Goal: Task Accomplishment & Management: Manage account settings

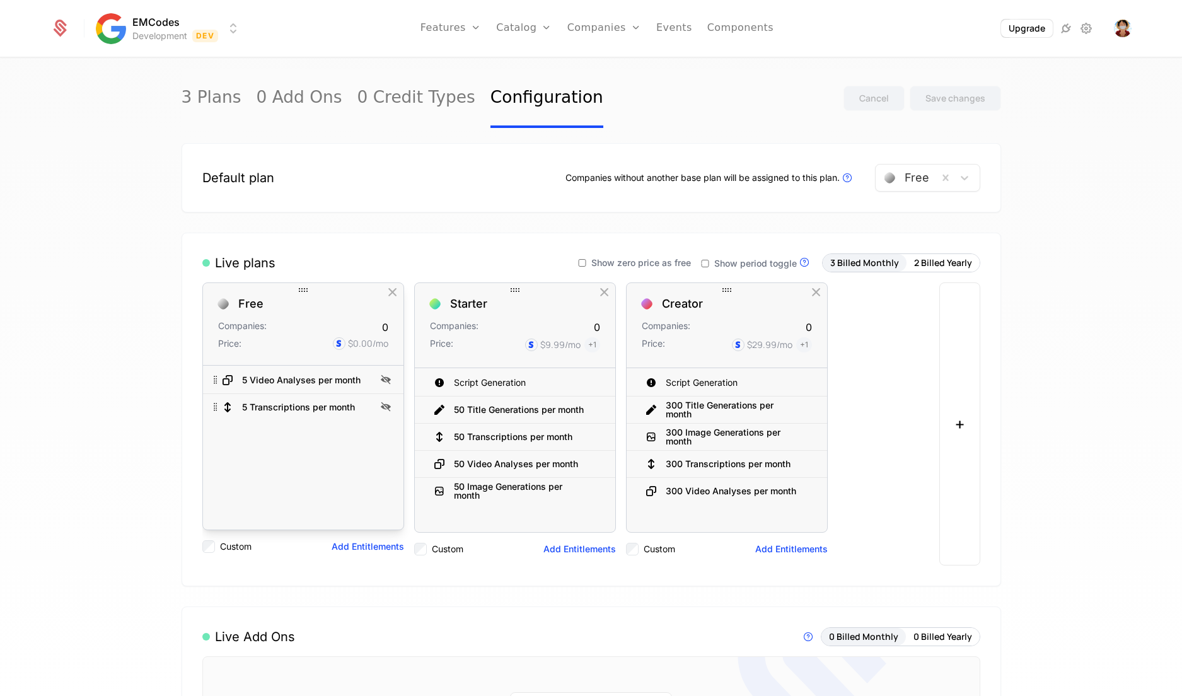
click at [267, 308] on div "Free Companies: 0 Price: $0.00 /mo" at bounding box center [303, 324] width 200 height 83
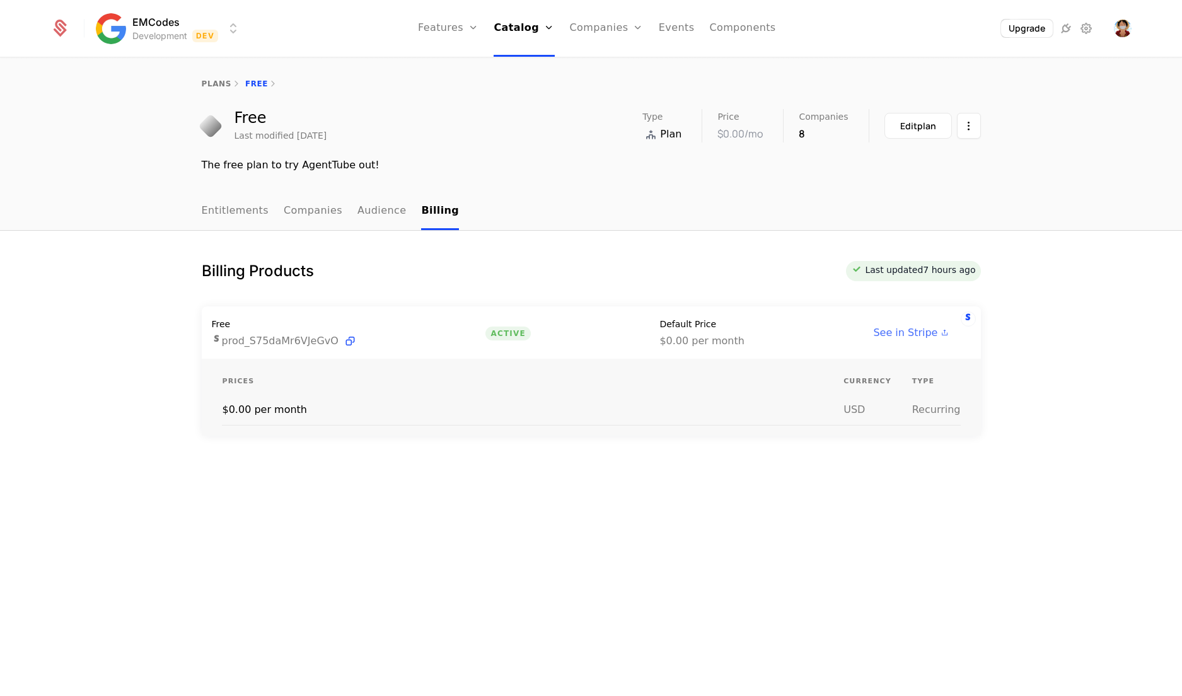
click at [918, 330] on span "See in Stripe" at bounding box center [905, 332] width 64 height 15
click at [535, 147] on link "Configuration" at bounding box center [541, 144] width 65 height 15
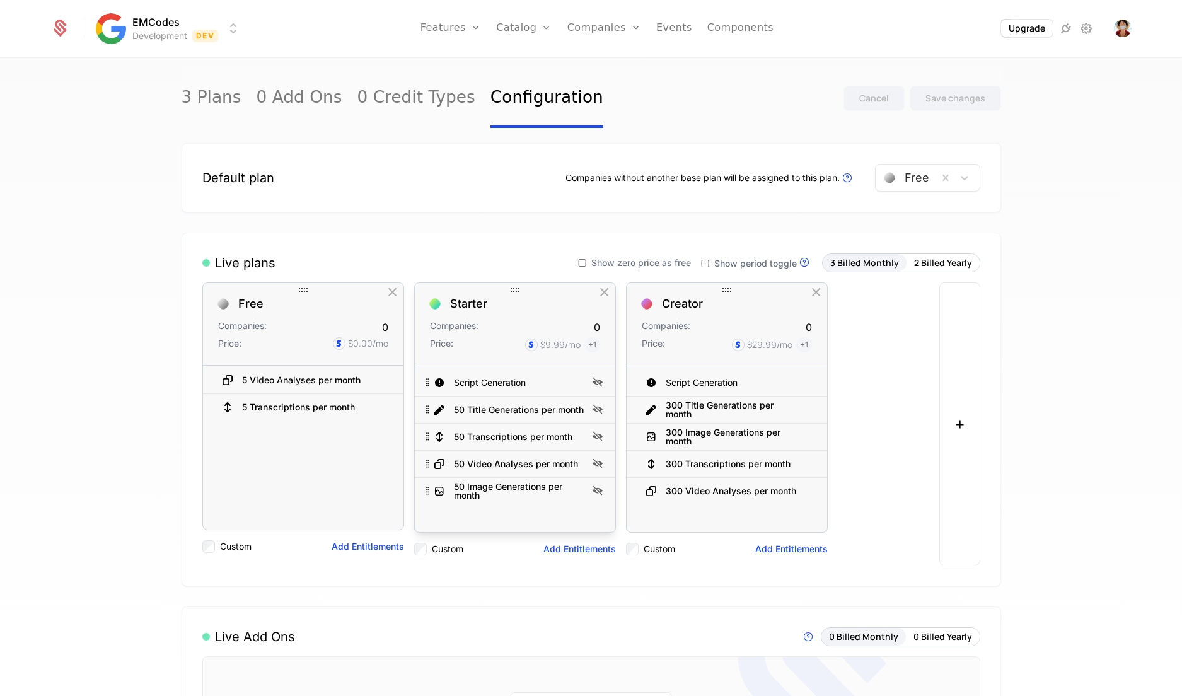
click at [490, 309] on div "Starter Companies: 0 Price: $9.99 /mo + 1" at bounding box center [515, 325] width 200 height 85
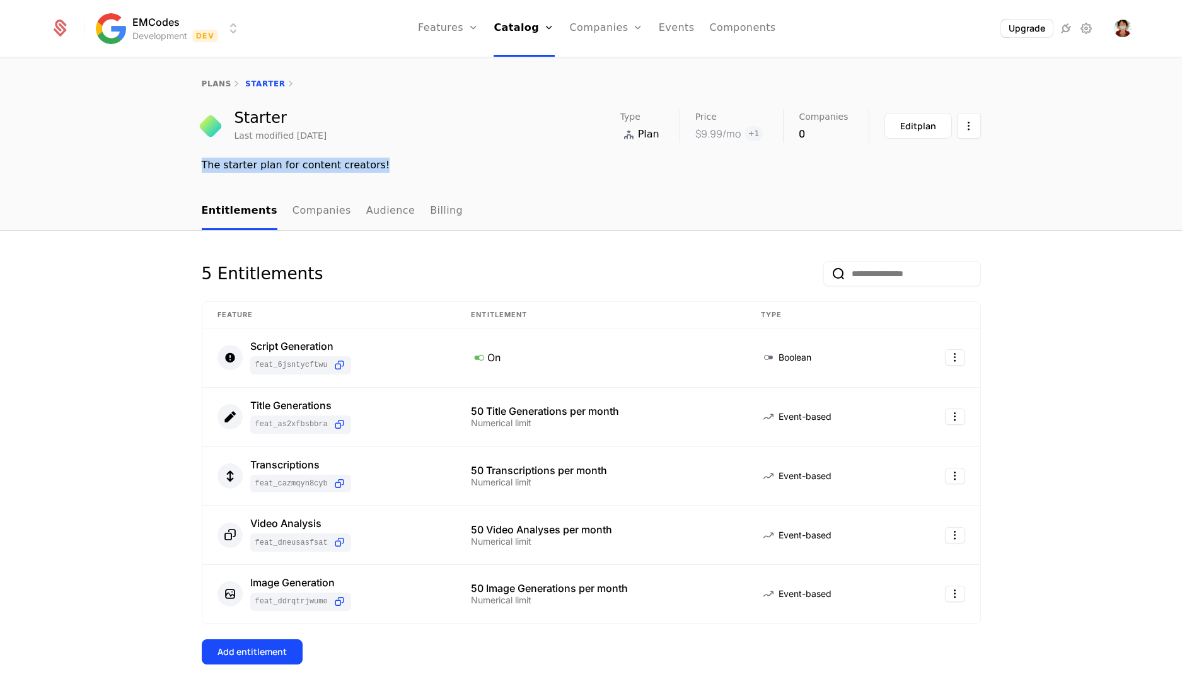
drag, startPoint x: 367, startPoint y: 165, endPoint x: 184, endPoint y: 180, distance: 183.4
click at [184, 180] on div "plans Starter Starter Last modified [DATE] Type Plan Price $9.99 /mo + 1 Compan…" at bounding box center [591, 126] width 1182 height 134
copy div "The starter plan for content creators!"
click at [966, 122] on html "EMCodes Development Dev Features Features Flags Catalog Plans Add Ons Credits C…" at bounding box center [591, 348] width 1182 height 696
click at [513, 32] on html "EMCodes Development Dev Features Features Flags Catalog Plans Add Ons Credits C…" at bounding box center [591, 348] width 1182 height 696
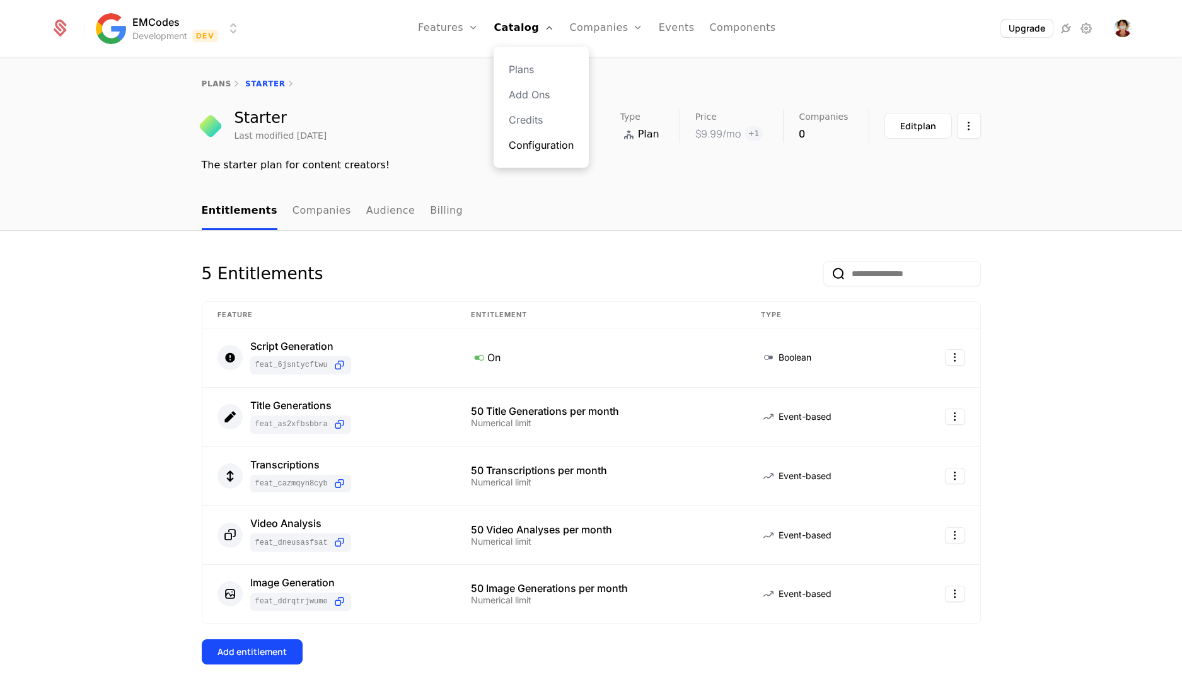
click at [544, 142] on link "Configuration" at bounding box center [541, 144] width 65 height 15
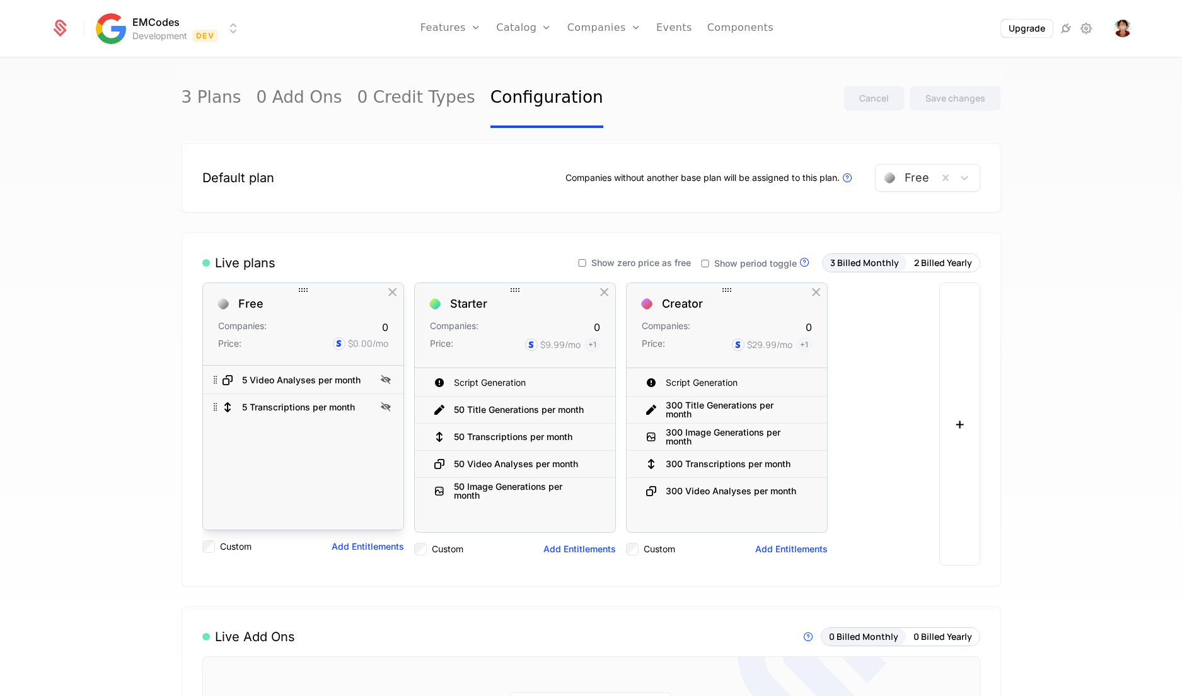
click at [330, 333] on div "Companies: 0 Price: $0.00 /mo" at bounding box center [303, 335] width 170 height 30
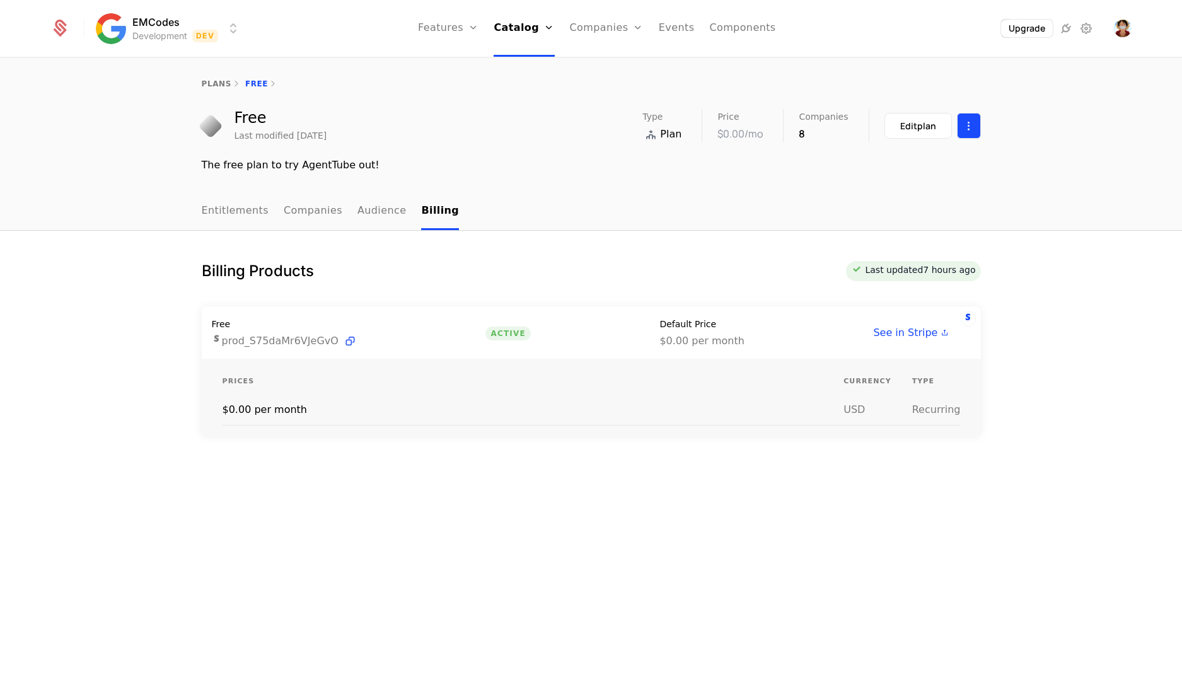
click at [963, 124] on html "EMCodes Development Dev Features Features Flags Catalog Plans Add Ons Credits C…" at bounding box center [591, 348] width 1182 height 696
click at [654, 209] on html "EMCodes Development Dev Features Features Flags Catalog Plans Add Ons Credits C…" at bounding box center [591, 348] width 1182 height 696
click at [218, 87] on link "plans" at bounding box center [217, 83] width 30 height 9
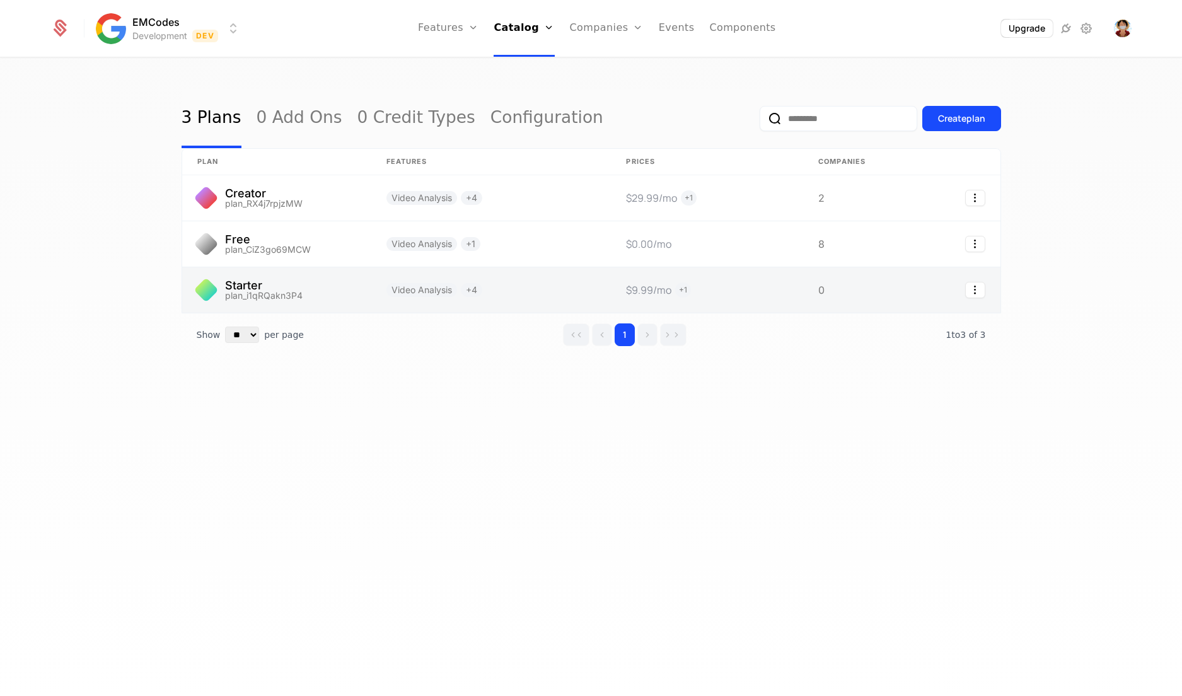
click at [284, 282] on link at bounding box center [276, 289] width 189 height 45
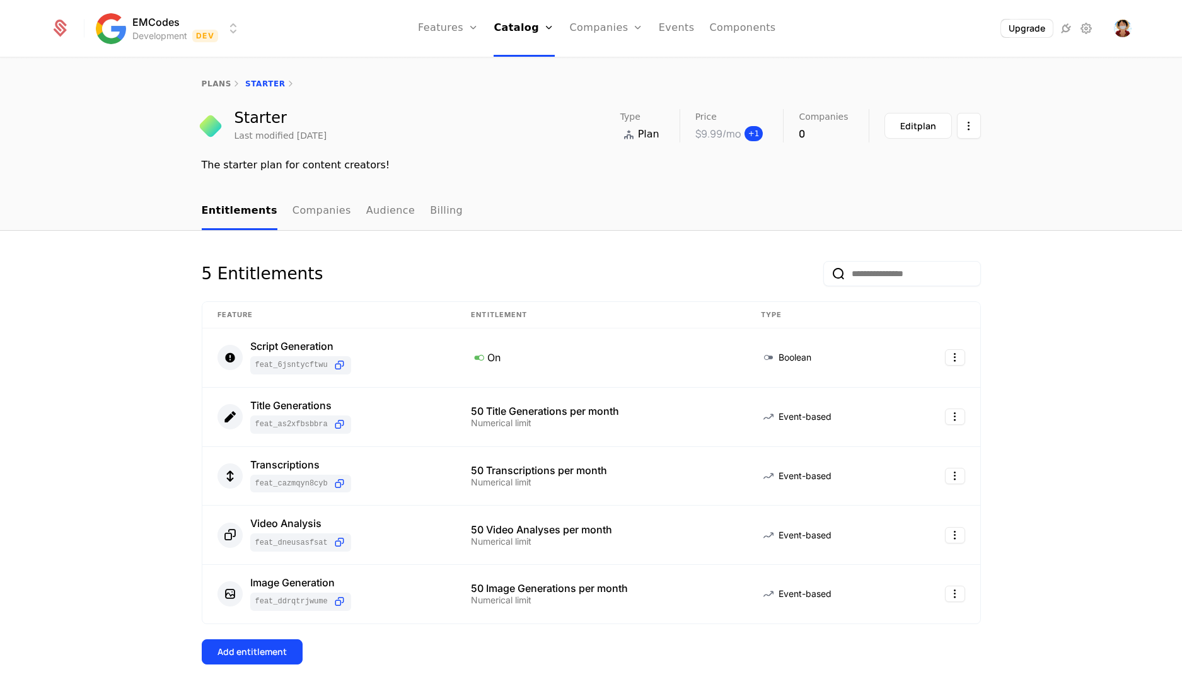
click at [756, 134] on span "+ 1" at bounding box center [753, 133] width 19 height 15
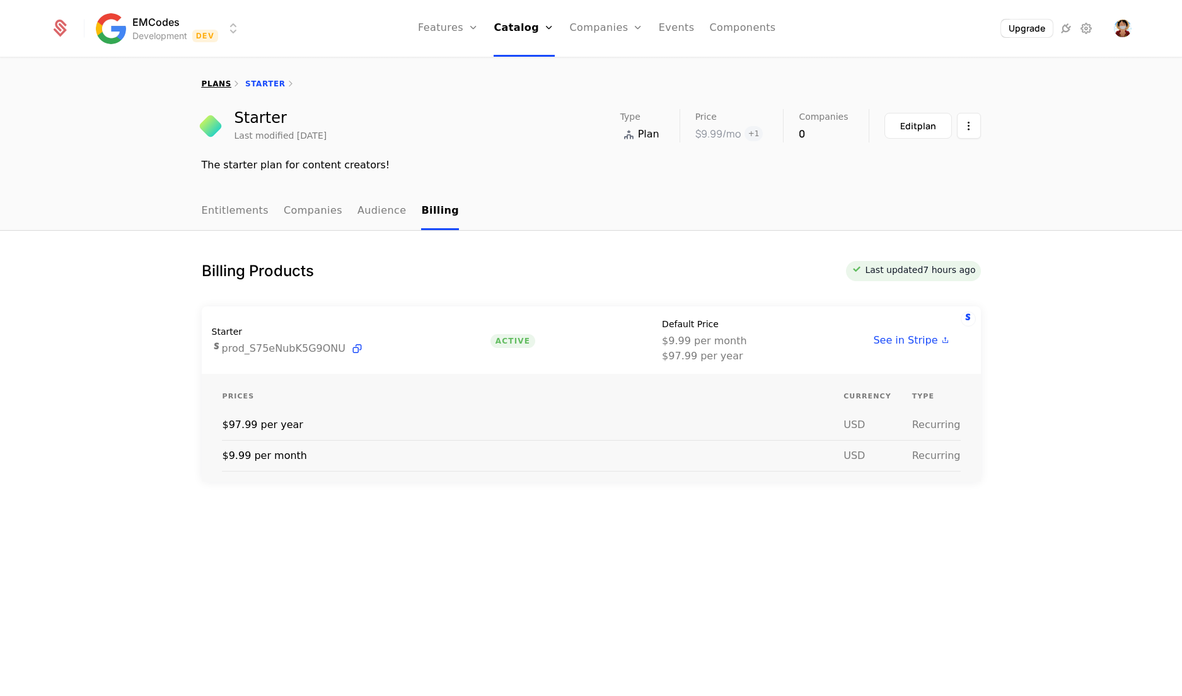
click at [218, 83] on link "plans" at bounding box center [217, 83] width 30 height 9
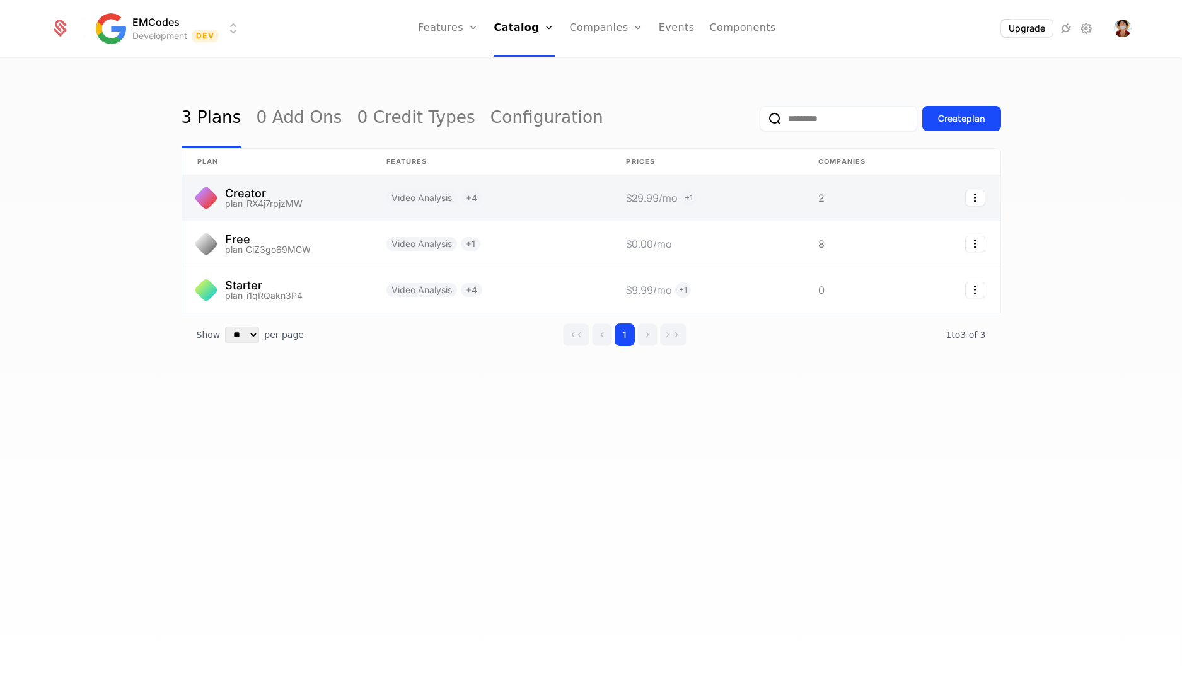
click at [304, 208] on link at bounding box center [276, 197] width 189 height 45
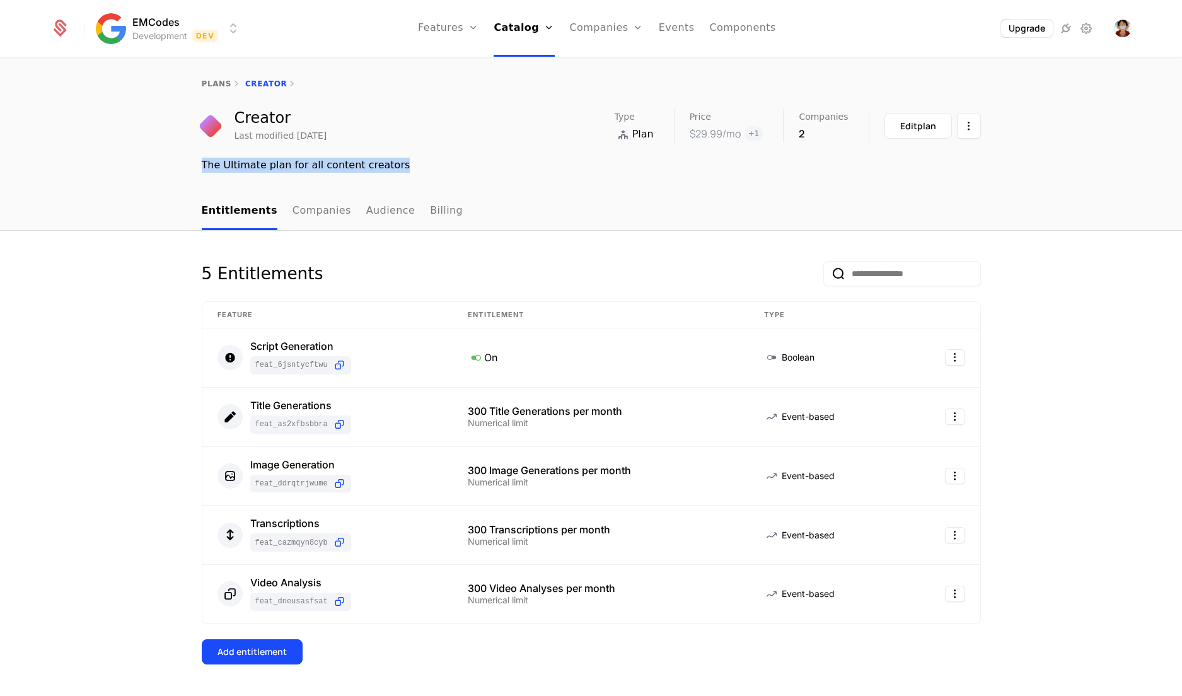
drag, startPoint x: 390, startPoint y: 164, endPoint x: 156, endPoint y: 176, distance: 233.6
click at [156, 176] on div "plans Creator Creator Last modified [DATE] Type Plan Price $29.99 /mo + 1 Compa…" at bounding box center [591, 126] width 1182 height 134
copy div "The Ultimate plan for all content creators"
click at [761, 133] on span "+ 1" at bounding box center [753, 133] width 19 height 15
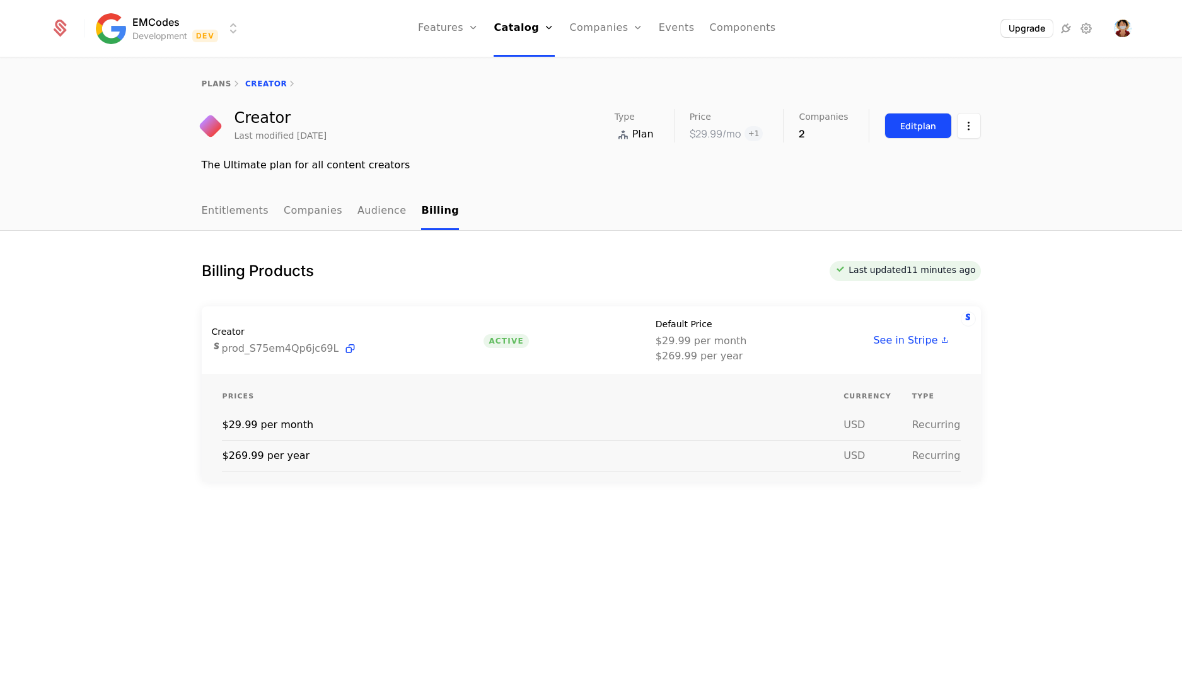
click at [910, 134] on button "Edit plan" at bounding box center [917, 126] width 67 height 26
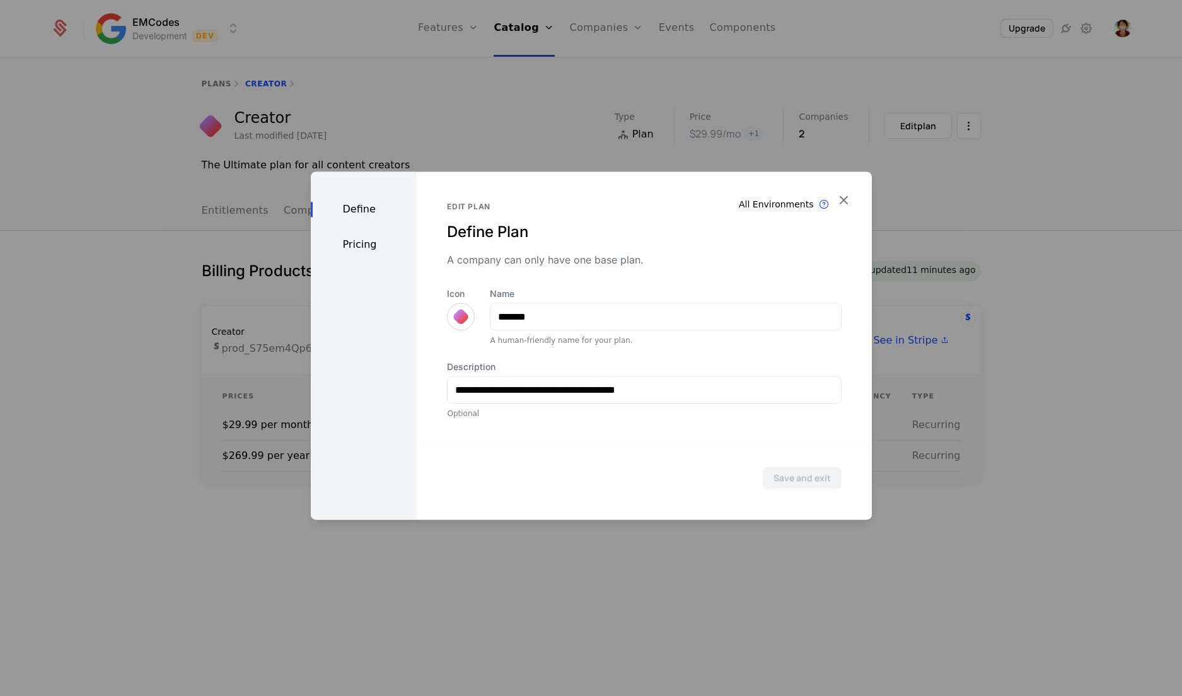
click at [374, 250] on div "Pricing" at bounding box center [364, 244] width 107 height 15
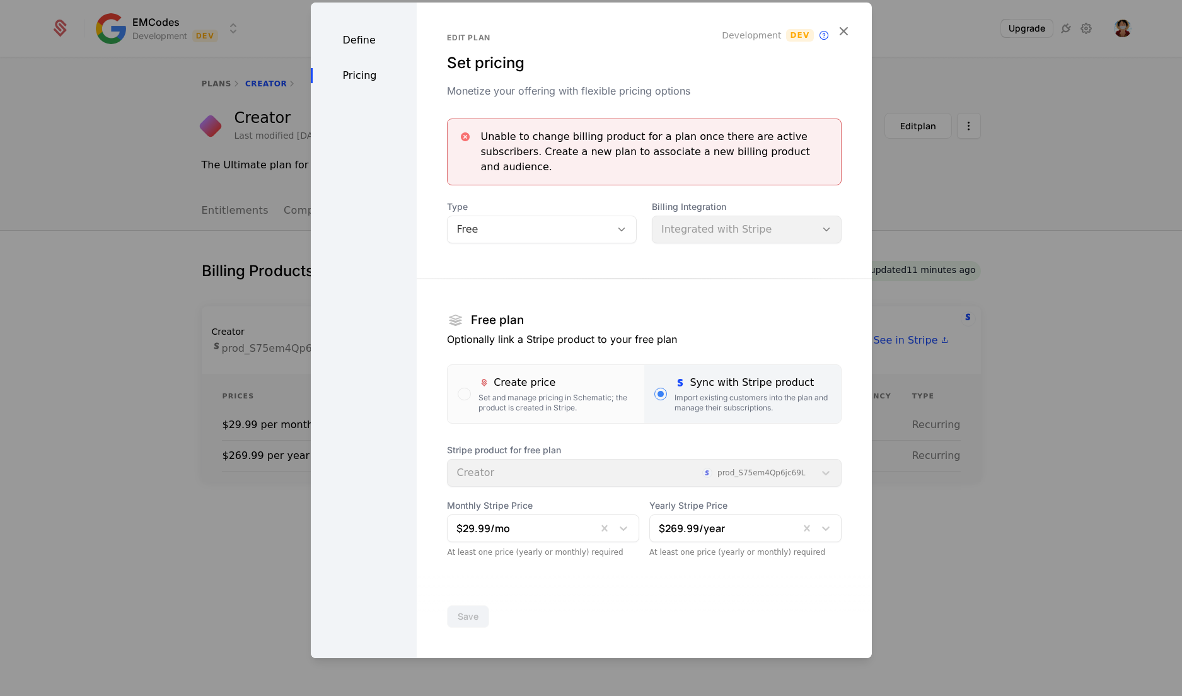
click at [592, 235] on div "Free" at bounding box center [529, 229] width 146 height 15
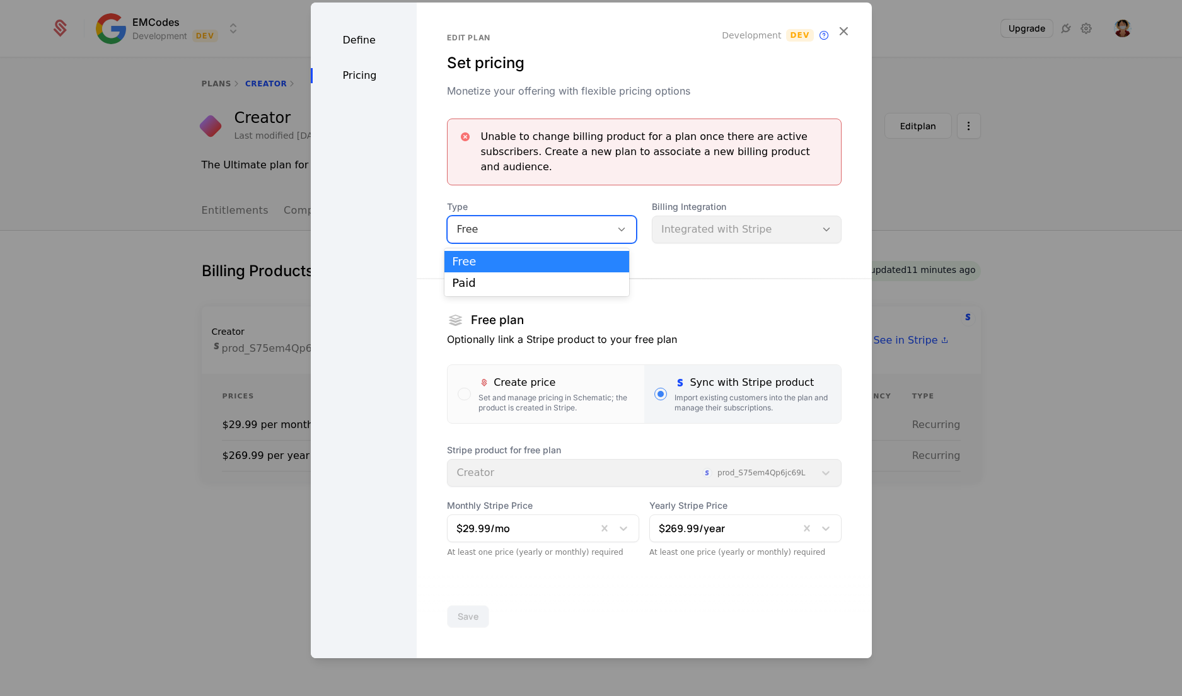
click at [592, 235] on div "Free" at bounding box center [529, 229] width 146 height 15
click at [565, 284] on div "Paid" at bounding box center [537, 282] width 170 height 11
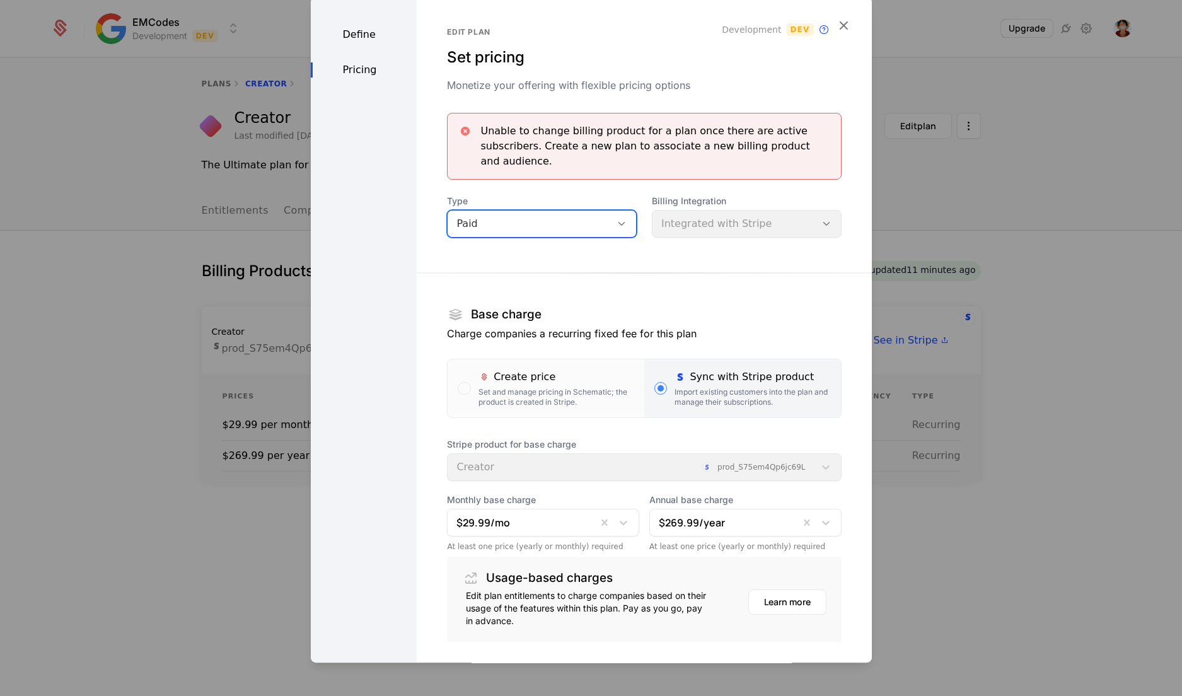
click at [614, 466] on div "Stripe product for base charge Creator prod_S75em4Qp6jc69L" at bounding box center [644, 459] width 394 height 43
click at [528, 387] on div "Set and manage pricing in Schematic; the product is created in Stripe." at bounding box center [556, 397] width 156 height 20
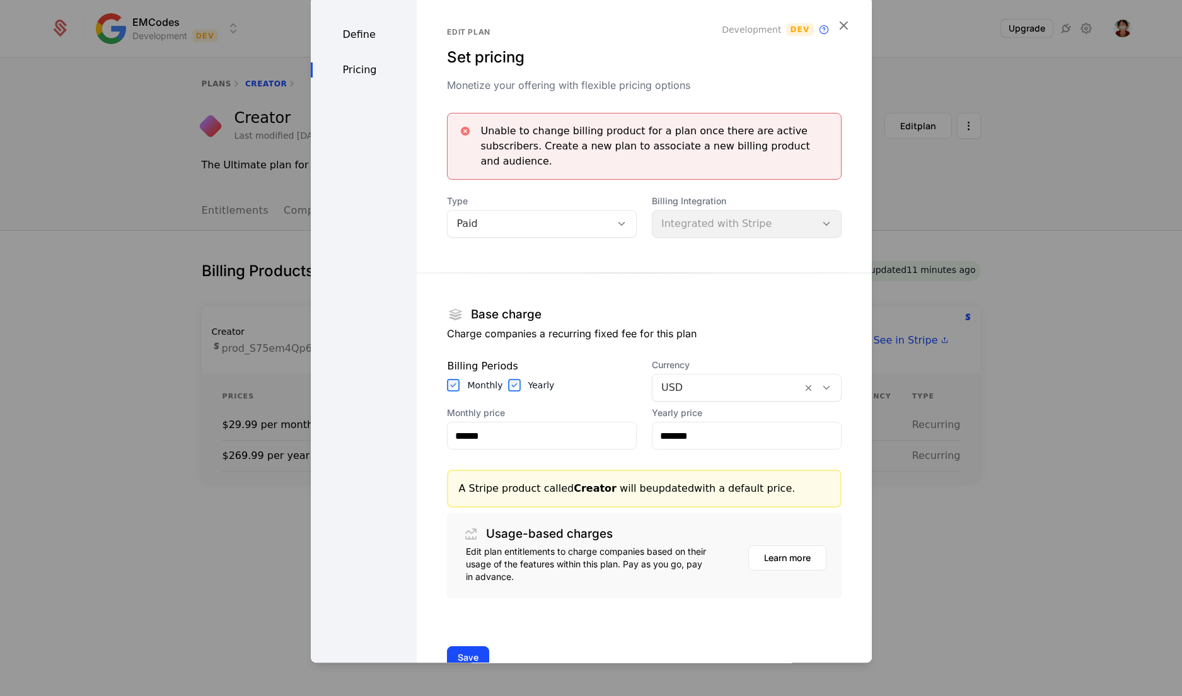
drag, startPoint x: 700, startPoint y: 315, endPoint x: 823, endPoint y: 40, distance: 301.1
click at [823, 40] on div "Edit plan Set pricing Monetize your offering with flexible pricing options Deve…" at bounding box center [644, 348] width 454 height 702
click at [835, 24] on icon "button" at bounding box center [843, 25] width 16 height 16
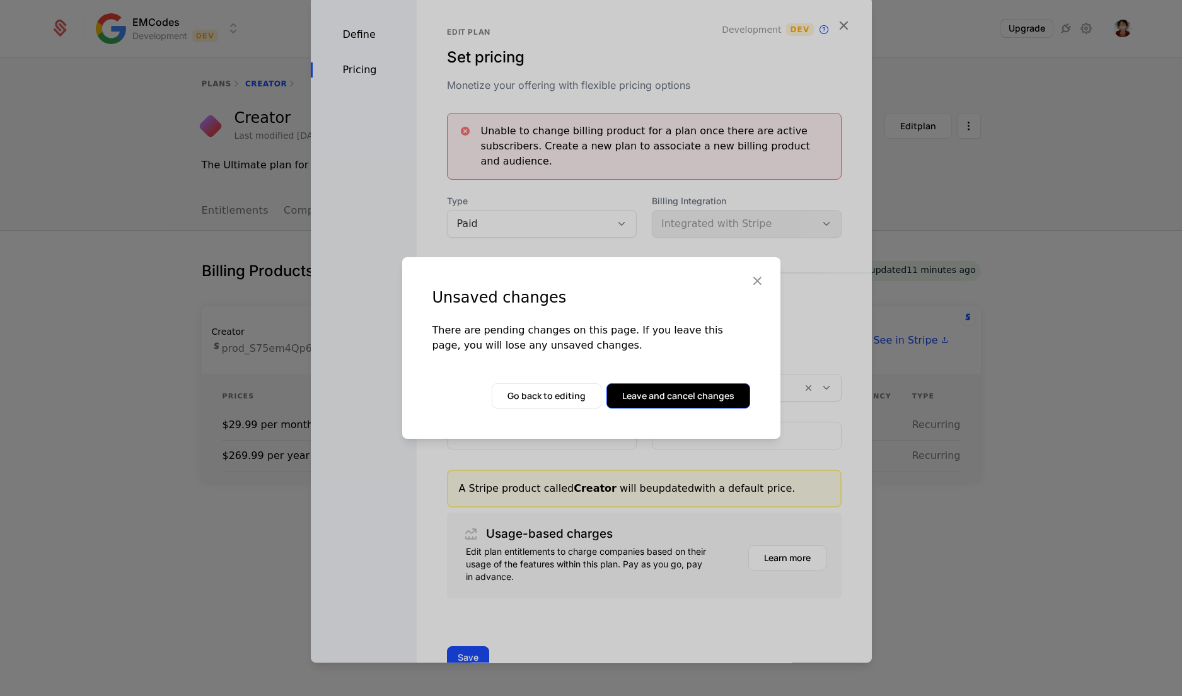
click at [691, 396] on button "Leave and cancel changes" at bounding box center [678, 395] width 144 height 25
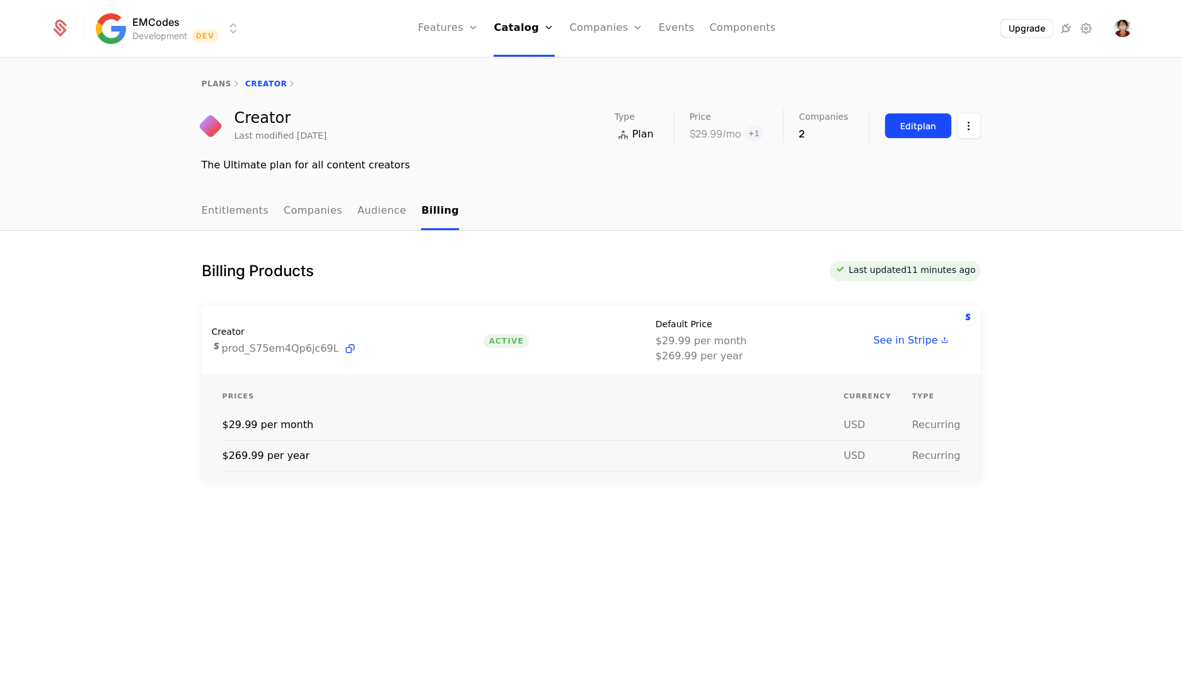
click at [906, 121] on div "Edit plan" at bounding box center [918, 126] width 36 height 13
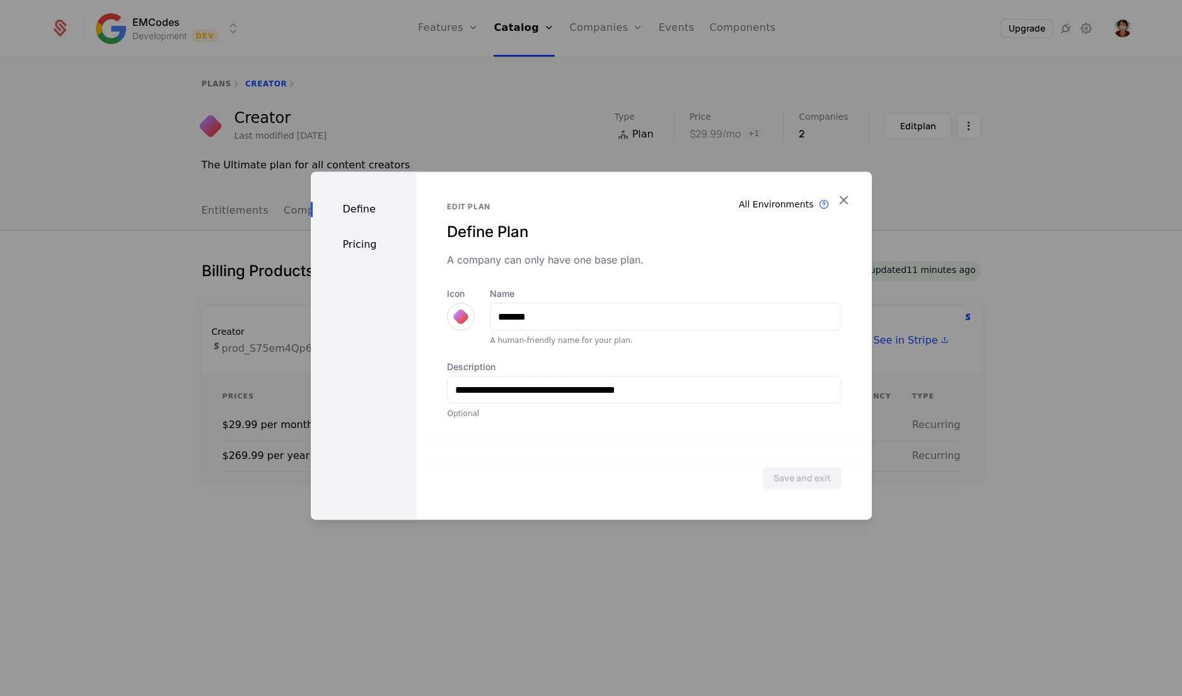
click at [359, 240] on div "Pricing" at bounding box center [364, 244] width 107 height 15
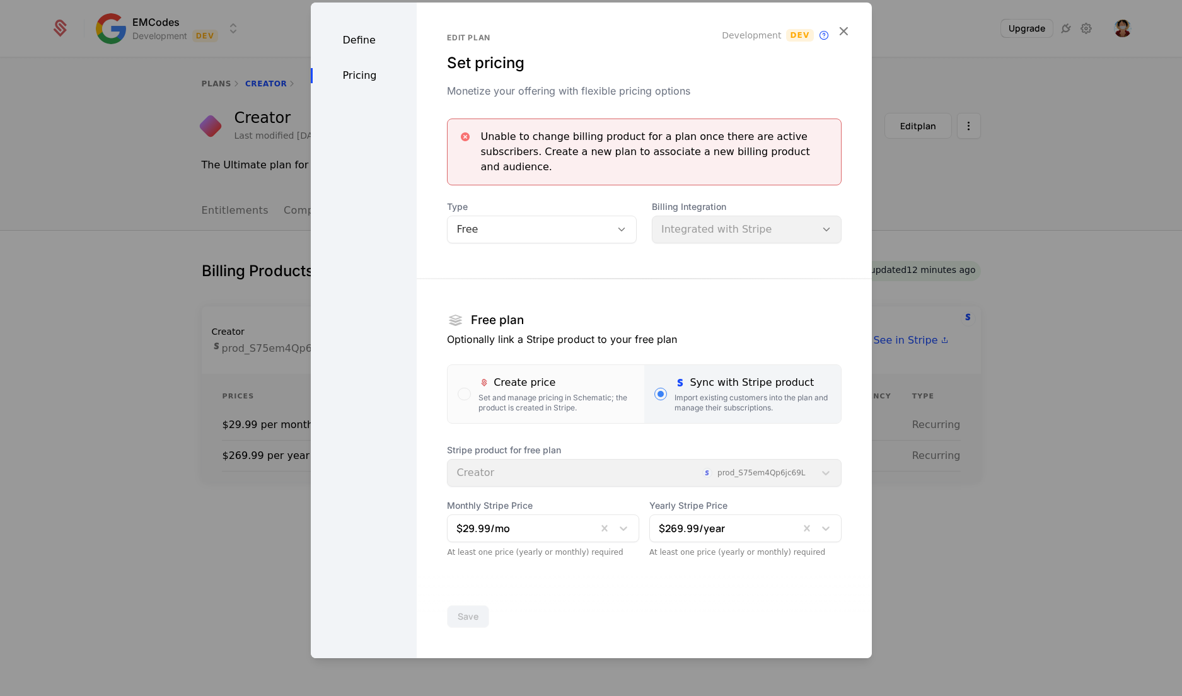
click at [365, 47] on div "Define" at bounding box center [364, 40] width 107 height 15
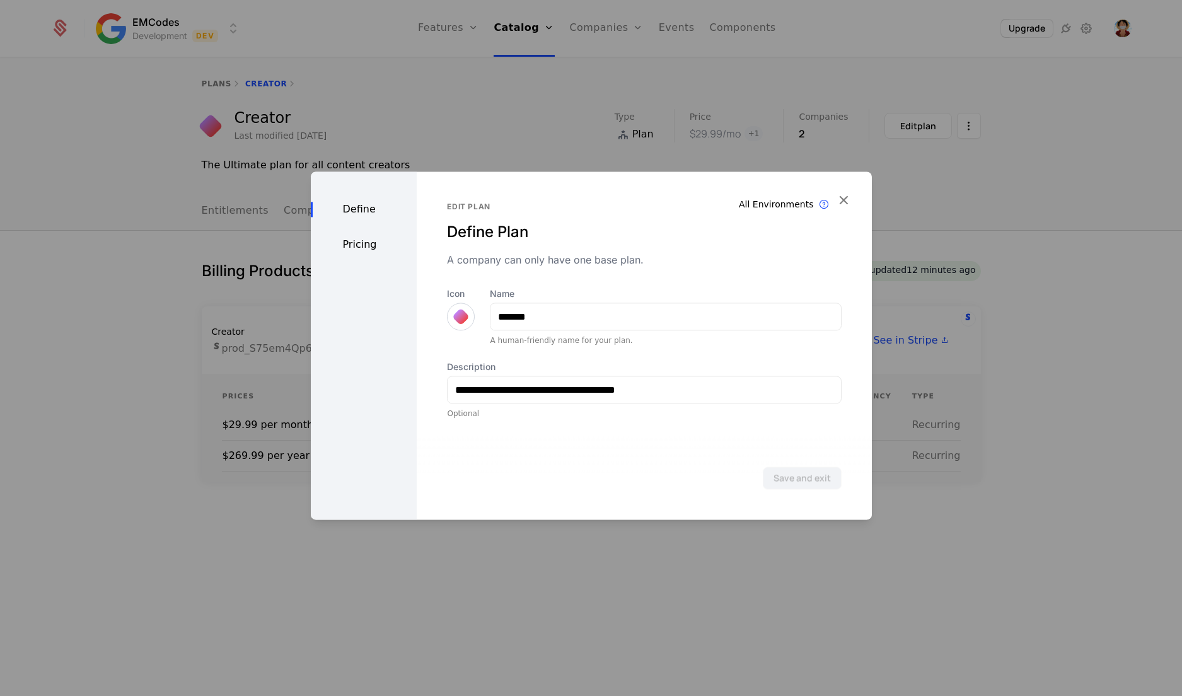
click at [354, 253] on div "Define Pricing" at bounding box center [364, 345] width 107 height 348
click at [357, 242] on div "Pricing" at bounding box center [364, 244] width 107 height 15
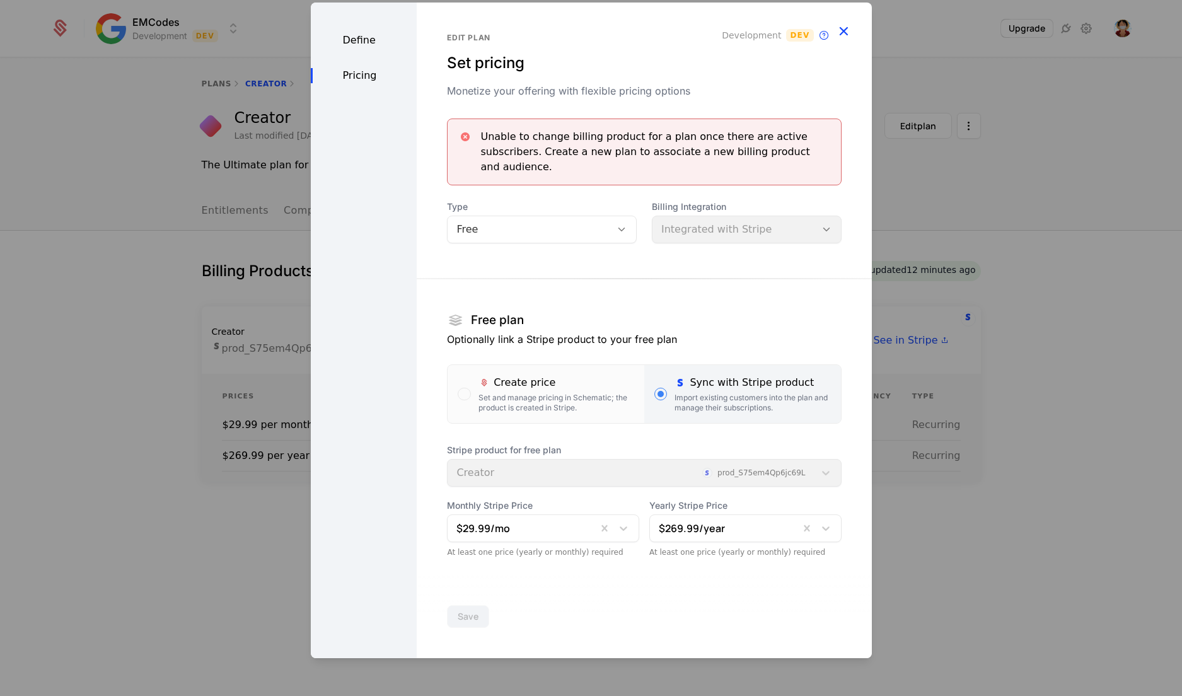
click at [848, 35] on icon "button" at bounding box center [843, 31] width 16 height 16
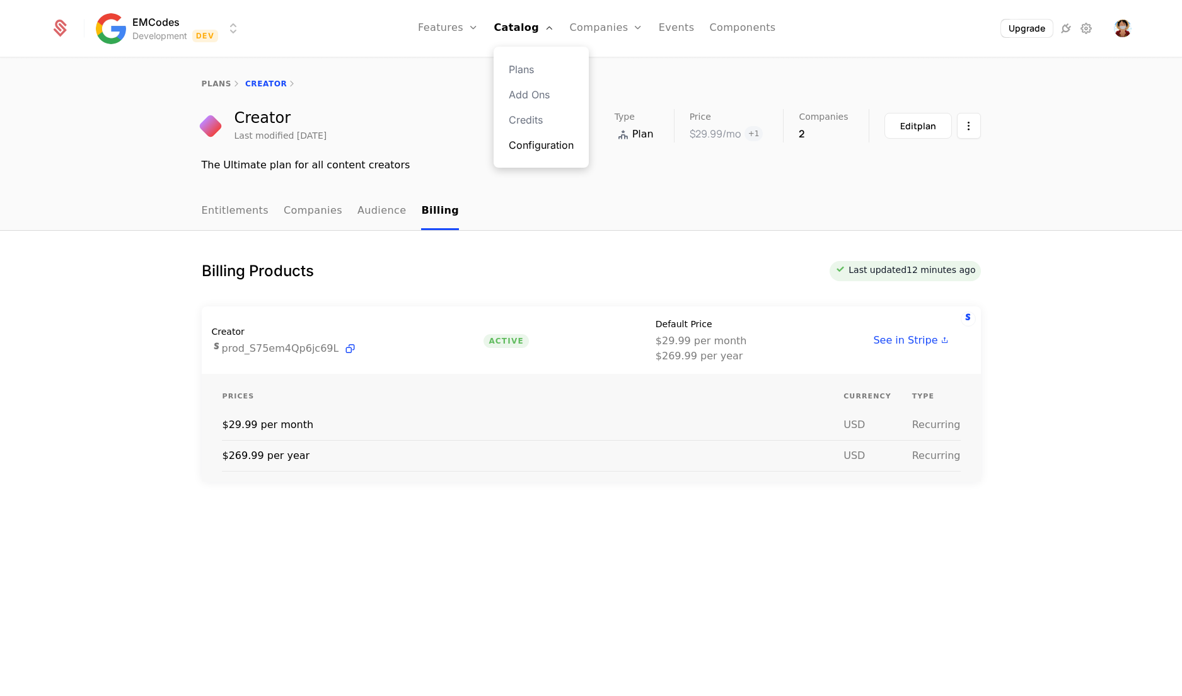
click at [530, 145] on link "Configuration" at bounding box center [541, 144] width 65 height 15
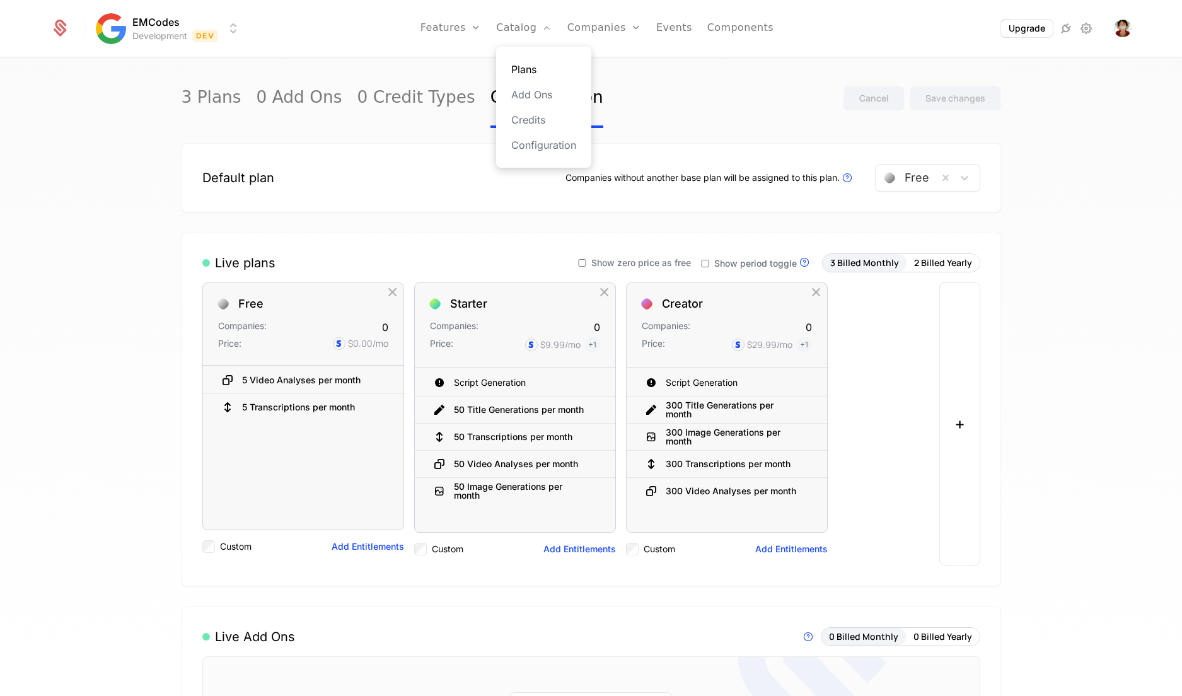
click at [528, 66] on link "Plans" at bounding box center [543, 69] width 65 height 15
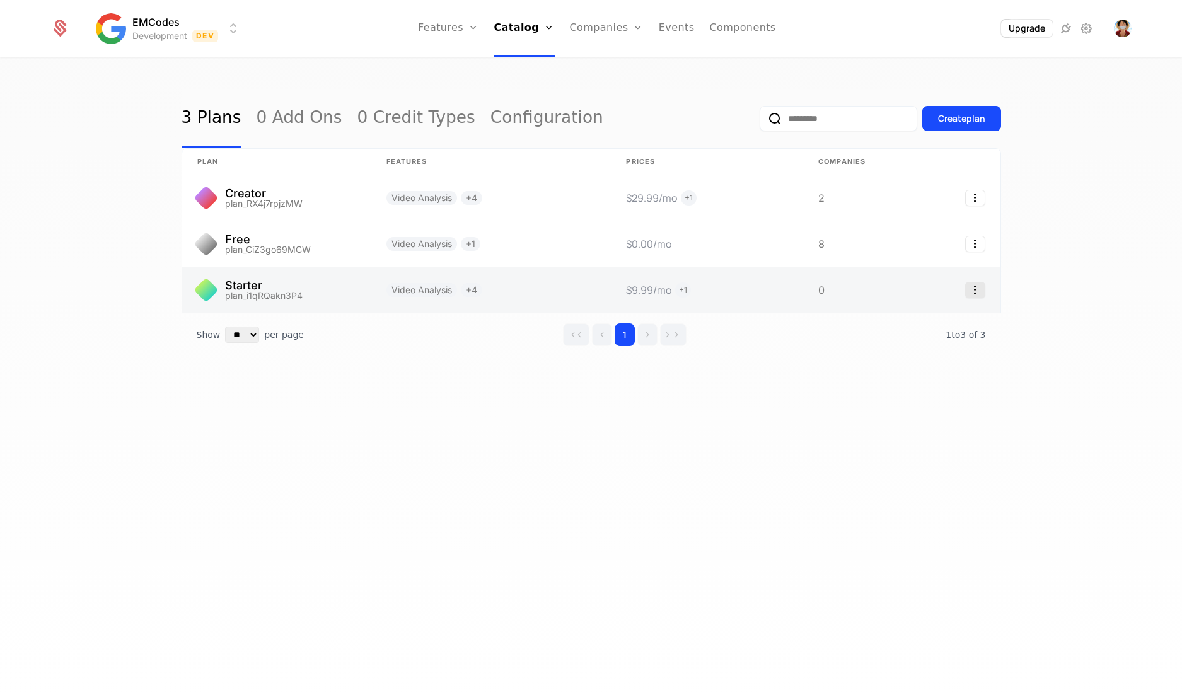
click at [982, 291] on icon "Select action" at bounding box center [975, 290] width 20 height 16
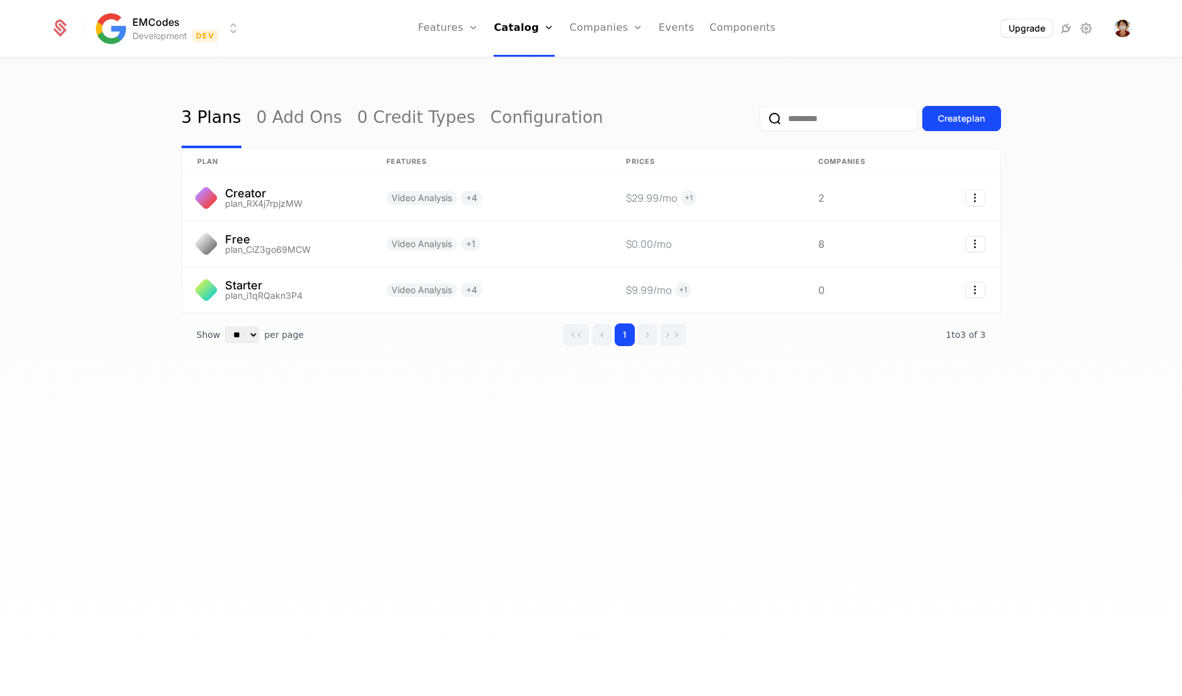
click at [741, 397] on html "EMCodes Development Dev Features Features Flags Catalog Plans Add Ons Credits C…" at bounding box center [591, 348] width 1182 height 696
click at [938, 117] on div "Create plan" at bounding box center [961, 118] width 47 height 13
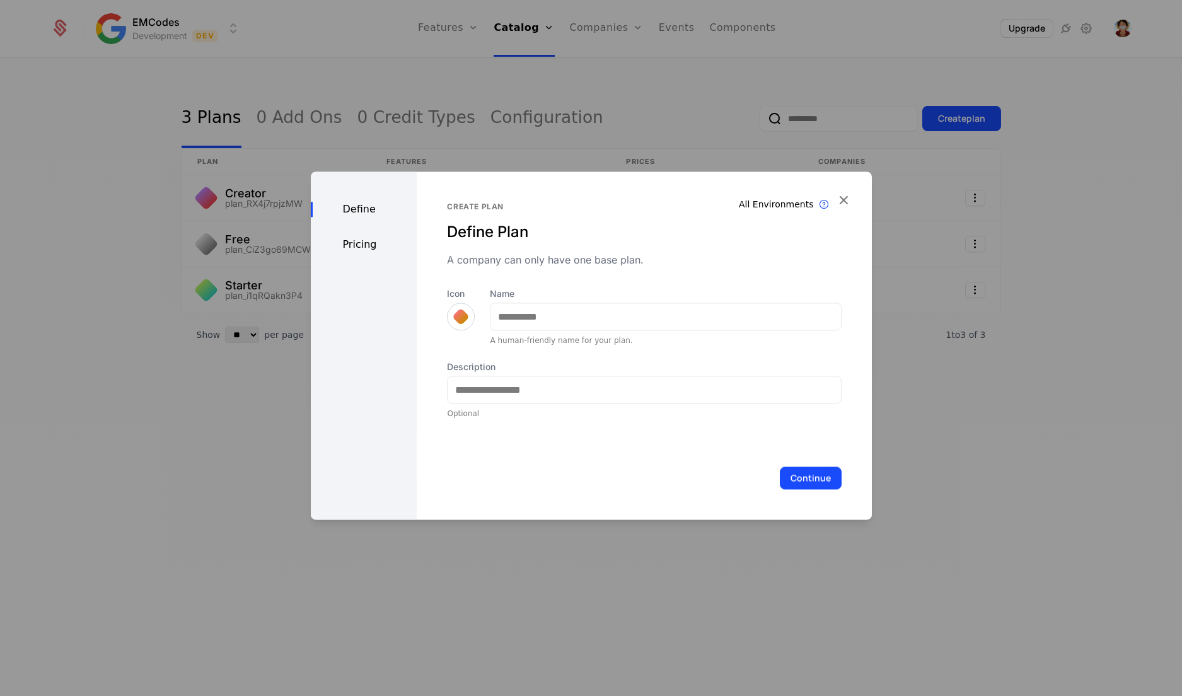
click at [580, 292] on label "Name" at bounding box center [665, 293] width 351 height 13
click at [580, 303] on input "Name" at bounding box center [665, 316] width 350 height 26
type input "*******"
click at [458, 321] on div at bounding box center [461, 317] width 18 height 18
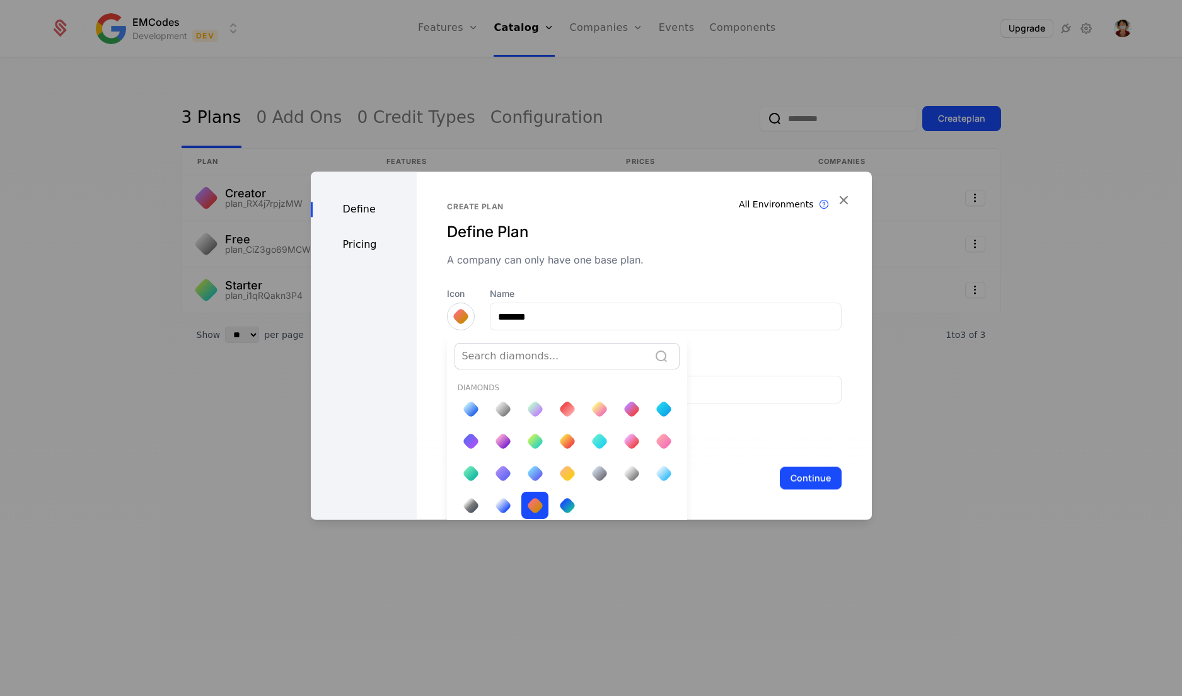
scroll to position [2, 0]
click at [473, 476] on div at bounding box center [471, 471] width 12 height 17
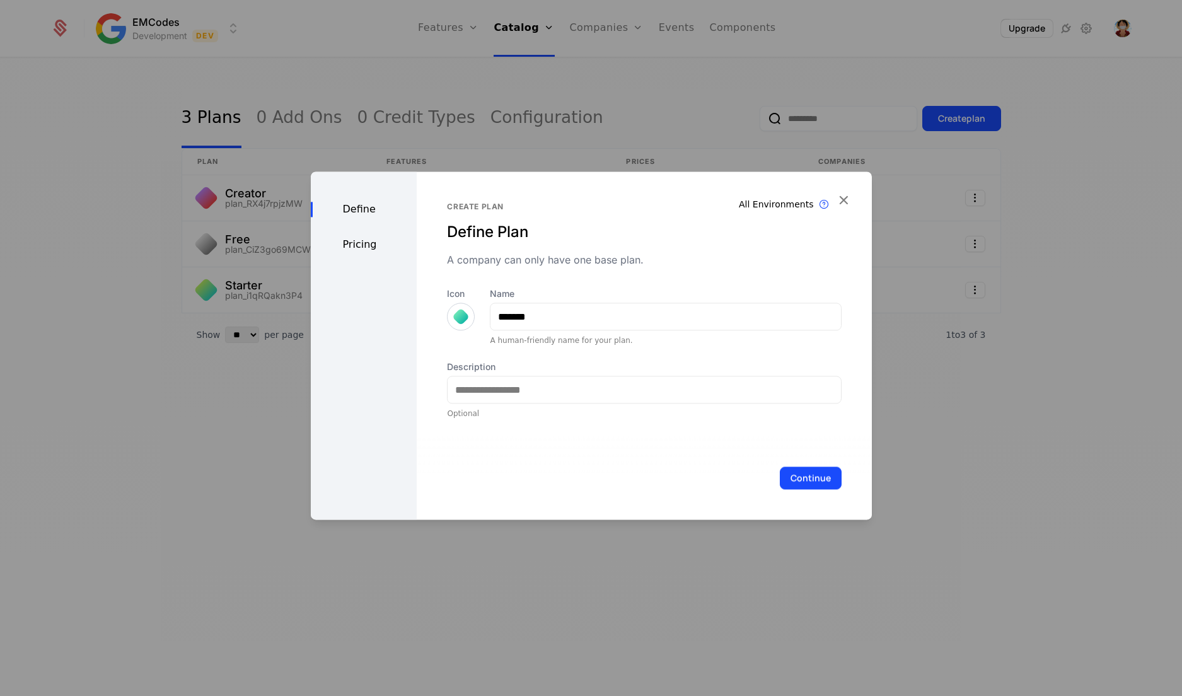
scroll to position [0, 0]
click at [460, 318] on div at bounding box center [461, 317] width 18 height 18
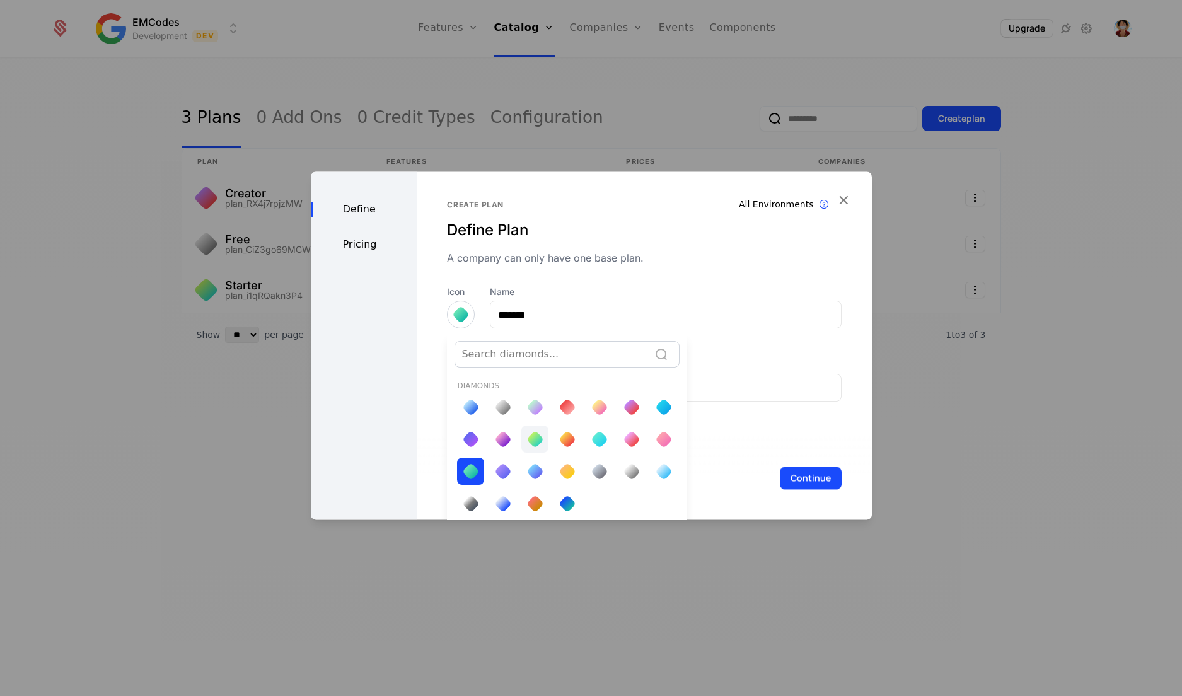
click at [528, 434] on div at bounding box center [535, 440] width 18 height 18
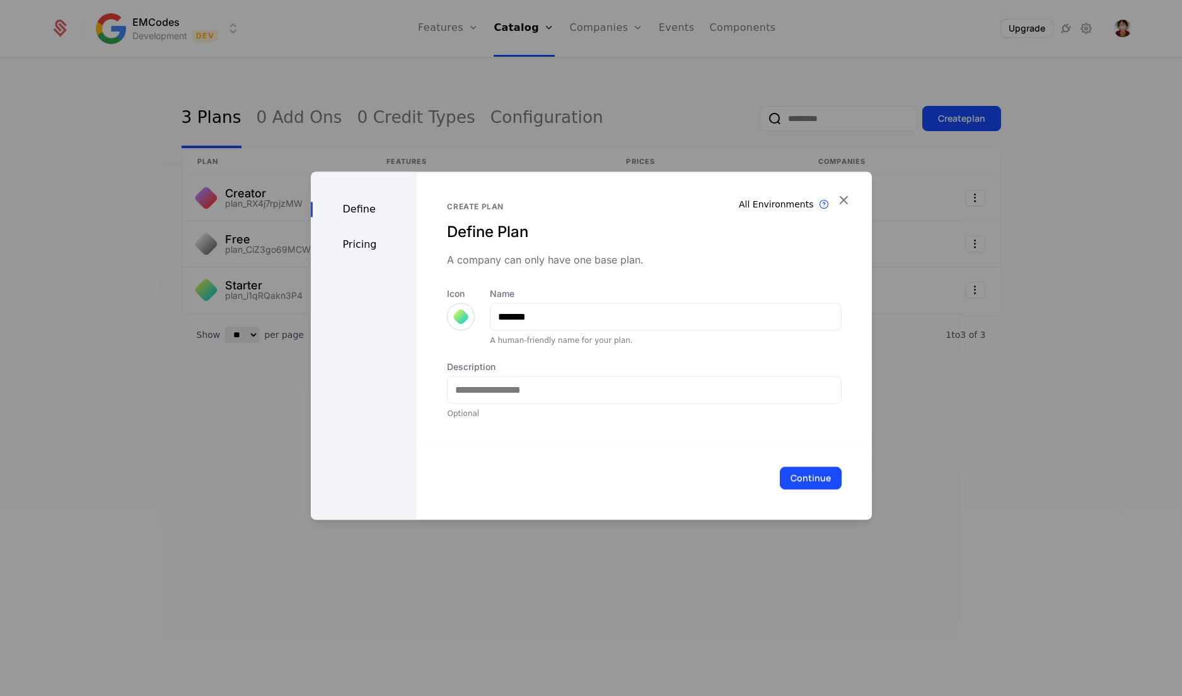
scroll to position [0, 0]
click at [574, 394] on input "Description" at bounding box center [644, 389] width 393 height 26
type input "**********"
click at [788, 482] on button "Continue" at bounding box center [811, 477] width 62 height 23
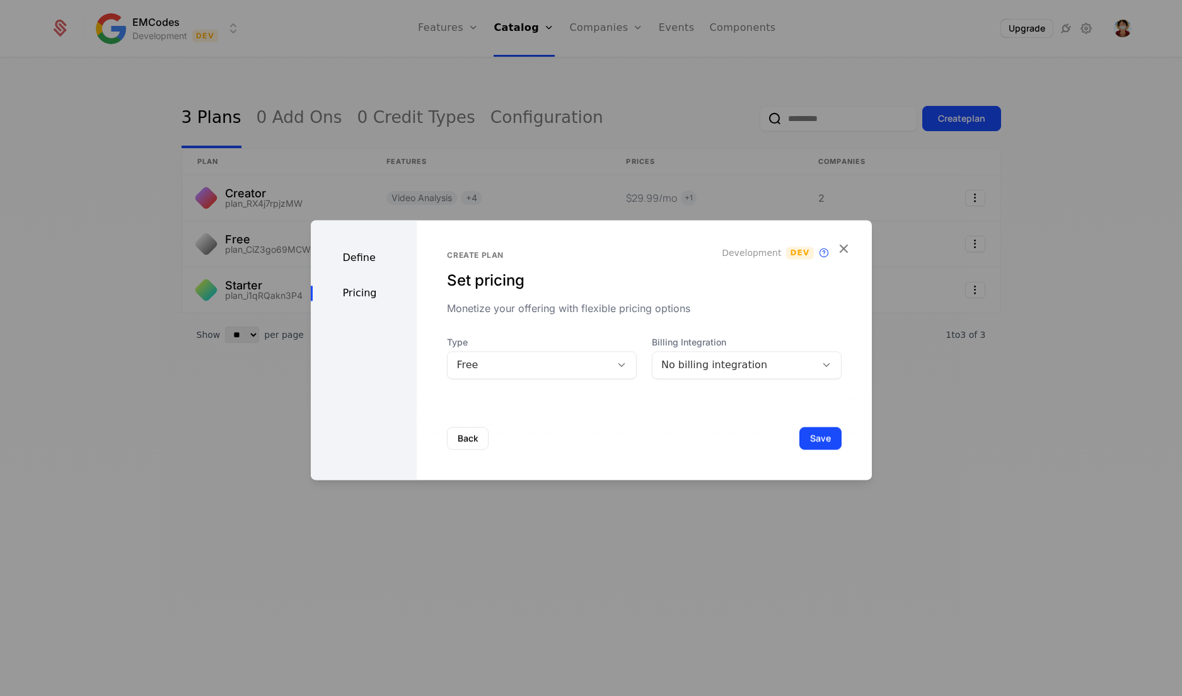
click at [746, 369] on div "No billing integration" at bounding box center [734, 364] width 146 height 15
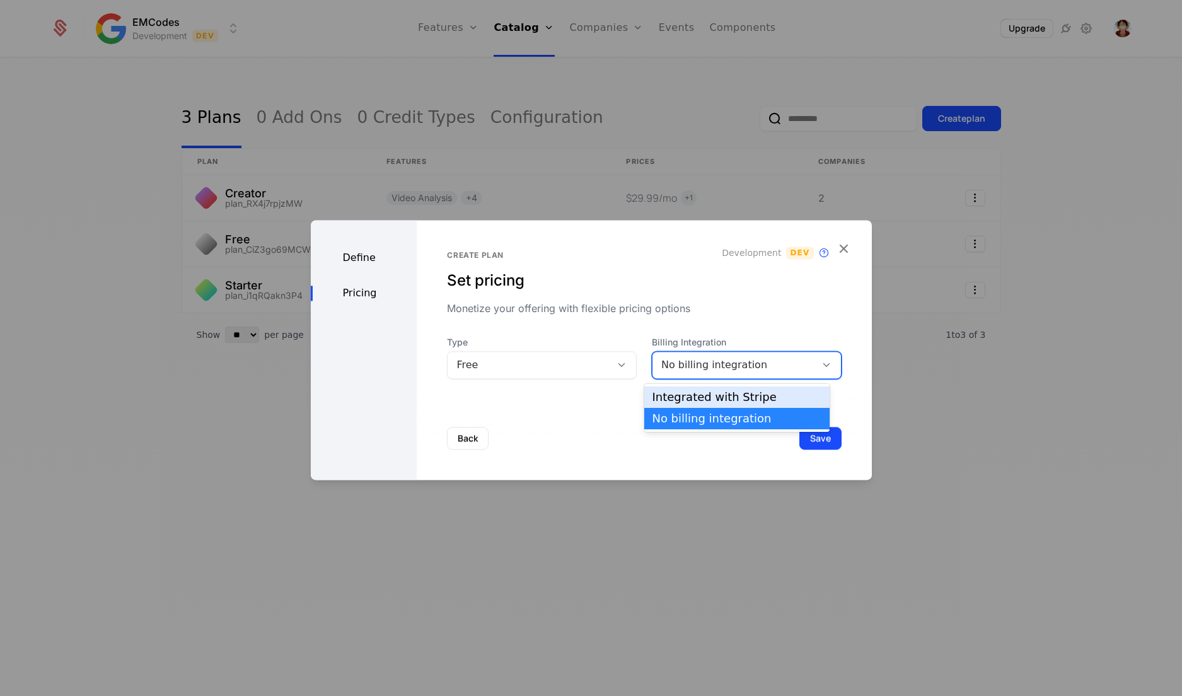
click at [735, 400] on div "Integrated with Stripe" at bounding box center [737, 396] width 170 height 11
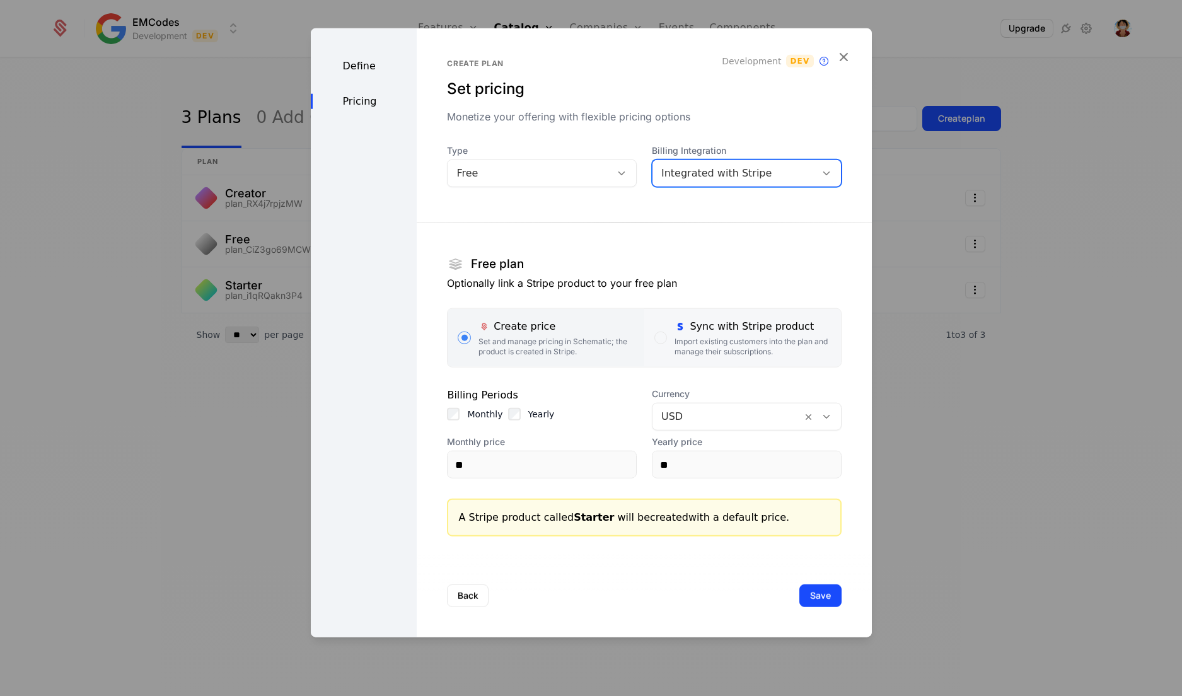
click at [681, 332] on div "Sync with Stripe product" at bounding box center [752, 326] width 156 height 15
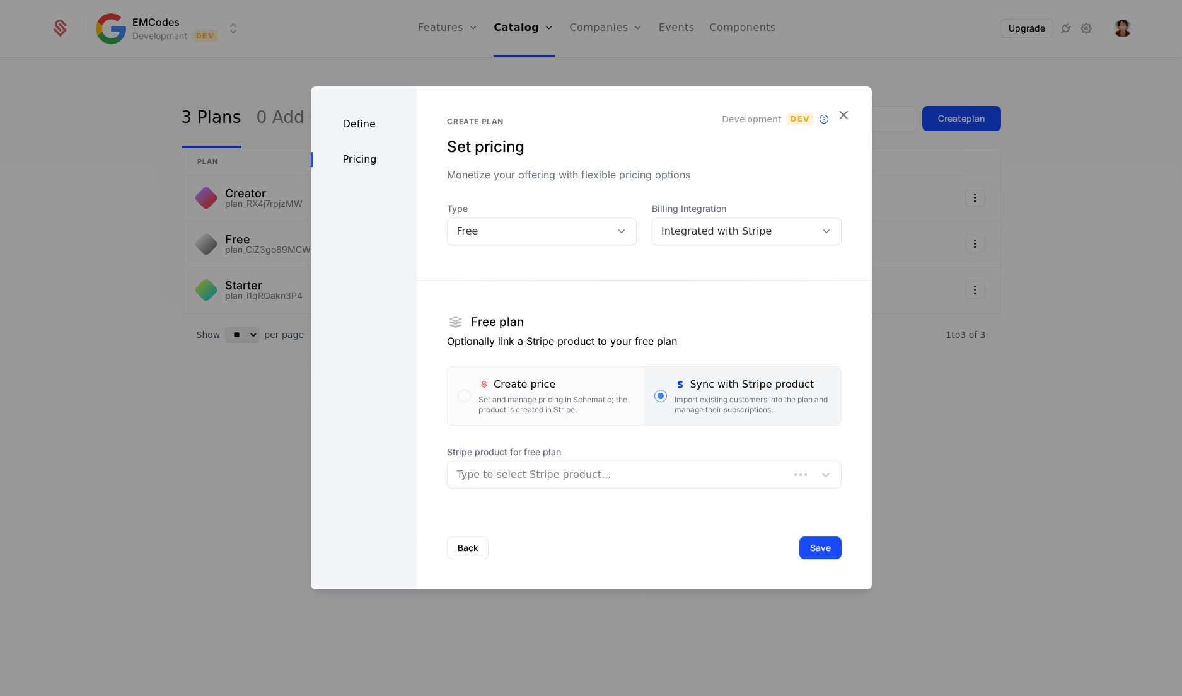
click at [561, 475] on div at bounding box center [617, 475] width 323 height 18
click at [561, 475] on div at bounding box center [630, 475] width 349 height 18
click at [568, 479] on div at bounding box center [630, 475] width 349 height 18
click at [475, 549] on button "Back" at bounding box center [468, 547] width 42 height 23
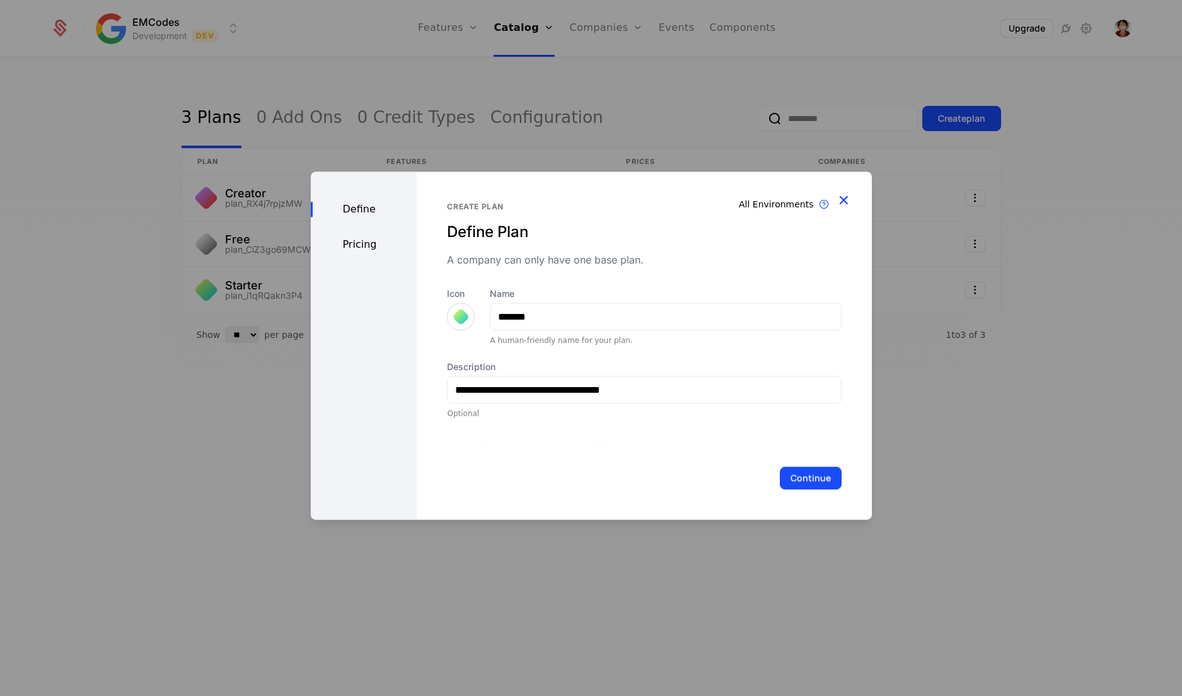
click at [850, 195] on icon "button" at bounding box center [843, 200] width 16 height 16
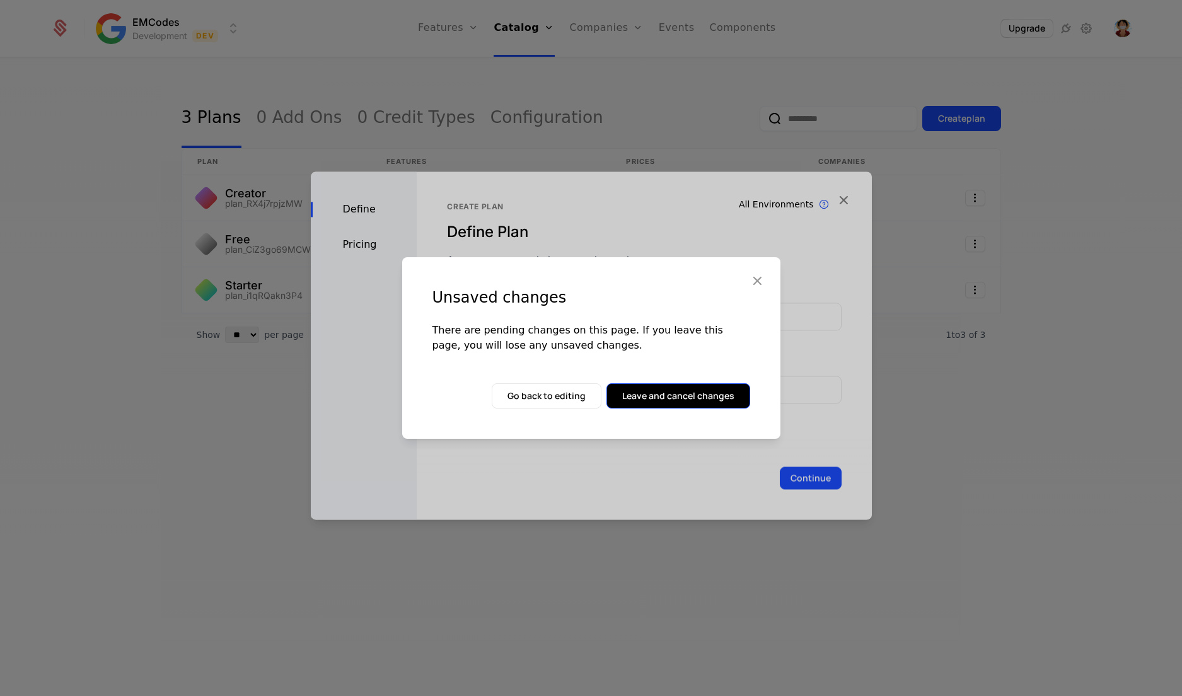
click at [705, 395] on button "Leave and cancel changes" at bounding box center [678, 395] width 144 height 25
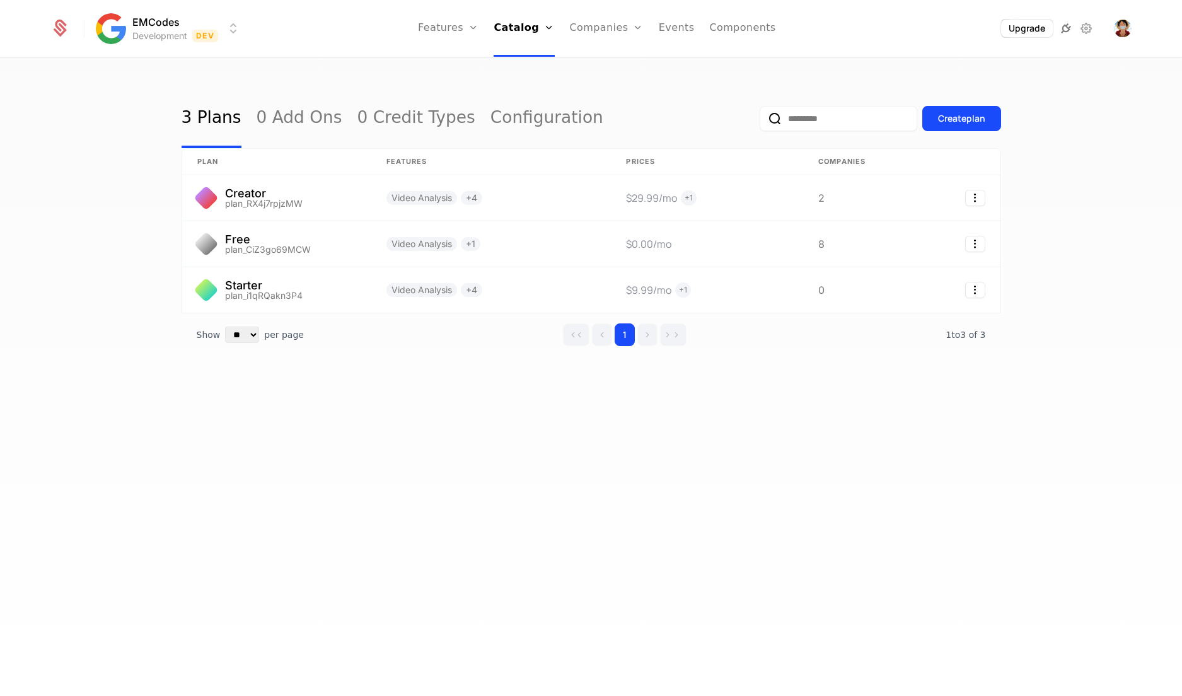
click at [1061, 28] on icon at bounding box center [1065, 28] width 15 height 15
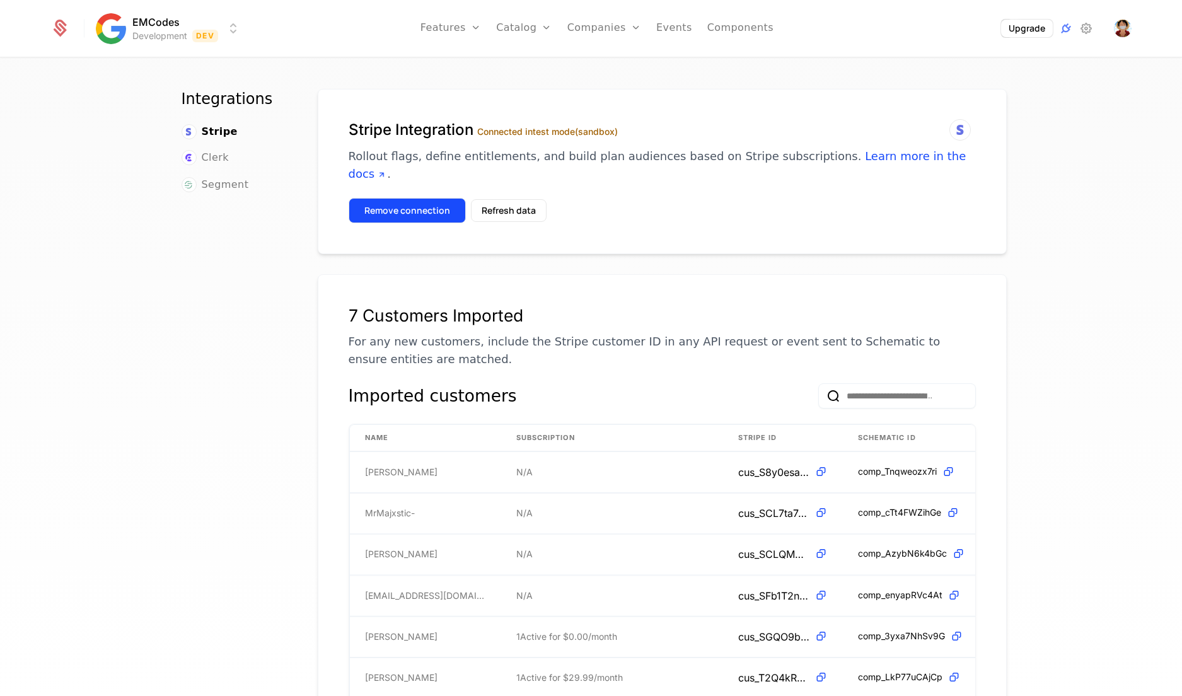
click at [413, 202] on button "Remove connection" at bounding box center [407, 210] width 117 height 25
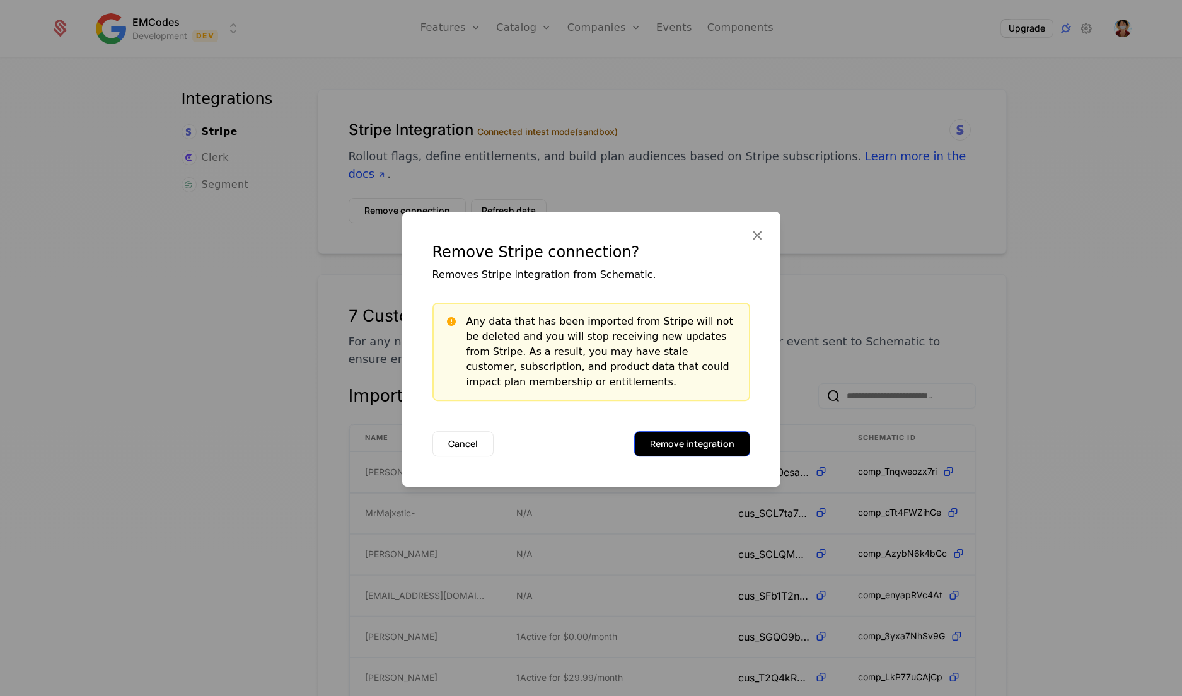
click at [685, 451] on button "Remove integration" at bounding box center [692, 443] width 116 height 25
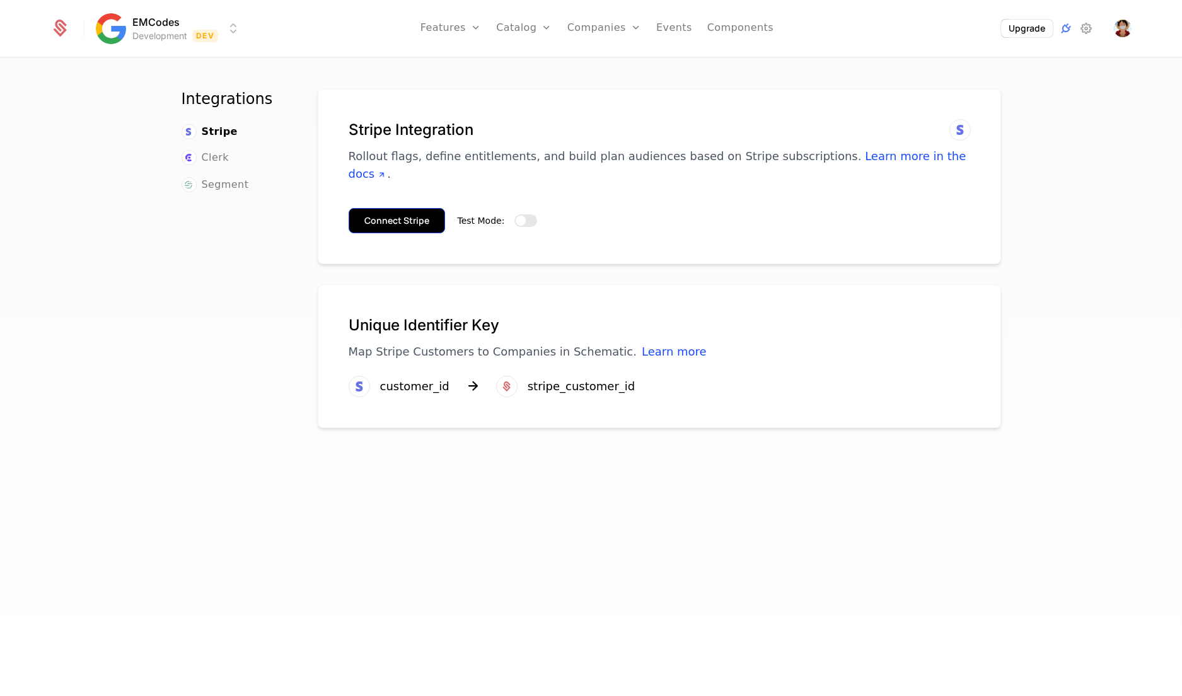
click at [415, 208] on button "Connect Stripe" at bounding box center [397, 220] width 96 height 25
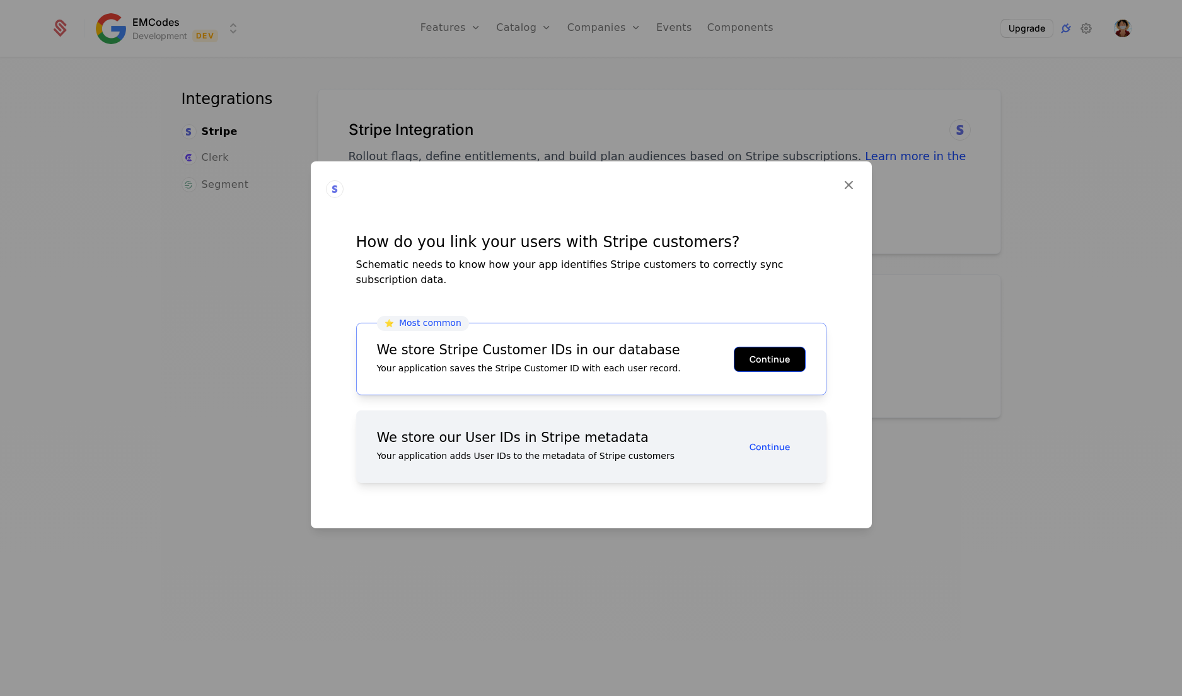
click at [789, 347] on button "Continue" at bounding box center [770, 358] width 72 height 25
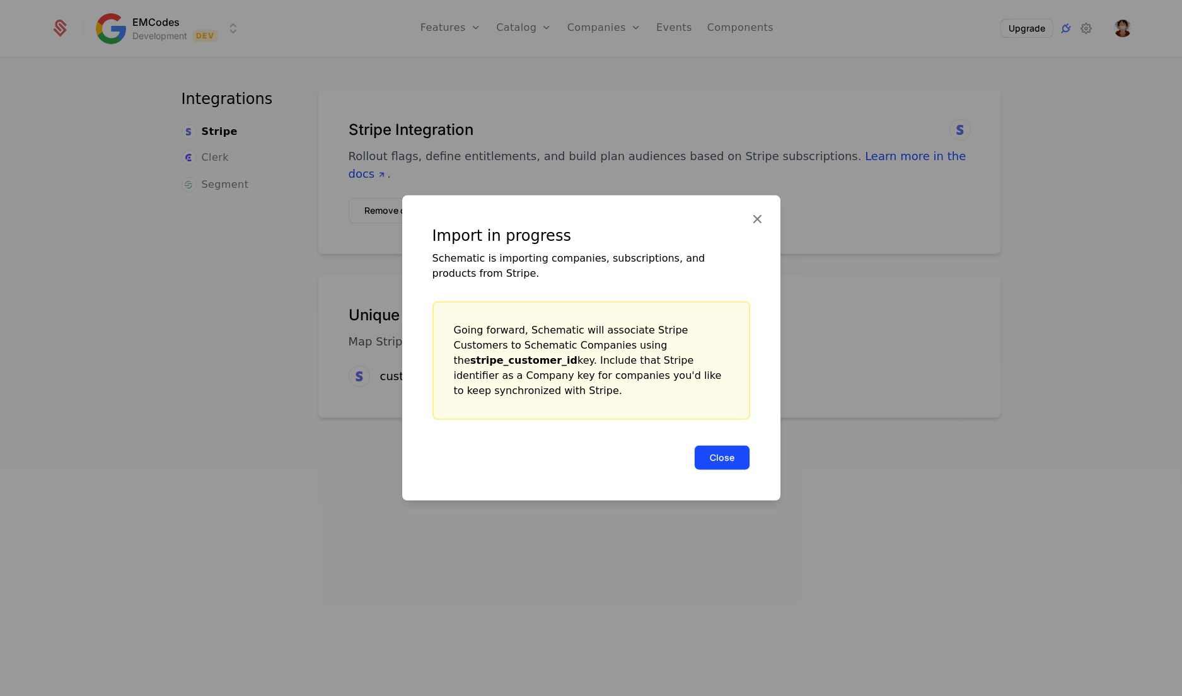
click at [721, 451] on button "Close" at bounding box center [722, 457] width 56 height 25
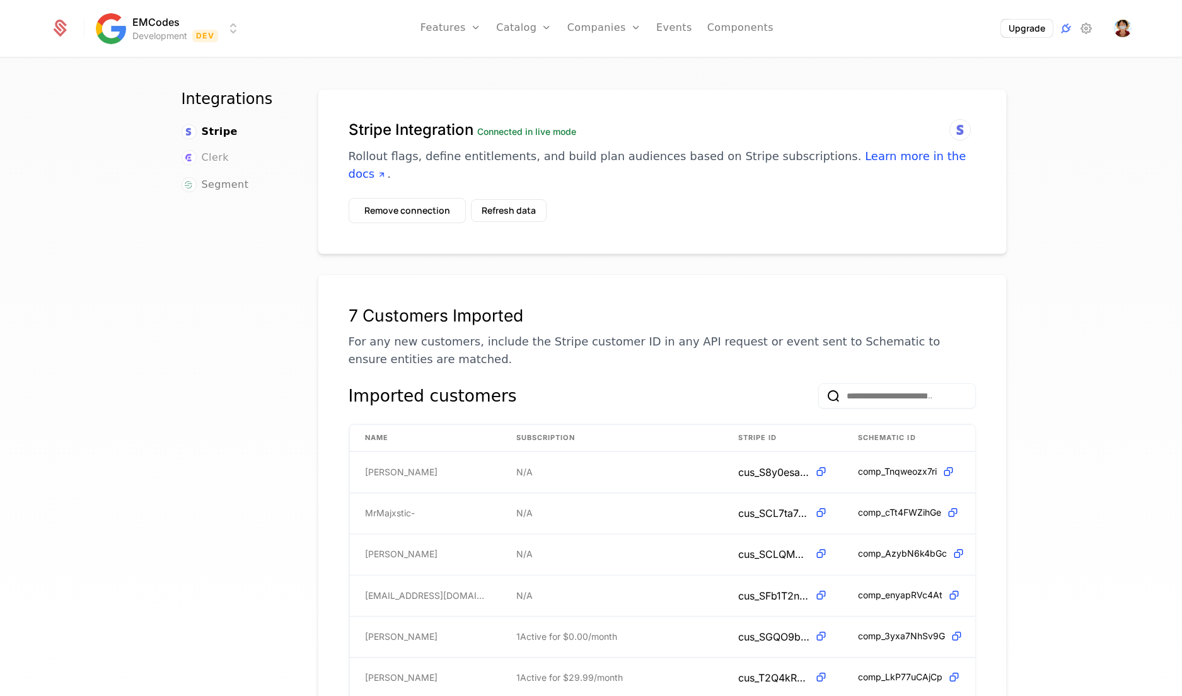
click at [211, 160] on span "Clerk" at bounding box center [215, 157] width 27 height 15
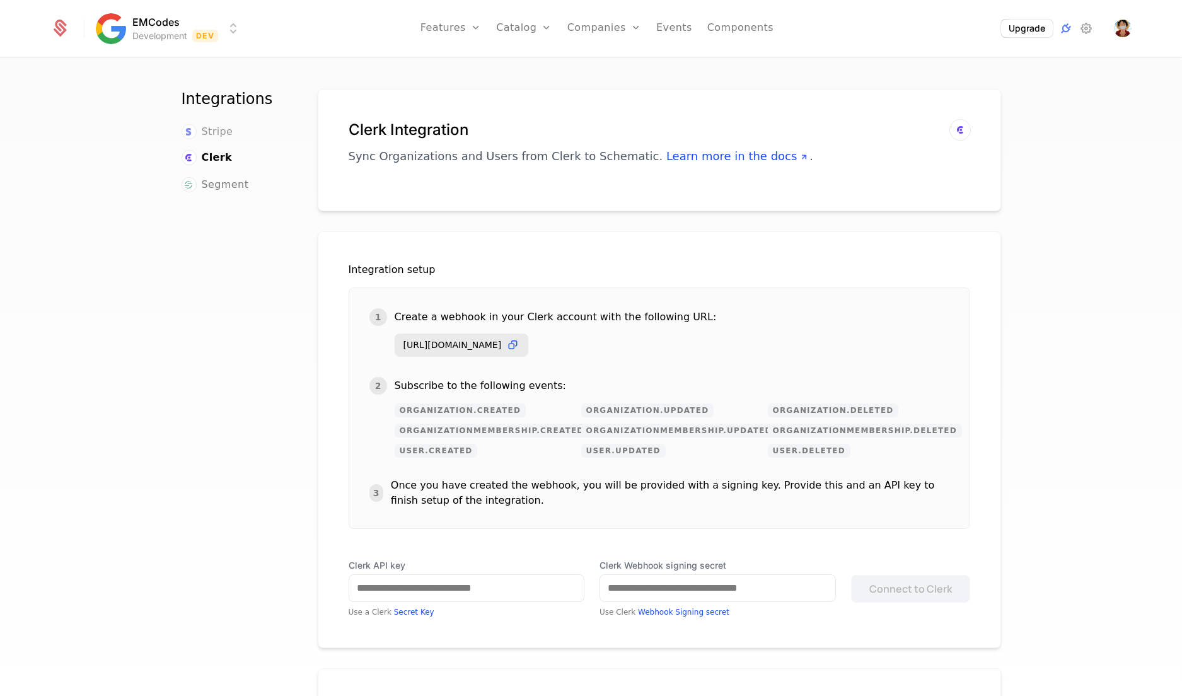
click at [221, 132] on span "Stripe" at bounding box center [218, 131] width 32 height 15
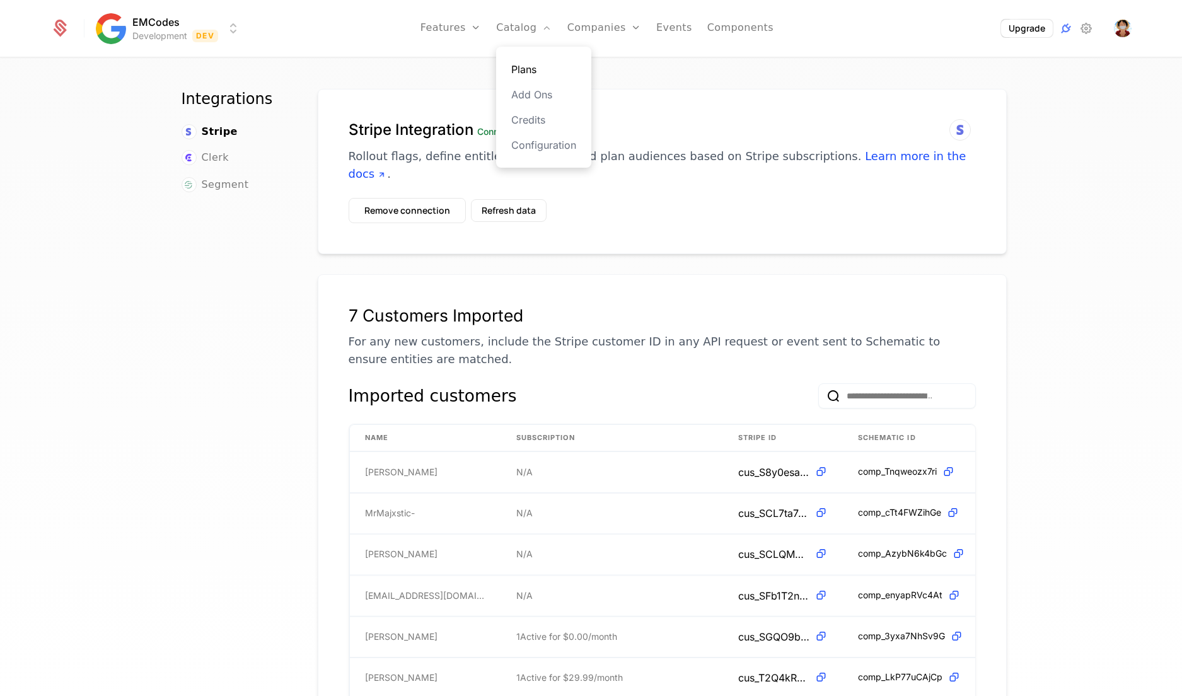
click at [544, 68] on link "Plans" at bounding box center [543, 69] width 65 height 15
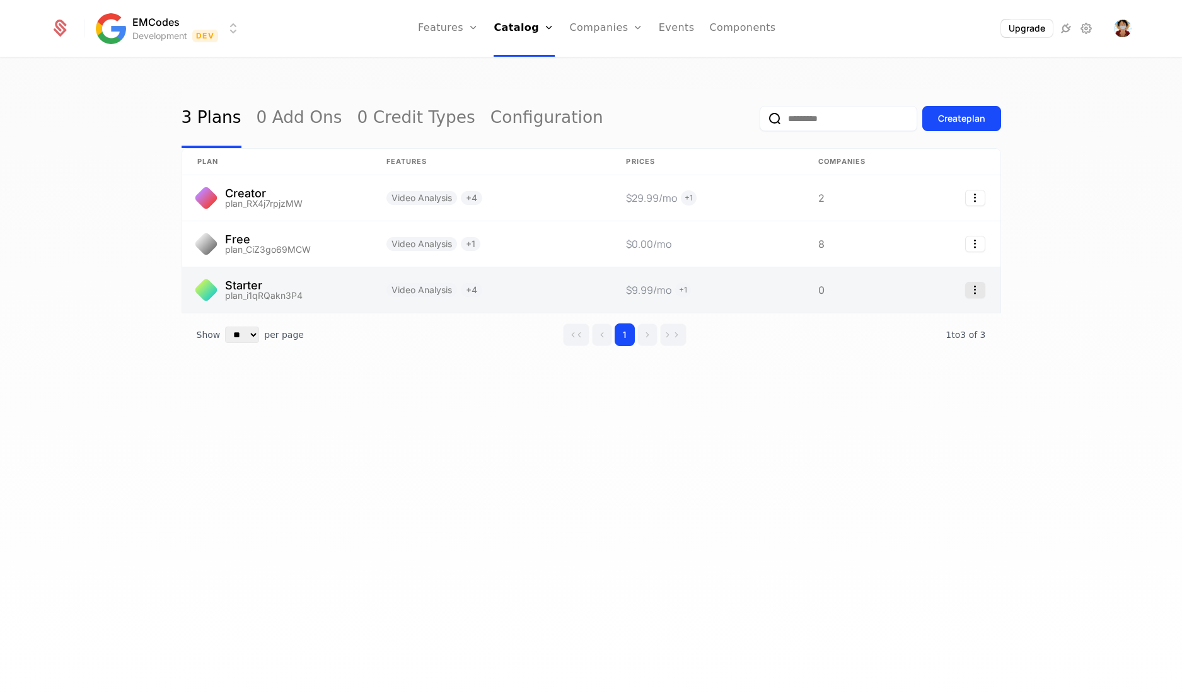
click at [982, 289] on icon "Select action" at bounding box center [975, 290] width 20 height 16
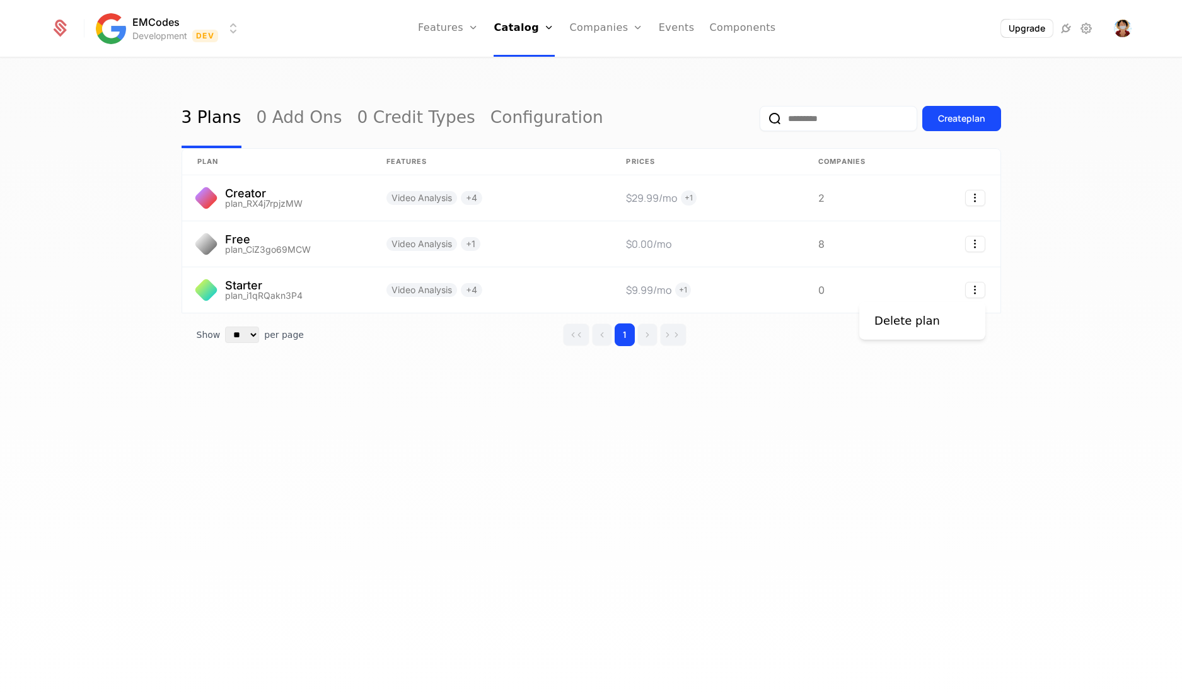
click at [778, 379] on html "EMCodes Development Dev Features Features Flags Catalog Plans Add Ons Credits C…" at bounding box center [591, 348] width 1182 height 696
click at [983, 119] on div "Create plan" at bounding box center [961, 118] width 47 height 13
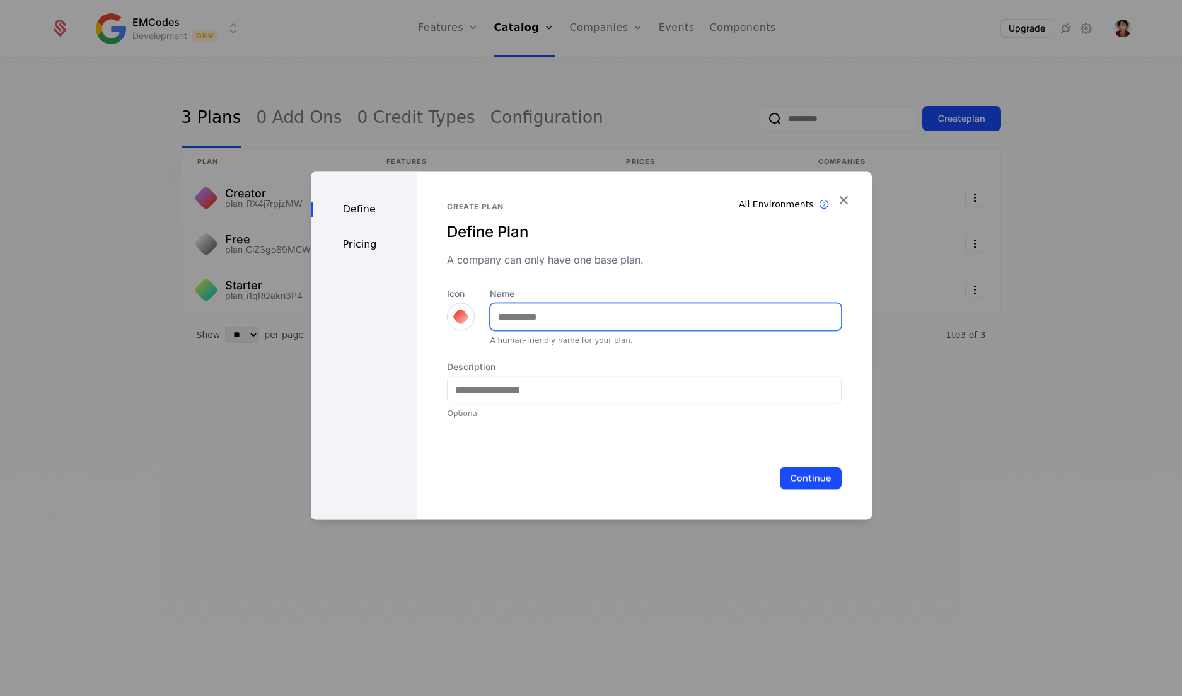
click at [626, 325] on input "Name" at bounding box center [665, 316] width 350 height 26
type input "*******"
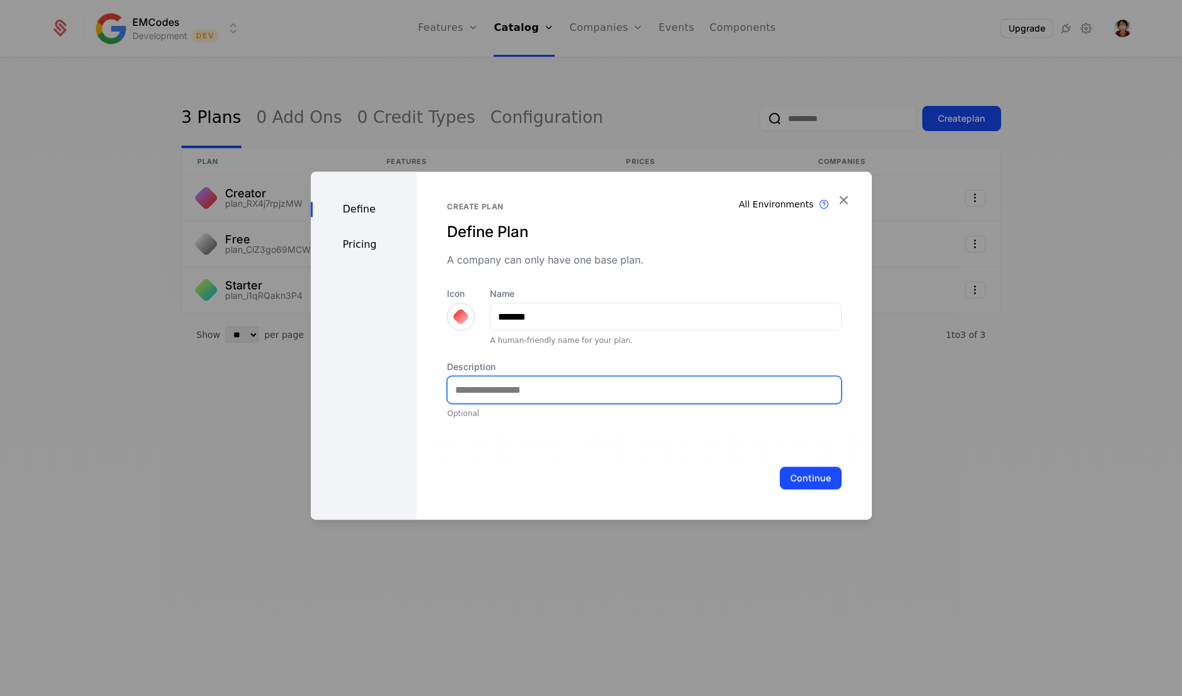
click at [495, 388] on input "Description" at bounding box center [644, 389] width 393 height 26
type input "**********"
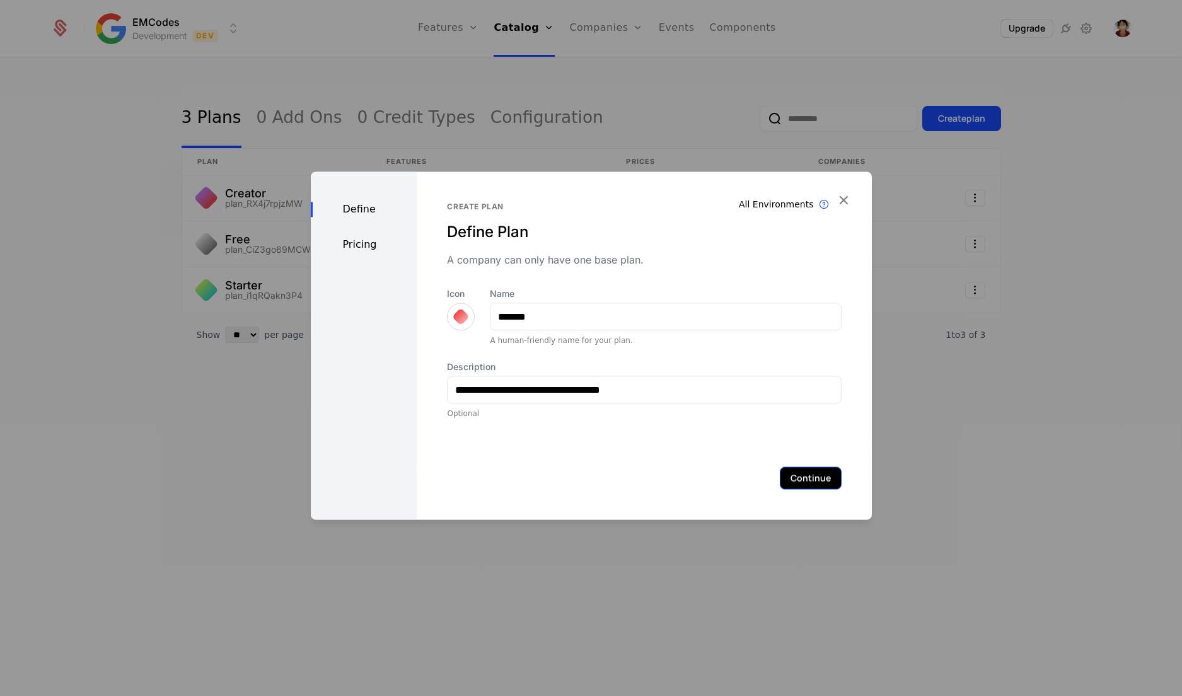
click at [783, 482] on button "Continue" at bounding box center [811, 477] width 62 height 23
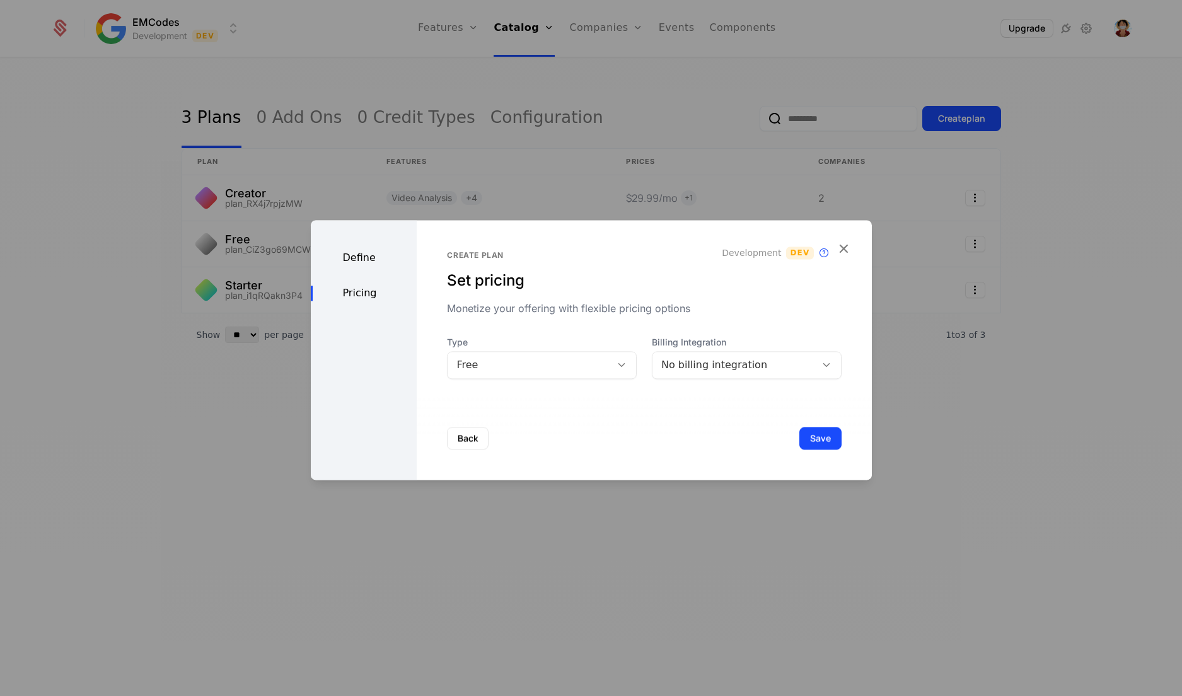
click at [720, 371] on div "No billing integration" at bounding box center [734, 364] width 146 height 15
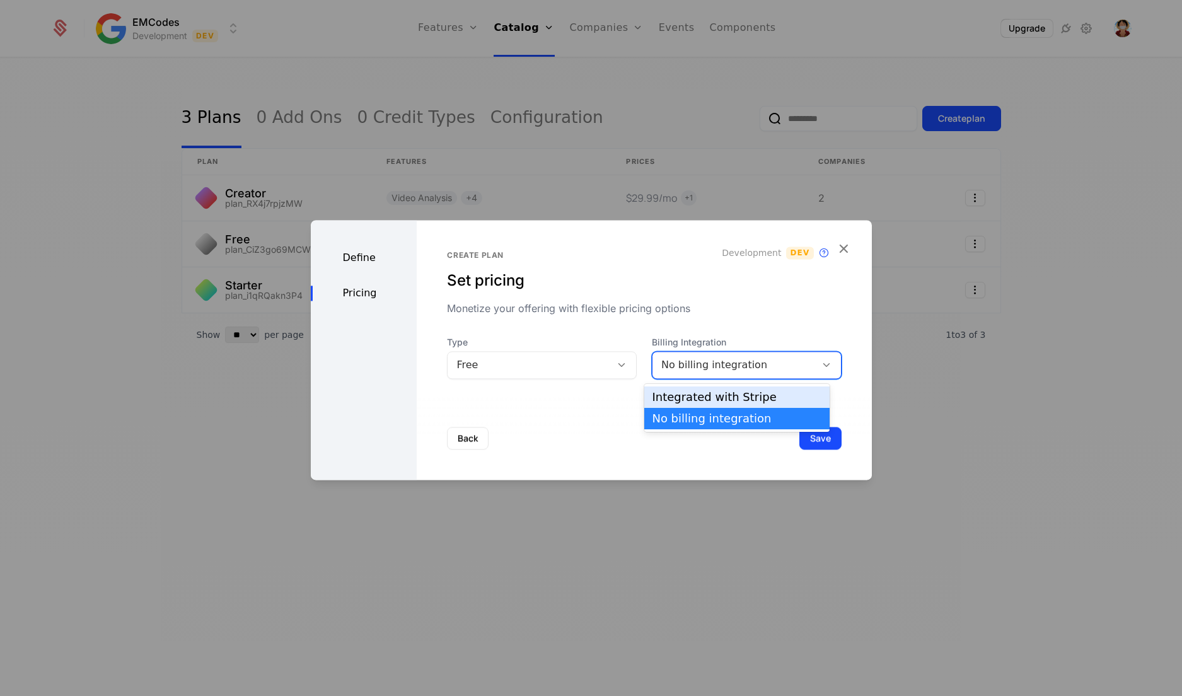
click at [717, 395] on div "Integrated with Stripe" at bounding box center [737, 396] width 170 height 11
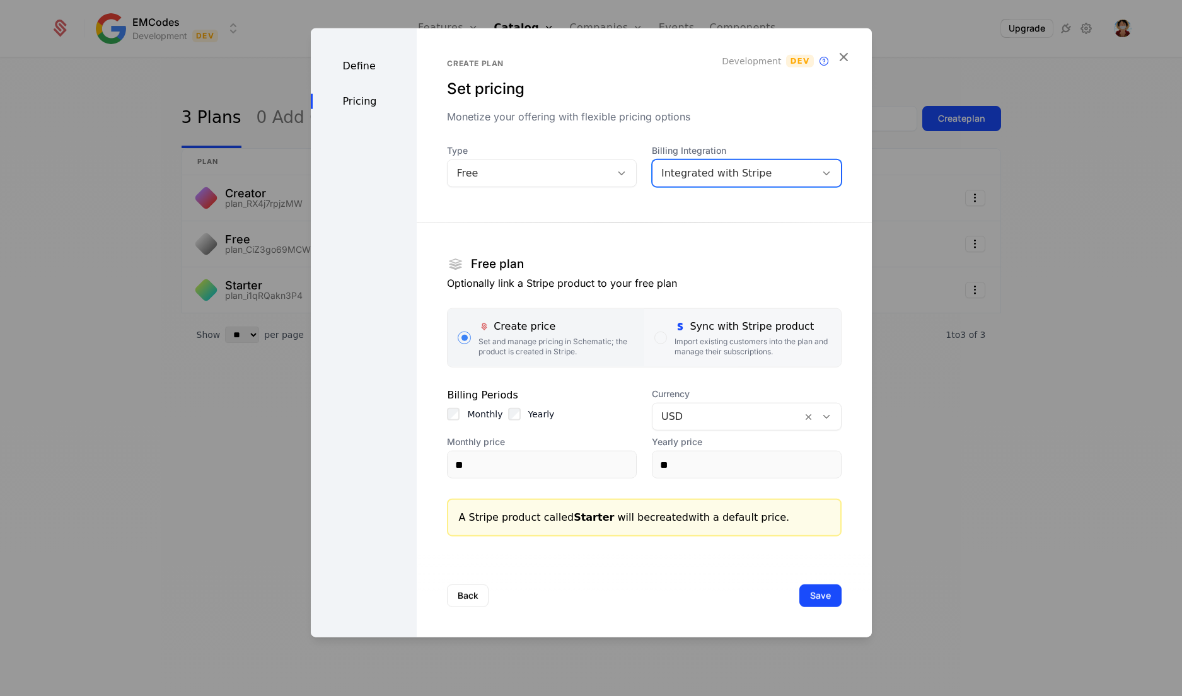
click at [729, 357] on label "Sync with Stripe product Import existing customers into the plan and manage the…" at bounding box center [742, 338] width 197 height 58
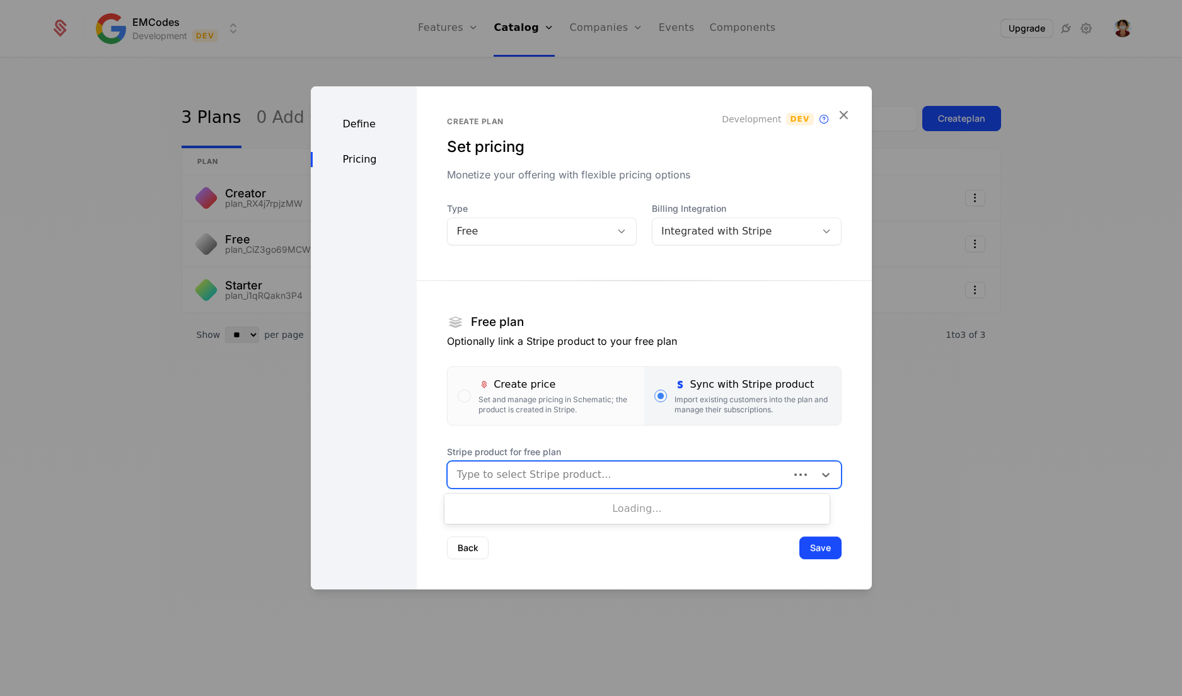
click at [684, 479] on div at bounding box center [617, 475] width 323 height 18
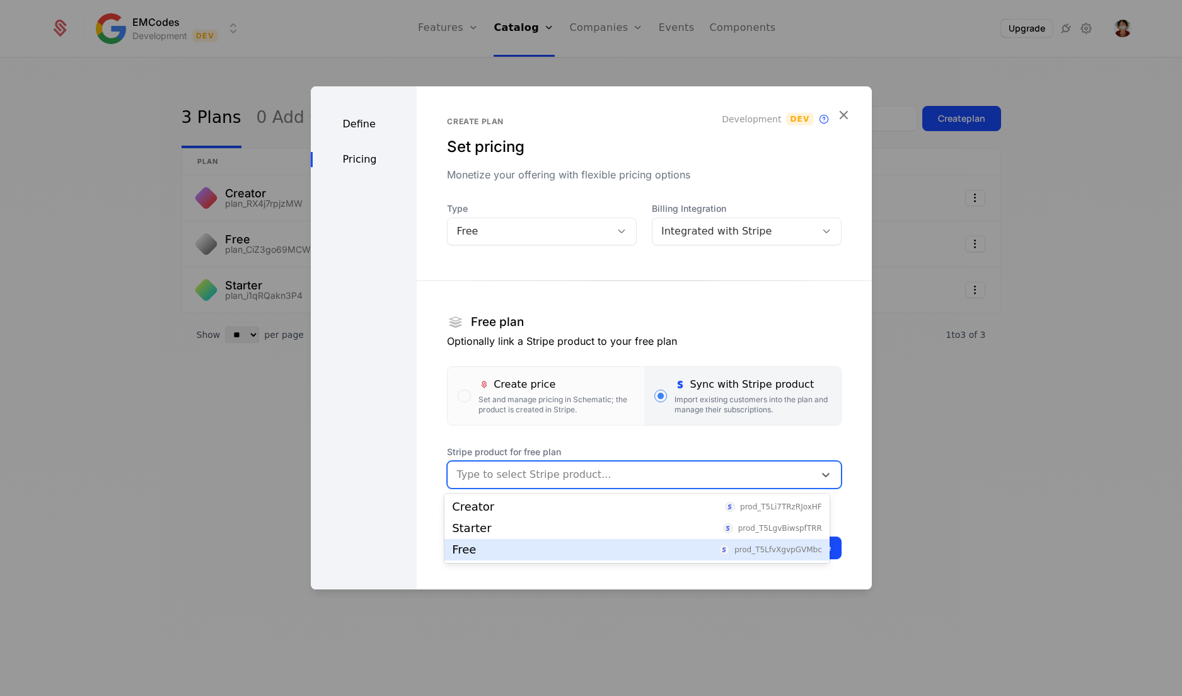
click at [609, 553] on div "Free prod_T5LfvXgvpGVMbc" at bounding box center [637, 549] width 370 height 11
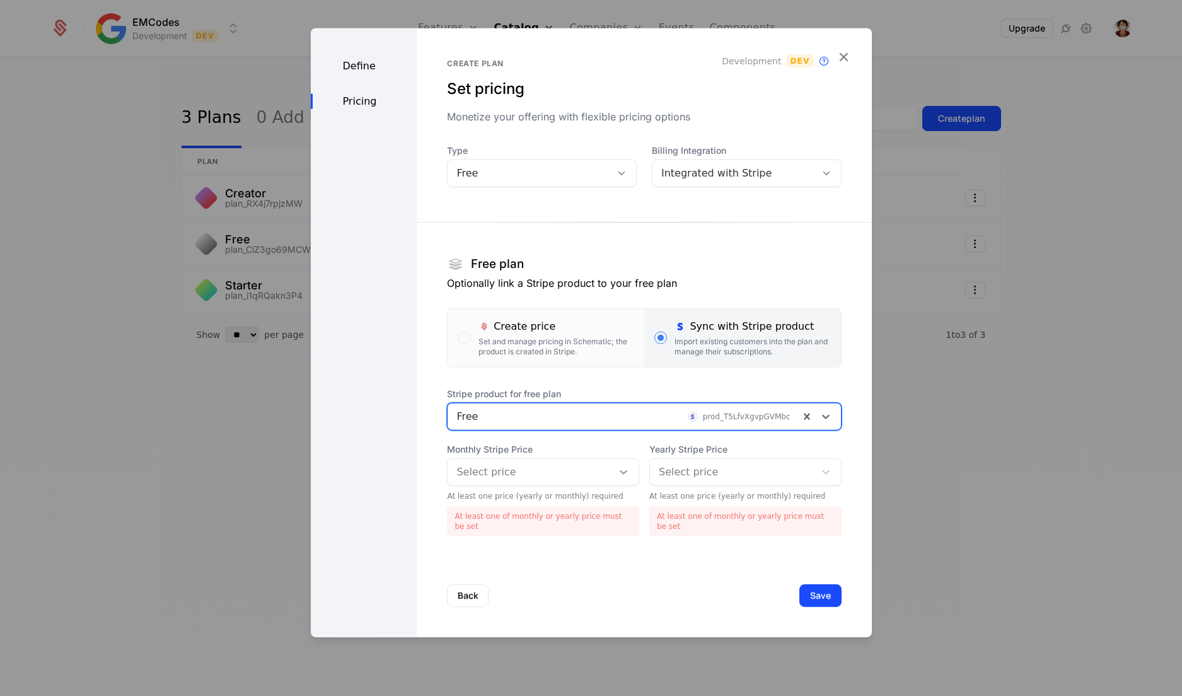
click at [612, 471] on div at bounding box center [623, 472] width 23 height 15
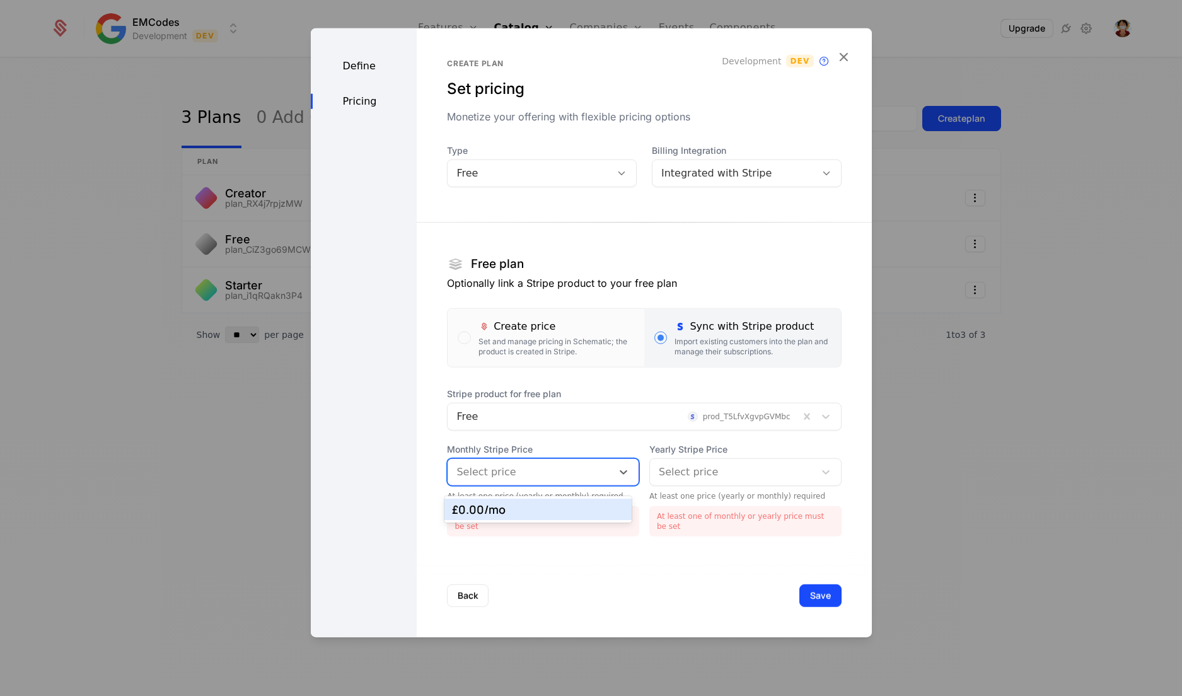
click at [591, 512] on div "£0.00 /mo" at bounding box center [538, 509] width 172 height 11
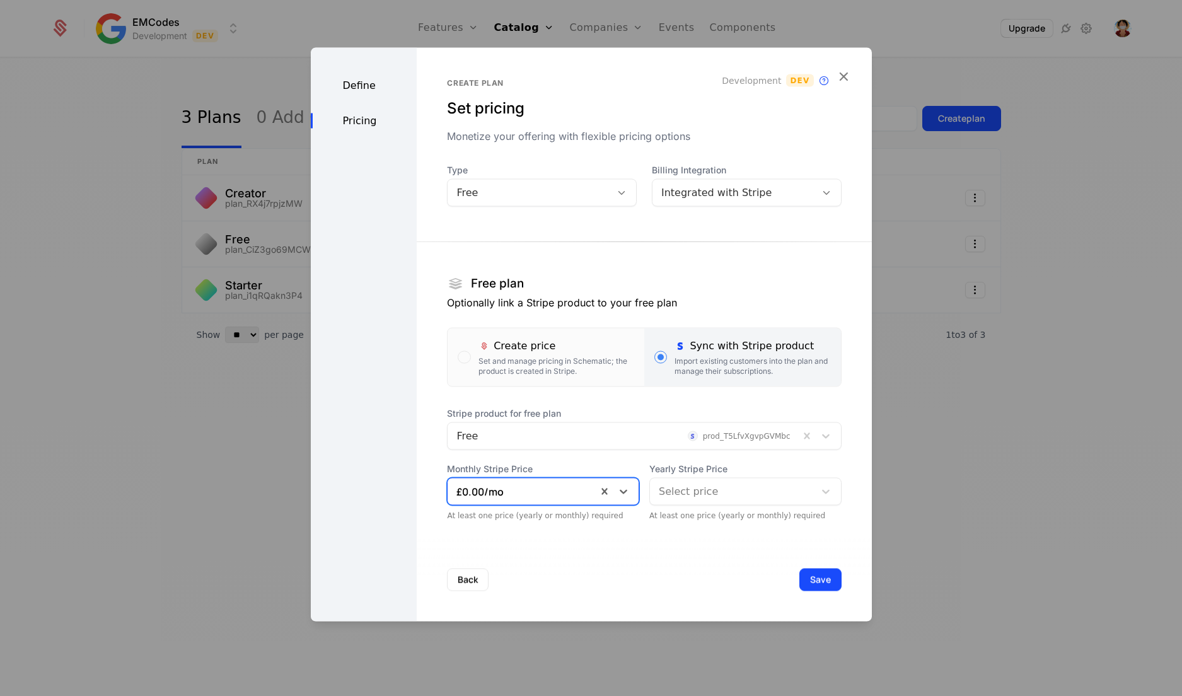
click at [691, 484] on div at bounding box center [732, 492] width 147 height 18
click at [643, 569] on div "Back Save" at bounding box center [644, 579] width 454 height 83
click at [357, 76] on div "Define Pricing" at bounding box center [364, 335] width 107 height 574
click at [359, 84] on div "Define" at bounding box center [364, 85] width 107 height 15
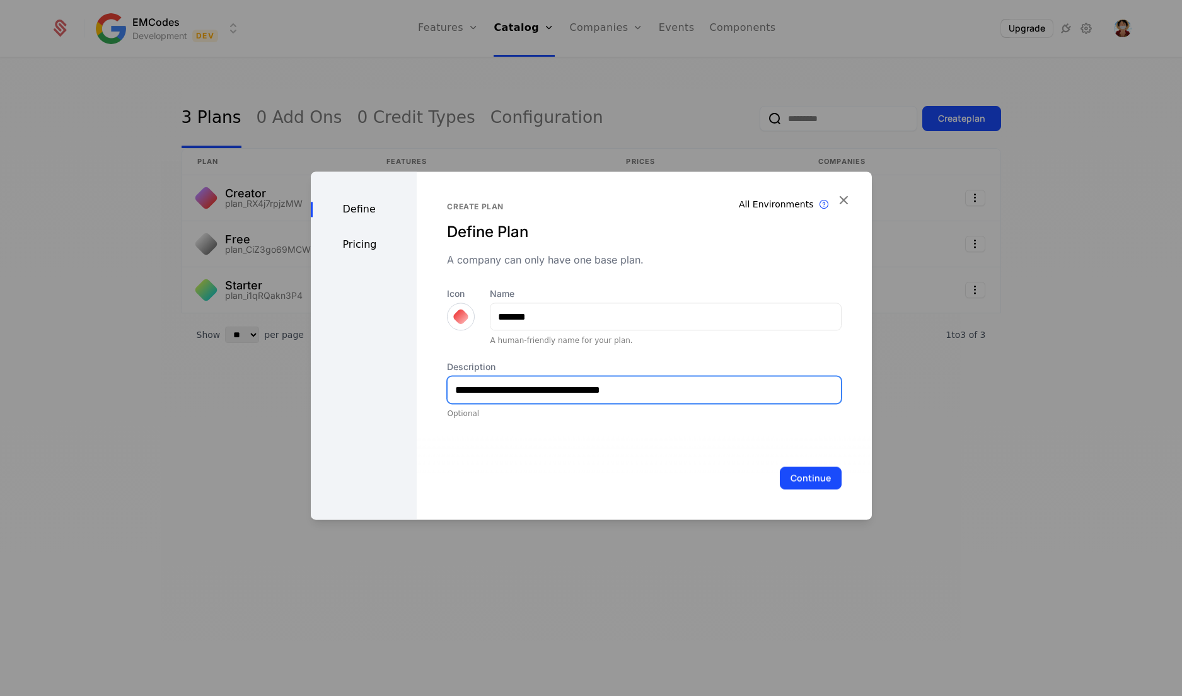
click at [627, 395] on input "**********" at bounding box center [644, 389] width 393 height 26
drag, startPoint x: 627, startPoint y: 395, endPoint x: 310, endPoint y: 372, distance: 317.9
click at [311, 372] on div "**********" at bounding box center [591, 345] width 561 height 348
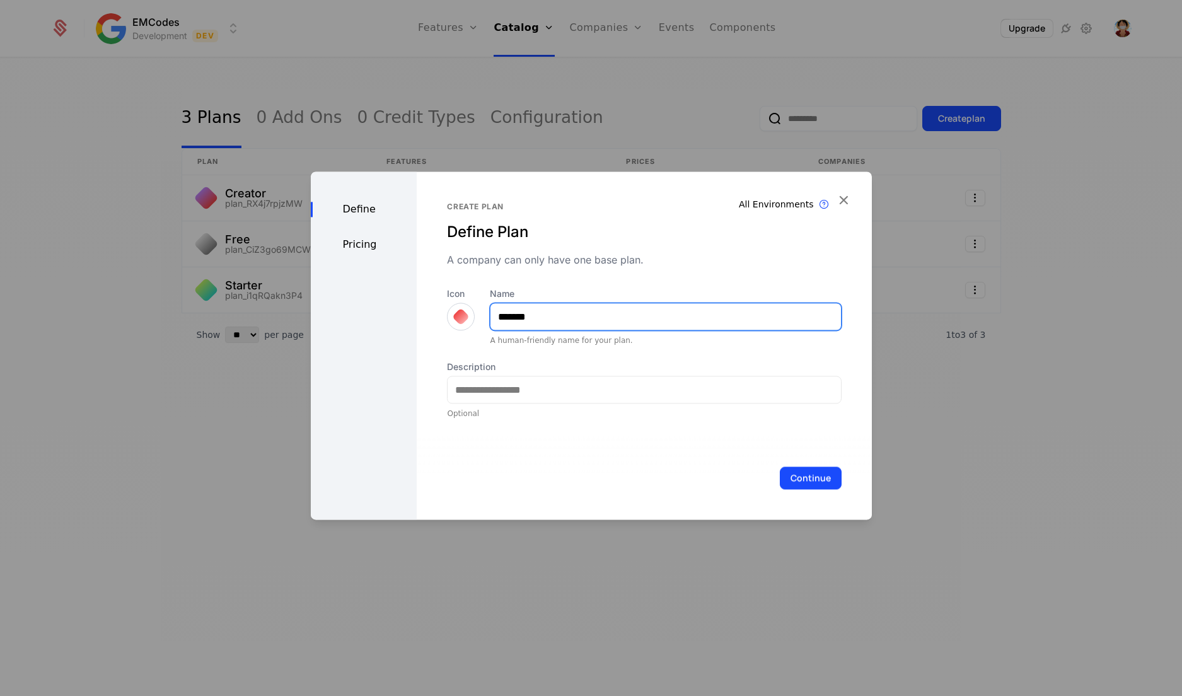
drag, startPoint x: 538, startPoint y: 318, endPoint x: 271, endPoint y: 335, distance: 267.2
click at [271, 335] on div "Define Pricing All Environments Plan exist in all environments Create plan Defi…" at bounding box center [591, 348] width 1182 height 696
type input "****"
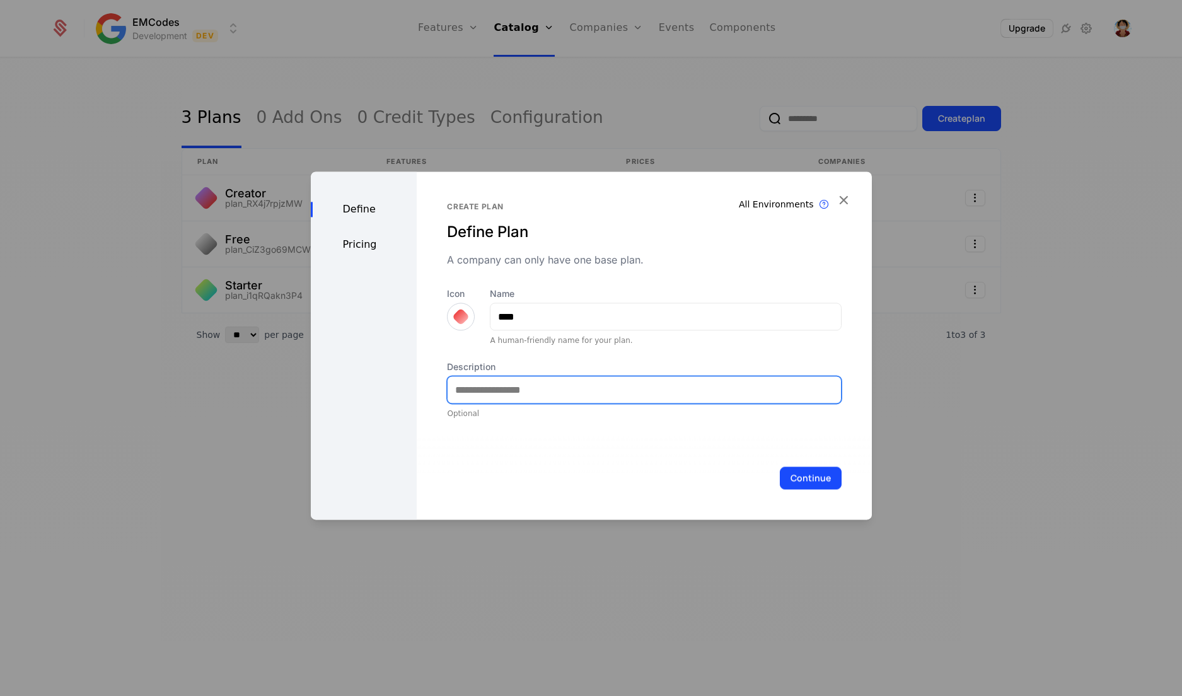
click at [471, 390] on input "Description" at bounding box center [644, 389] width 393 height 26
drag, startPoint x: 565, startPoint y: 386, endPoint x: 539, endPoint y: 391, distance: 26.9
click at [539, 391] on input "**********" at bounding box center [644, 389] width 393 height 26
type input "**********"
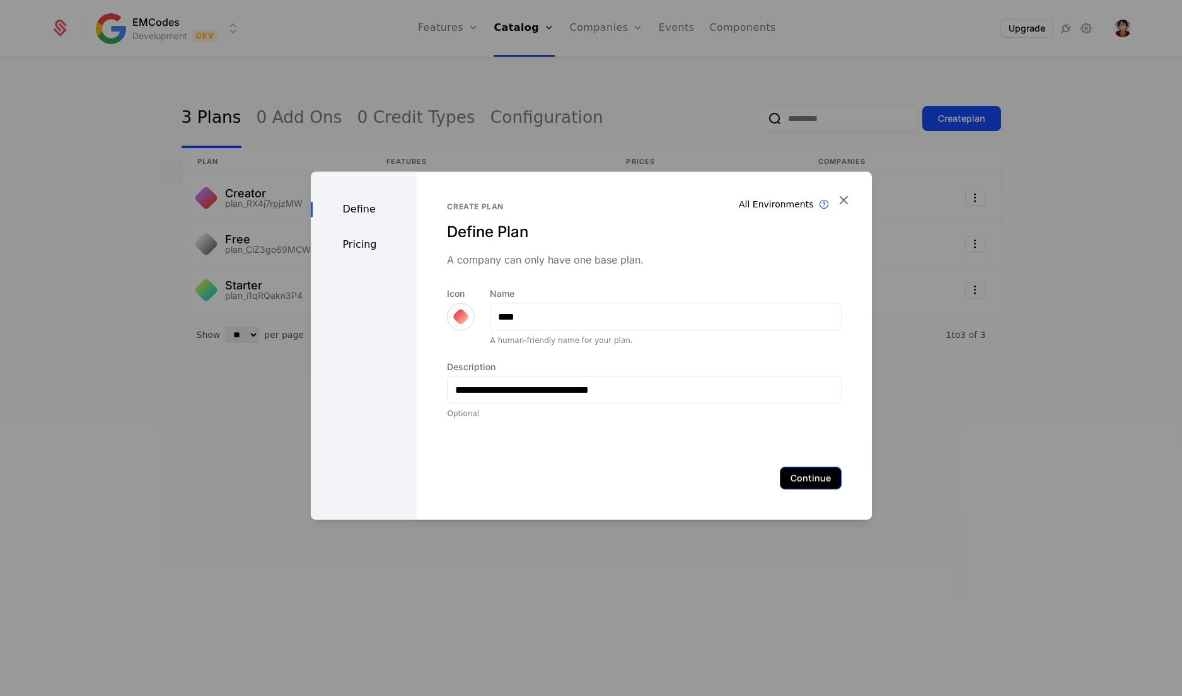
click at [797, 476] on button "Continue" at bounding box center [811, 477] width 62 height 23
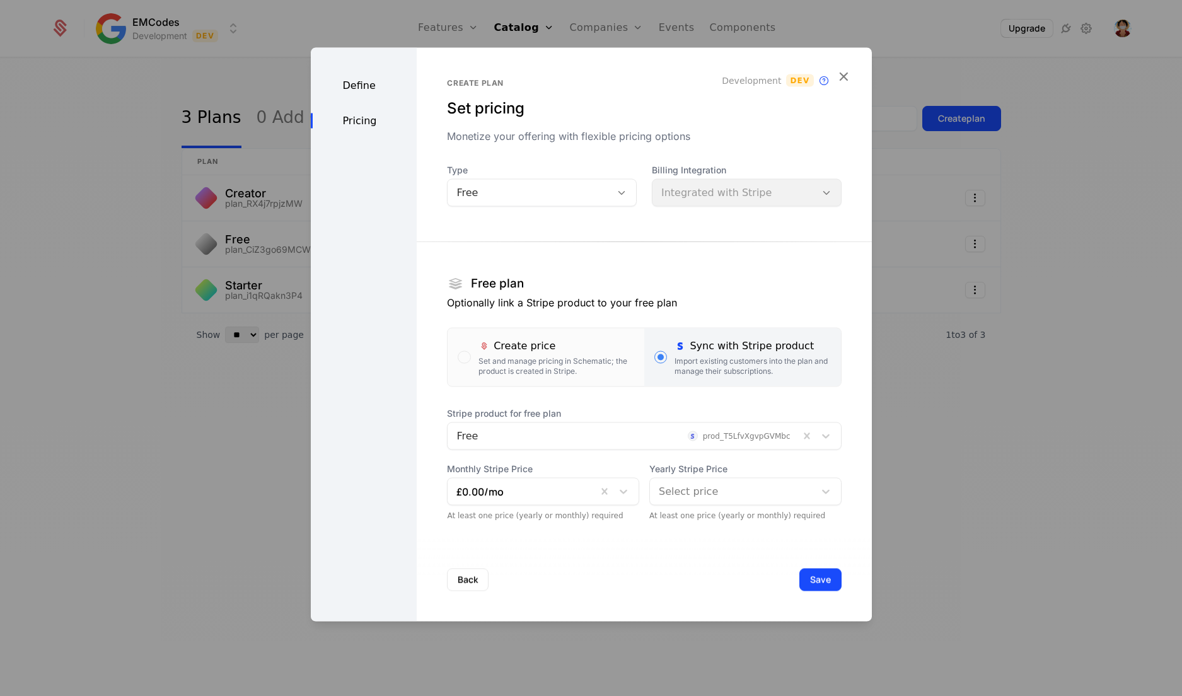
click at [670, 500] on div "Select price" at bounding box center [732, 491] width 165 height 23
click at [609, 553] on div "Back Save" at bounding box center [644, 579] width 454 height 83
click at [801, 584] on button "Save" at bounding box center [820, 580] width 42 height 23
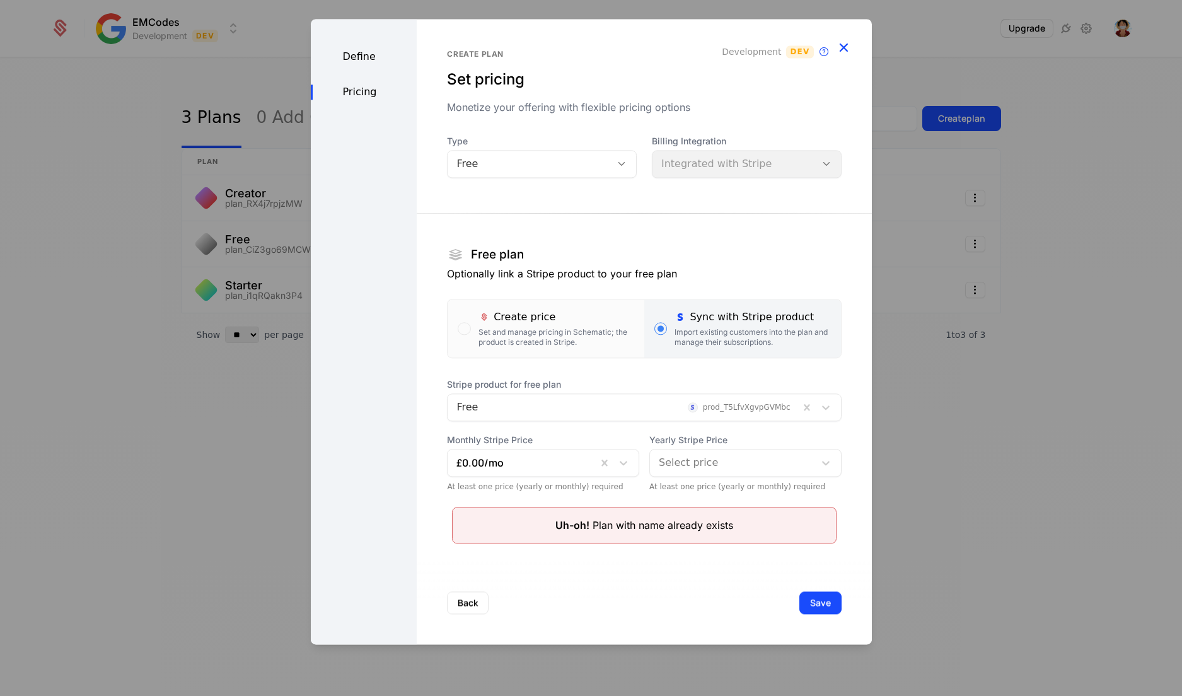
click at [842, 45] on icon "button" at bounding box center [843, 47] width 16 height 16
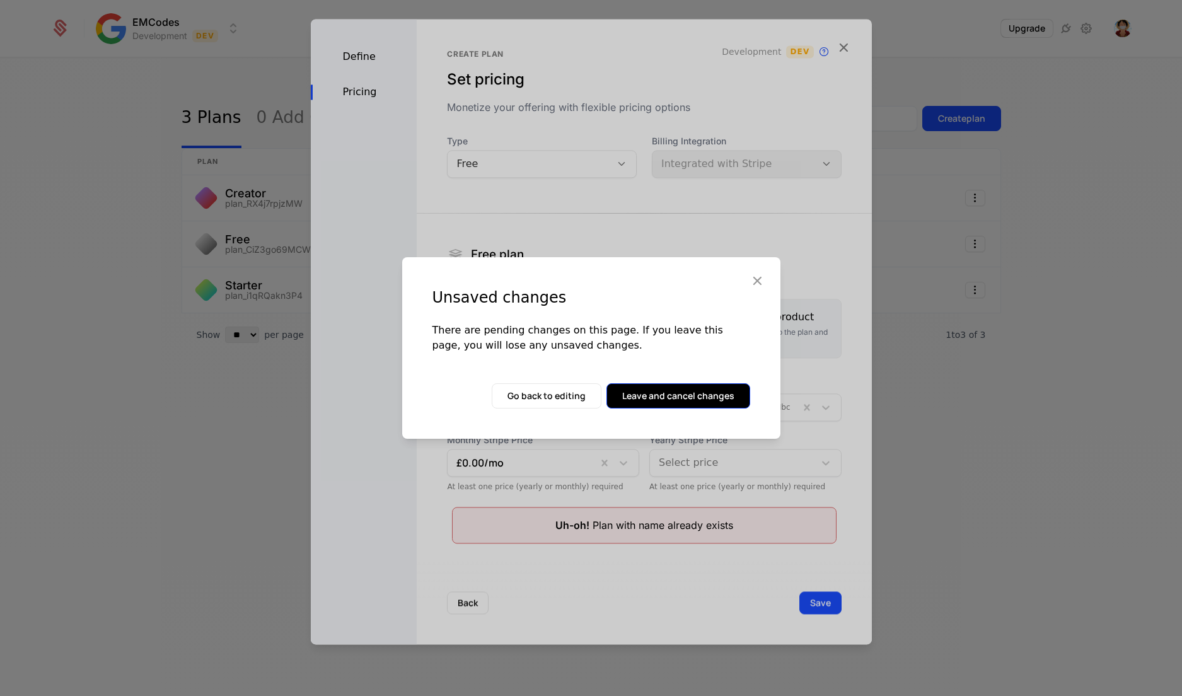
click at [725, 400] on button "Leave and cancel changes" at bounding box center [678, 395] width 144 height 25
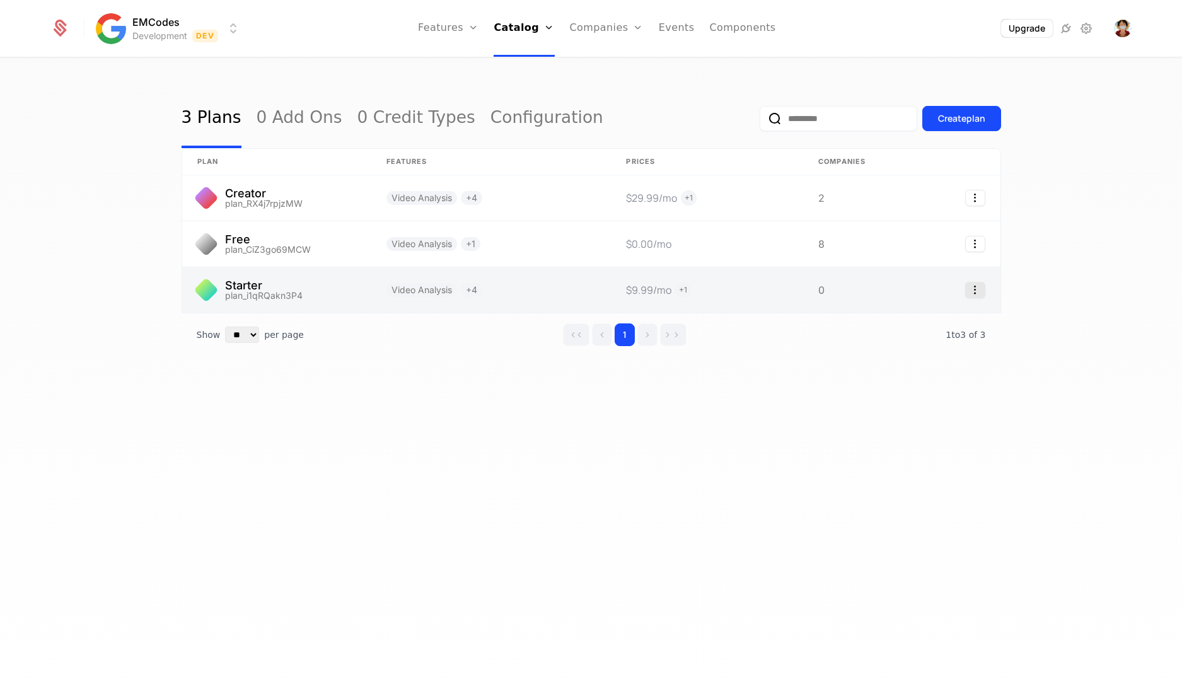
click at [973, 290] on icon "Select action" at bounding box center [975, 290] width 20 height 16
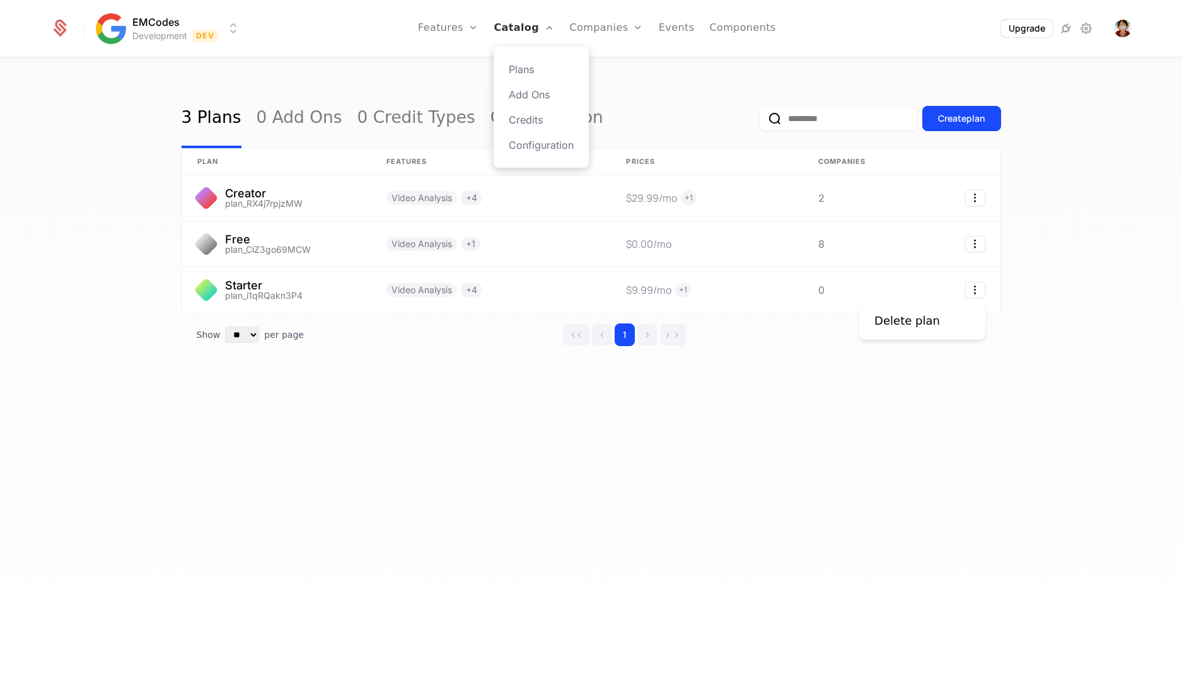
click at [543, 37] on html "EMCodes Development Dev Features Features Flags Catalog Plans Add Ons Credits C…" at bounding box center [591, 348] width 1182 height 696
click at [567, 147] on link "Configuration" at bounding box center [541, 144] width 65 height 15
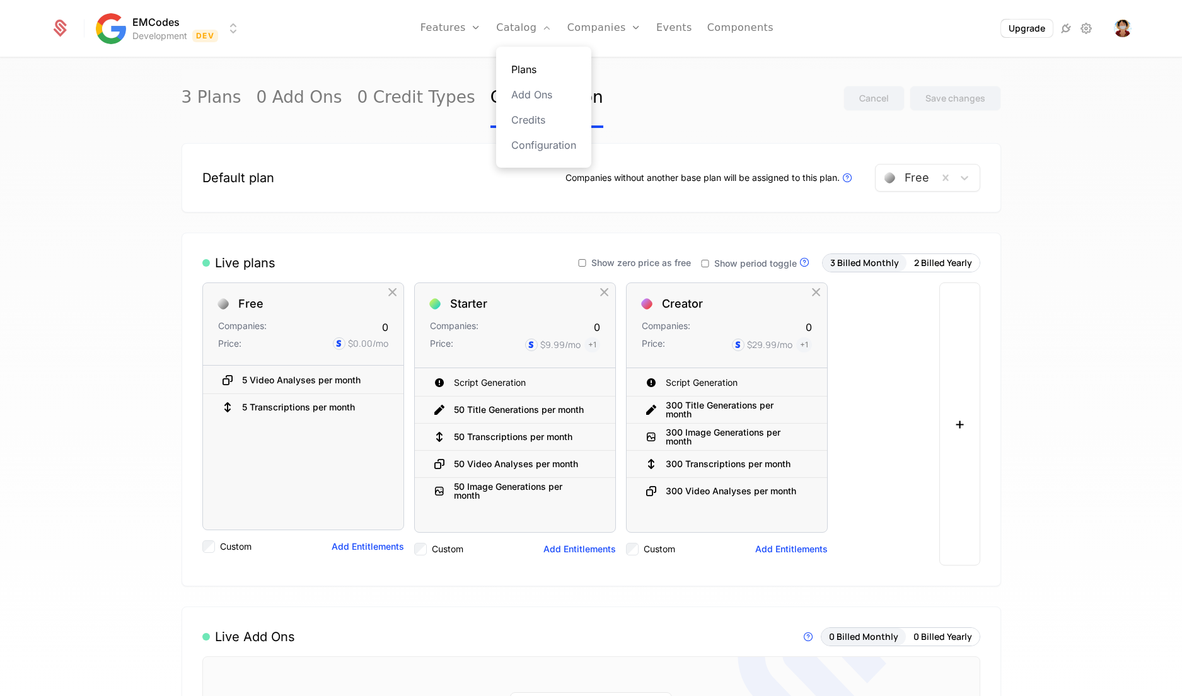
click at [543, 70] on link "Plans" at bounding box center [543, 69] width 65 height 15
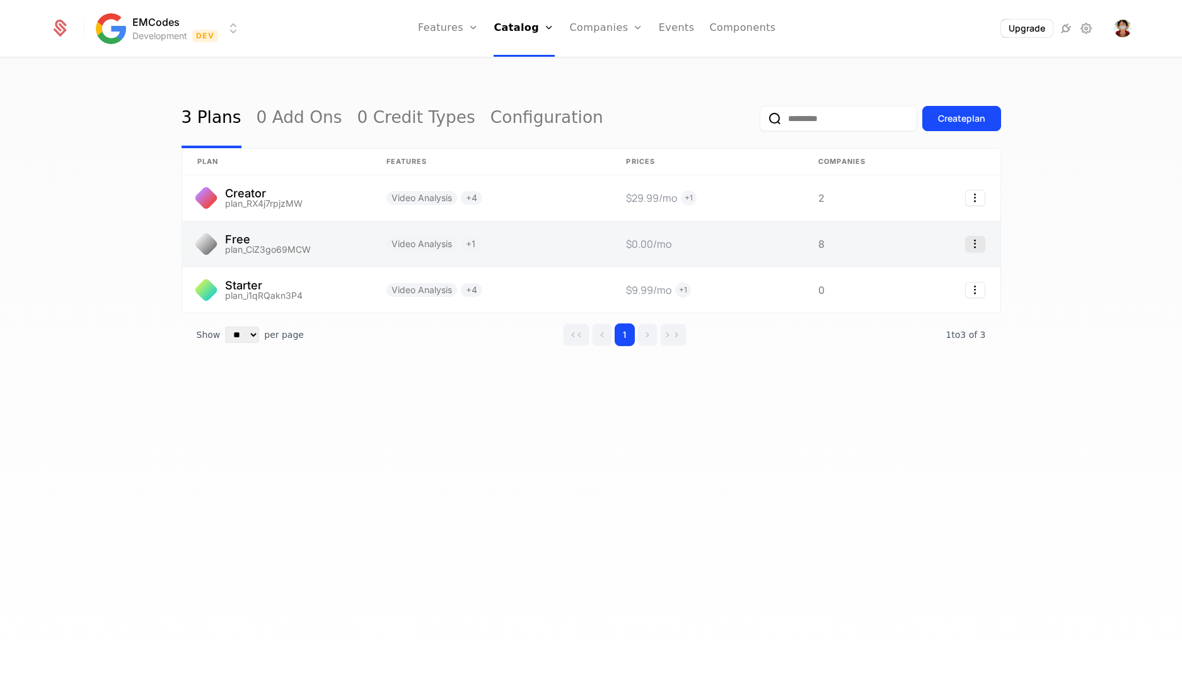
click at [984, 243] on icon "Select action" at bounding box center [975, 244] width 20 height 16
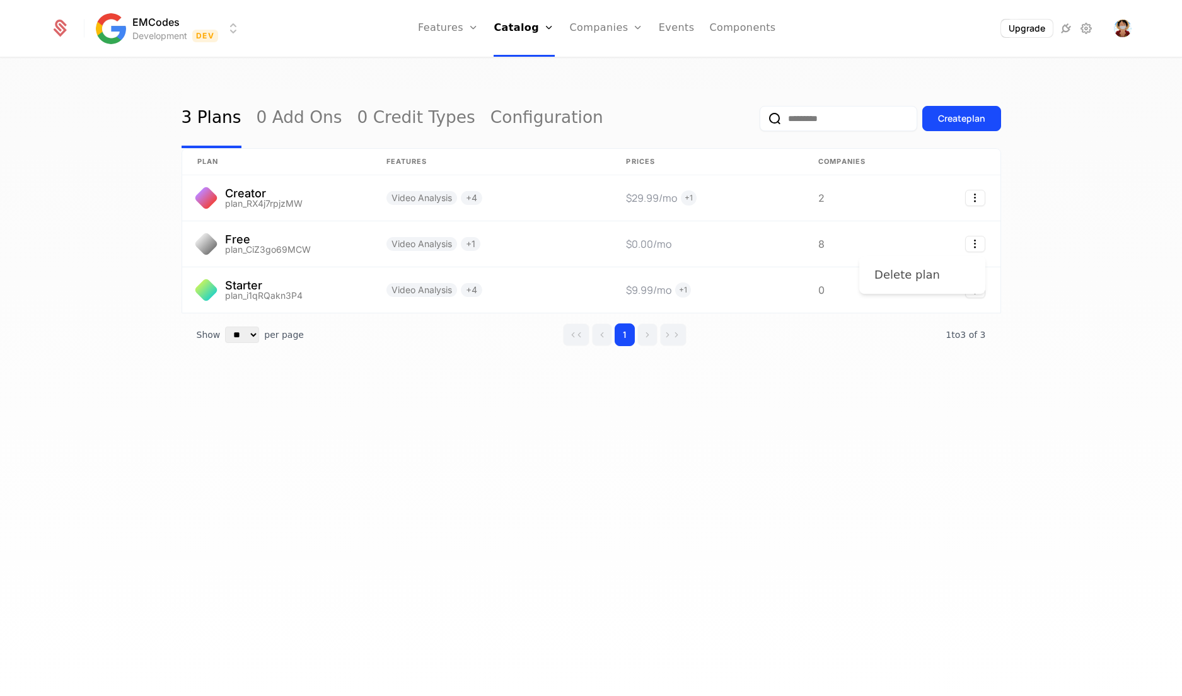
click at [944, 268] on div "Delete plan" at bounding box center [922, 275] width 96 height 18
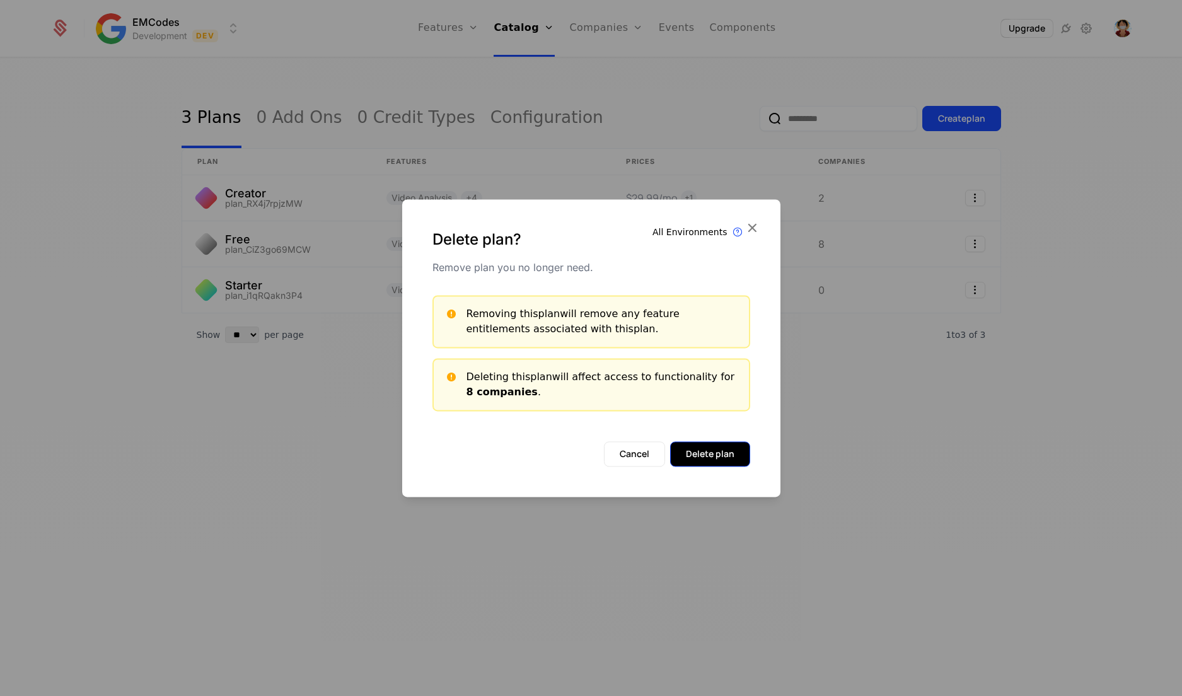
click at [710, 449] on button "Delete plan" at bounding box center [710, 453] width 80 height 25
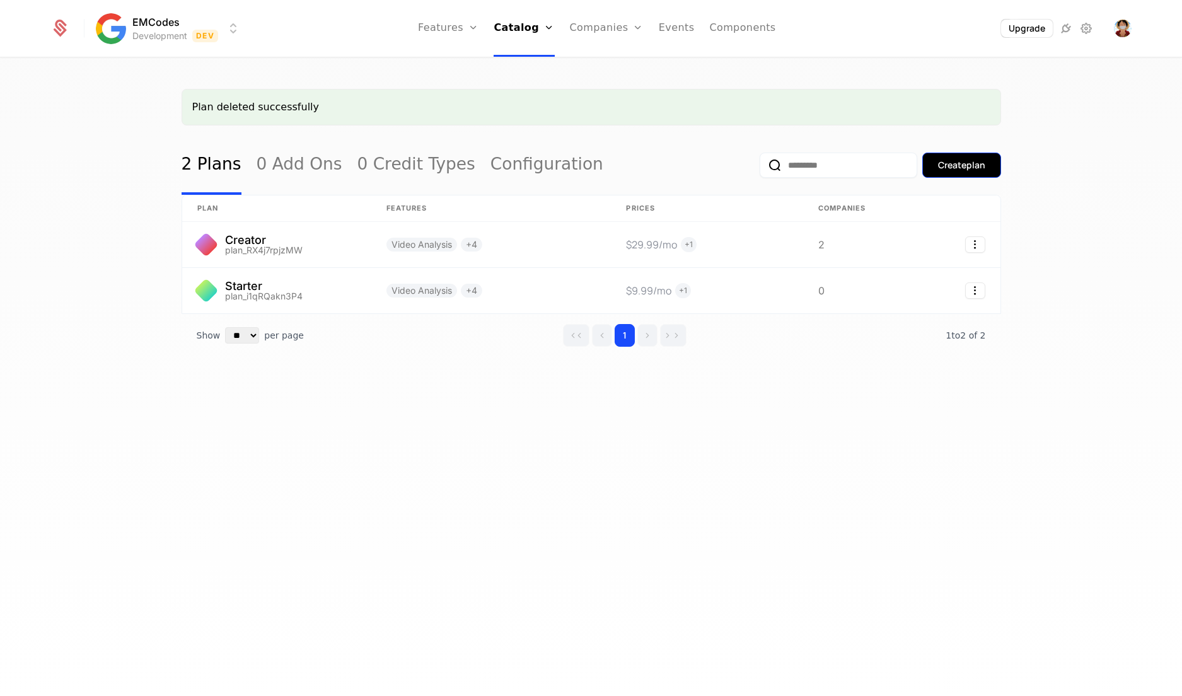
click at [962, 166] on div "Create plan" at bounding box center [961, 165] width 47 height 13
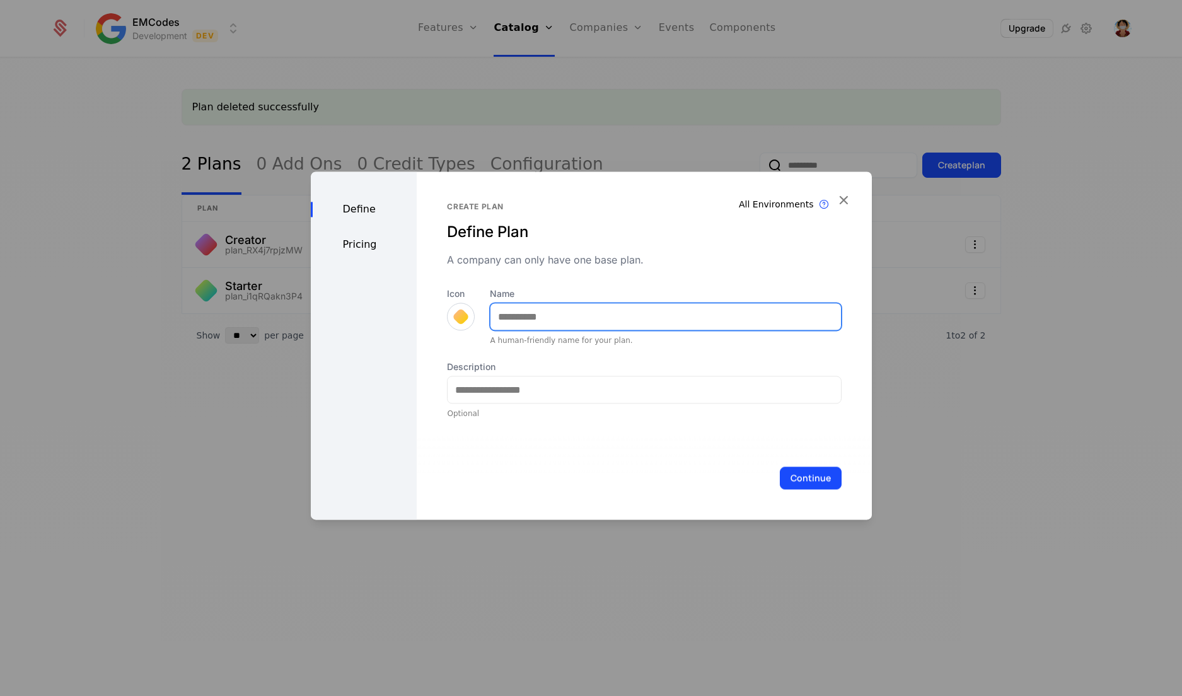
click at [670, 316] on input "Name" at bounding box center [665, 316] width 350 height 26
type input "****"
click at [452, 316] on div at bounding box center [461, 317] width 18 height 18
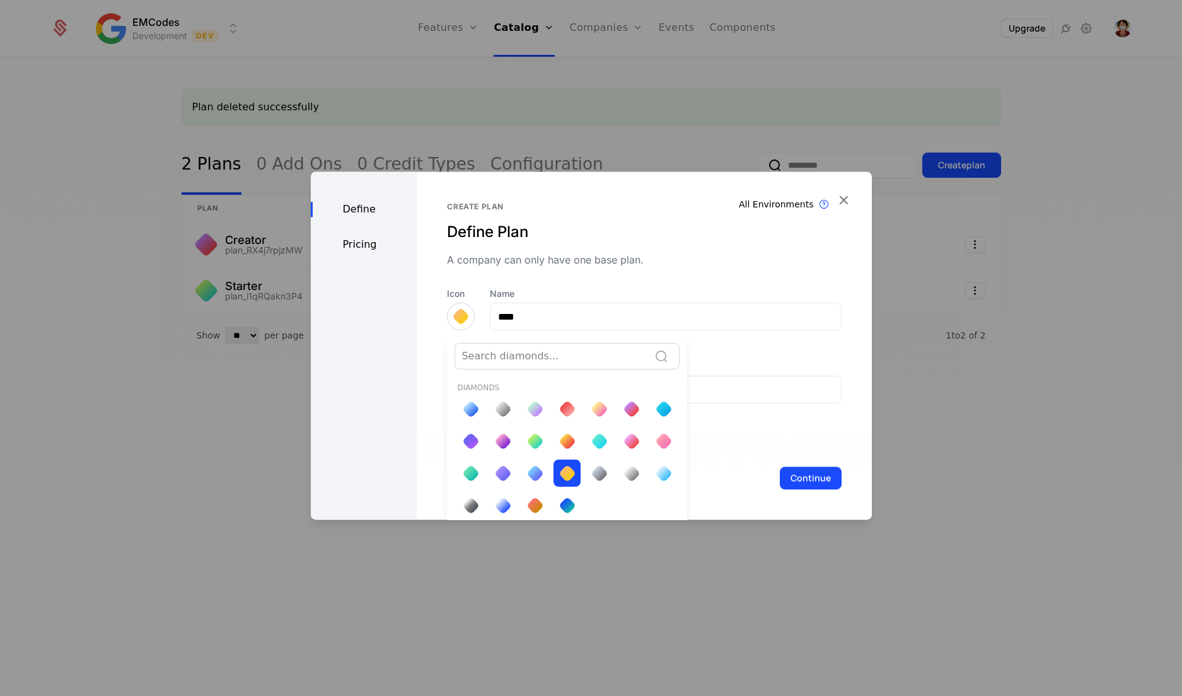
scroll to position [2, 0]
click at [499, 402] on div at bounding box center [503, 407] width 18 height 18
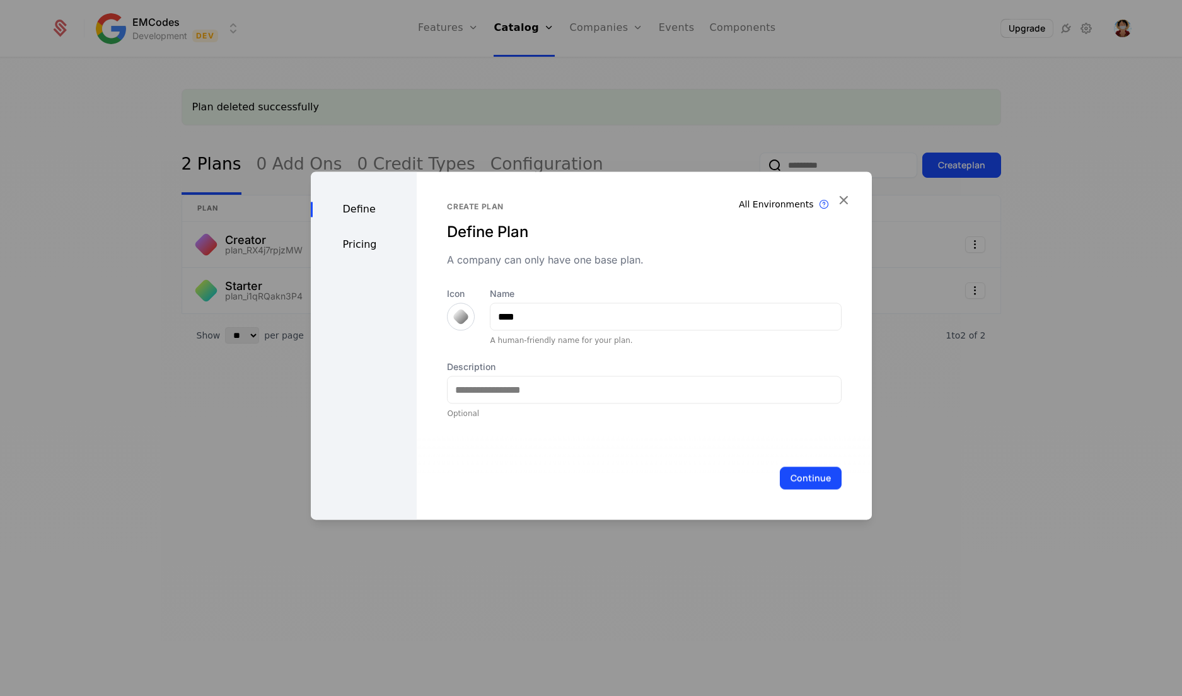
scroll to position [0, 0]
click at [550, 394] on input "Description" at bounding box center [644, 389] width 393 height 26
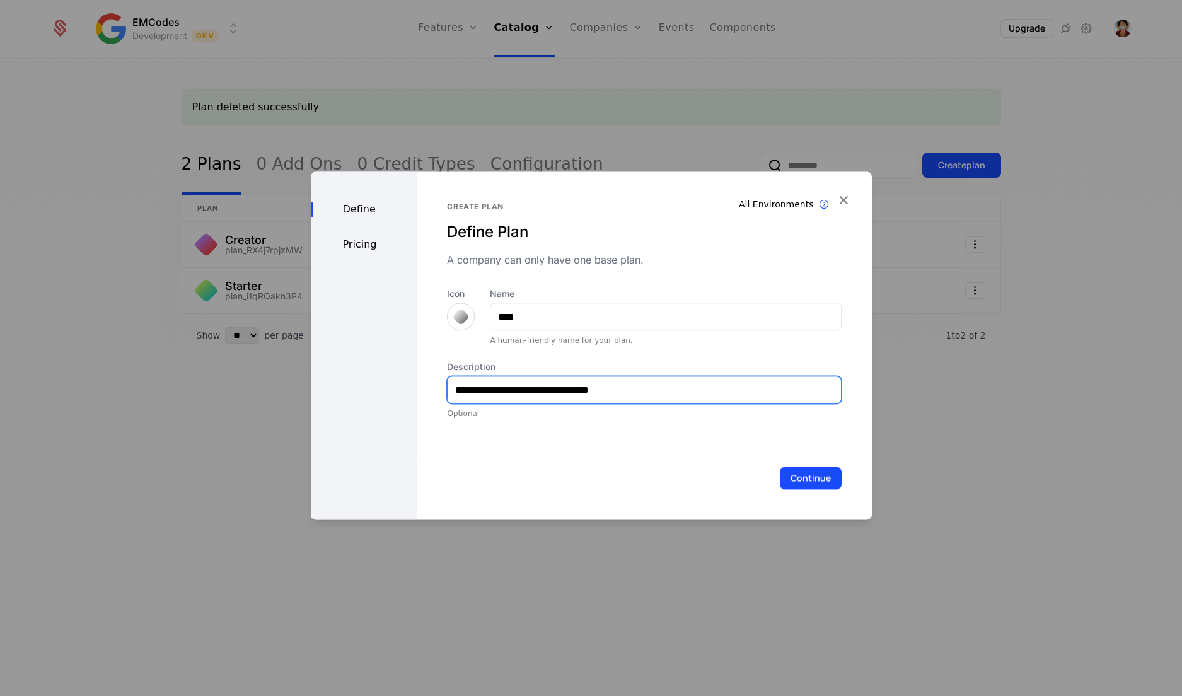
drag, startPoint x: 567, startPoint y: 394, endPoint x: 541, endPoint y: 394, distance: 25.8
click at [541, 394] on input "**********" at bounding box center [644, 389] width 393 height 26
type input "**********"
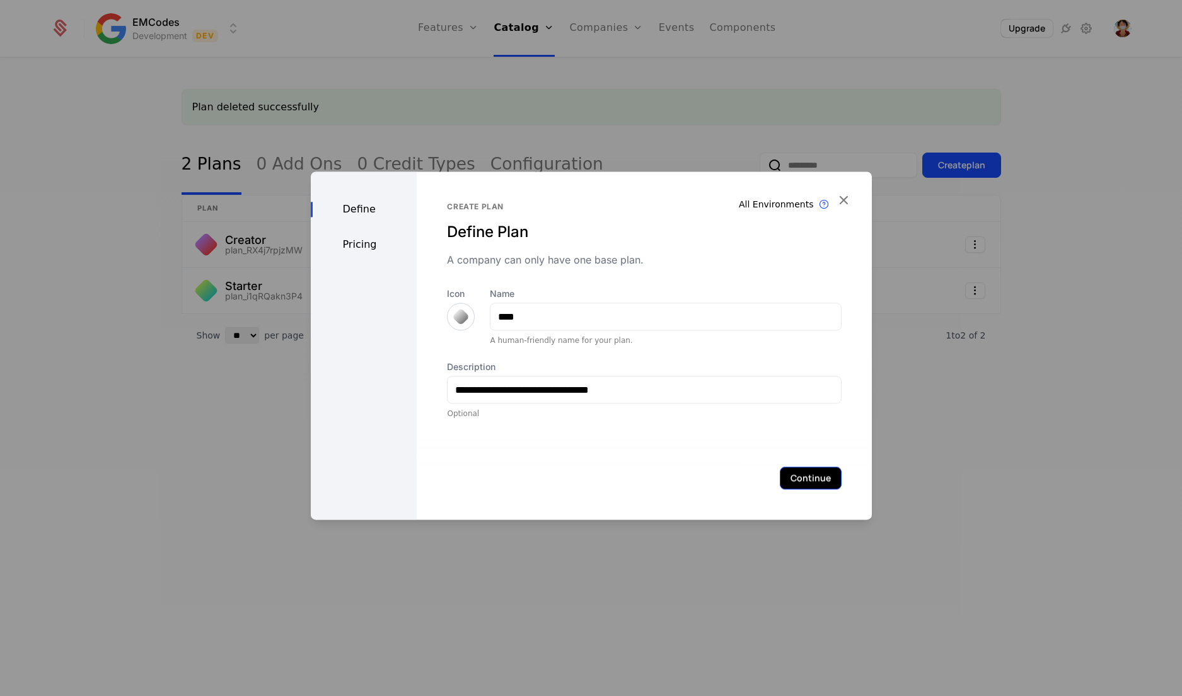
click at [801, 479] on button "Continue" at bounding box center [811, 477] width 62 height 23
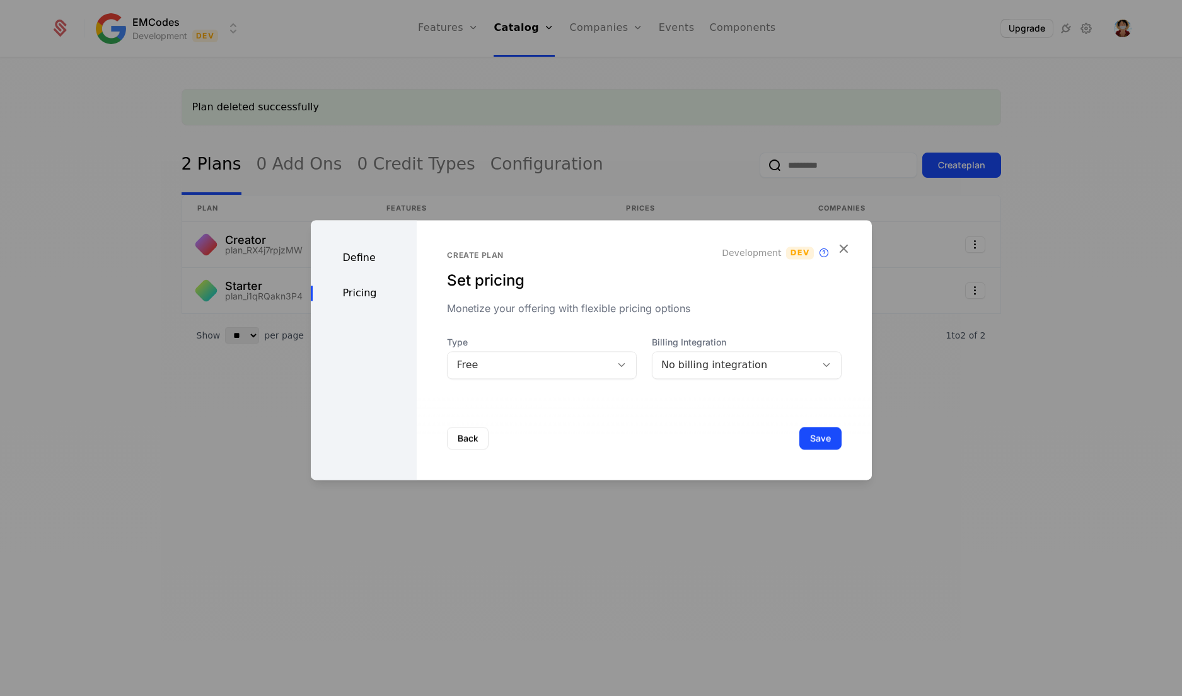
click at [687, 373] on div "No billing integration" at bounding box center [734, 364] width 146 height 15
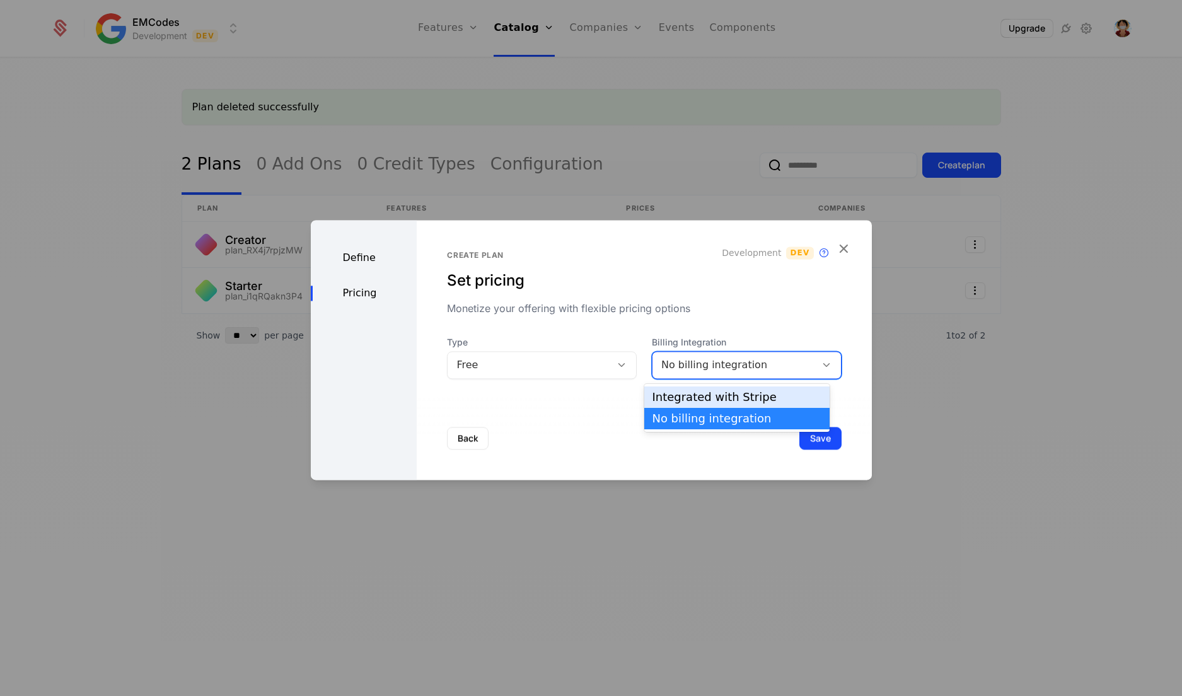
click at [691, 392] on div "Integrated with Stripe" at bounding box center [737, 396] width 170 height 11
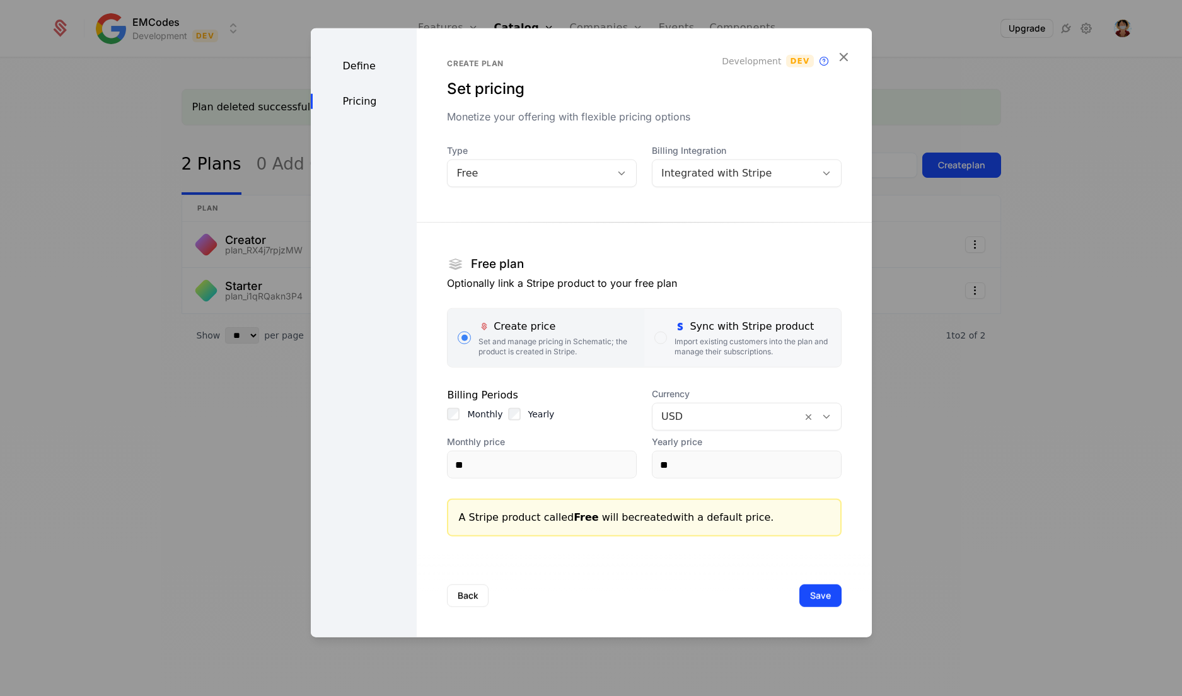
click at [703, 353] on div "Import existing customers into the plan and manage their subscriptions." at bounding box center [752, 347] width 156 height 20
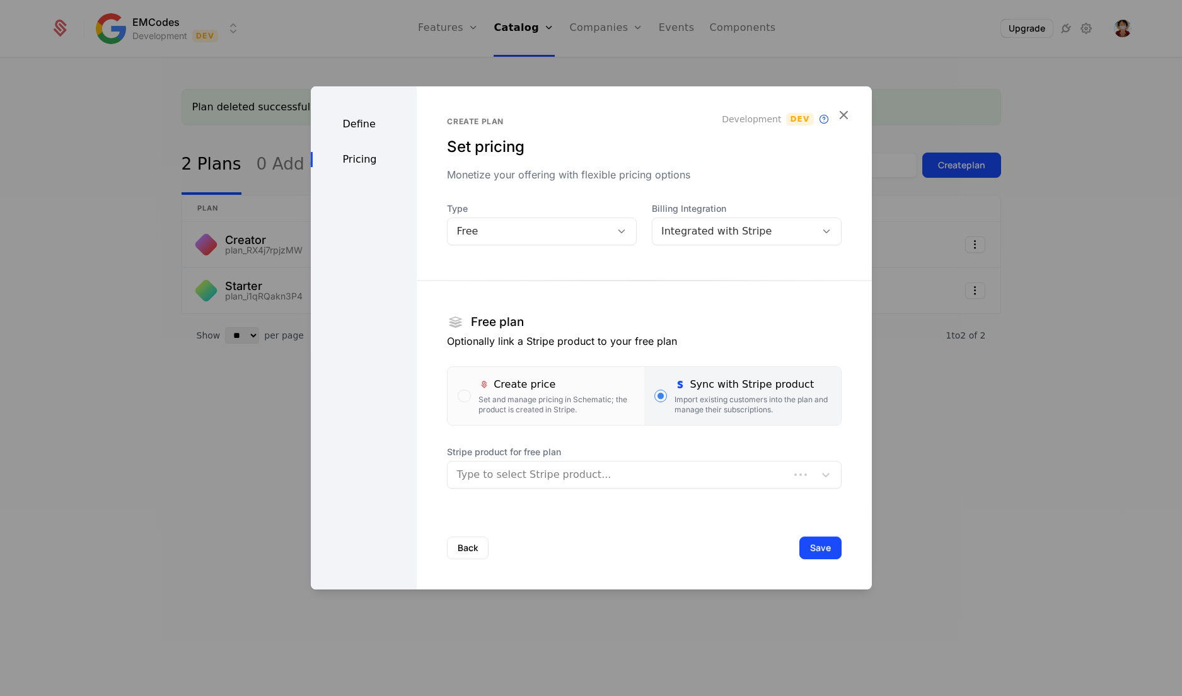
click at [606, 482] on div at bounding box center [617, 475] width 323 height 18
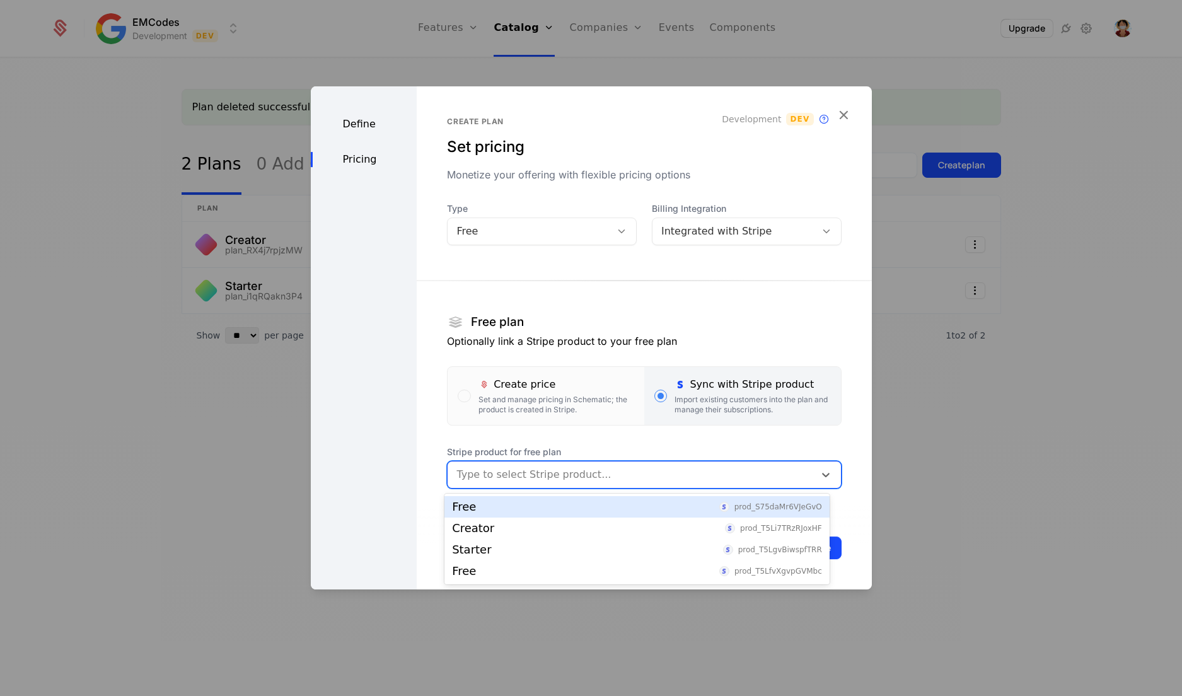
click at [560, 506] on div "Free prod_S75daMr6VJeGvO" at bounding box center [637, 506] width 370 height 11
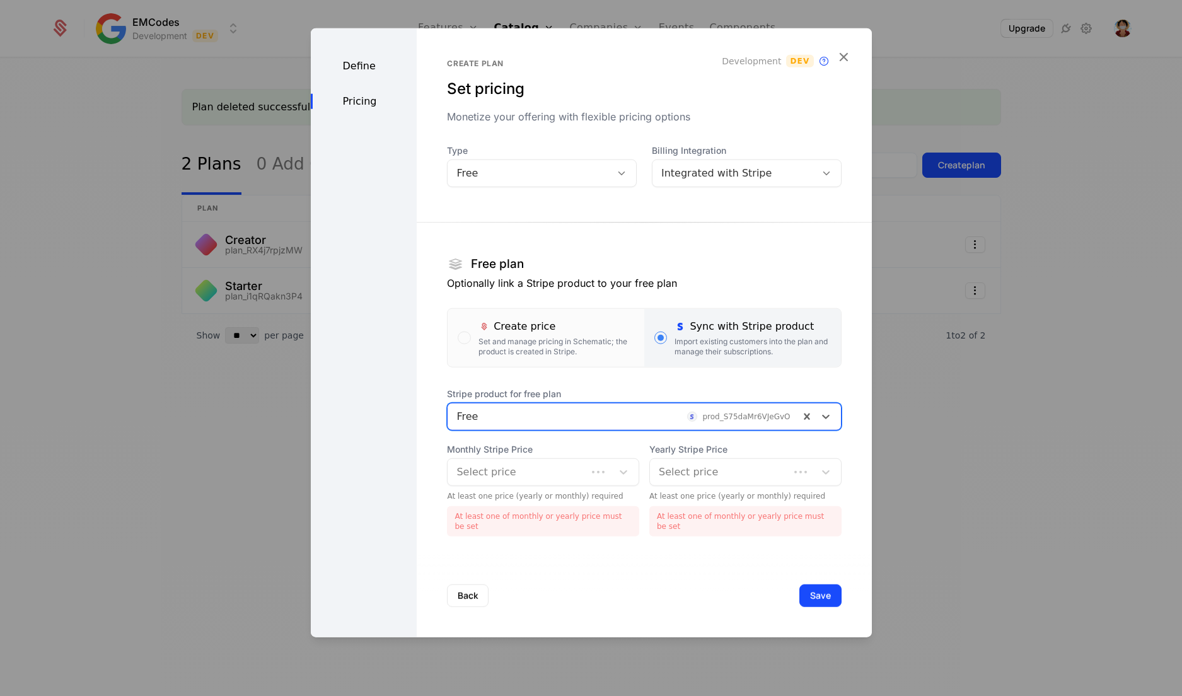
click at [531, 478] on div at bounding box center [517, 472] width 122 height 18
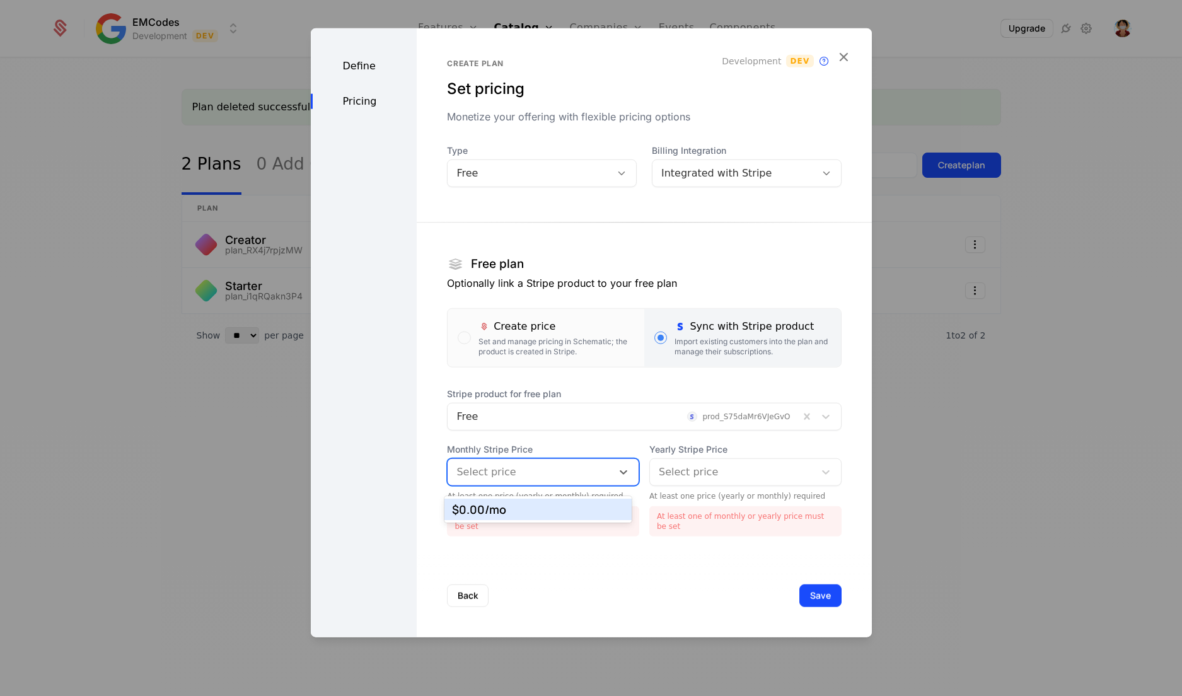
click at [518, 505] on div "$0.00 /mo" at bounding box center [538, 509] width 172 height 11
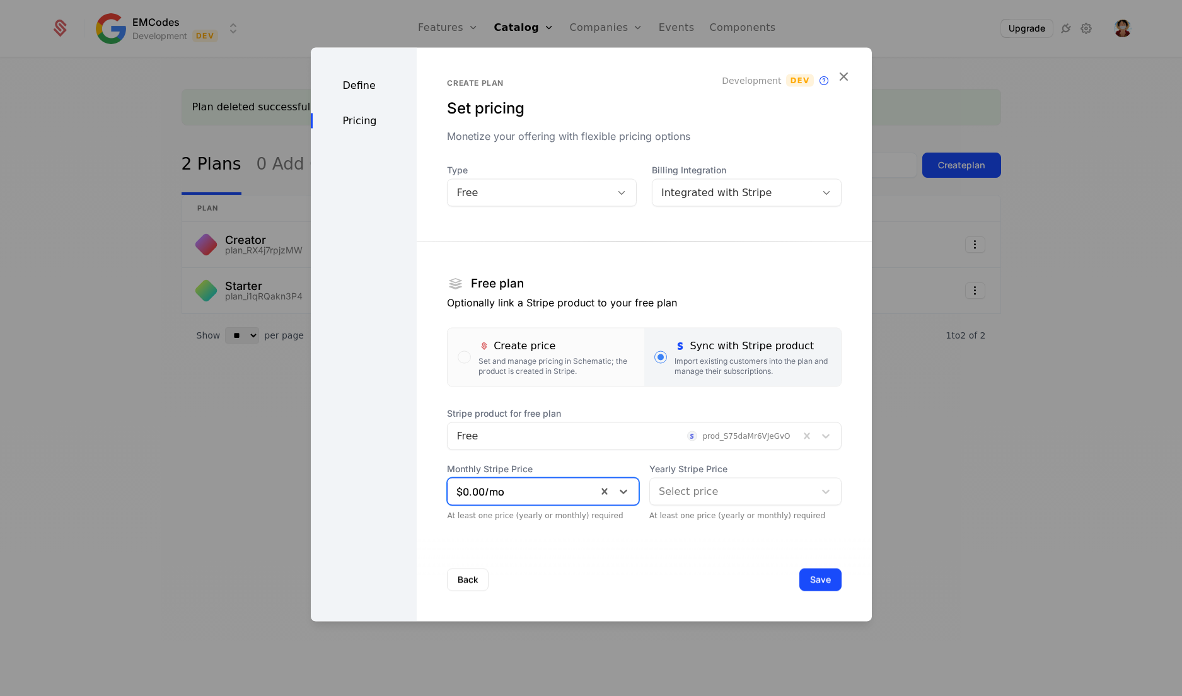
click at [801, 557] on div "Back Save" at bounding box center [644, 579] width 454 height 83
click at [802, 565] on div "Back Save" at bounding box center [644, 579] width 454 height 83
click at [805, 578] on button "Save" at bounding box center [820, 580] width 42 height 23
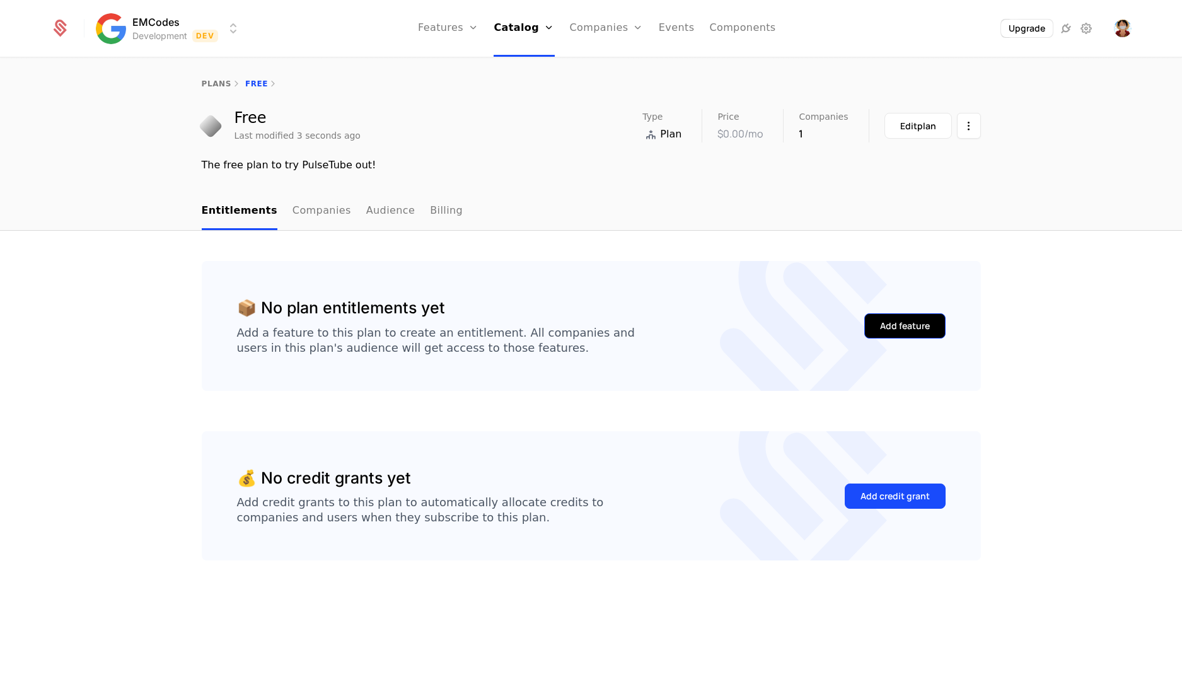
click at [920, 327] on div "Add feature" at bounding box center [905, 326] width 50 height 13
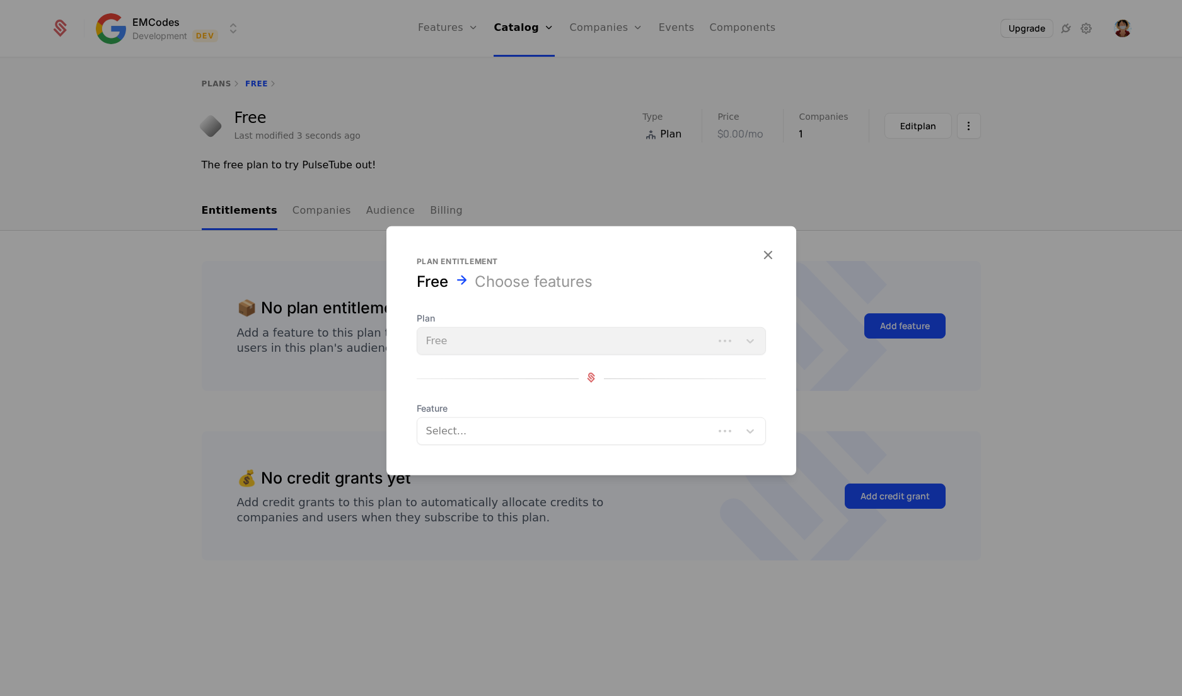
click at [618, 436] on div at bounding box center [566, 431] width 279 height 18
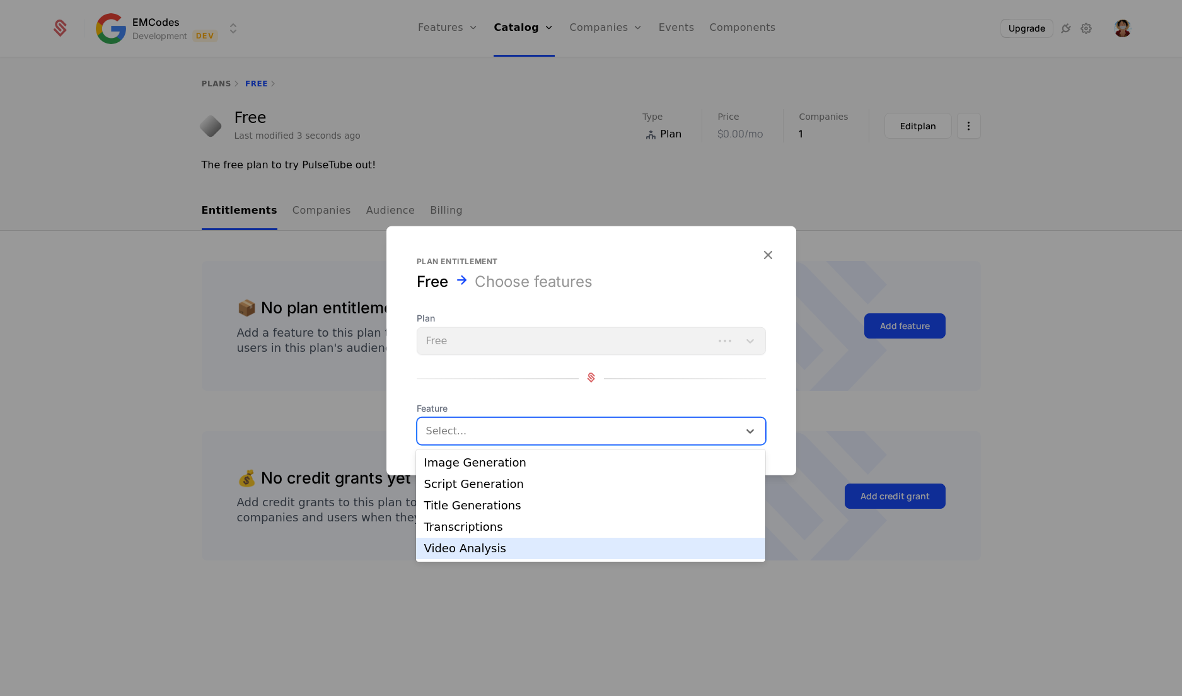
click at [523, 542] on div "Video Analysis" at bounding box center [590, 548] width 349 height 21
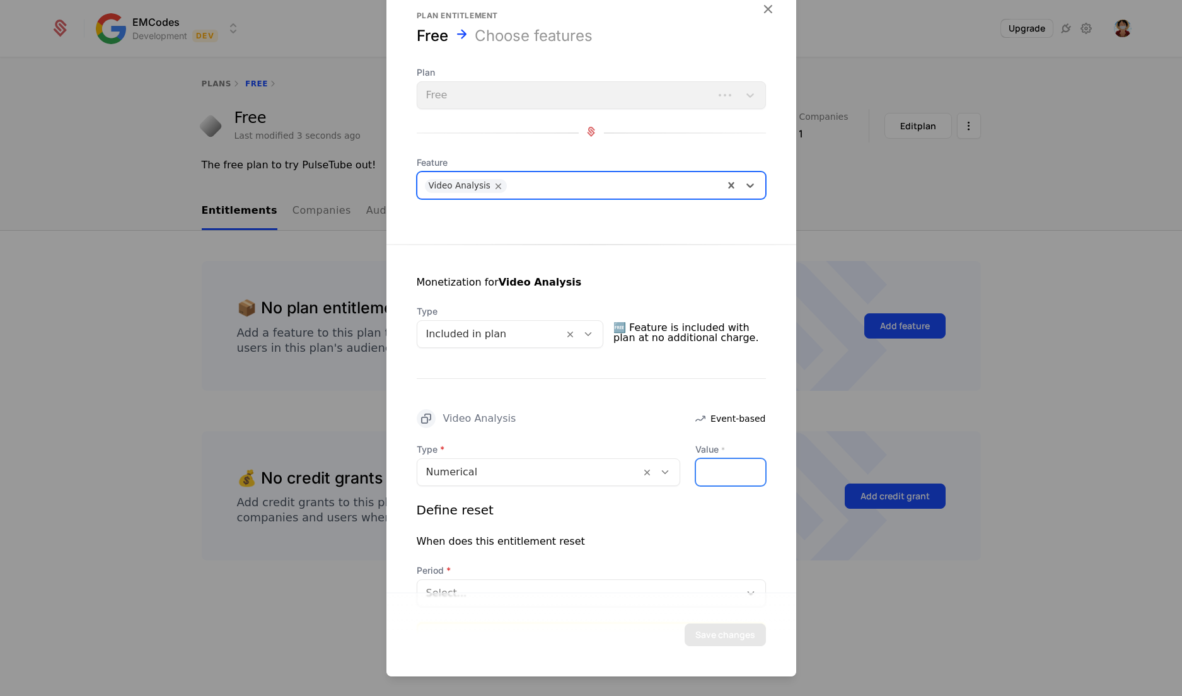
click at [717, 468] on input "*" at bounding box center [730, 472] width 69 height 26
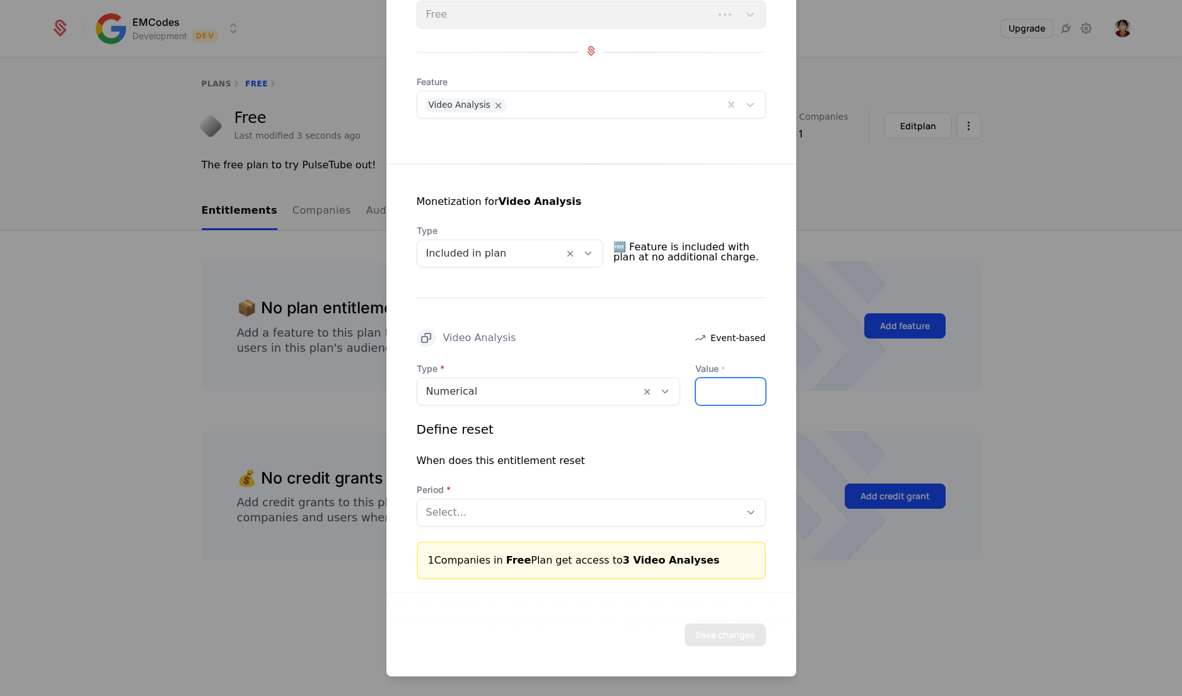
scroll to position [79, 0]
type input "*"
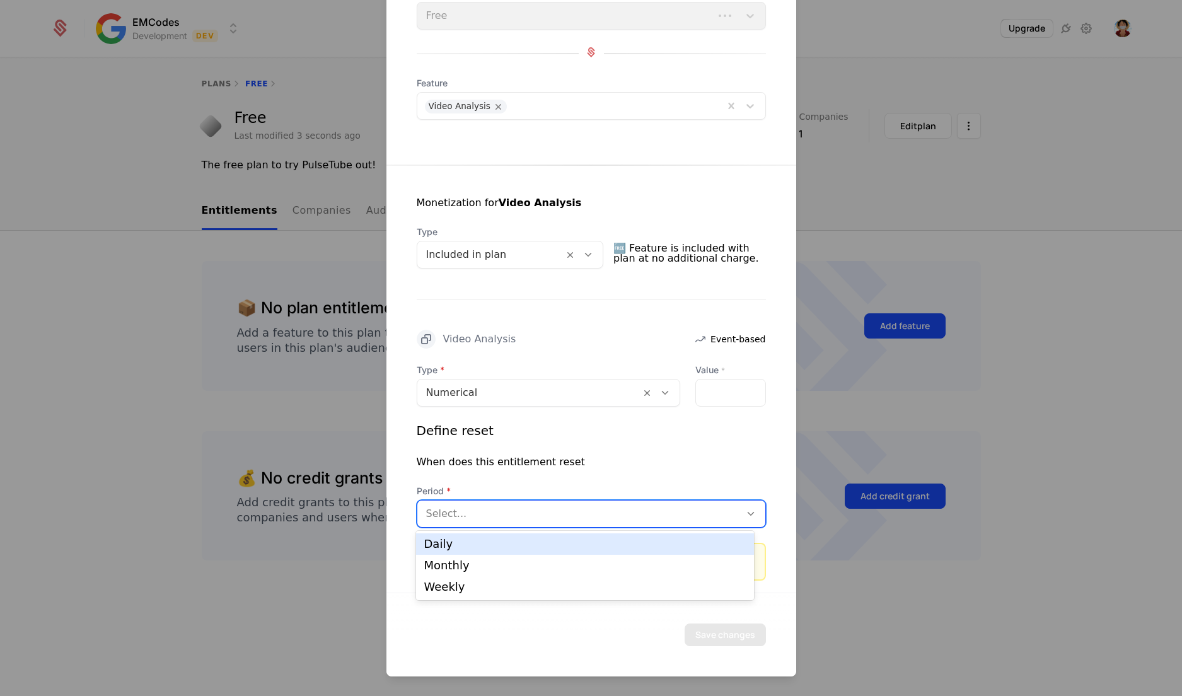
click at [665, 511] on div at bounding box center [578, 514] width 305 height 18
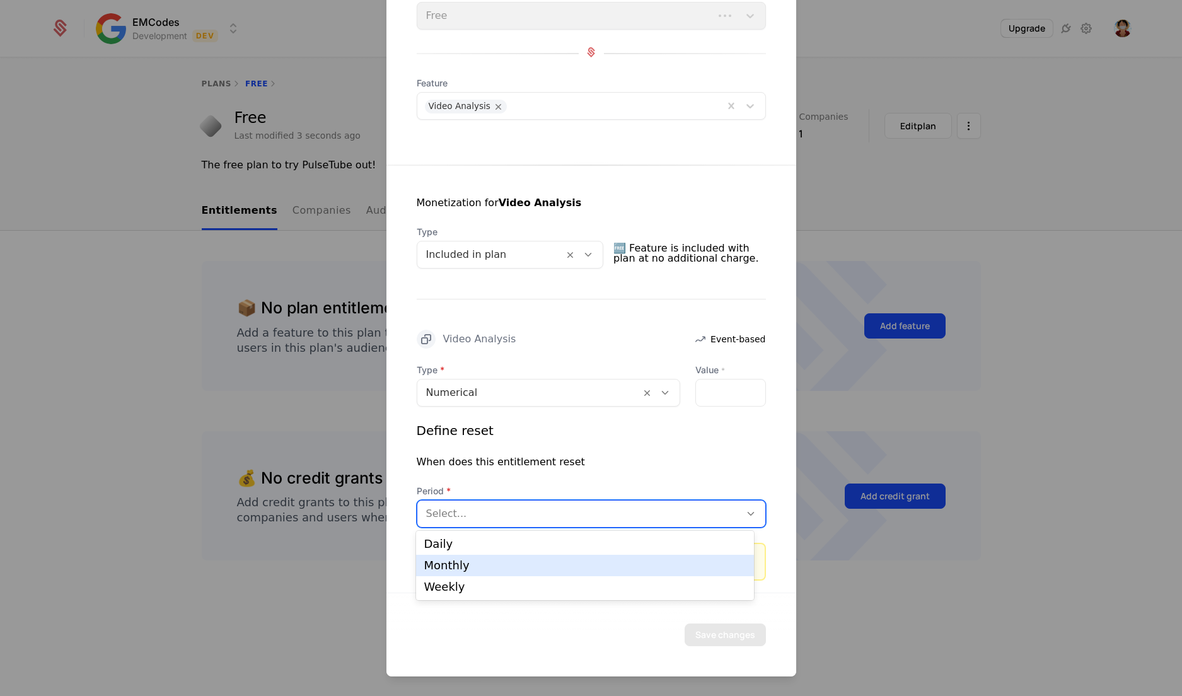
click at [575, 568] on div "Monthly" at bounding box center [585, 565] width 322 height 11
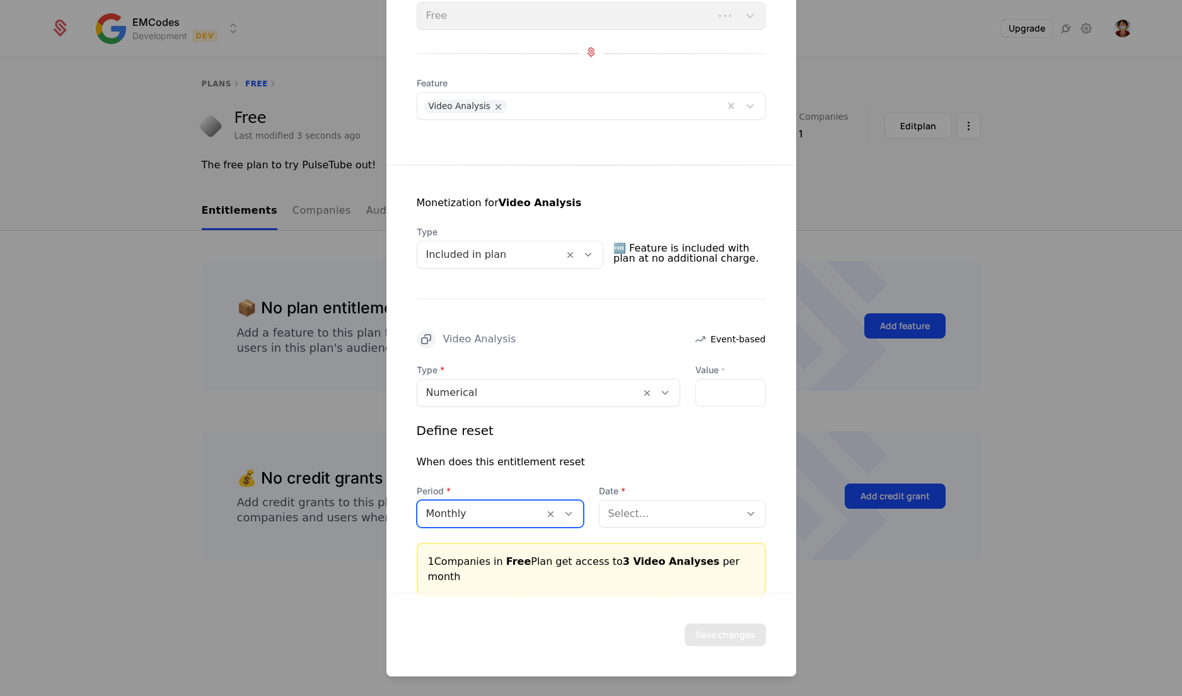
click at [657, 507] on div at bounding box center [669, 514] width 123 height 18
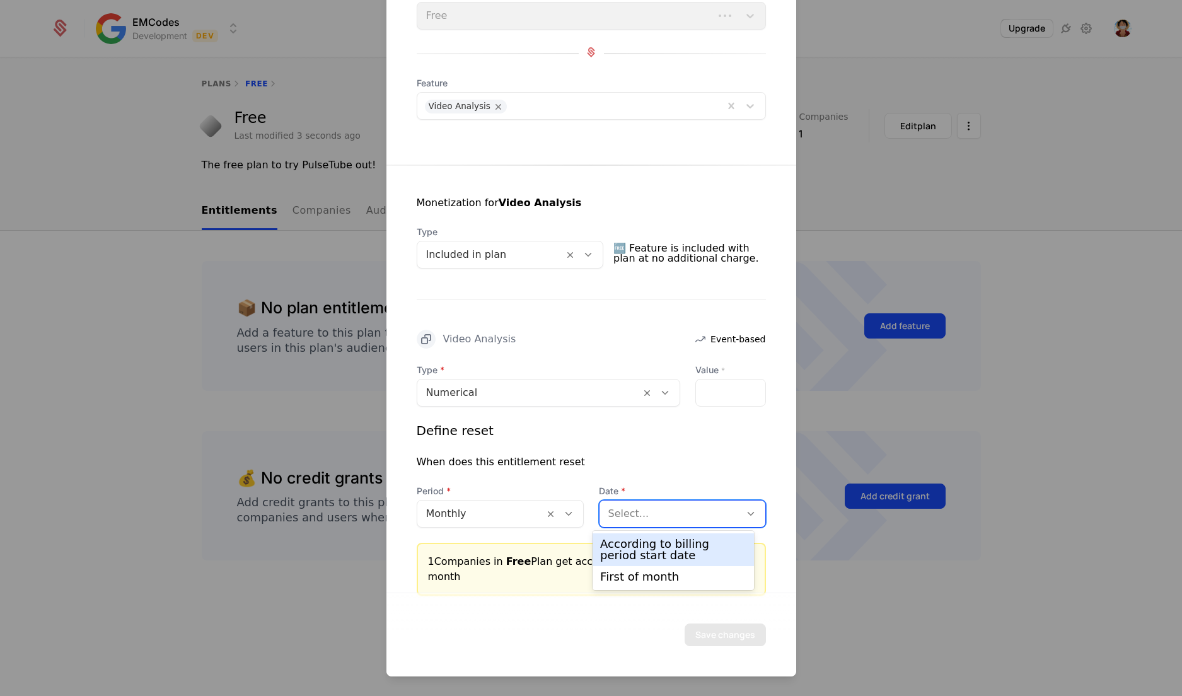
click at [668, 555] on div "According to billing period start date" at bounding box center [673, 549] width 146 height 23
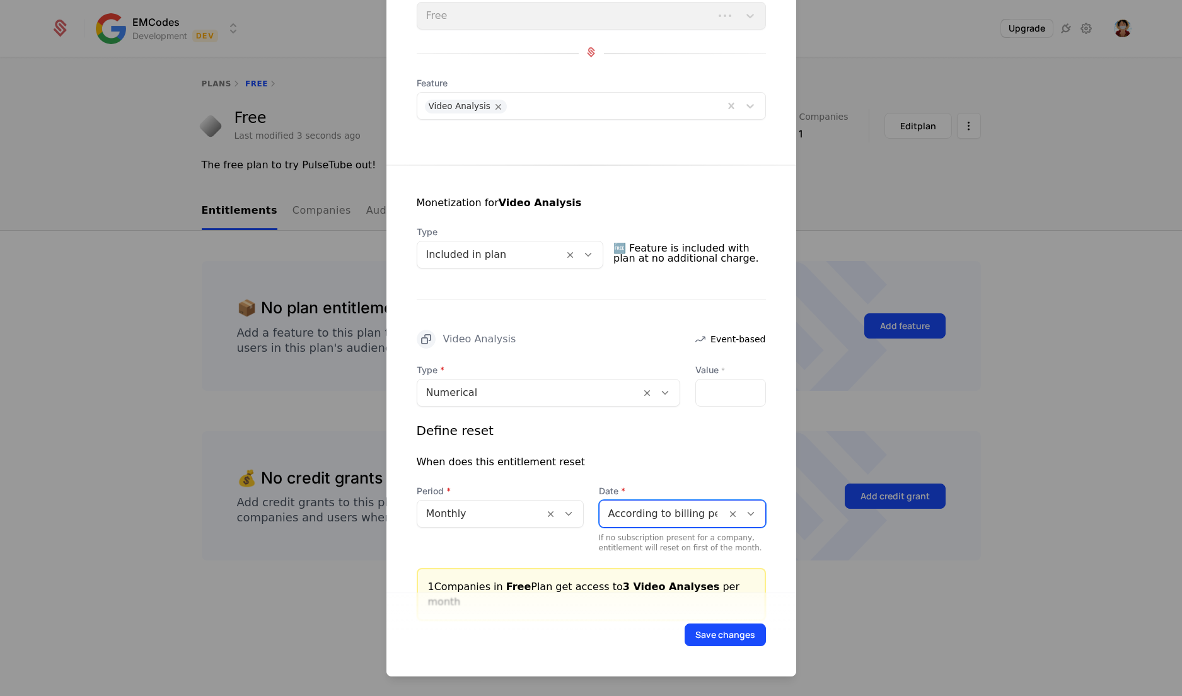
click at [662, 505] on div at bounding box center [662, 514] width 109 height 18
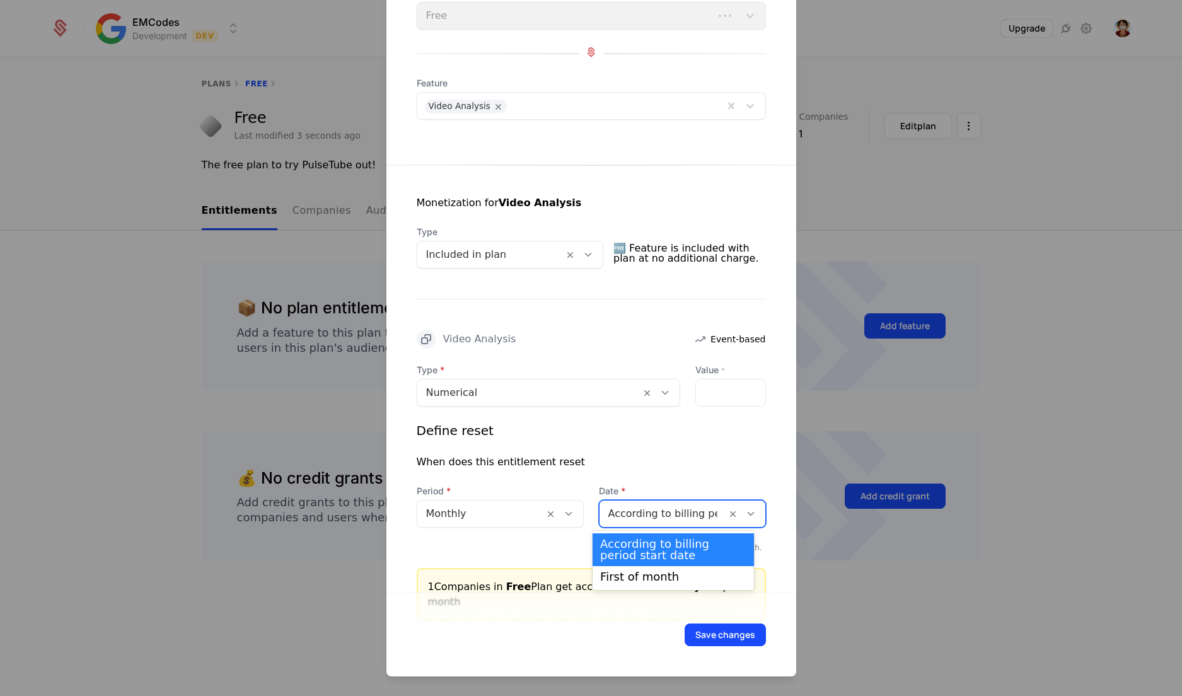
click at [656, 553] on div "According to billing period start date" at bounding box center [673, 549] width 146 height 23
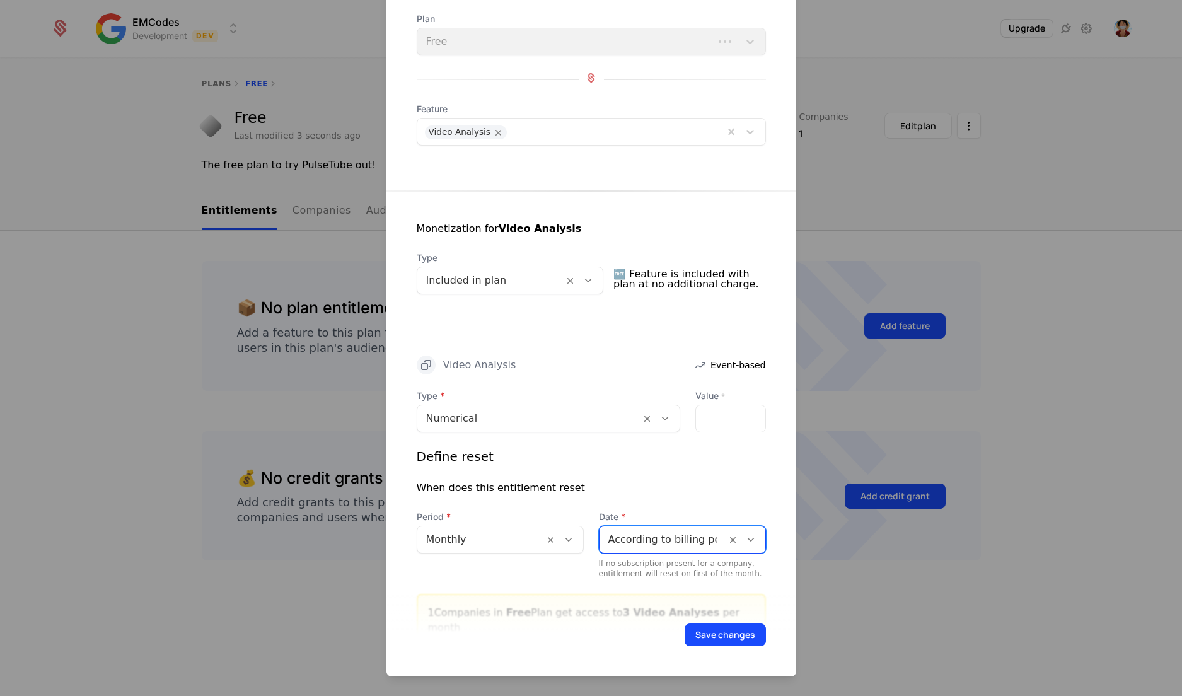
scroll to position [0, 0]
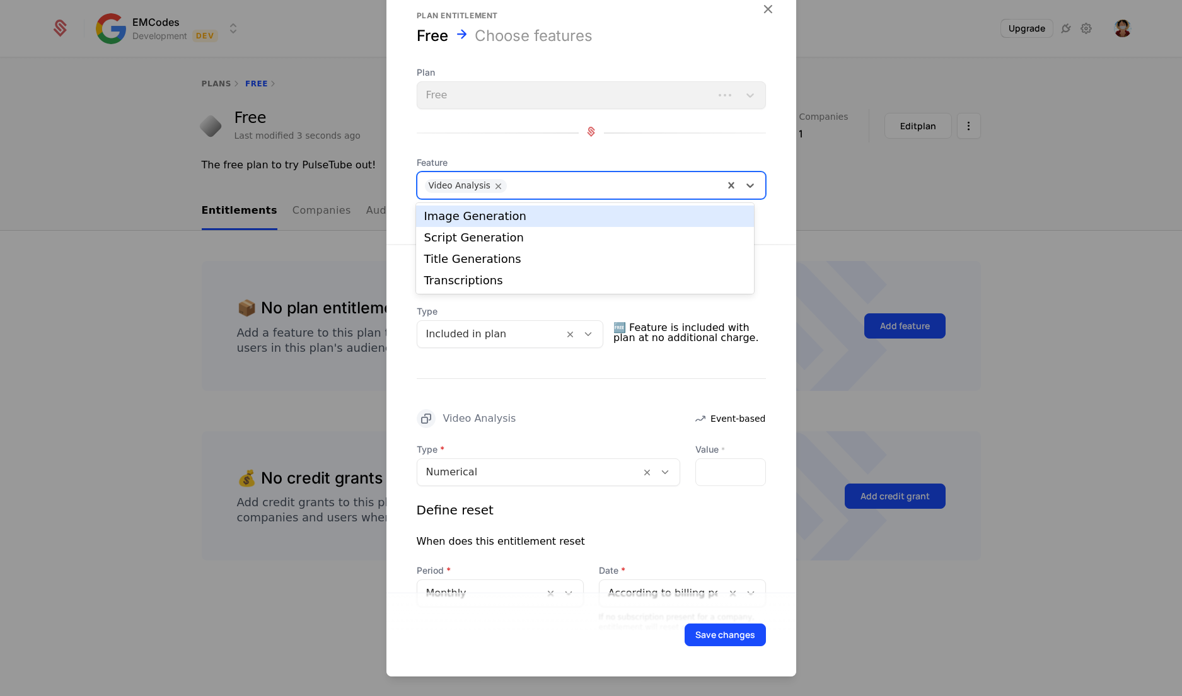
click at [629, 180] on div at bounding box center [614, 184] width 203 height 18
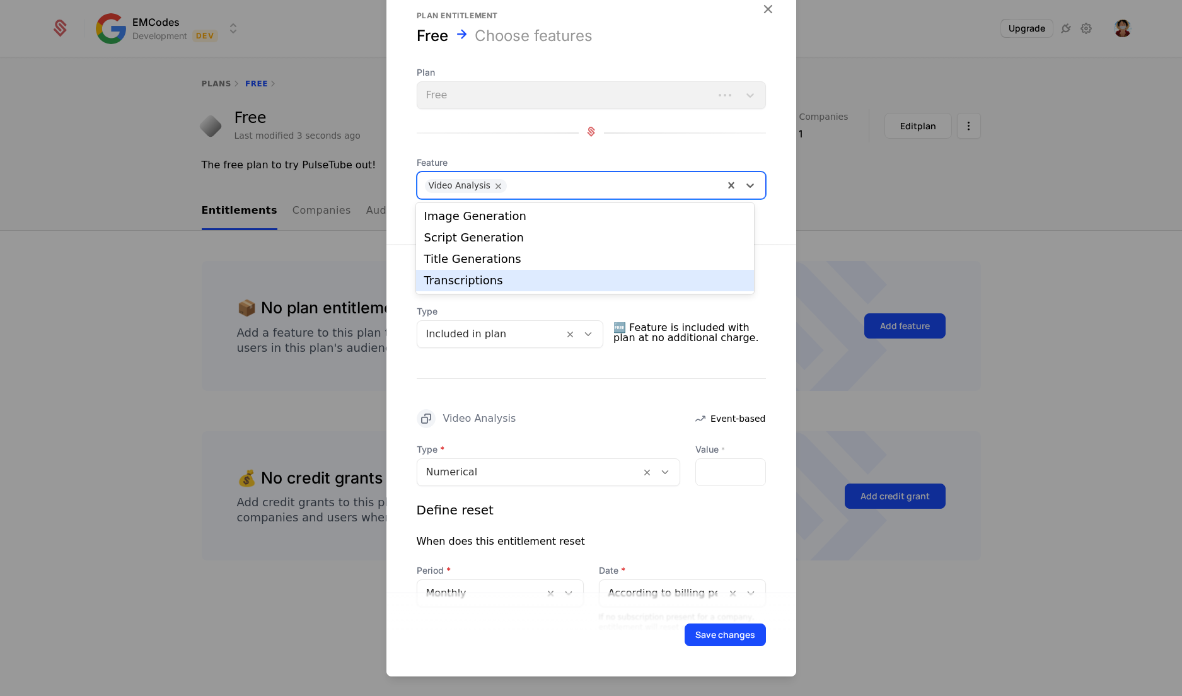
click at [580, 289] on div "Transcriptions" at bounding box center [584, 280] width 337 height 21
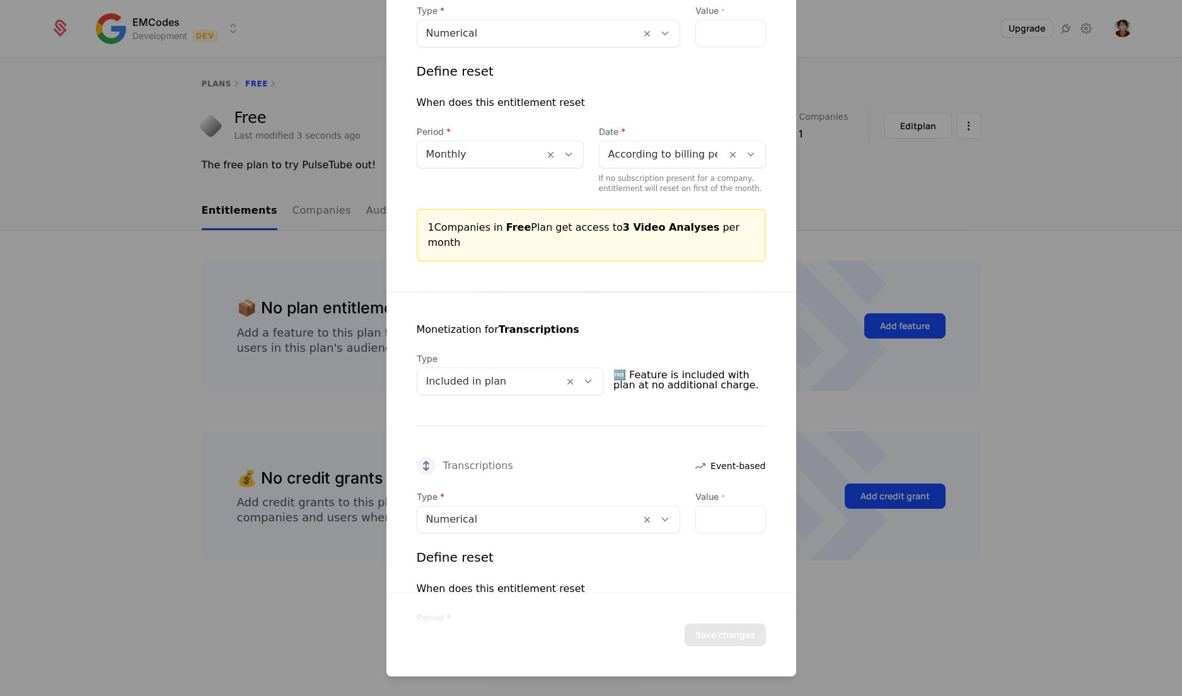
scroll to position [487, 0]
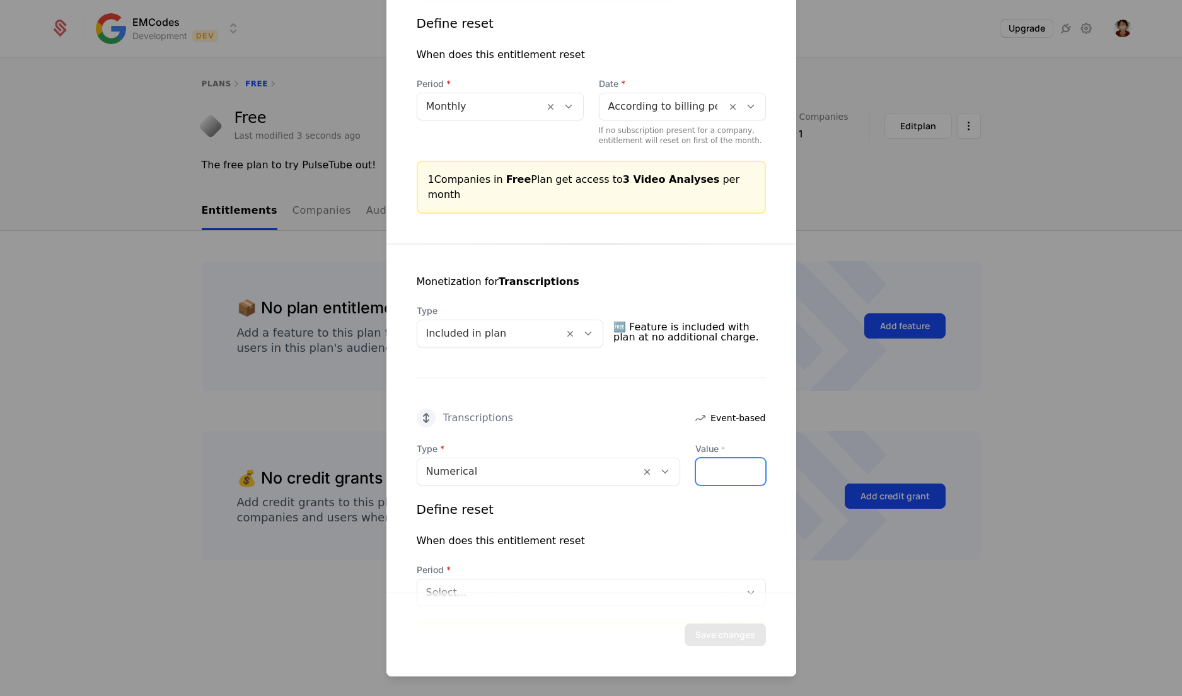
click at [709, 465] on input "*" at bounding box center [730, 471] width 69 height 26
type input "*"
click at [627, 579] on div "Select..." at bounding box center [591, 593] width 349 height 28
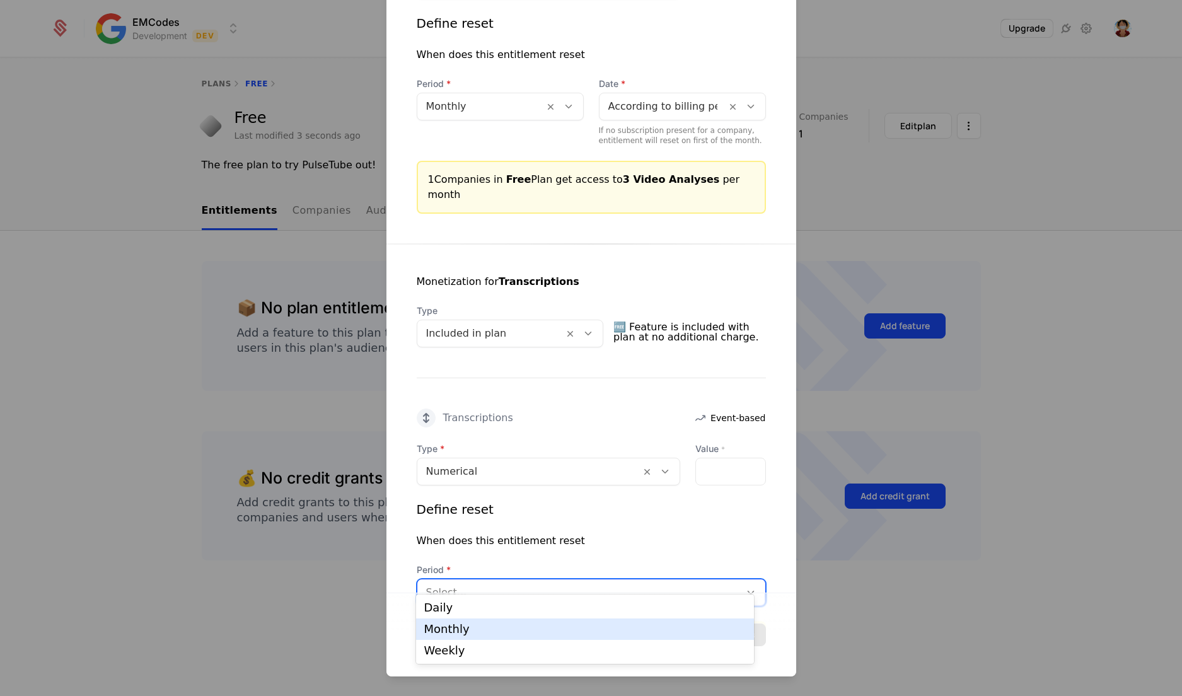
click at [568, 628] on div "Monthly" at bounding box center [585, 628] width 322 height 11
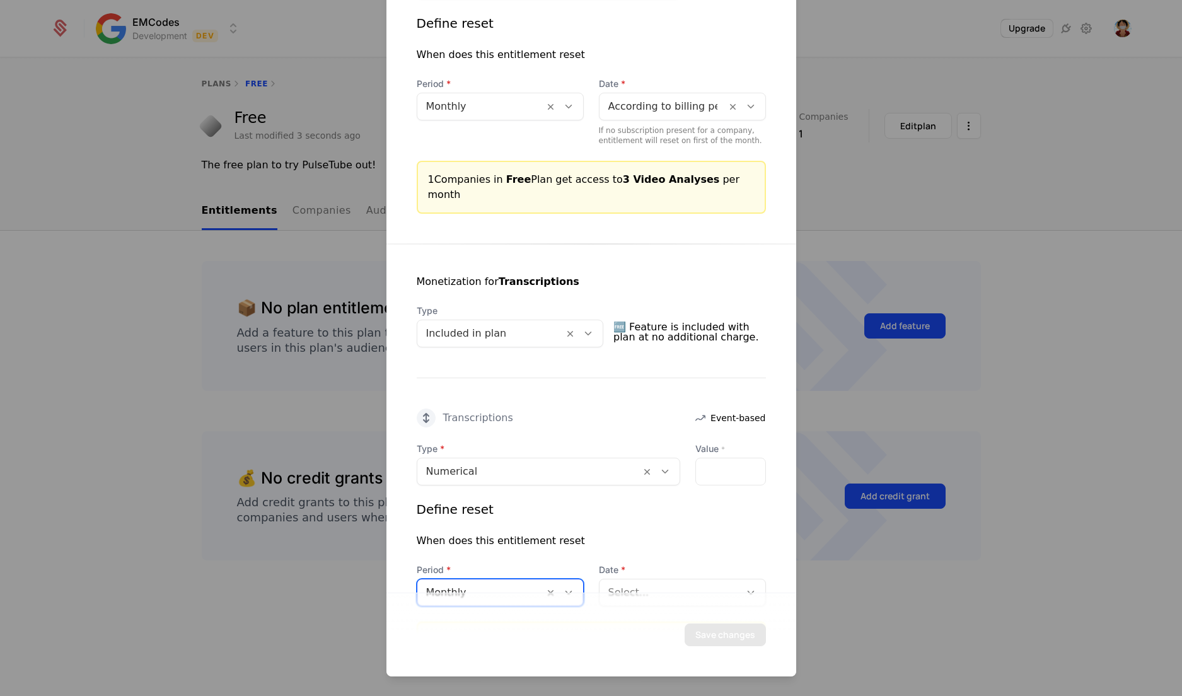
scroll to position [551, 0]
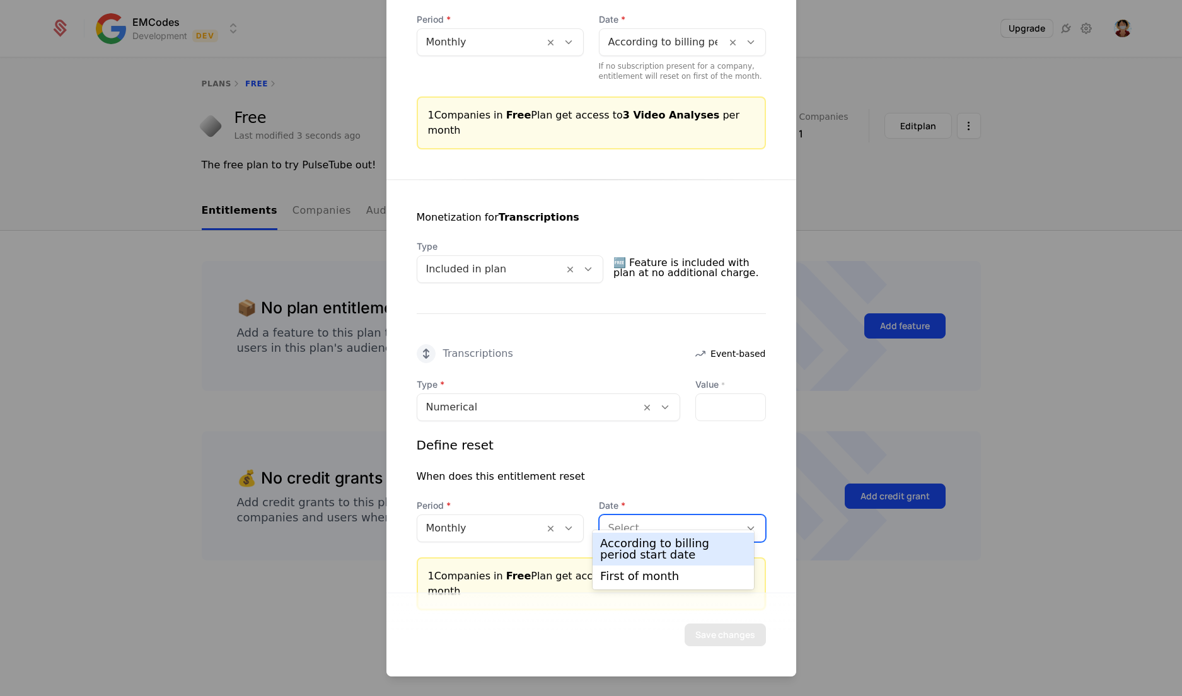
click at [630, 519] on div at bounding box center [669, 528] width 123 height 18
click at [638, 546] on div "According to billing period start date" at bounding box center [673, 549] width 146 height 23
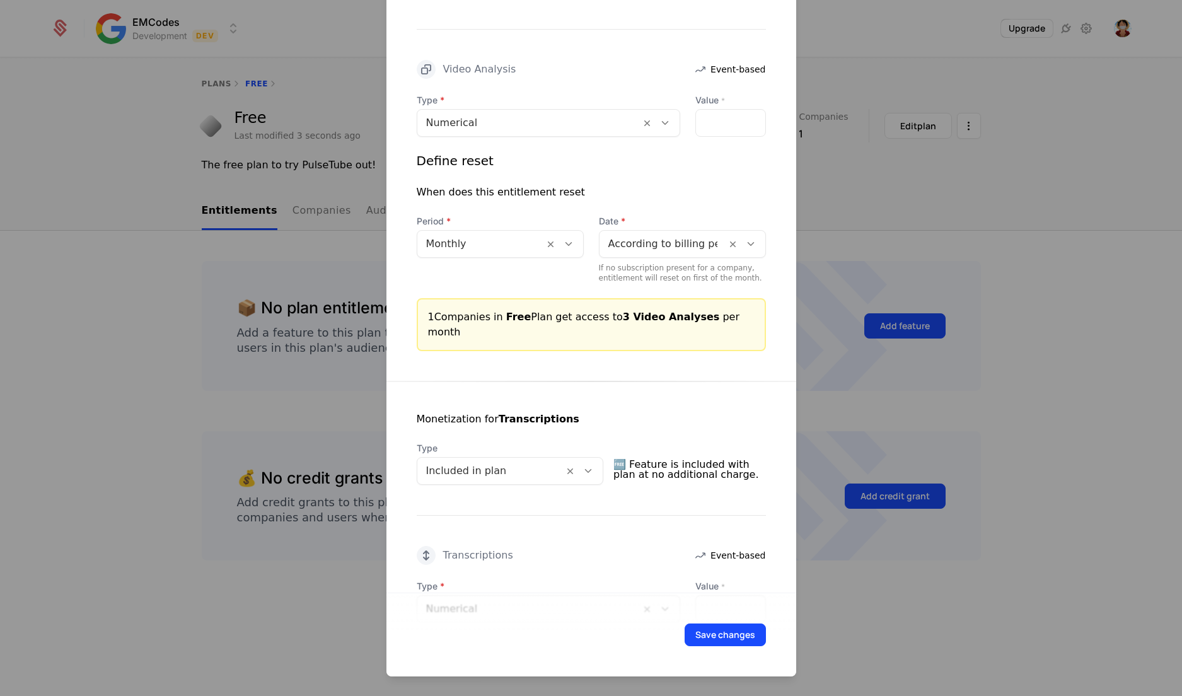
scroll to position [344, 0]
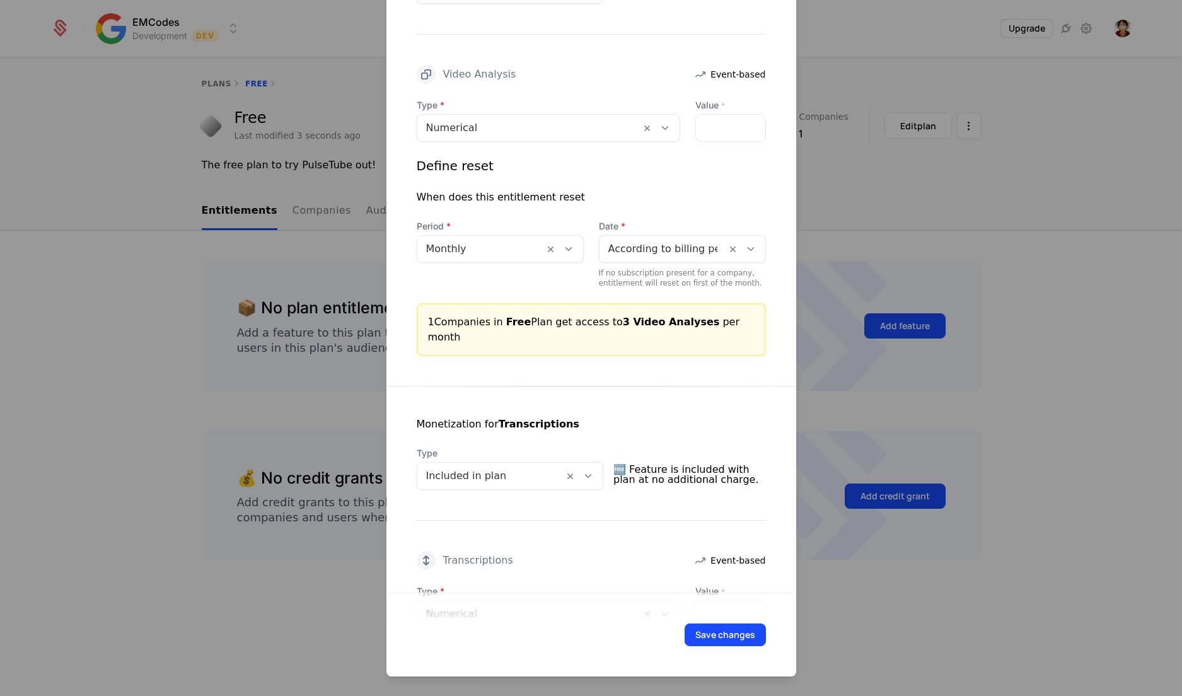
click at [710, 140] on div "Type Numerical Value * * Define reset When does this entitlement reset Period M…" at bounding box center [591, 193] width 349 height 189
click at [713, 120] on input "*" at bounding box center [730, 128] width 69 height 26
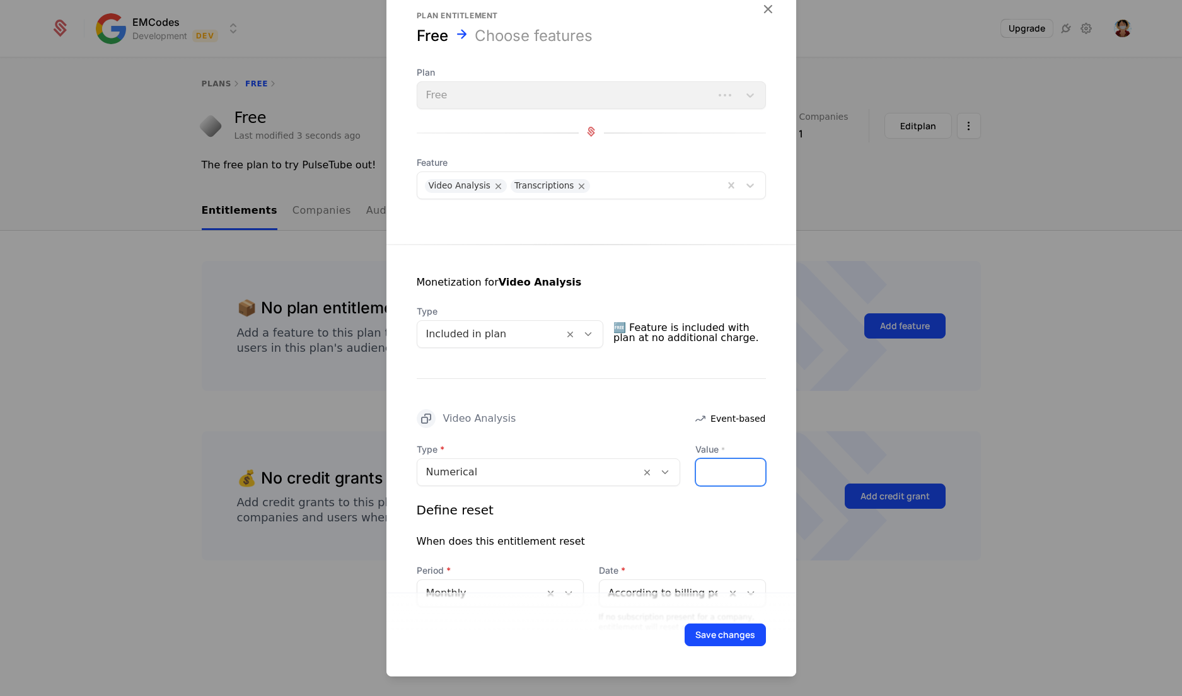
scroll to position [576, 0]
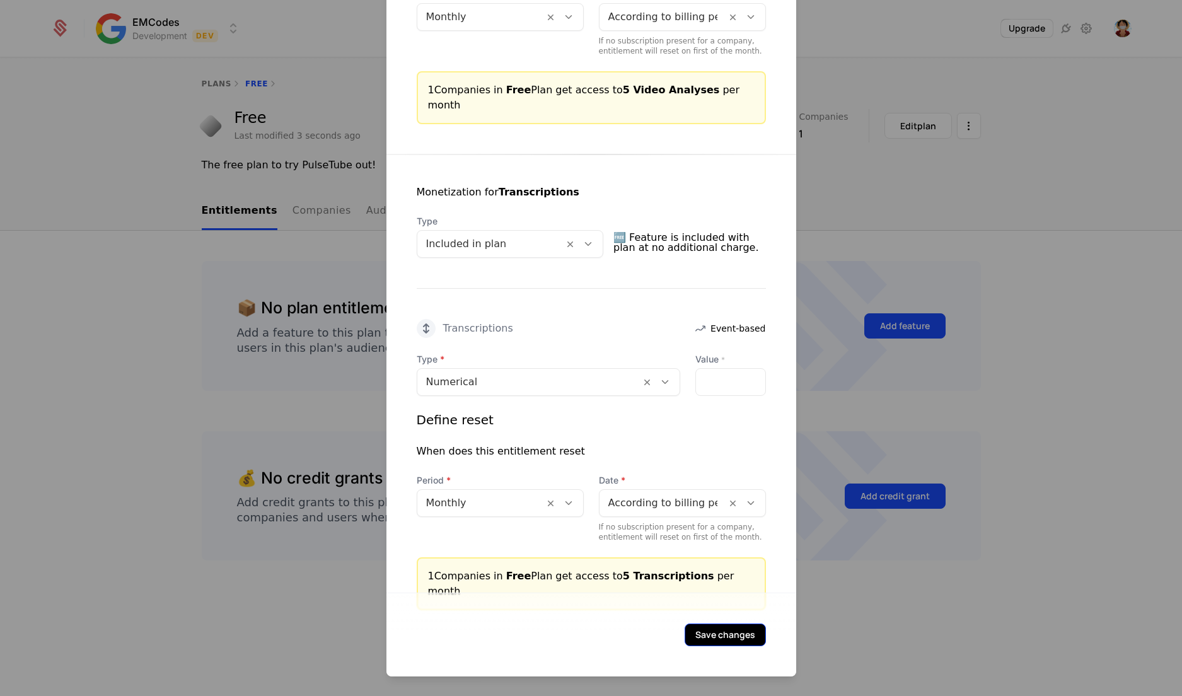
type input "*"
click at [717, 640] on button "Save changes" at bounding box center [725, 634] width 81 height 23
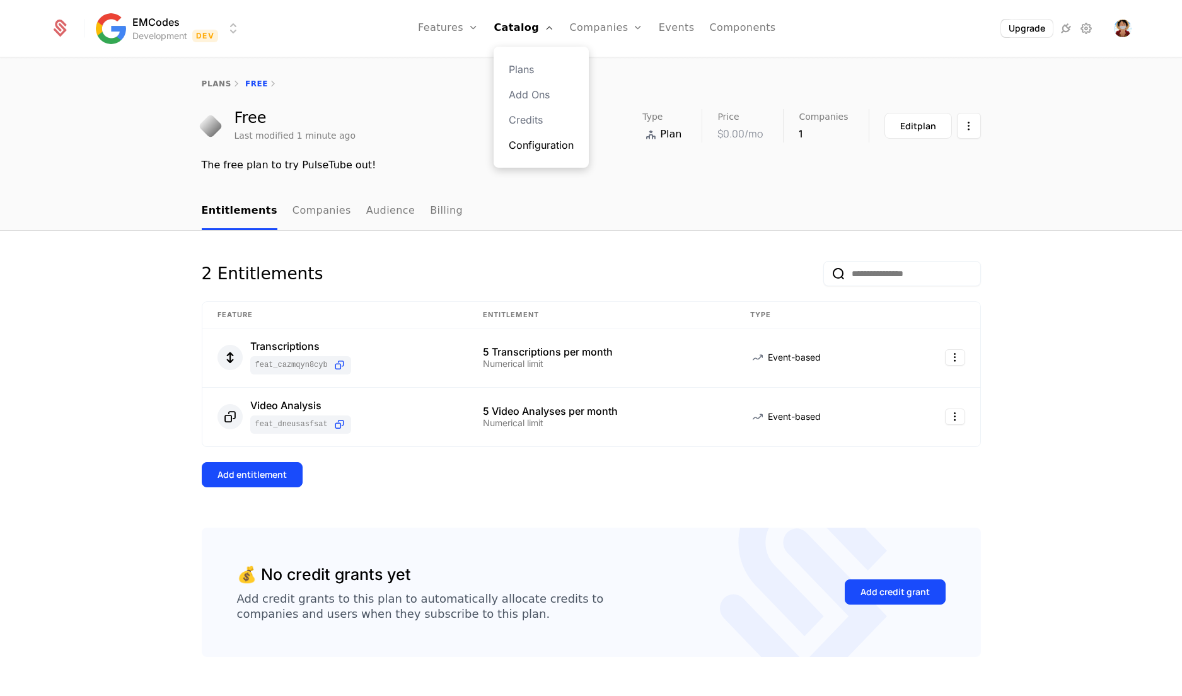
click at [553, 147] on link "Configuration" at bounding box center [541, 144] width 65 height 15
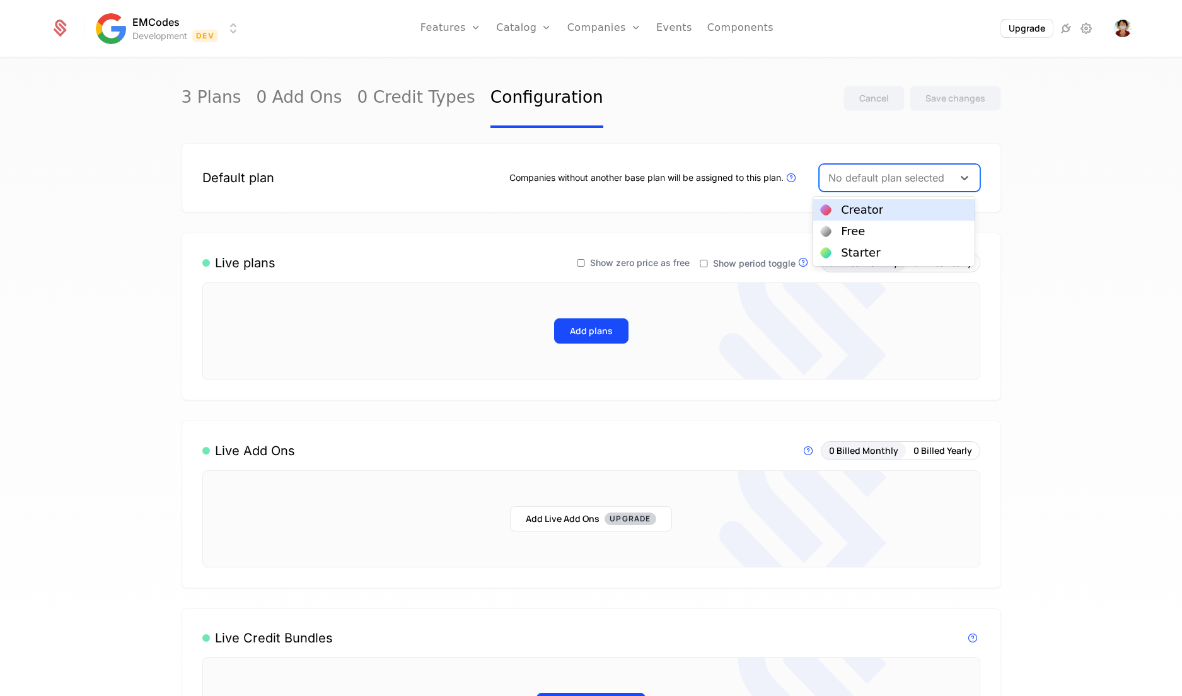
click at [928, 182] on div at bounding box center [886, 178] width 116 height 18
click at [888, 234] on div "Free" at bounding box center [894, 231] width 146 height 11
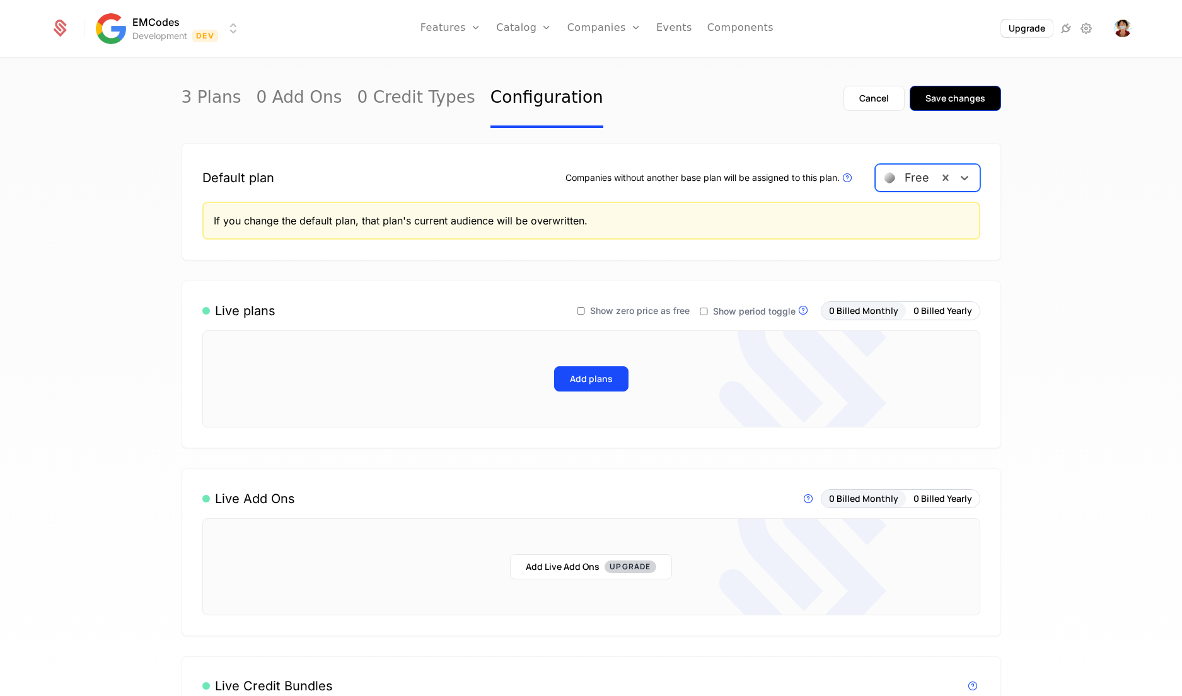
click at [955, 99] on div "Save changes" at bounding box center [955, 98] width 60 height 13
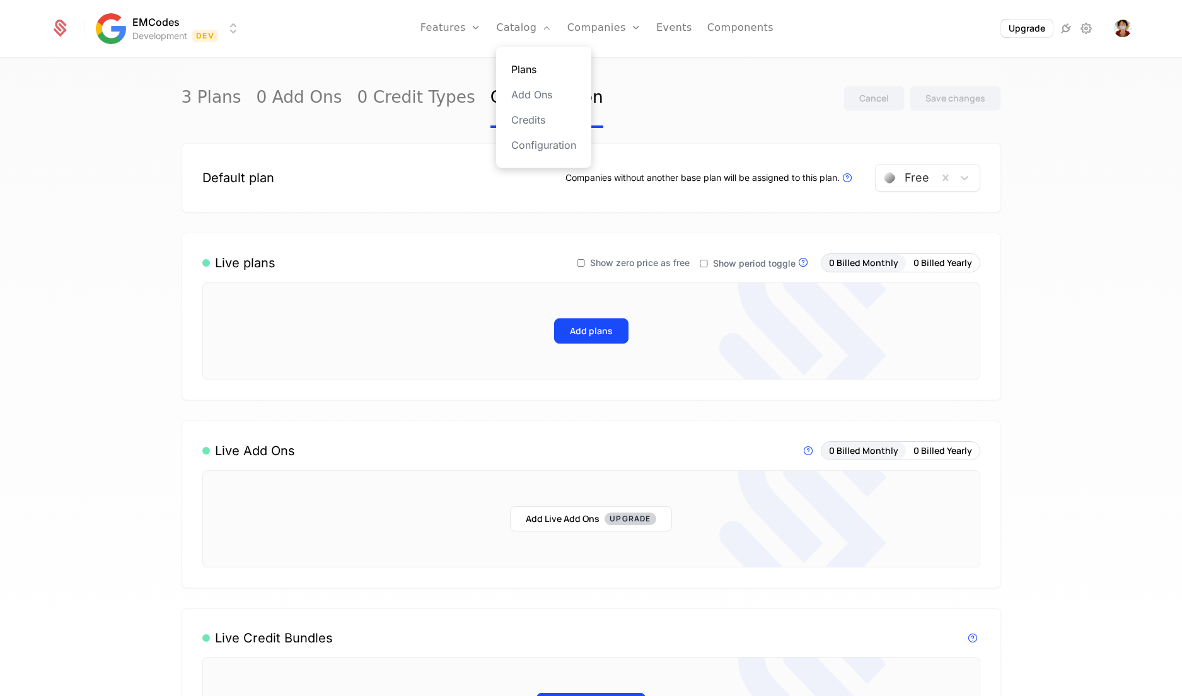
click at [549, 69] on link "Plans" at bounding box center [543, 69] width 65 height 15
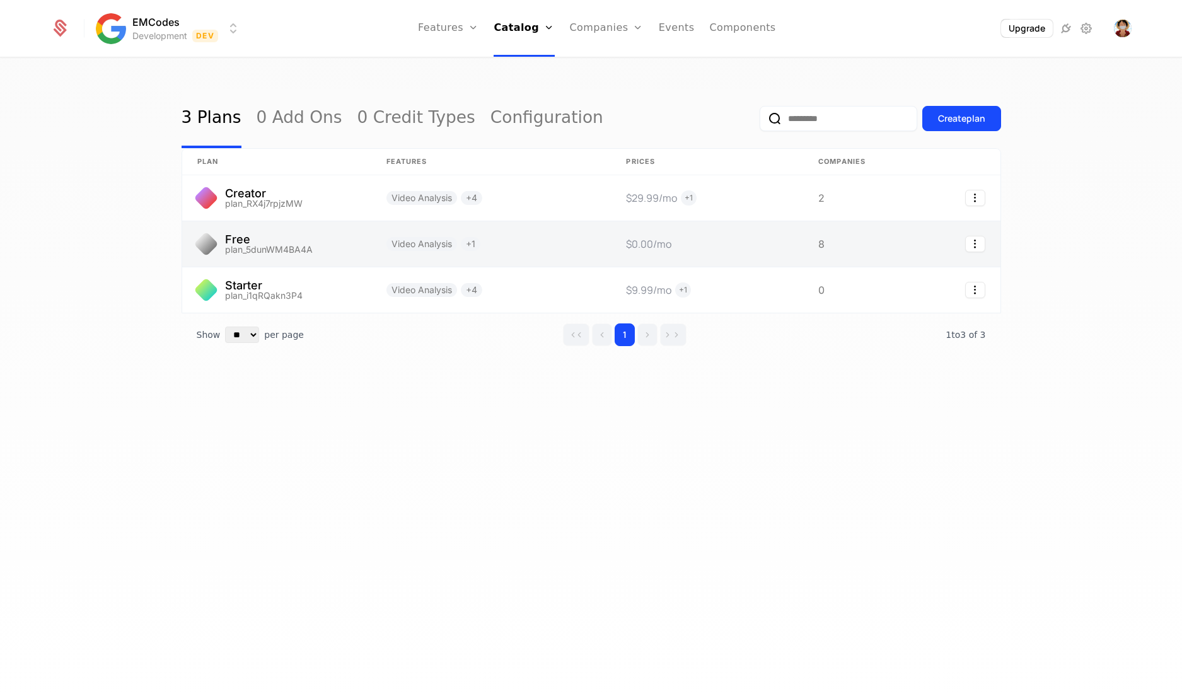
click at [818, 239] on link at bounding box center [853, 243] width 101 height 45
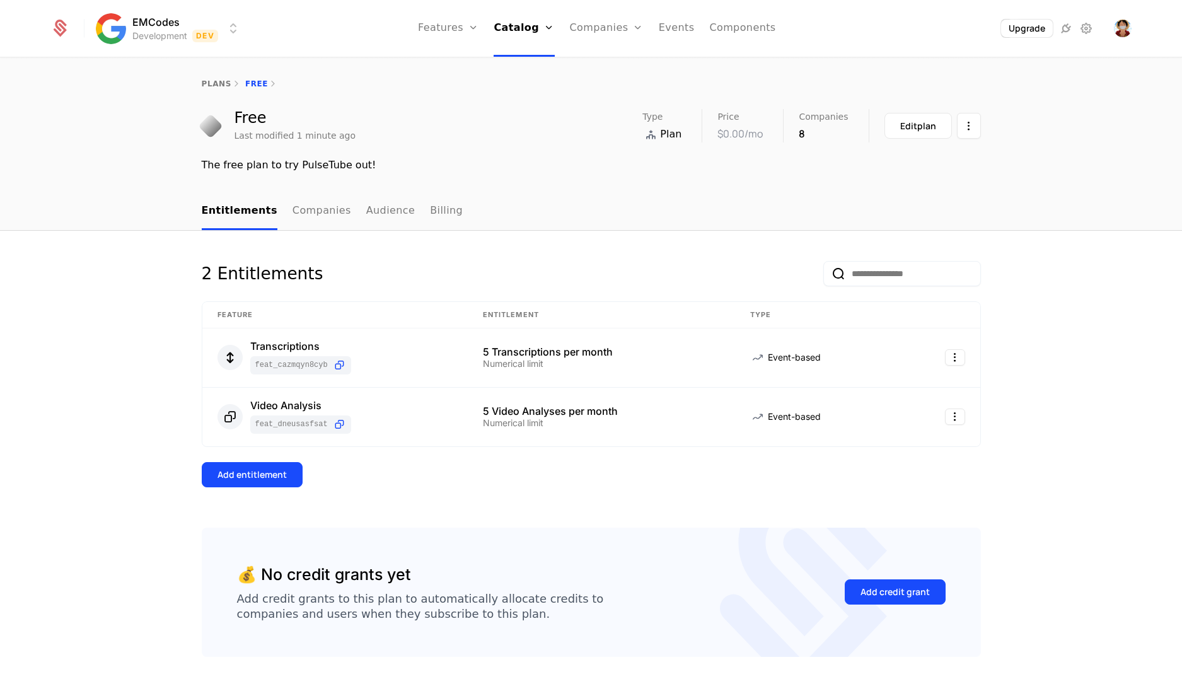
scroll to position [29, 0]
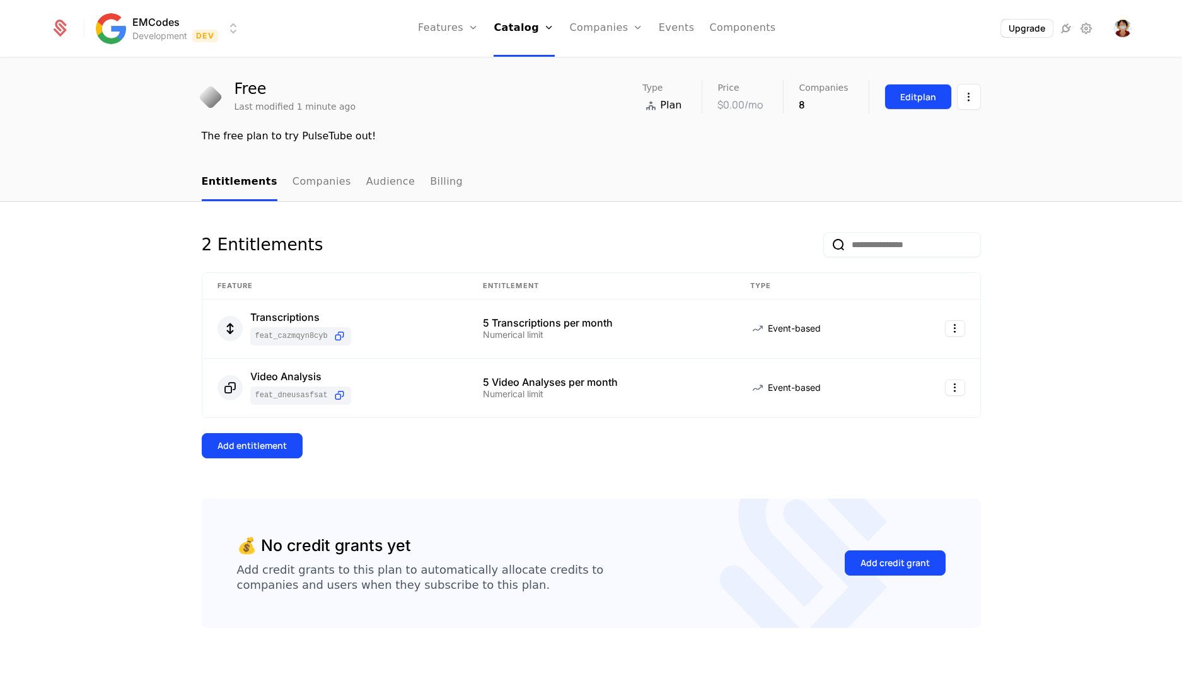
click at [925, 95] on div "Edit plan" at bounding box center [918, 97] width 36 height 13
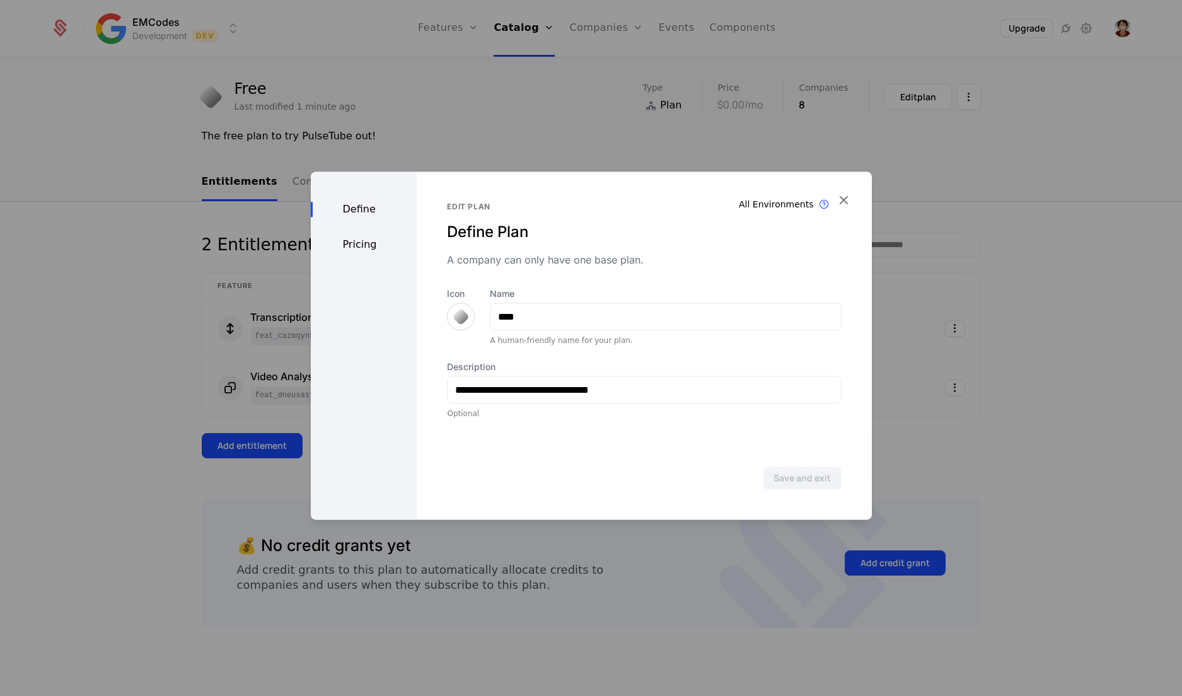
click at [367, 252] on div "Pricing" at bounding box center [364, 244] width 107 height 15
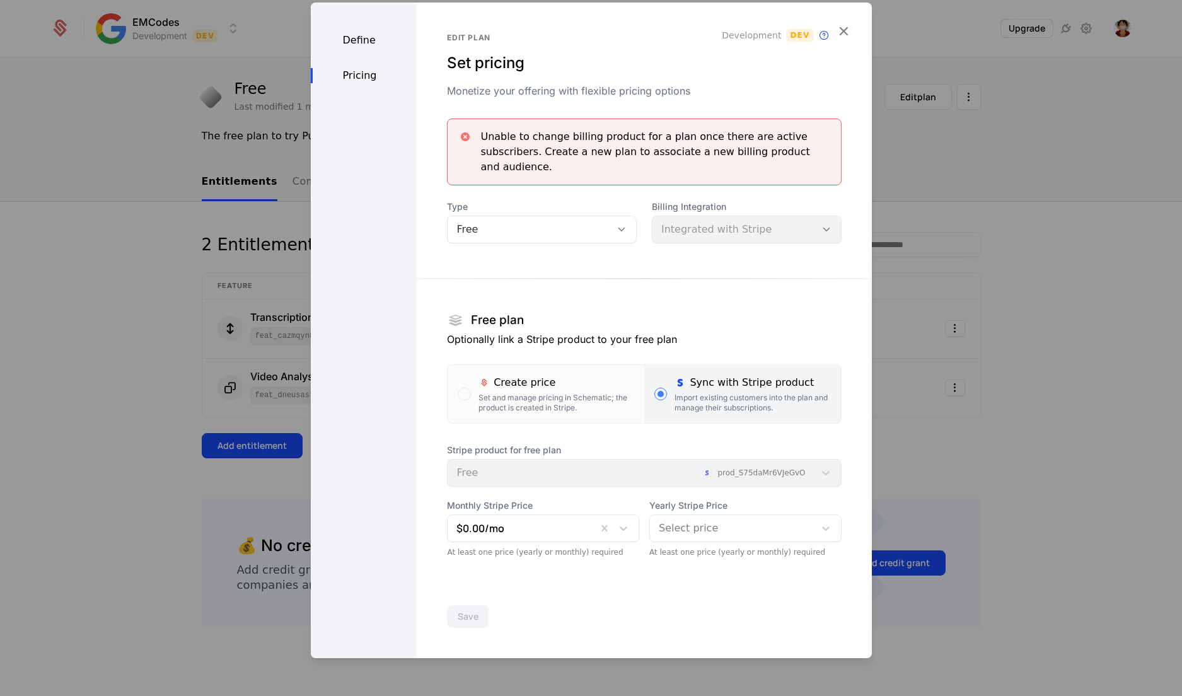
click at [366, 33] on div "Define" at bounding box center [364, 40] width 107 height 15
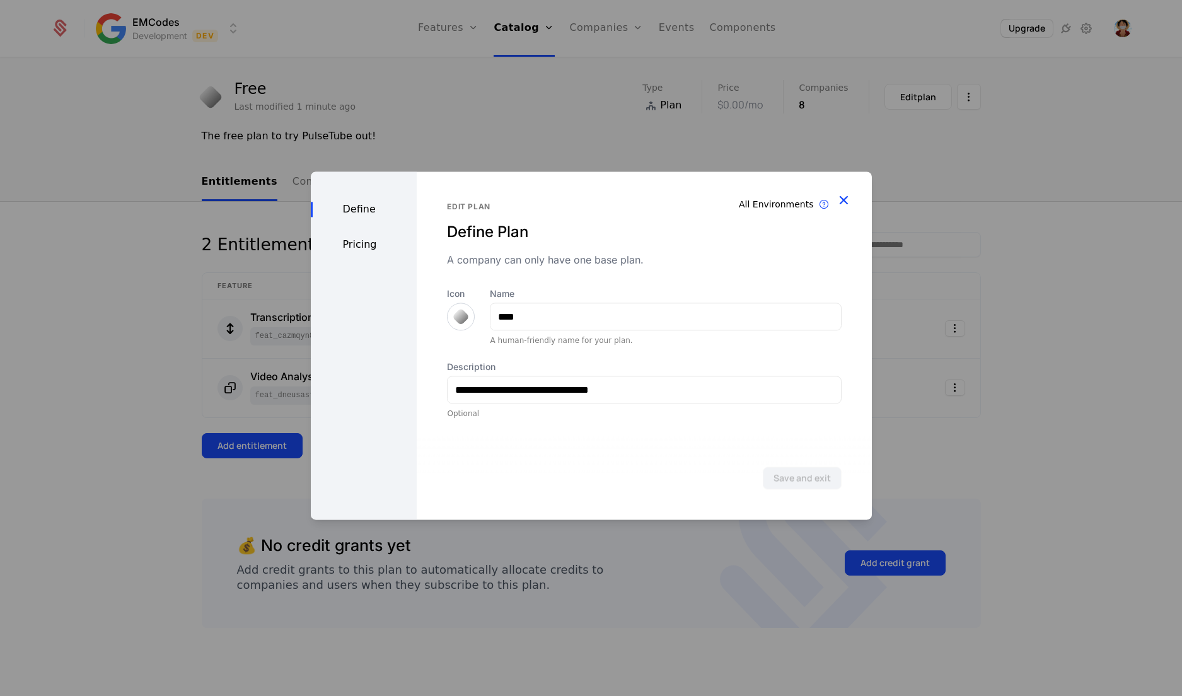
click at [845, 199] on icon "button" at bounding box center [843, 200] width 16 height 16
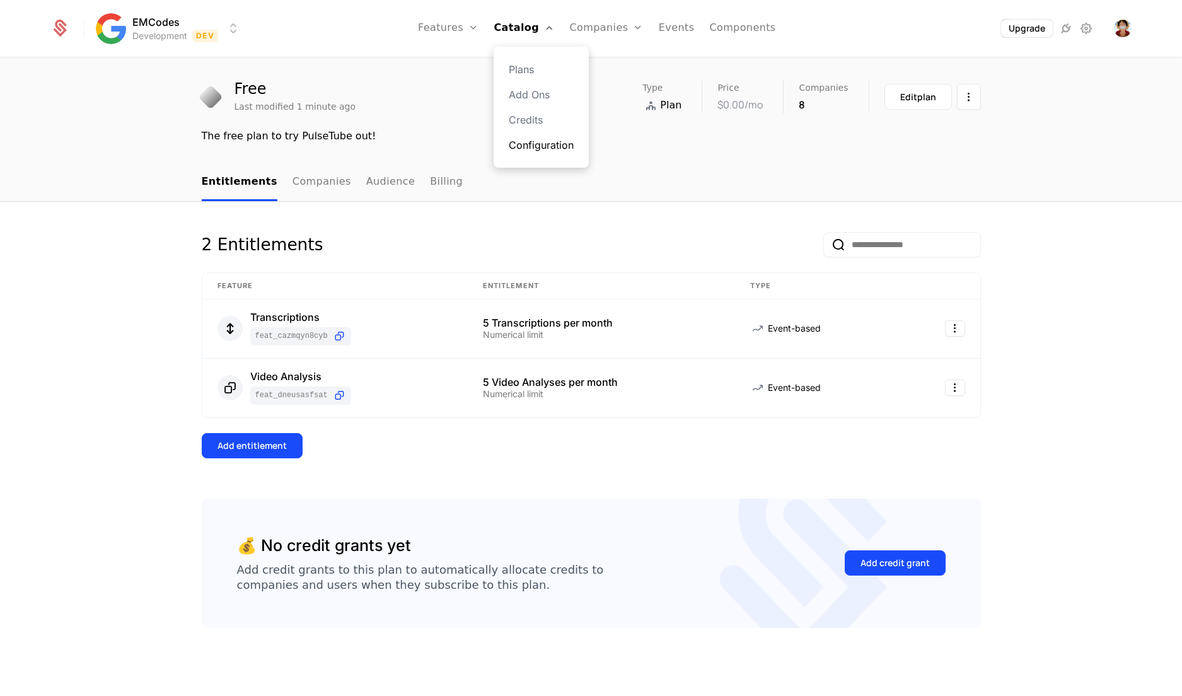
click at [557, 144] on link "Configuration" at bounding box center [541, 144] width 65 height 15
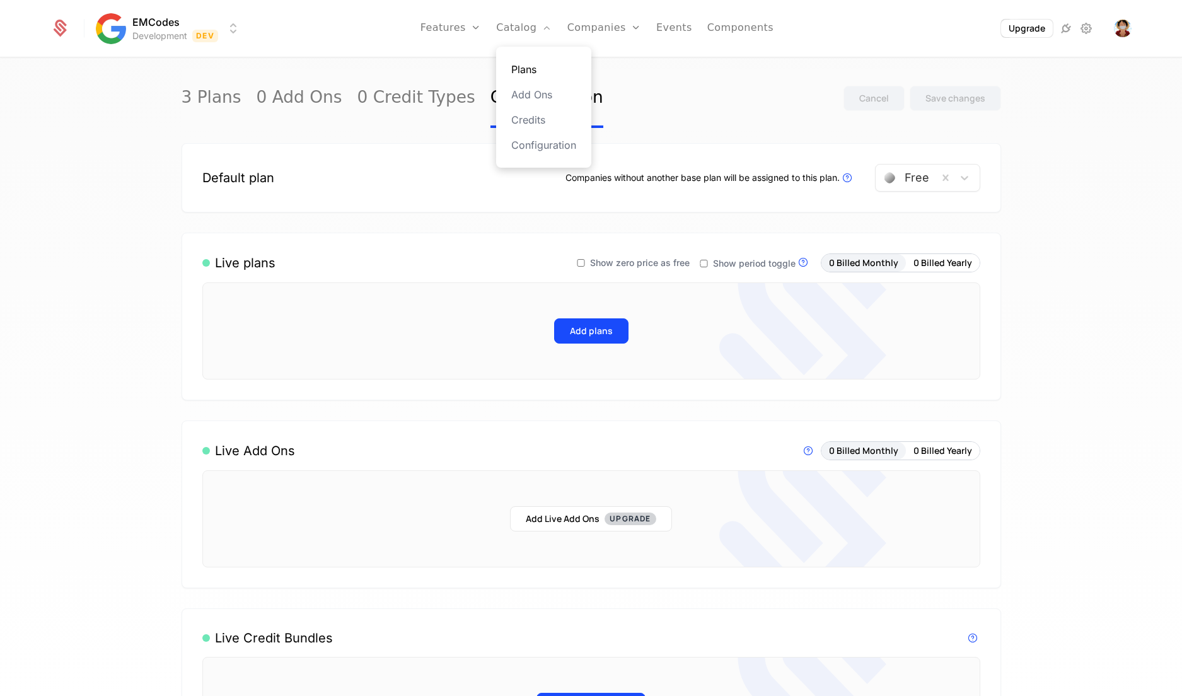
click at [526, 67] on link "Plans" at bounding box center [543, 69] width 65 height 15
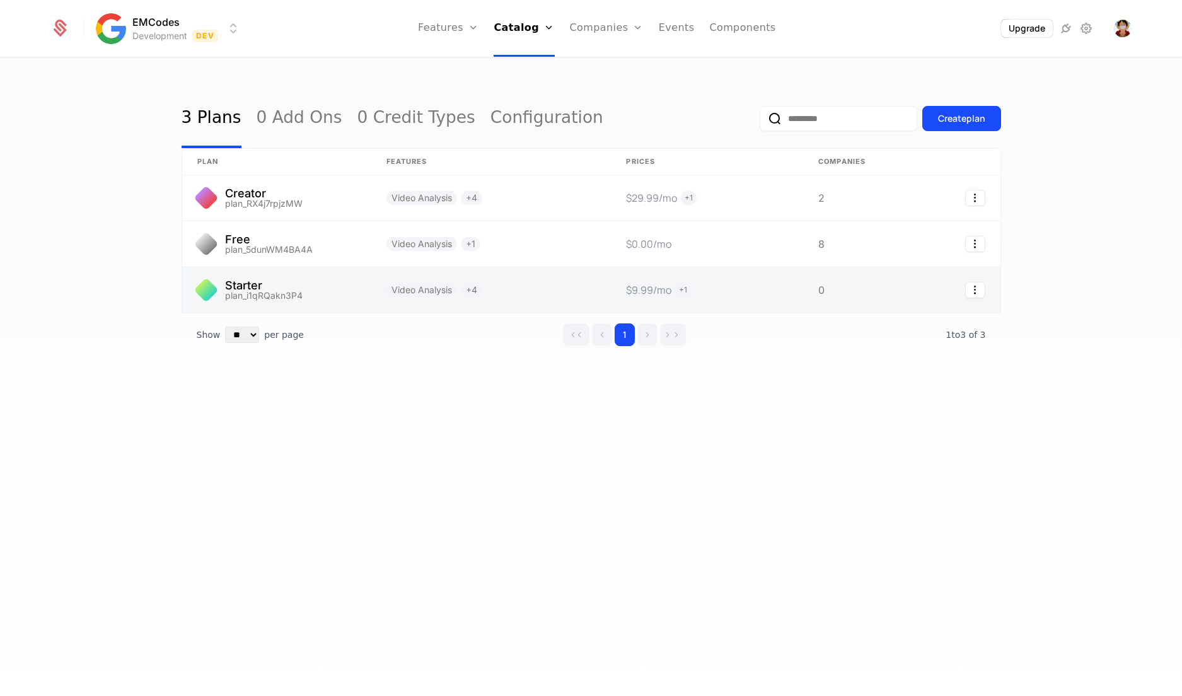
click at [562, 279] on link at bounding box center [491, 289] width 240 height 45
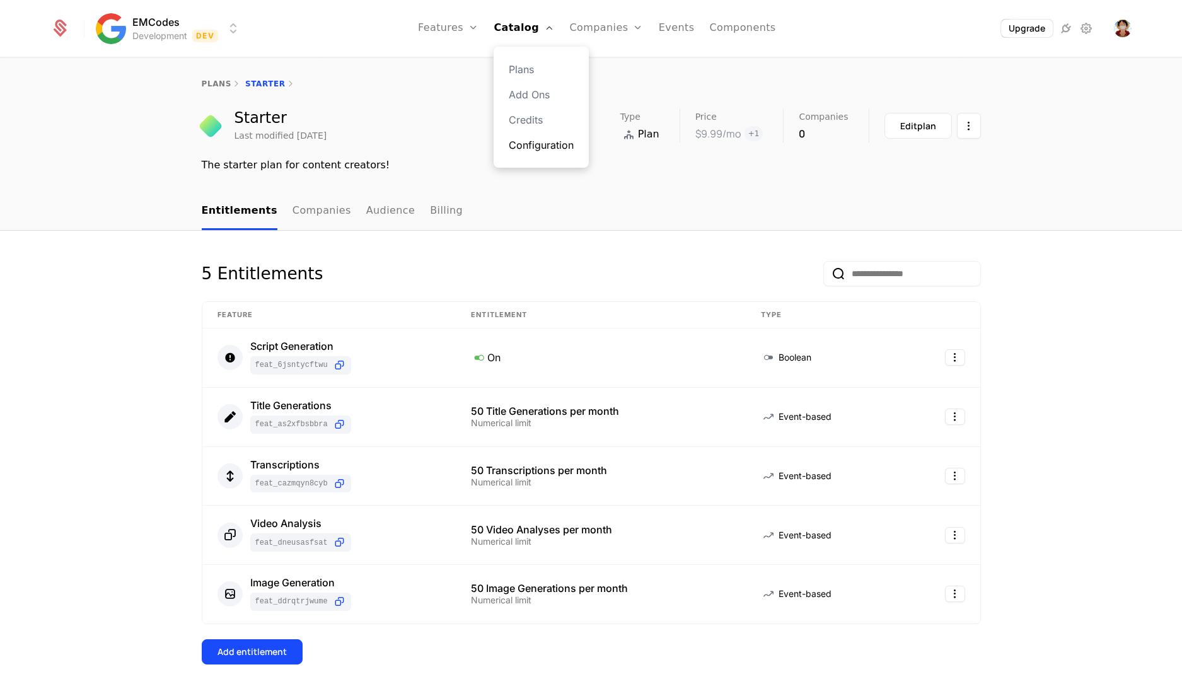
click at [564, 147] on link "Configuration" at bounding box center [541, 144] width 65 height 15
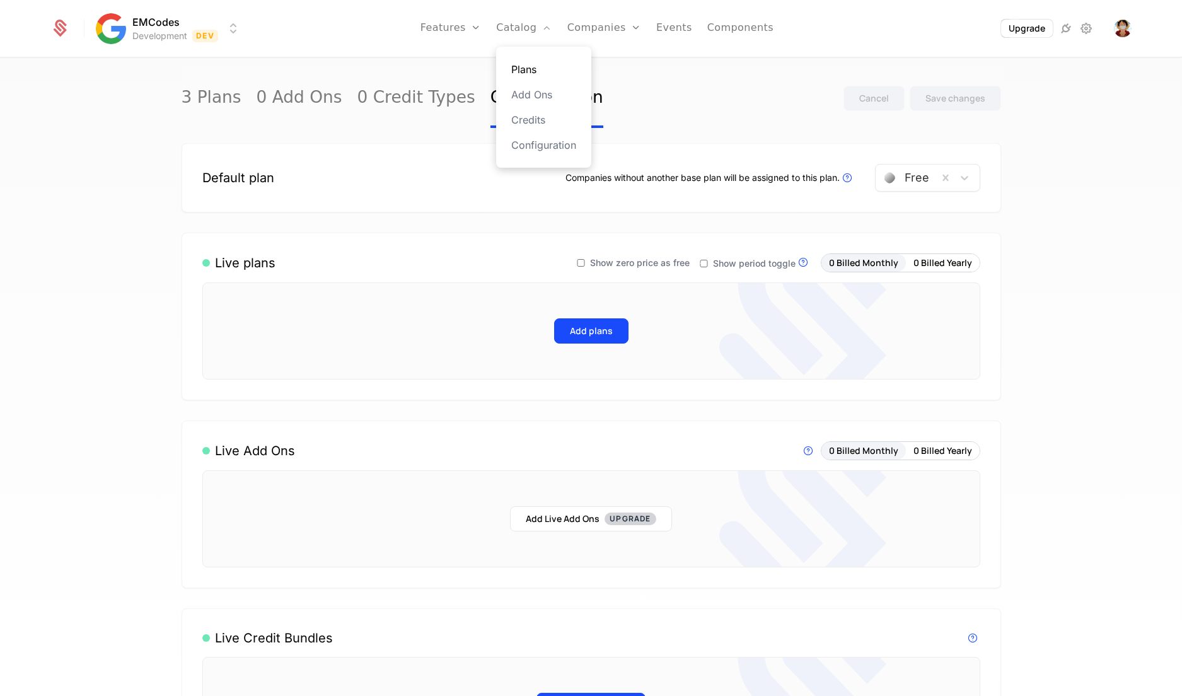
click at [533, 68] on link "Plans" at bounding box center [543, 69] width 65 height 15
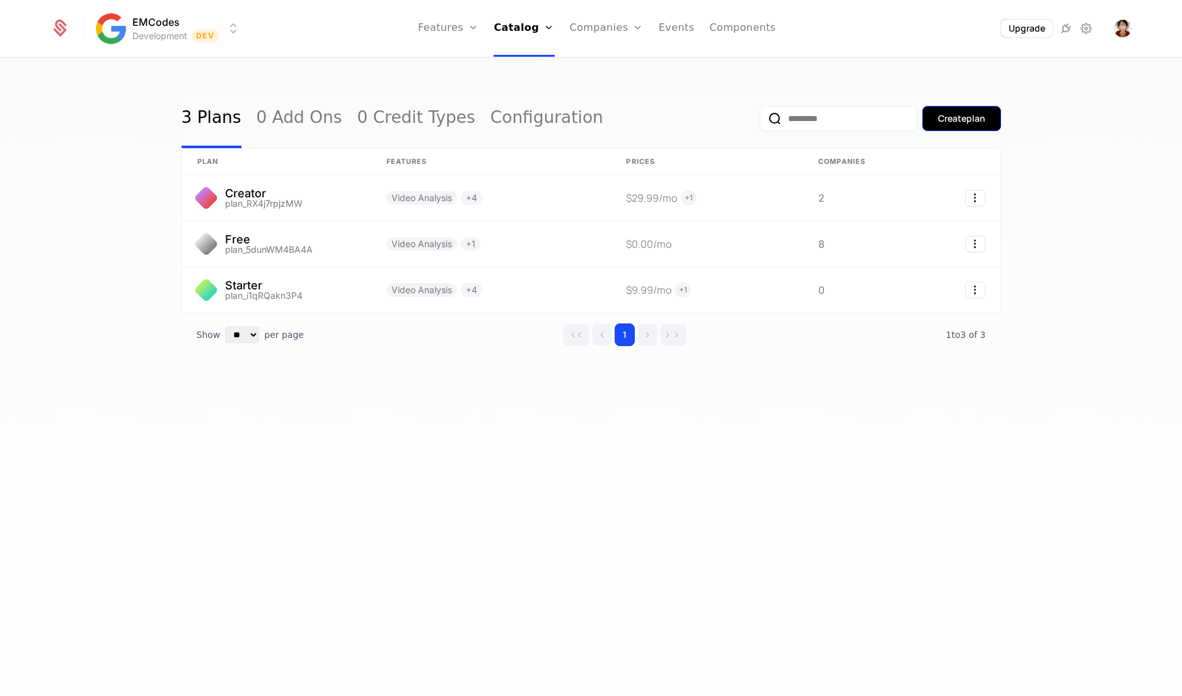
click at [971, 123] on div "Create plan" at bounding box center [961, 118] width 47 height 13
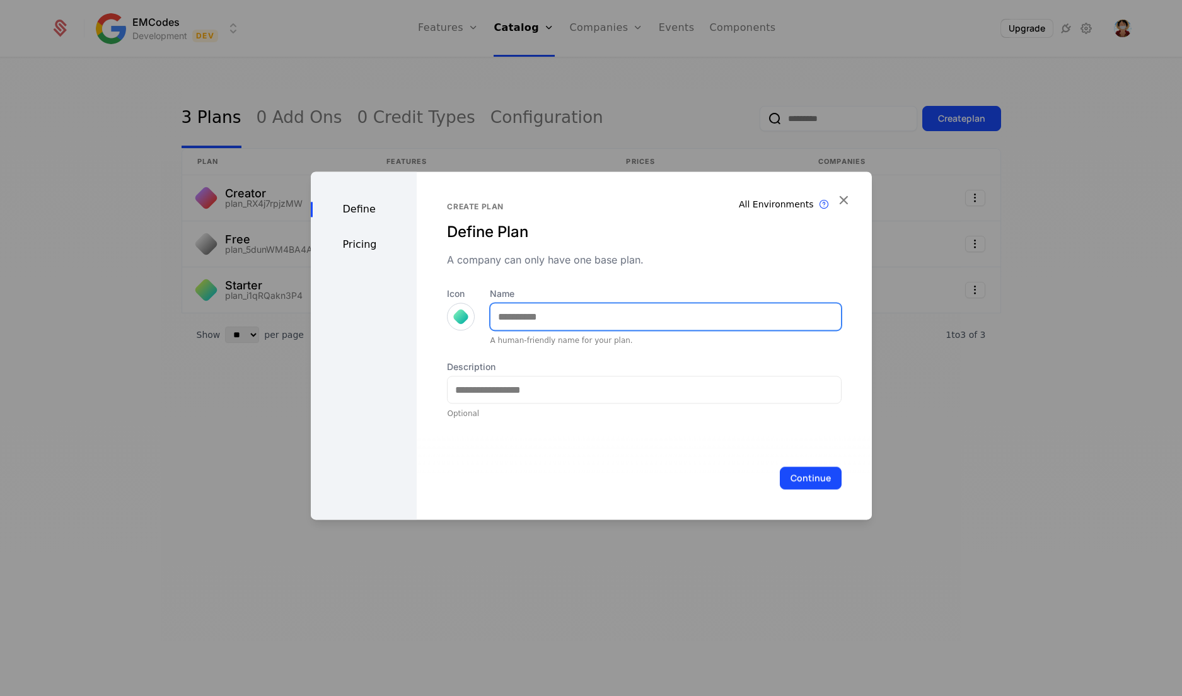
click at [646, 308] on input "Name" at bounding box center [665, 316] width 350 height 26
type input "*******"
click at [470, 323] on div "Icon" at bounding box center [461, 308] width 28 height 43
click at [459, 322] on div at bounding box center [461, 317] width 18 height 18
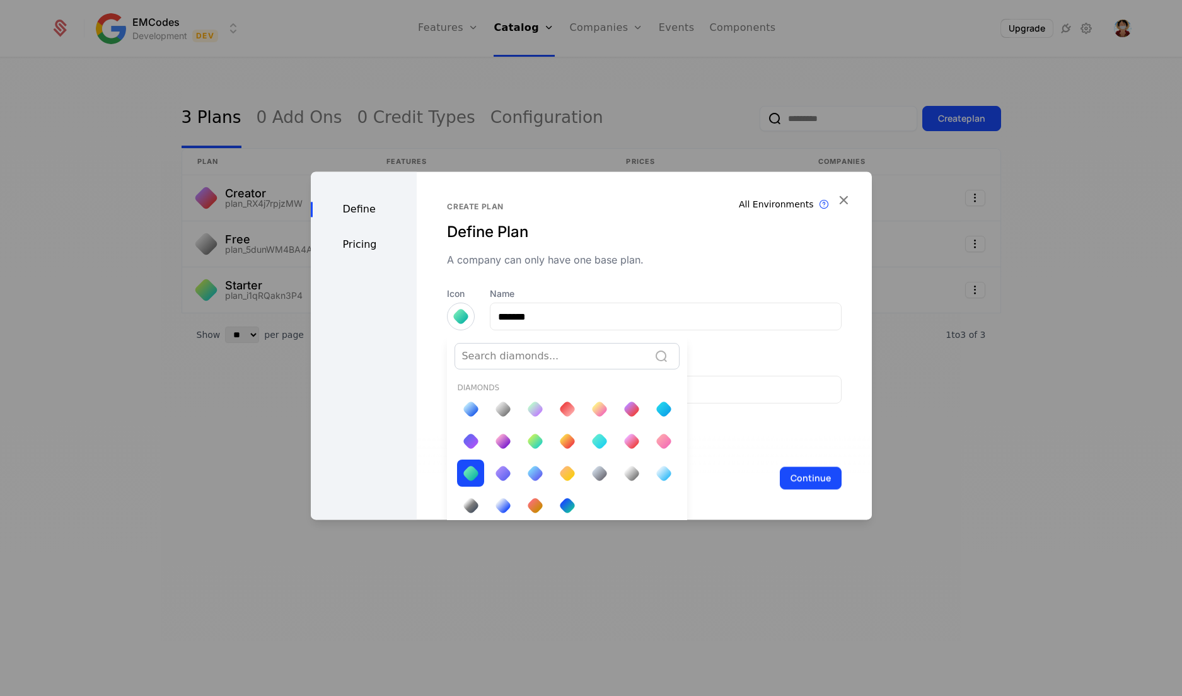
scroll to position [2, 0]
click at [536, 439] on div at bounding box center [535, 440] width 18 height 18
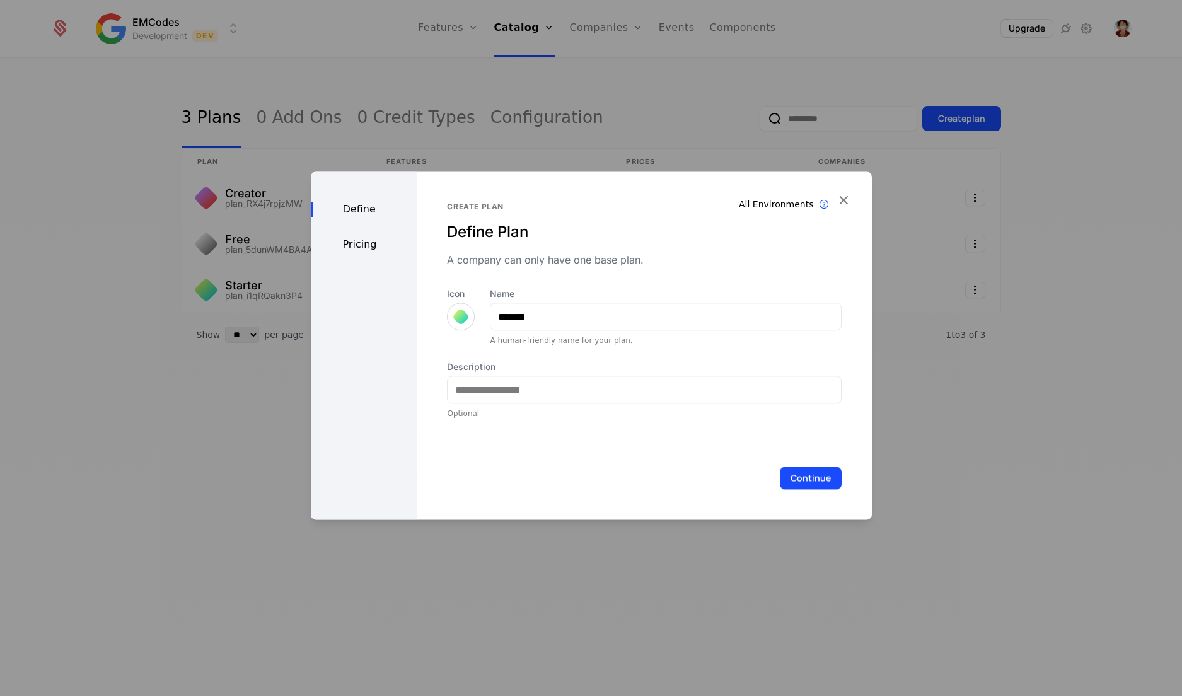
click at [549, 416] on div "Optional" at bounding box center [644, 413] width 394 height 10
click at [553, 388] on input "Description" at bounding box center [644, 389] width 393 height 26
type input "**********"
click at [793, 479] on button "Continue" at bounding box center [811, 477] width 62 height 23
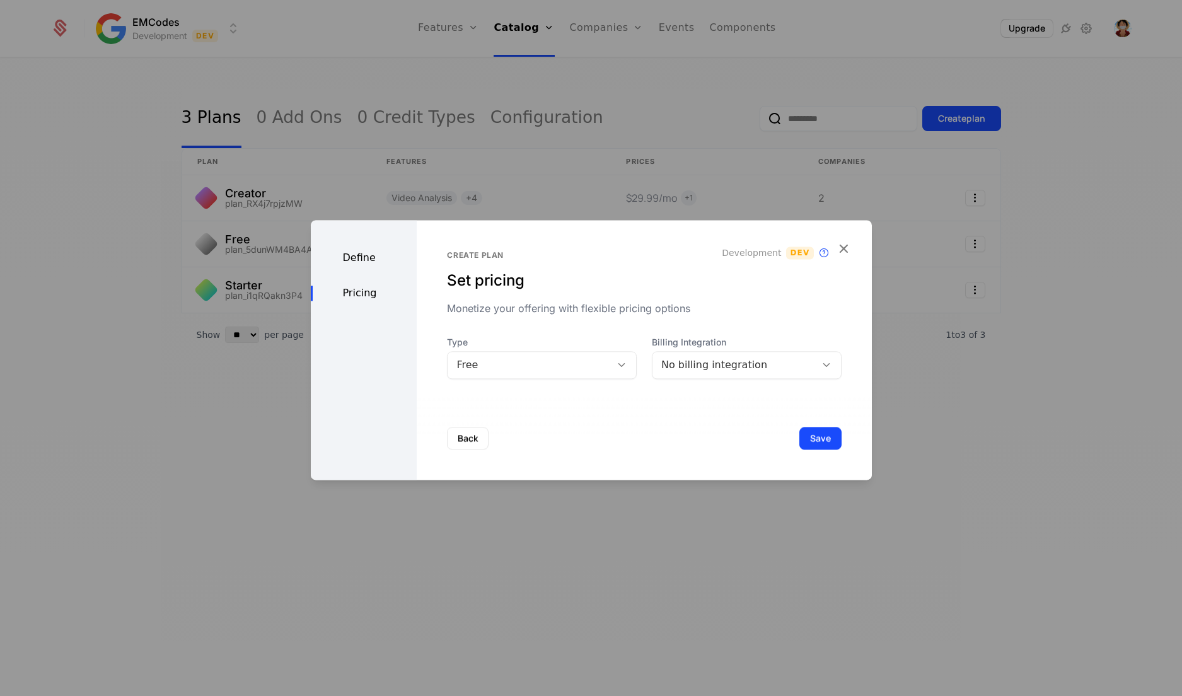
click at [683, 373] on div "No billing integration" at bounding box center [733, 365] width 163 height 18
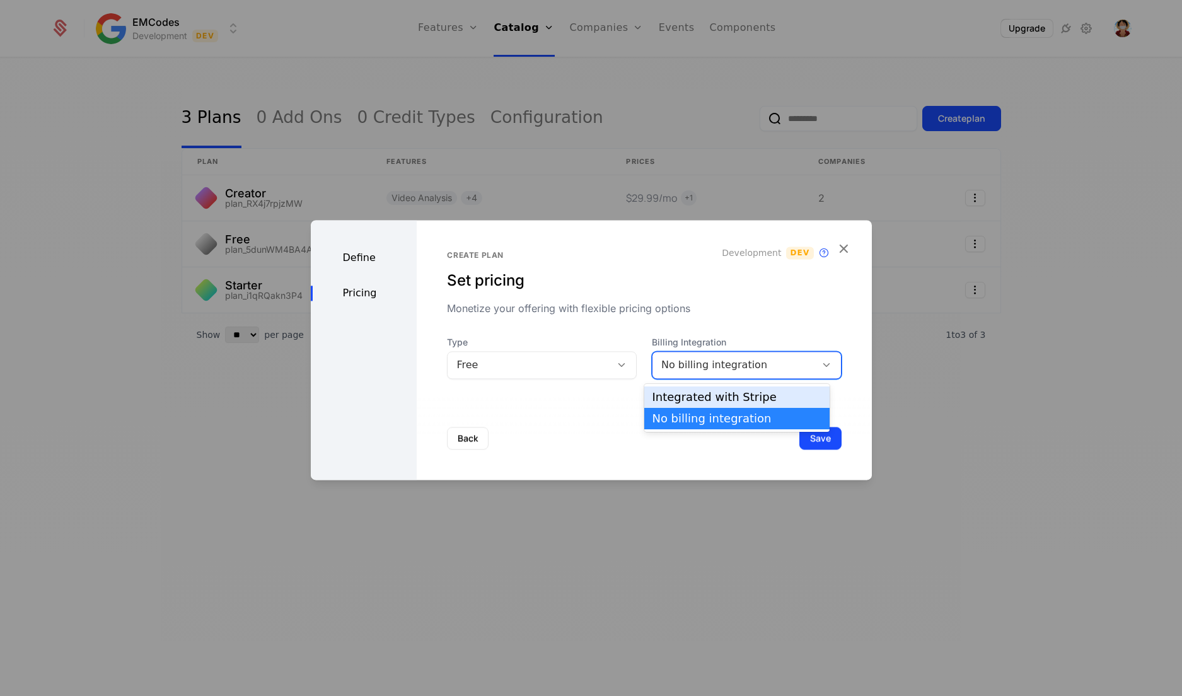
click at [685, 393] on div "Integrated with Stripe" at bounding box center [737, 396] width 170 height 11
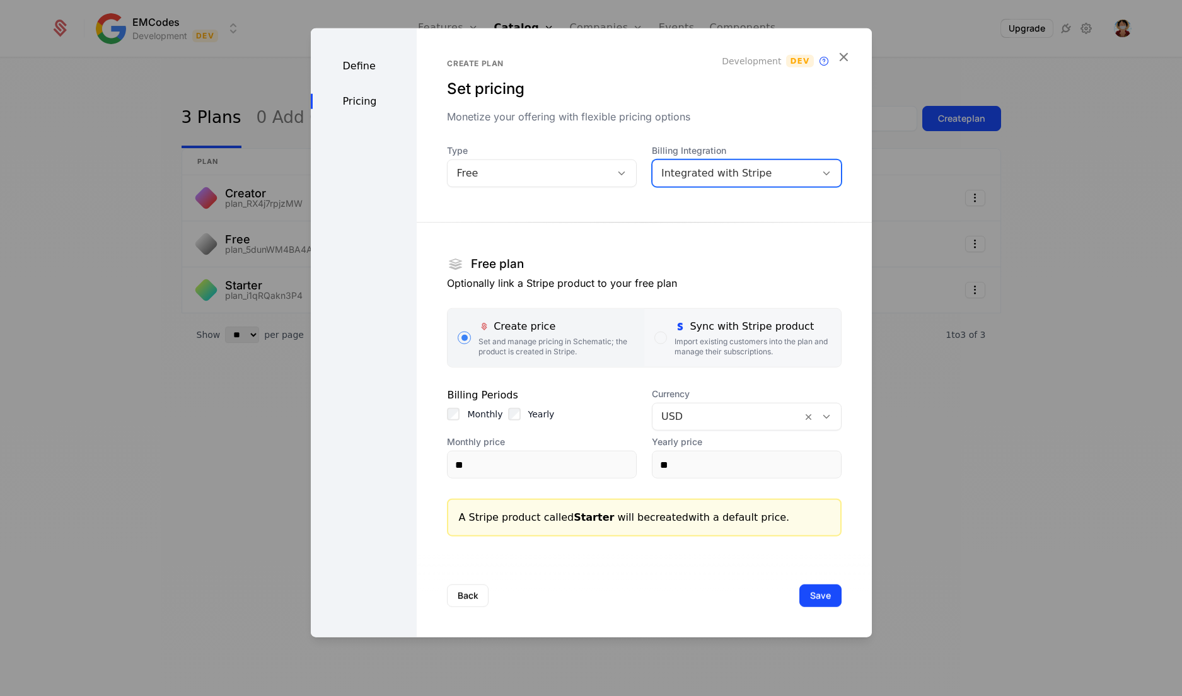
click at [722, 347] on div "Import existing customers into the plan and manage their subscriptions." at bounding box center [752, 347] width 156 height 20
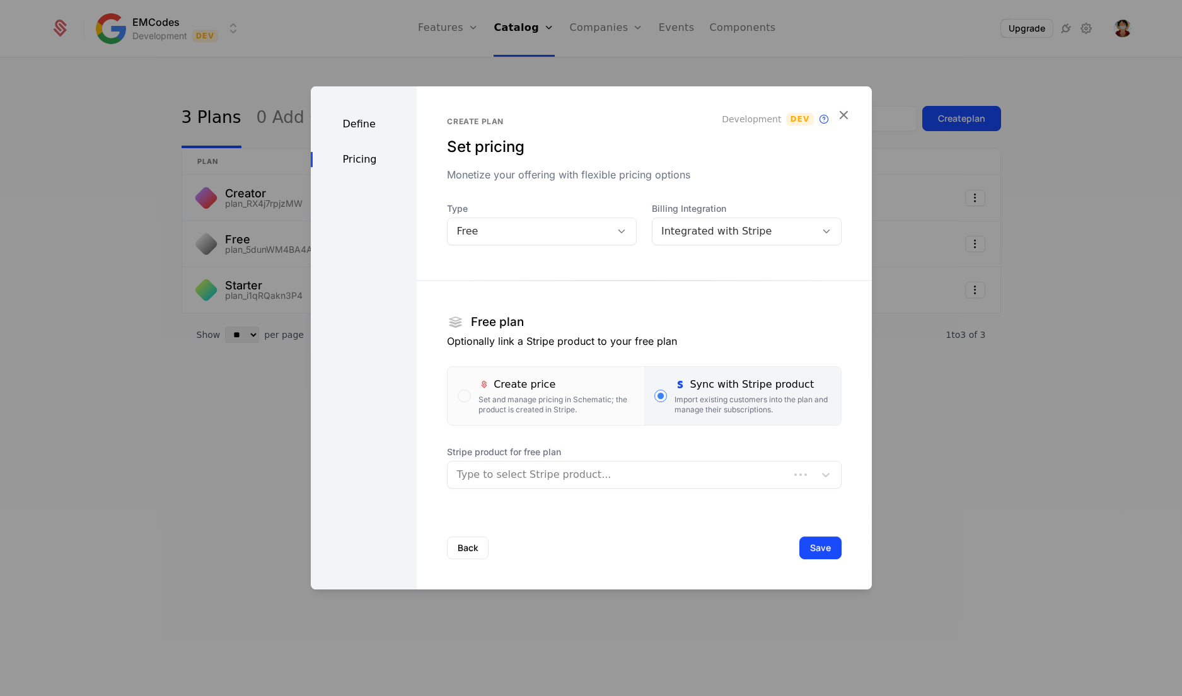
click at [627, 470] on div at bounding box center [617, 475] width 323 height 18
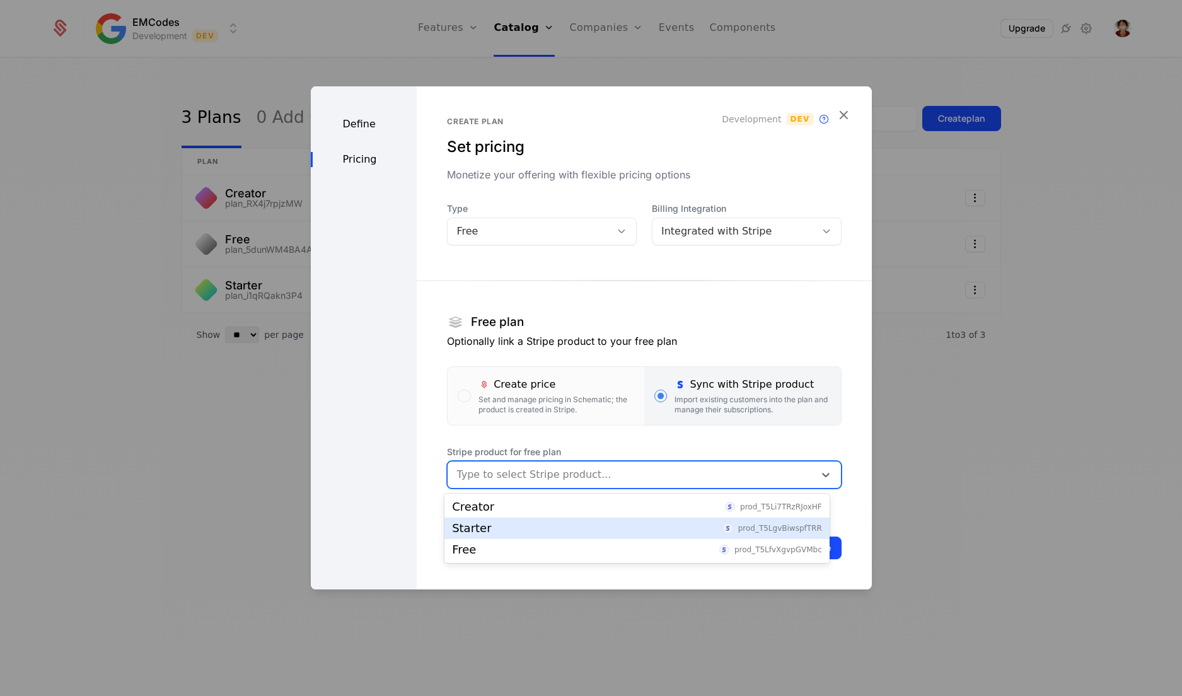
click at [559, 524] on div "Starter prod_T5LgvBiwspfTRR" at bounding box center [637, 528] width 370 height 11
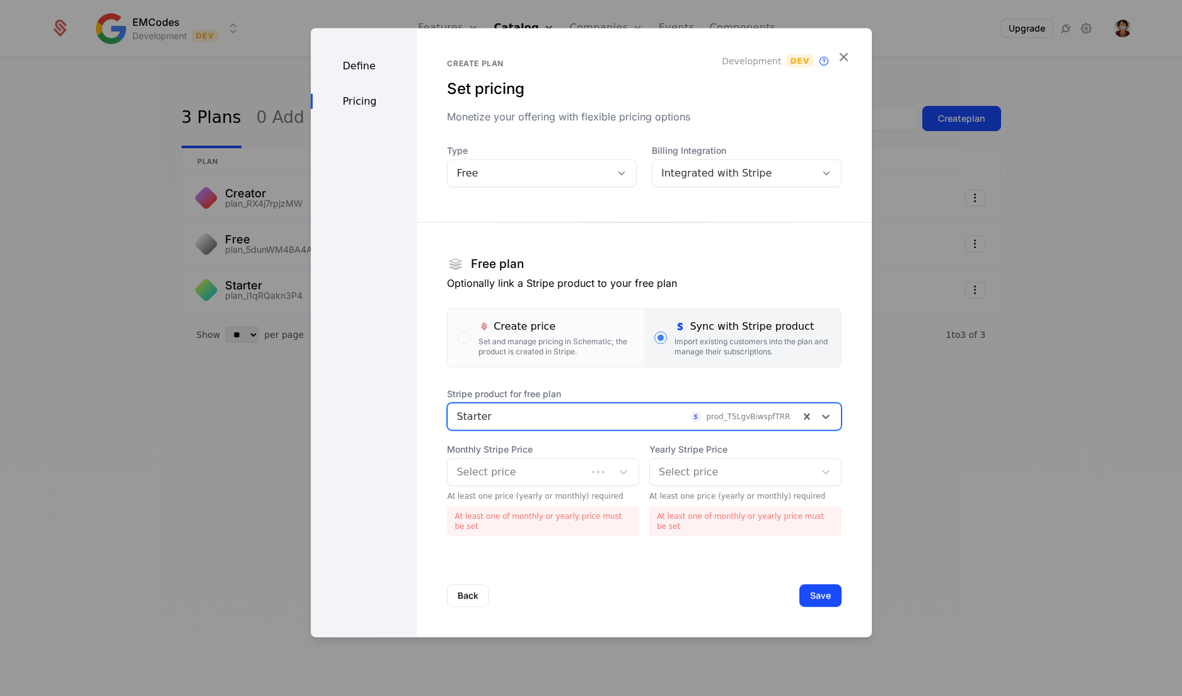
drag, startPoint x: 580, startPoint y: 482, endPoint x: 585, endPoint y: 486, distance: 6.7
click at [587, 485] on div at bounding box center [613, 472] width 52 height 26
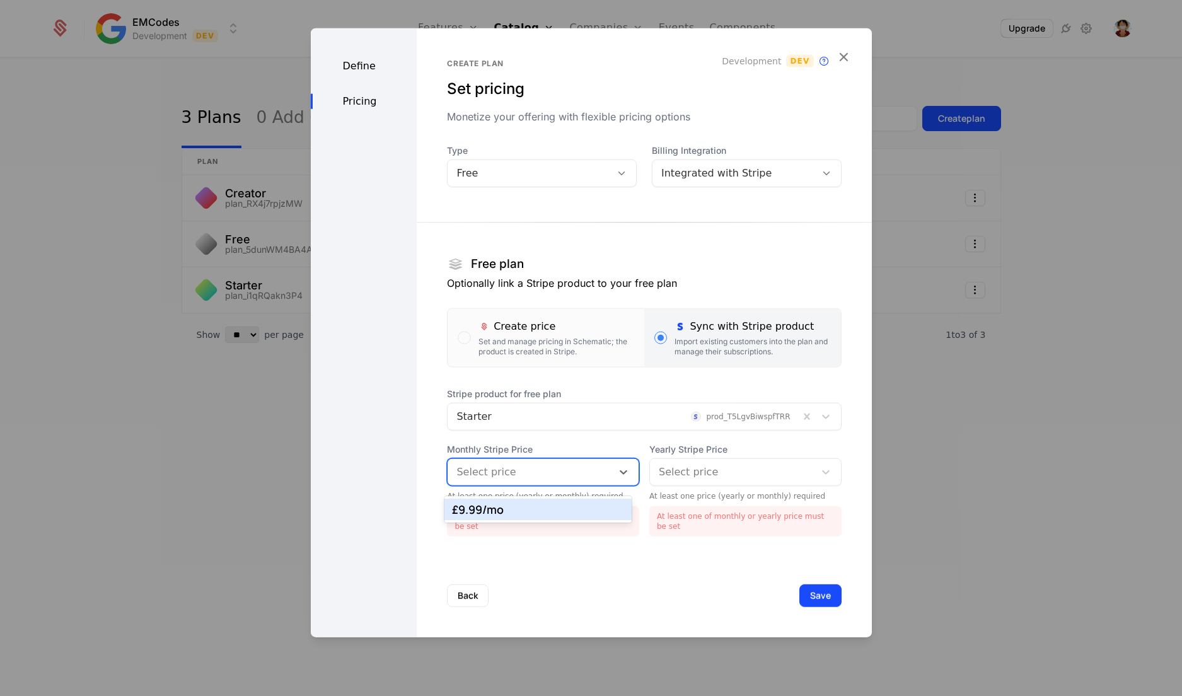
click at [563, 511] on div "£9.99 /mo" at bounding box center [538, 509] width 172 height 11
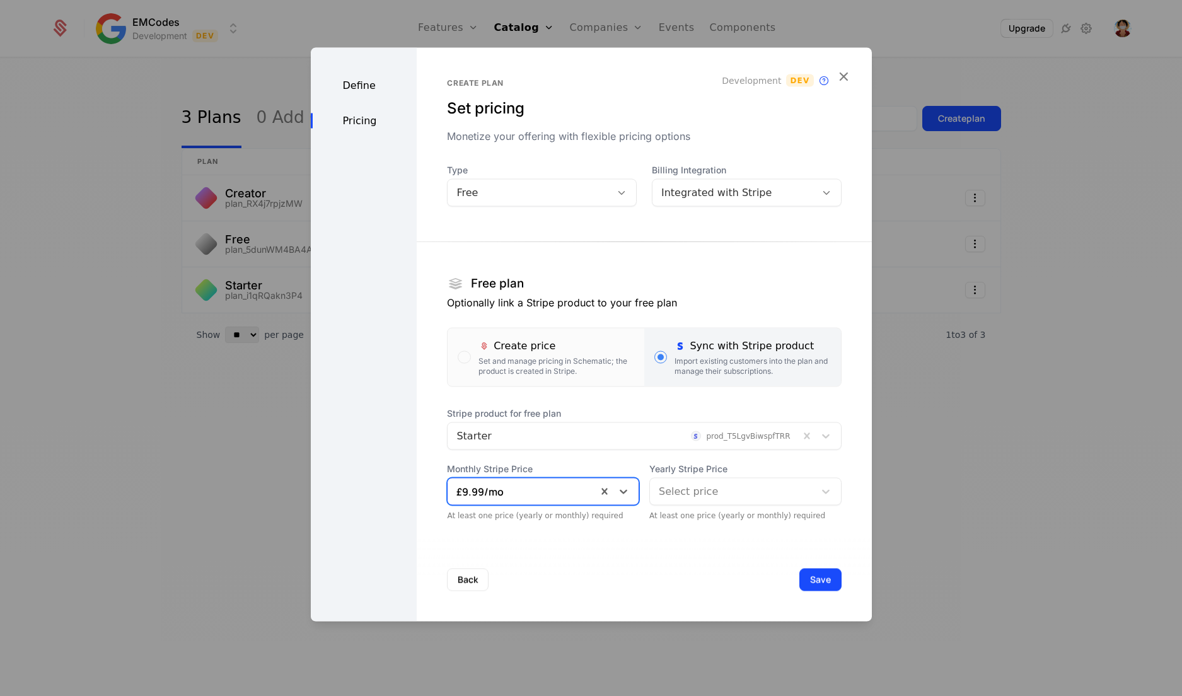
click at [661, 492] on div at bounding box center [732, 492] width 147 height 18
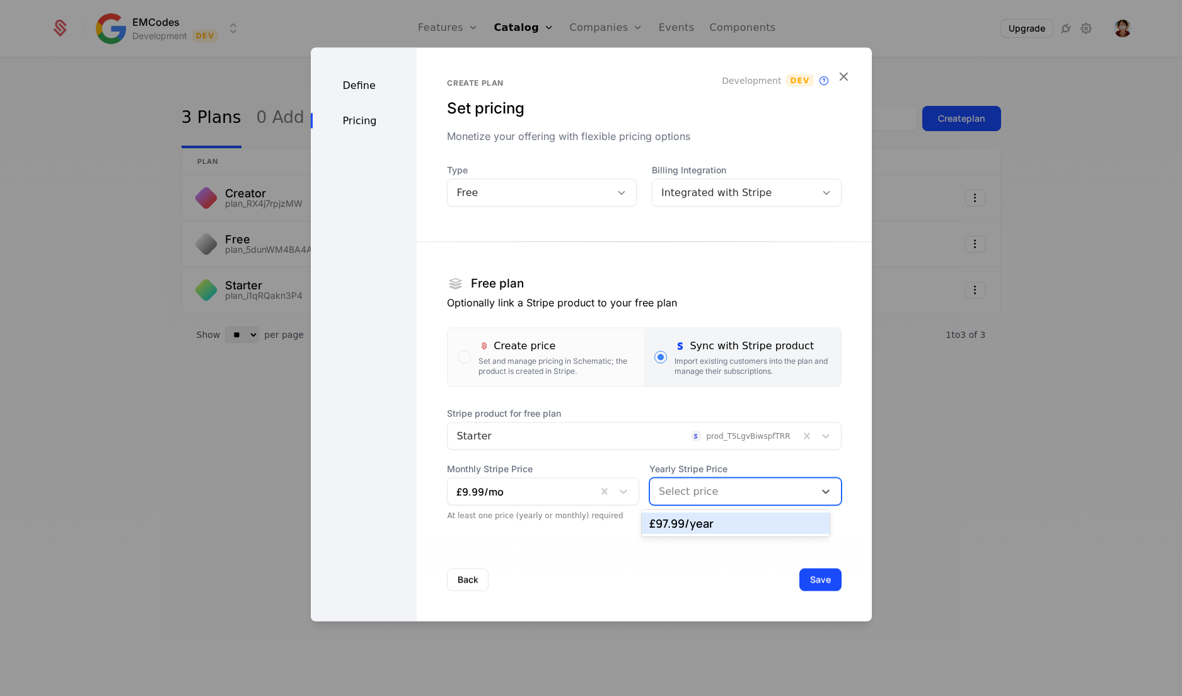
click at [668, 521] on div "£97.99 /year" at bounding box center [735, 522] width 172 height 11
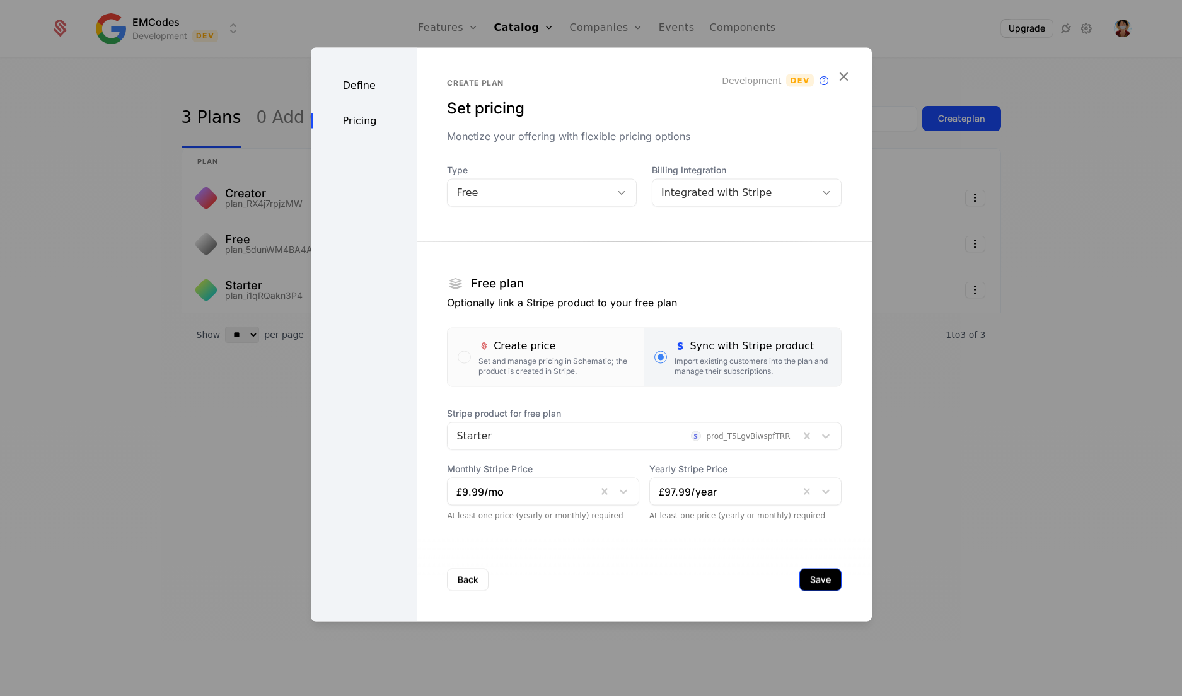
click at [804, 578] on button "Save" at bounding box center [820, 580] width 42 height 23
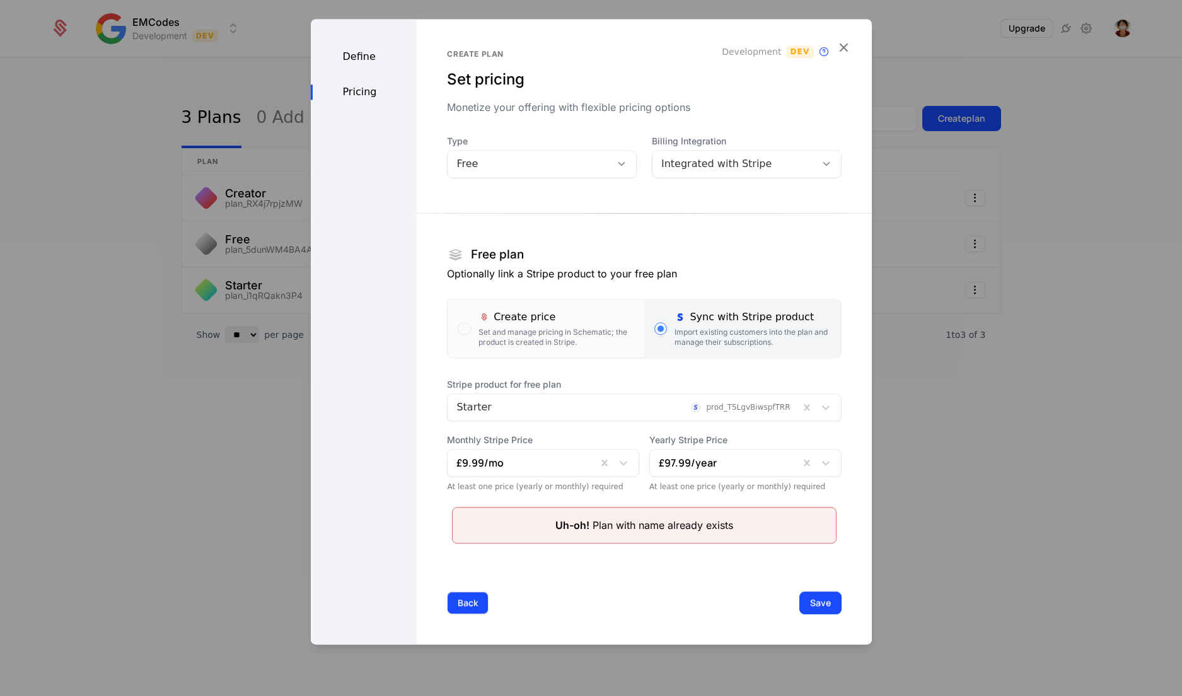
click at [458, 592] on button "Back" at bounding box center [468, 602] width 42 height 23
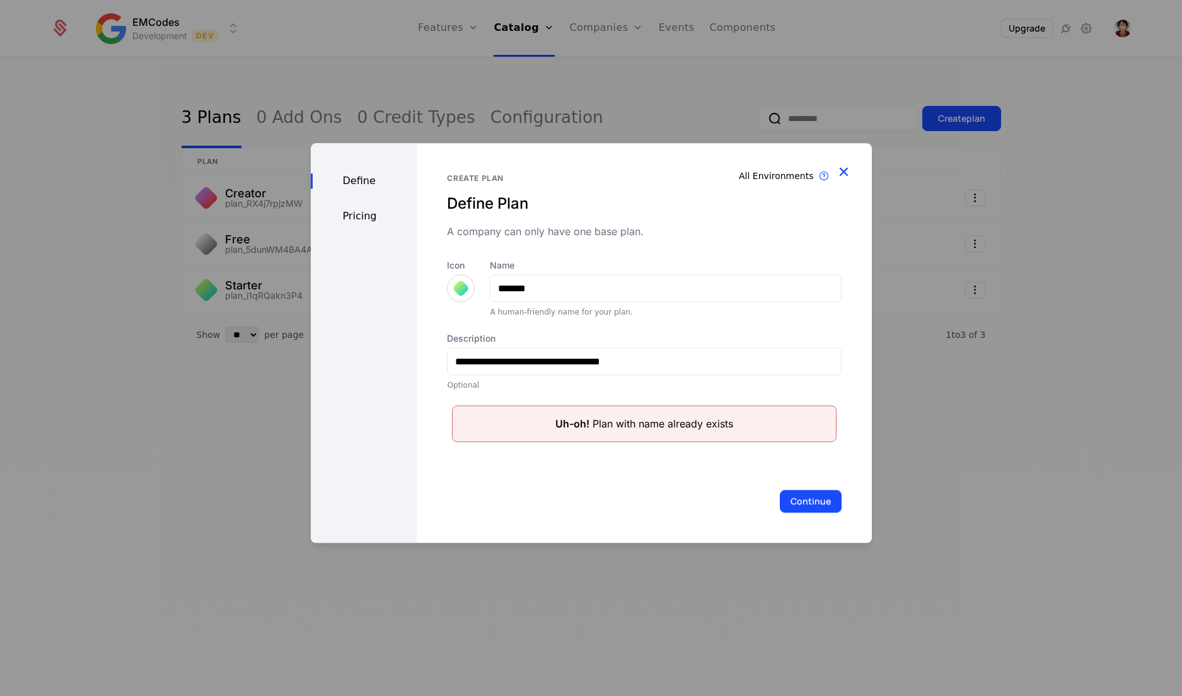
click at [843, 169] on icon "button" at bounding box center [843, 171] width 16 height 16
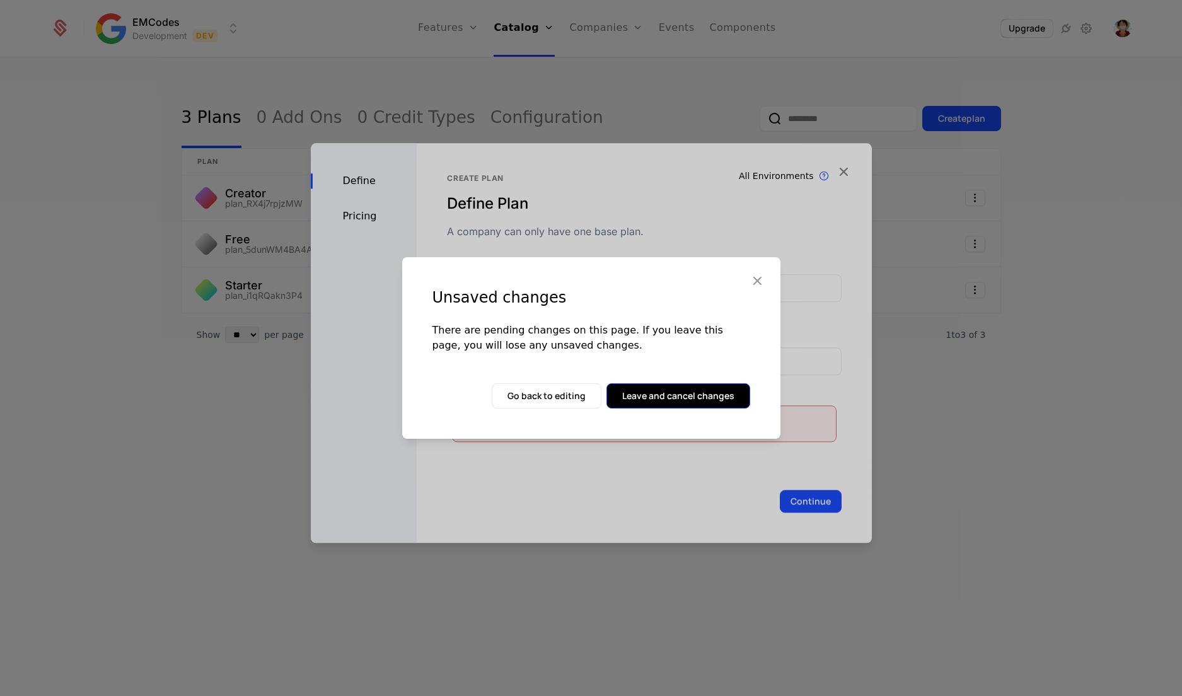
click at [715, 392] on button "Leave and cancel changes" at bounding box center [678, 395] width 144 height 25
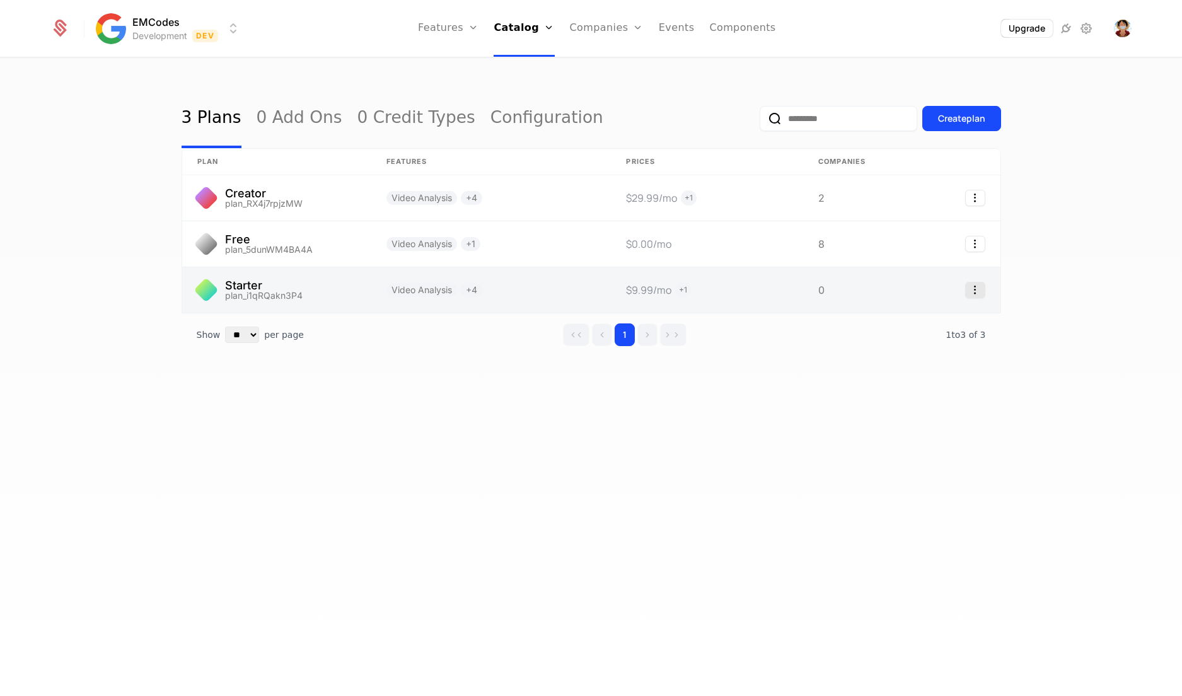
click at [978, 291] on icon "Select action" at bounding box center [975, 290] width 20 height 16
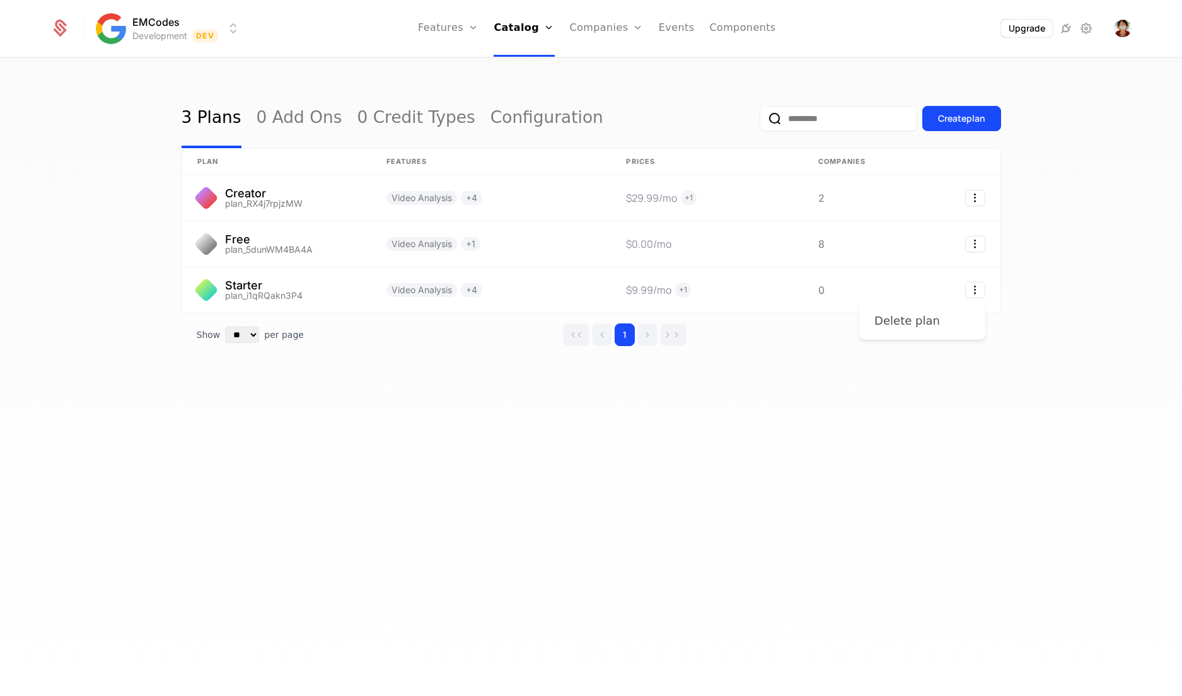
click at [945, 318] on div "Delete plan" at bounding box center [922, 321] width 96 height 18
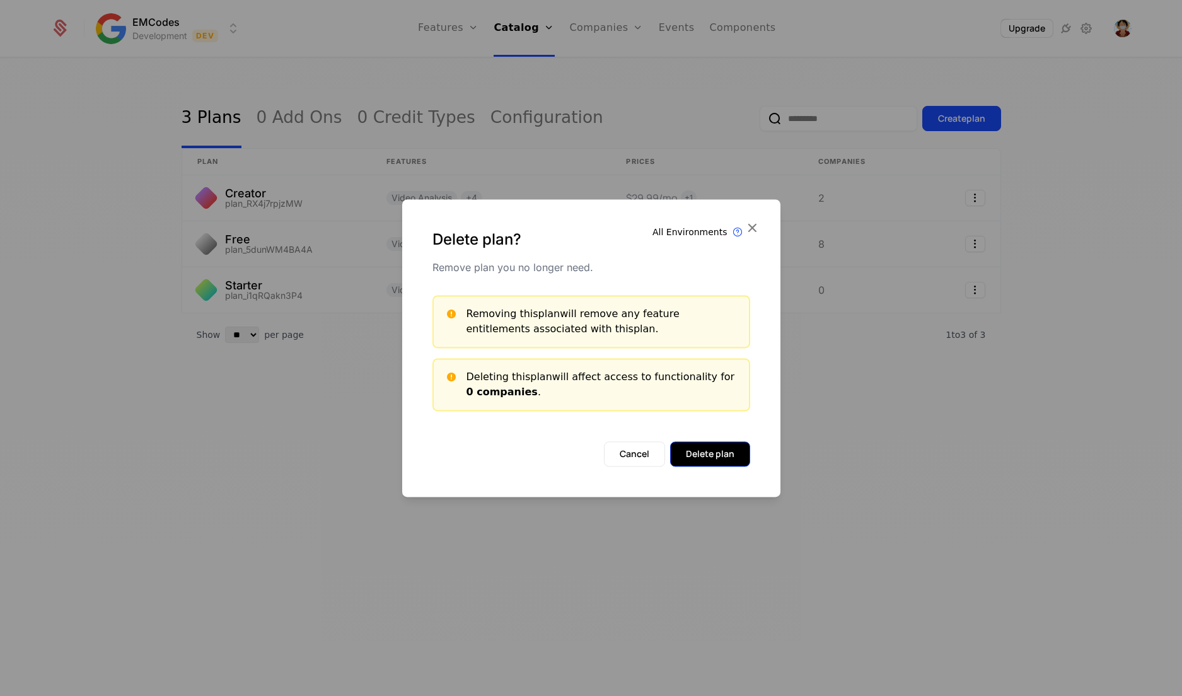
click at [707, 453] on button "Delete plan" at bounding box center [710, 453] width 80 height 25
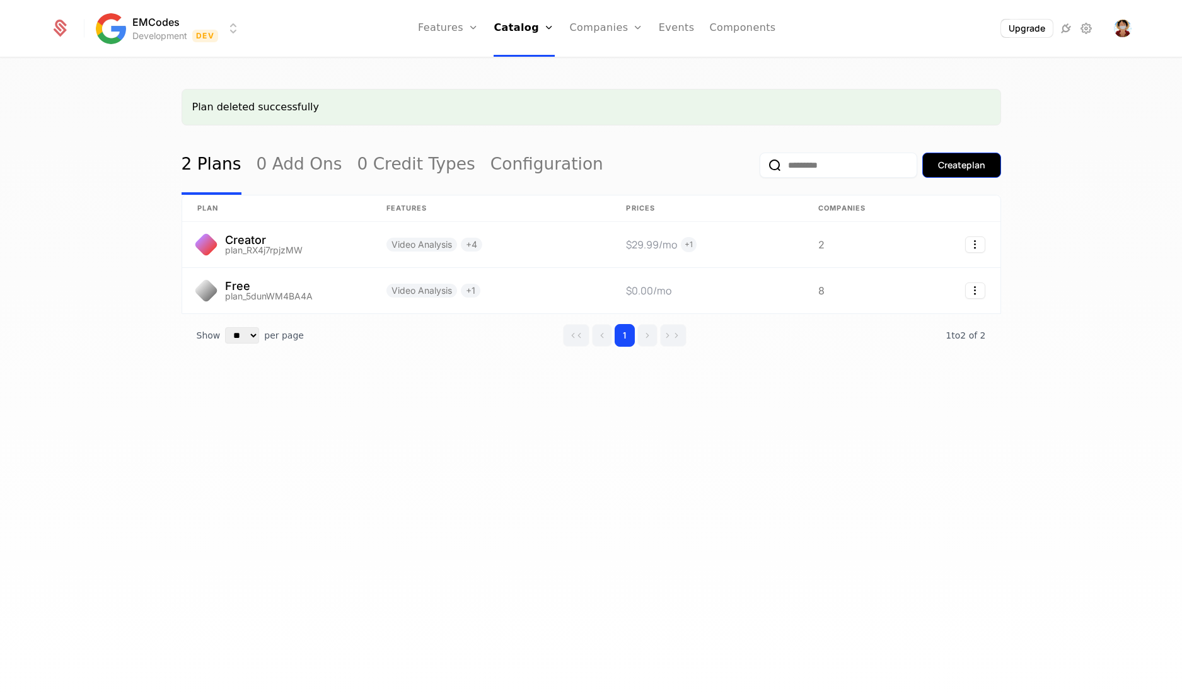
click at [963, 165] on div "Create plan" at bounding box center [961, 165] width 47 height 13
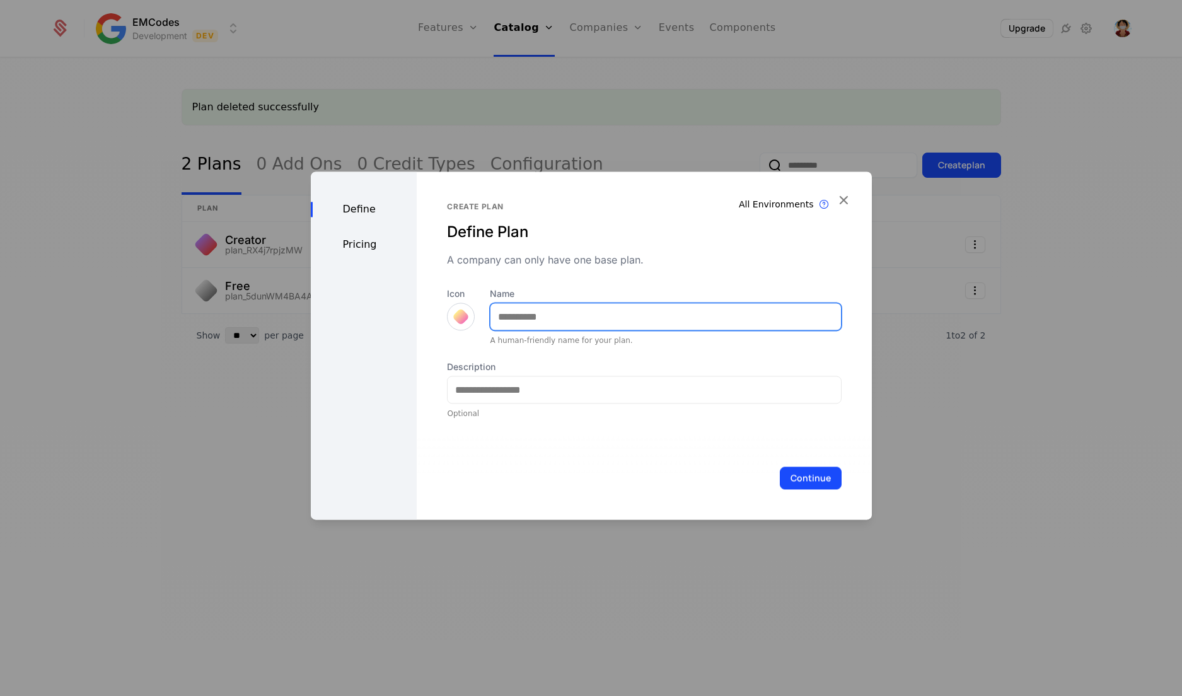
click at [560, 317] on input "Name" at bounding box center [665, 316] width 350 height 26
type input "*******"
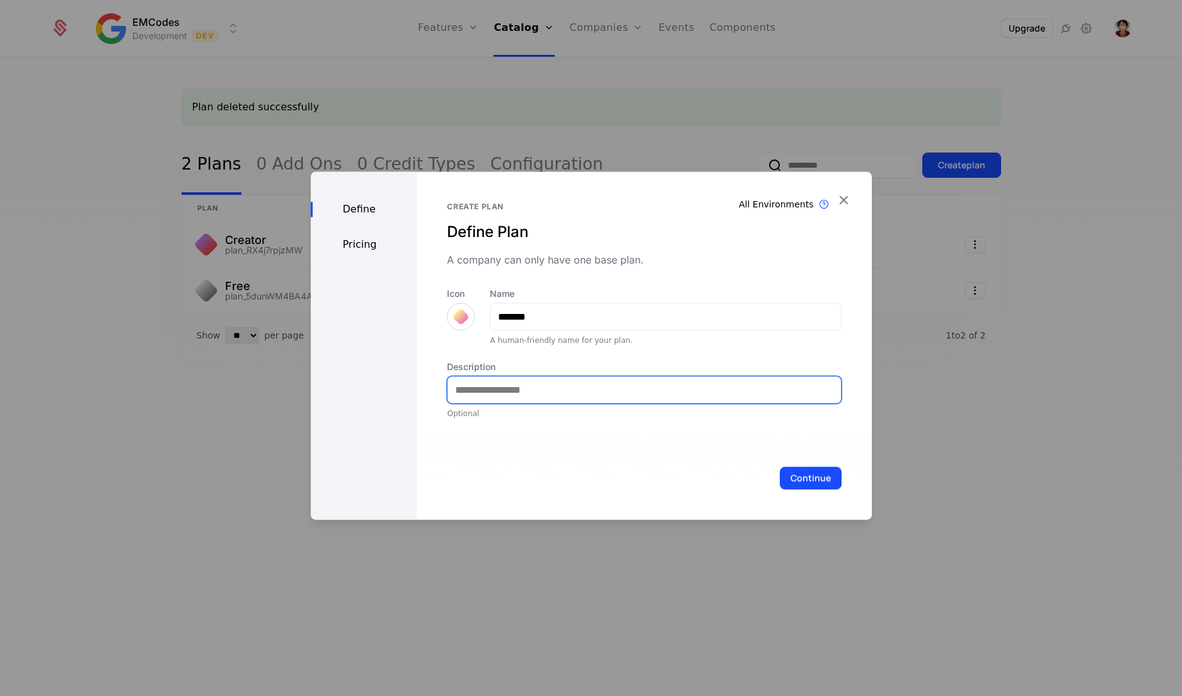
click at [522, 383] on input "Description" at bounding box center [644, 389] width 393 height 26
type input "**********"
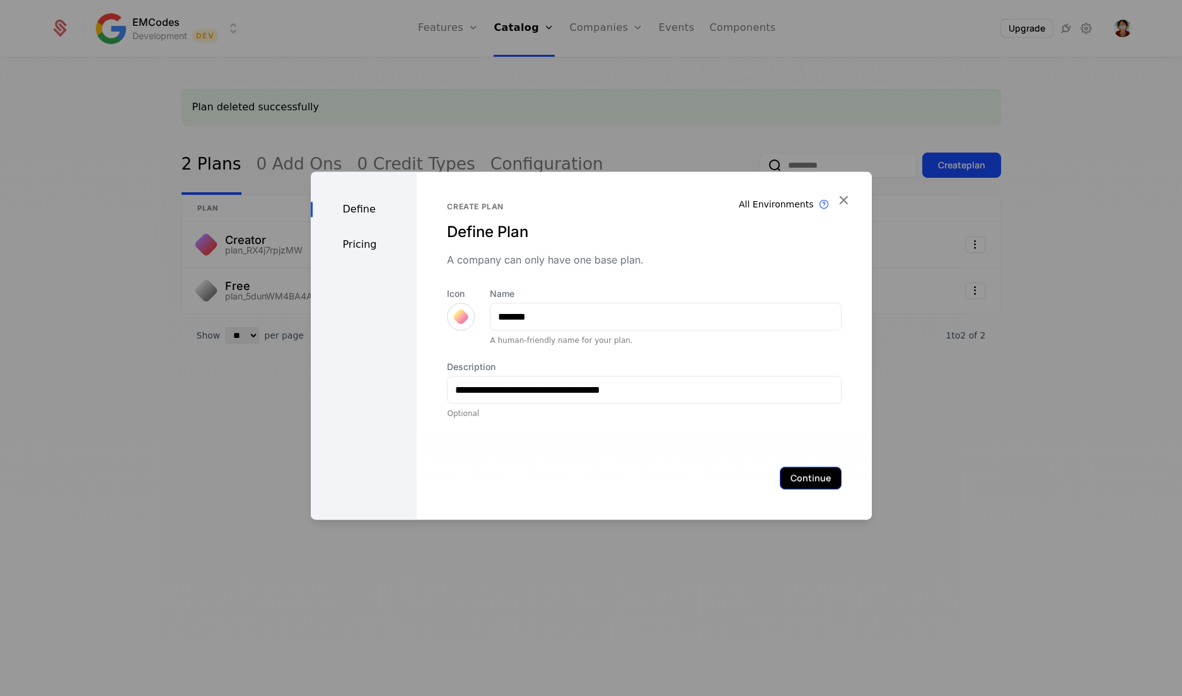
click at [792, 478] on button "Continue" at bounding box center [811, 477] width 62 height 23
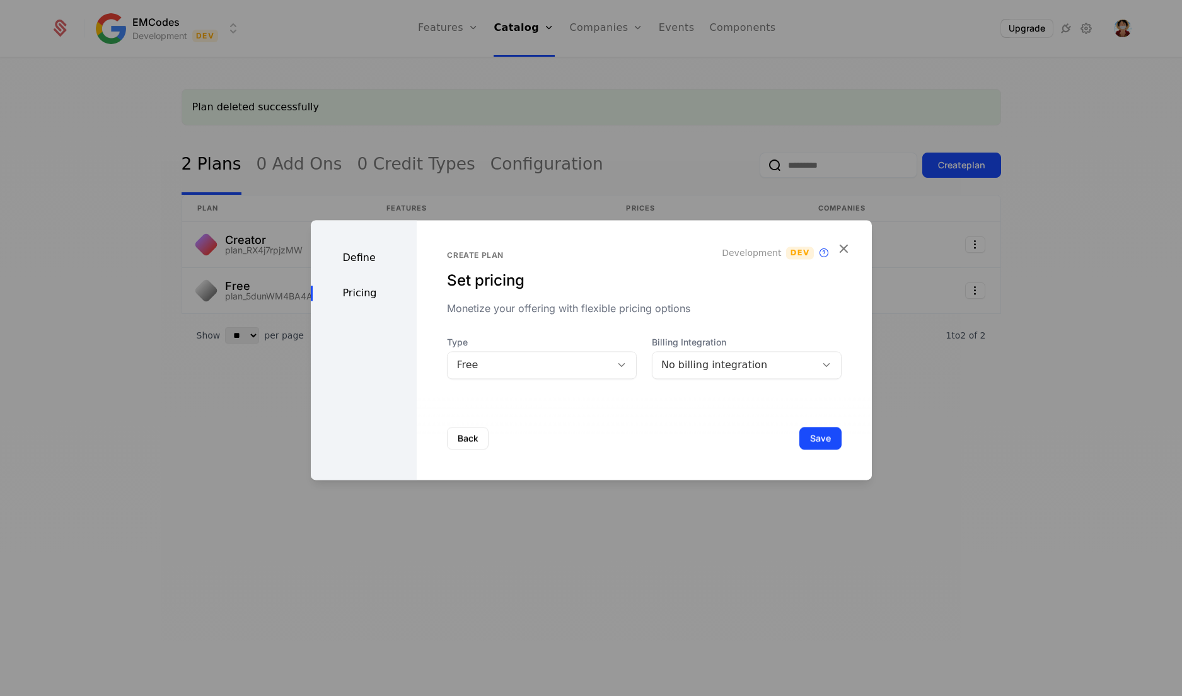
click at [705, 378] on div "No billing integration" at bounding box center [747, 365] width 190 height 28
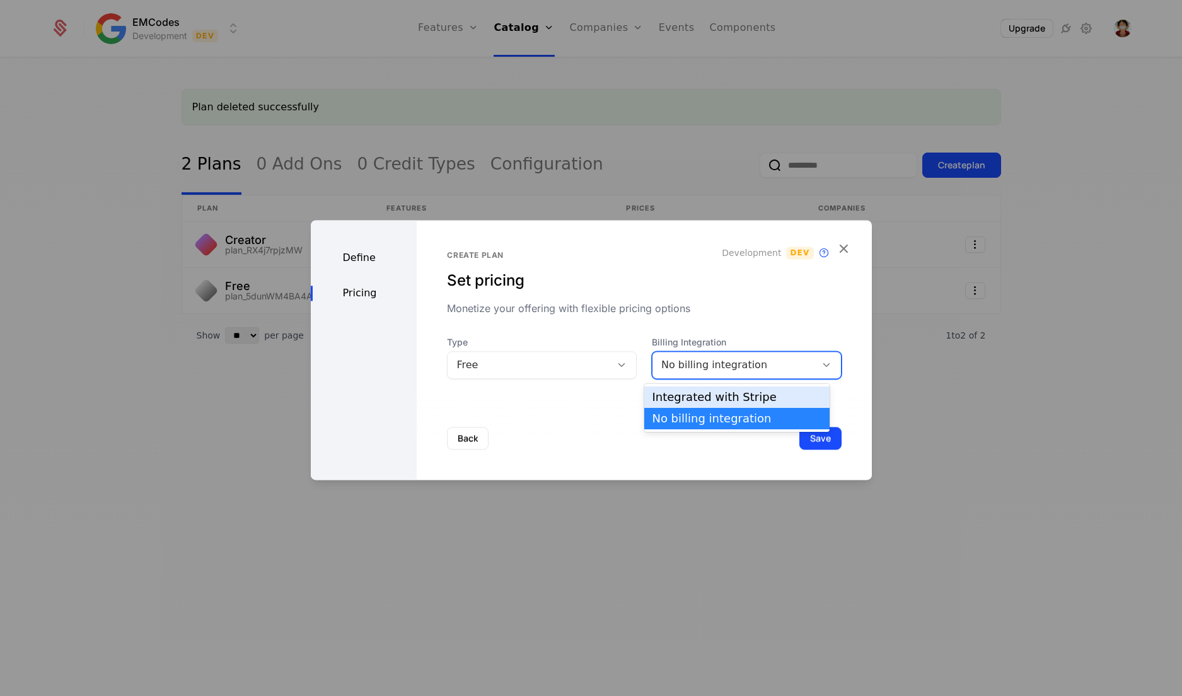
click at [705, 405] on div "Integrated with Stripe" at bounding box center [736, 396] width 185 height 21
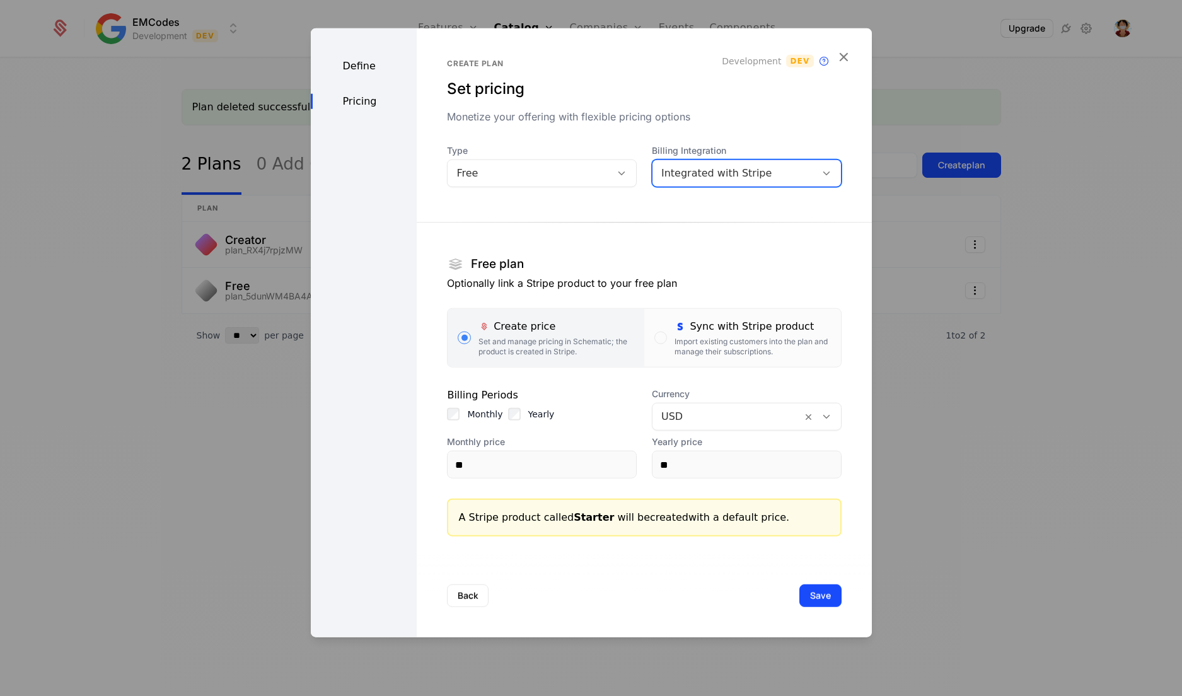
click at [676, 419] on div at bounding box center [727, 417] width 132 height 18
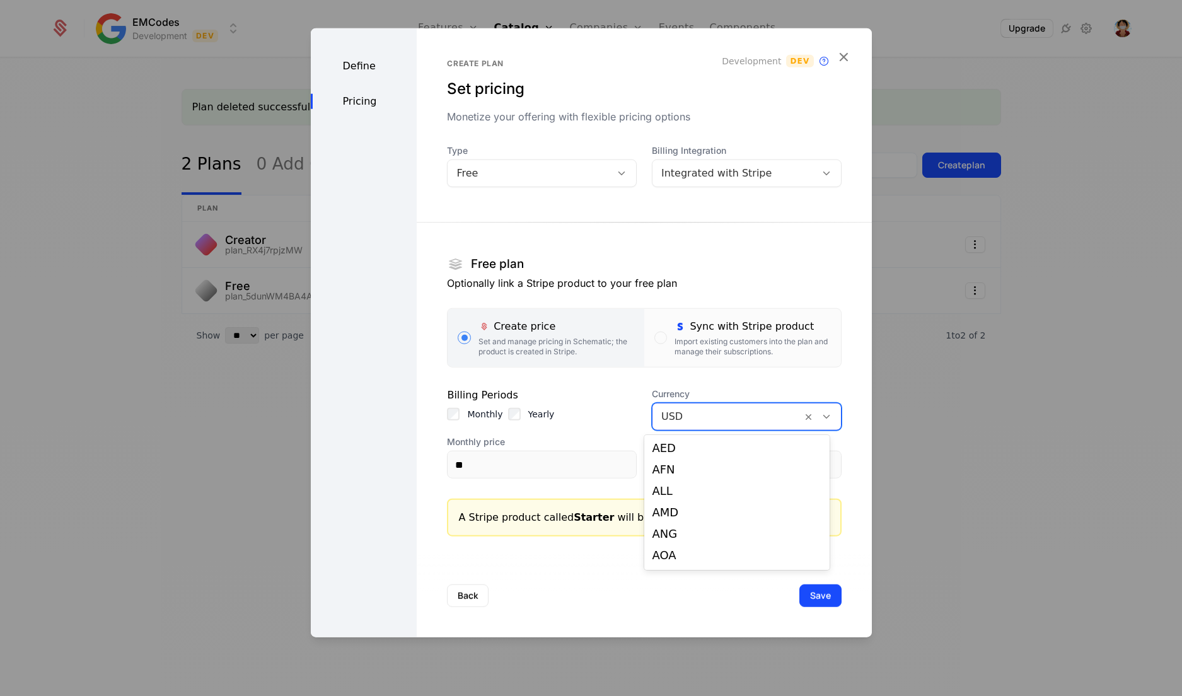
scroll to position [2574, 0]
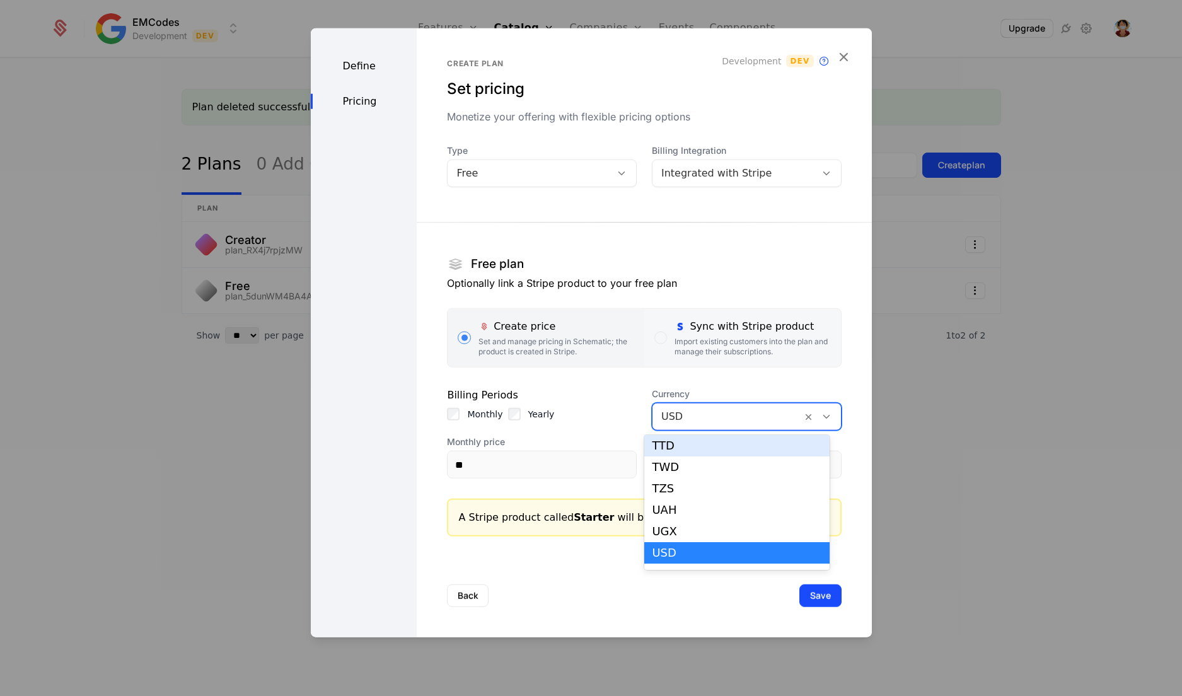
click at [665, 344] on label "Sync with Stripe product Import existing customers into the plan and manage the…" at bounding box center [742, 338] width 197 height 58
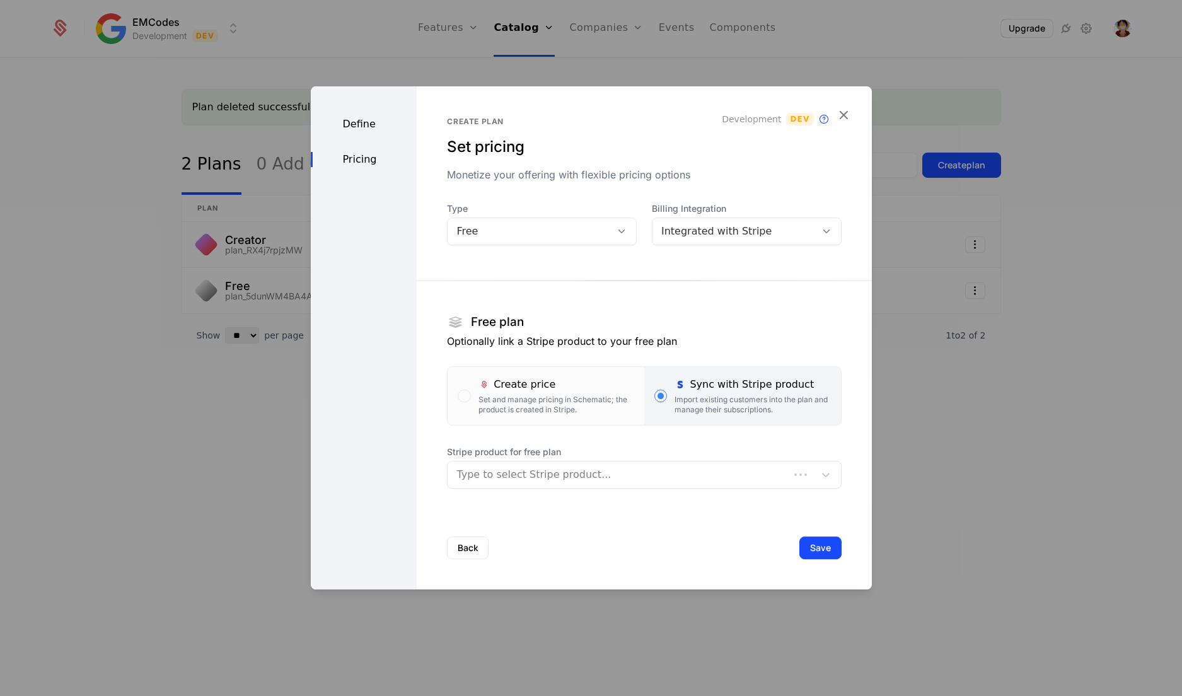
click at [533, 459] on div "Stripe product for free plan Type to select Stripe product..." at bounding box center [644, 467] width 394 height 43
click at [534, 468] on div at bounding box center [630, 475] width 349 height 18
click at [626, 466] on div at bounding box center [630, 475] width 349 height 18
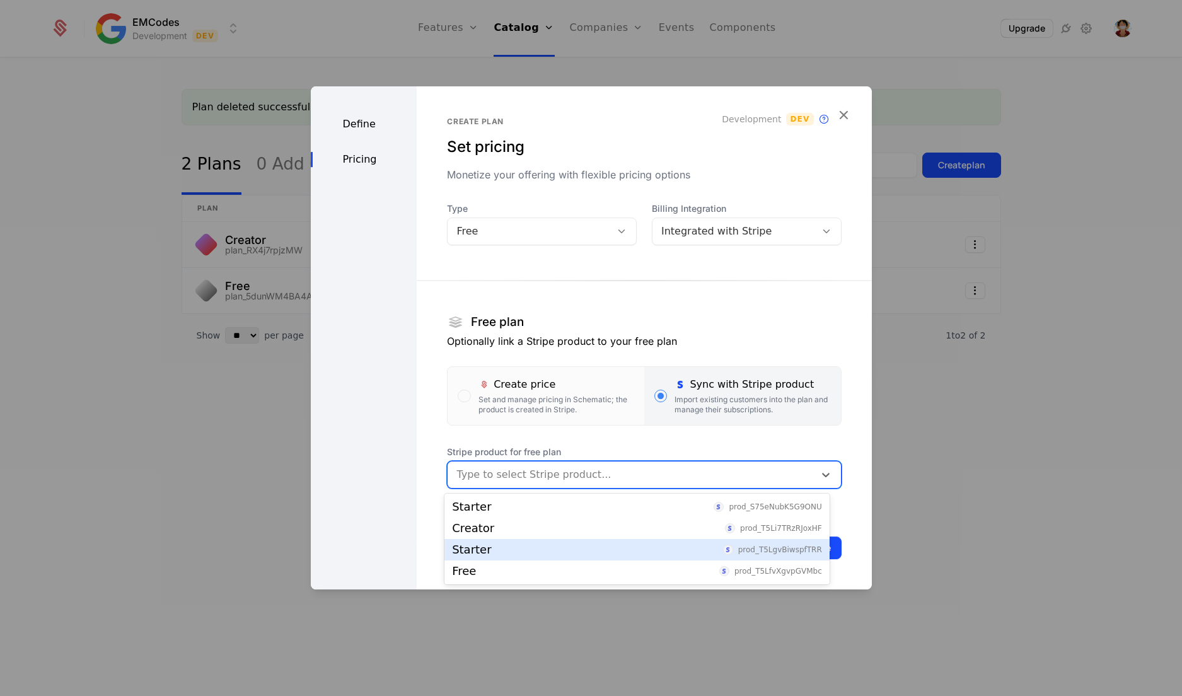
click at [616, 552] on div "Starter prod_T5LgvBiwspfTRR" at bounding box center [637, 549] width 370 height 11
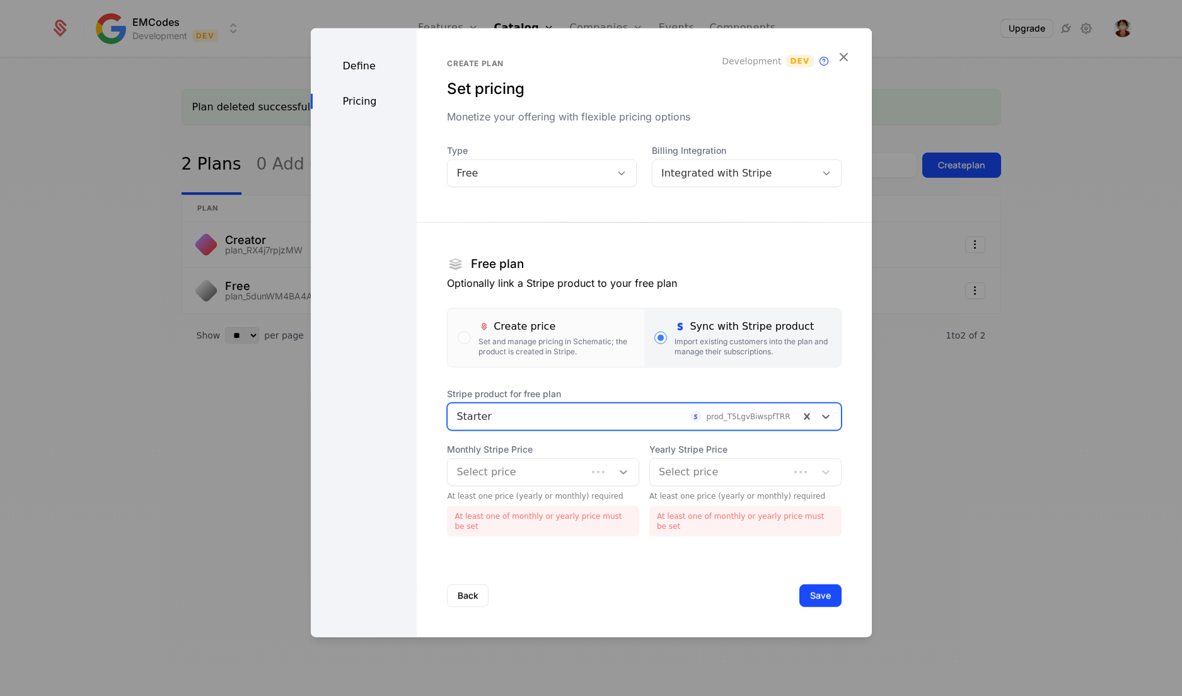
click at [612, 480] on div at bounding box center [623, 472] width 23 height 15
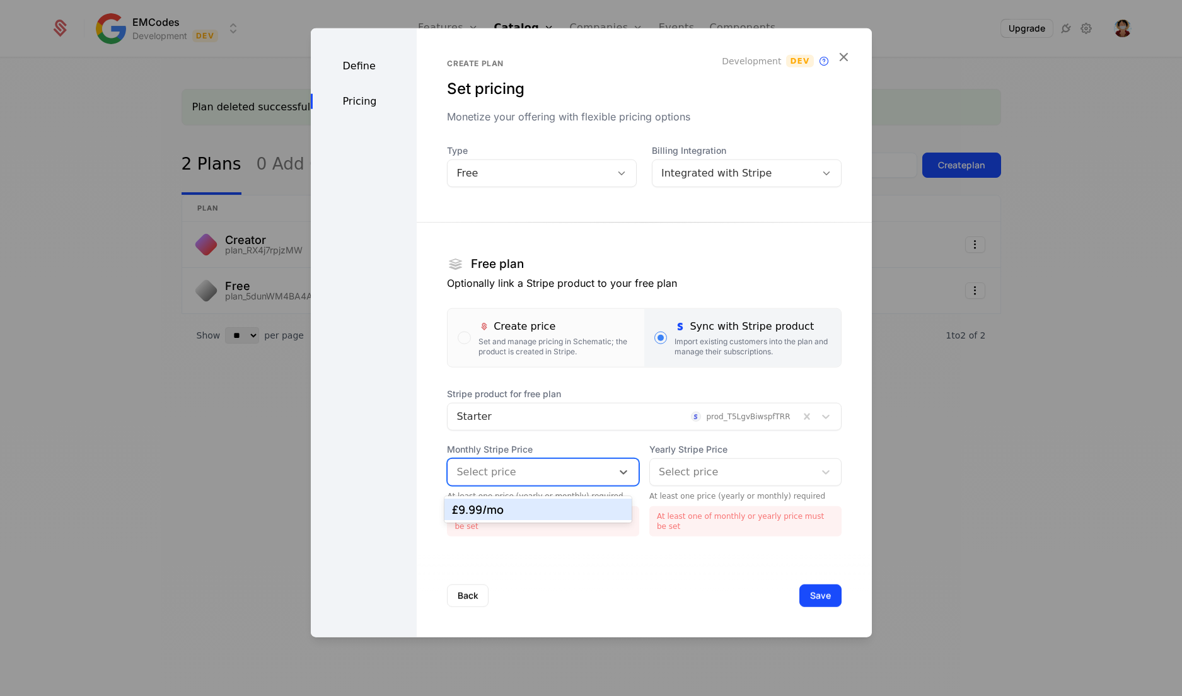
click at [574, 512] on div "£9.99 /mo" at bounding box center [538, 509] width 172 height 11
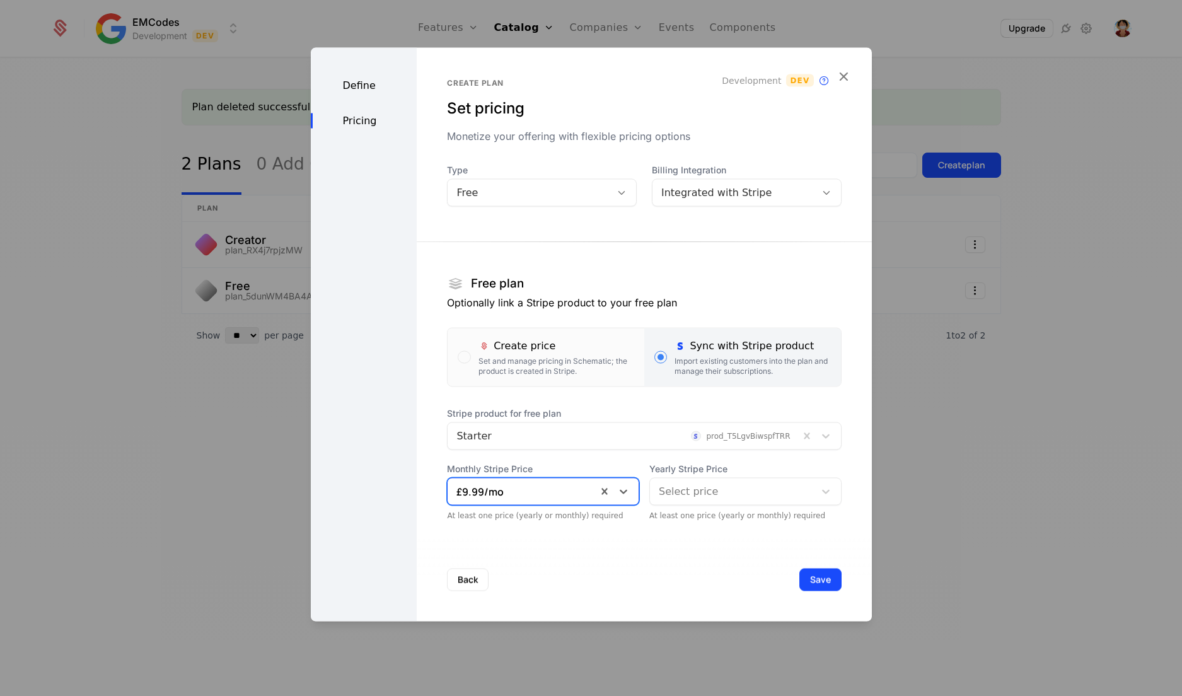
click at [698, 485] on div at bounding box center [732, 492] width 147 height 18
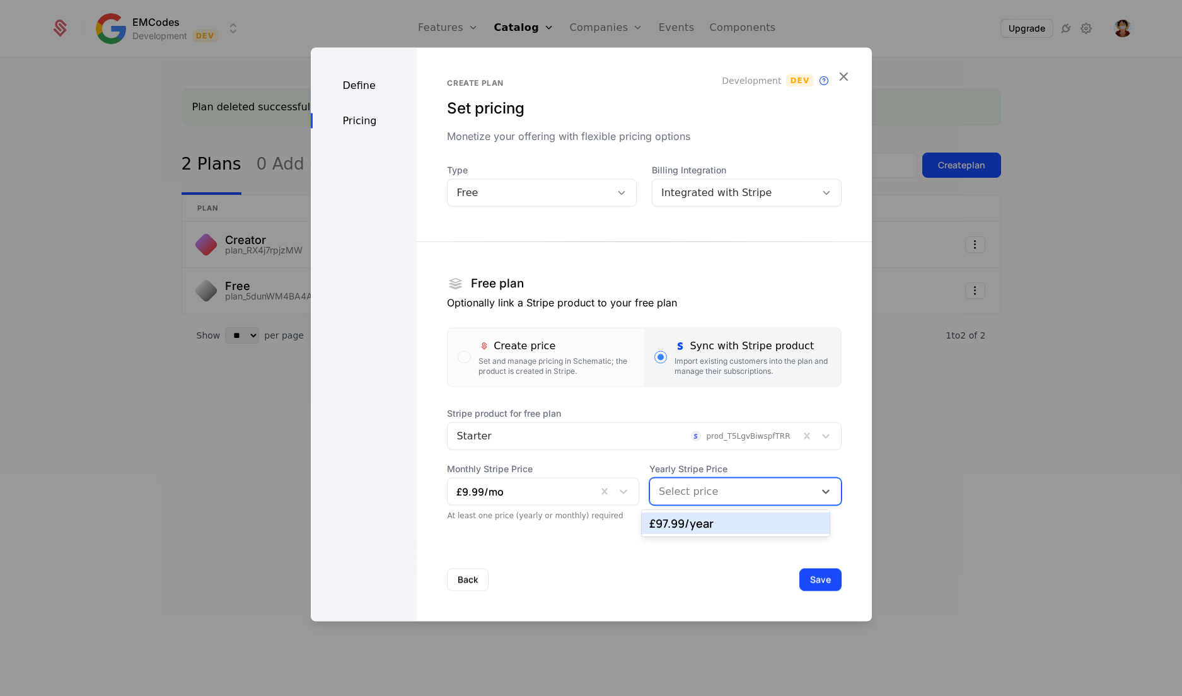
click at [692, 525] on div "£97.99 /year" at bounding box center [735, 522] width 172 height 11
click at [804, 572] on button "Save" at bounding box center [820, 580] width 42 height 23
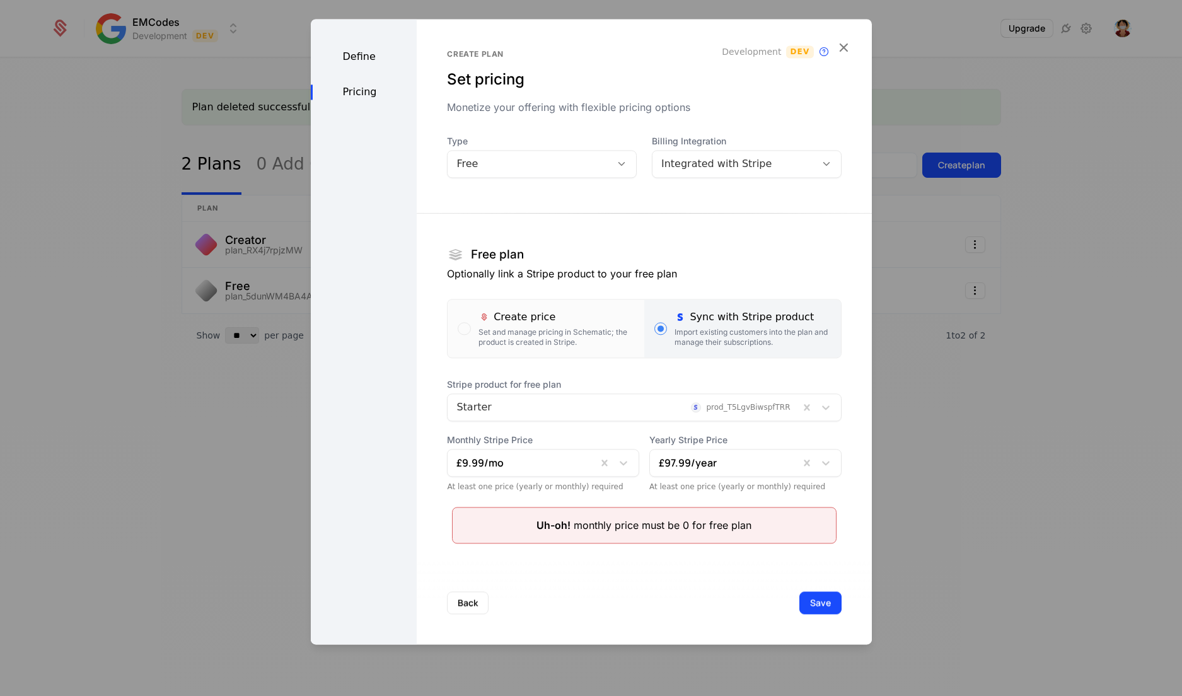
click at [616, 164] on icon at bounding box center [621, 163] width 11 height 11
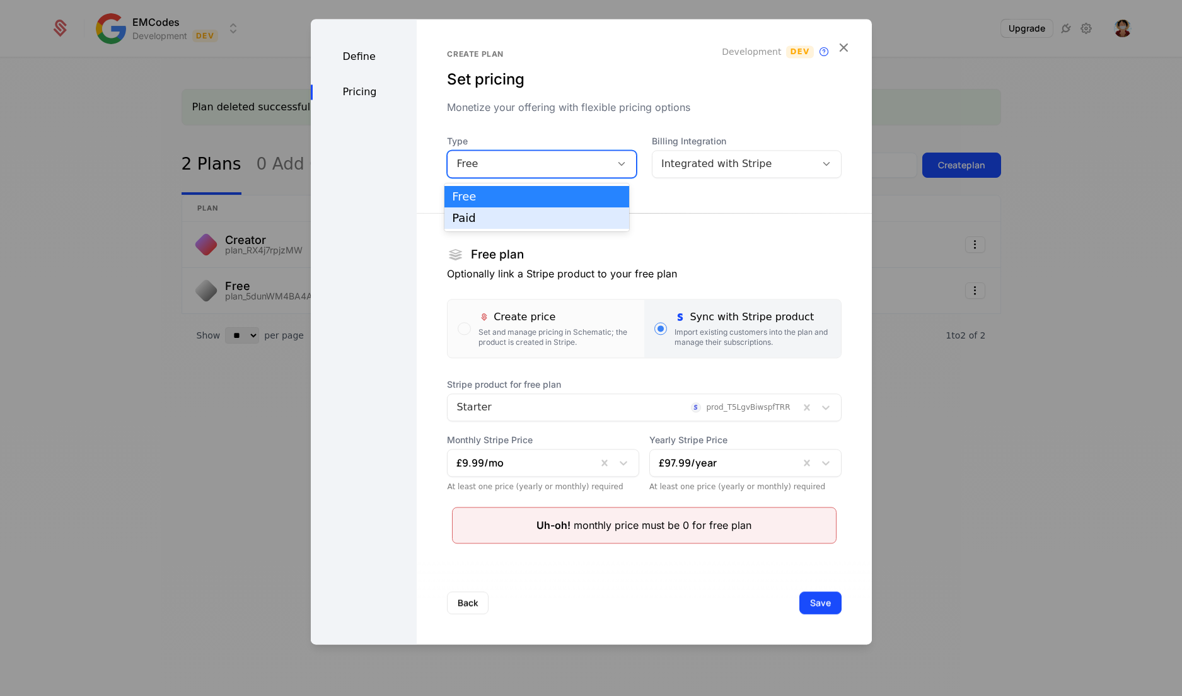
click at [569, 224] on div "Paid" at bounding box center [537, 217] width 170 height 11
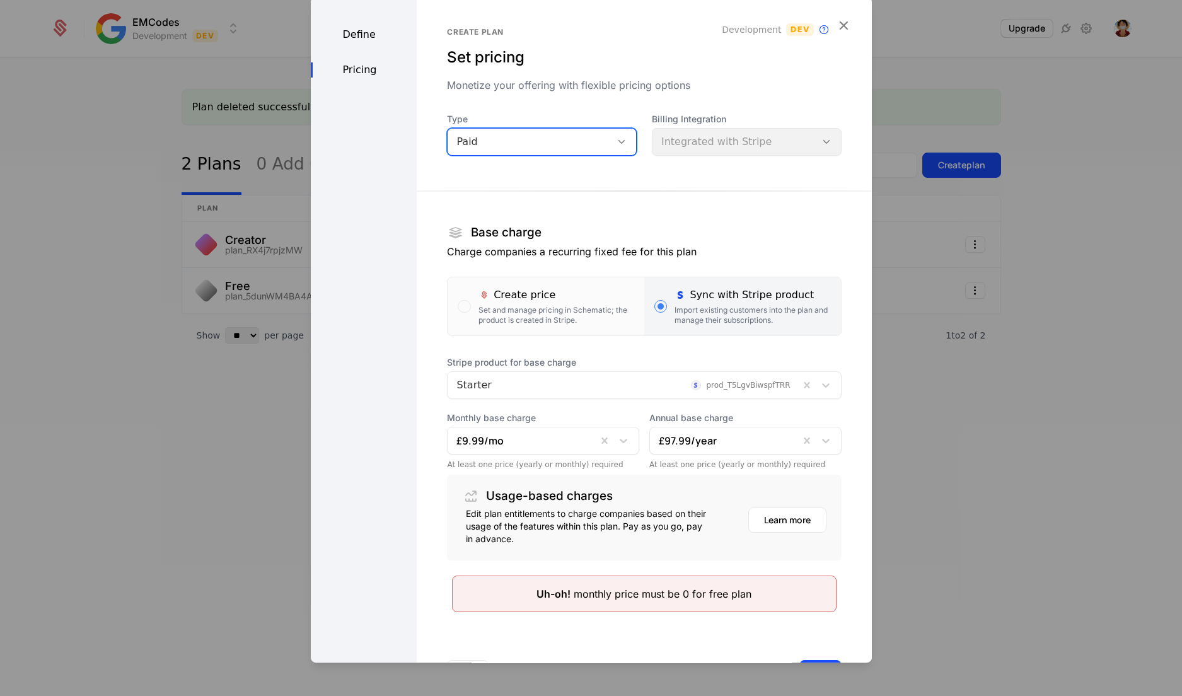
scroll to position [49, 0]
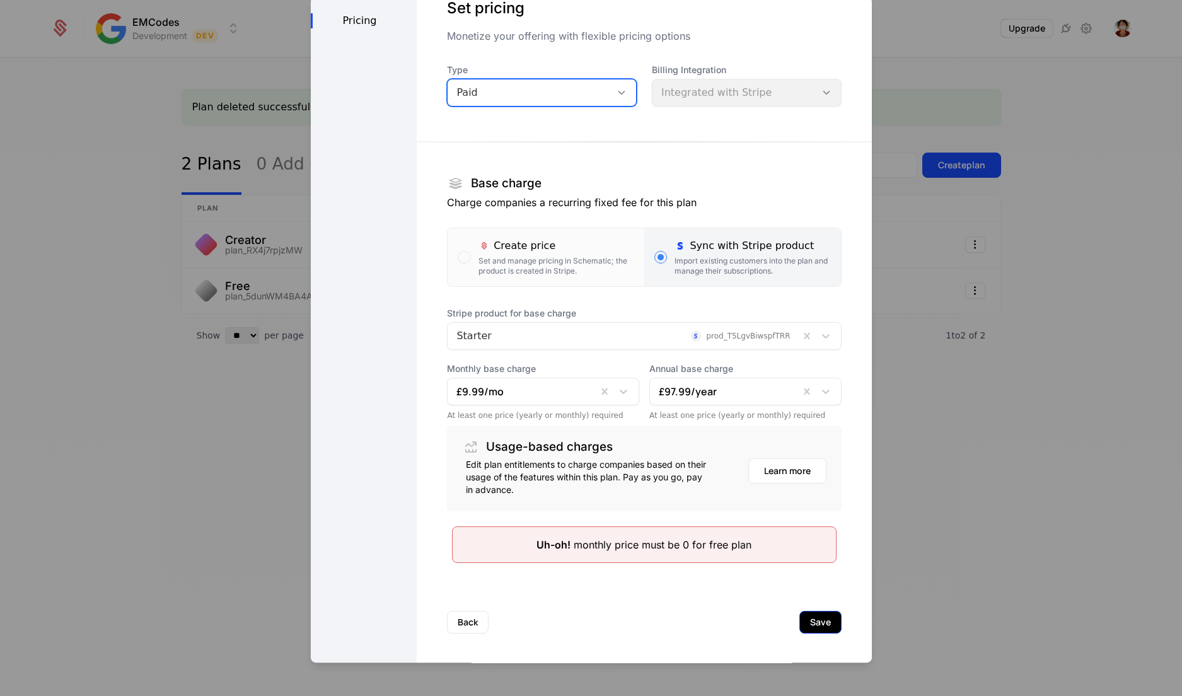
click at [799, 620] on button "Save" at bounding box center [820, 622] width 42 height 23
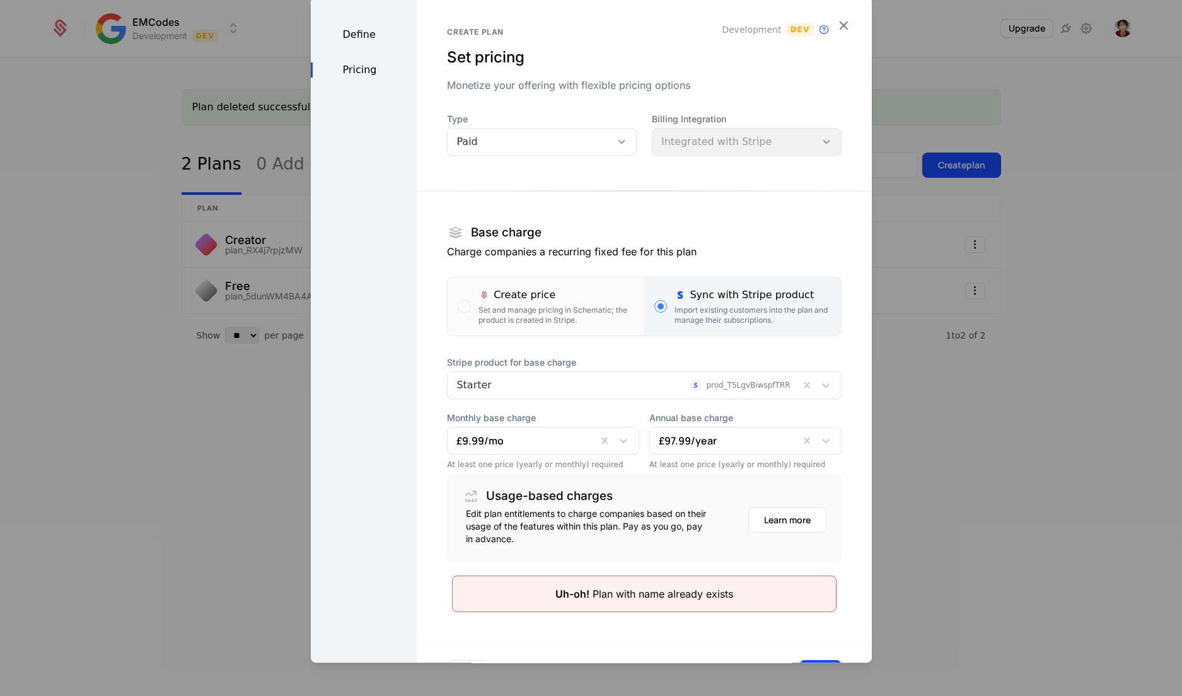
click at [366, 32] on div "Define" at bounding box center [364, 34] width 107 height 15
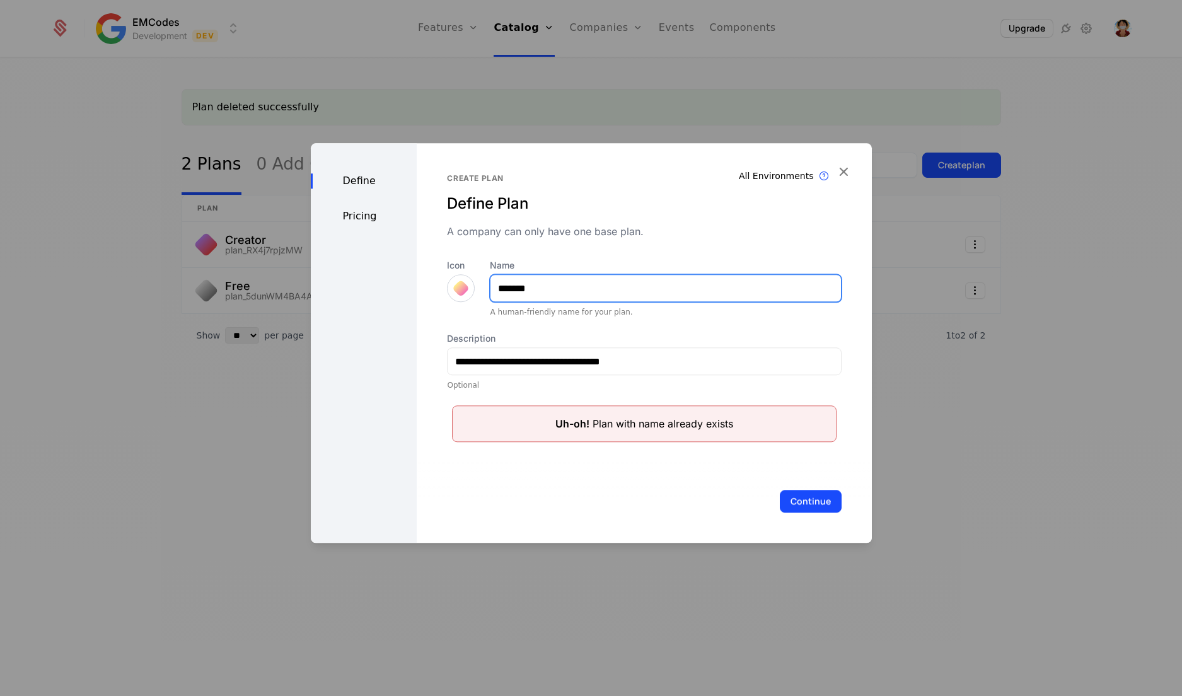
click at [550, 294] on input "*******" at bounding box center [665, 288] width 350 height 26
click at [461, 304] on div "Icon" at bounding box center [461, 288] width 28 height 58
click at [461, 284] on div at bounding box center [461, 288] width 18 height 18
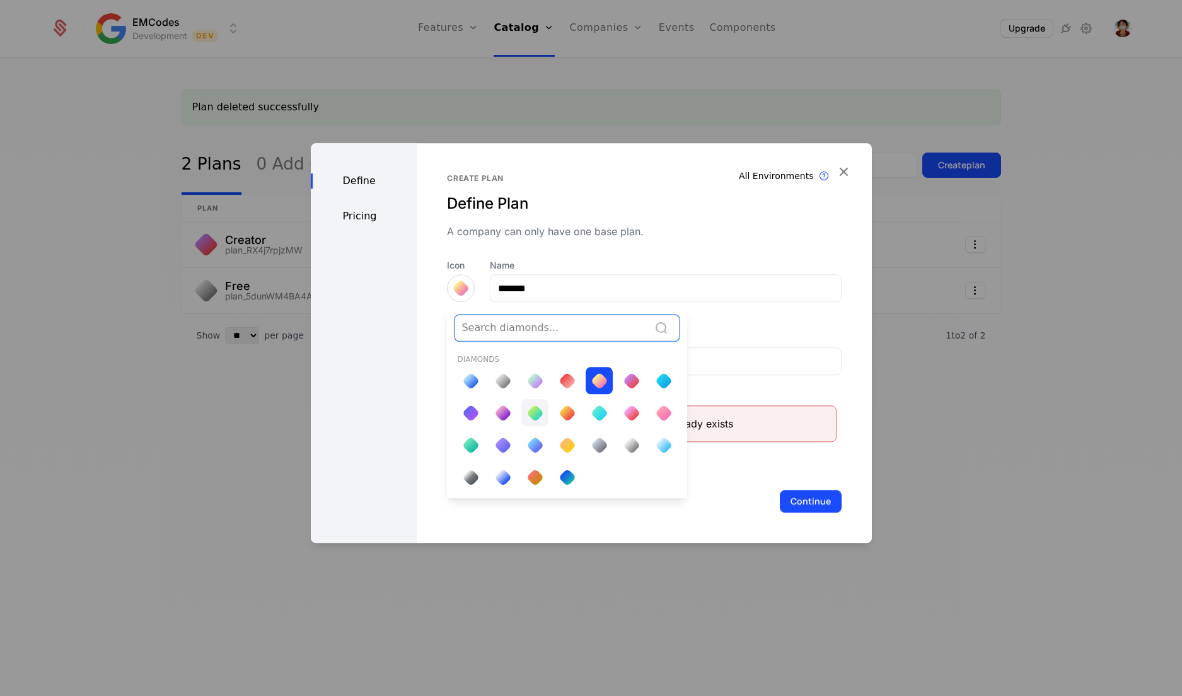
click at [526, 410] on div at bounding box center [535, 413] width 18 height 18
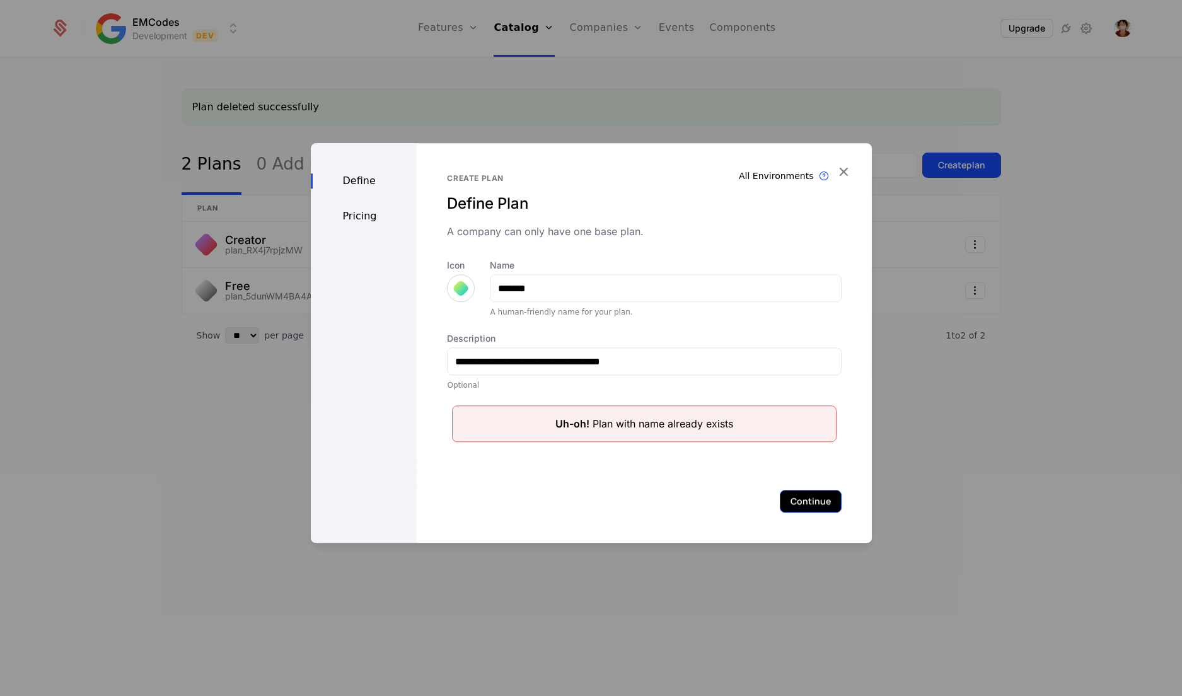
click at [798, 494] on button "Continue" at bounding box center [811, 501] width 62 height 23
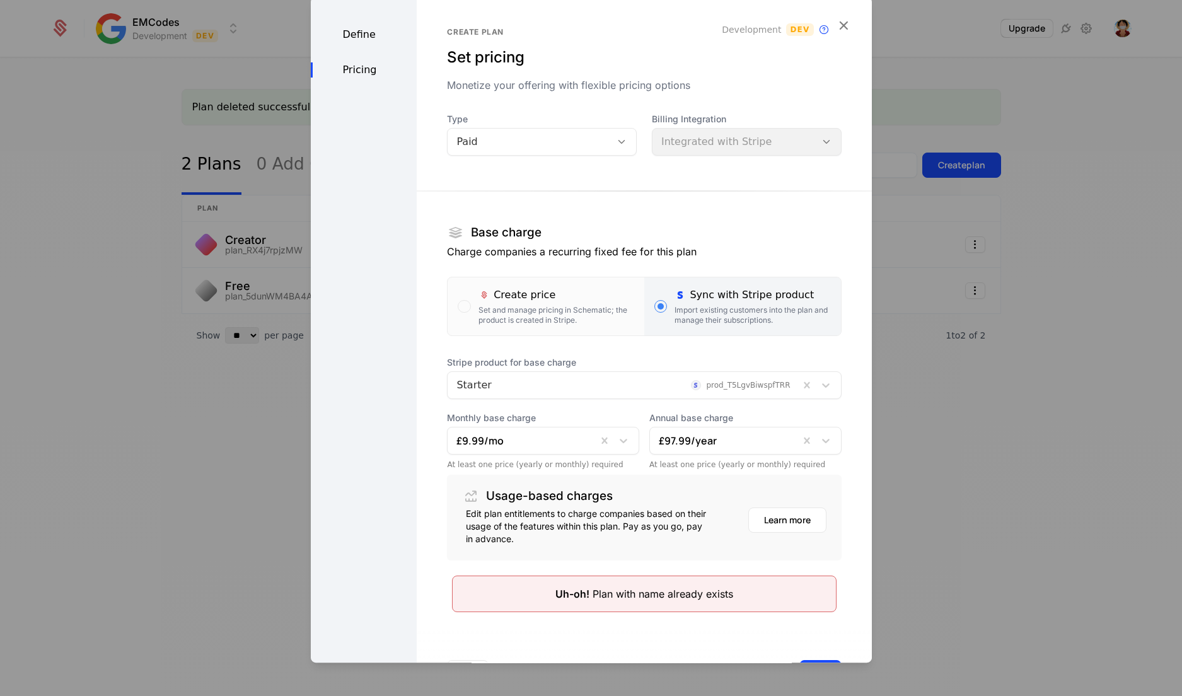
scroll to position [49, 0]
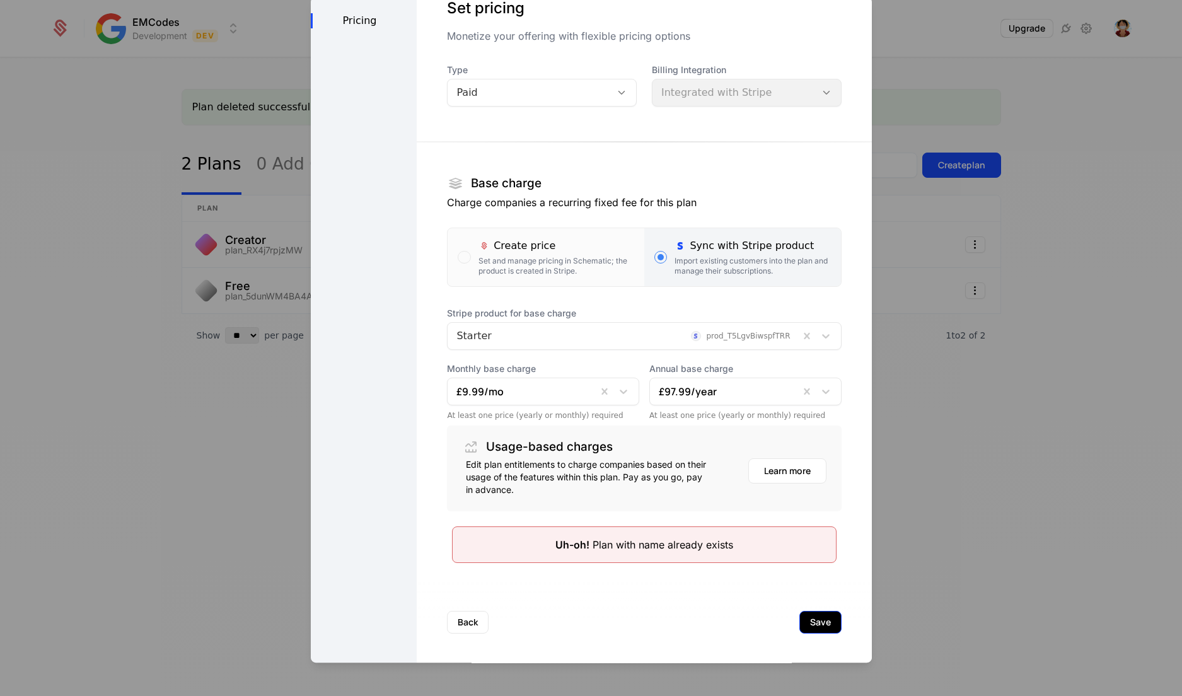
click at [799, 611] on button "Save" at bounding box center [820, 622] width 42 height 23
click at [482, 611] on button "Back" at bounding box center [468, 622] width 42 height 23
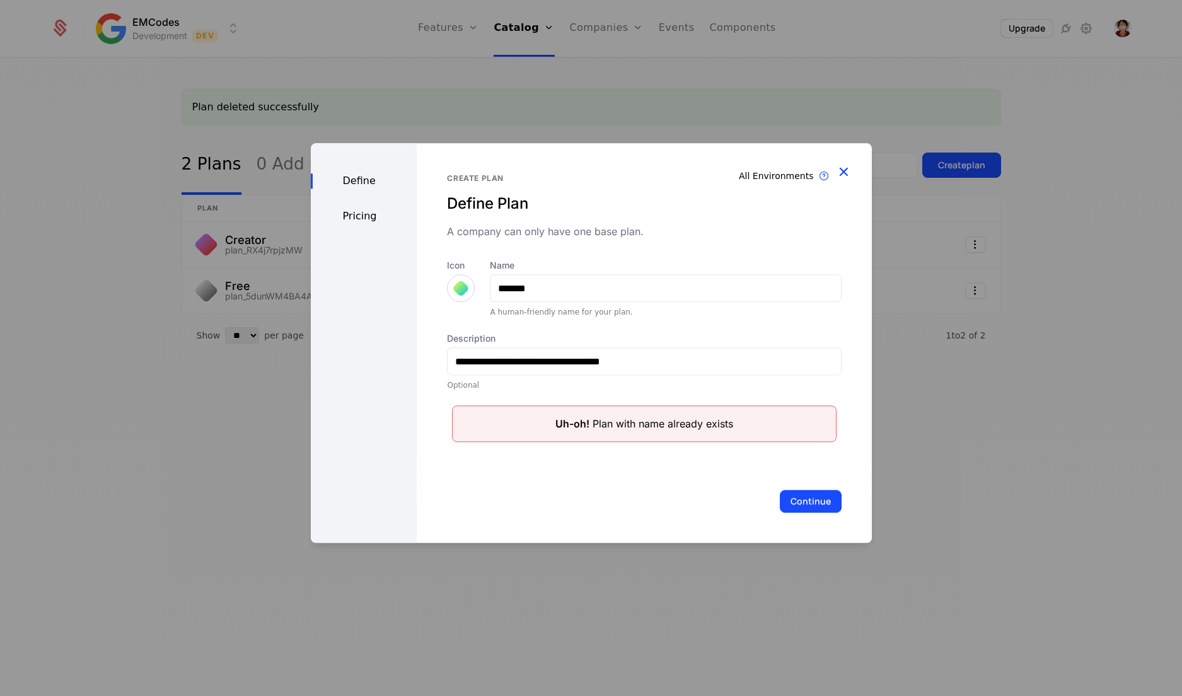
click at [851, 174] on icon "button" at bounding box center [843, 171] width 16 height 16
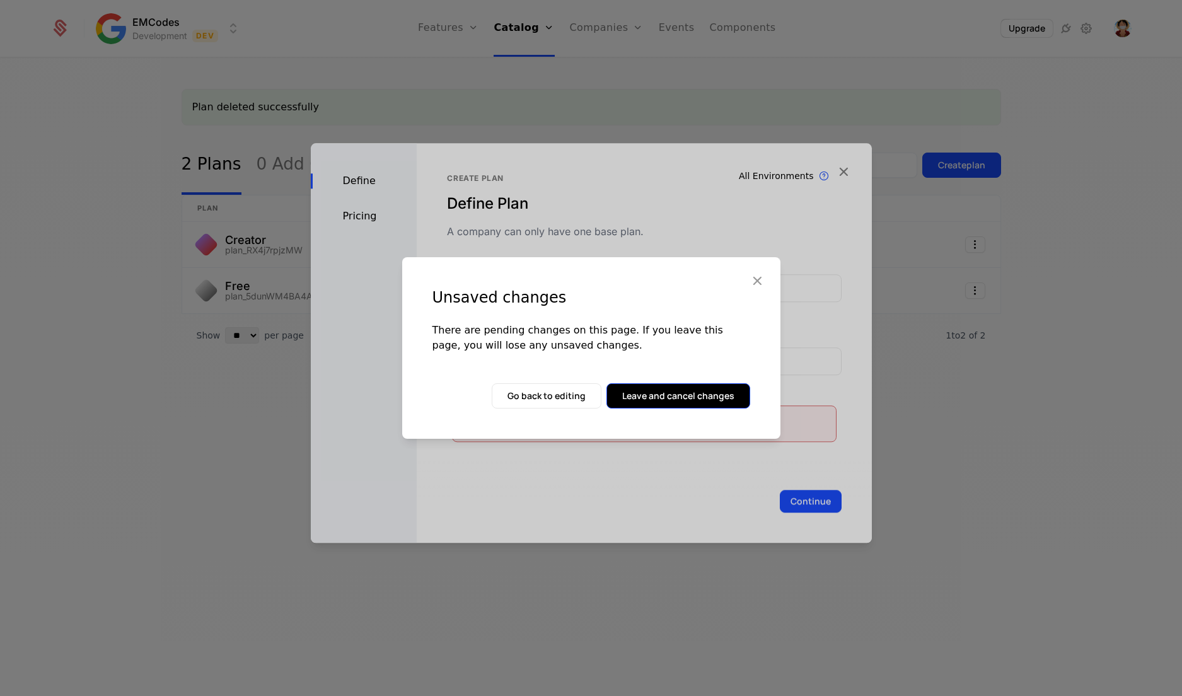
click at [645, 401] on button "Leave and cancel changes" at bounding box center [678, 395] width 144 height 25
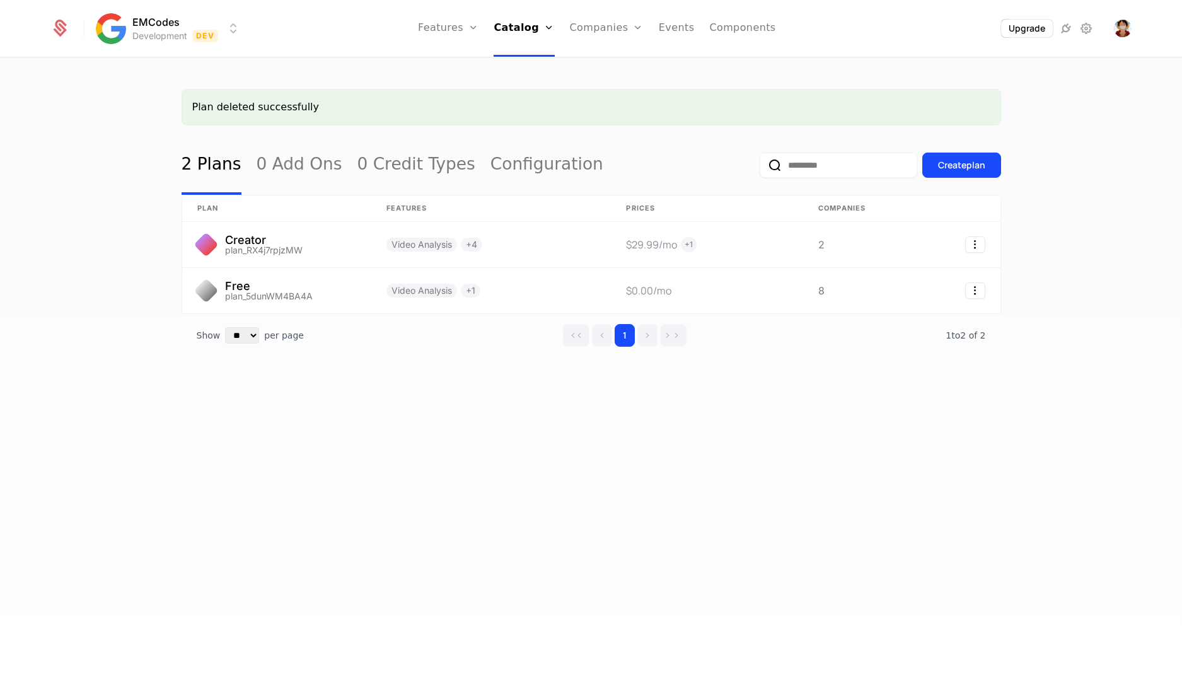
click at [76, 1] on div "EMCodes Development Dev Features Features Flags Catalog Plans Add Ons Credits C…" at bounding box center [590, 28] width 1081 height 57
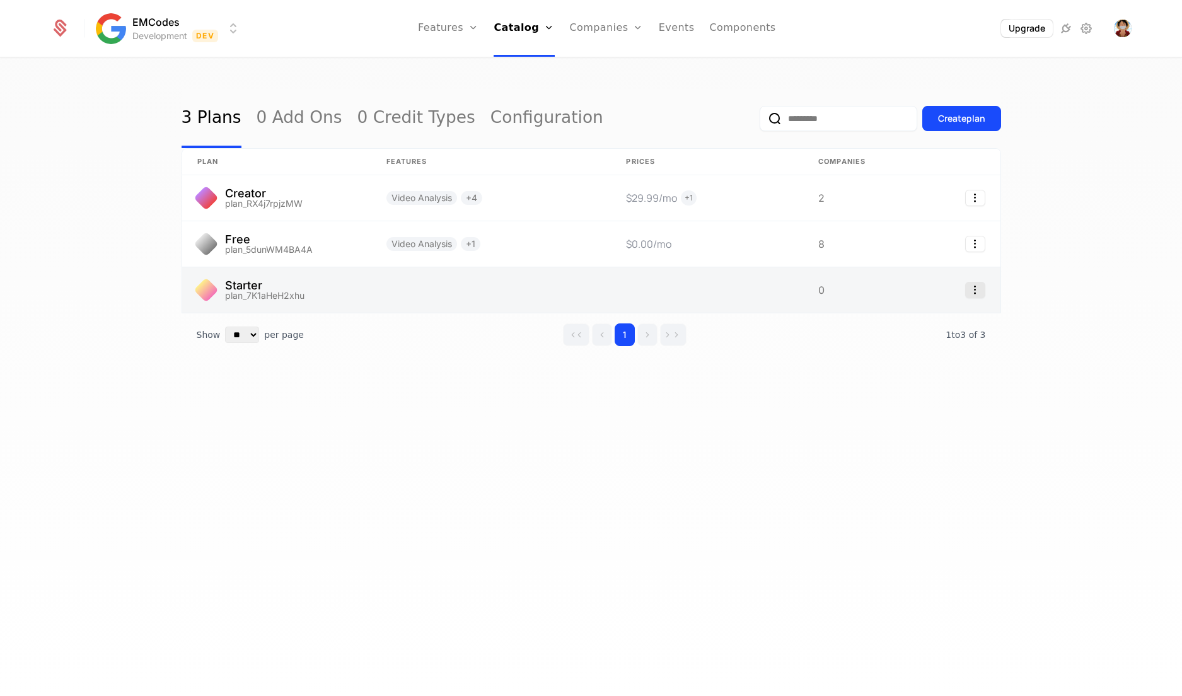
click at [974, 287] on icon "Select action" at bounding box center [975, 290] width 20 height 16
click at [758, 304] on html "EMCodes Development Dev Features Features Flags Catalog Plans Add Ons Credits C…" at bounding box center [591, 348] width 1182 height 696
click at [748, 292] on link at bounding box center [707, 289] width 192 height 45
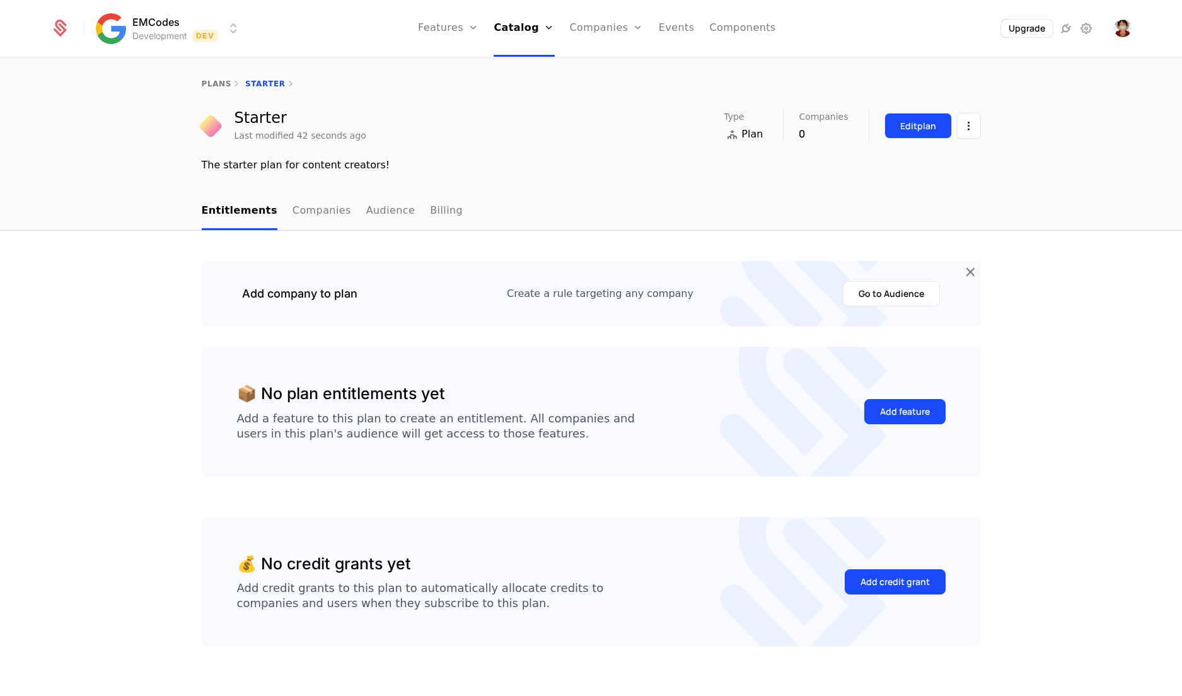
click at [922, 126] on div "Edit plan" at bounding box center [918, 126] width 36 height 13
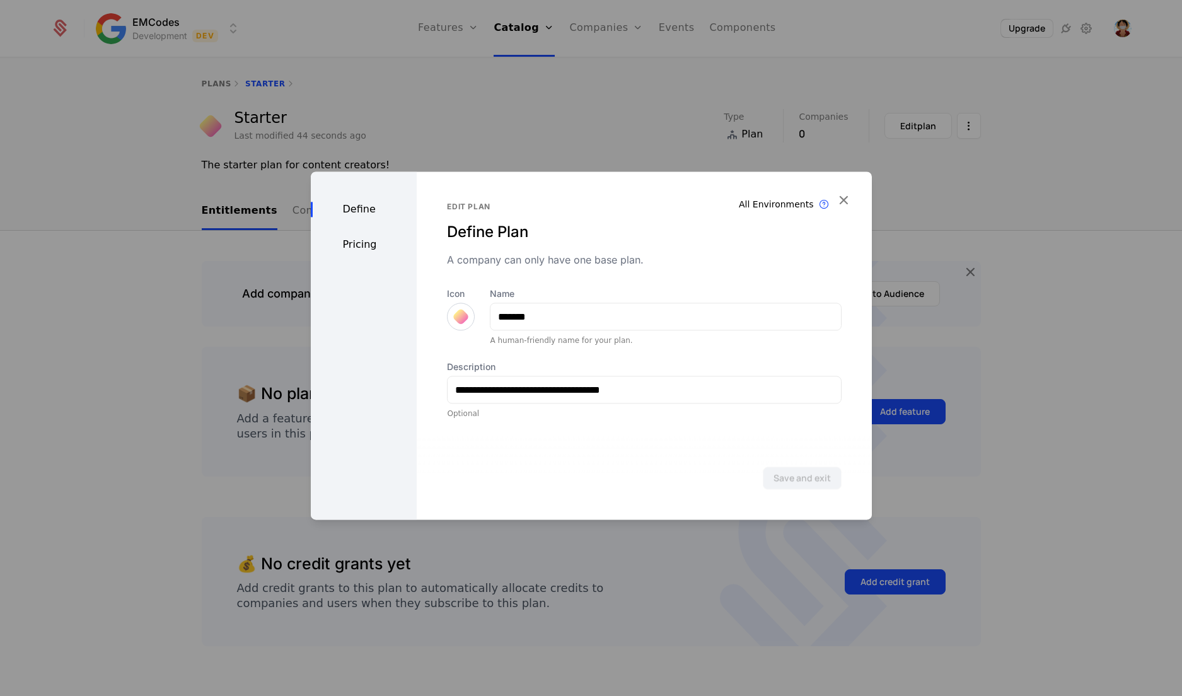
click at [371, 252] on div "Pricing" at bounding box center [364, 244] width 107 height 15
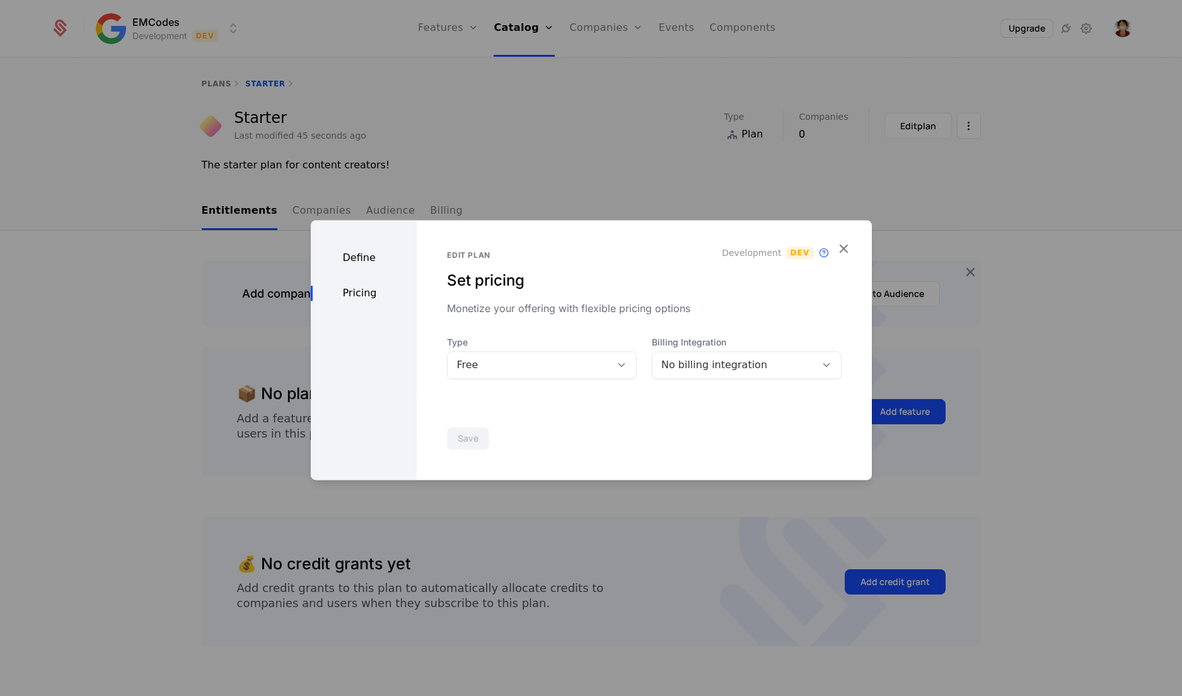
click at [685, 369] on div "No billing integration" at bounding box center [734, 364] width 146 height 15
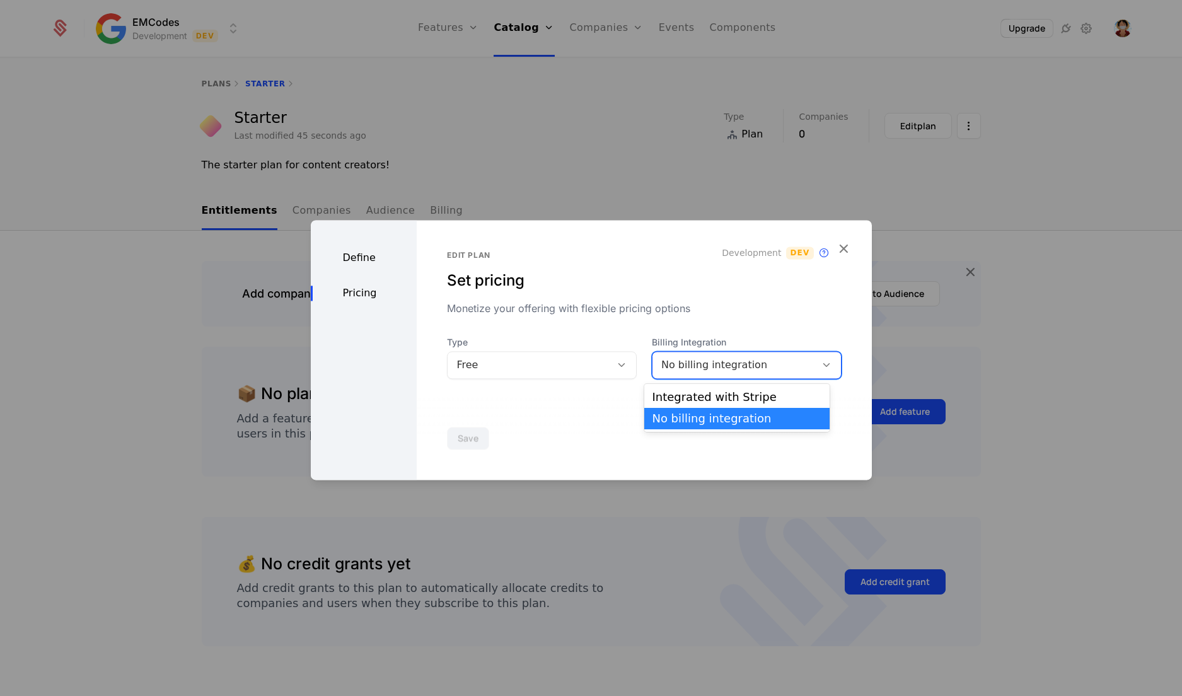
click at [618, 372] on div at bounding box center [623, 365] width 25 height 26
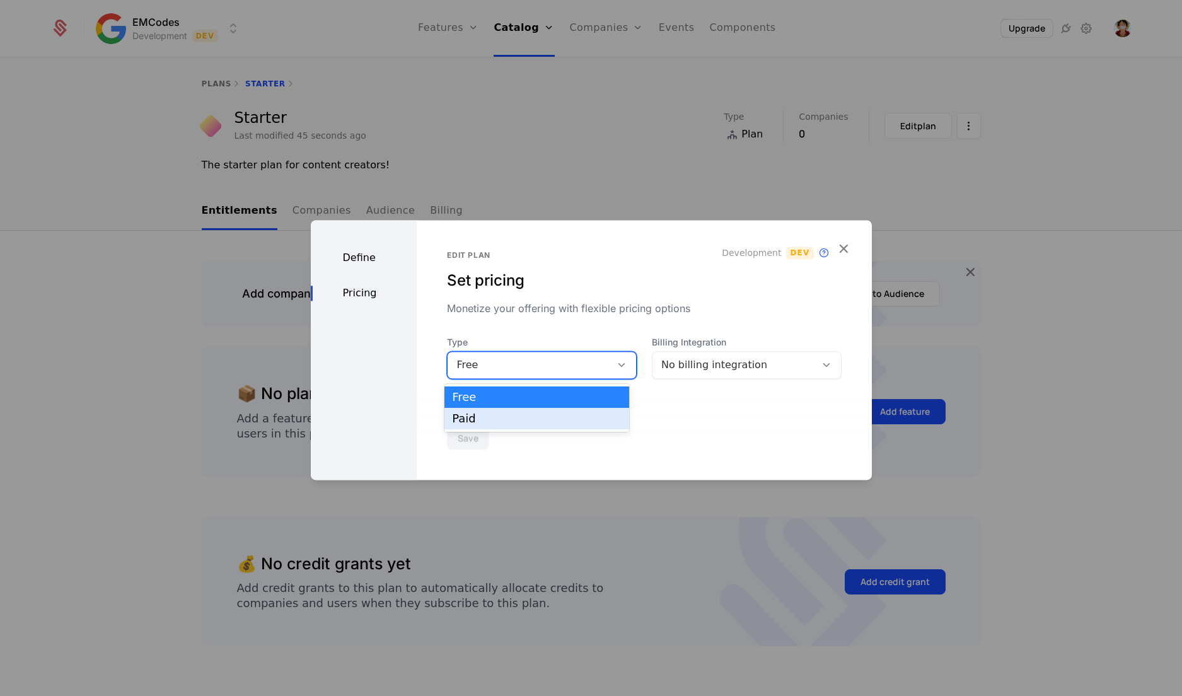
click at [538, 427] on div "Paid" at bounding box center [536, 418] width 185 height 21
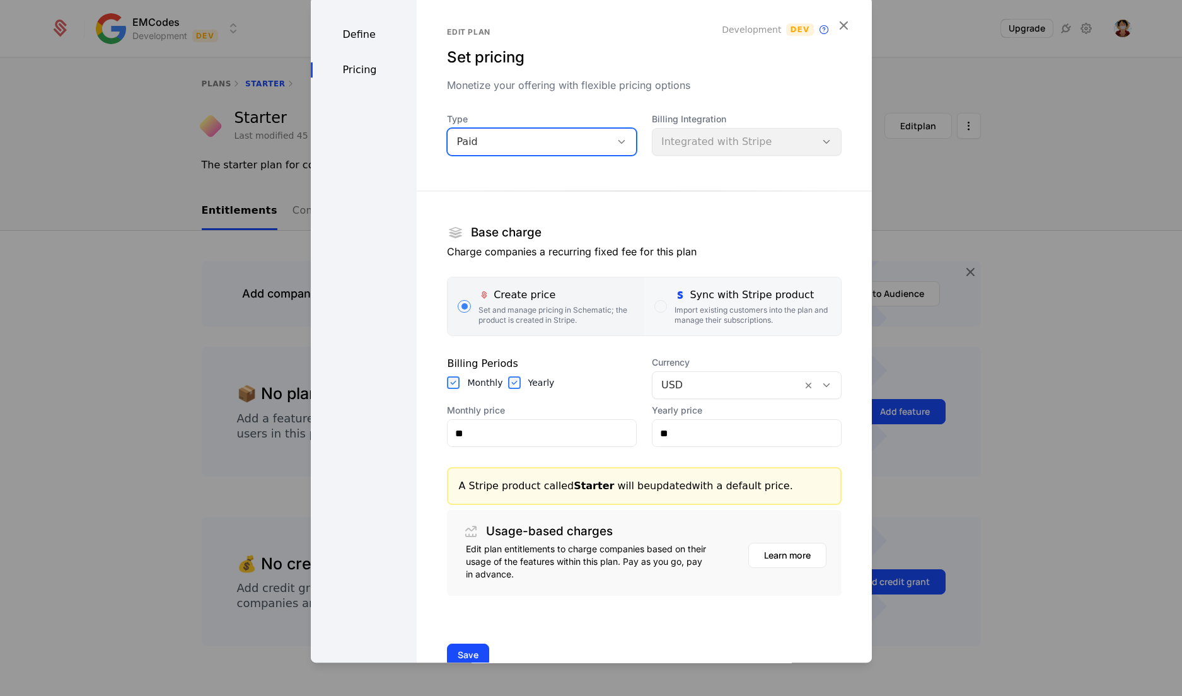
click at [712, 325] on div "Import existing customers into the plan and manage their subscriptions." at bounding box center [752, 315] width 156 height 20
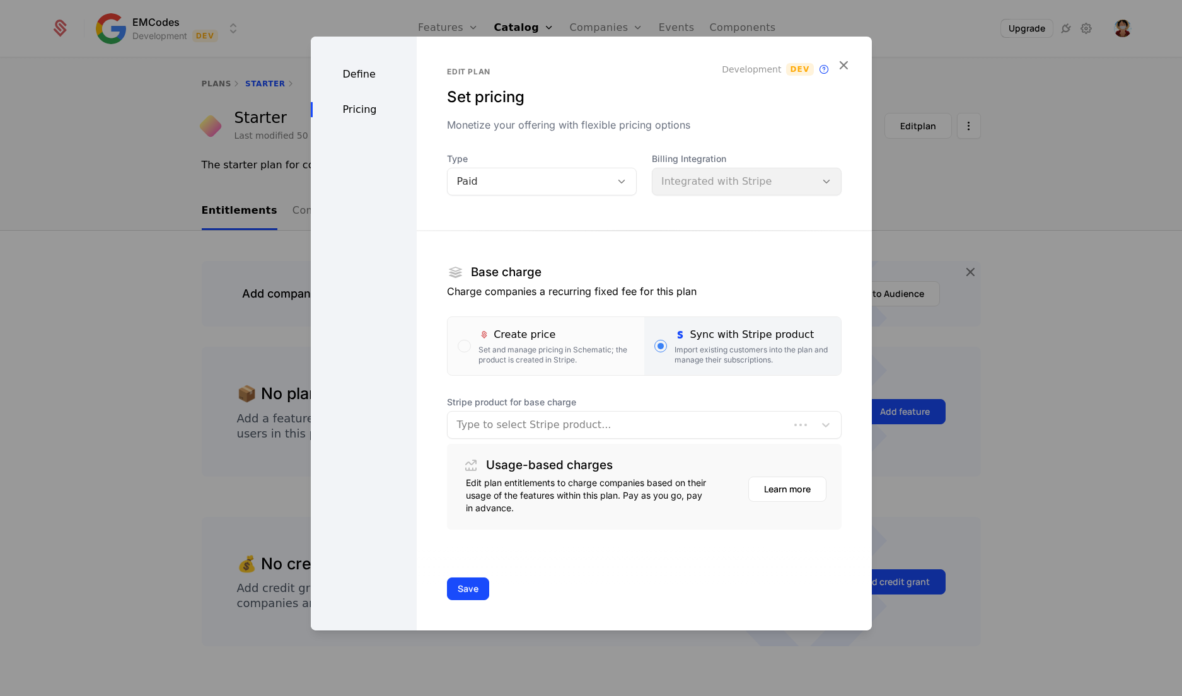
click at [685, 408] on div "Stripe product for base charge Type to select Stripe product..." at bounding box center [644, 417] width 394 height 43
click at [684, 418] on div at bounding box center [630, 425] width 349 height 18
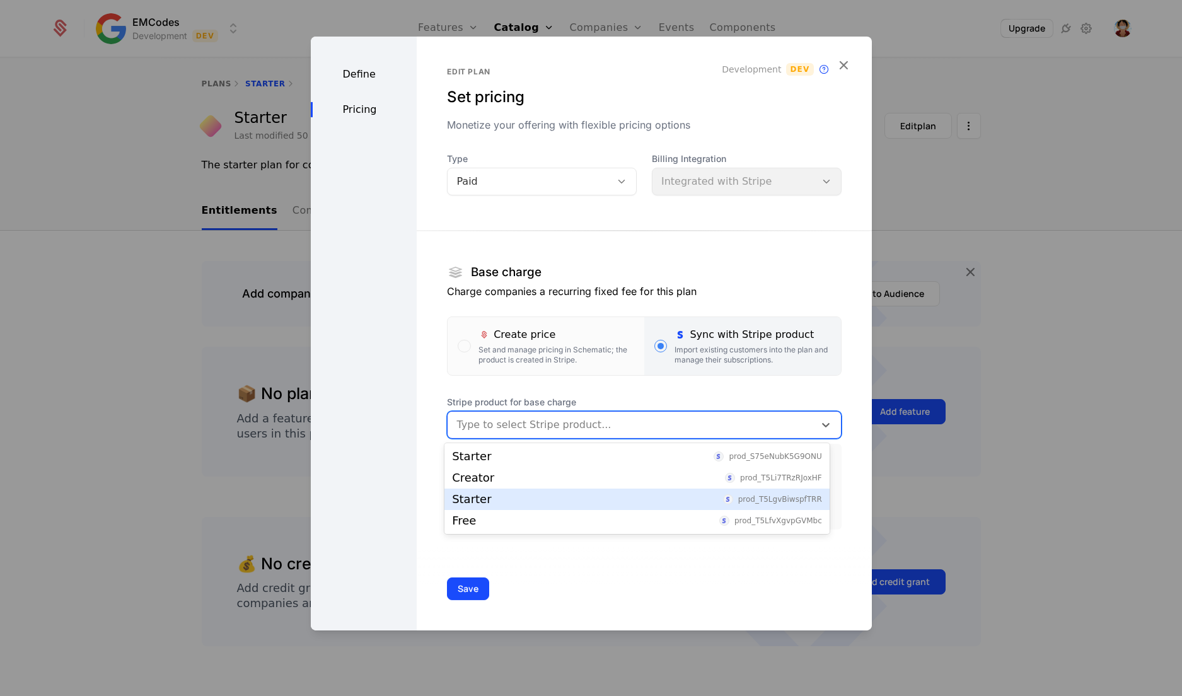
click at [643, 509] on div "Starter prod_T5LgvBiwspfTRR" at bounding box center [636, 499] width 385 height 21
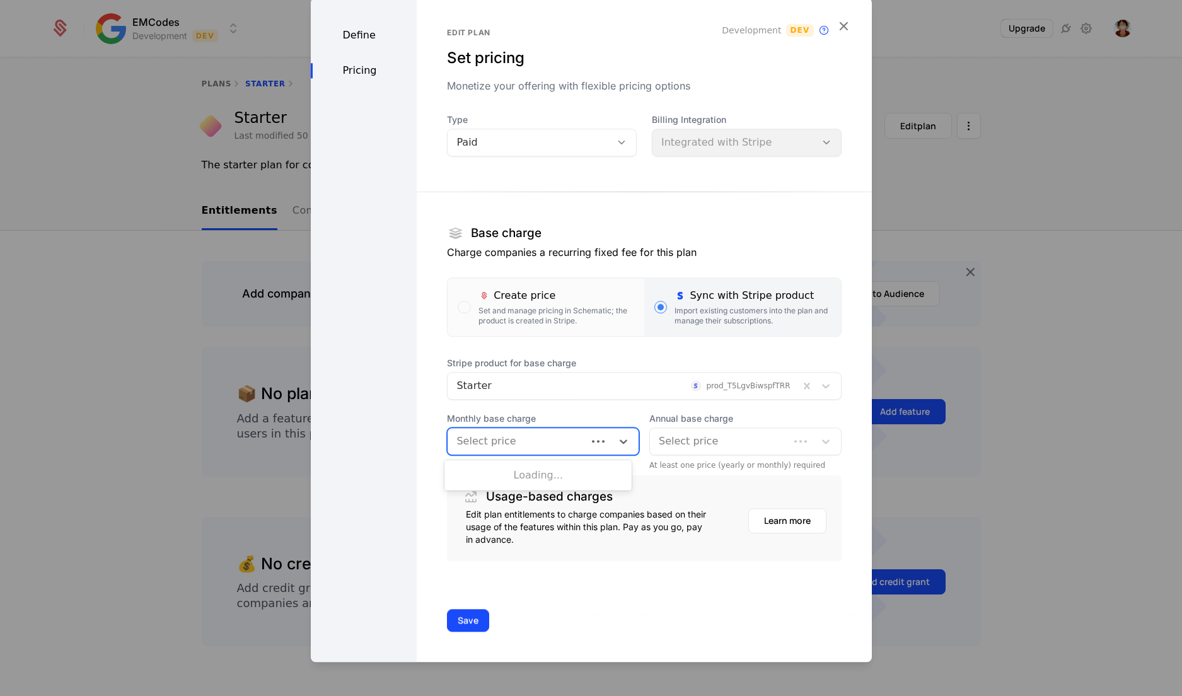
click at [594, 439] on div at bounding box center [598, 441] width 23 height 5
click at [570, 471] on div "£9.99 /mo" at bounding box center [538, 473] width 172 height 11
click at [671, 444] on div at bounding box center [732, 441] width 147 height 18
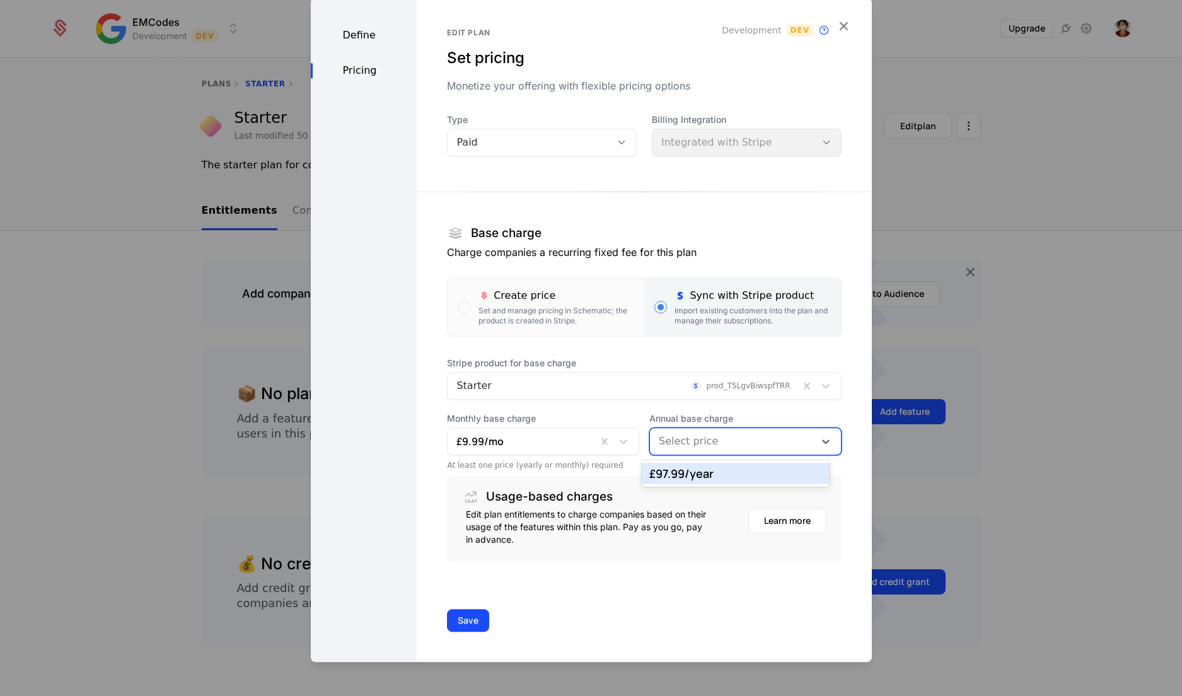
click at [672, 470] on div "£97.99 /year" at bounding box center [735, 473] width 172 height 11
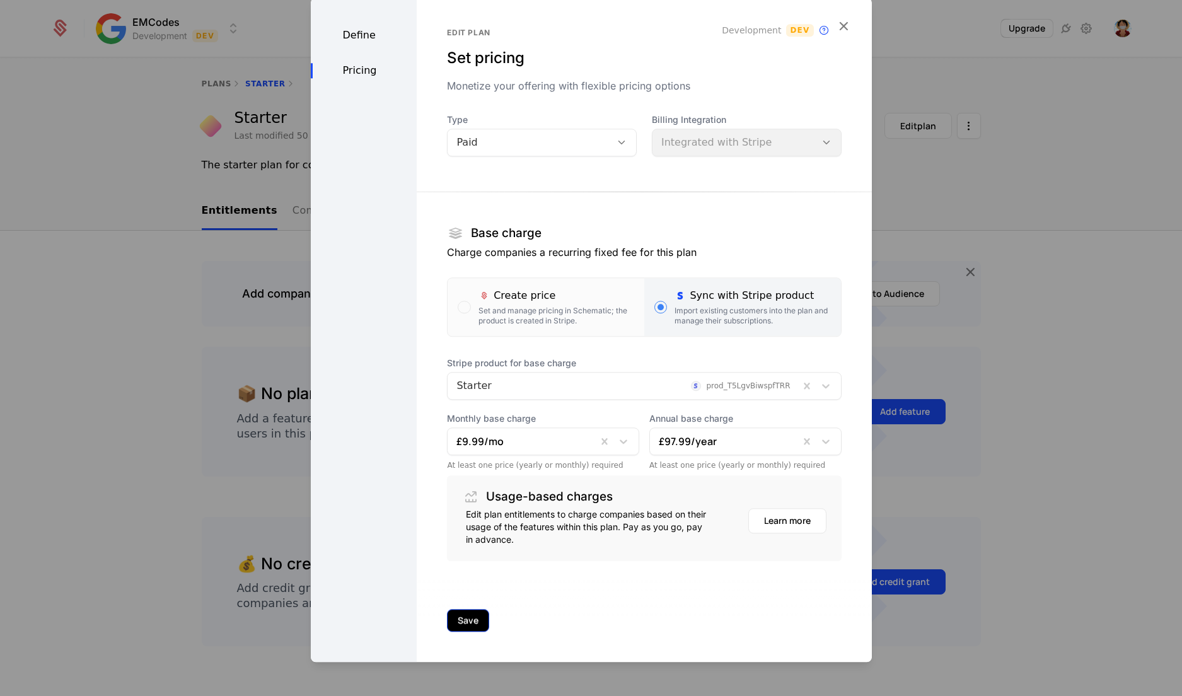
click at [457, 620] on button "Save" at bounding box center [468, 620] width 42 height 23
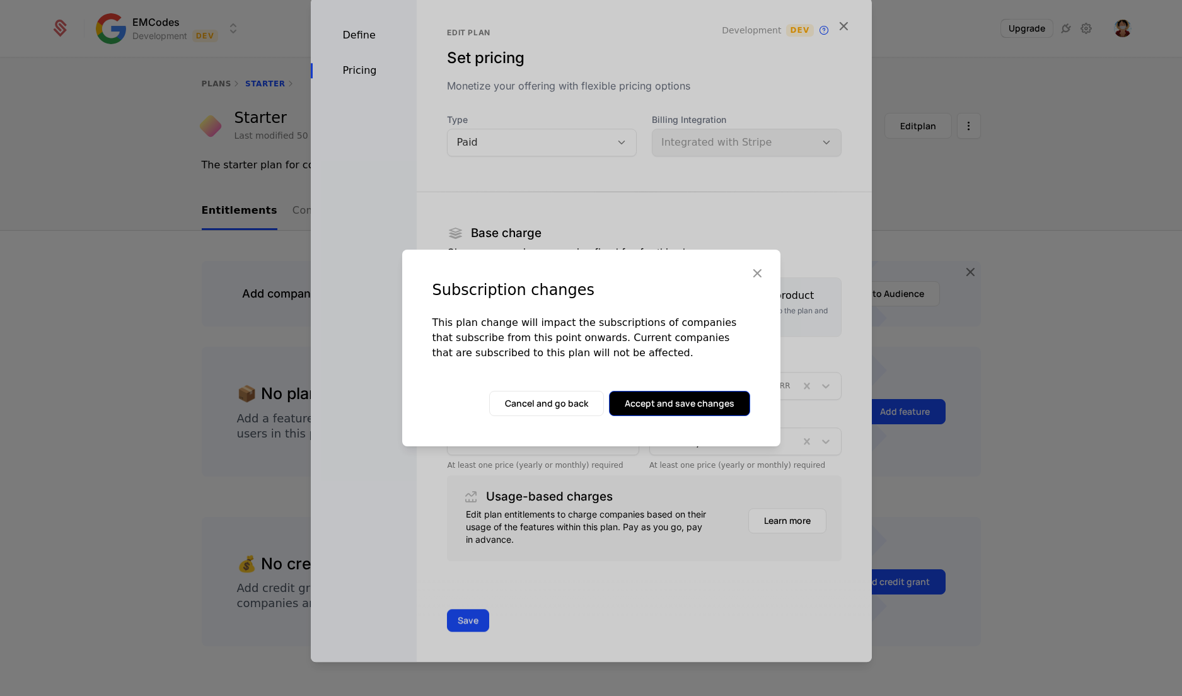
click at [645, 410] on button "Accept and save changes" at bounding box center [679, 403] width 141 height 25
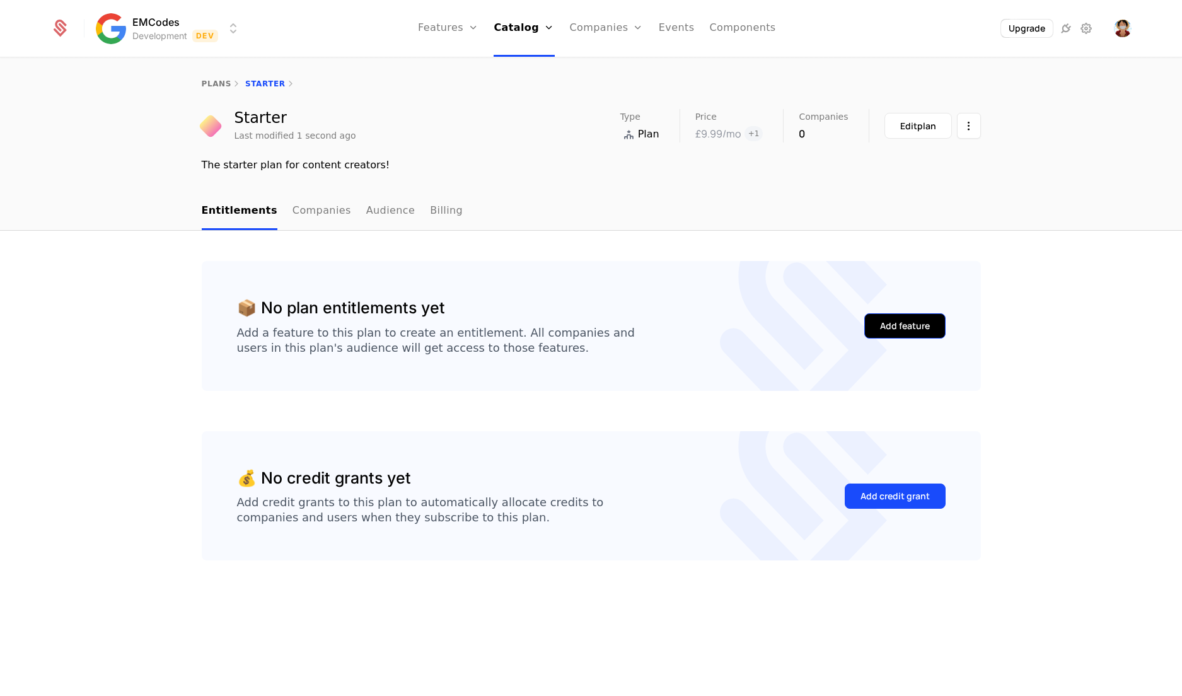
click at [905, 326] on div "Add feature" at bounding box center [905, 326] width 50 height 13
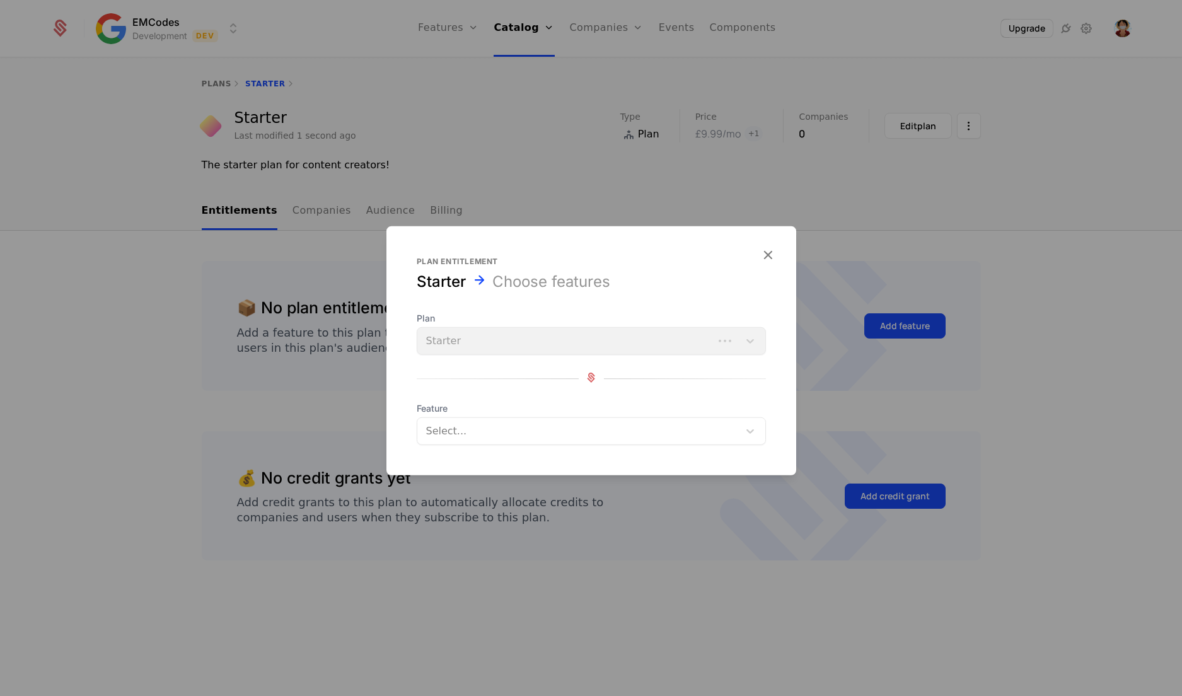
click at [584, 433] on div at bounding box center [579, 431] width 304 height 18
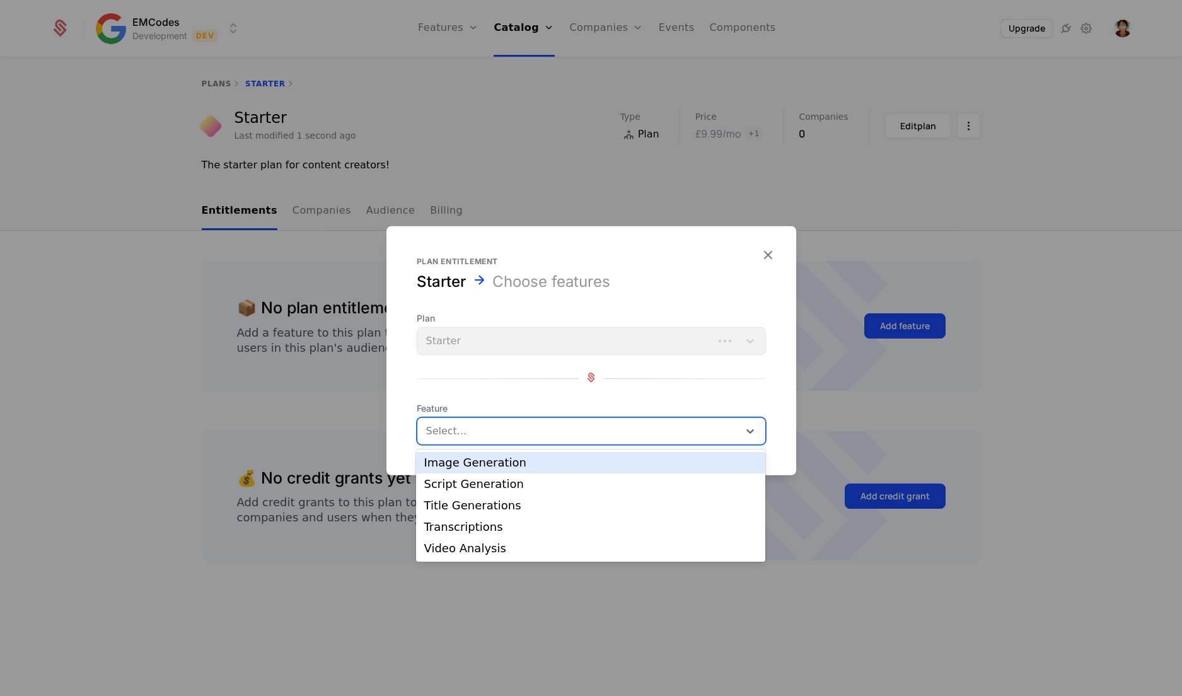
click at [540, 465] on div "Image Generation" at bounding box center [591, 462] width 334 height 11
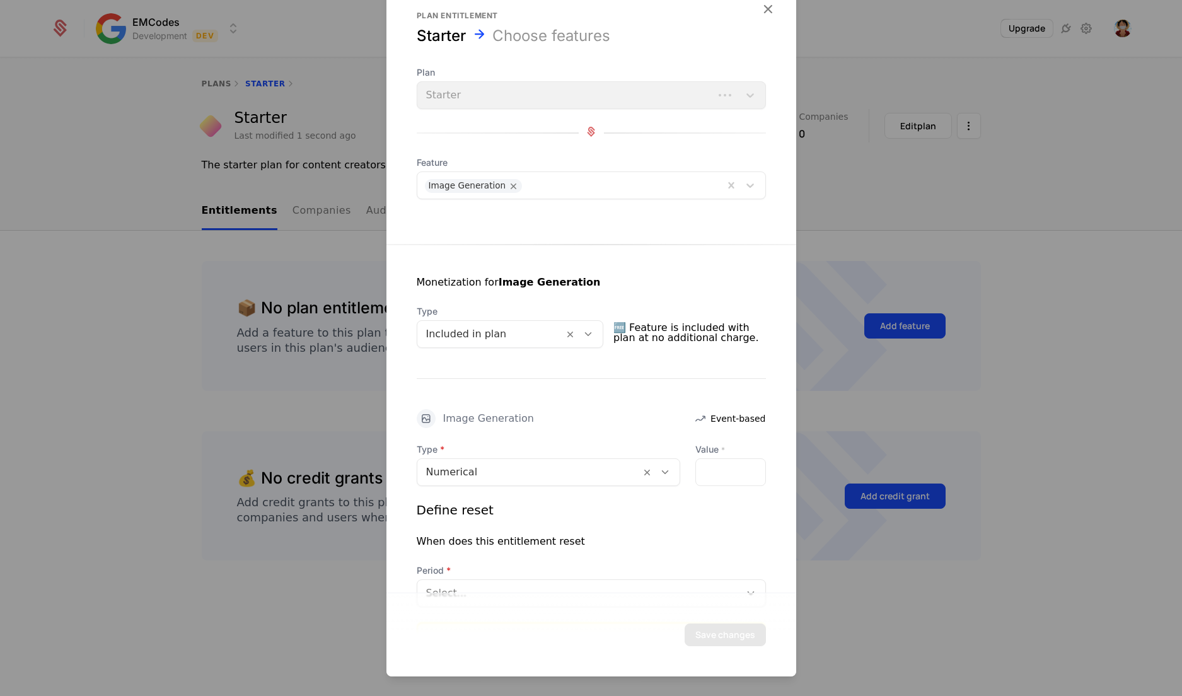
click at [714, 454] on div "Value * *" at bounding box center [730, 464] width 71 height 43
click at [710, 467] on input "*" at bounding box center [730, 472] width 69 height 26
type input "*"
type input "**"
click at [766, 410] on div "Monetization for Image Generation Type Included in plan 🆓 Feature is included w…" at bounding box center [591, 460] width 410 height 431
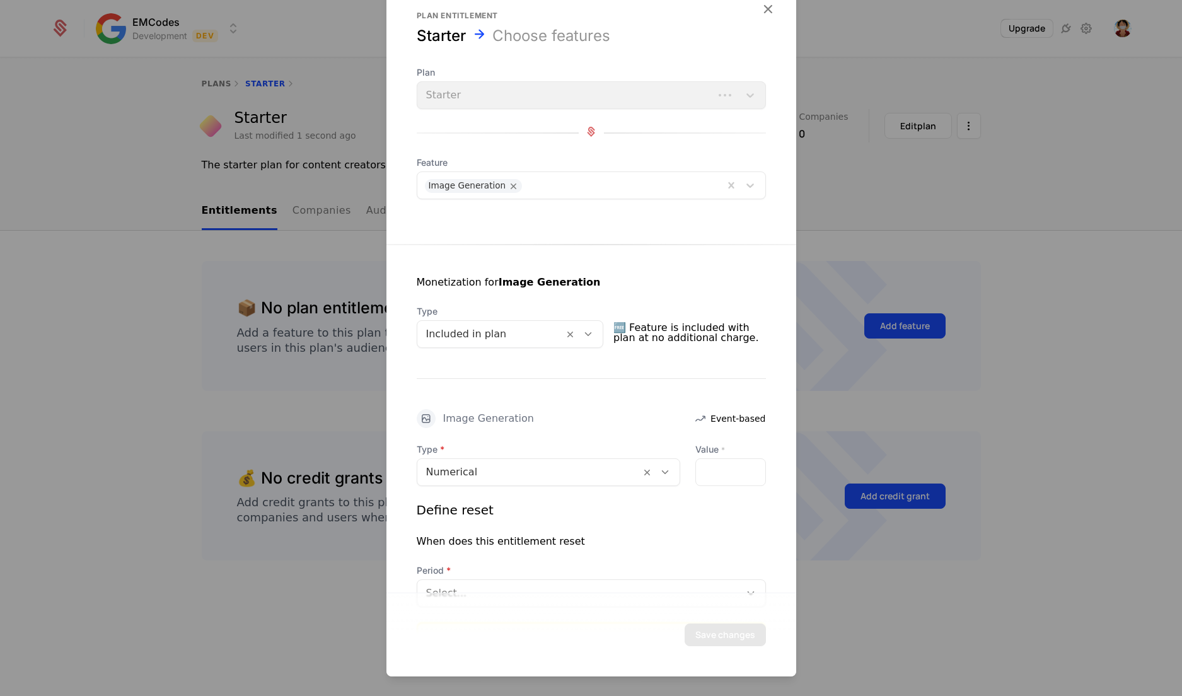
click at [579, 185] on div at bounding box center [621, 184] width 187 height 18
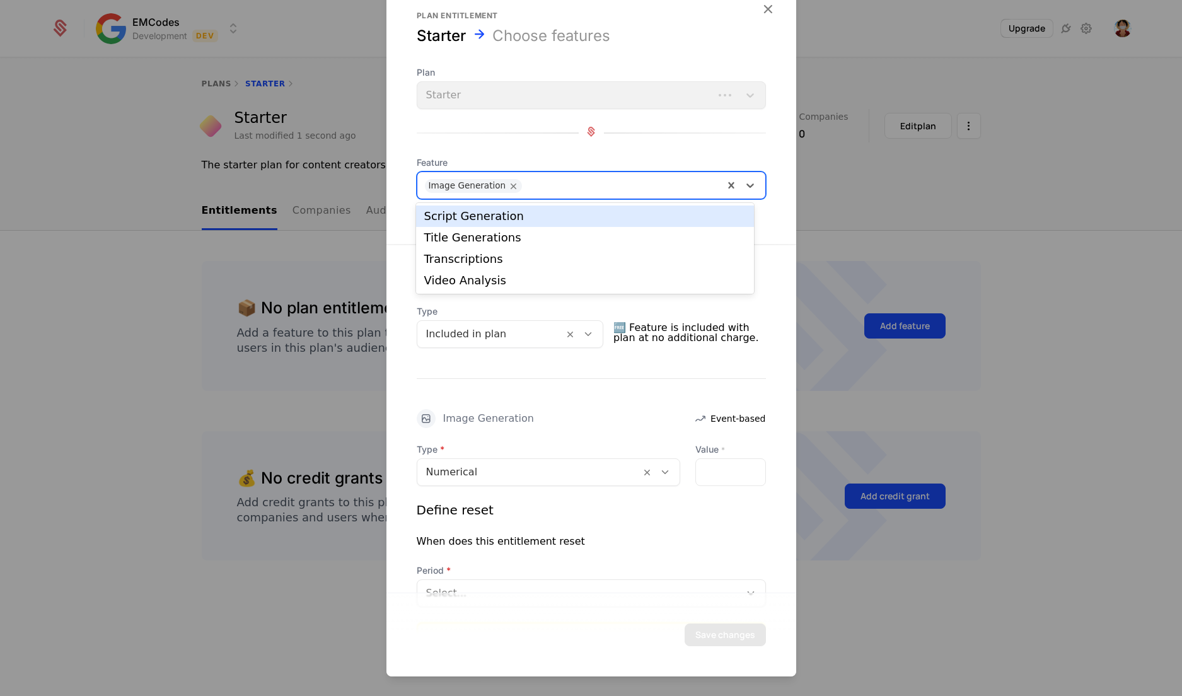
click at [530, 208] on div "Script Generation" at bounding box center [584, 215] width 337 height 21
click at [628, 179] on div at bounding box center [672, 184] width 88 height 18
click at [574, 219] on div "Title Generations" at bounding box center [585, 216] width 322 height 11
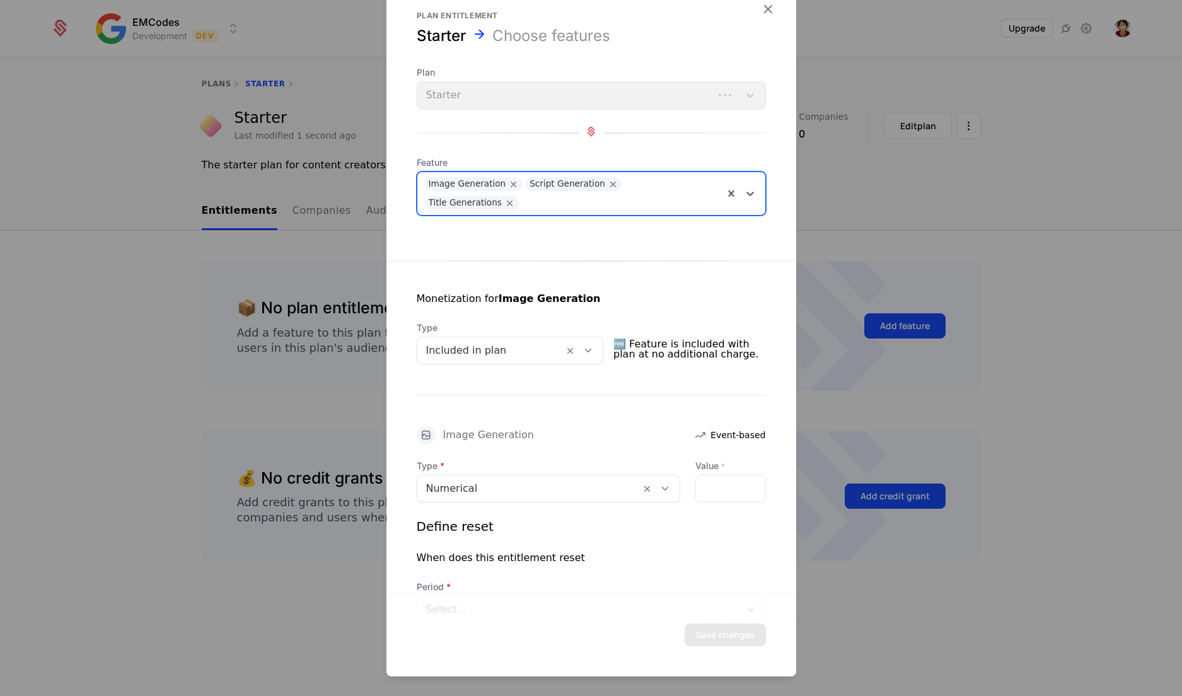
click at [695, 183] on div "Image Generation Script Generation Title Generations" at bounding box center [570, 193] width 306 height 43
click at [610, 221] on div "Transcriptions" at bounding box center [585, 216] width 322 height 11
click at [687, 197] on div at bounding box center [662, 201] width 108 height 18
click at [581, 234] on div "Video Analysis" at bounding box center [585, 231] width 322 height 11
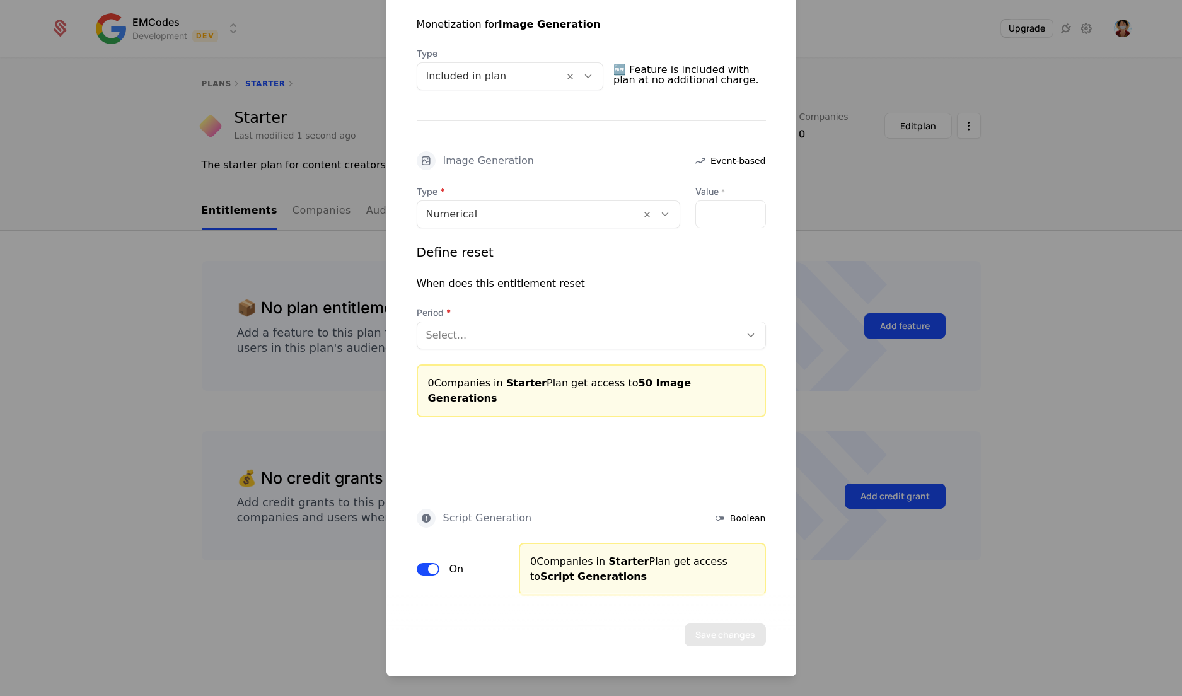
scroll to position [273, 0]
click at [584, 349] on div "Type Numerical Value * ** Define reset When does this entitlement reset Period …" at bounding box center [591, 303] width 349 height 232
click at [572, 341] on div at bounding box center [578, 337] width 305 height 18
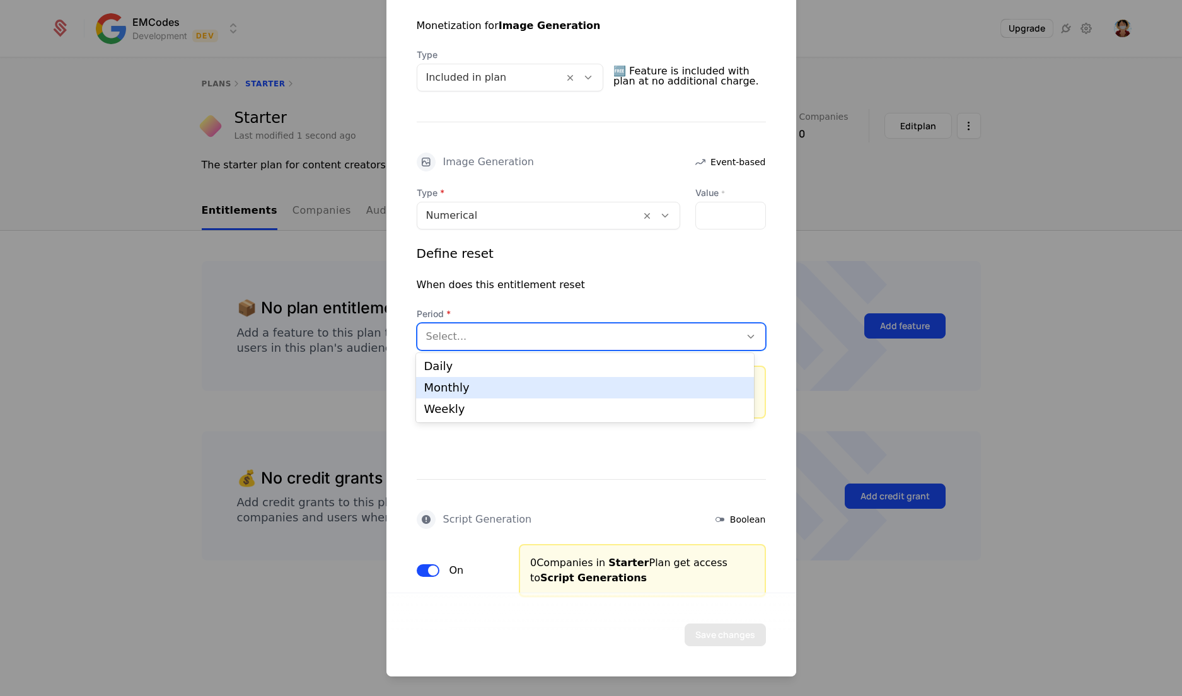
click at [523, 385] on div "Monthly" at bounding box center [585, 387] width 322 height 11
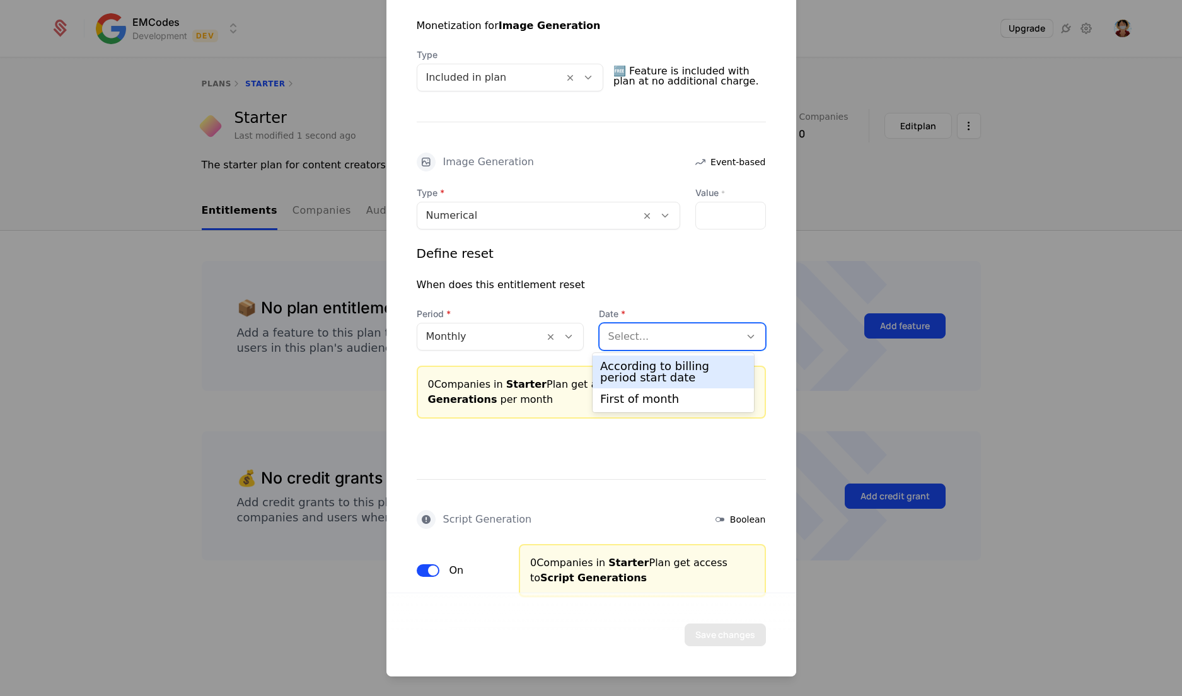
click at [631, 339] on div at bounding box center [669, 337] width 123 height 18
click at [631, 367] on div "According to billing period start date" at bounding box center [673, 372] width 146 height 23
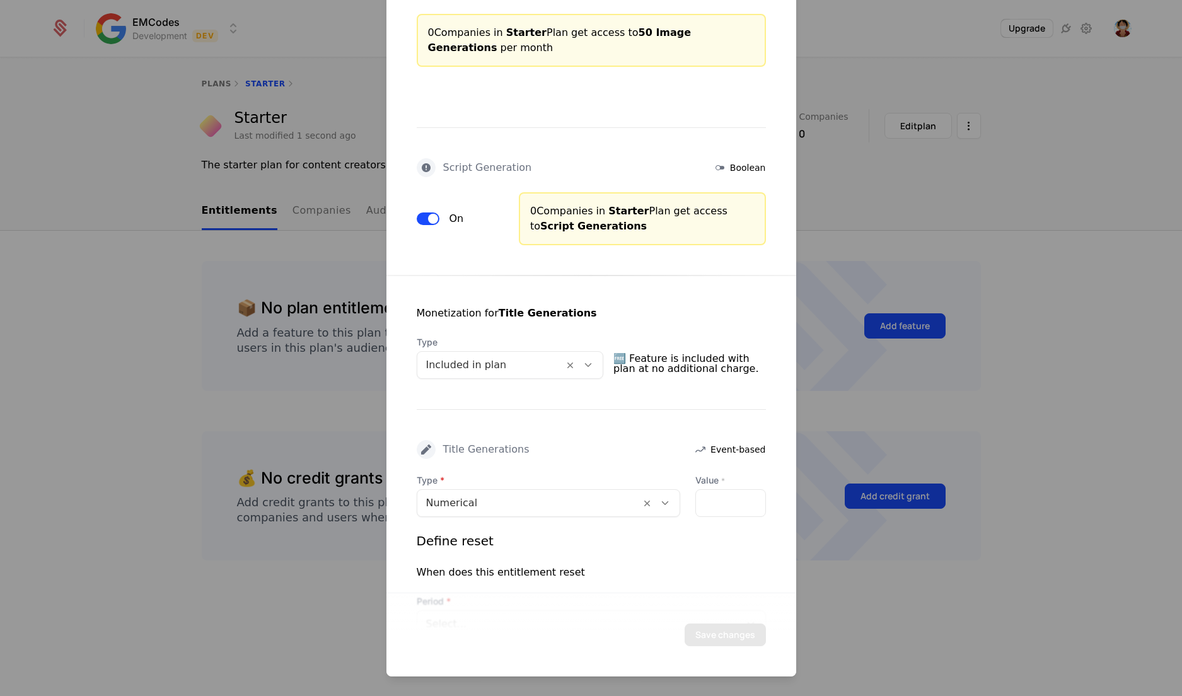
scroll to position [666, 0]
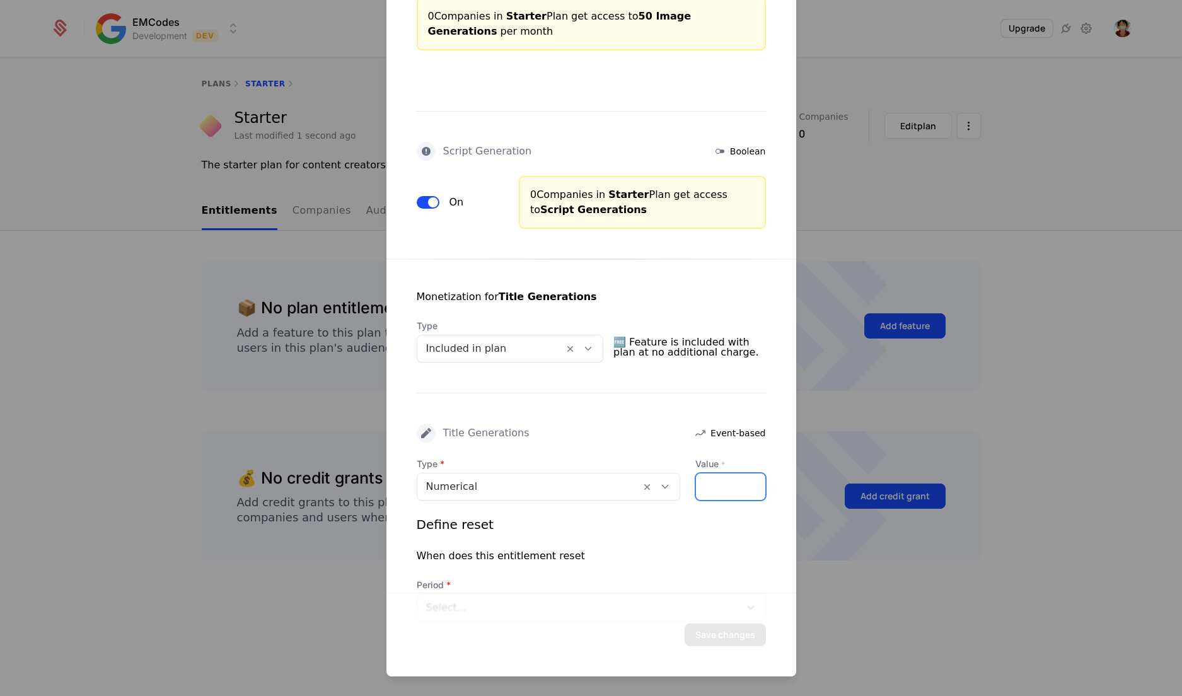
click at [700, 478] on input "*" at bounding box center [730, 486] width 69 height 26
type input "**"
click at [774, 535] on div "Monetization for Title Generations Type Included in plan 🆓 Feature is included …" at bounding box center [591, 466] width 410 height 415
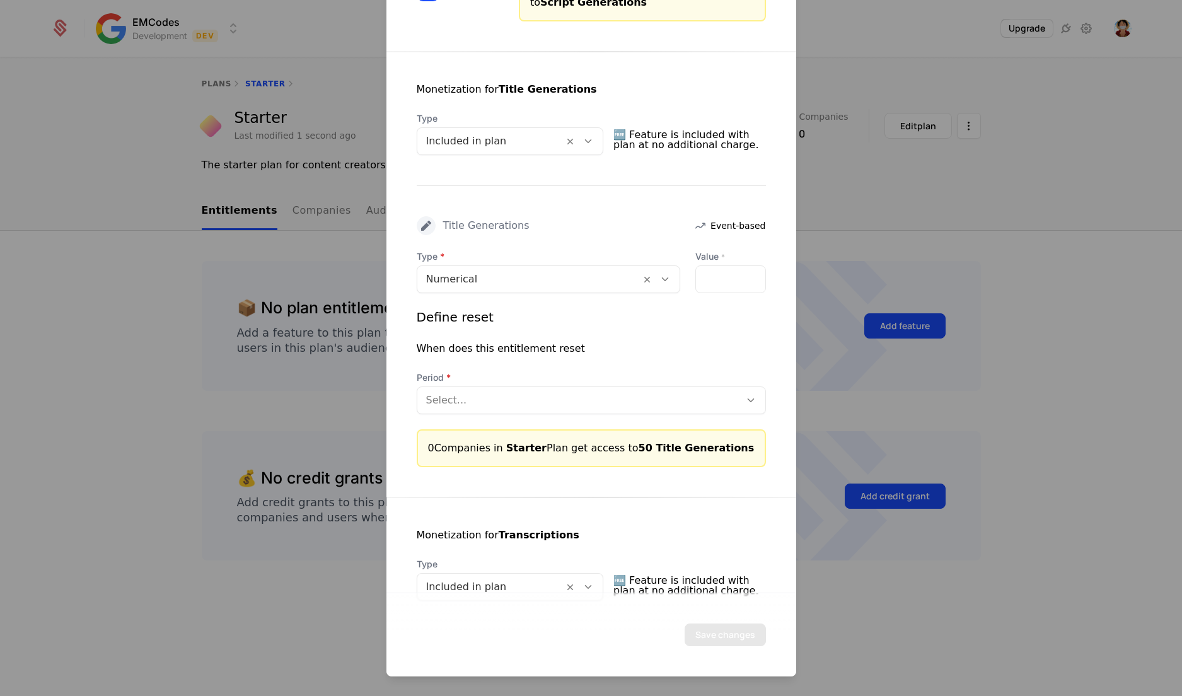
scroll to position [874, 0]
click at [629, 378] on span "Period" at bounding box center [591, 377] width 349 height 13
click at [629, 382] on div "Period Select..." at bounding box center [591, 392] width 349 height 43
click at [623, 408] on div "Select..." at bounding box center [591, 400] width 349 height 28
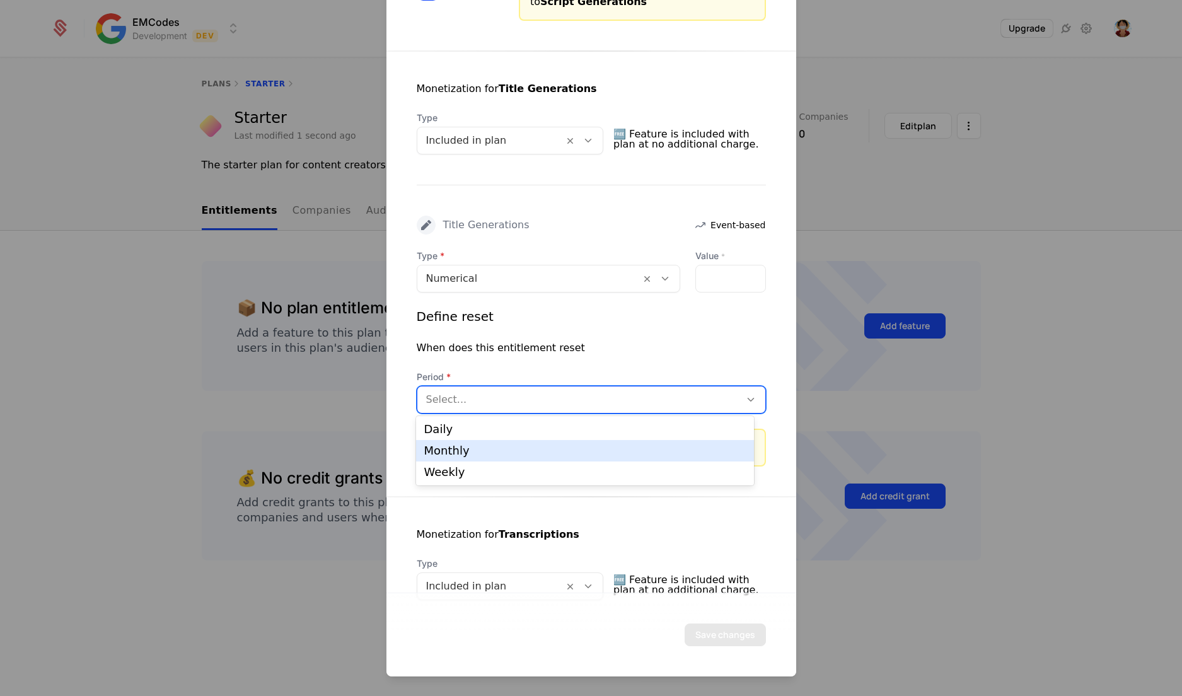
click at [525, 456] on div "Monthly" at bounding box center [585, 450] width 322 height 11
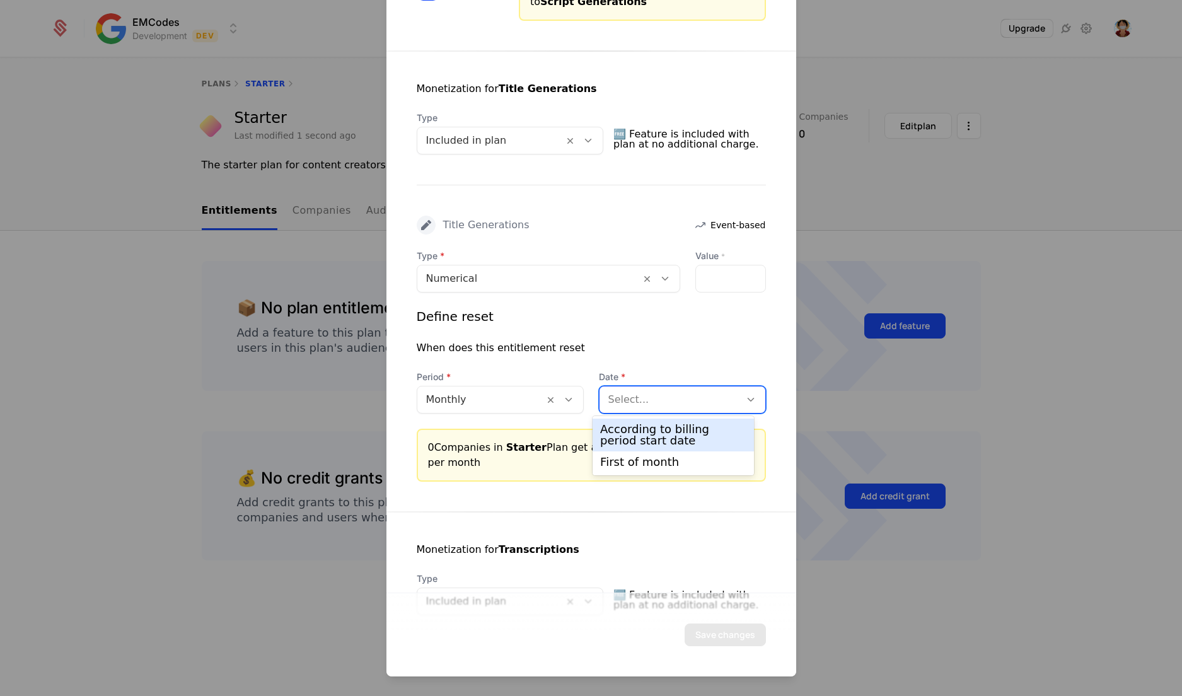
click at [623, 402] on div at bounding box center [669, 400] width 123 height 18
click at [636, 431] on div "According to billing period start date" at bounding box center [673, 435] width 146 height 23
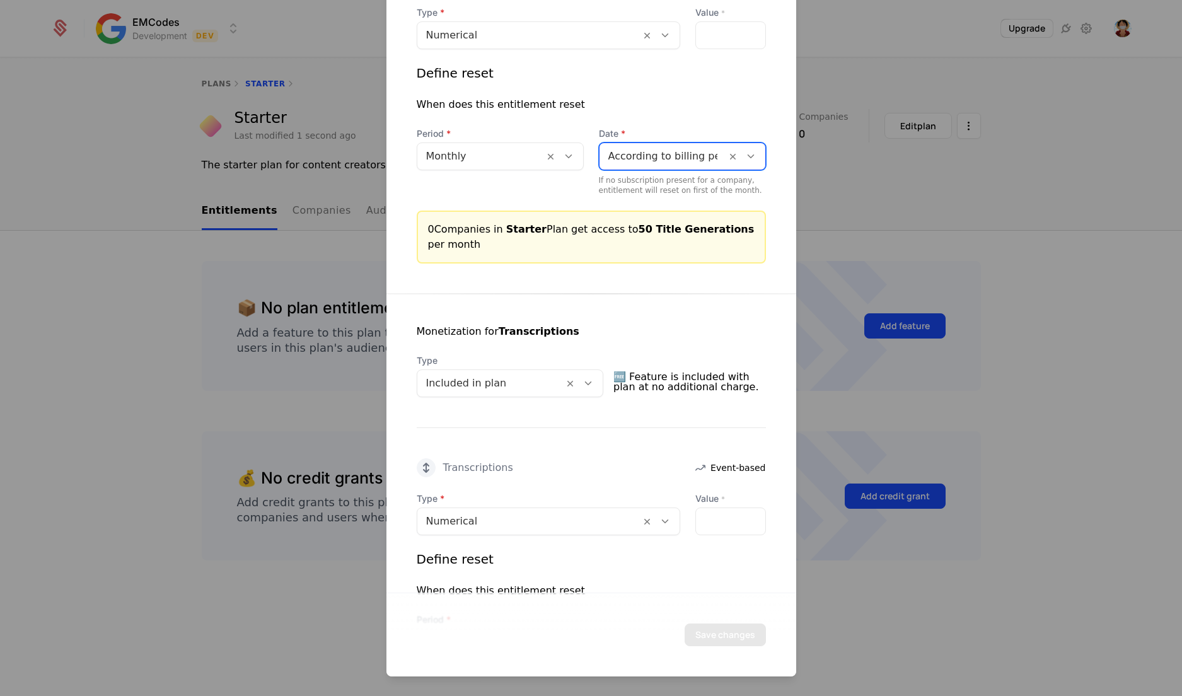
scroll to position [1119, 0]
click at [707, 524] on input "*" at bounding box center [730, 520] width 69 height 26
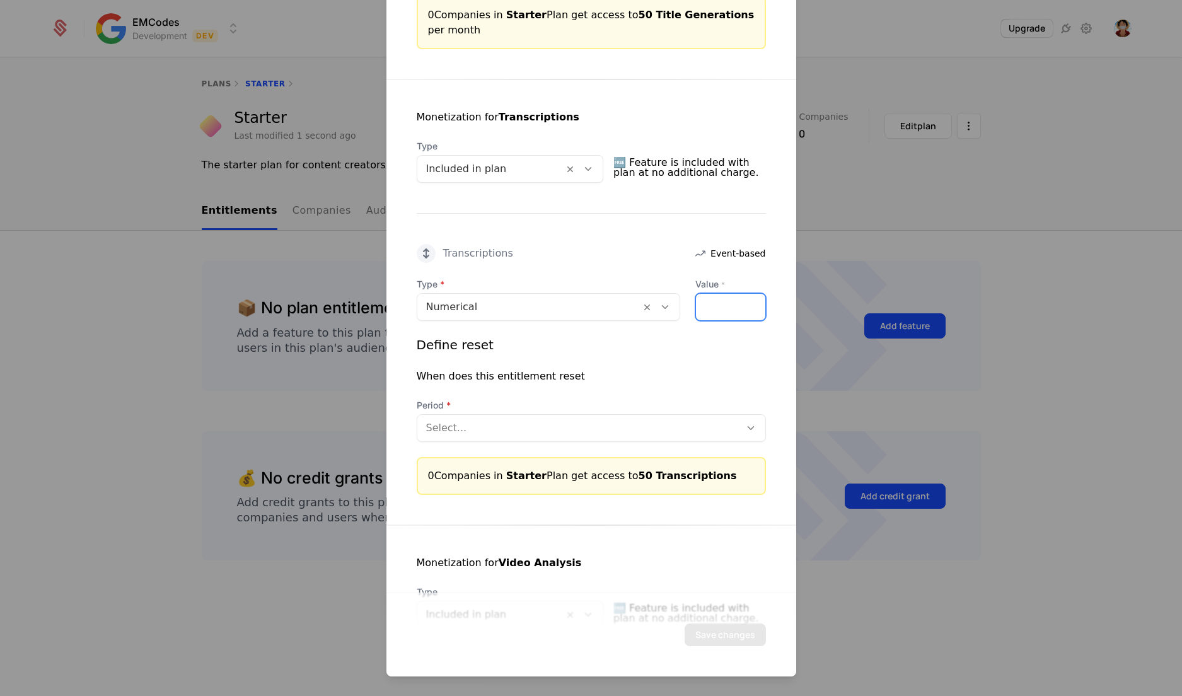
scroll to position [1333, 0]
type input "**"
click at [605, 419] on div at bounding box center [578, 427] width 305 height 18
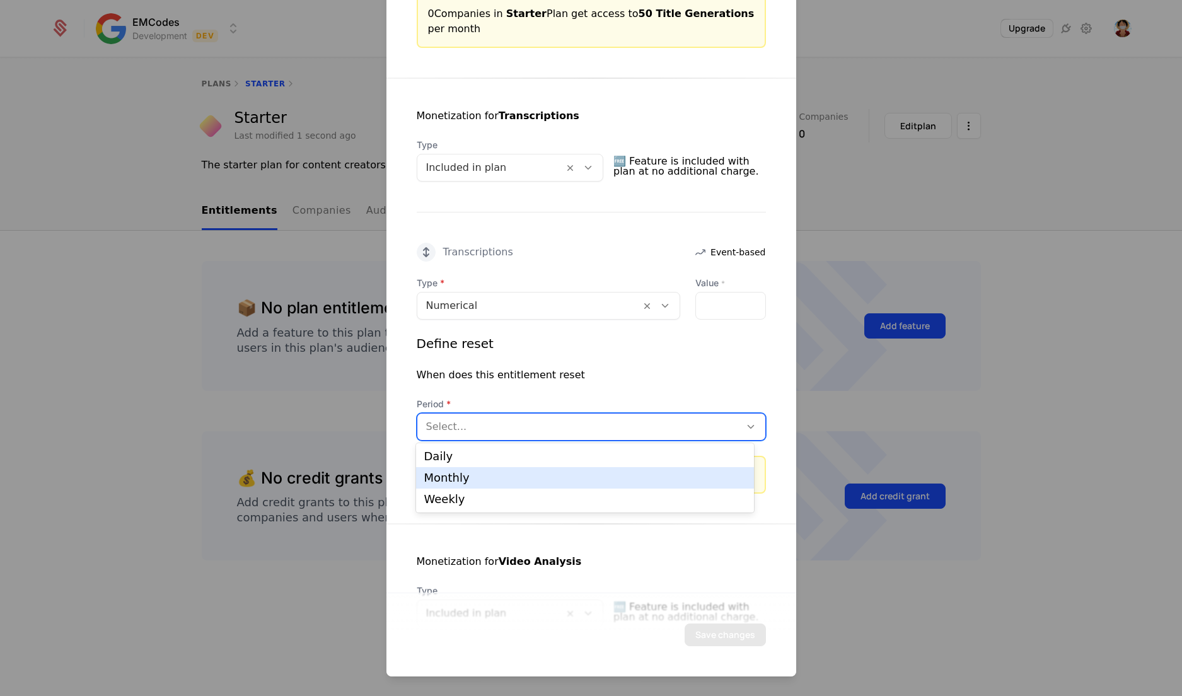
click at [526, 477] on div "Monthly" at bounding box center [585, 477] width 322 height 11
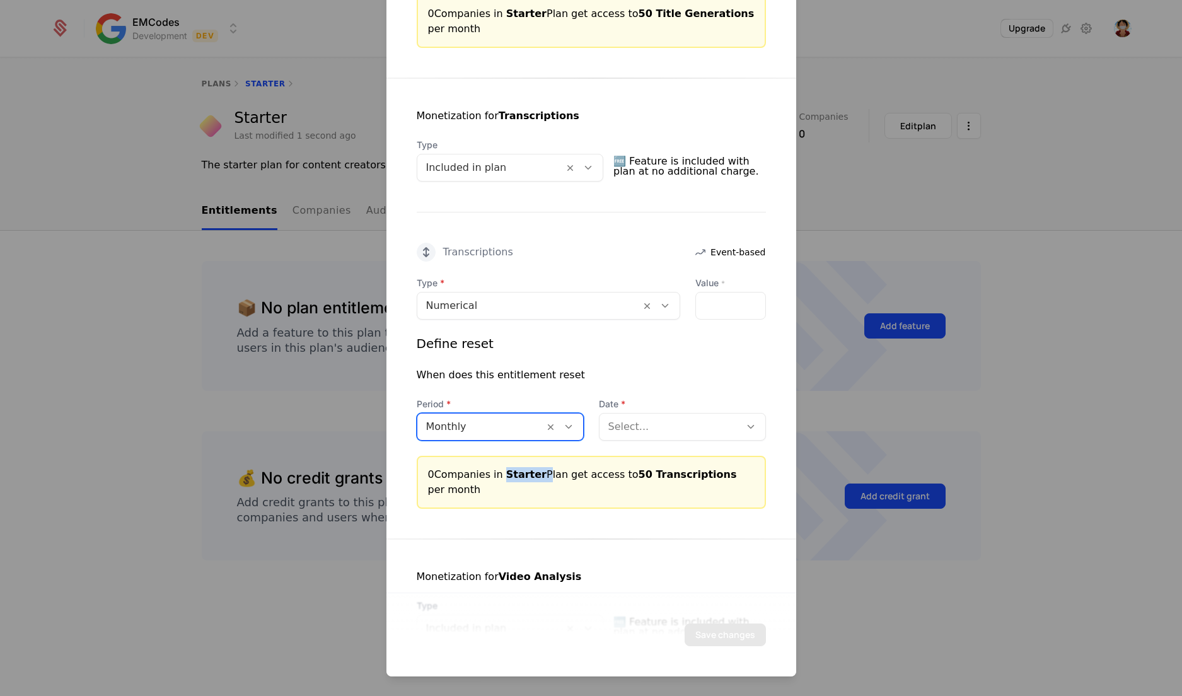
click at [526, 477] on span "Starter" at bounding box center [526, 474] width 40 height 12
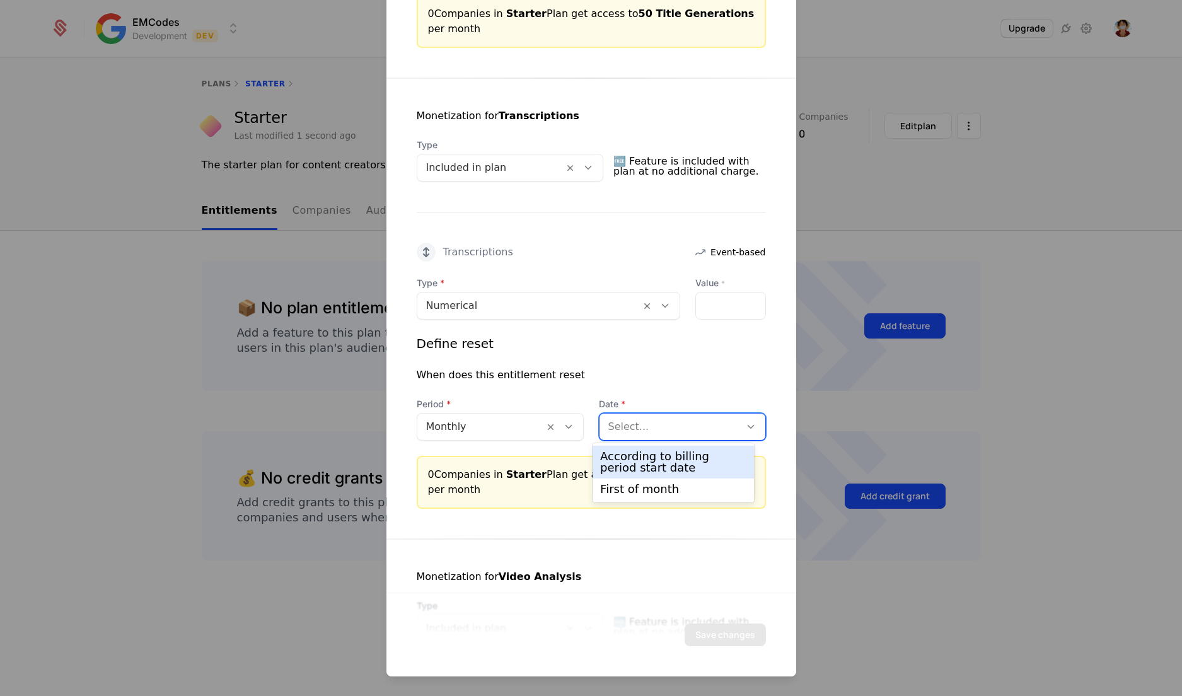
click at [628, 436] on div "Select..." at bounding box center [682, 427] width 167 height 28
click at [640, 463] on div "According to billing period start date" at bounding box center [673, 462] width 146 height 23
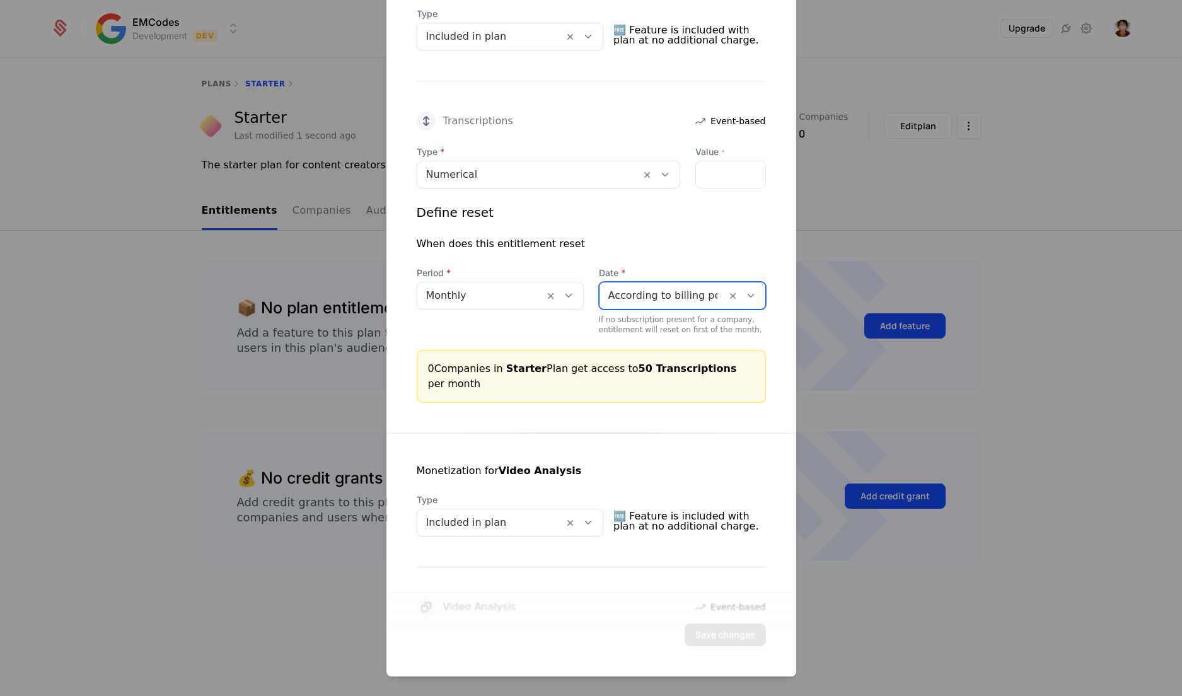
scroll to position [1552, 0]
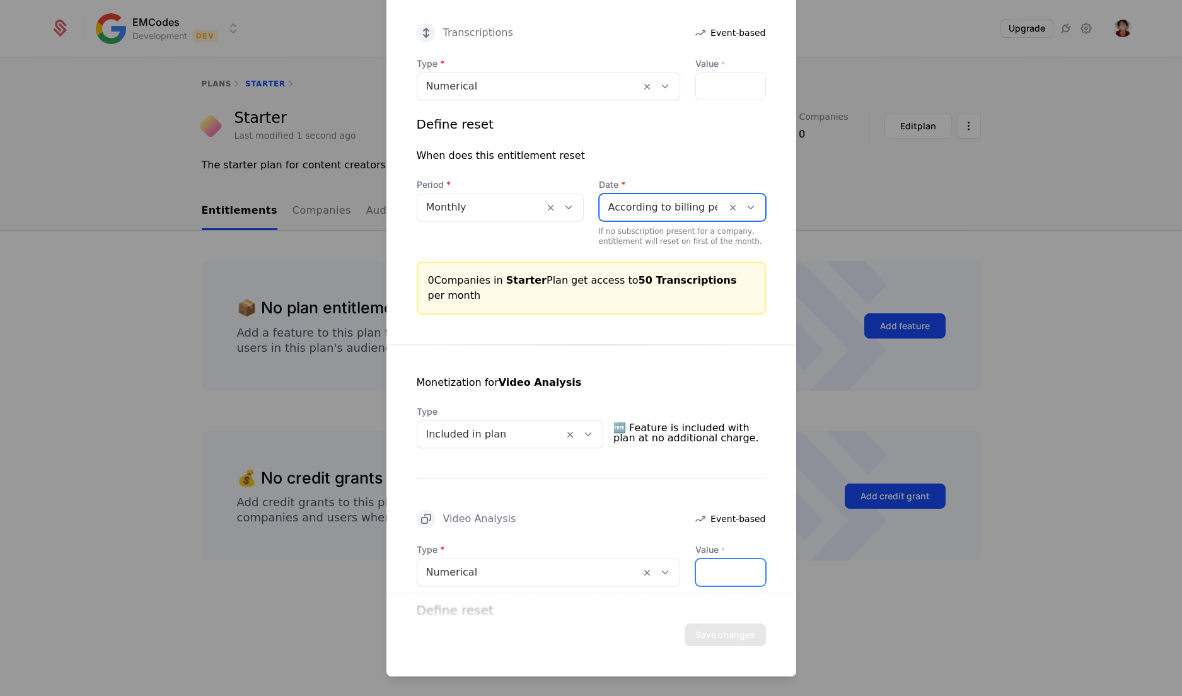
click at [704, 567] on input "*" at bounding box center [730, 572] width 69 height 26
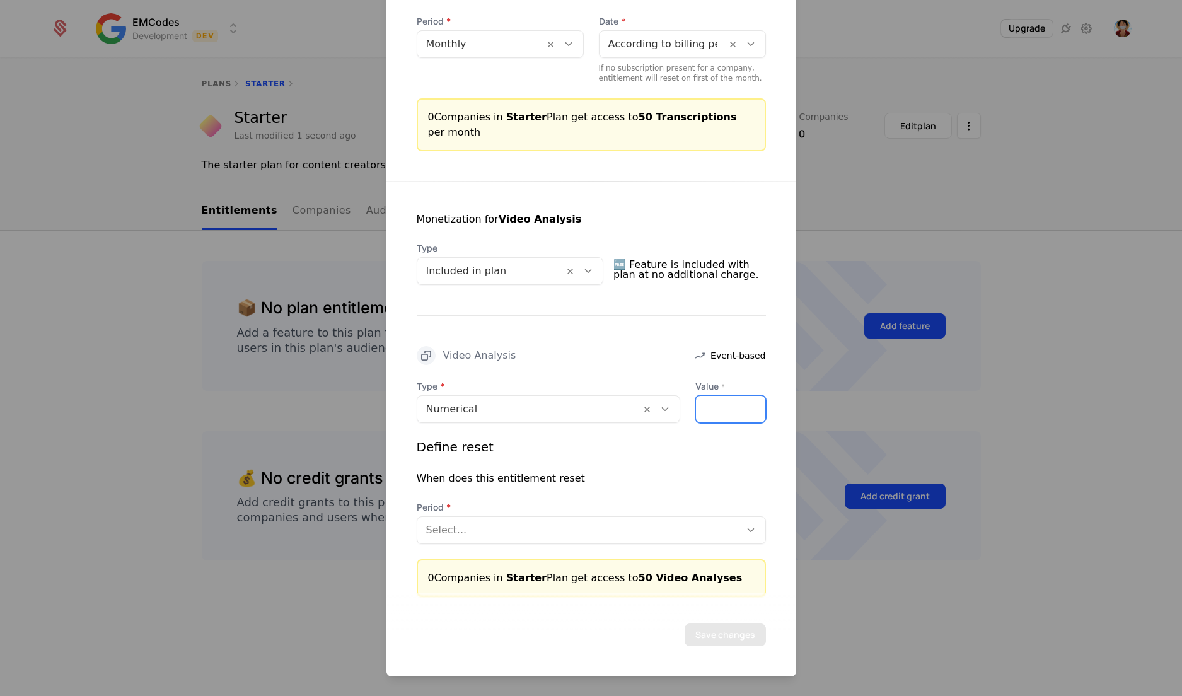
scroll to position [1732, 0]
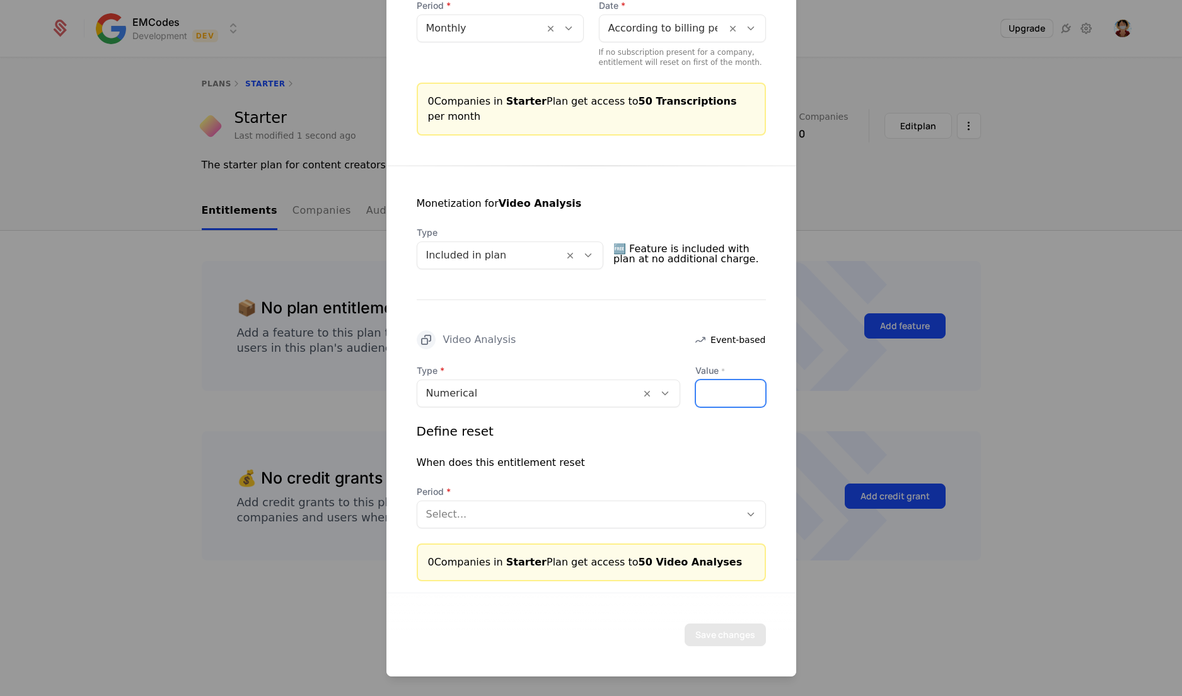
type input "**"
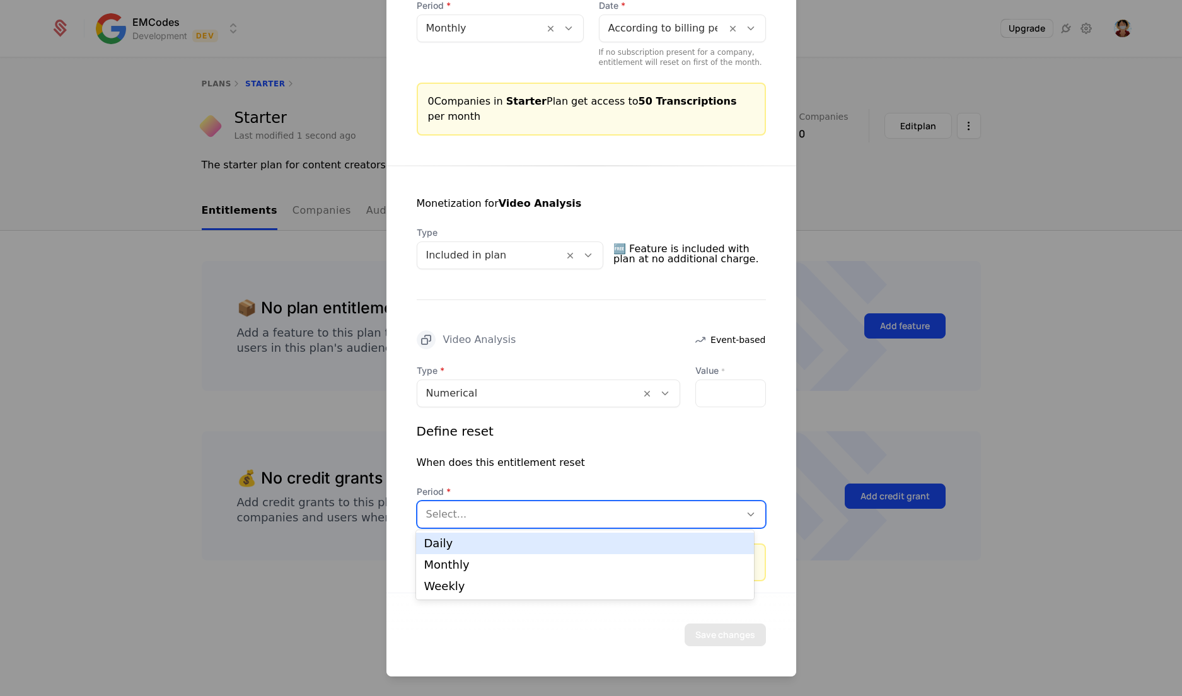
click at [624, 514] on div at bounding box center [578, 515] width 305 height 18
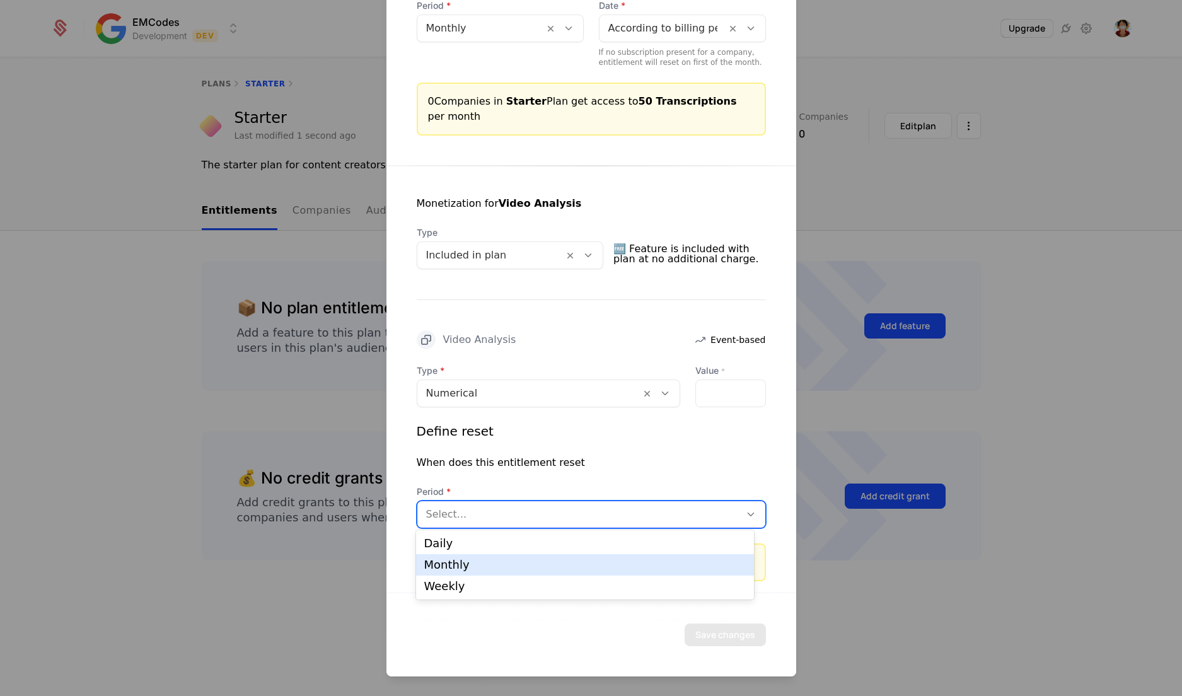
click at [563, 564] on div "Monthly" at bounding box center [585, 564] width 322 height 11
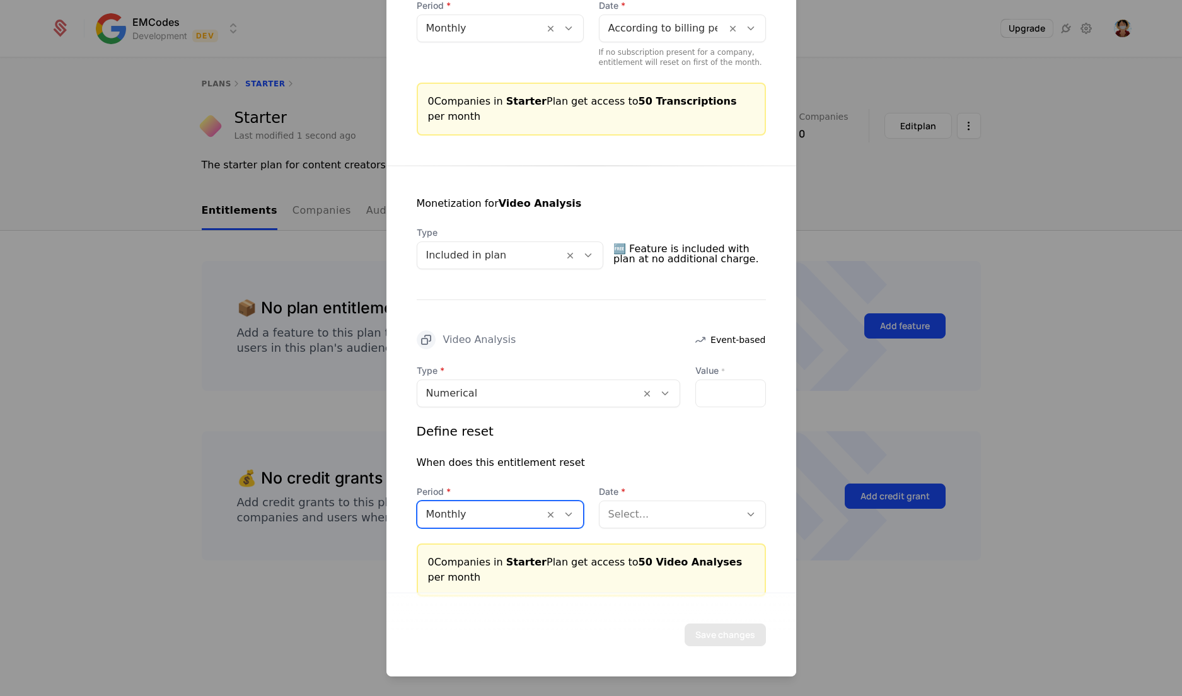
click at [625, 517] on div at bounding box center [669, 515] width 123 height 18
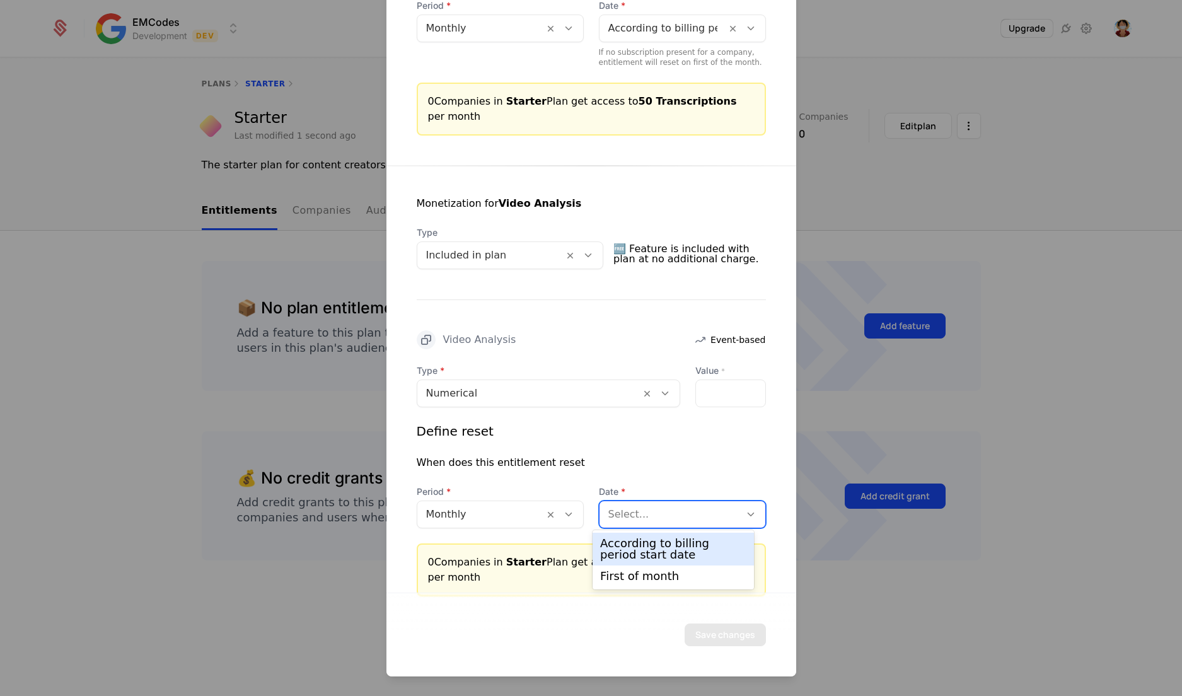
click at [619, 544] on div "According to billing period start date" at bounding box center [673, 549] width 146 height 23
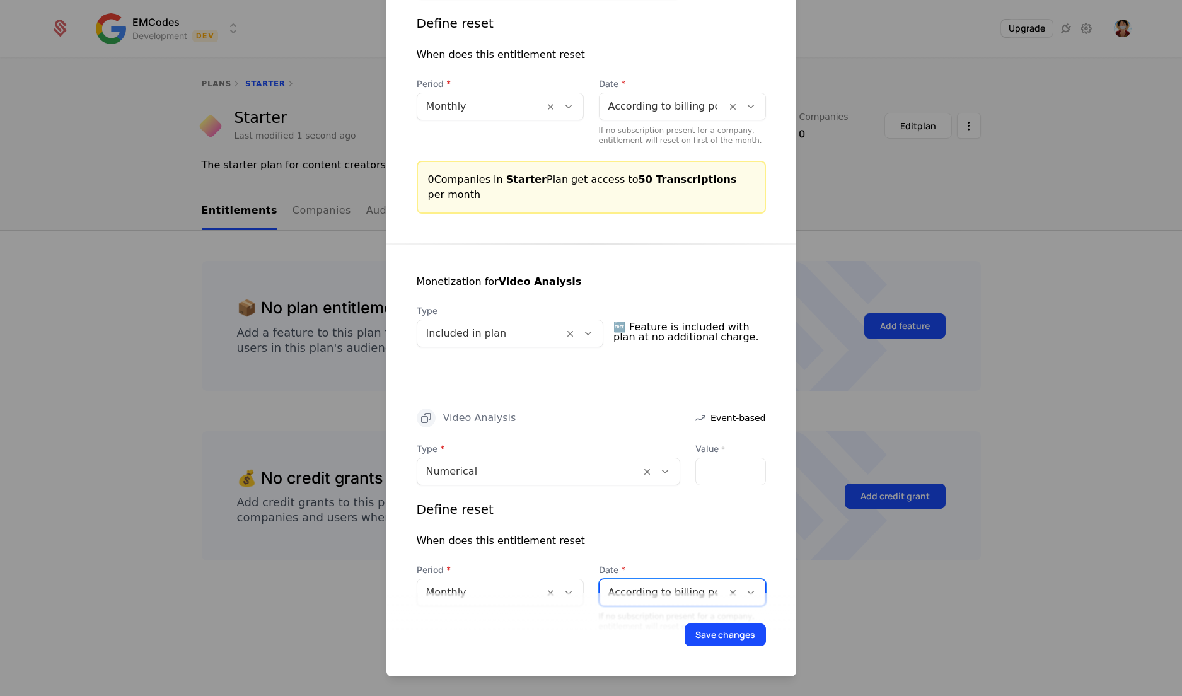
scroll to position [1772, 0]
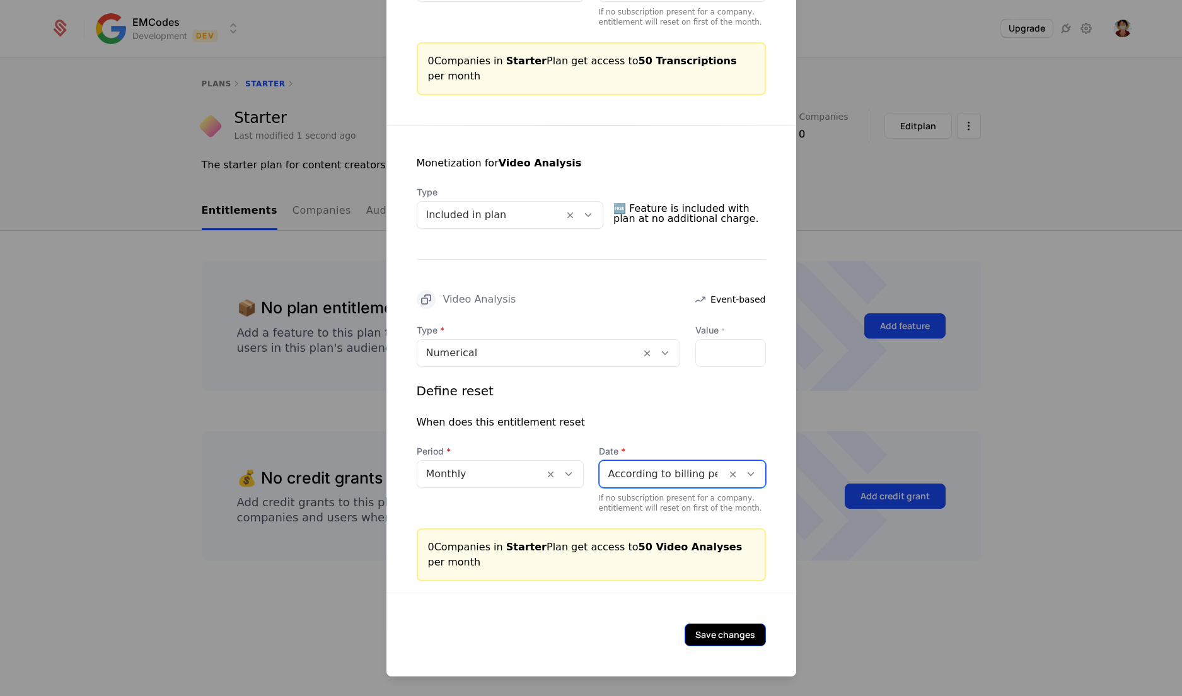
click at [725, 638] on button "Save changes" at bounding box center [725, 634] width 81 height 23
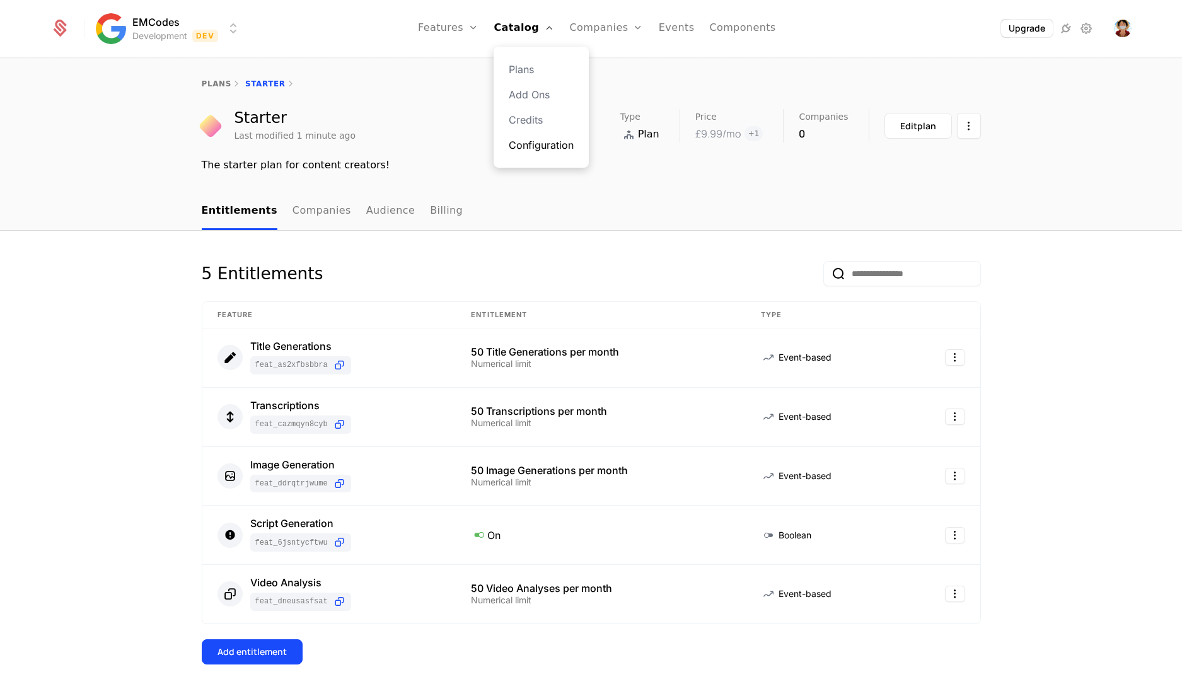
click at [560, 146] on link "Configuration" at bounding box center [541, 144] width 65 height 15
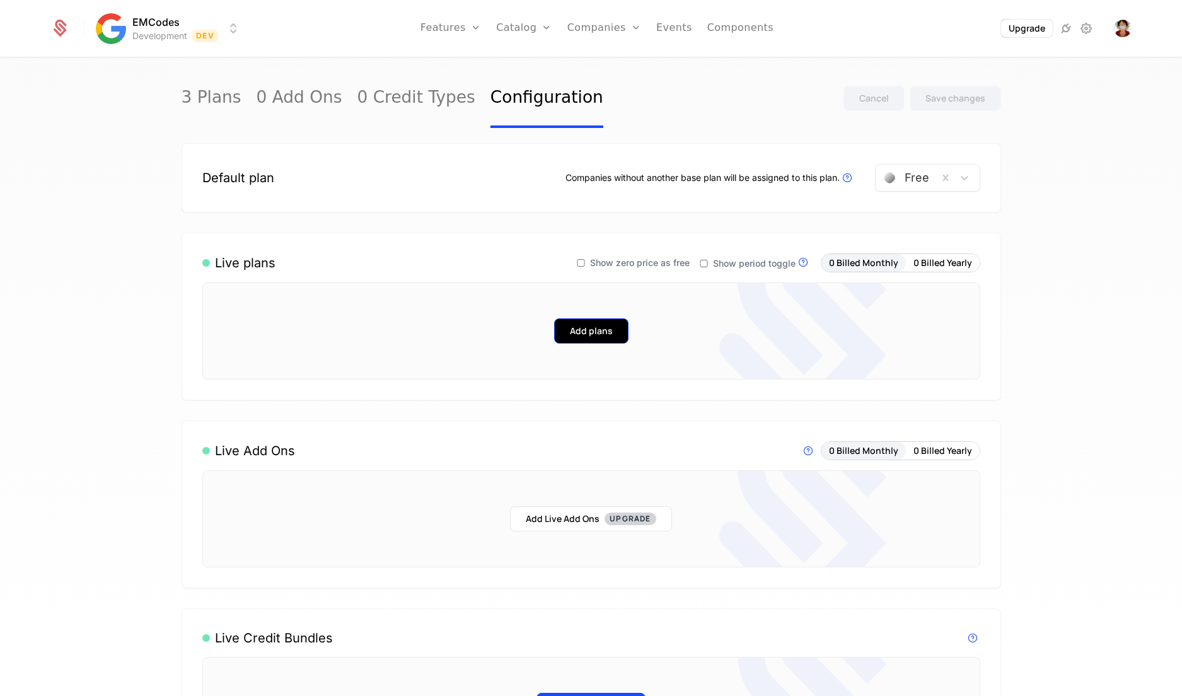
click at [584, 331] on button "Add plans" at bounding box center [591, 330] width 74 height 25
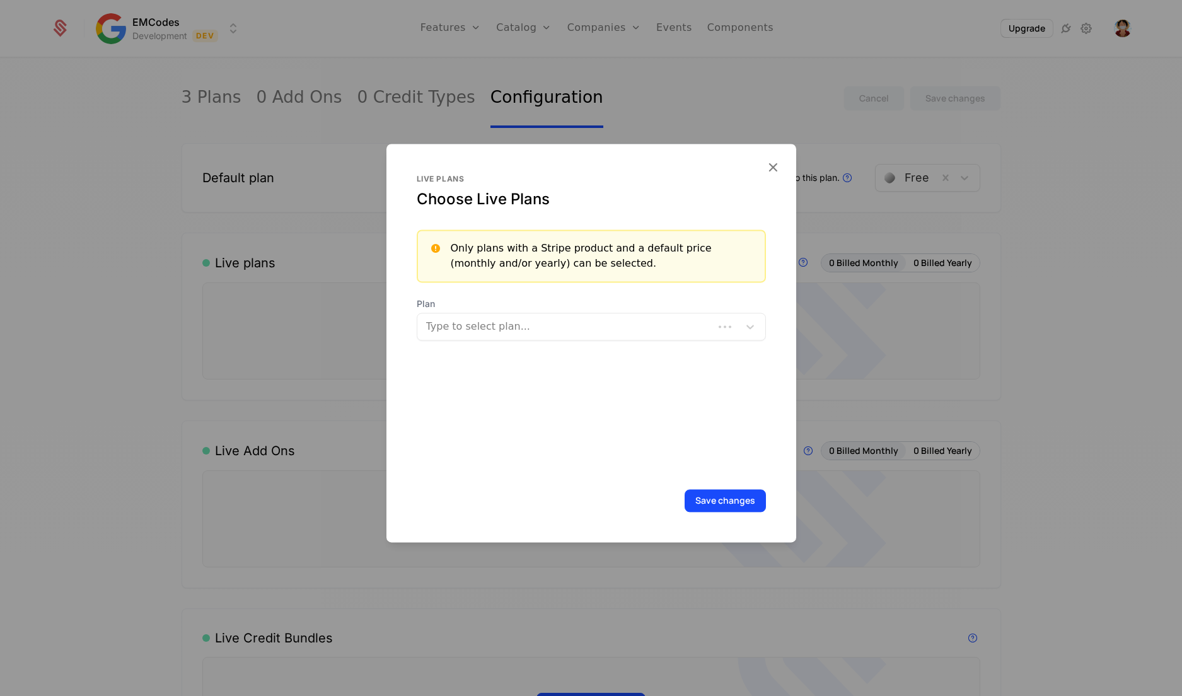
click at [527, 333] on div at bounding box center [566, 327] width 279 height 18
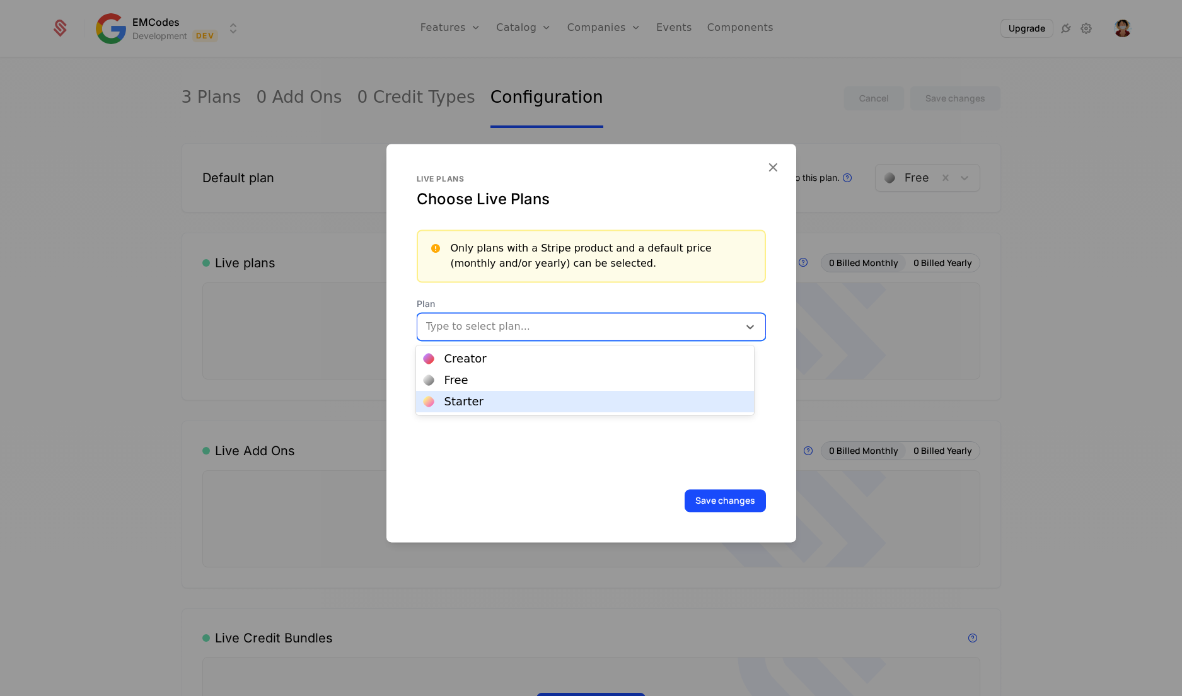
click at [492, 405] on div "Starter" at bounding box center [585, 401] width 322 height 11
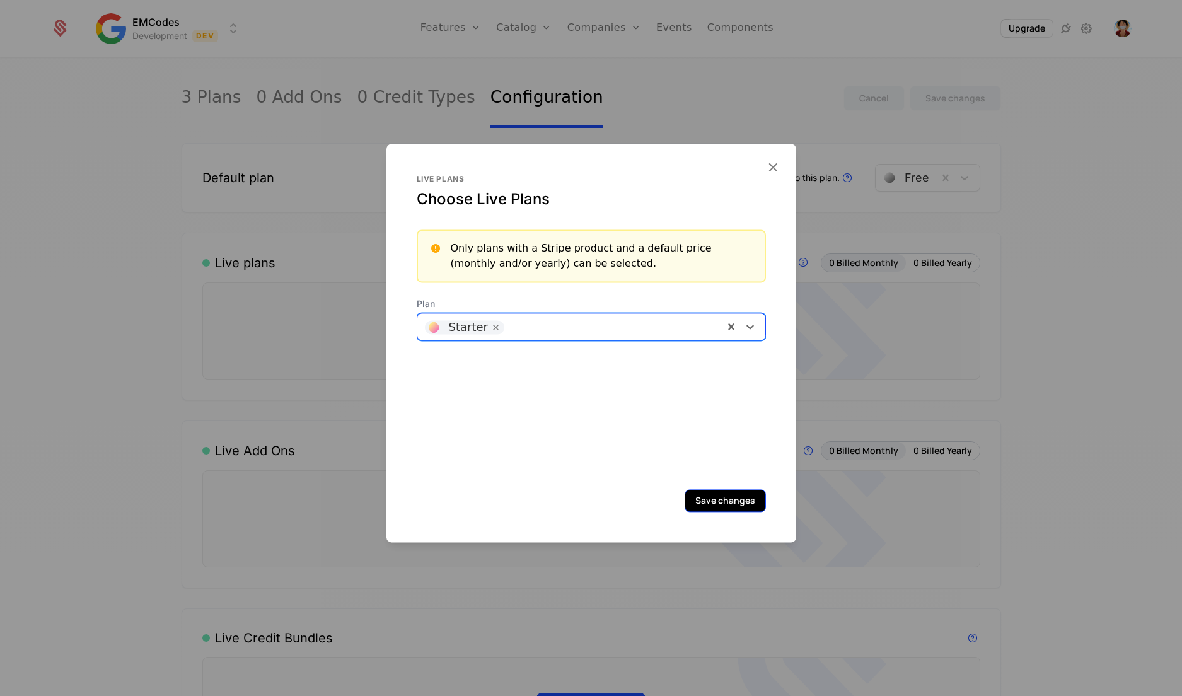
click at [702, 506] on button "Save changes" at bounding box center [725, 500] width 81 height 23
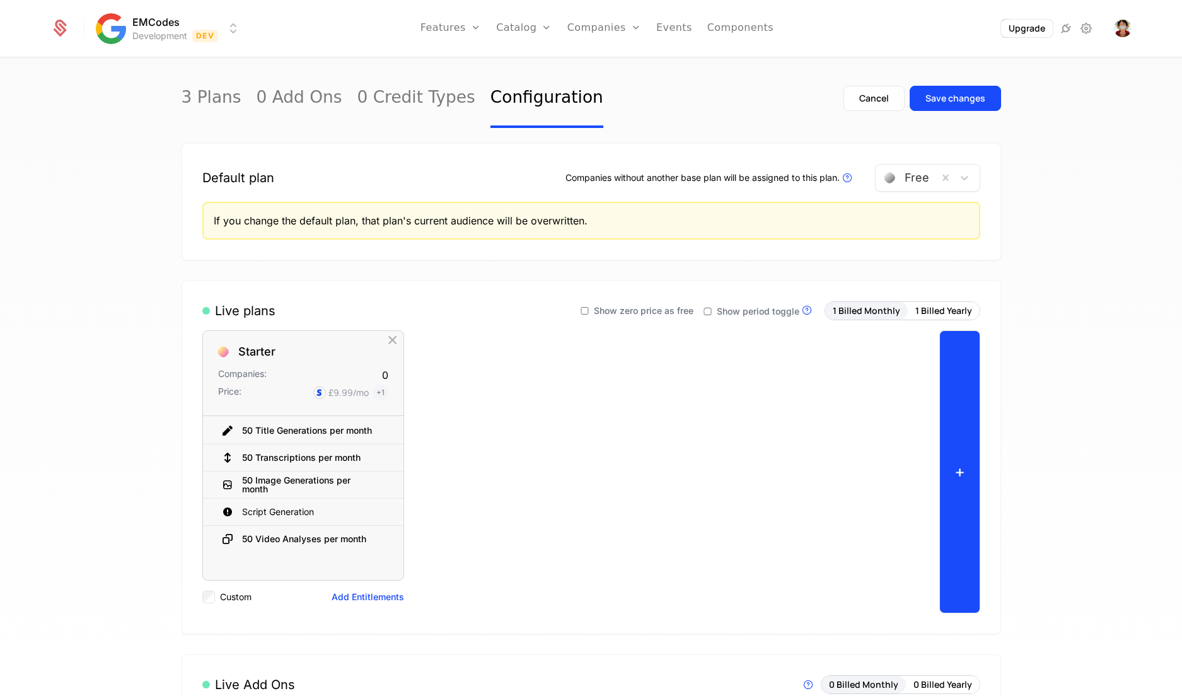
click at [954, 459] on button "+" at bounding box center [959, 471] width 41 height 283
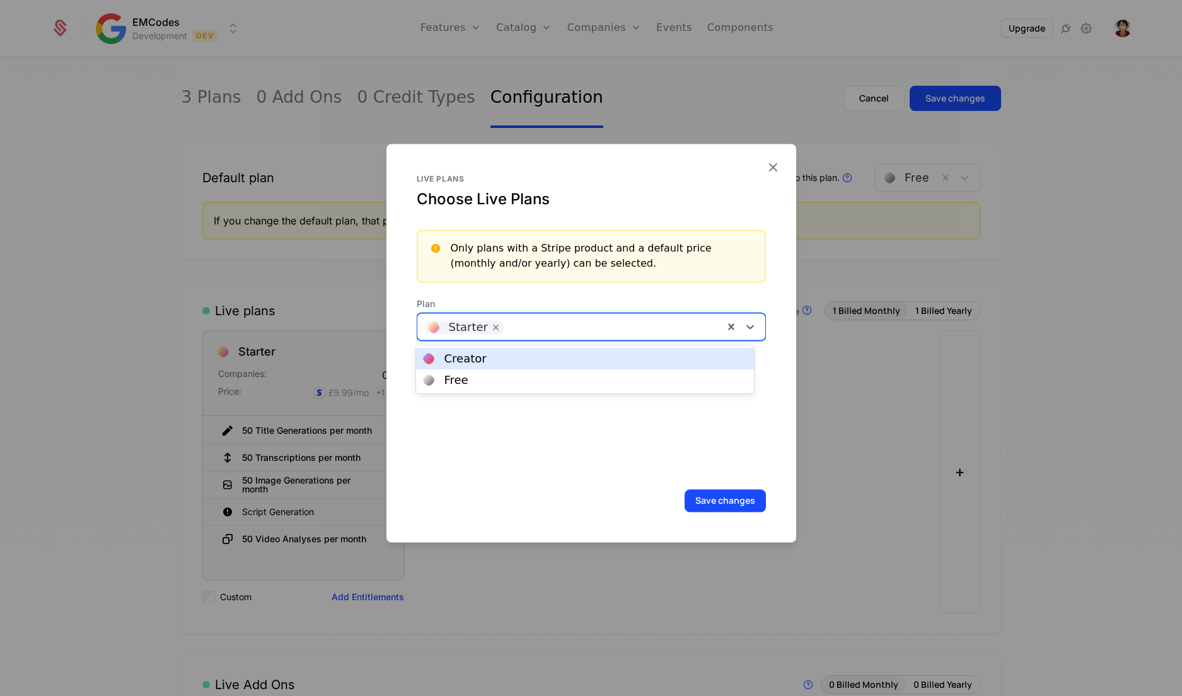
click at [647, 319] on div at bounding box center [613, 325] width 205 height 18
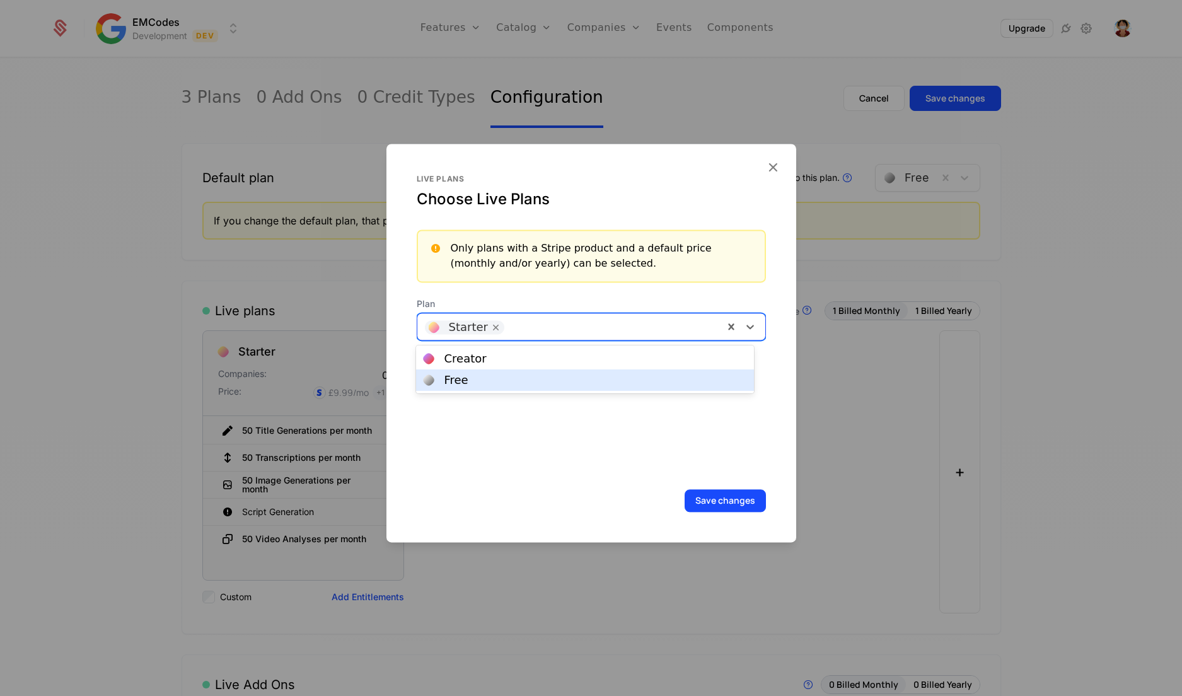
click at [565, 378] on div "Free" at bounding box center [585, 379] width 322 height 11
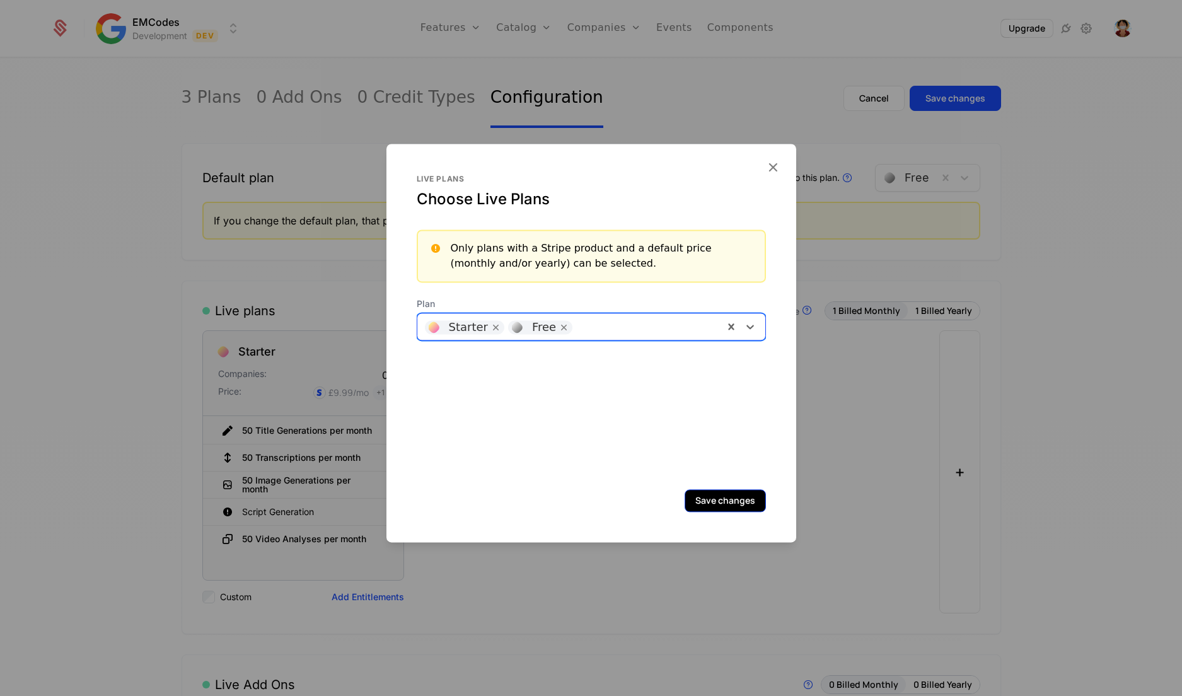
click at [715, 495] on button "Save changes" at bounding box center [725, 500] width 81 height 23
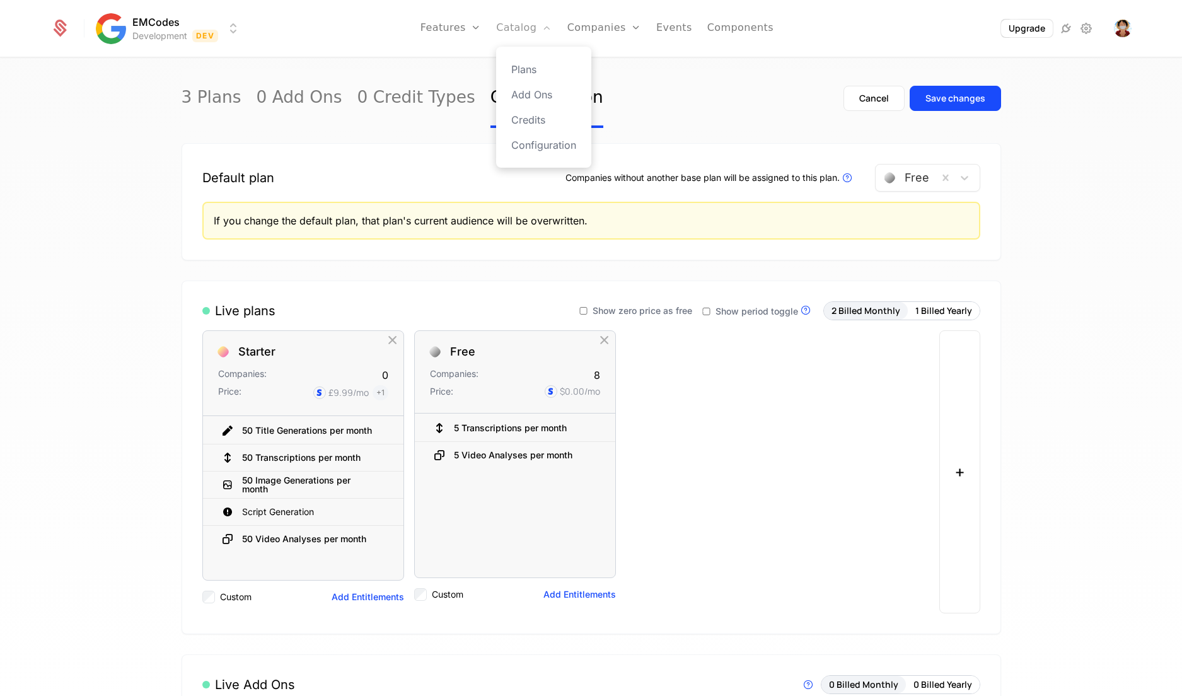
click at [526, 37] on link "Catalog" at bounding box center [524, 28] width 56 height 57
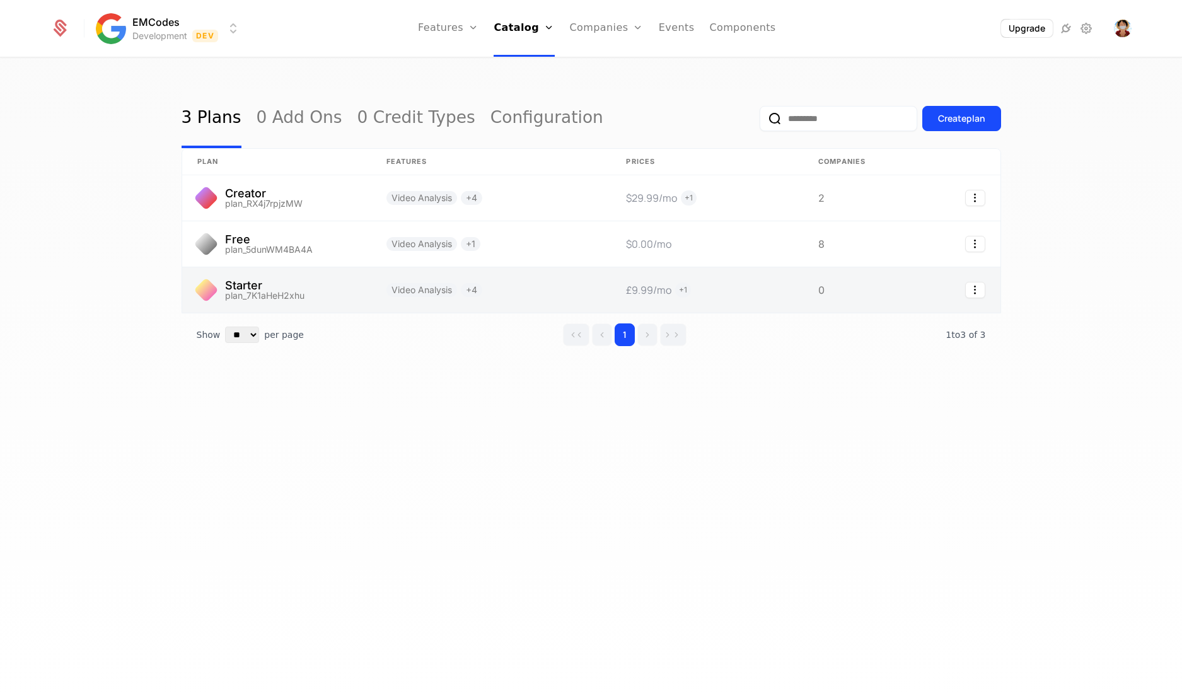
click at [959, 287] on link at bounding box center [952, 289] width 96 height 45
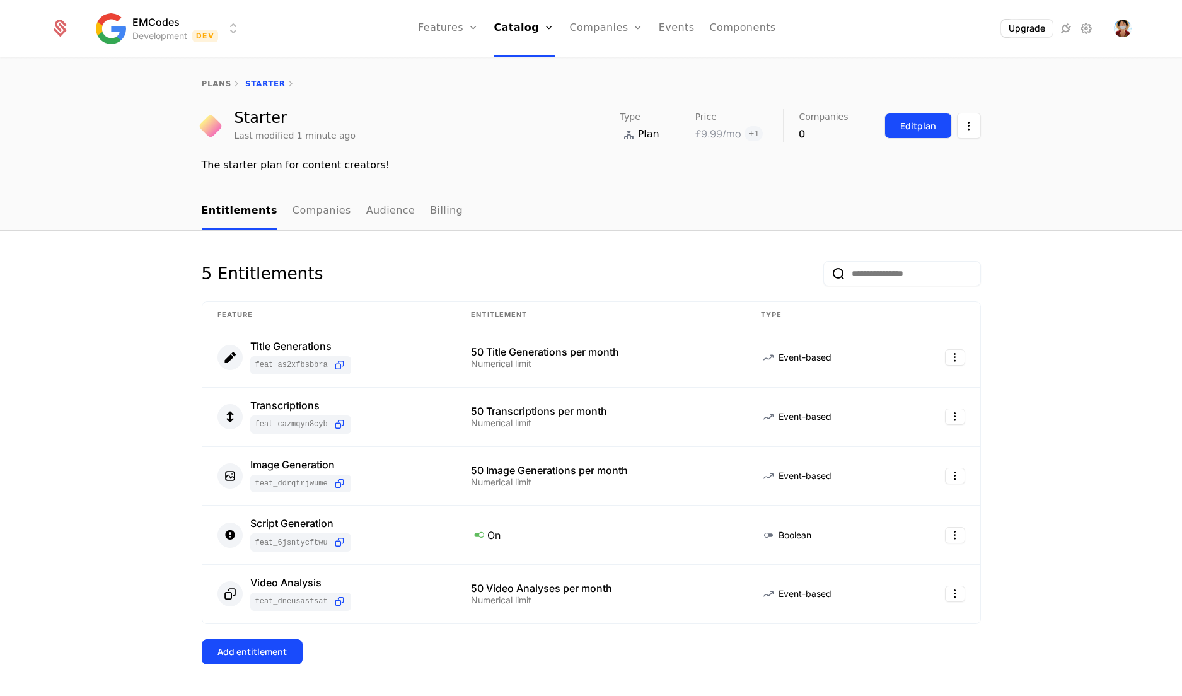
click at [894, 139] on button "Edit plan" at bounding box center [917, 126] width 67 height 26
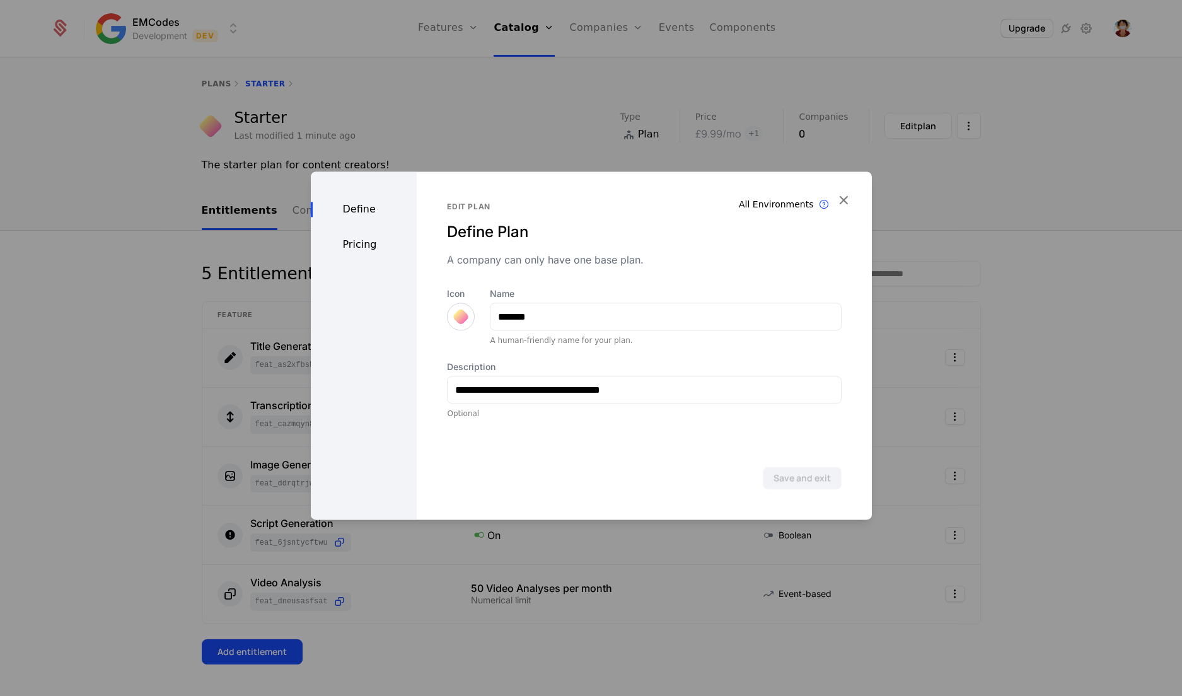
click at [454, 323] on div at bounding box center [461, 317] width 28 height 28
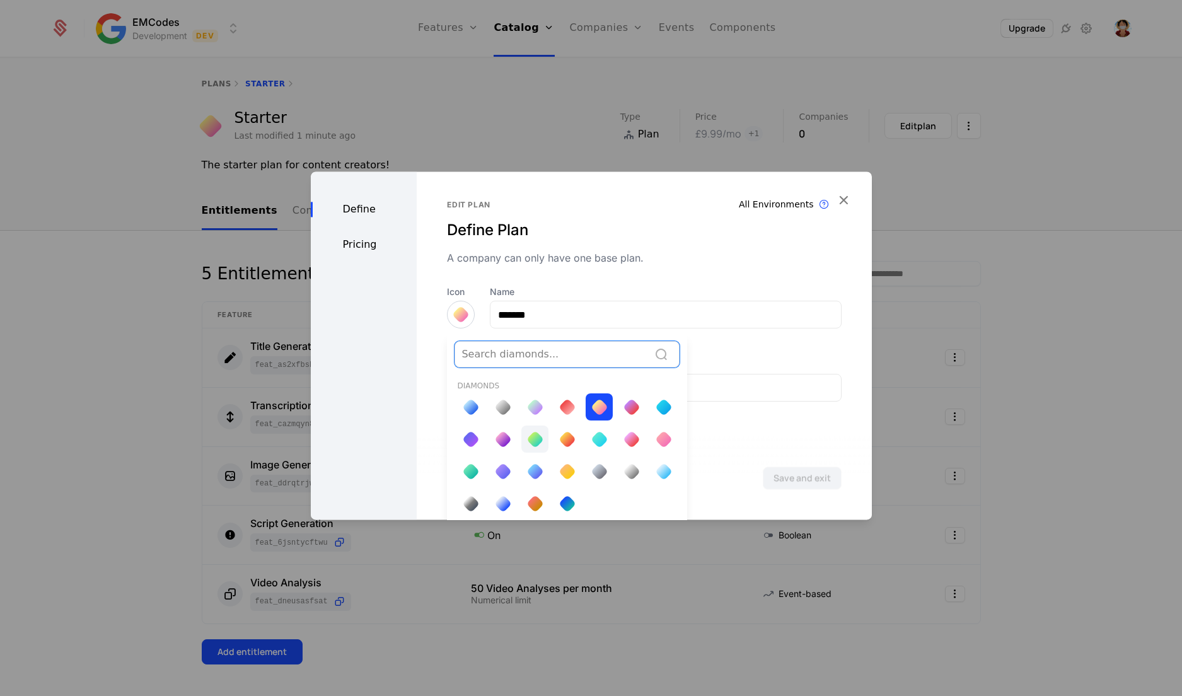
click at [528, 441] on div at bounding box center [535, 440] width 18 height 18
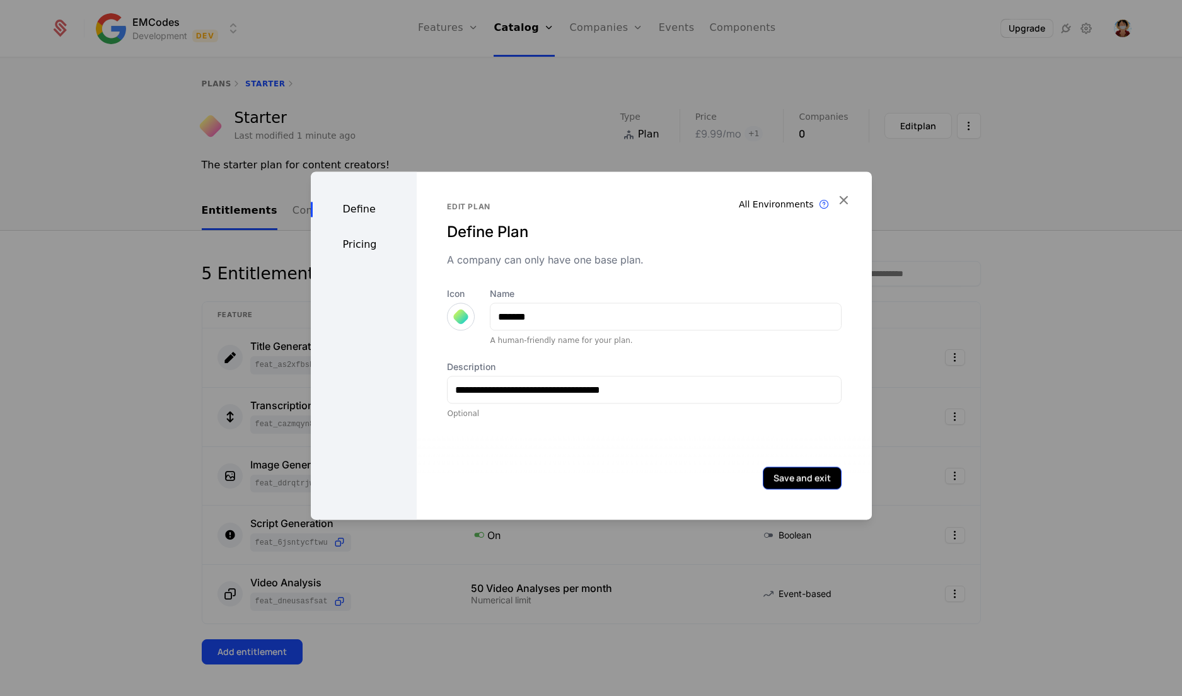
click at [775, 477] on button "Save and exit" at bounding box center [802, 477] width 79 height 23
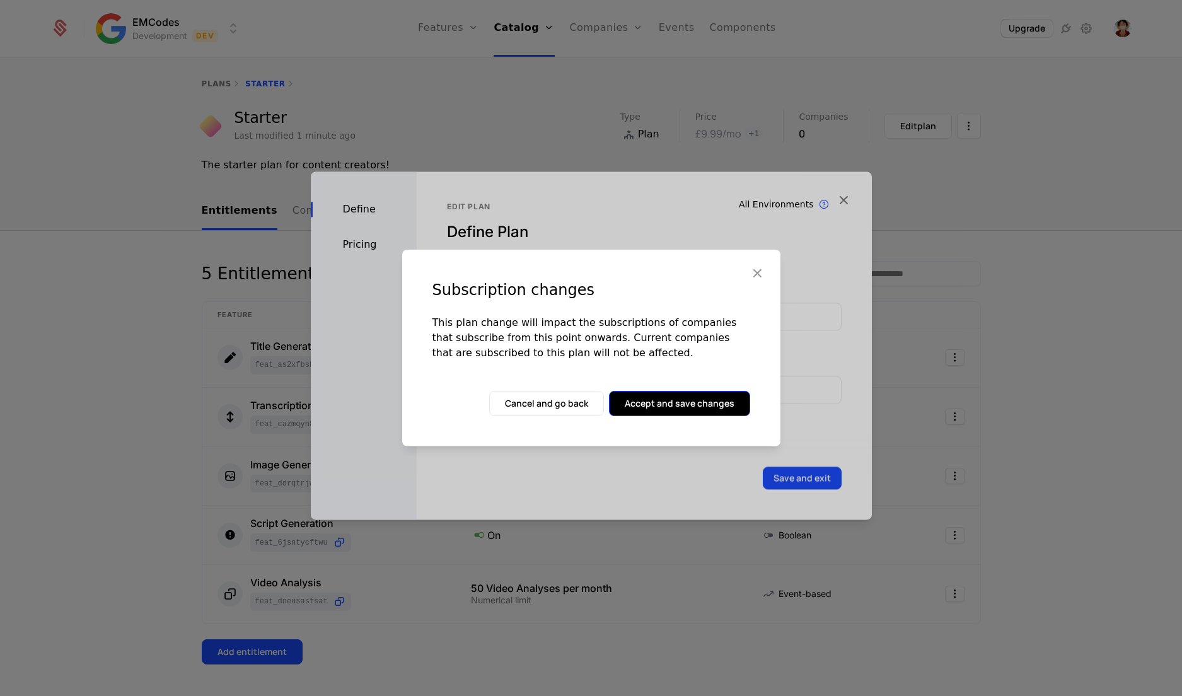
click at [669, 402] on button "Accept and save changes" at bounding box center [679, 403] width 141 height 25
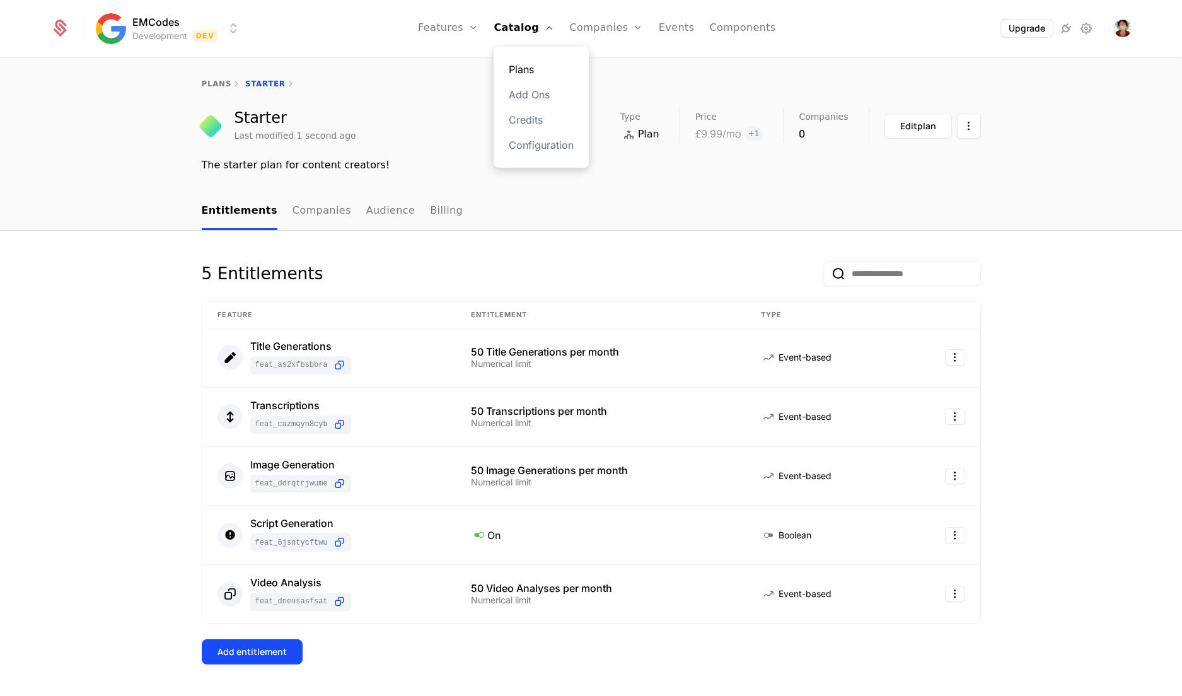
click at [523, 69] on link "Plans" at bounding box center [541, 69] width 65 height 15
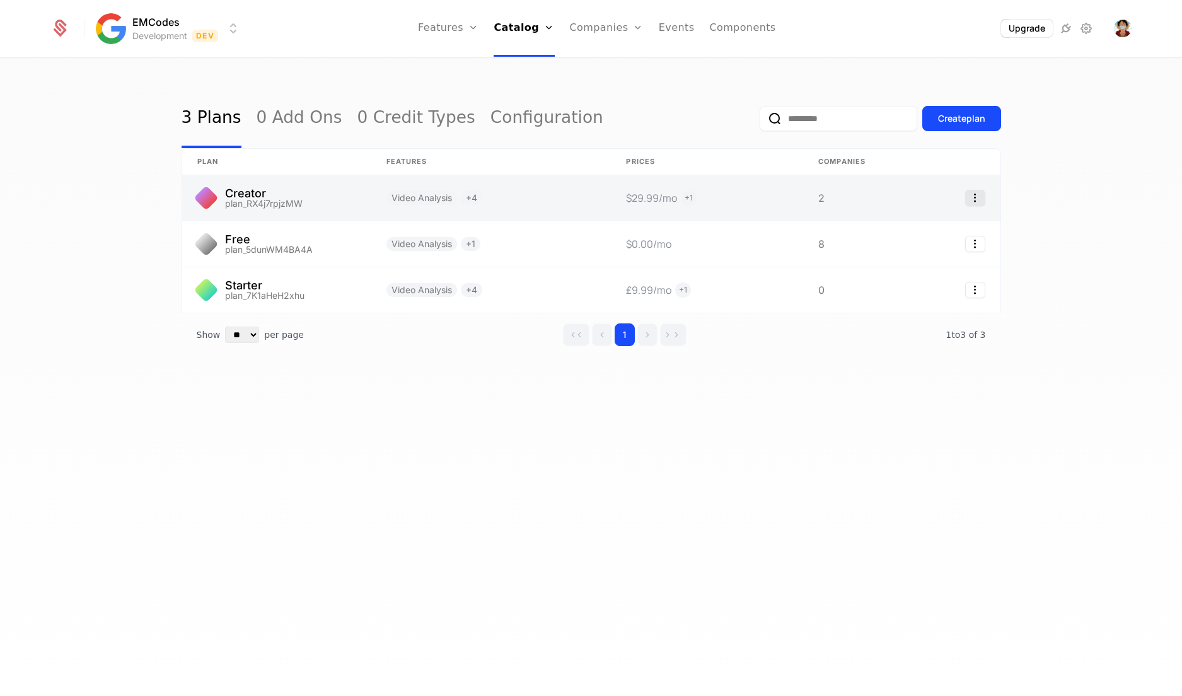
click at [979, 197] on icon "Select action" at bounding box center [975, 198] width 20 height 16
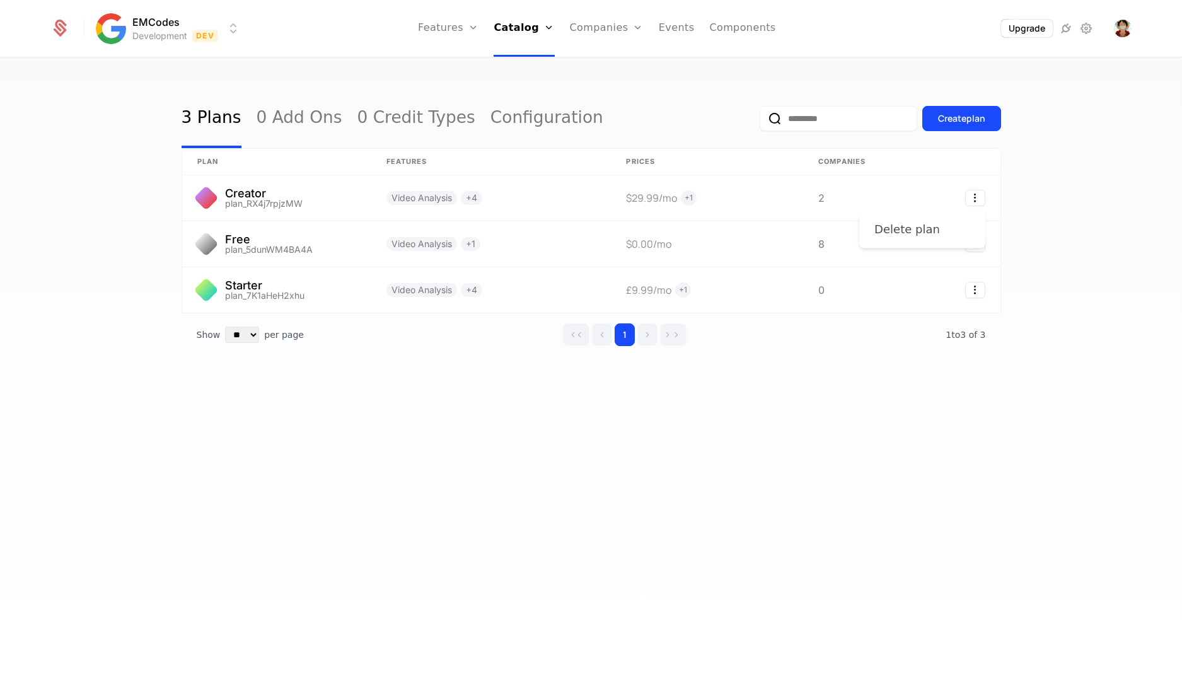
click at [920, 234] on div "Delete plan" at bounding box center [907, 230] width 66 height 18
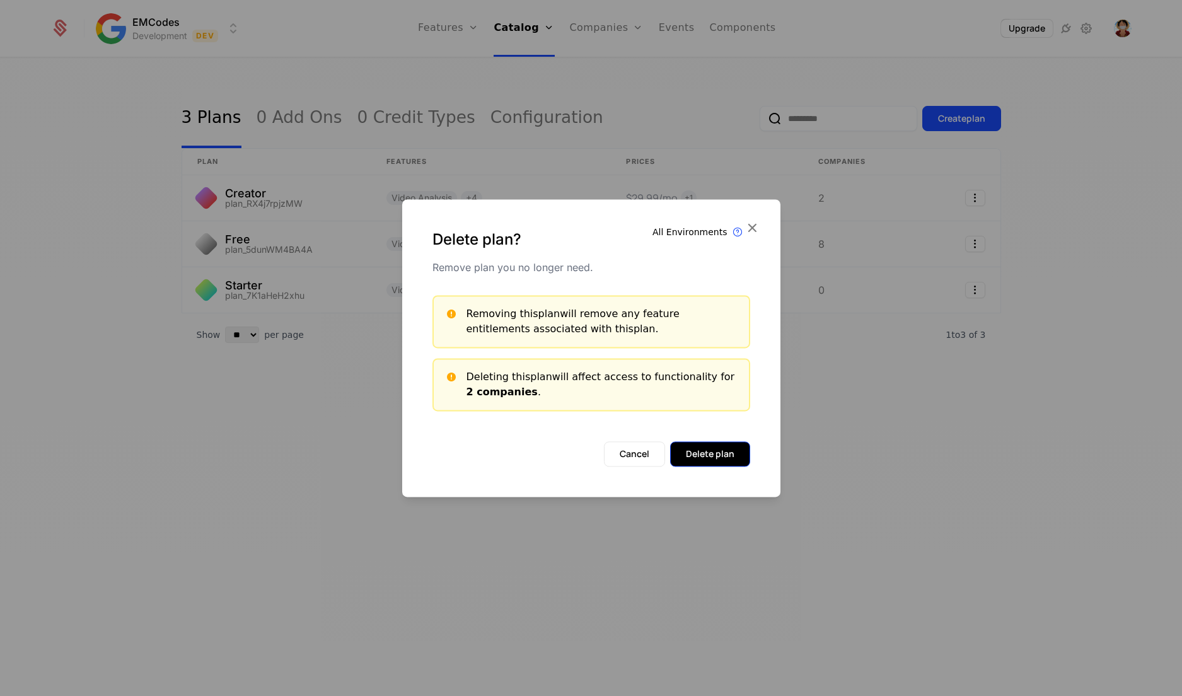
drag, startPoint x: 701, startPoint y: 456, endPoint x: 697, endPoint y: 465, distance: 9.6
click at [697, 465] on button "Delete plan" at bounding box center [710, 453] width 80 height 25
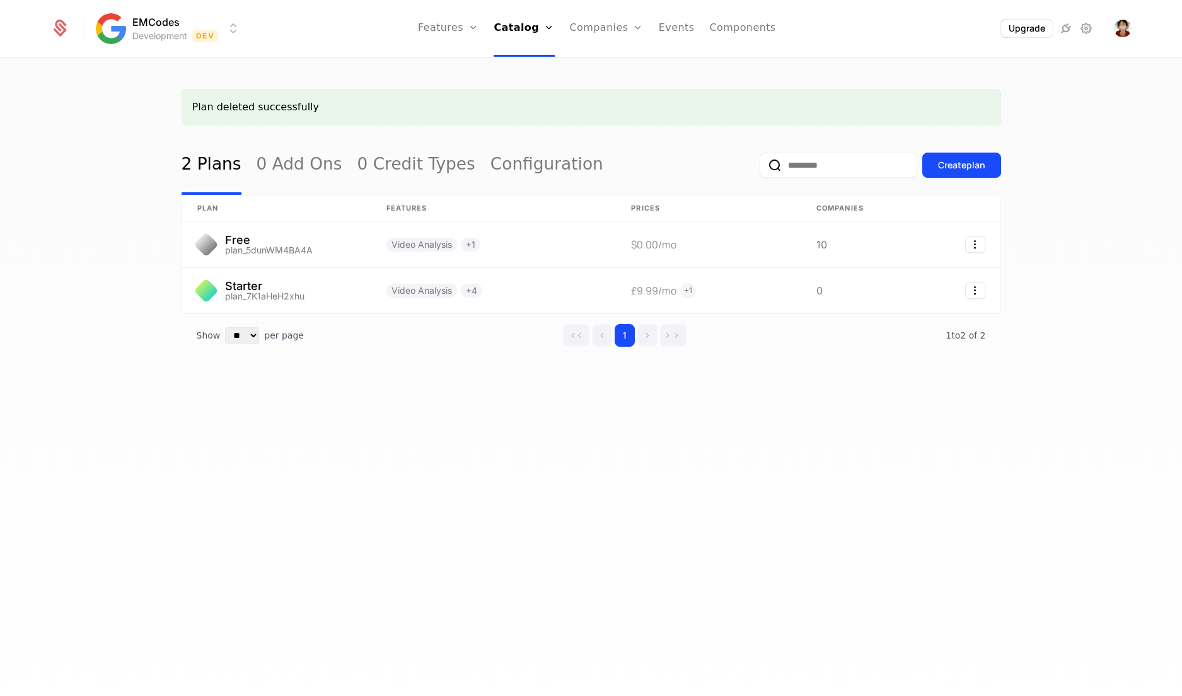
click at [963, 147] on div "Create plan" at bounding box center [880, 165] width 241 height 59
click at [957, 161] on div "Create plan" at bounding box center [961, 165] width 47 height 13
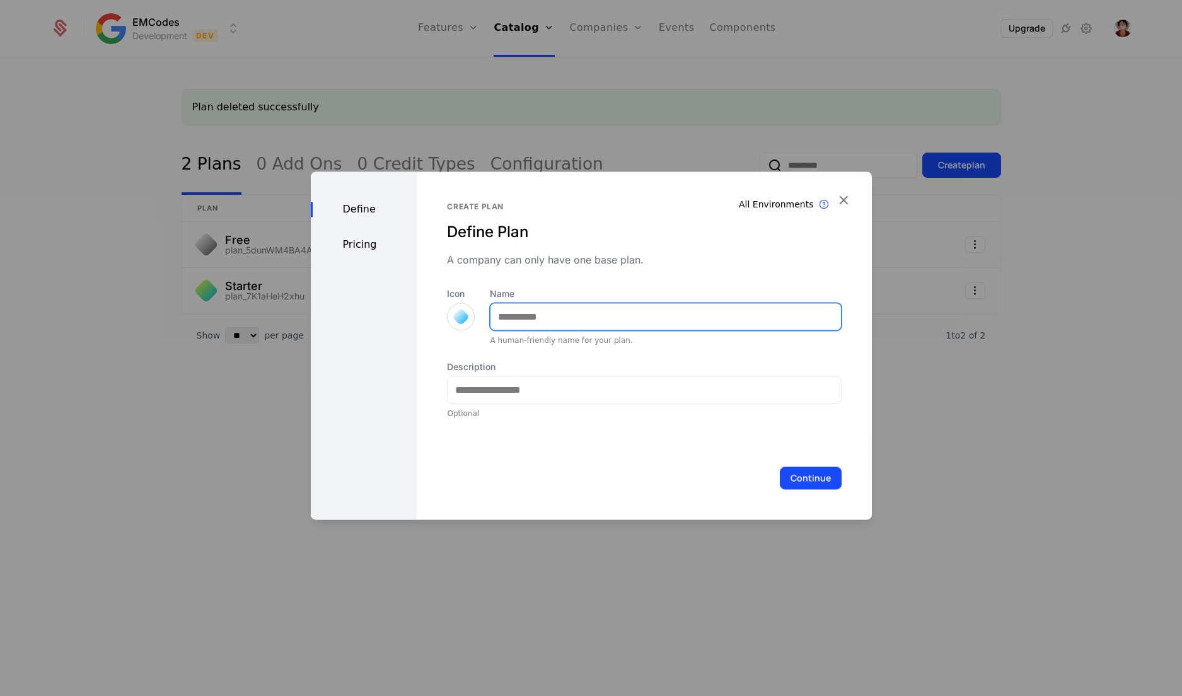
click at [647, 323] on input "Name" at bounding box center [665, 316] width 350 height 26
type input "*******"
click at [466, 318] on div at bounding box center [461, 317] width 28 height 28
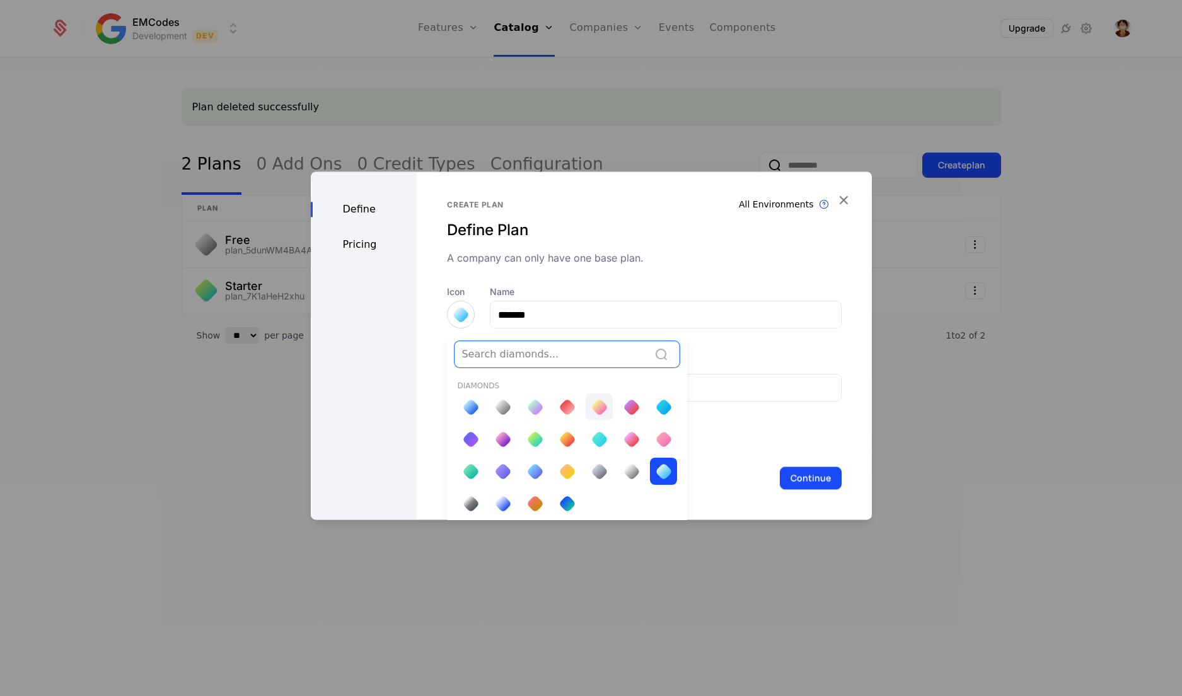
click at [593, 406] on div at bounding box center [600, 407] width 18 height 18
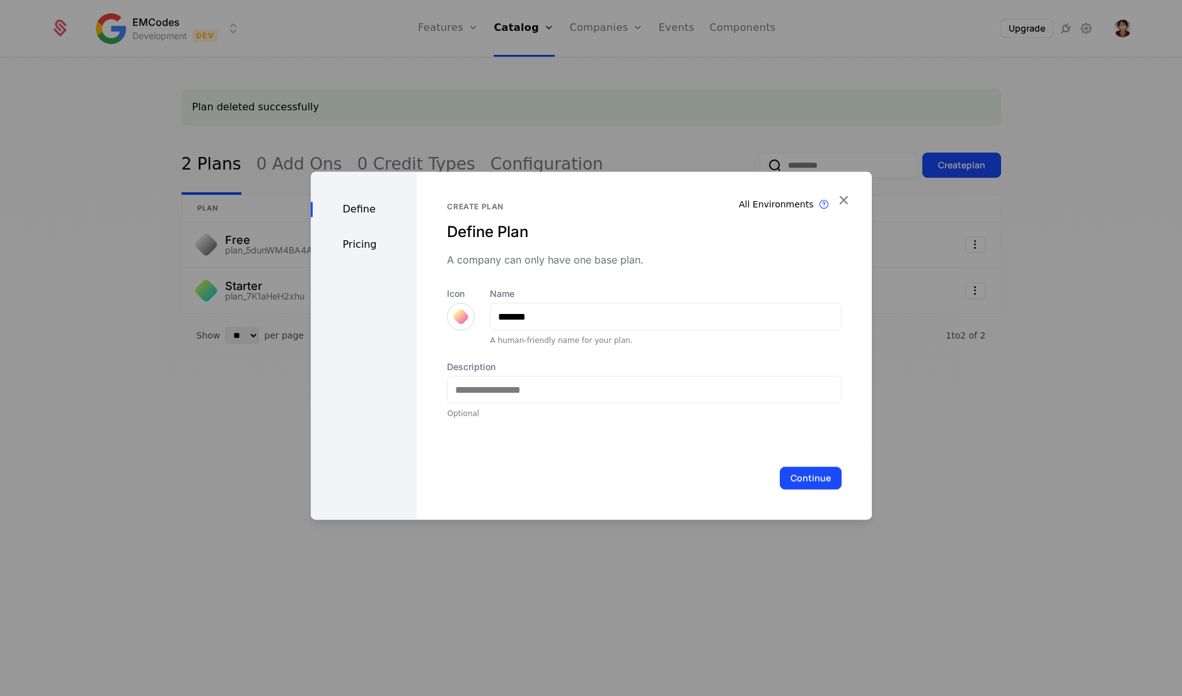
click at [463, 314] on div at bounding box center [461, 317] width 18 height 18
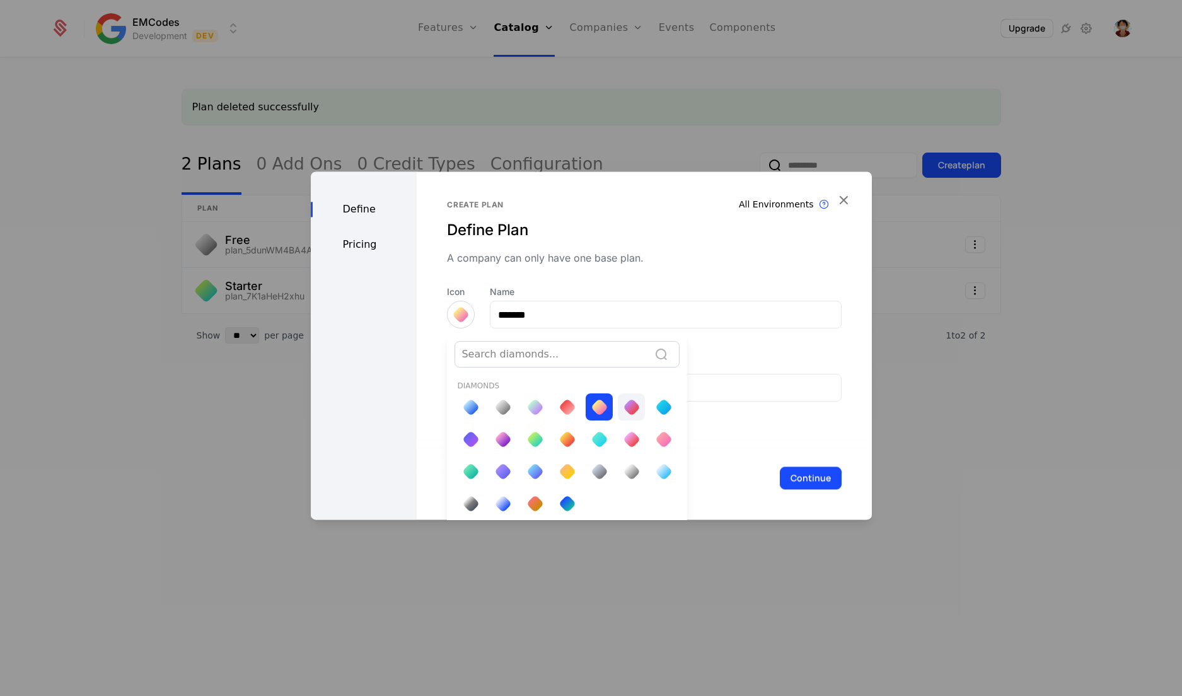
click at [630, 408] on div at bounding box center [632, 407] width 18 height 18
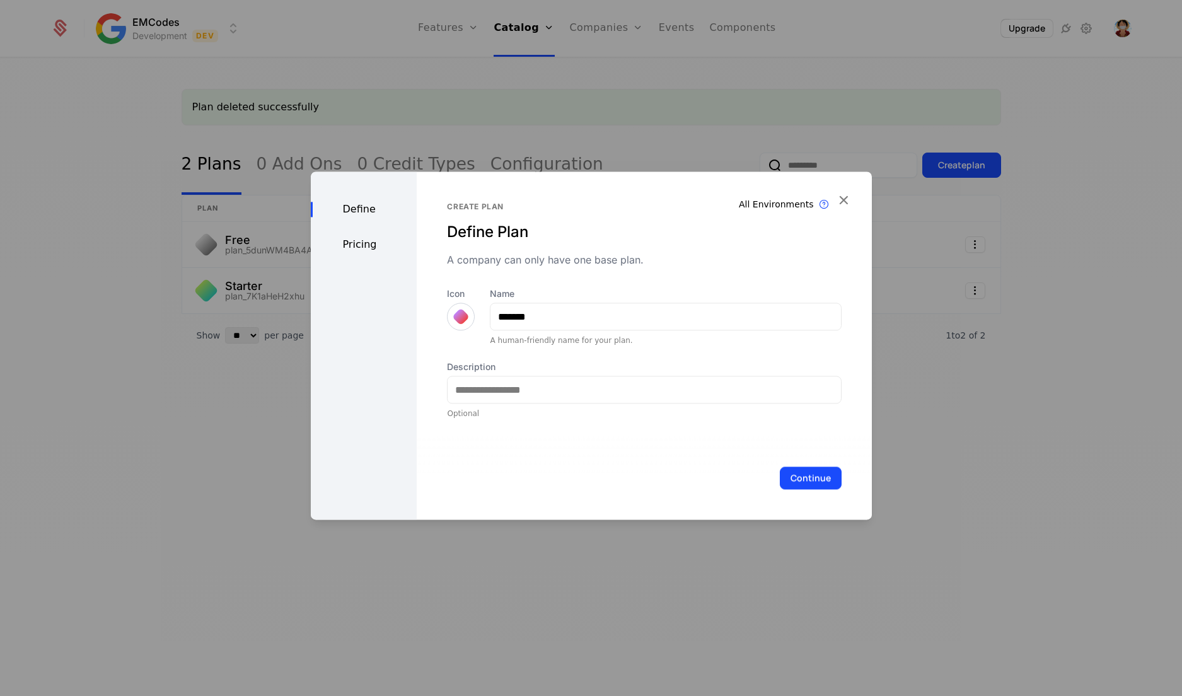
scroll to position [0, 0]
click at [562, 386] on input "Description" at bounding box center [644, 389] width 393 height 26
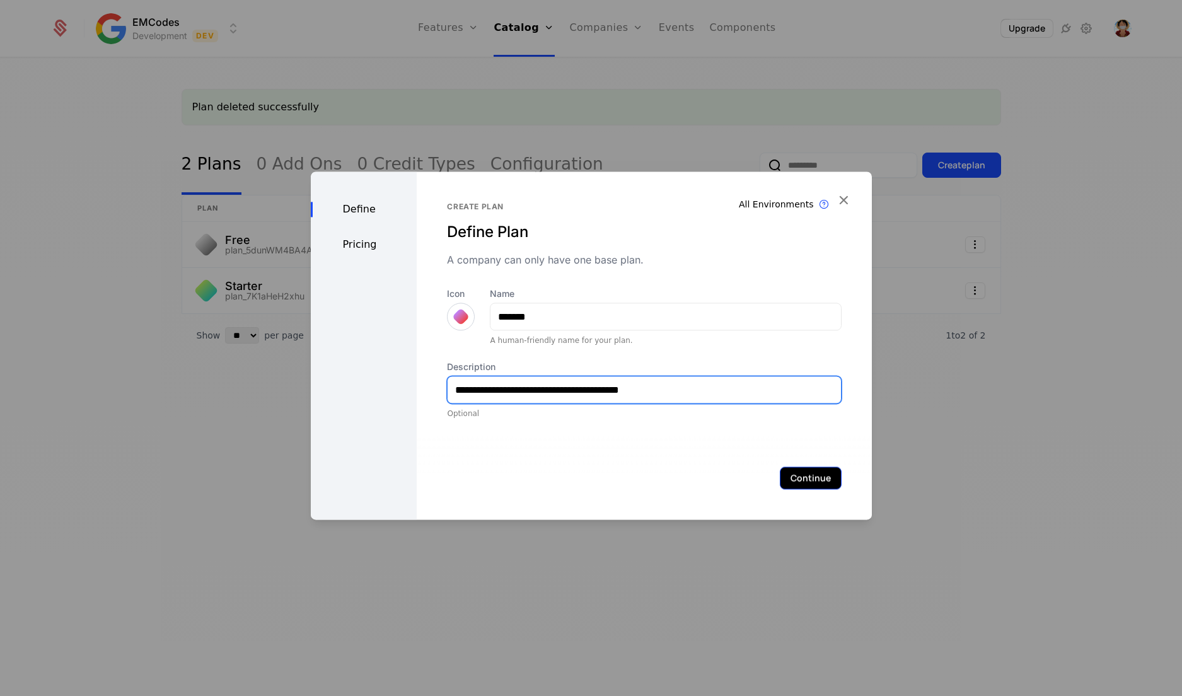
type input "**********"
click at [789, 477] on button "Continue" at bounding box center [811, 477] width 62 height 23
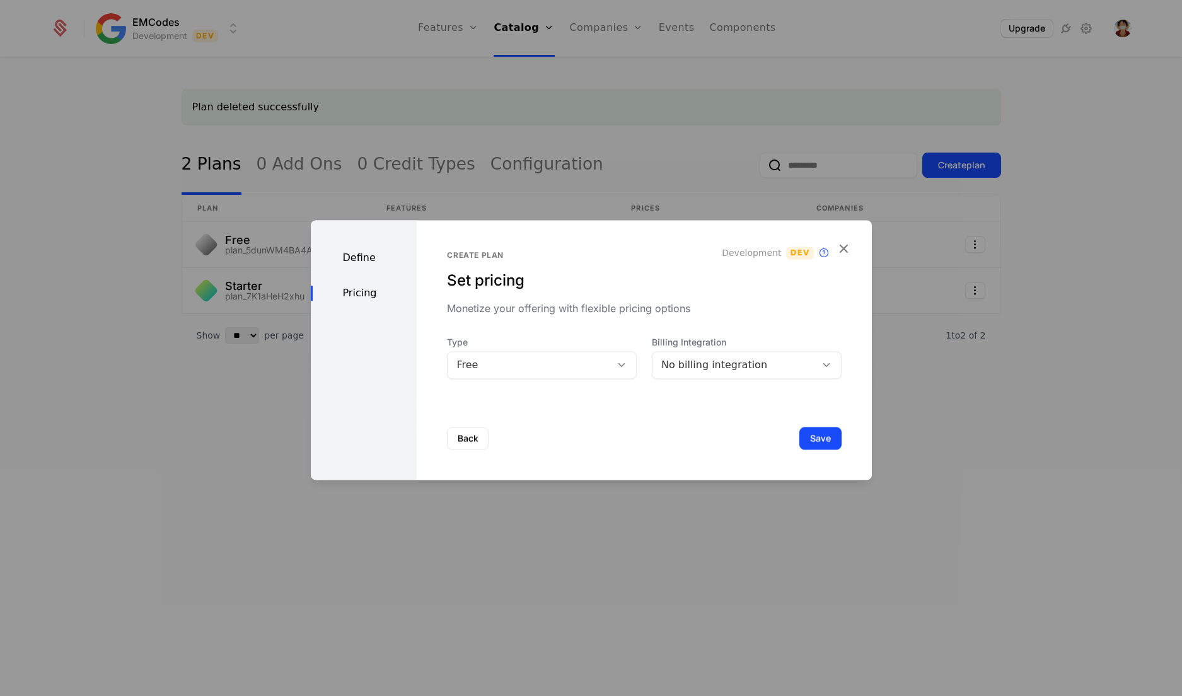
click at [580, 366] on div "Free" at bounding box center [529, 364] width 146 height 15
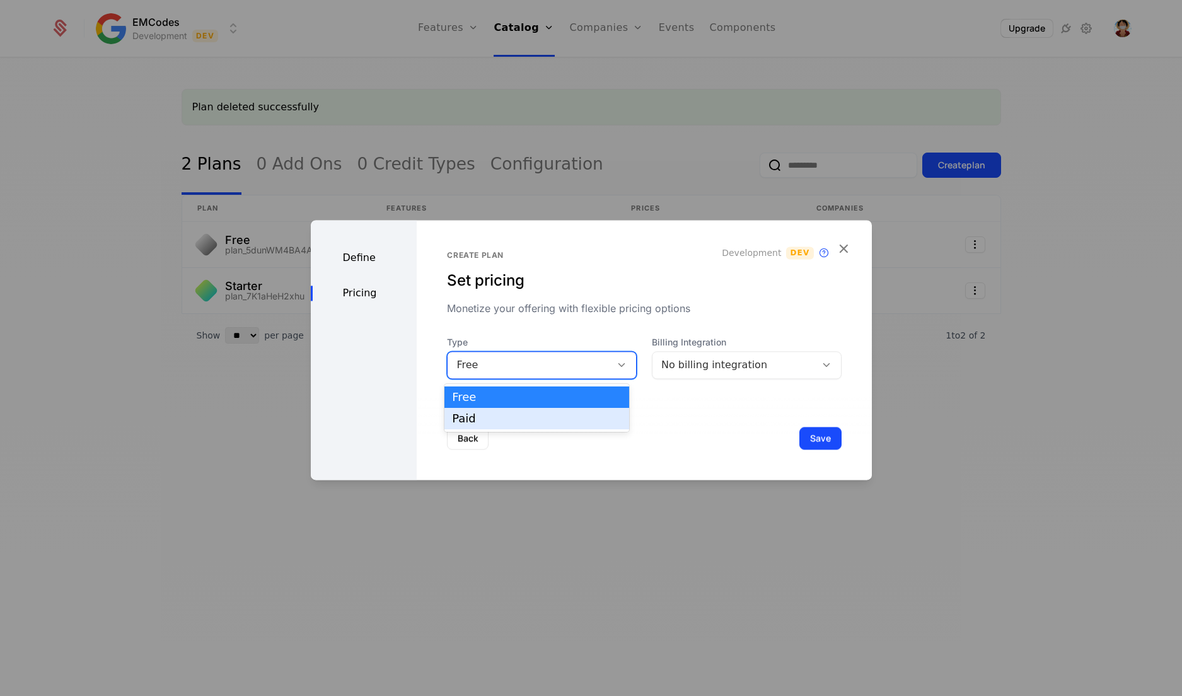
click at [534, 413] on div "Paid" at bounding box center [537, 418] width 170 height 11
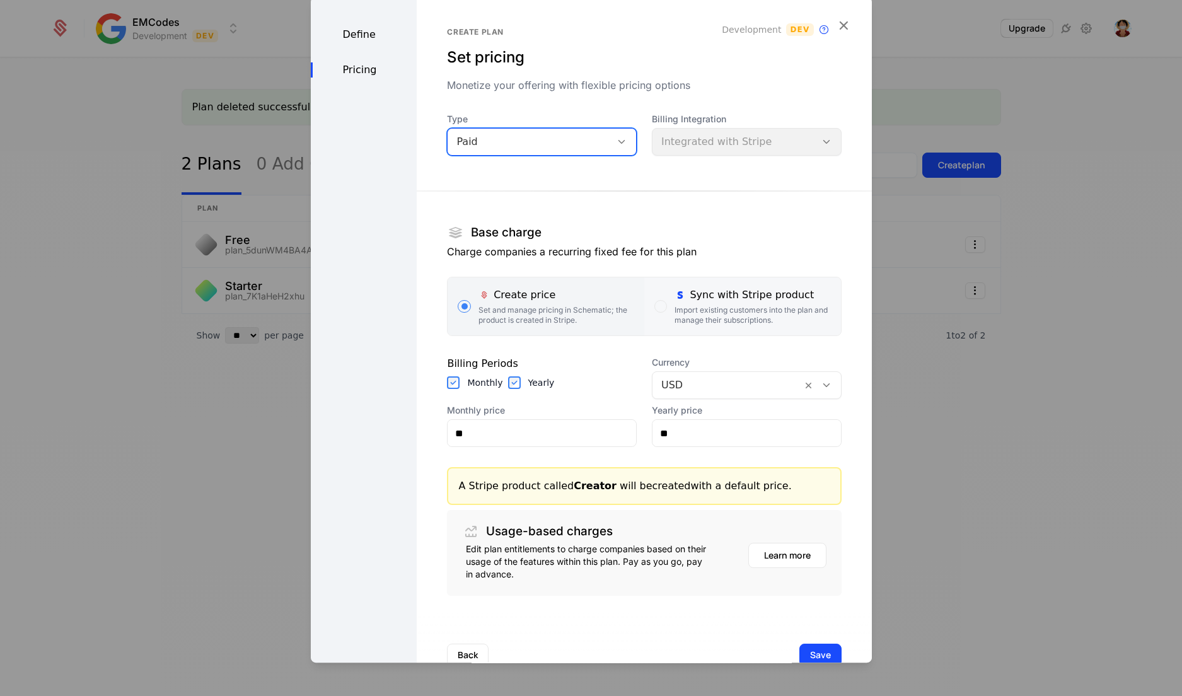
click at [715, 308] on div "Import existing customers into the plan and manage their subscriptions." at bounding box center [752, 315] width 156 height 20
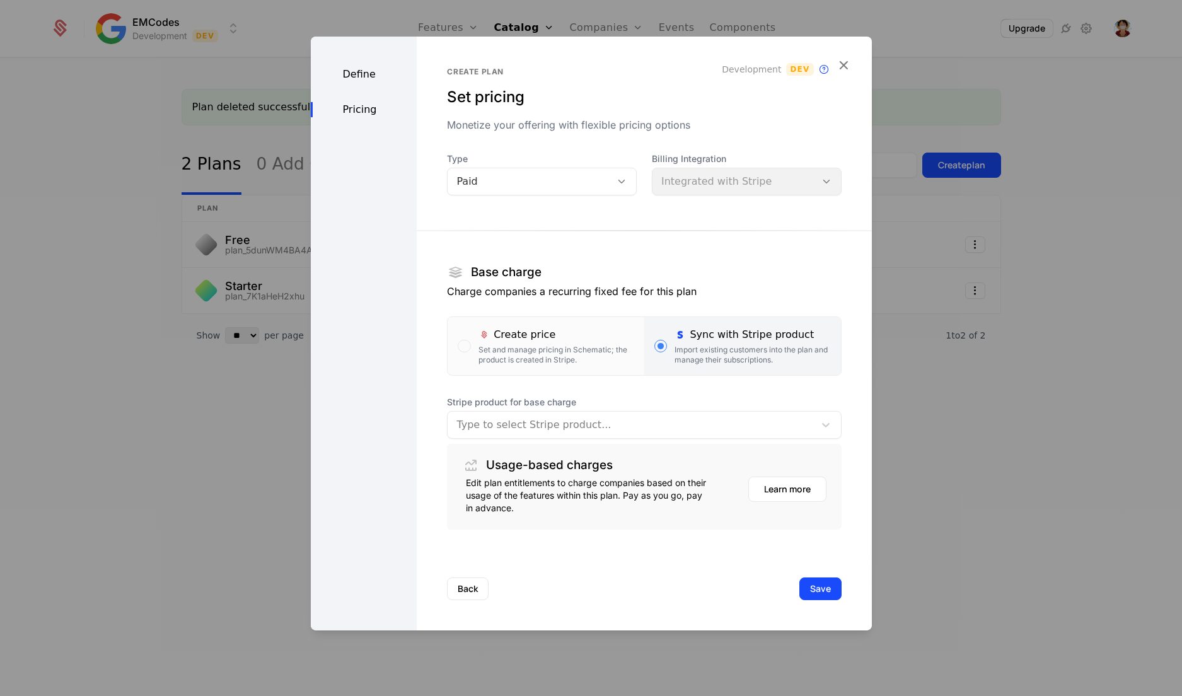
click at [637, 432] on div at bounding box center [630, 425] width 349 height 18
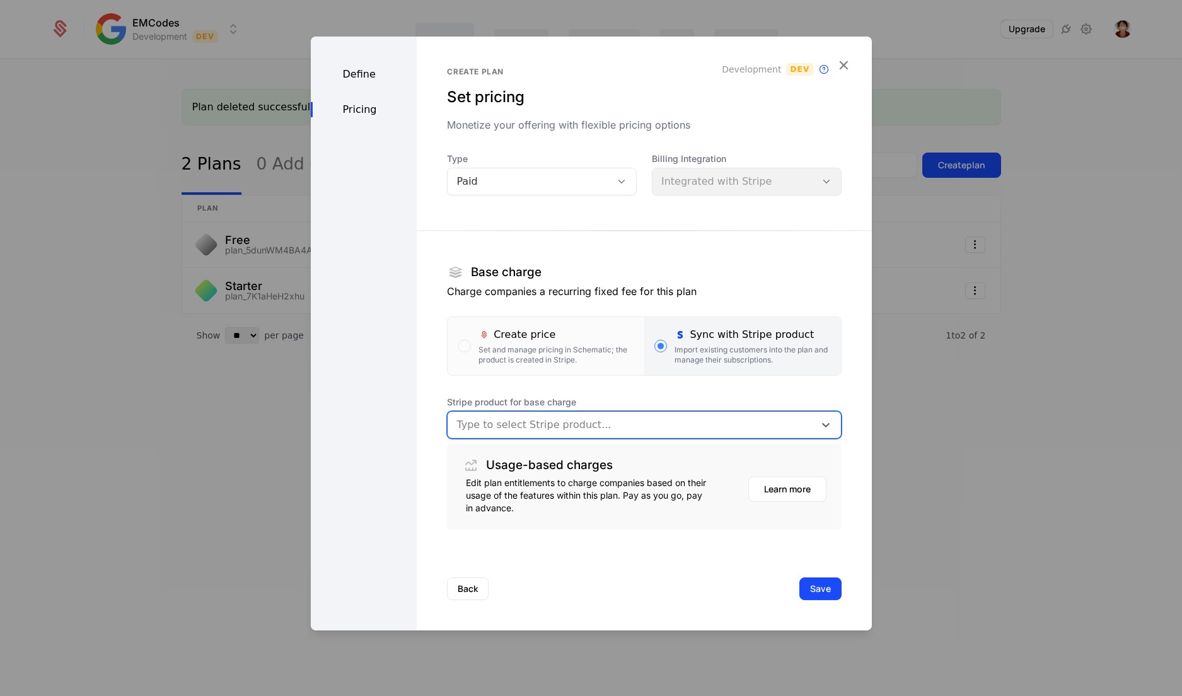
click at [573, 421] on div at bounding box center [630, 425] width 349 height 18
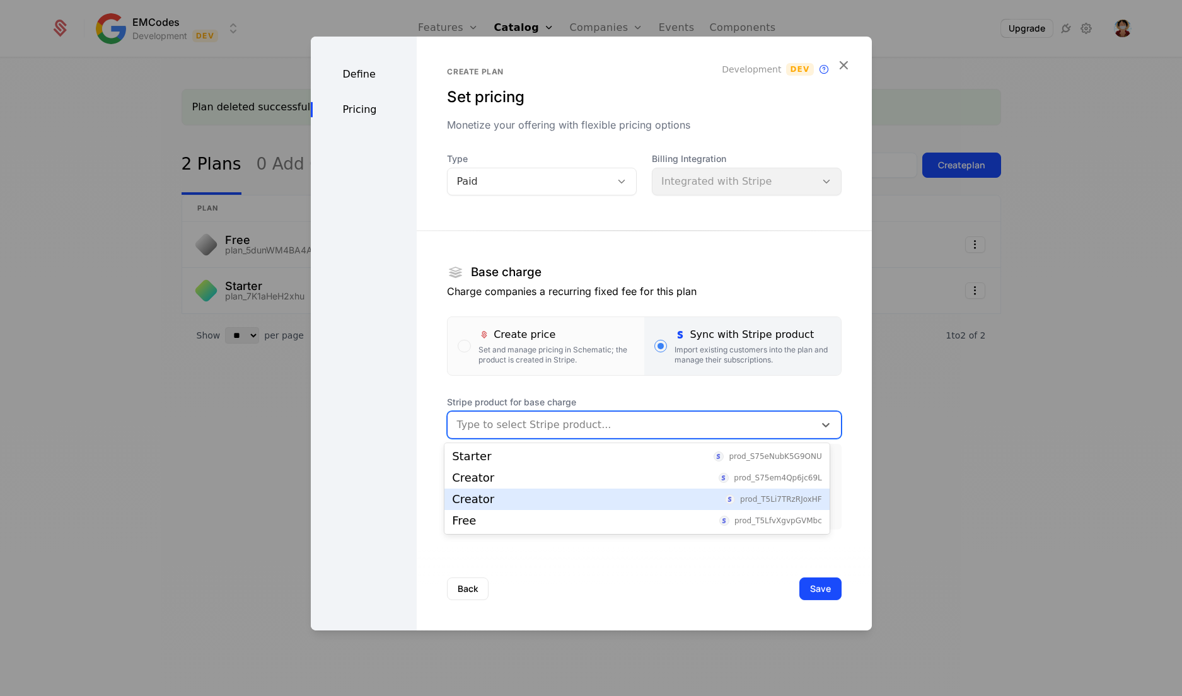
click at [625, 499] on div "Creator prod_T5Li7TRzRJoxHF" at bounding box center [637, 499] width 370 height 11
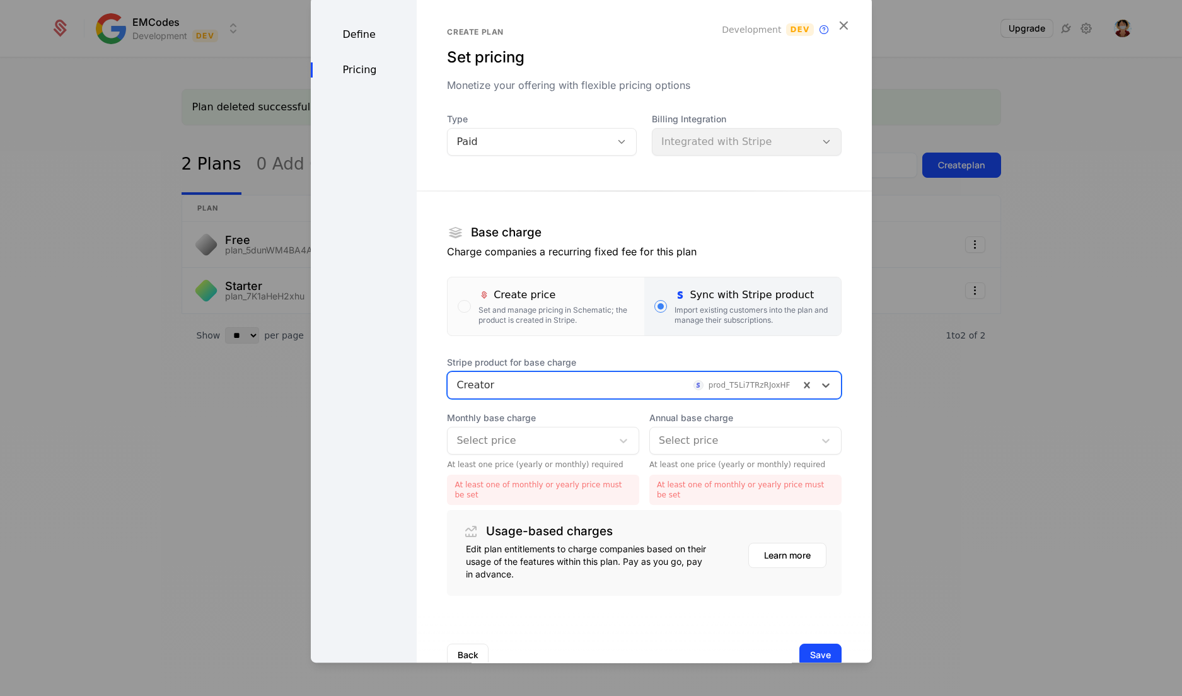
click at [590, 448] on div at bounding box center [529, 441] width 147 height 18
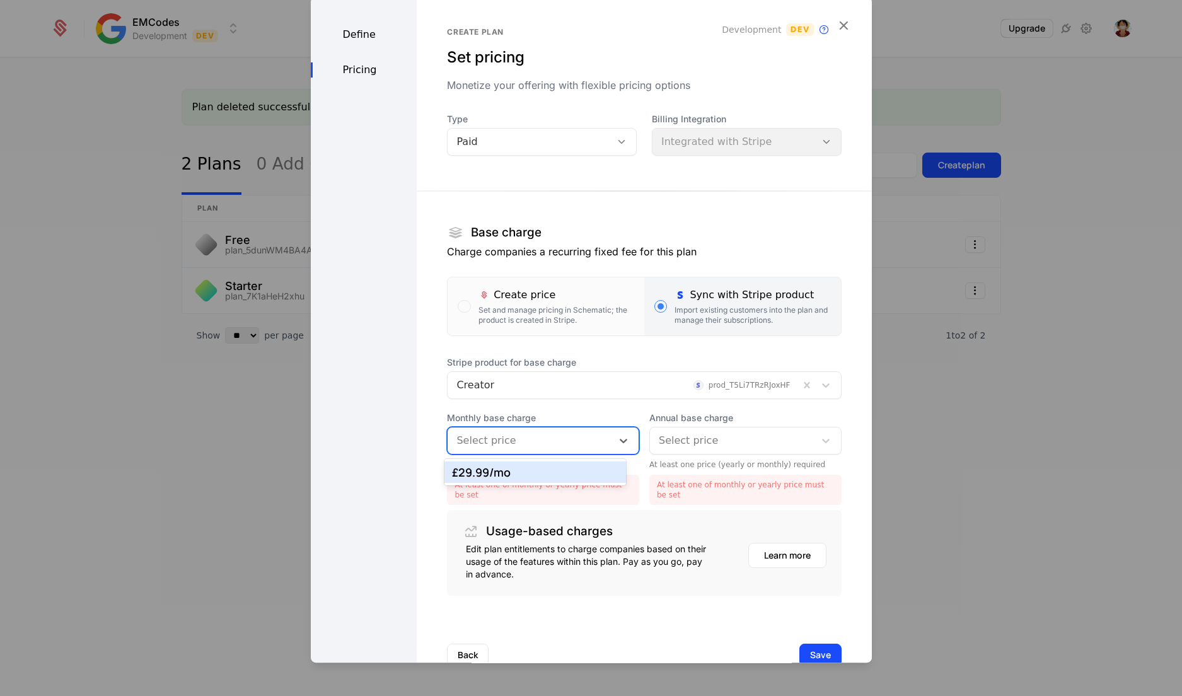
click at [554, 470] on div "£29.99 /mo" at bounding box center [535, 471] width 166 height 11
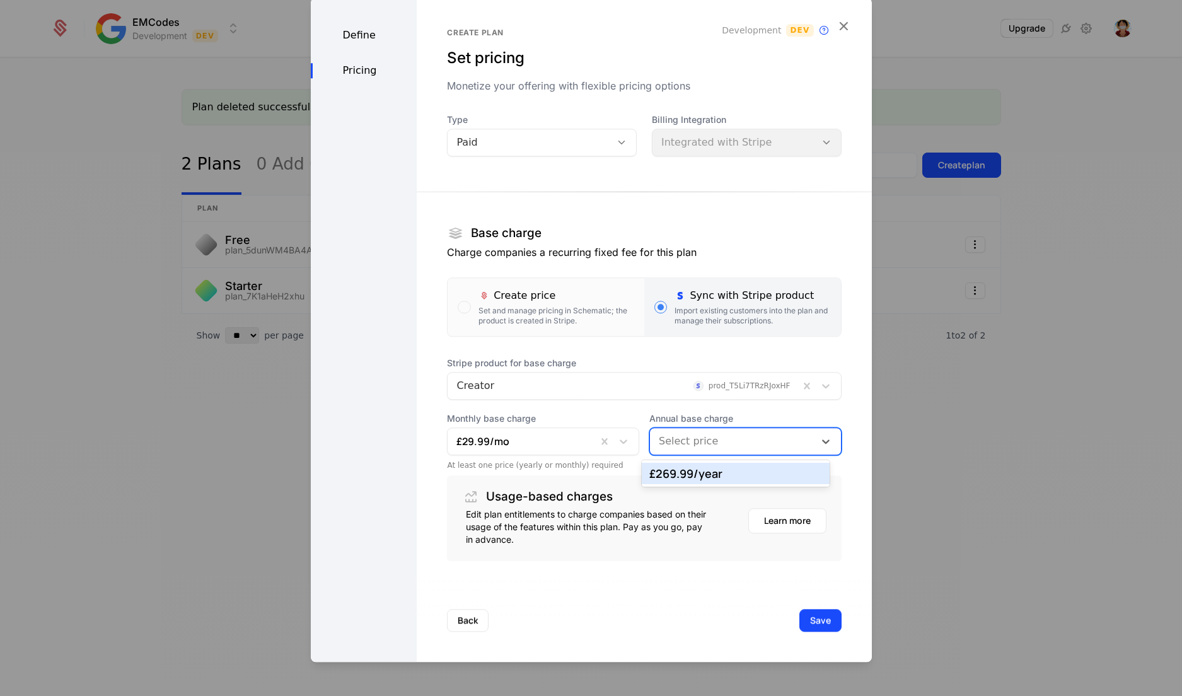
click at [706, 434] on div at bounding box center [732, 441] width 147 height 18
click at [691, 470] on div "£269.99 /year" at bounding box center [735, 473] width 172 height 11
click at [799, 623] on button "Save" at bounding box center [820, 620] width 42 height 23
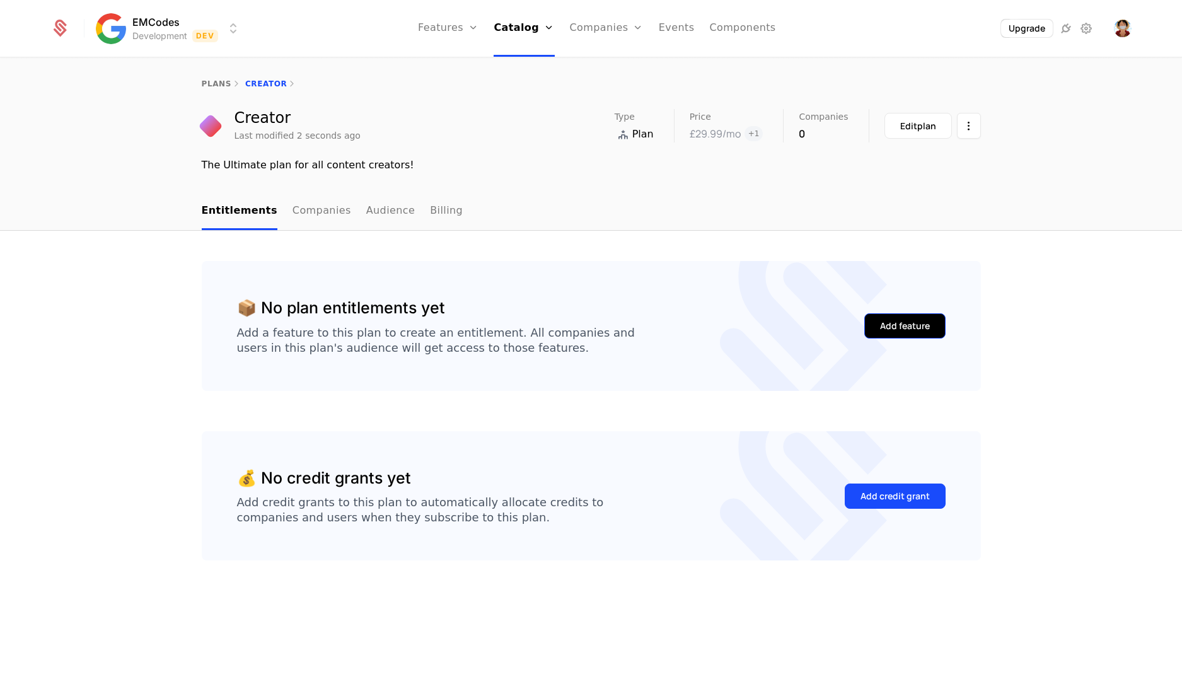
click at [893, 320] on div "Add feature" at bounding box center [905, 326] width 50 height 13
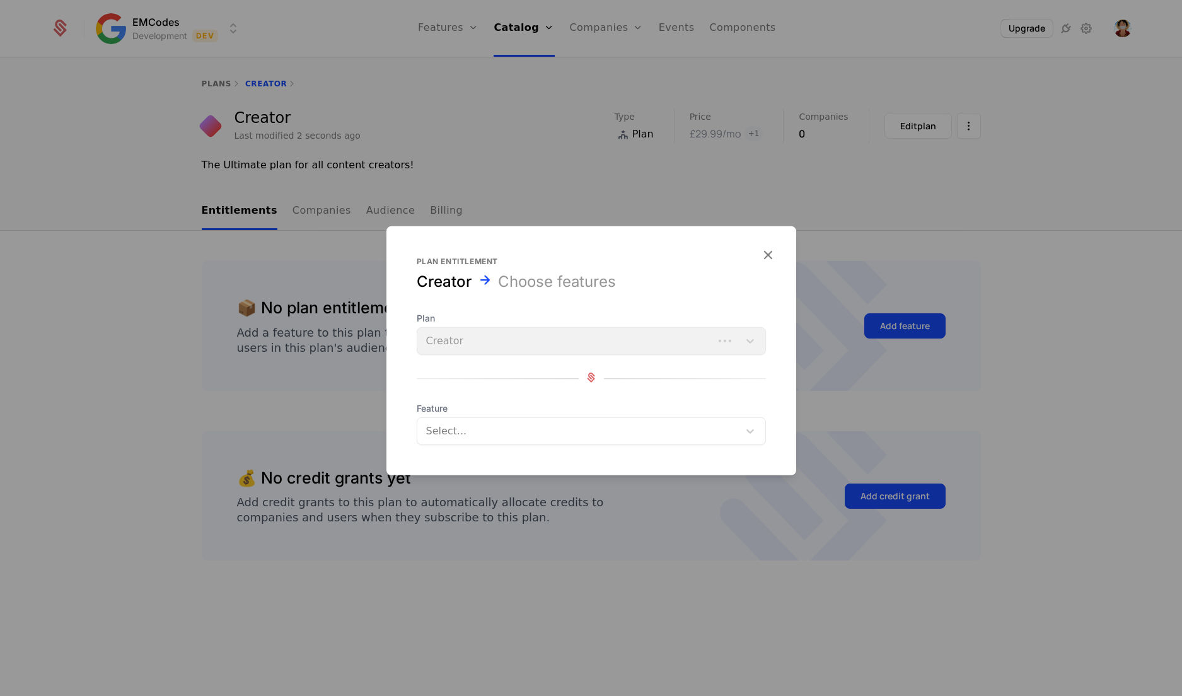
click at [600, 418] on div "Select..." at bounding box center [591, 431] width 349 height 28
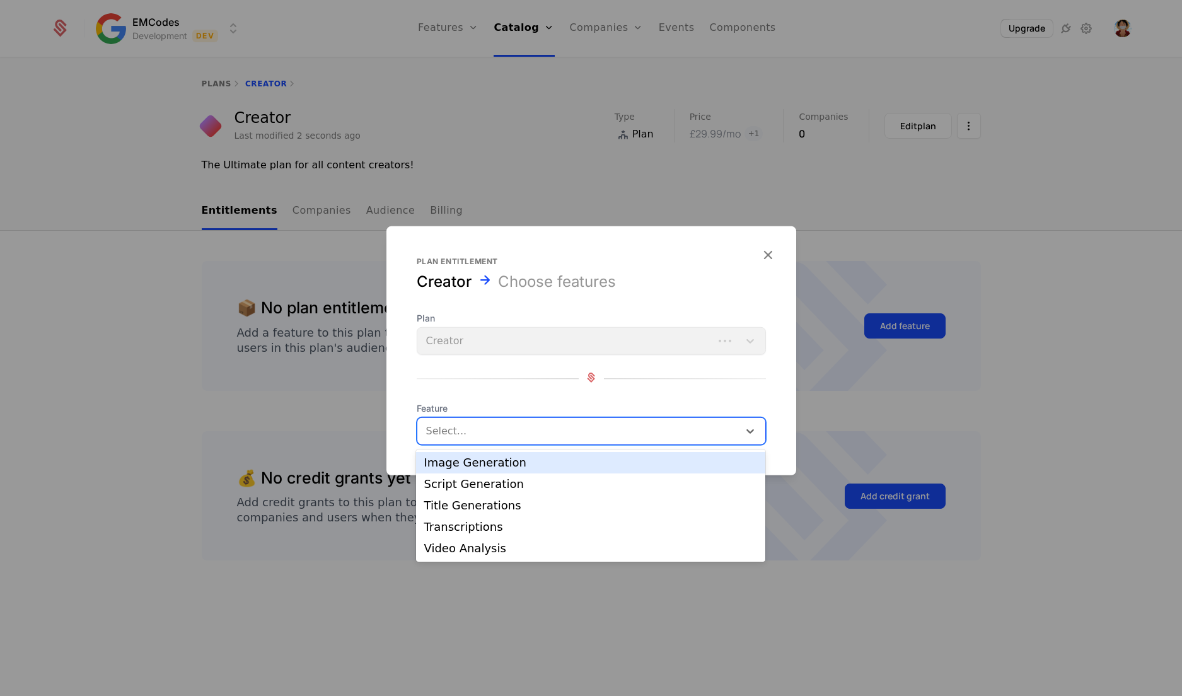
click at [558, 463] on div "Image Generation" at bounding box center [591, 462] width 334 height 11
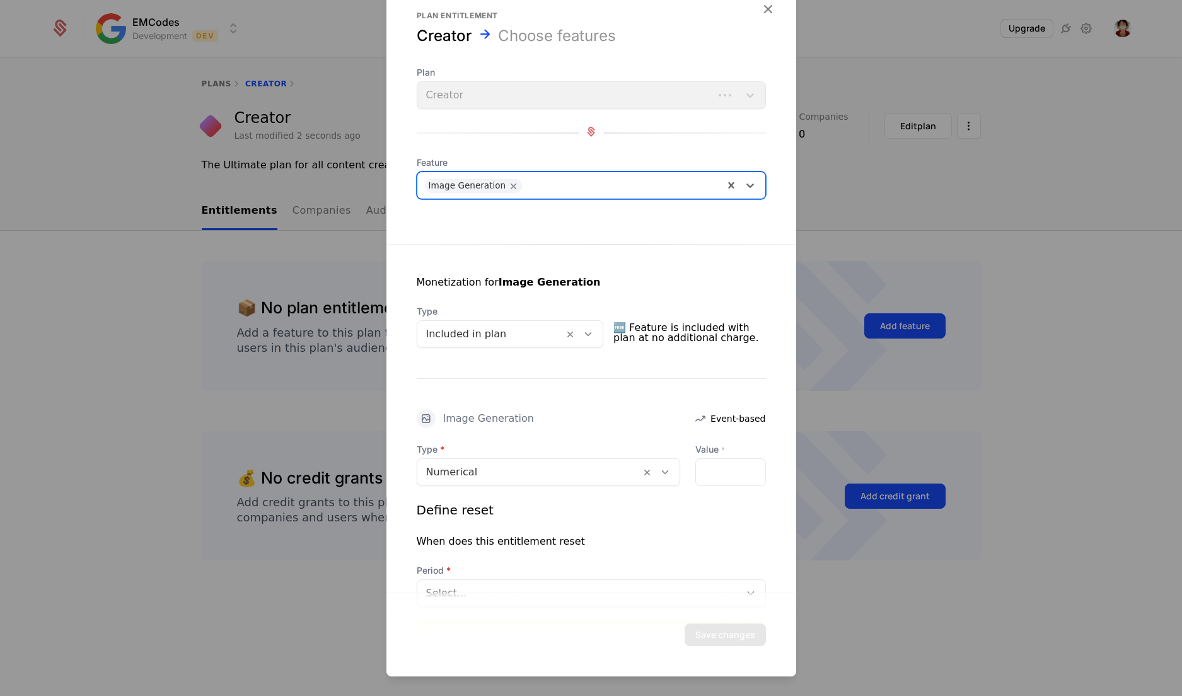
click at [661, 175] on div at bounding box center [621, 184] width 187 height 18
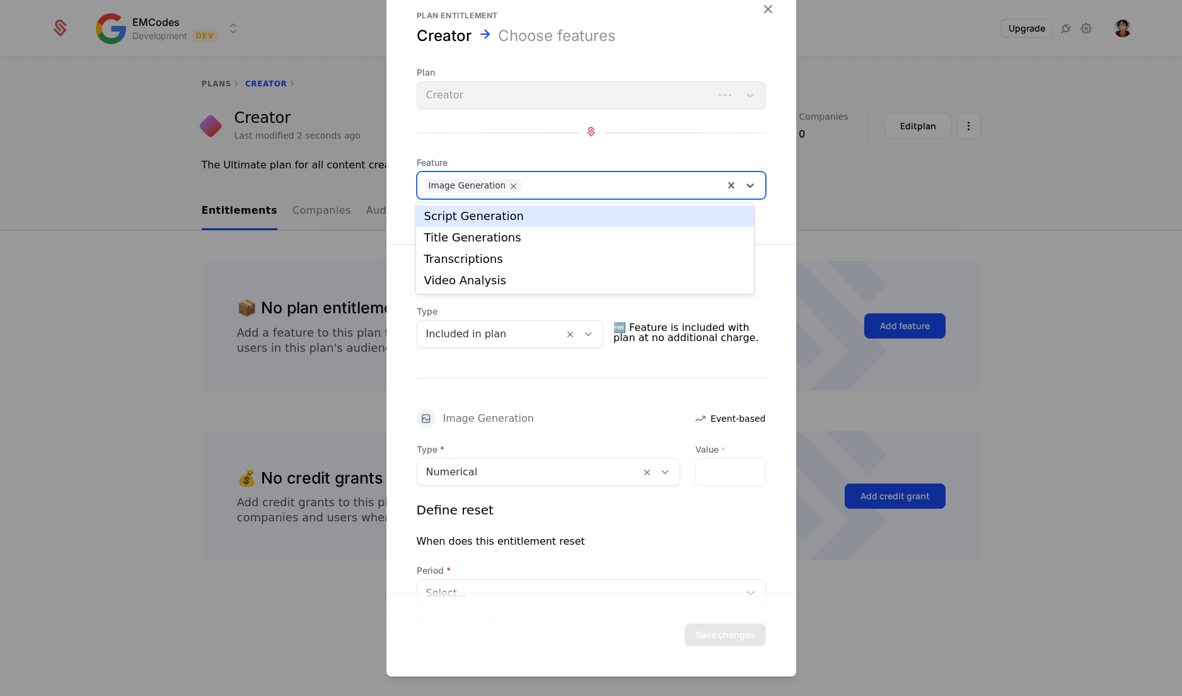
click at [577, 223] on div "Script Generation" at bounding box center [584, 215] width 337 height 21
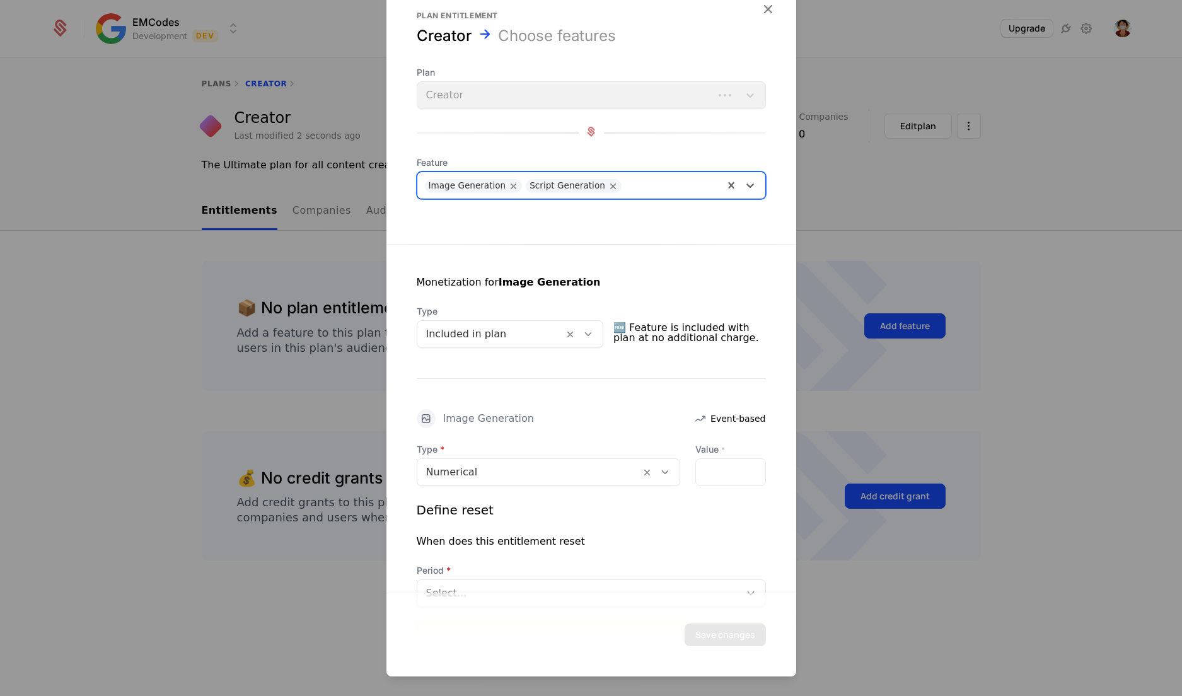
click at [628, 180] on div at bounding box center [672, 184] width 88 height 18
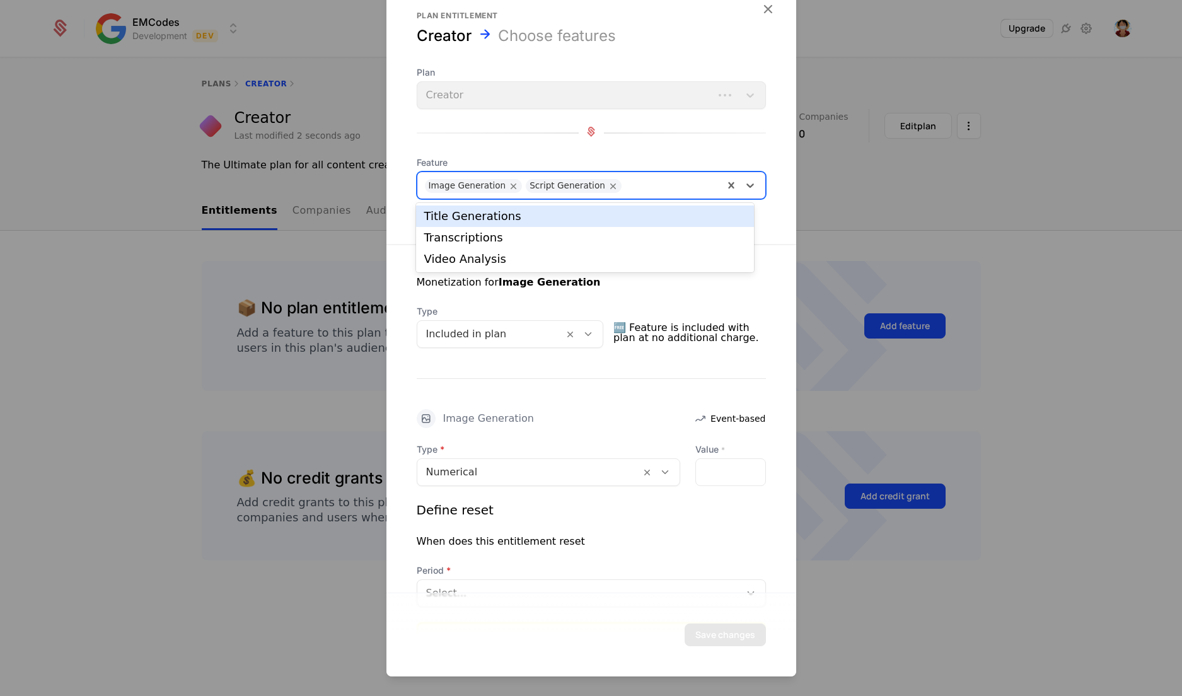
click at [591, 208] on div "Title Generations" at bounding box center [584, 215] width 337 height 21
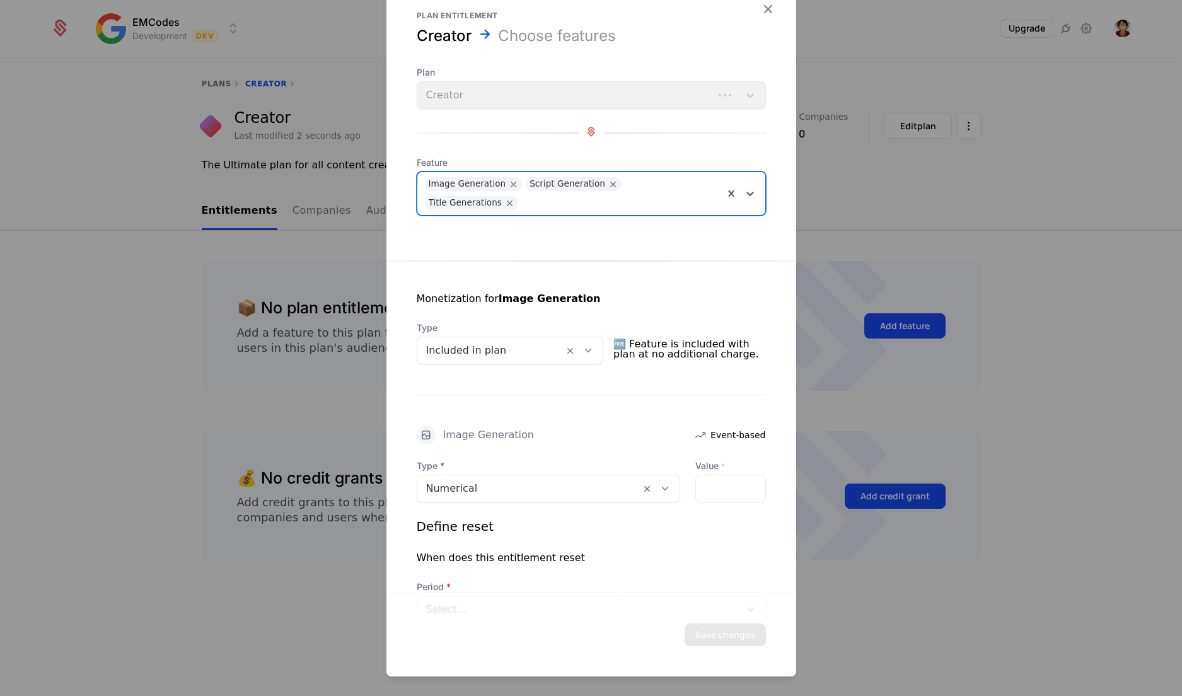
click at [705, 184] on div "Image Generation Script Generation Title Generations" at bounding box center [570, 193] width 306 height 43
click at [647, 220] on div "Transcriptions" at bounding box center [585, 216] width 322 height 11
click at [676, 205] on div at bounding box center [662, 201] width 108 height 18
click at [635, 229] on div "Video Analysis" at bounding box center [585, 231] width 322 height 11
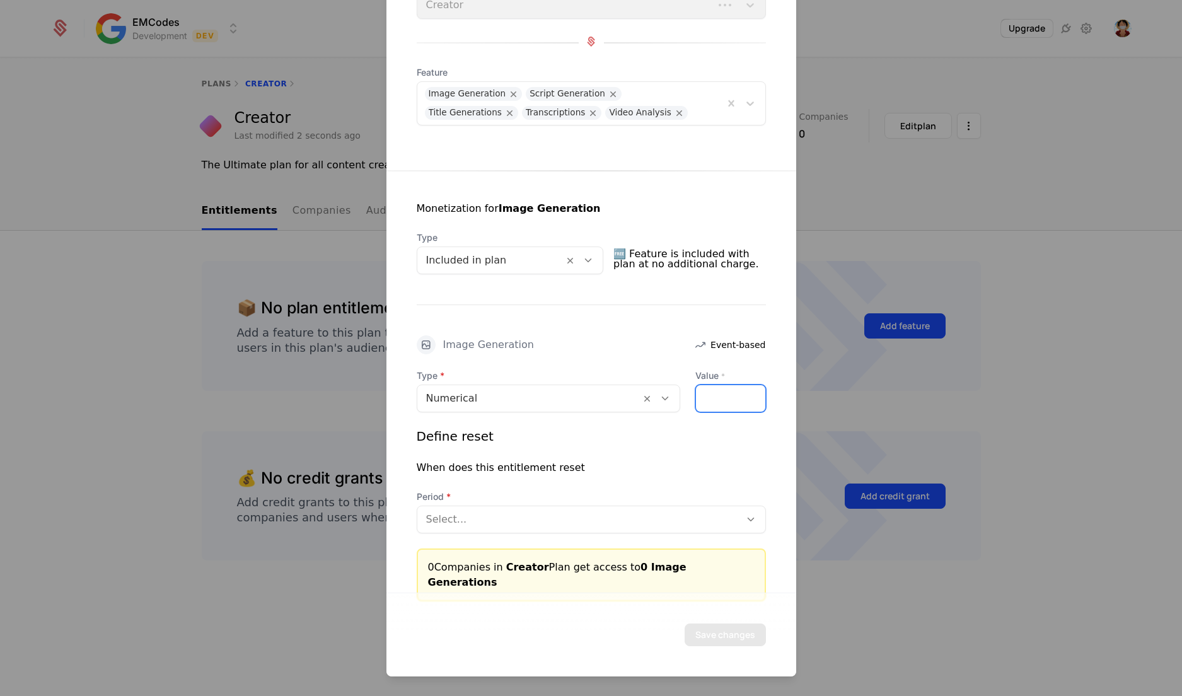
click at [717, 403] on input "*" at bounding box center [730, 398] width 69 height 26
type input "***"
click at [594, 517] on div at bounding box center [578, 520] width 305 height 18
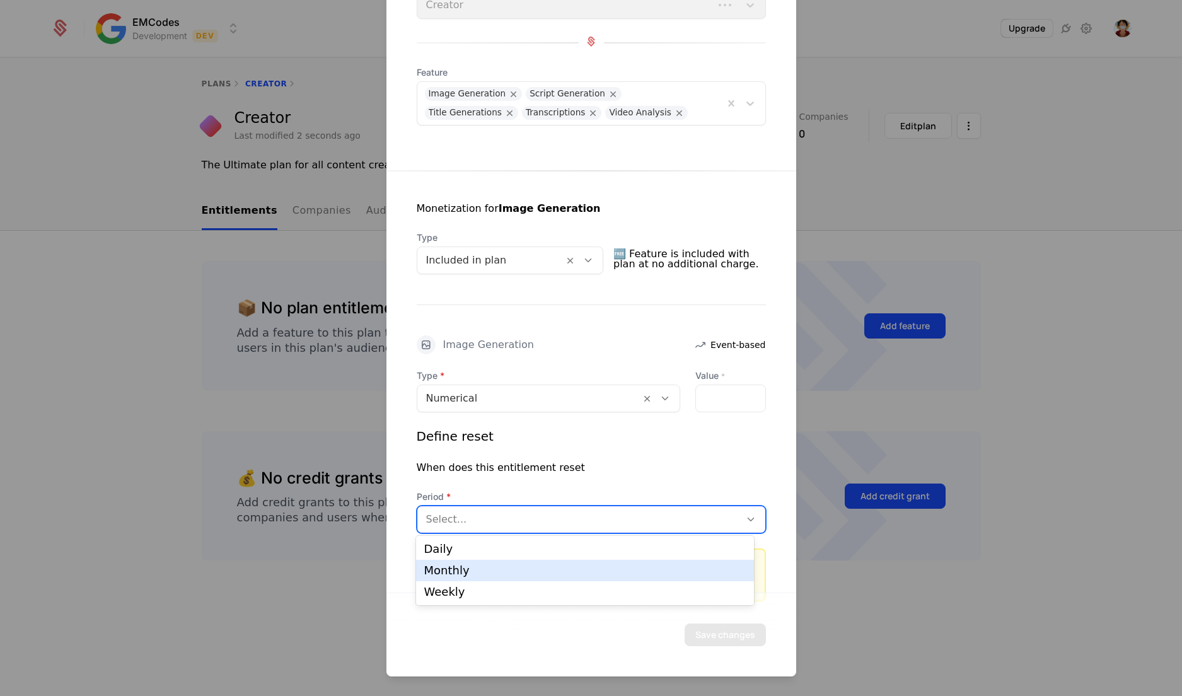
click at [504, 564] on div "Monthly" at bounding box center [584, 570] width 337 height 21
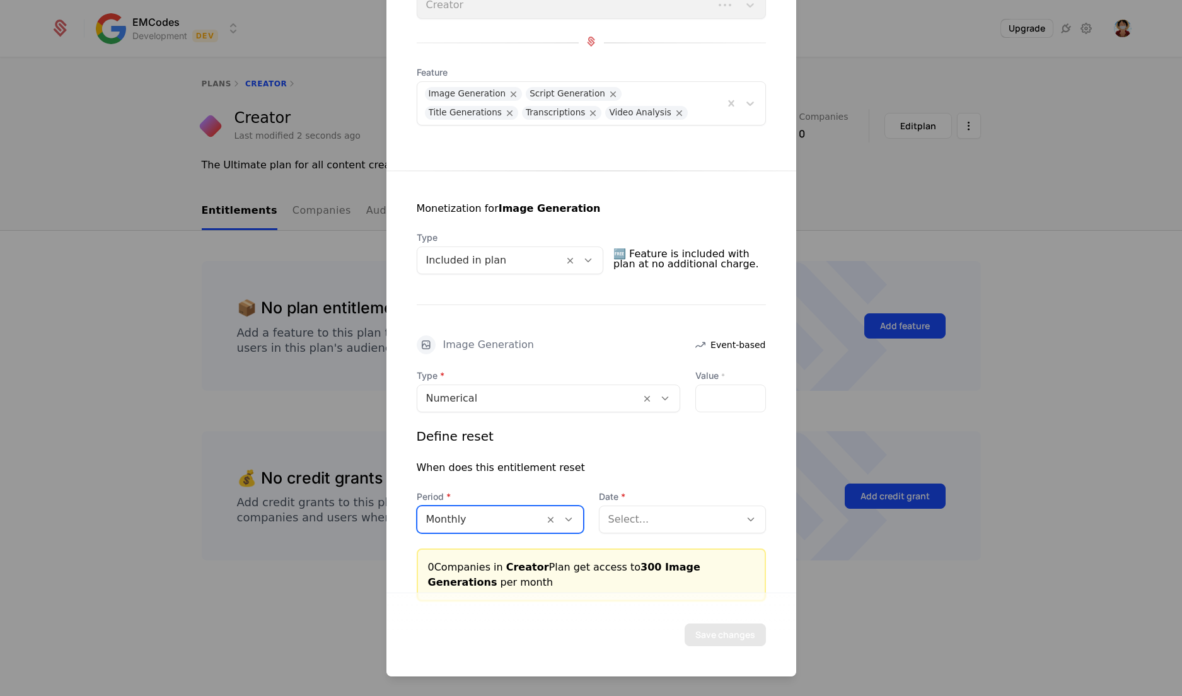
click at [664, 512] on div at bounding box center [669, 520] width 123 height 18
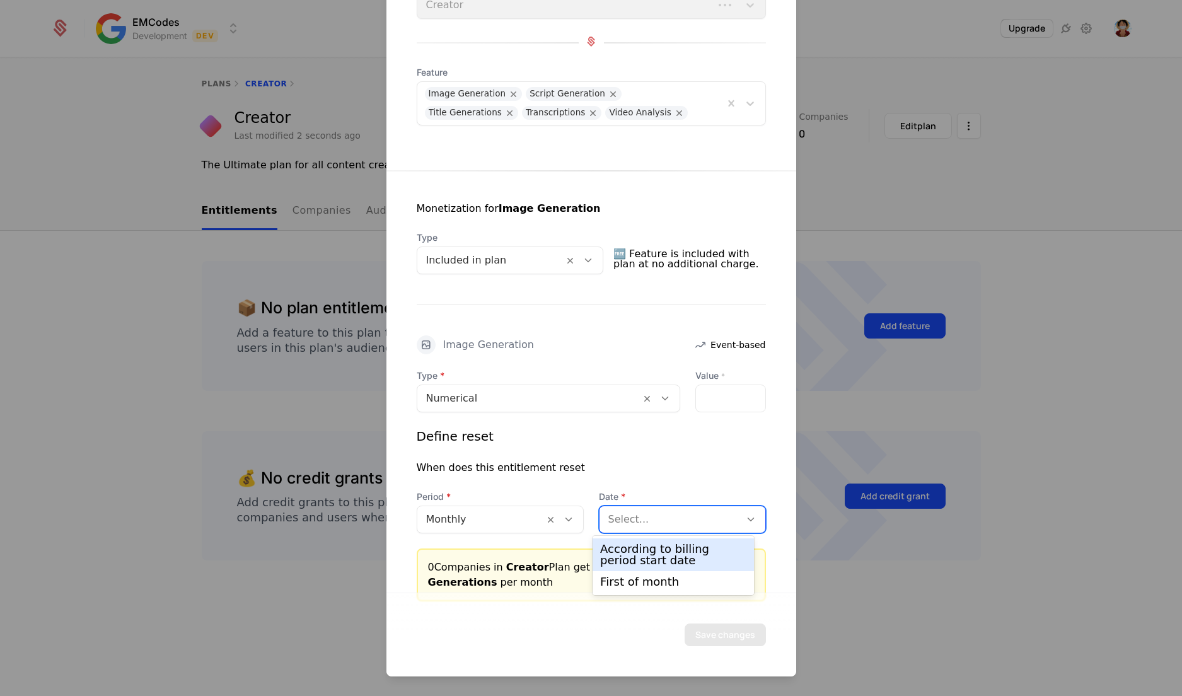
click at [632, 558] on div "According to billing period start date" at bounding box center [673, 554] width 146 height 23
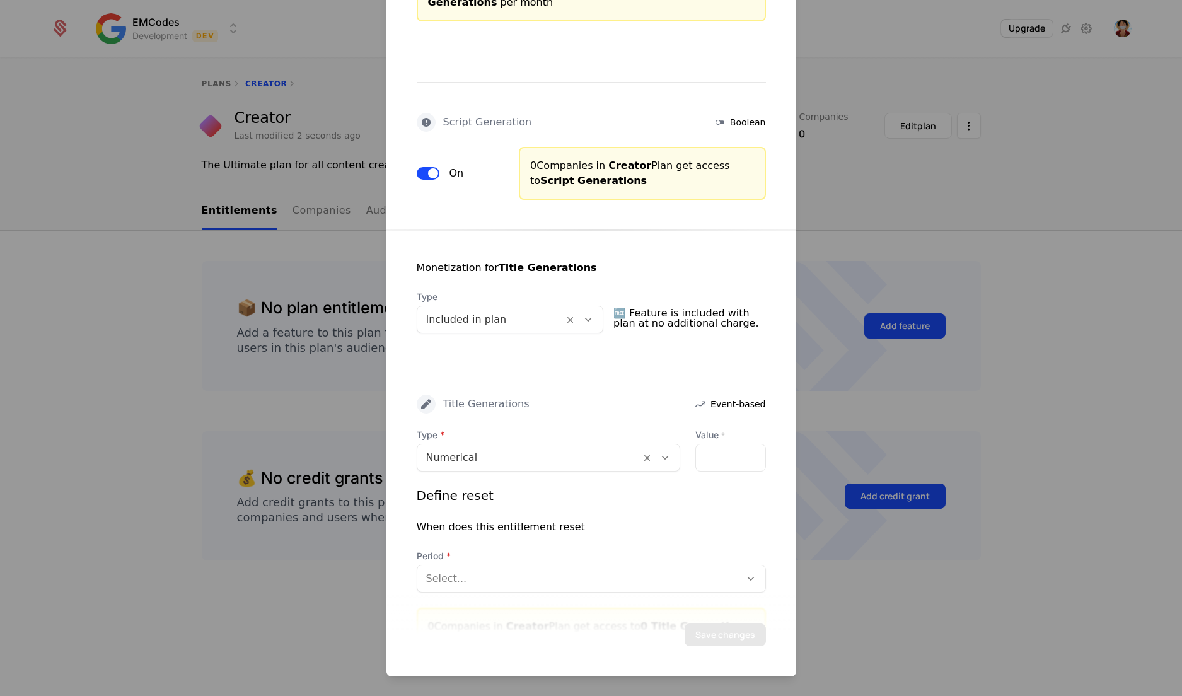
scroll to position [702, 0]
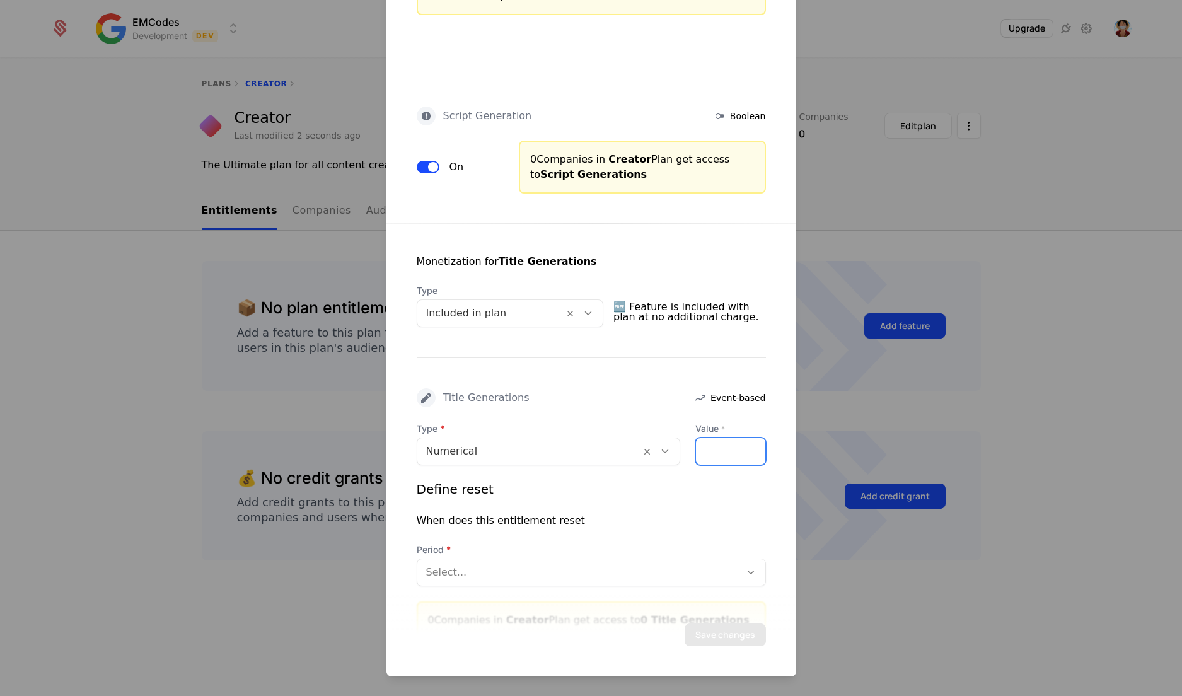
click at [720, 446] on input "*" at bounding box center [730, 451] width 69 height 26
type input "***"
click at [599, 573] on div at bounding box center [578, 573] width 305 height 18
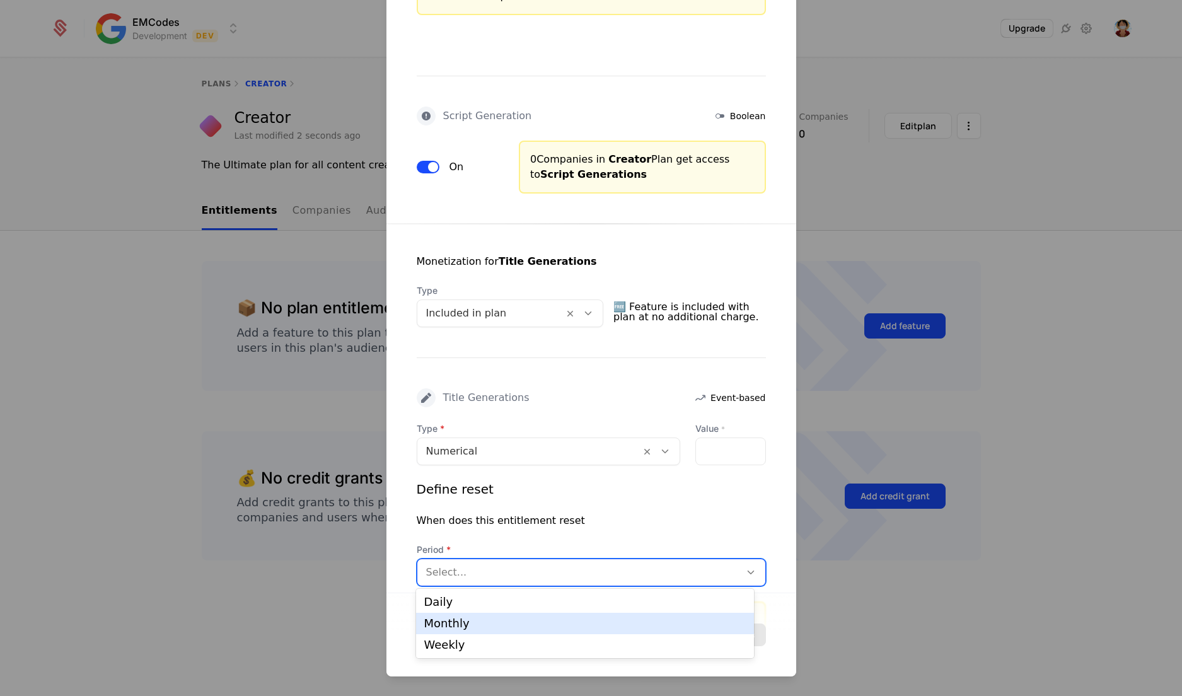
click at [521, 619] on div "Monthly" at bounding box center [585, 623] width 322 height 11
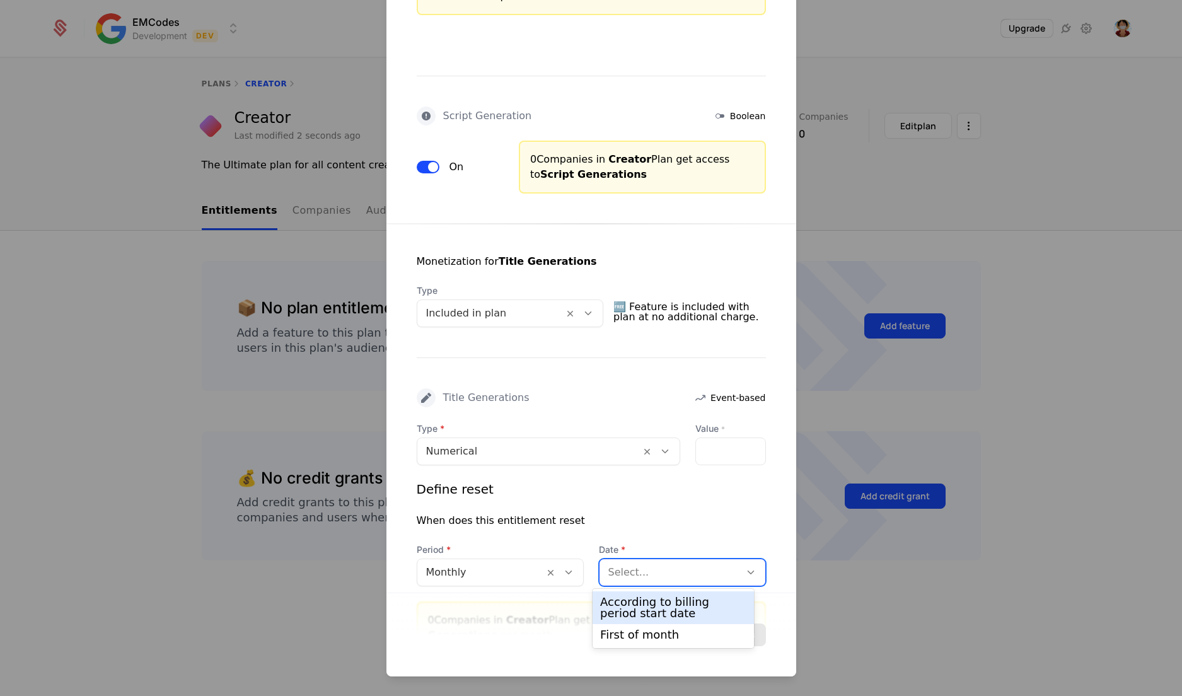
click at [642, 570] on div at bounding box center [669, 573] width 123 height 18
click at [646, 603] on div "According to billing period start date" at bounding box center [673, 607] width 146 height 23
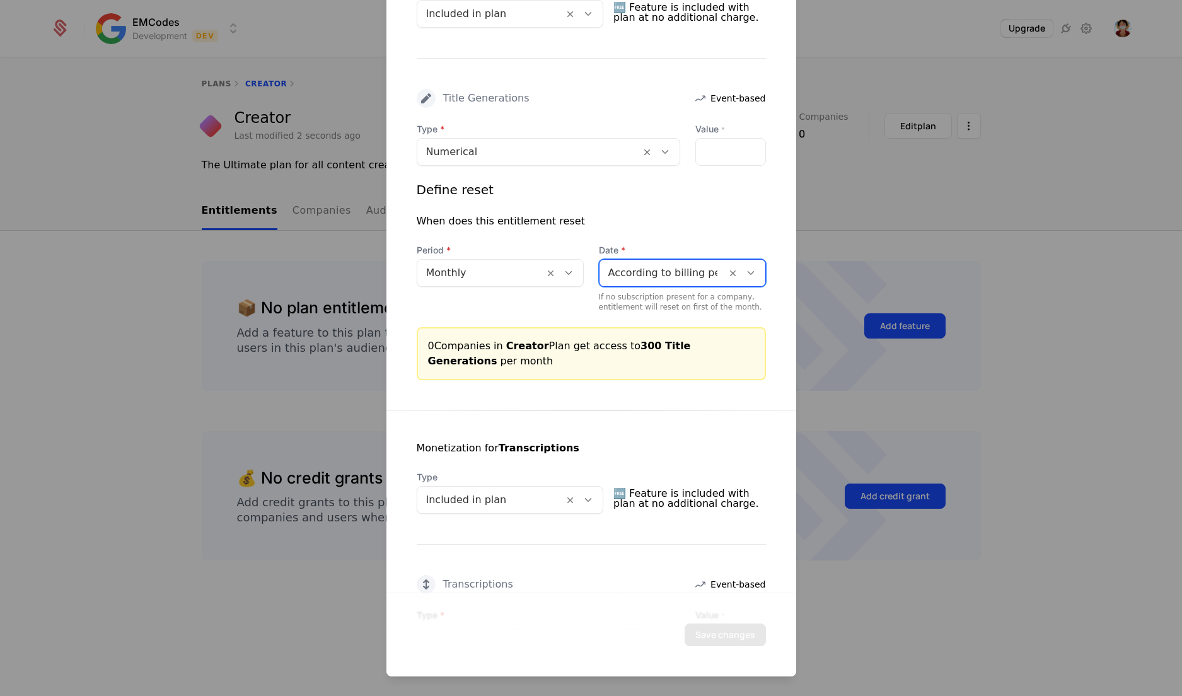
scroll to position [1166, 0]
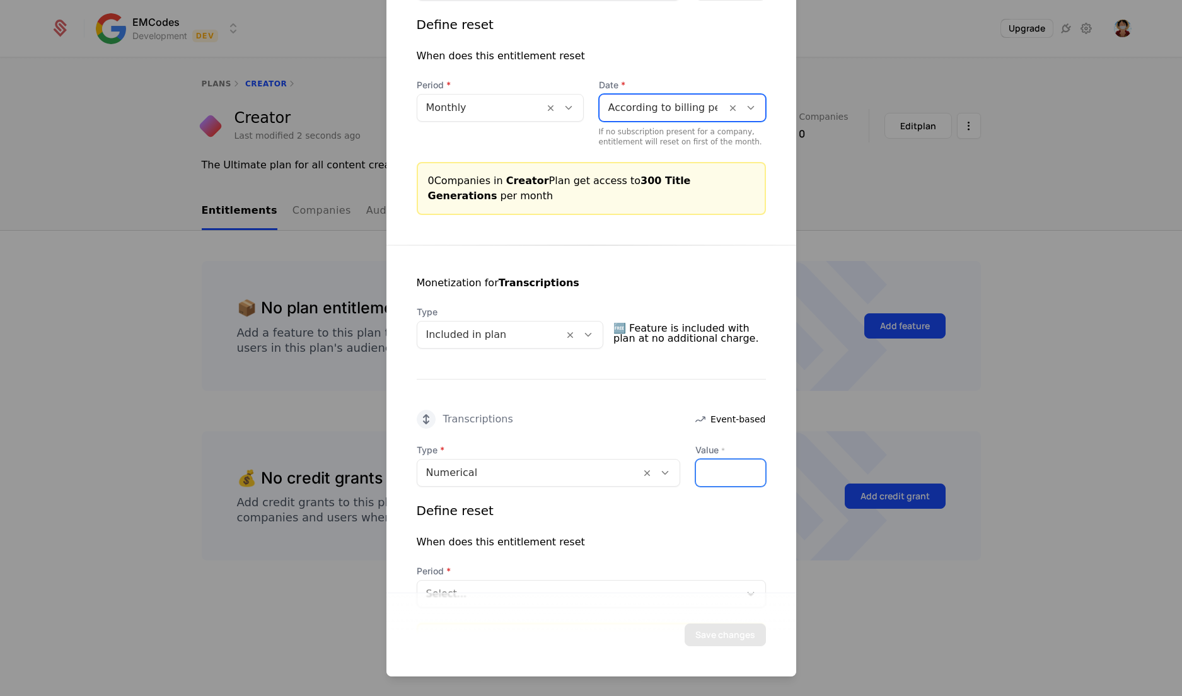
click at [697, 470] on input "*" at bounding box center [730, 473] width 69 height 26
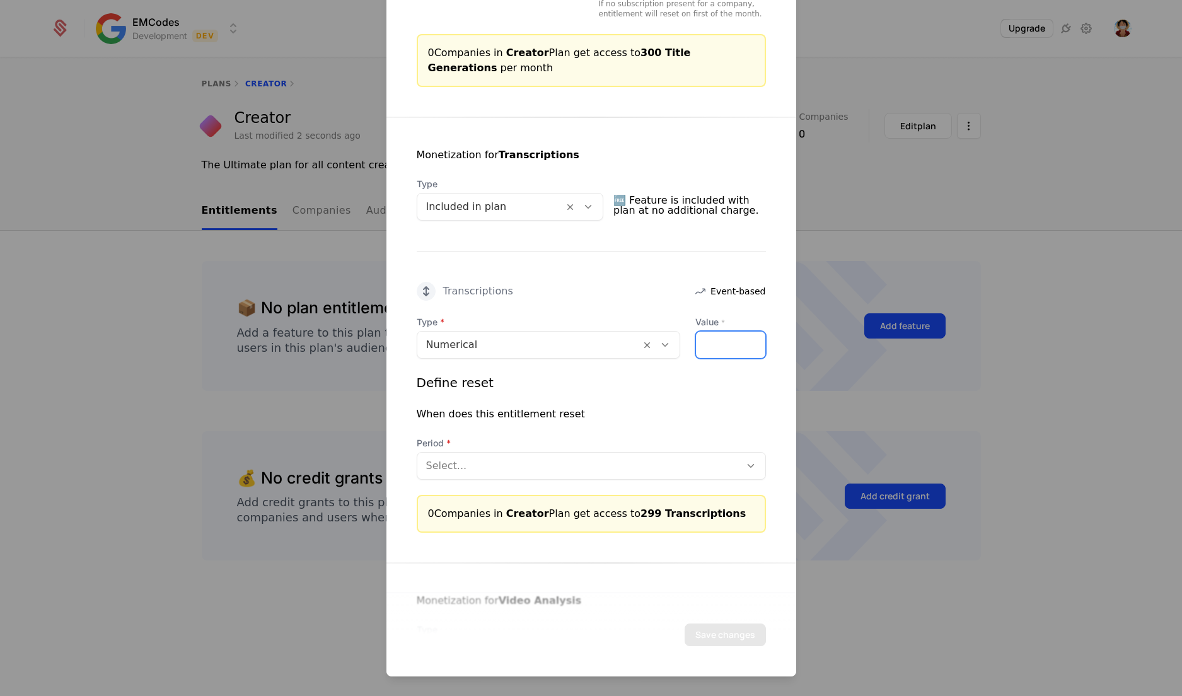
scroll to position [1293, 0]
click at [697, 470] on div at bounding box center [578, 467] width 305 height 18
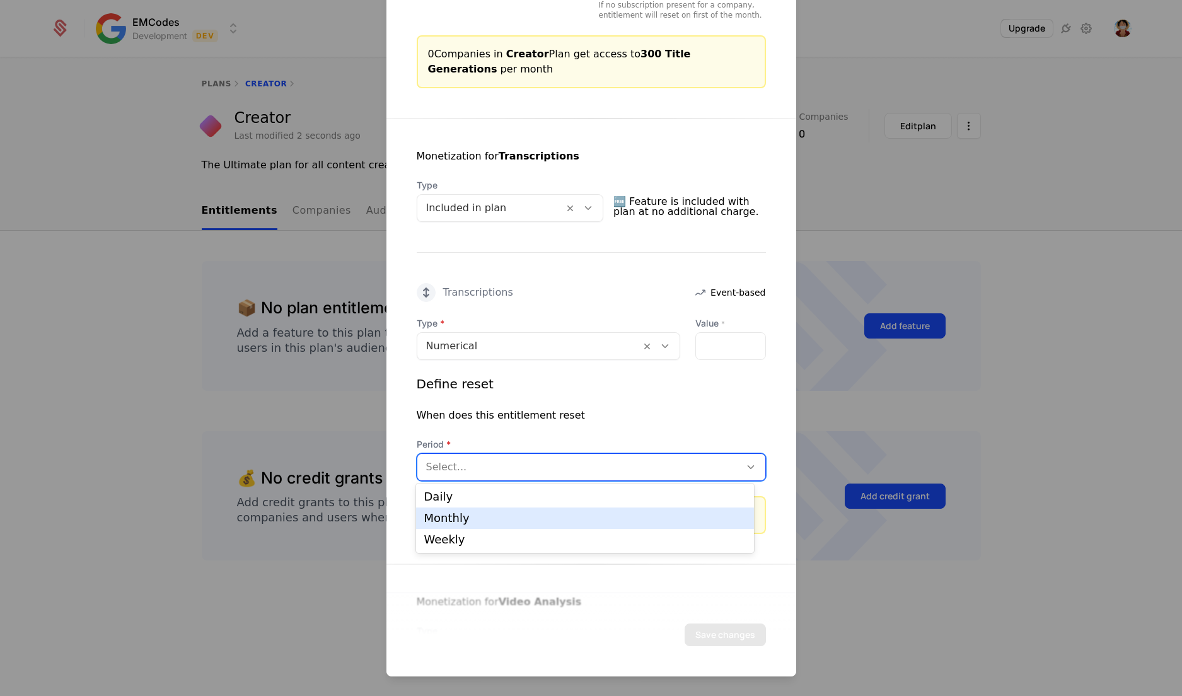
click at [599, 510] on div "Monthly" at bounding box center [584, 517] width 337 height 21
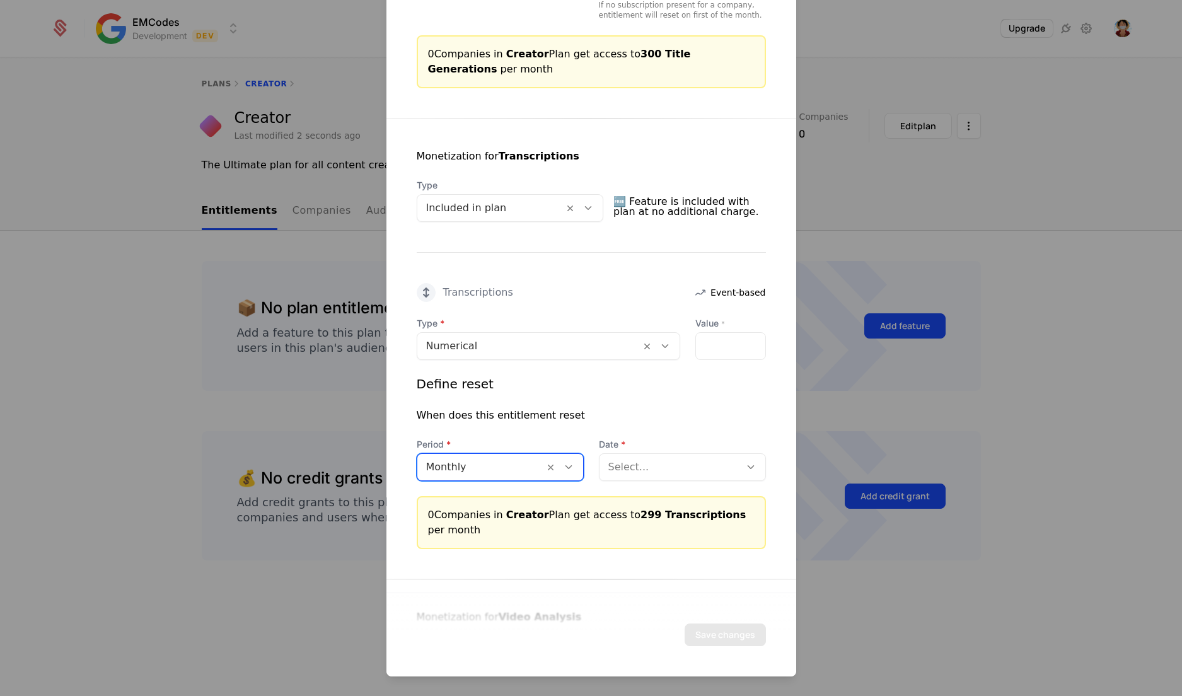
click at [659, 473] on div at bounding box center [669, 467] width 123 height 18
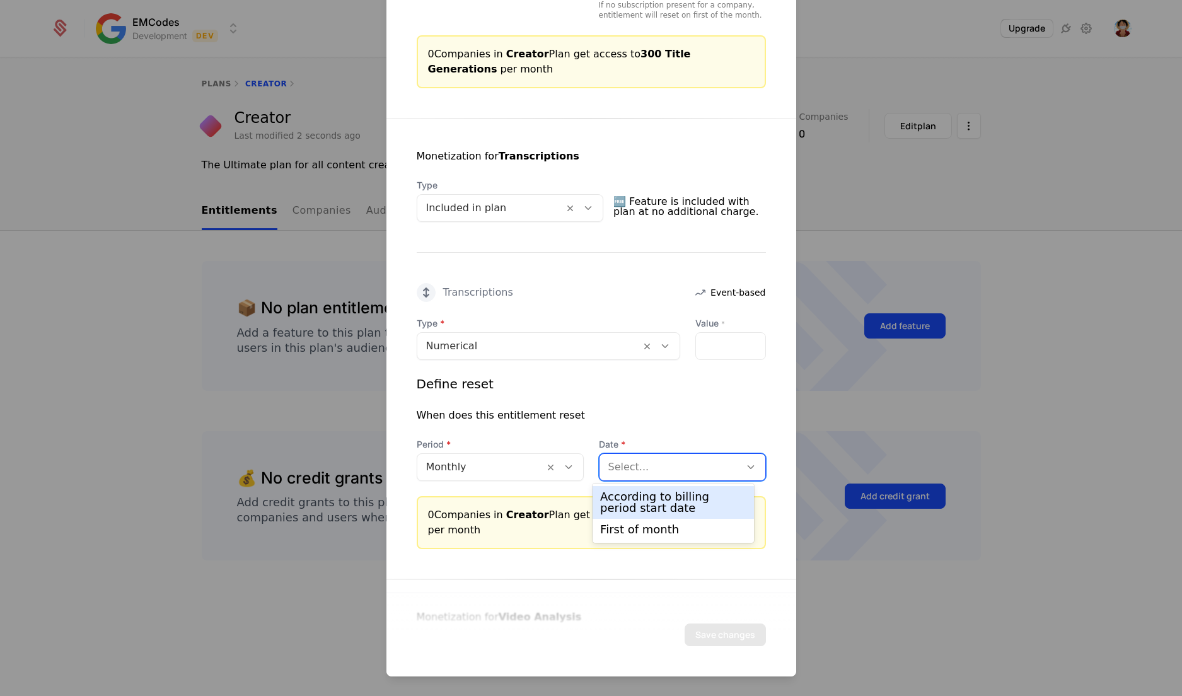
click at [644, 499] on div "According to billing period start date" at bounding box center [673, 502] width 146 height 23
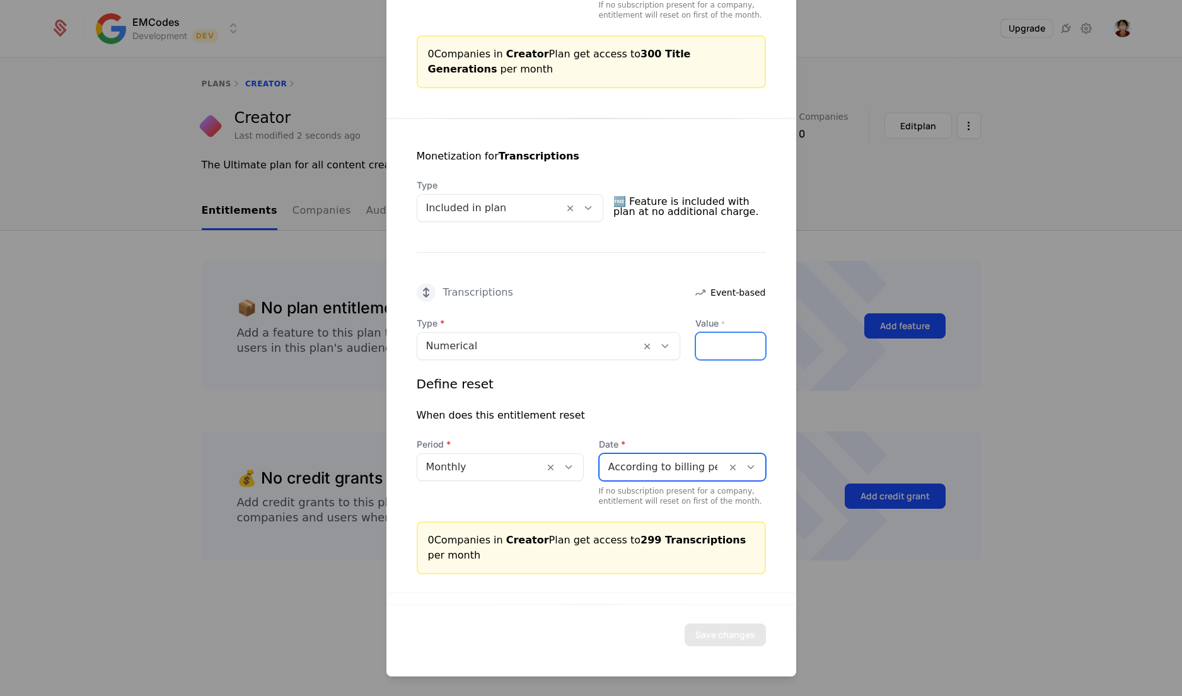
type input "***"
click at [741, 338] on input "***" at bounding box center [730, 346] width 69 height 26
click at [717, 415] on div "When does this entitlement reset" at bounding box center [591, 415] width 349 height 15
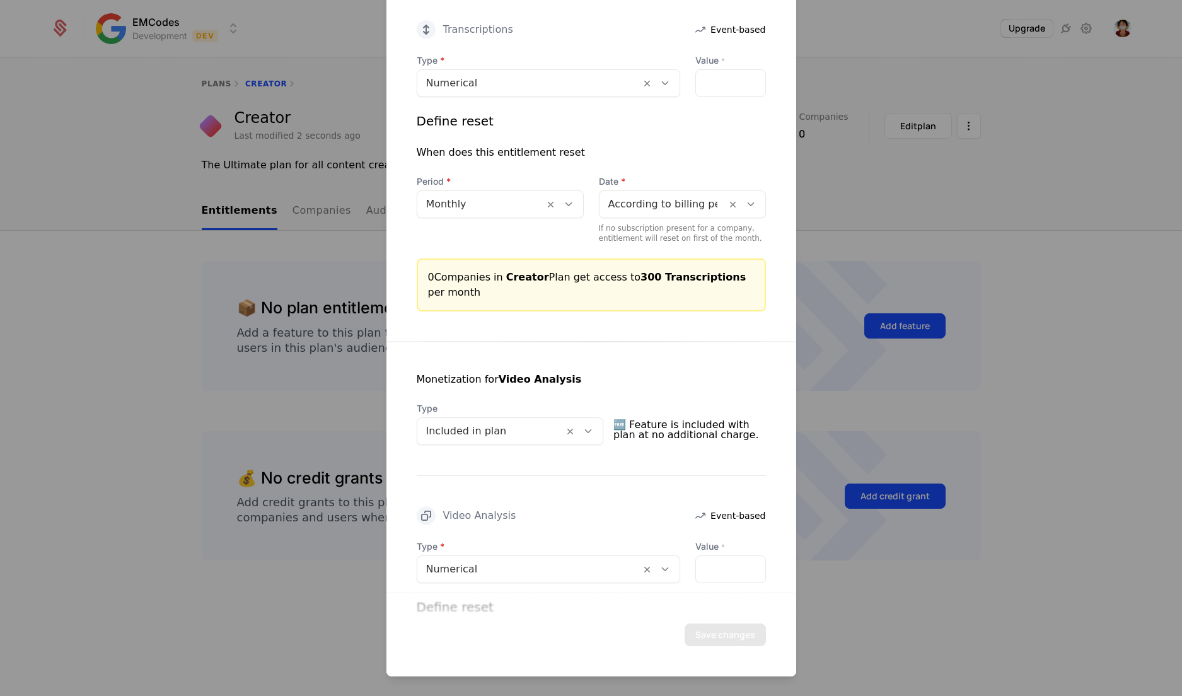
scroll to position [1557, 0]
click at [529, 570] on div at bounding box center [528, 568] width 205 height 18
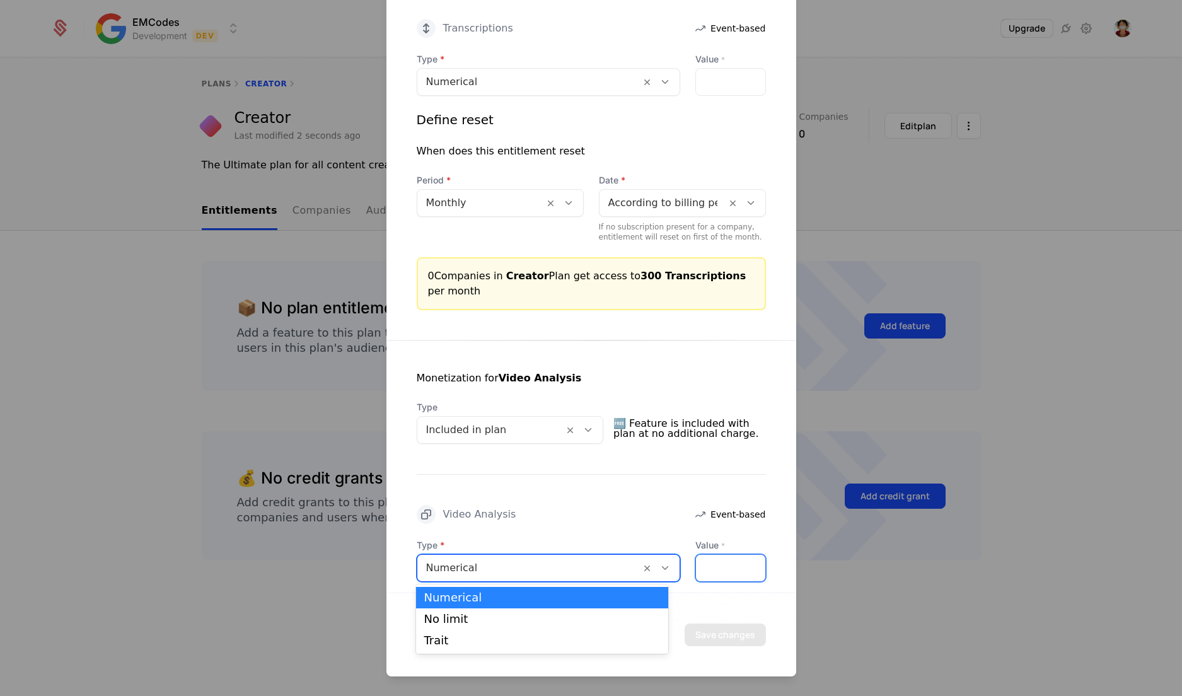
click at [720, 555] on input "*" at bounding box center [730, 568] width 69 height 26
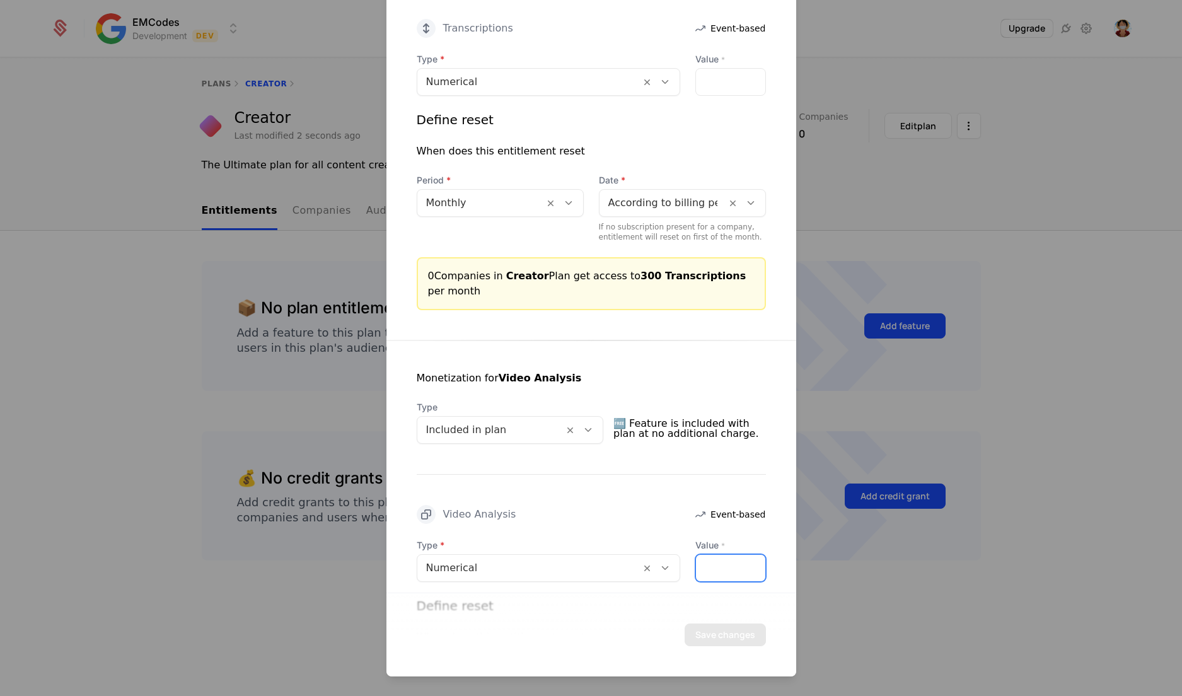
scroll to position [1732, 0]
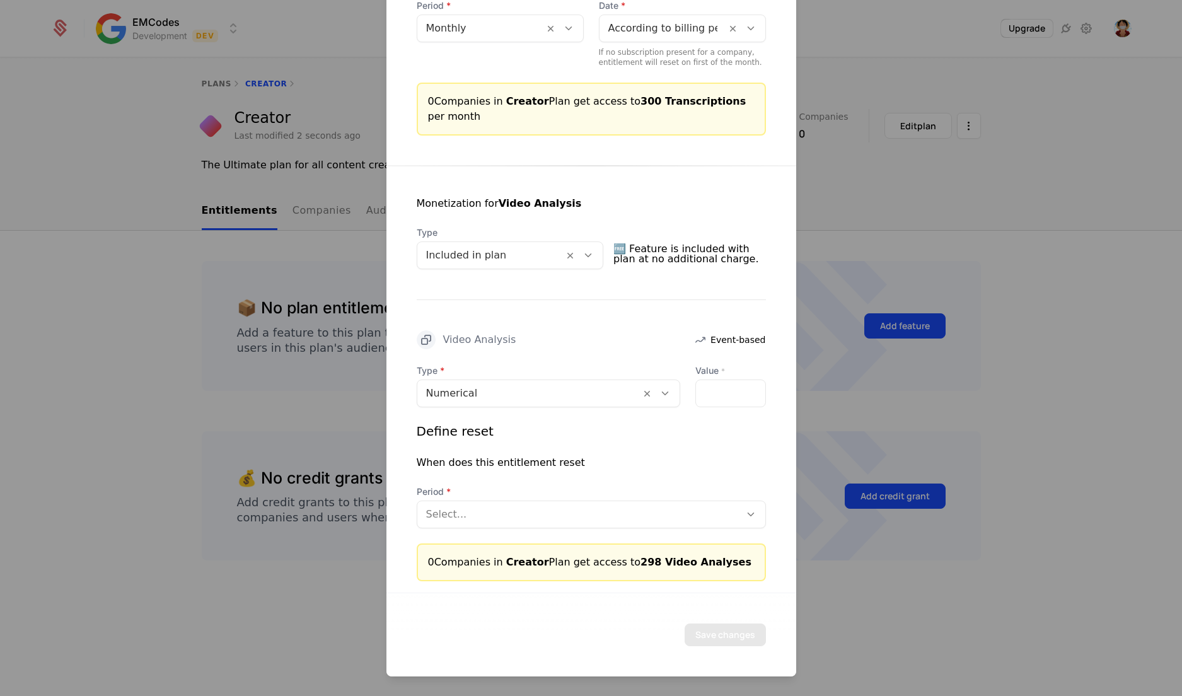
click at [608, 516] on div at bounding box center [578, 515] width 305 height 18
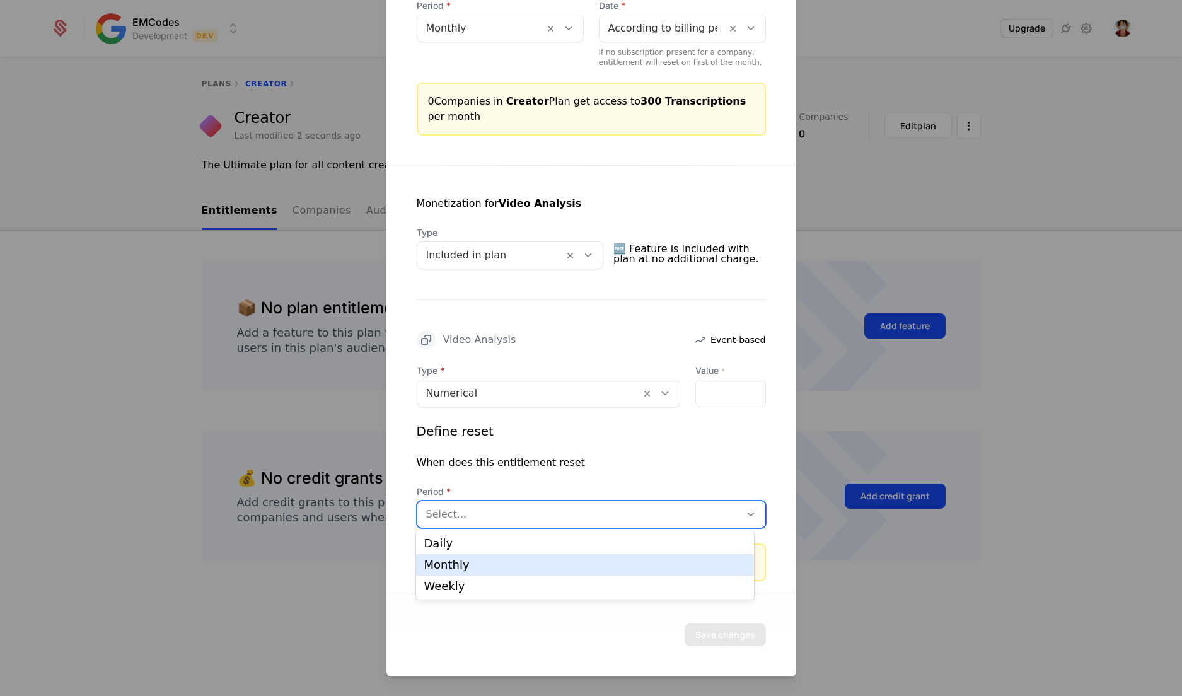
click at [530, 571] on div "Monthly" at bounding box center [584, 564] width 337 height 21
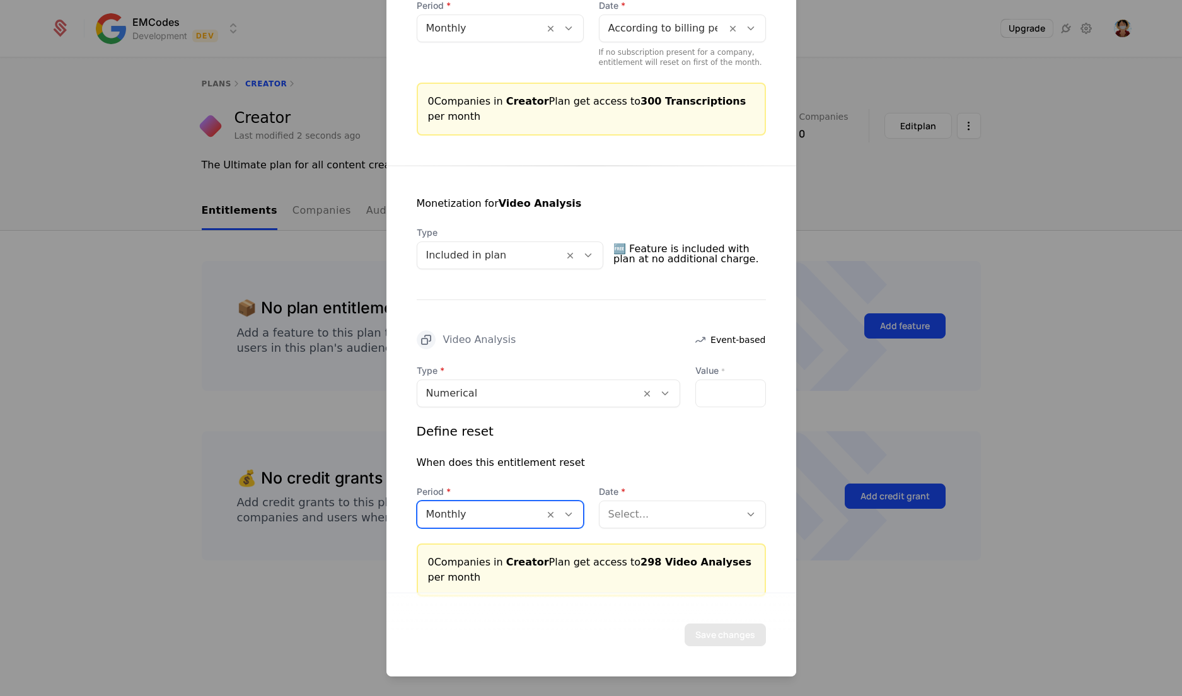
click at [656, 545] on div "0 Companies in Creator Plan get access to 298 Video Analyses per month" at bounding box center [591, 569] width 349 height 53
click at [651, 521] on div "Select..." at bounding box center [669, 514] width 141 height 23
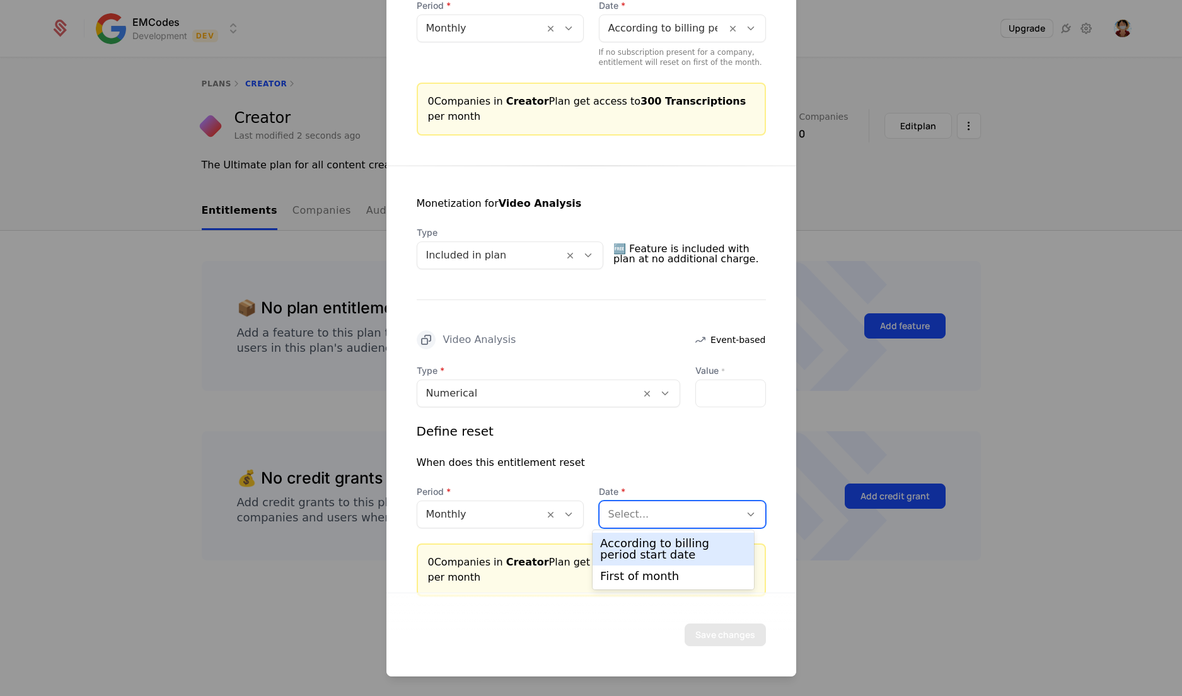
click at [647, 553] on div "According to billing period start date" at bounding box center [673, 549] width 146 height 23
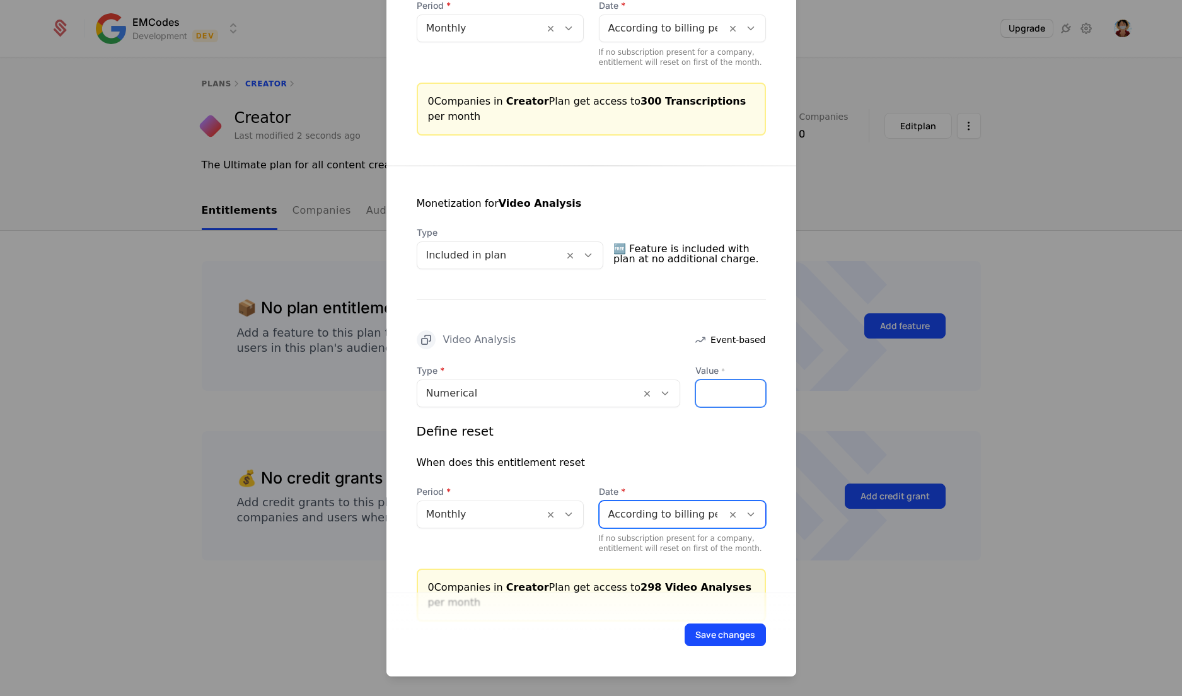
click at [741, 386] on input "***" at bounding box center [730, 393] width 69 height 26
type input "***"
click at [741, 386] on input "***" at bounding box center [730, 393] width 69 height 26
click at [778, 424] on div "Monetization for Video Analysis Type Included in plan 🆓 Feature is included wit…" at bounding box center [591, 394] width 410 height 456
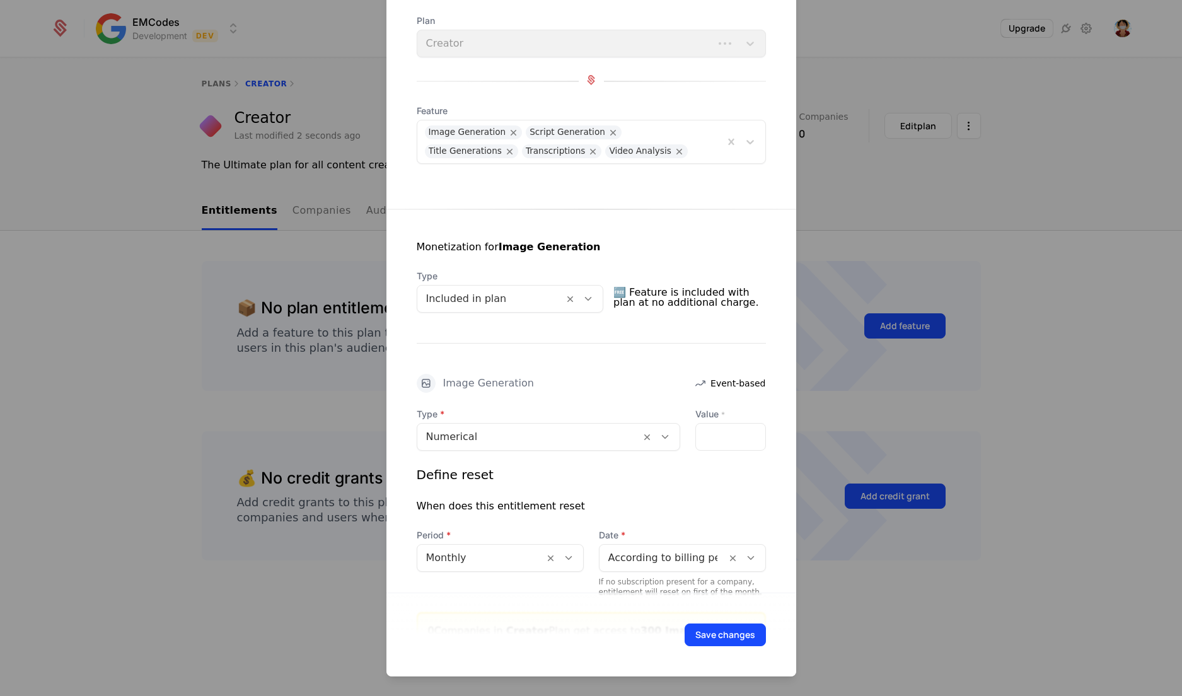
scroll to position [0, 0]
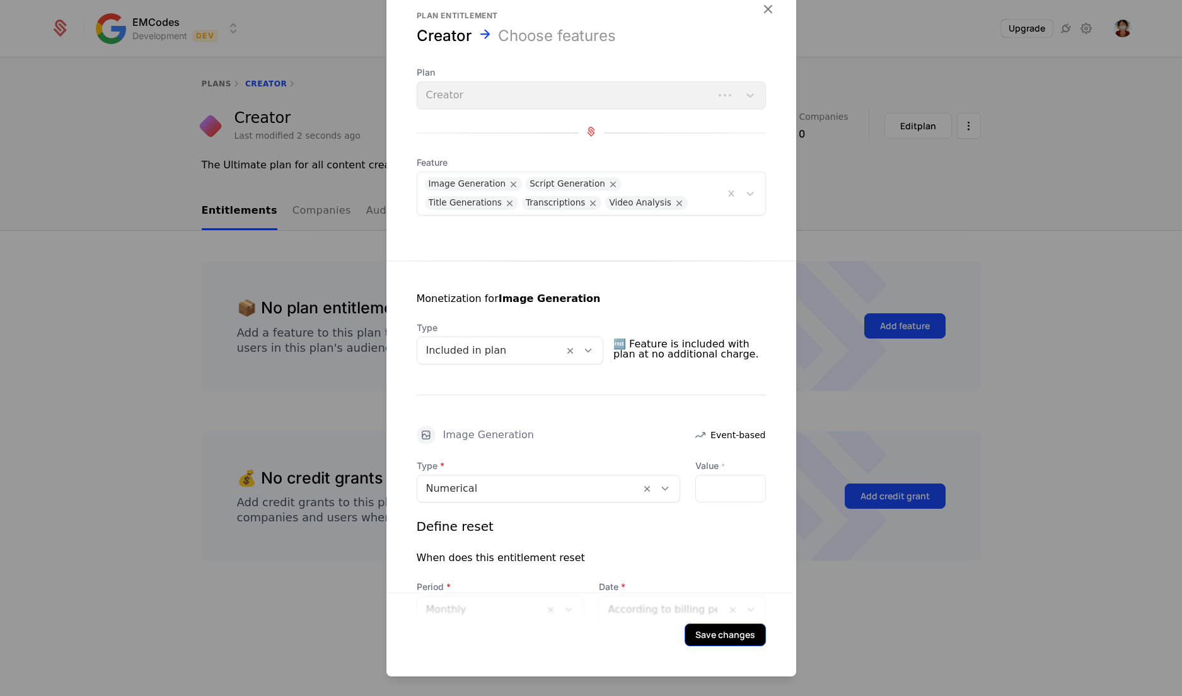
click at [732, 630] on button "Save changes" at bounding box center [725, 634] width 81 height 23
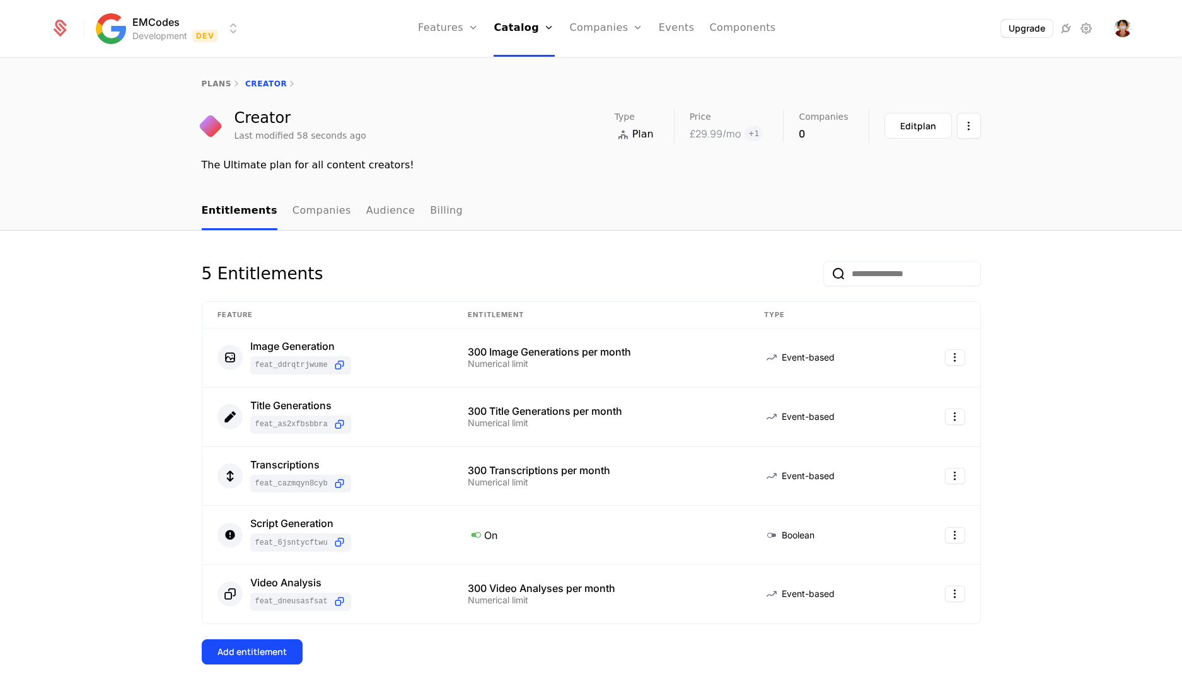
click at [525, 264] on div "5 Entitlements" at bounding box center [591, 281] width 779 height 40
click at [559, 140] on link "Configuration" at bounding box center [541, 144] width 65 height 15
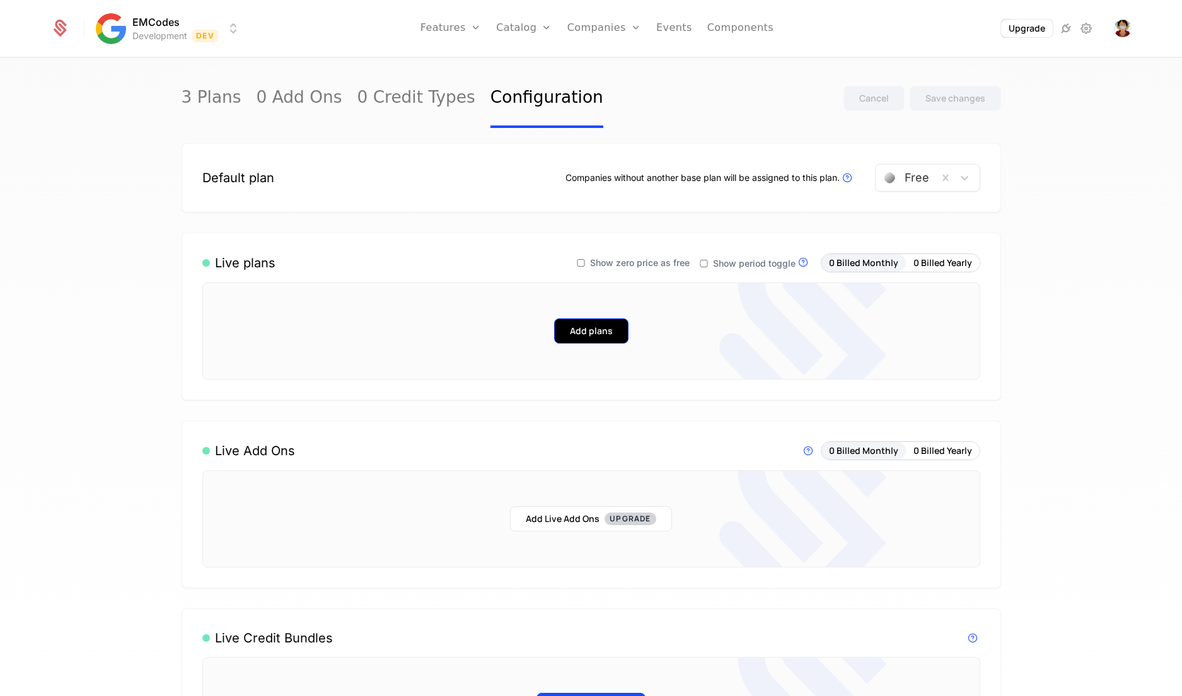
click at [604, 326] on button "Add plans" at bounding box center [591, 330] width 74 height 25
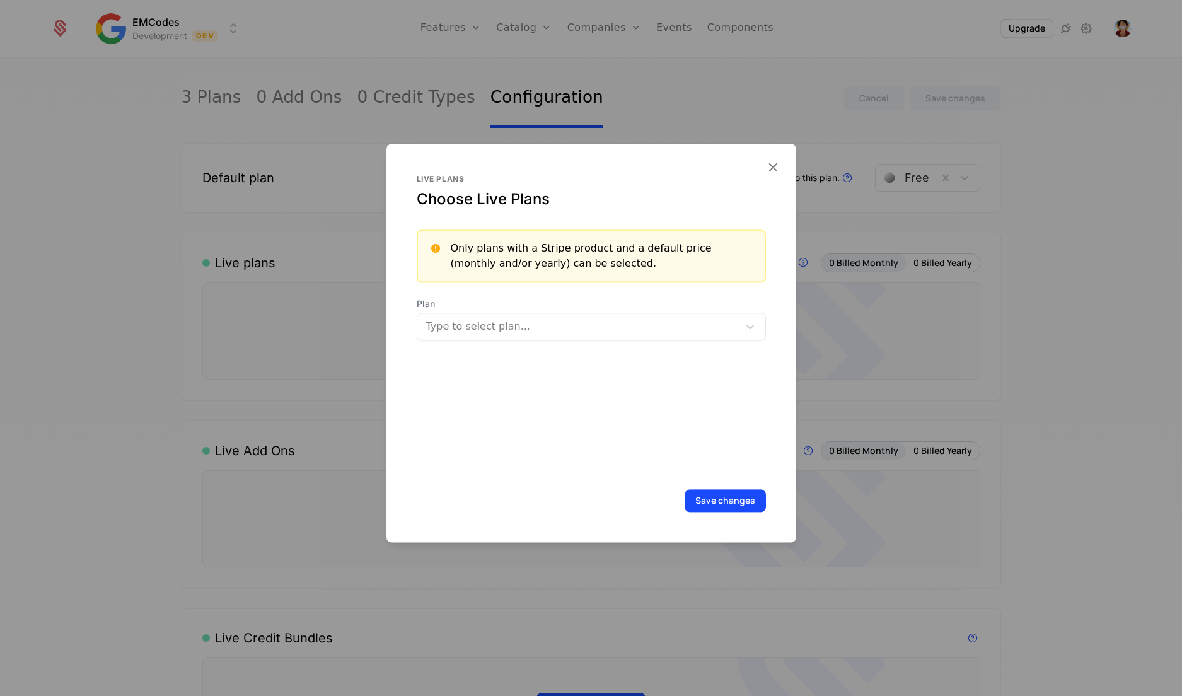
click at [656, 308] on span "Plan" at bounding box center [591, 304] width 349 height 13
click at [642, 323] on div at bounding box center [579, 327] width 304 height 18
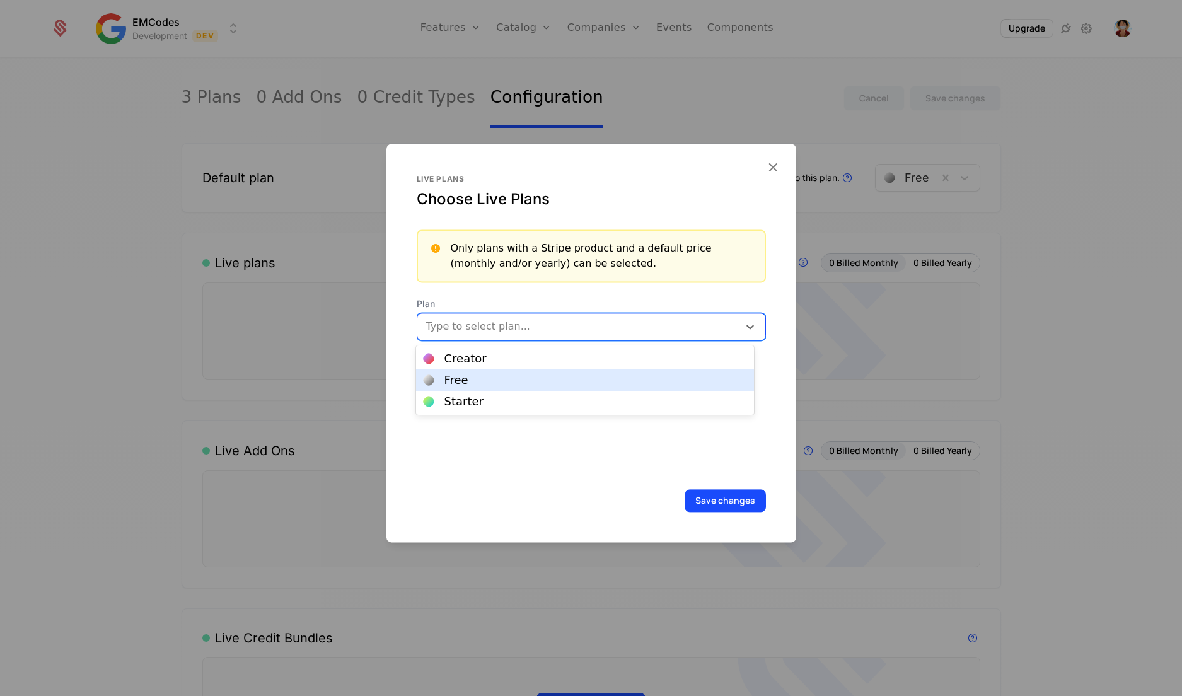
click at [543, 385] on div "Free" at bounding box center [585, 379] width 322 height 11
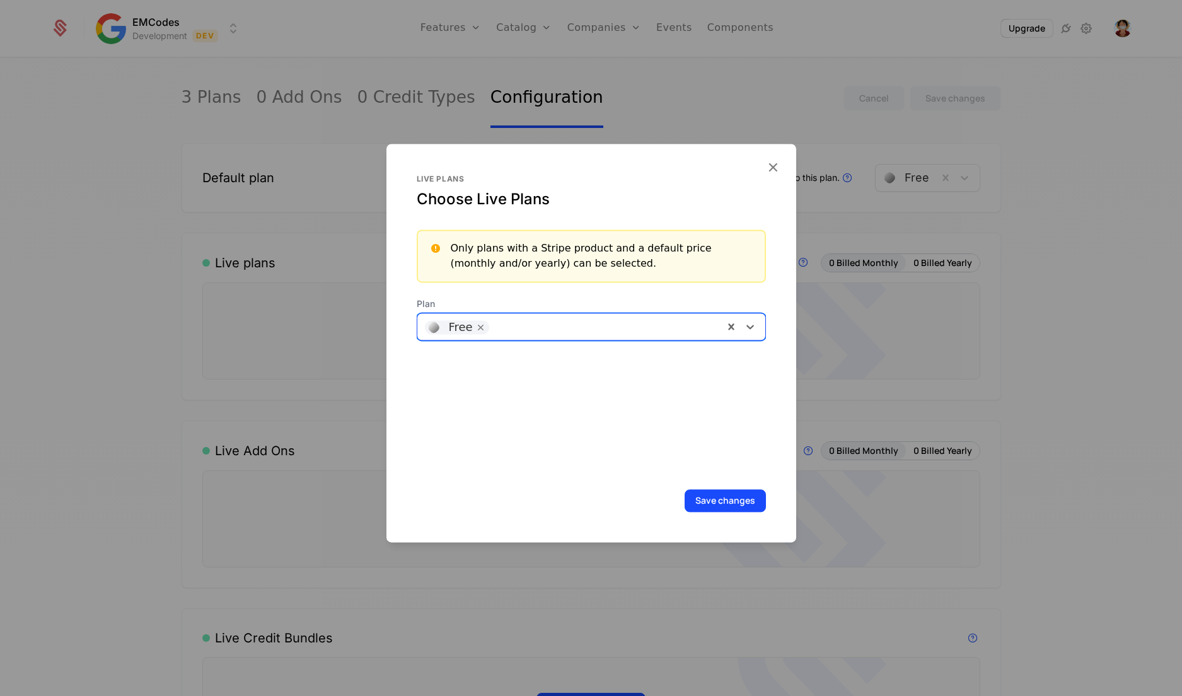
click at [571, 334] on div "Free" at bounding box center [570, 326] width 306 height 25
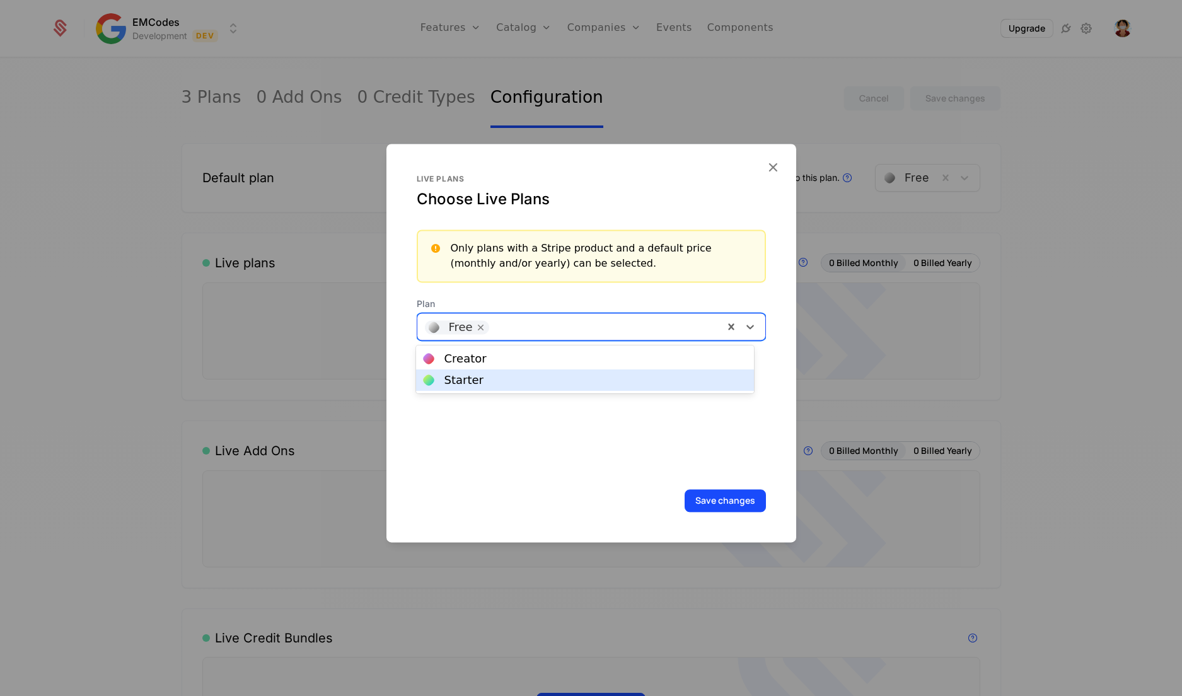
click at [514, 386] on div "Starter" at bounding box center [584, 379] width 337 height 21
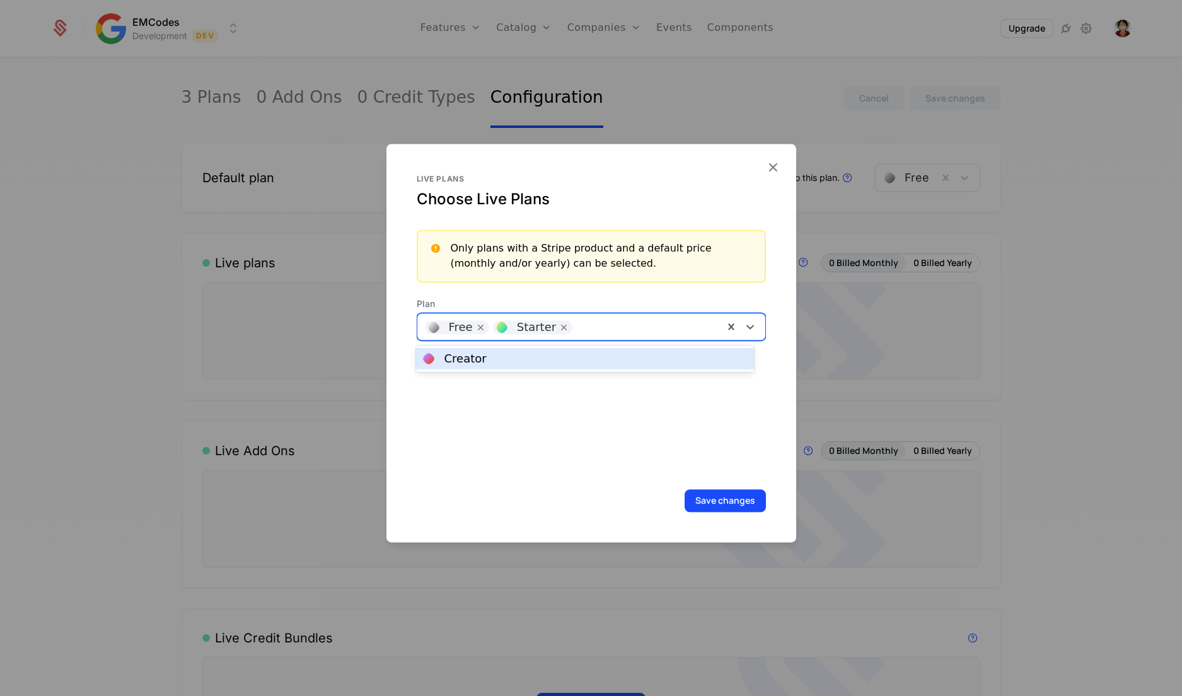
click at [602, 319] on div at bounding box center [647, 325] width 137 height 18
click at [567, 358] on div "Creator" at bounding box center [585, 358] width 322 height 11
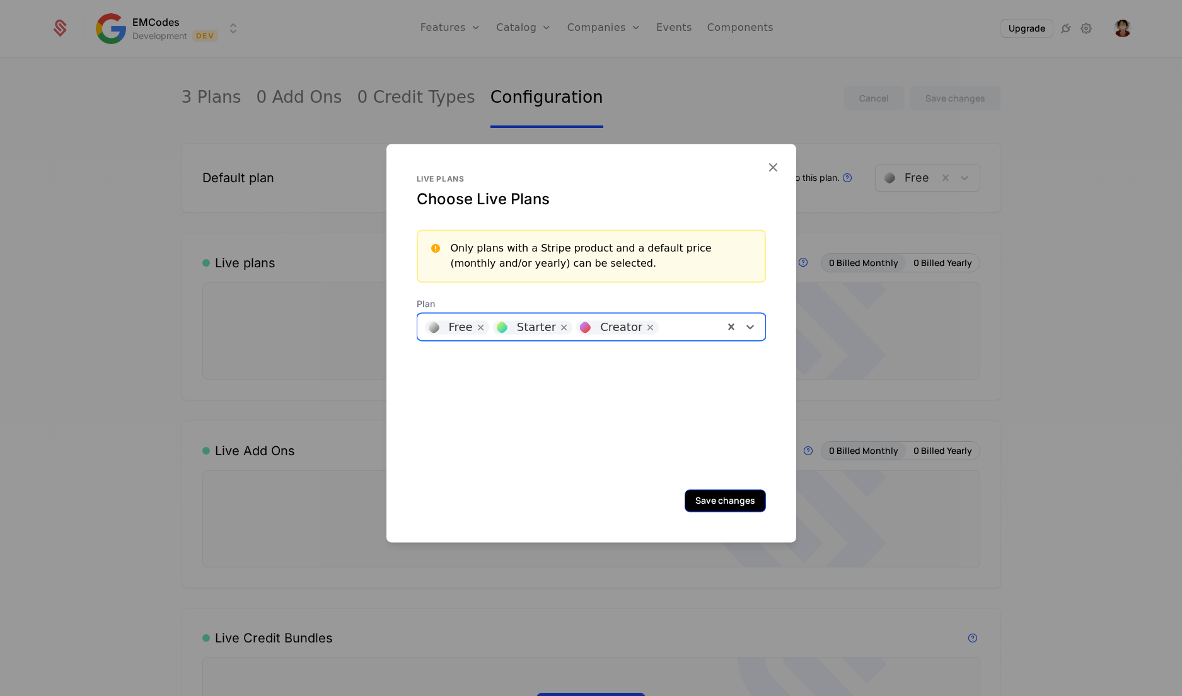
click at [701, 500] on button "Save changes" at bounding box center [725, 500] width 81 height 23
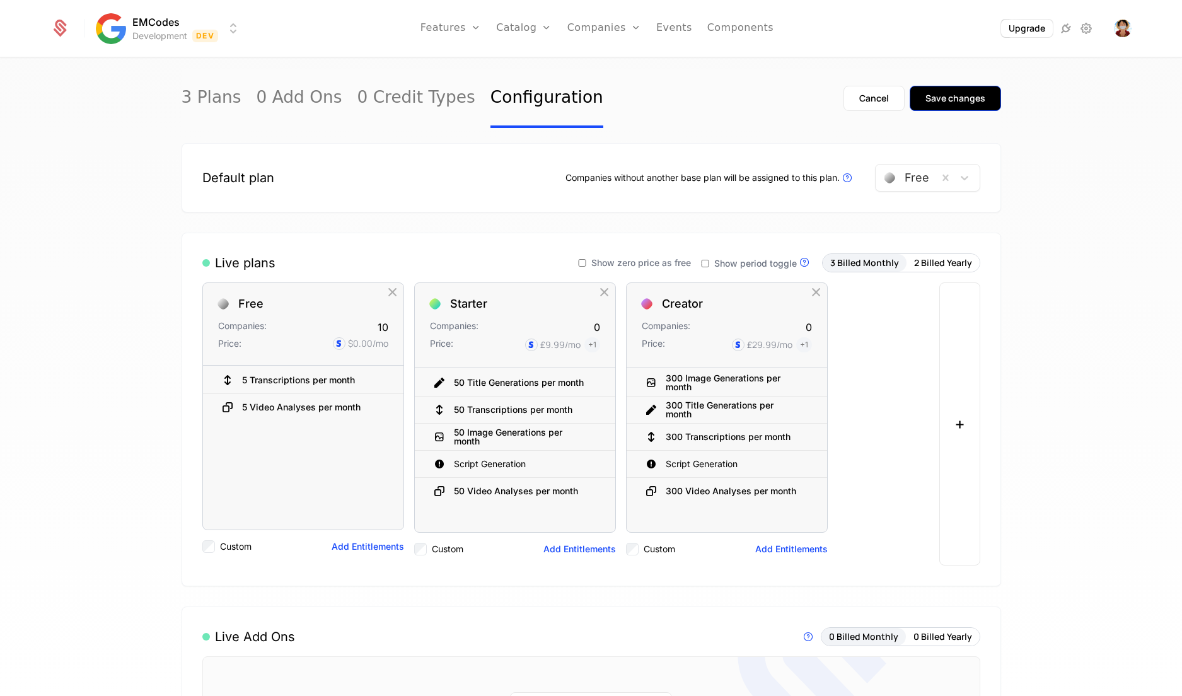
click at [940, 106] on button "Save changes" at bounding box center [955, 98] width 91 height 25
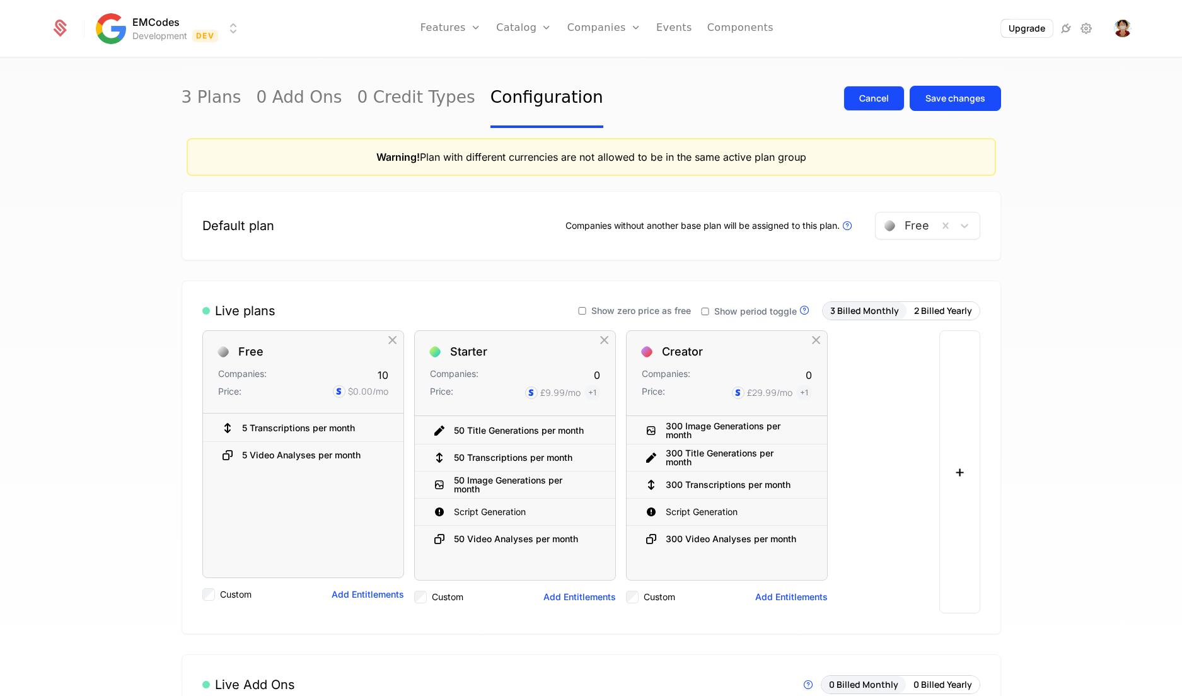
click at [864, 98] on div "Cancel" at bounding box center [874, 98] width 30 height 13
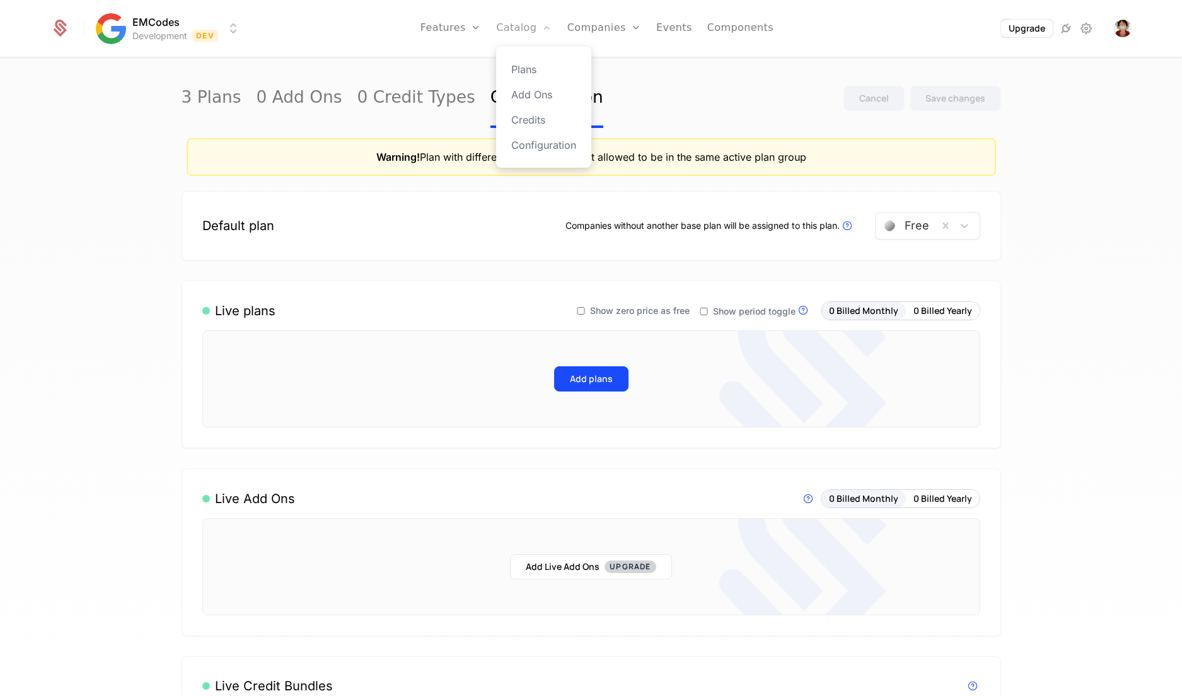
click at [528, 26] on link "Catalog" at bounding box center [524, 28] width 56 height 57
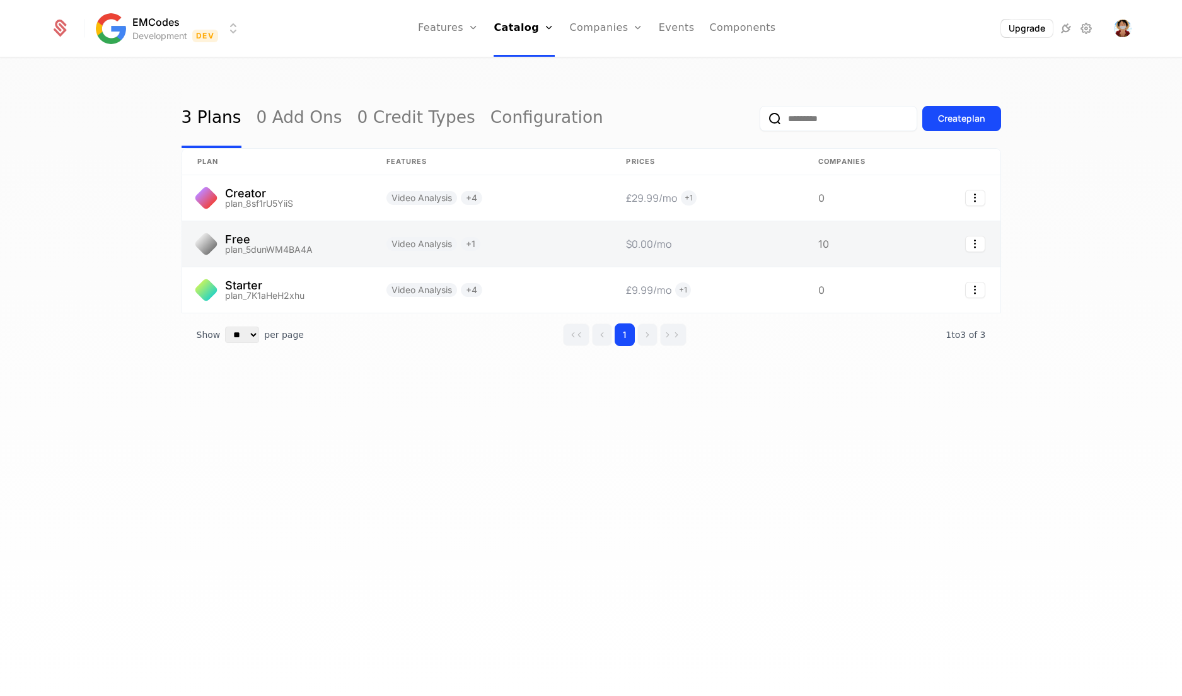
click at [351, 245] on link at bounding box center [276, 243] width 189 height 45
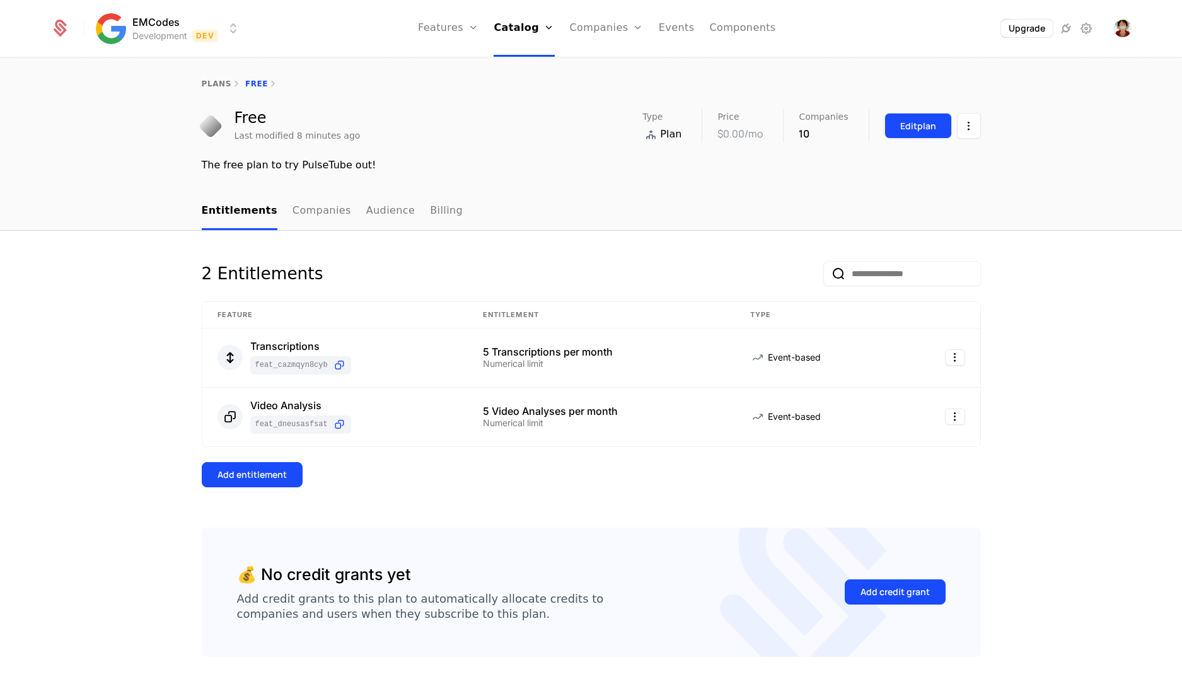
click at [938, 125] on button "Edit plan" at bounding box center [917, 126] width 67 height 26
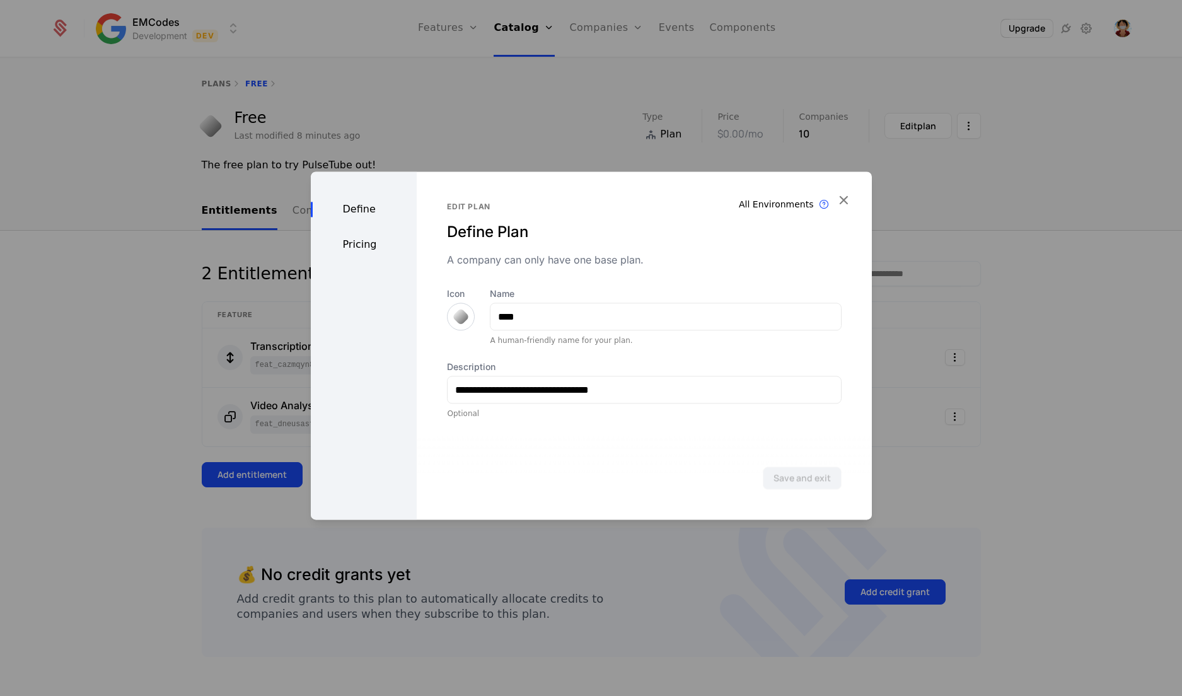
click at [364, 229] on div "Define Pricing" at bounding box center [364, 345] width 107 height 348
click at [363, 245] on div "Pricing" at bounding box center [364, 244] width 107 height 15
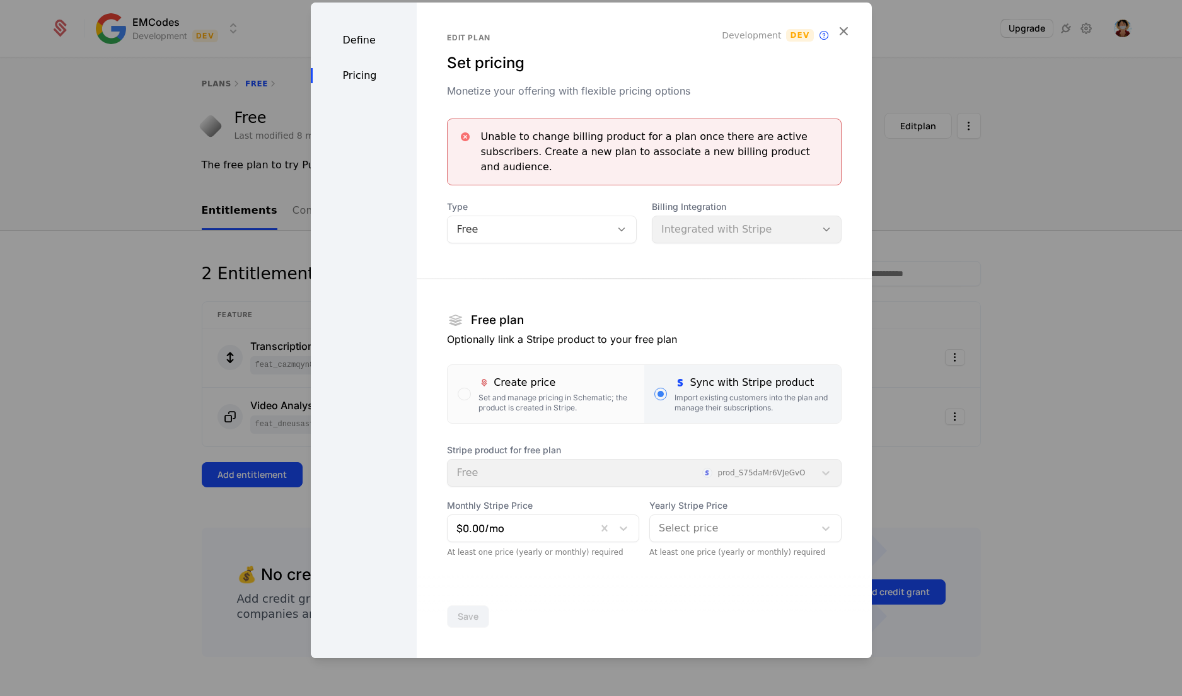
click at [739, 233] on div "Billing Integration Integrated with Stripe" at bounding box center [747, 221] width 190 height 43
click at [792, 471] on div "Stripe product for free plan Free prod_S75daMr6VJeGvO" at bounding box center [644, 465] width 394 height 43
click at [838, 35] on icon "button" at bounding box center [843, 31] width 16 height 16
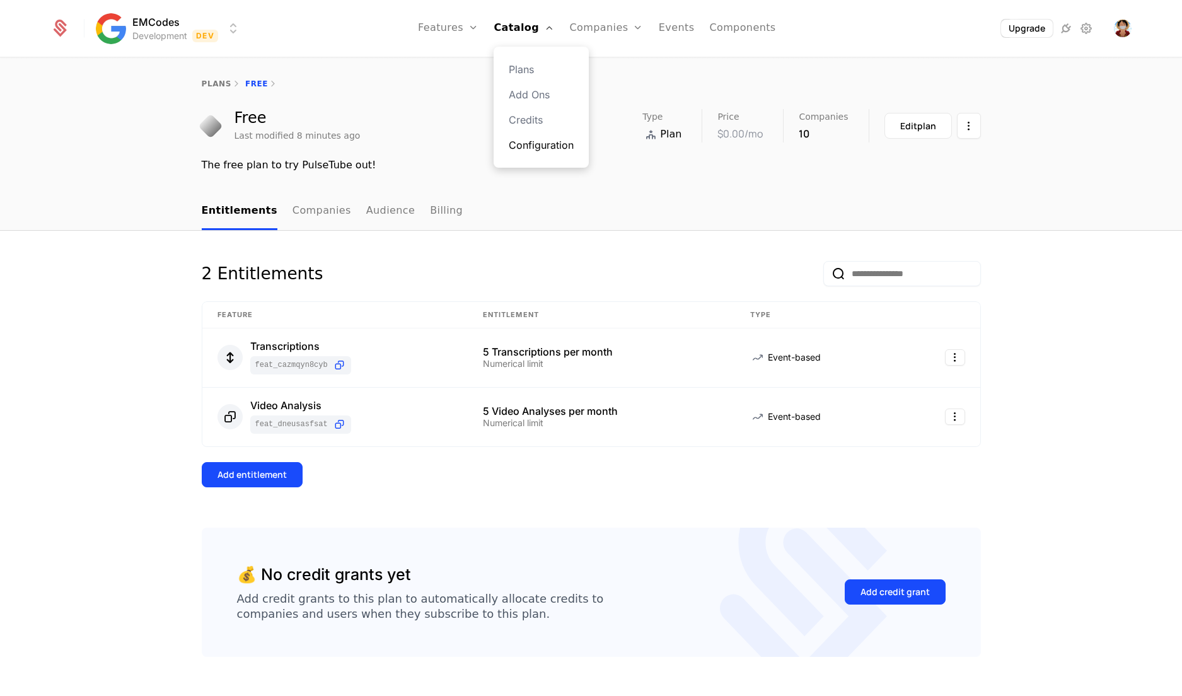
click at [533, 142] on link "Configuration" at bounding box center [541, 144] width 65 height 15
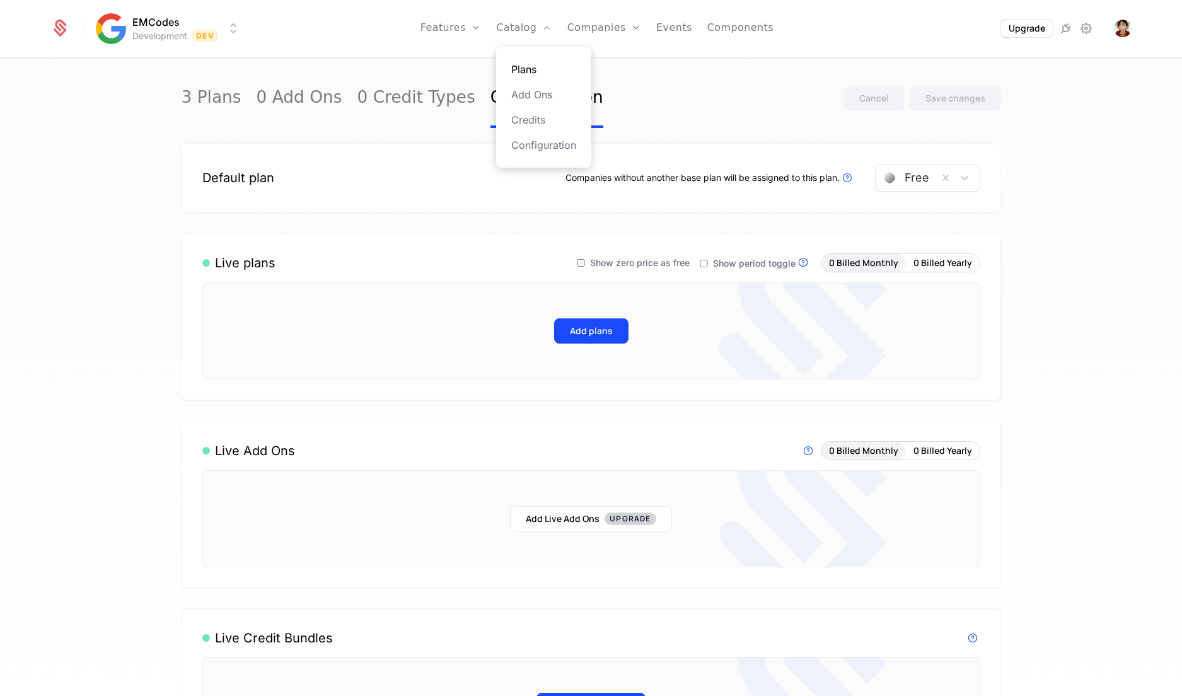
click at [539, 62] on link "Plans" at bounding box center [543, 69] width 65 height 15
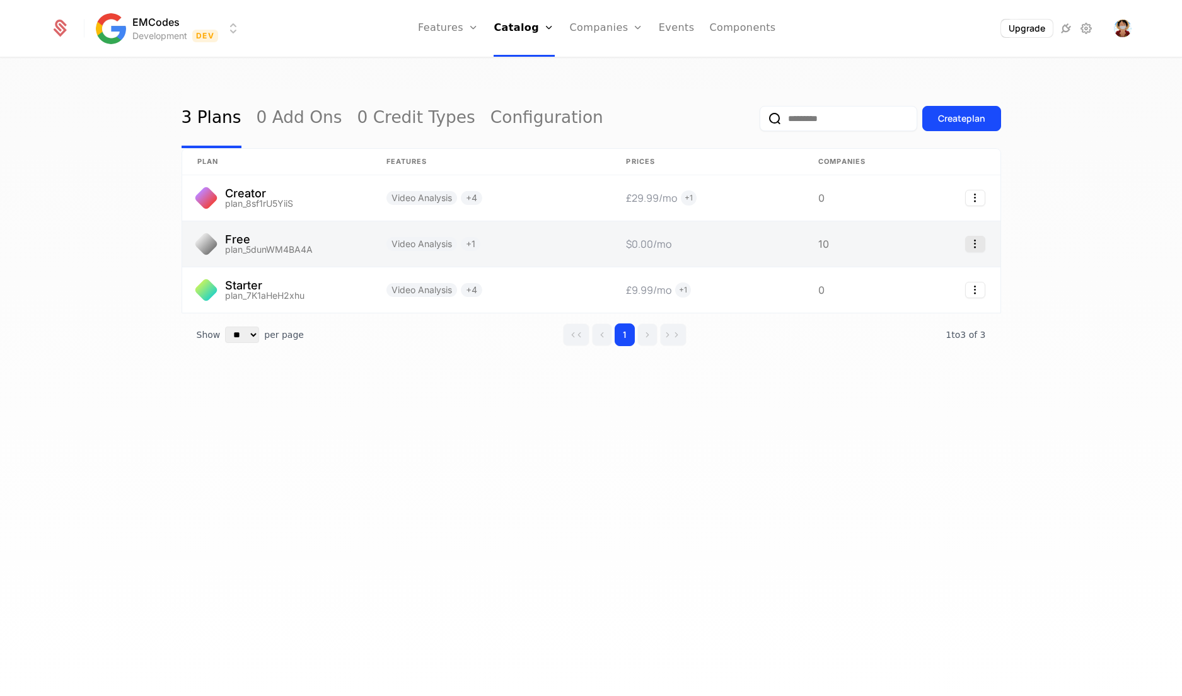
click at [973, 245] on icon "Select action" at bounding box center [975, 244] width 20 height 16
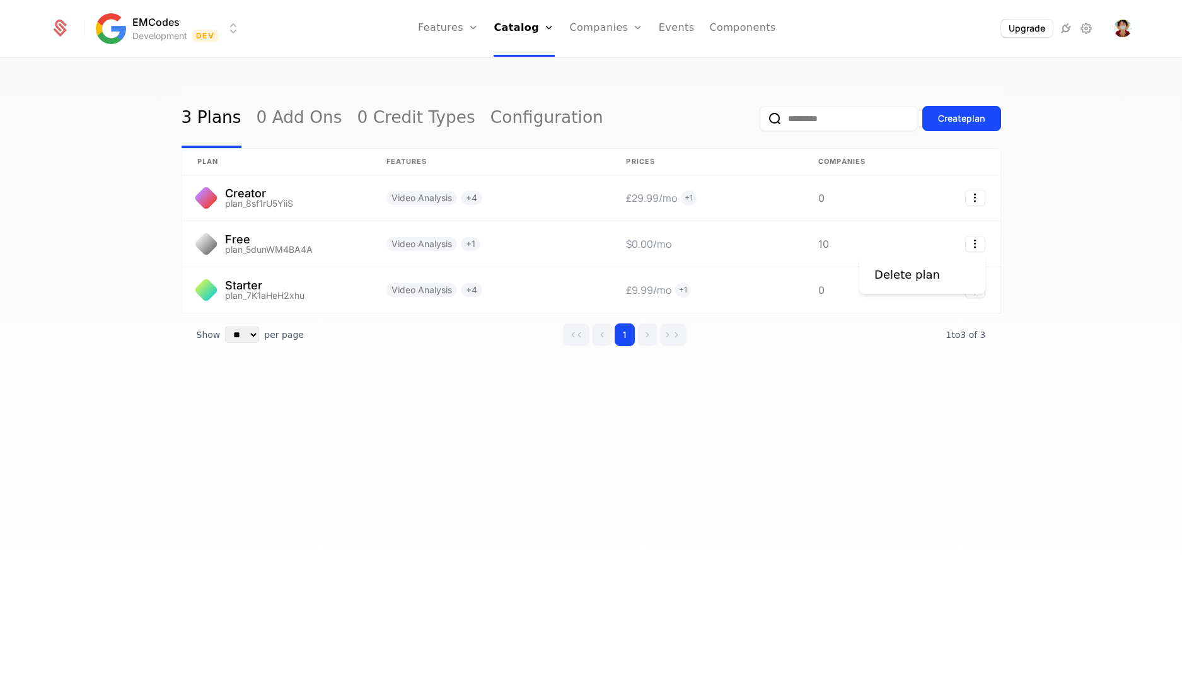
click at [928, 284] on div "Delete plan" at bounding box center [922, 275] width 126 height 38
click at [909, 269] on div "Delete plan" at bounding box center [907, 275] width 66 height 18
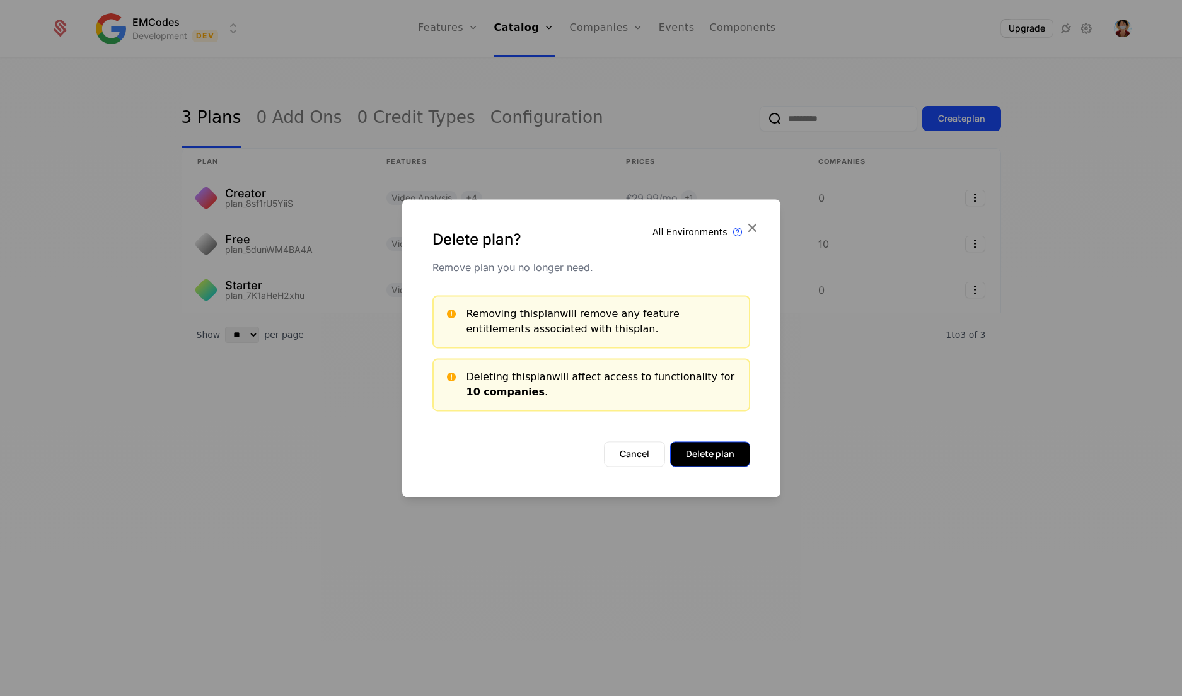
click at [734, 449] on button "Delete plan" at bounding box center [710, 453] width 80 height 25
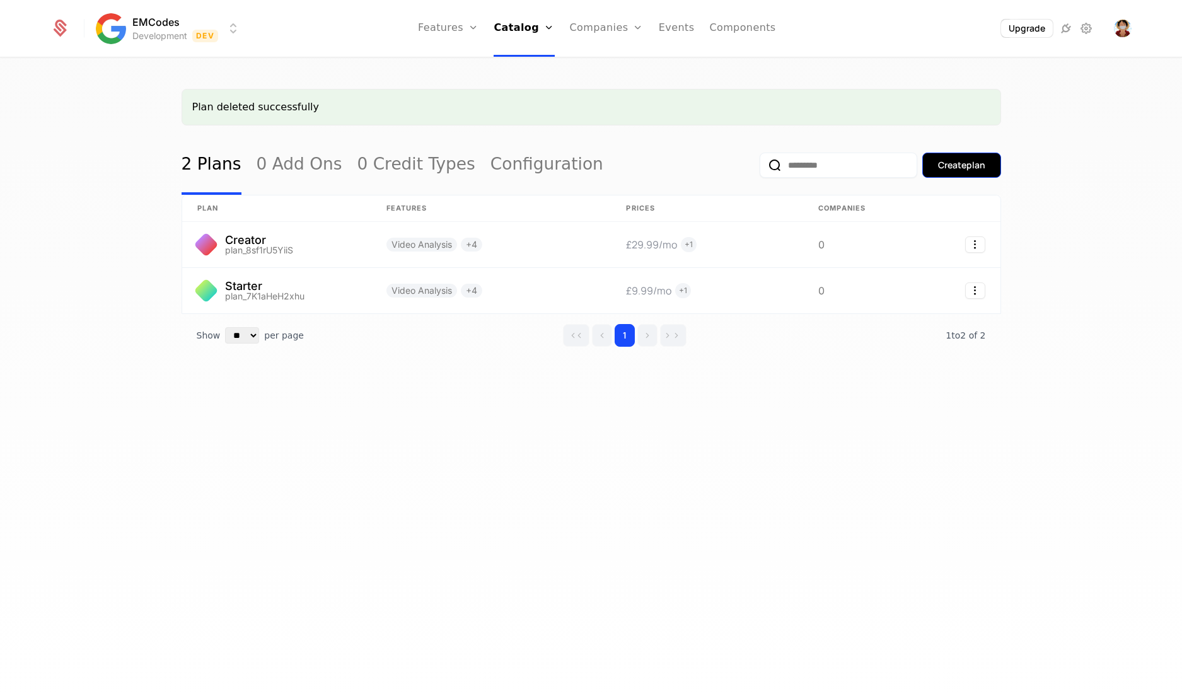
click at [951, 155] on button "Create plan" at bounding box center [961, 165] width 79 height 25
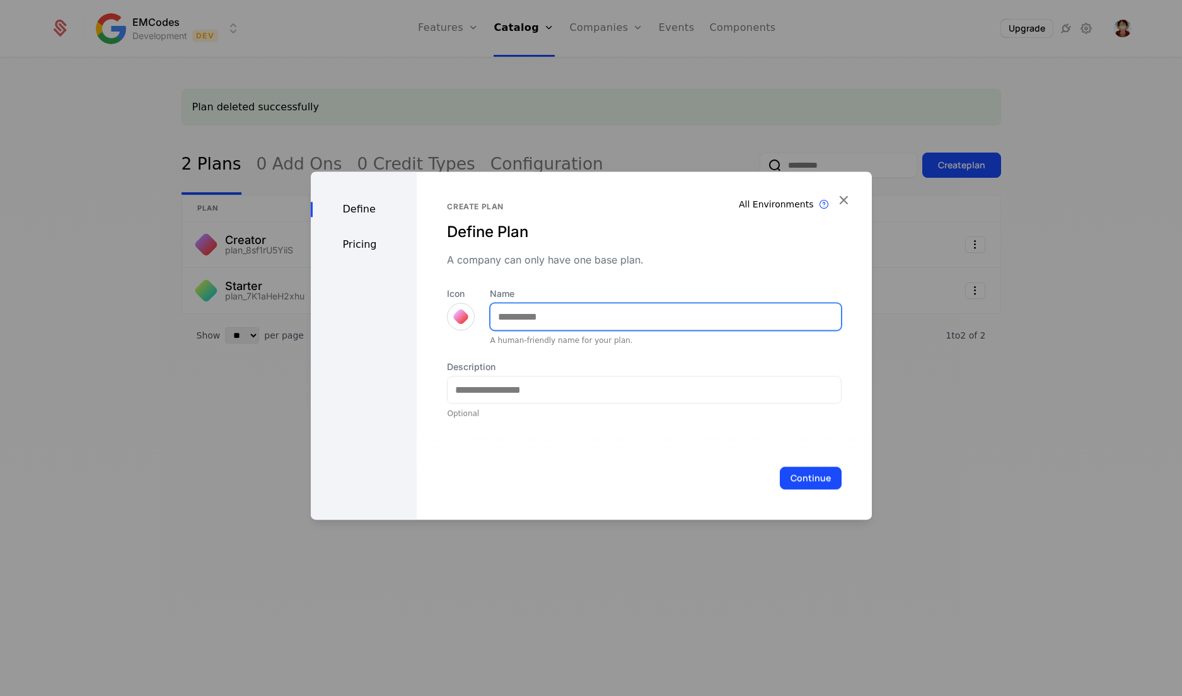
click at [662, 316] on input "Name" at bounding box center [665, 316] width 350 height 26
type input "****"
click at [495, 348] on div "Icon Name **** A human-friendly name for your plan. Description Optional" at bounding box center [644, 352] width 394 height 131
click at [465, 317] on div at bounding box center [461, 317] width 18 height 18
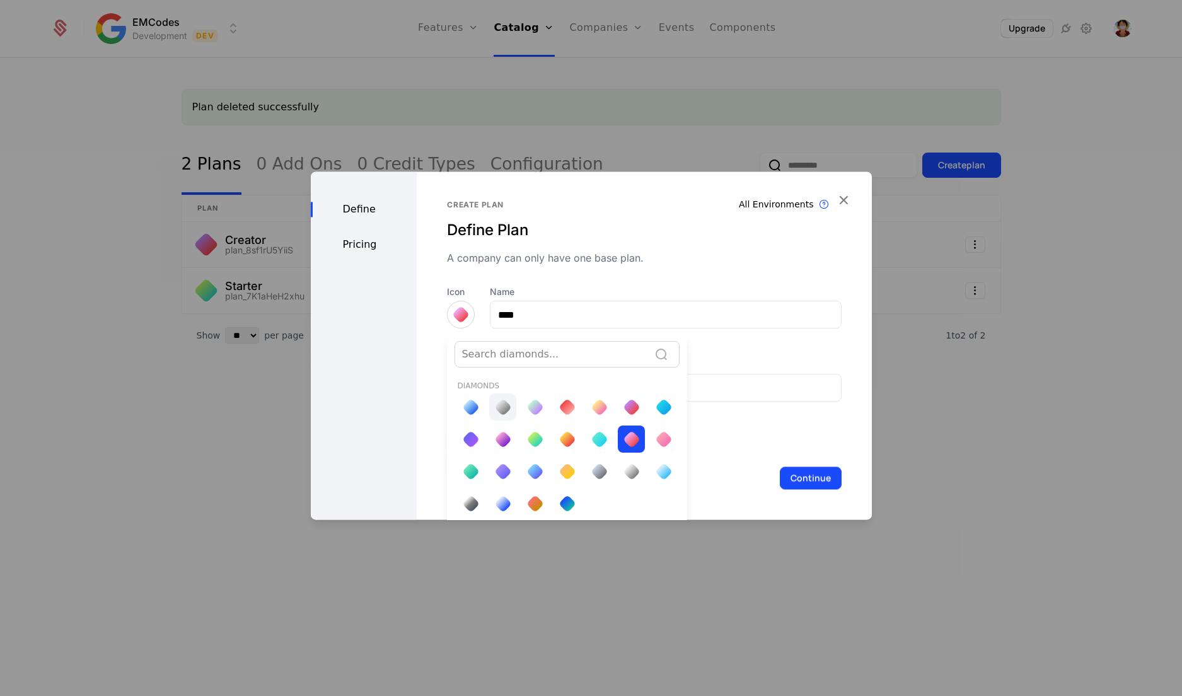
click at [500, 403] on div at bounding box center [503, 407] width 18 height 18
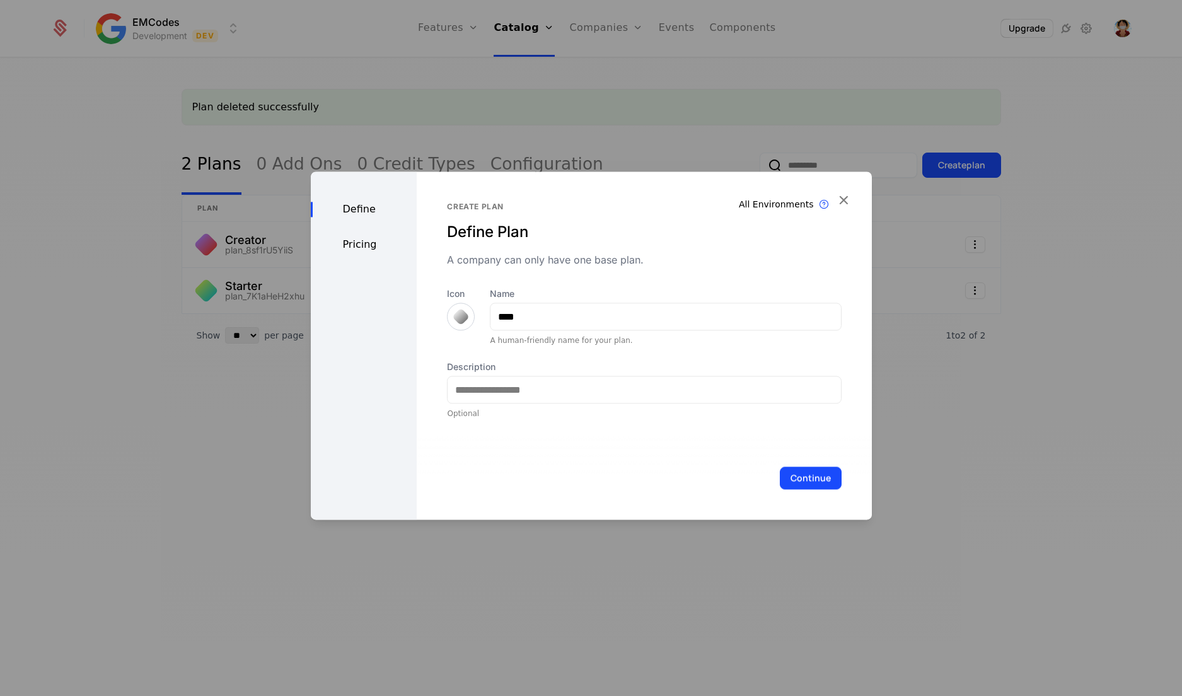
scroll to position [0, 0]
click at [500, 388] on input "Description" at bounding box center [644, 389] width 393 height 26
type input "**********"
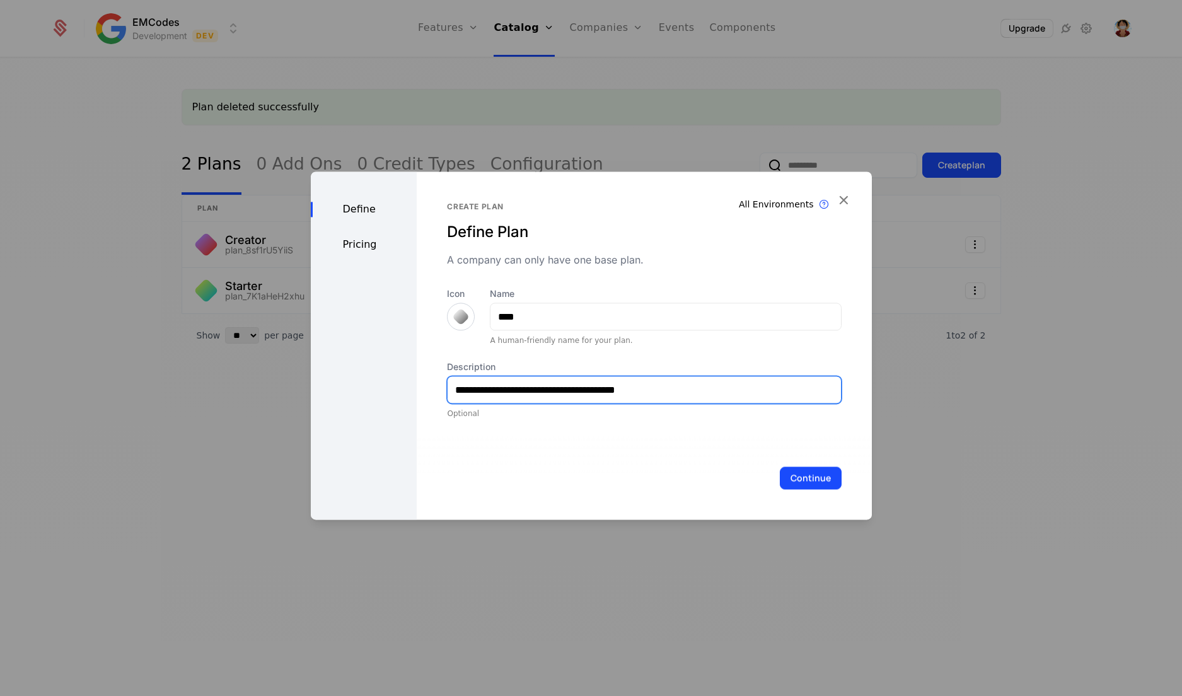
drag, startPoint x: 650, startPoint y: 393, endPoint x: 282, endPoint y: 423, distance: 368.7
click at [282, 423] on div "**********" at bounding box center [591, 348] width 1182 height 696
click at [533, 387] on input "Description" at bounding box center [644, 389] width 393 height 26
click at [568, 394] on input "**********" at bounding box center [644, 389] width 393 height 26
type input "**********"
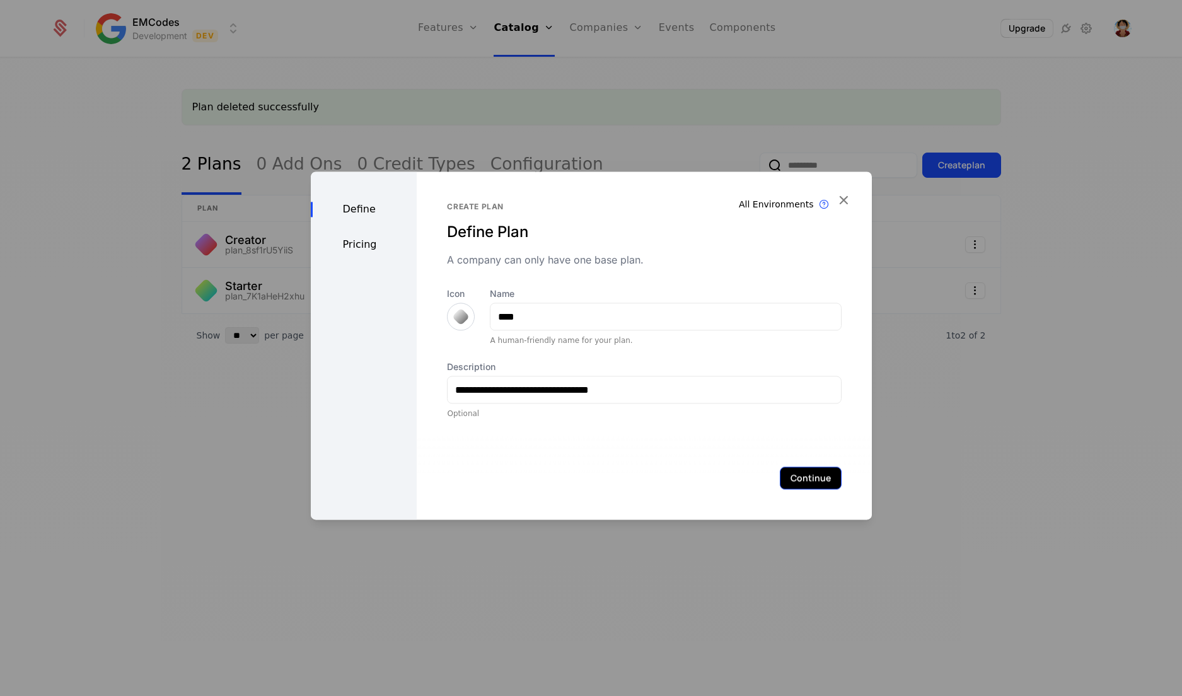
click at [801, 483] on button "Continue" at bounding box center [811, 477] width 62 height 23
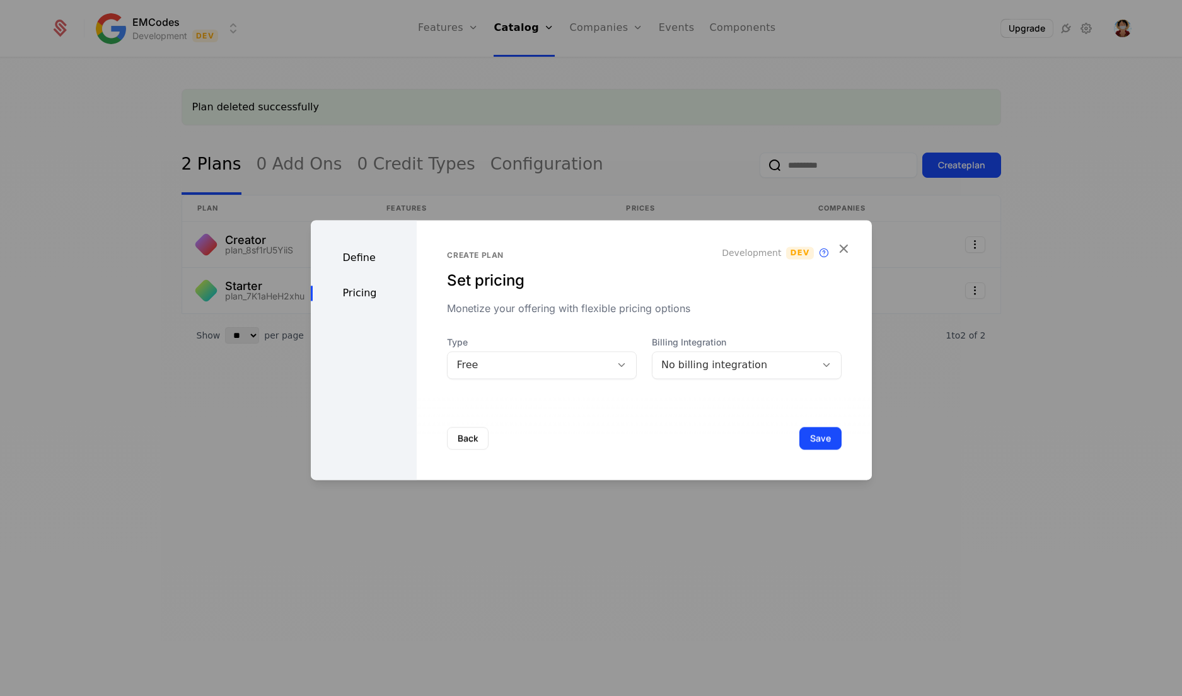
click at [674, 363] on div "No billing integration" at bounding box center [734, 364] width 146 height 15
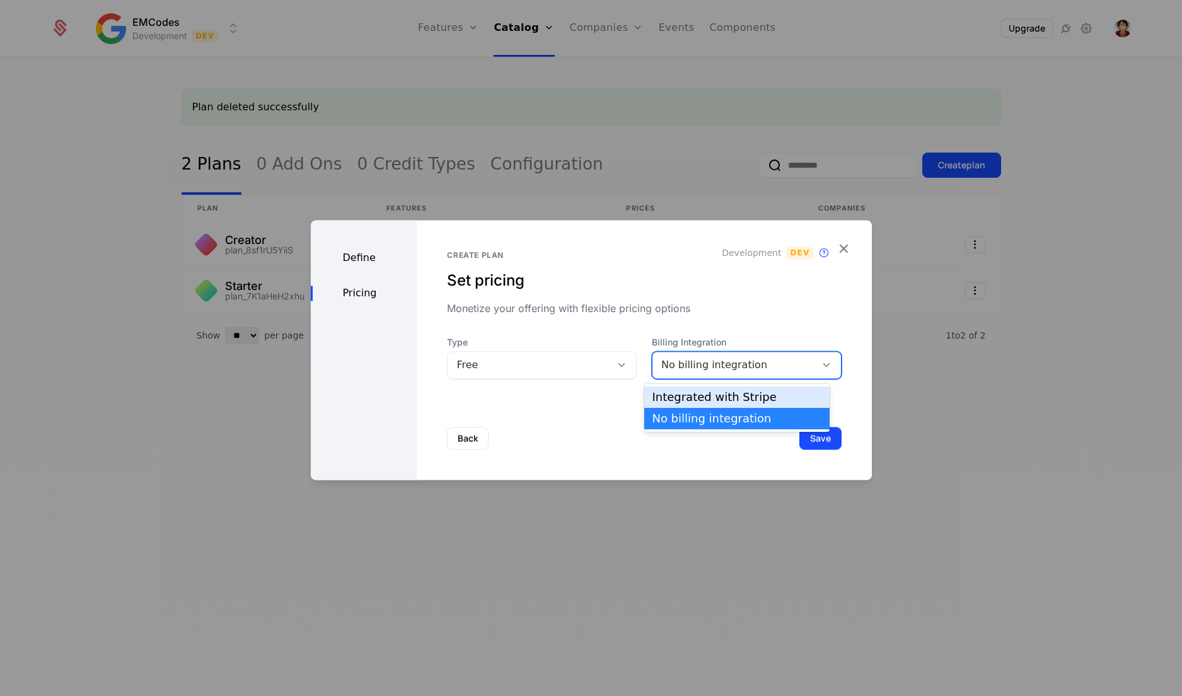
click at [688, 391] on div "Integrated with Stripe" at bounding box center [737, 396] width 170 height 11
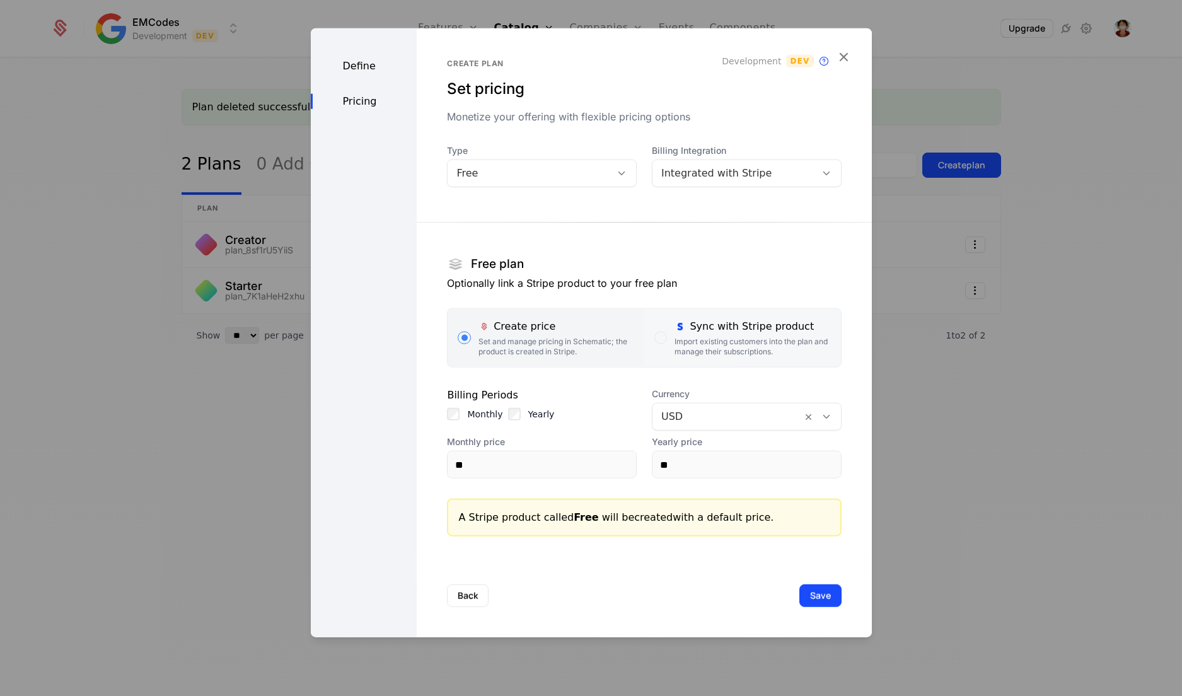
click at [702, 352] on div "Import existing customers into the plan and manage their subscriptions." at bounding box center [752, 347] width 156 height 20
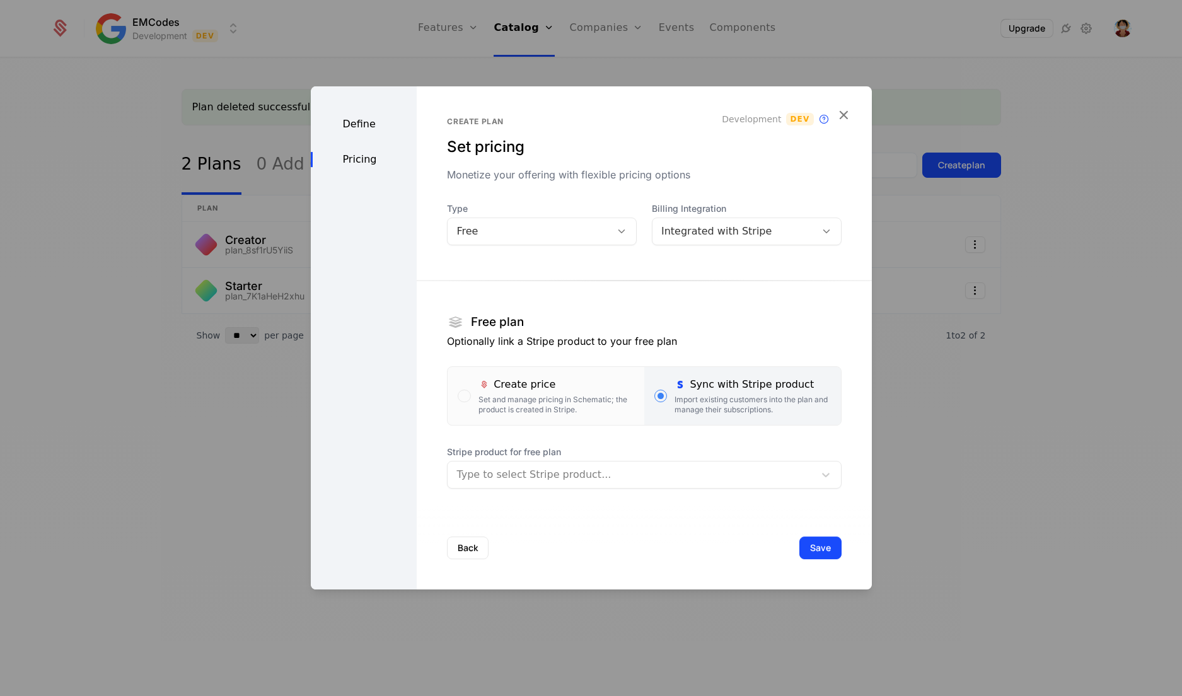
click at [653, 478] on div at bounding box center [630, 475] width 349 height 18
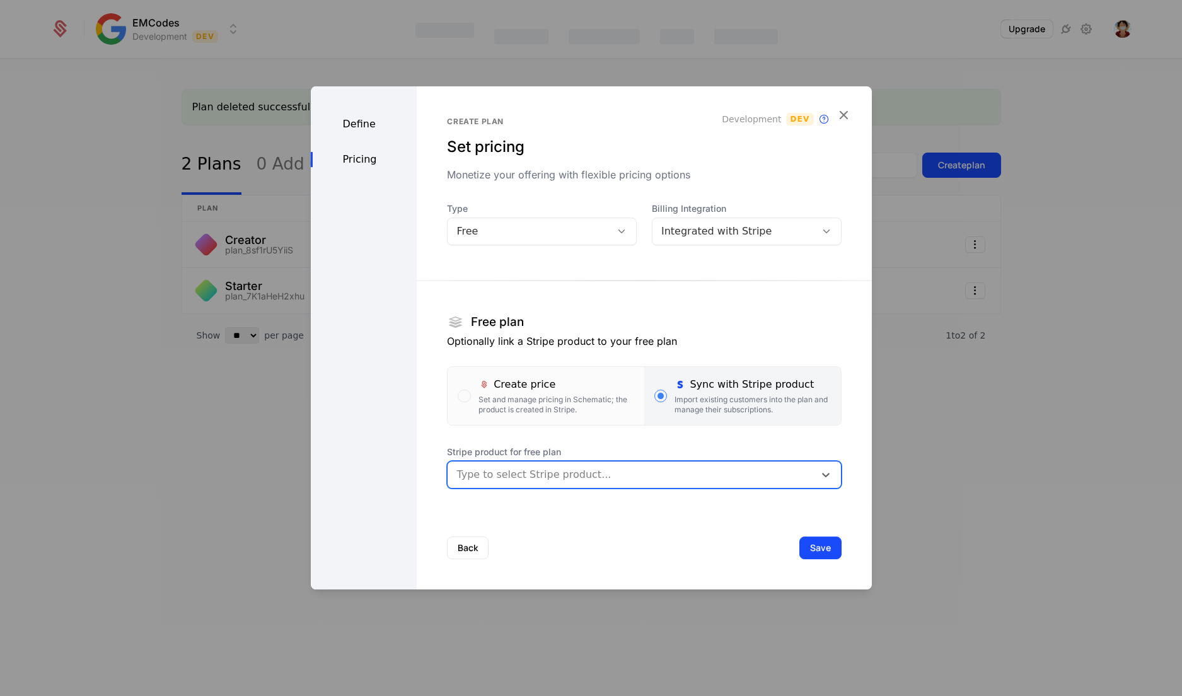
click at [527, 466] on div at bounding box center [630, 475] width 349 height 18
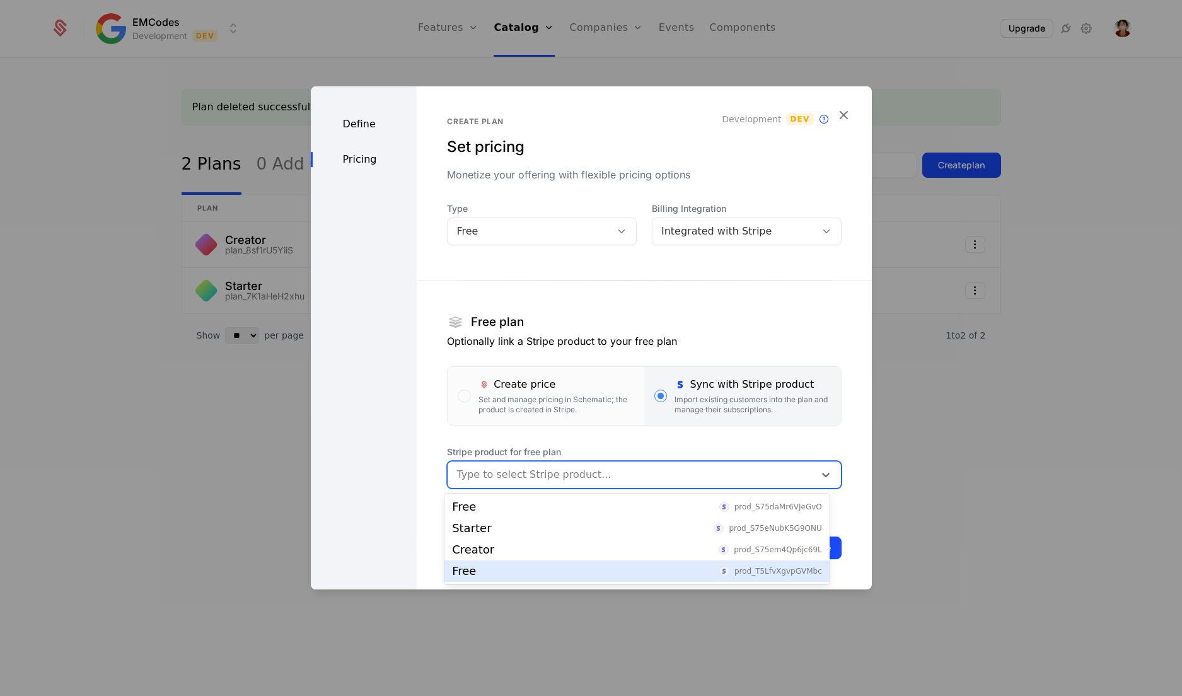
click at [547, 568] on div "Free prod_T5LfvXgvpGVMbc" at bounding box center [637, 570] width 370 height 11
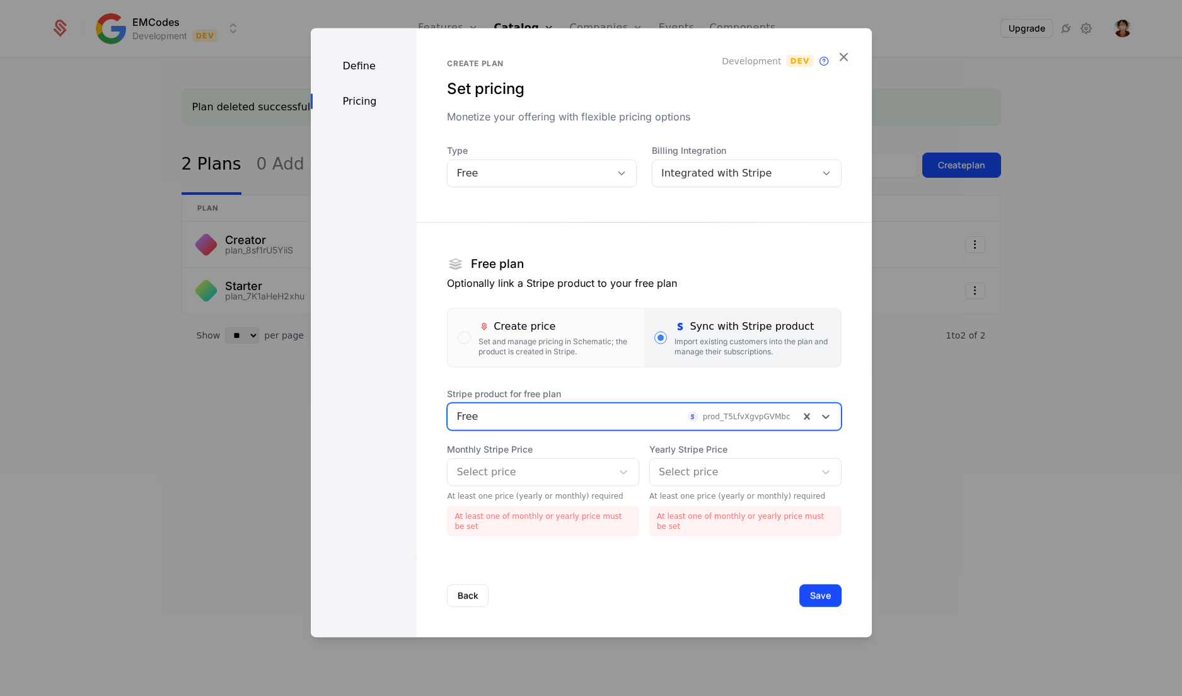
click at [523, 481] on div at bounding box center [529, 472] width 147 height 18
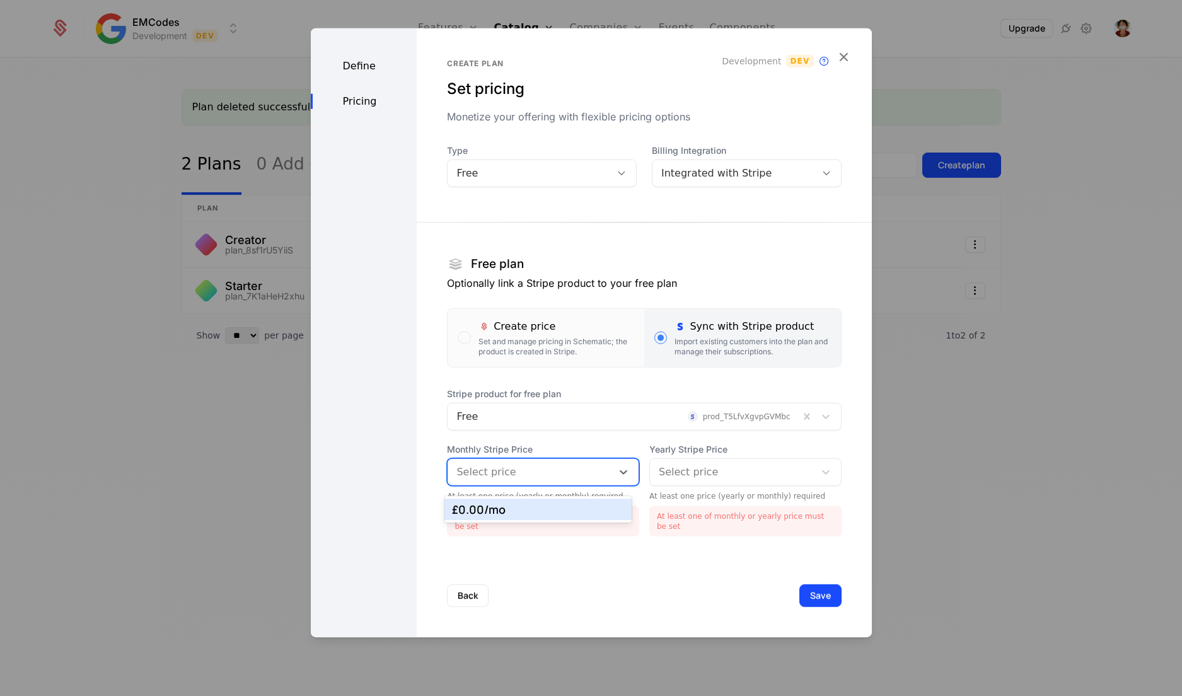
click at [524, 509] on div "£0.00 /mo" at bounding box center [538, 509] width 172 height 11
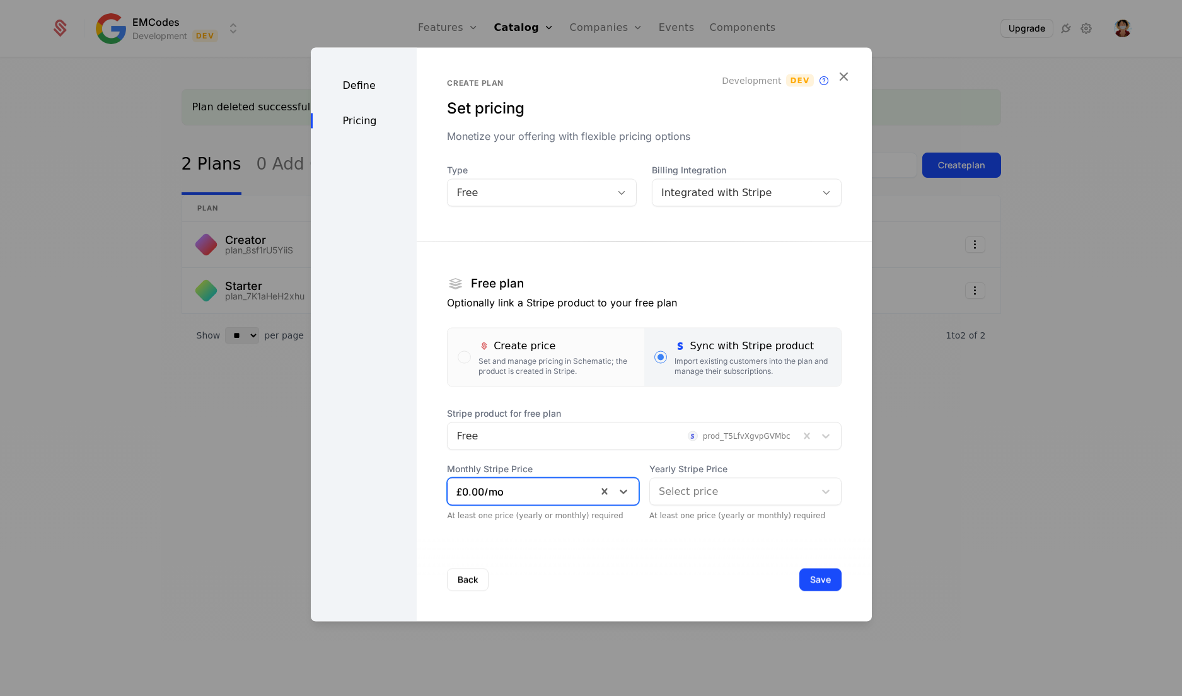
click at [717, 495] on div at bounding box center [732, 492] width 147 height 18
click at [678, 566] on div "Back Save" at bounding box center [644, 579] width 454 height 83
click at [799, 576] on button "Save" at bounding box center [820, 580] width 42 height 23
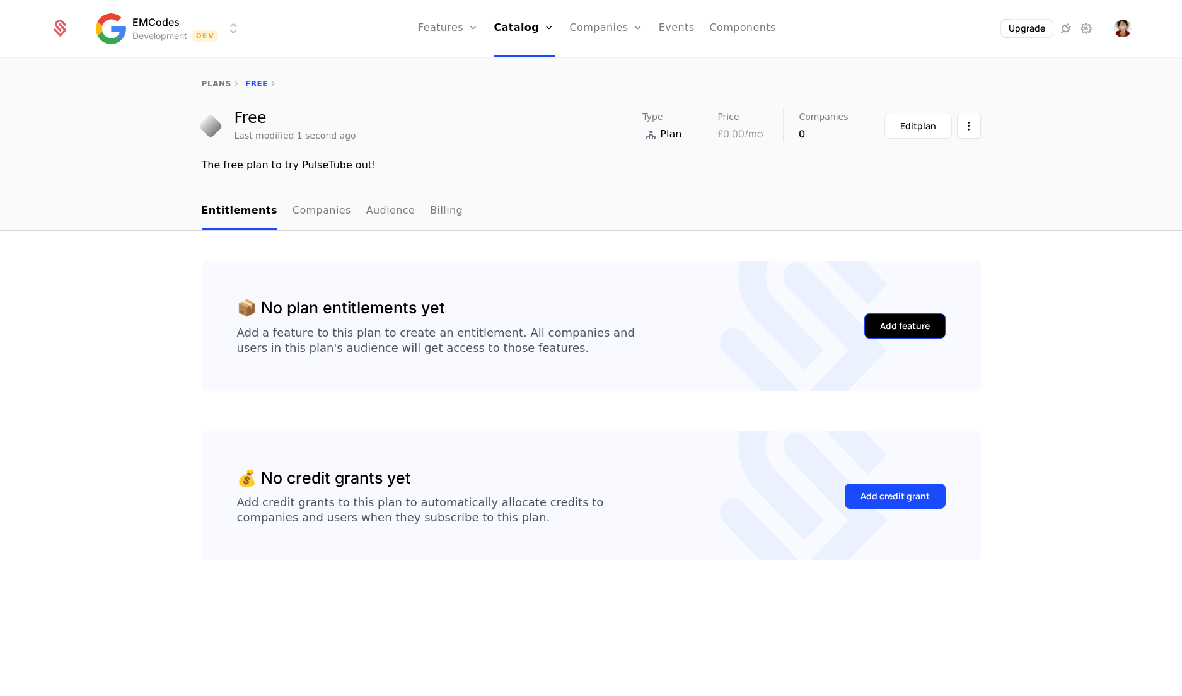
click at [938, 326] on button "Add feature" at bounding box center [904, 325] width 81 height 25
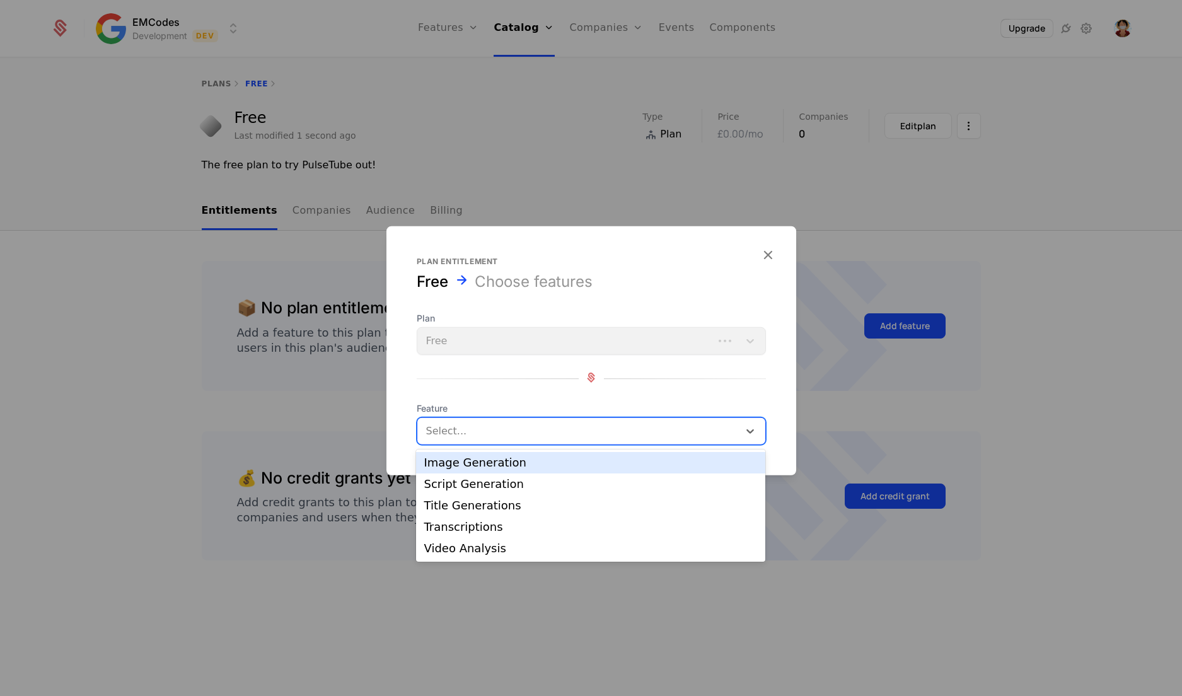
click at [650, 425] on div at bounding box center [579, 431] width 304 height 18
click at [570, 461] on div "Image Generation" at bounding box center [591, 462] width 334 height 11
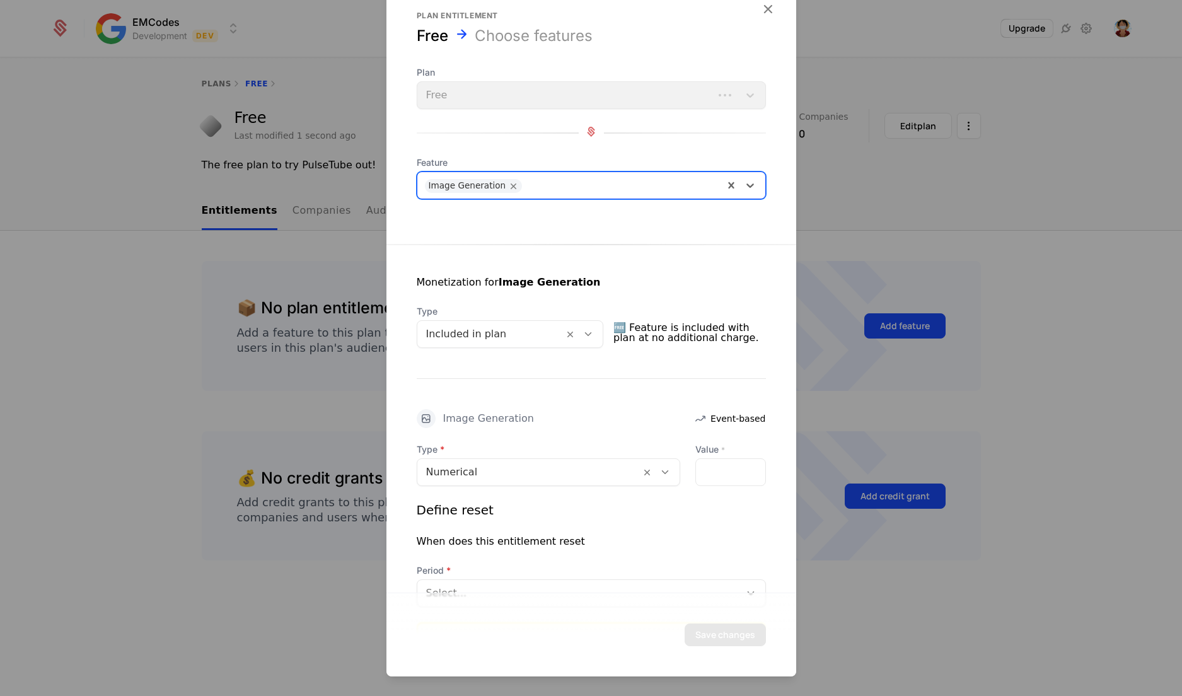
click at [625, 180] on div at bounding box center [621, 184] width 187 height 18
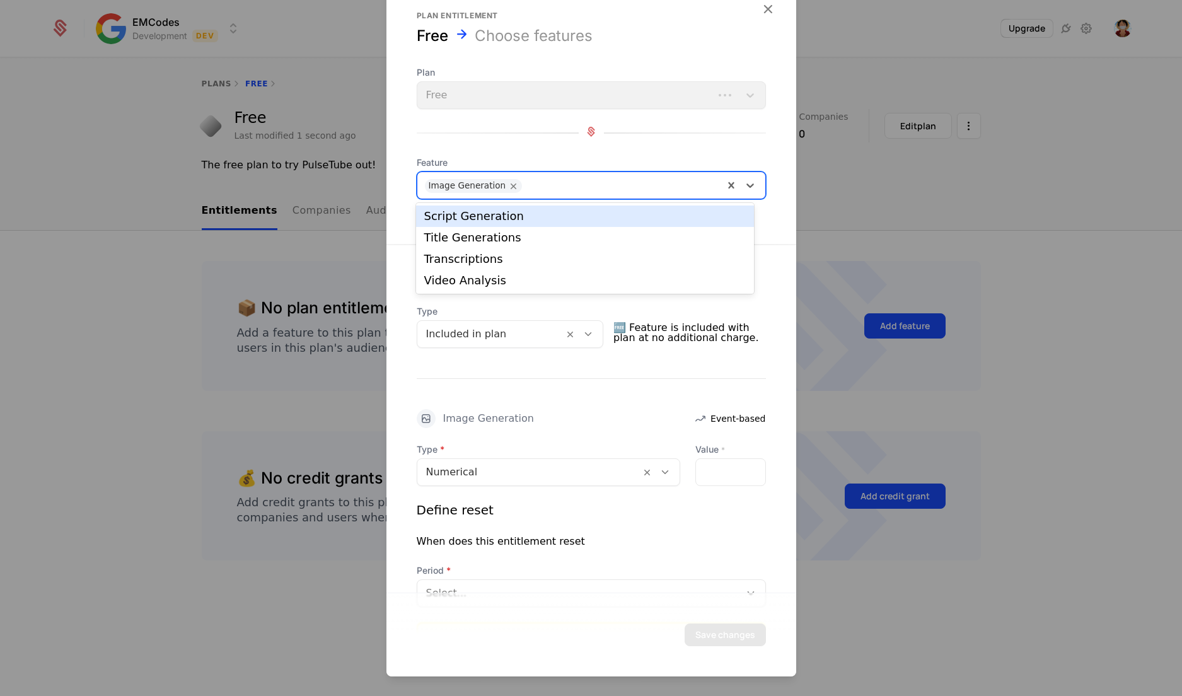
click at [562, 219] on div "Script Generation" at bounding box center [585, 216] width 322 height 11
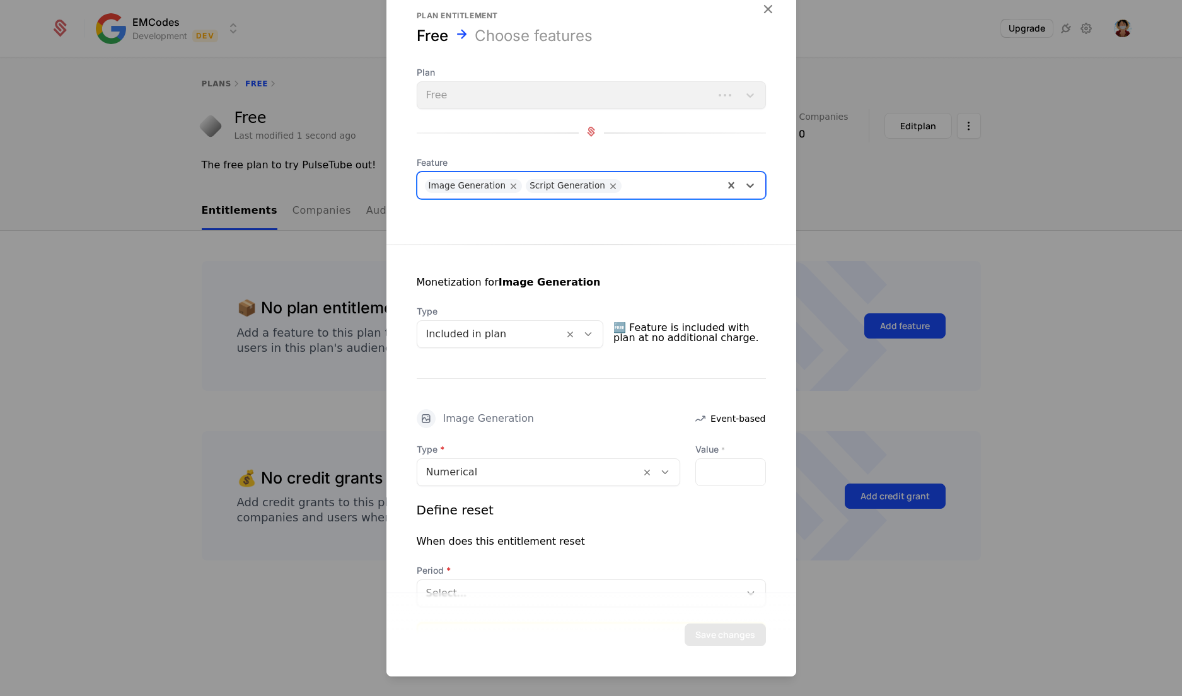
click at [623, 197] on div "Image Generation Script Generation" at bounding box center [591, 185] width 349 height 28
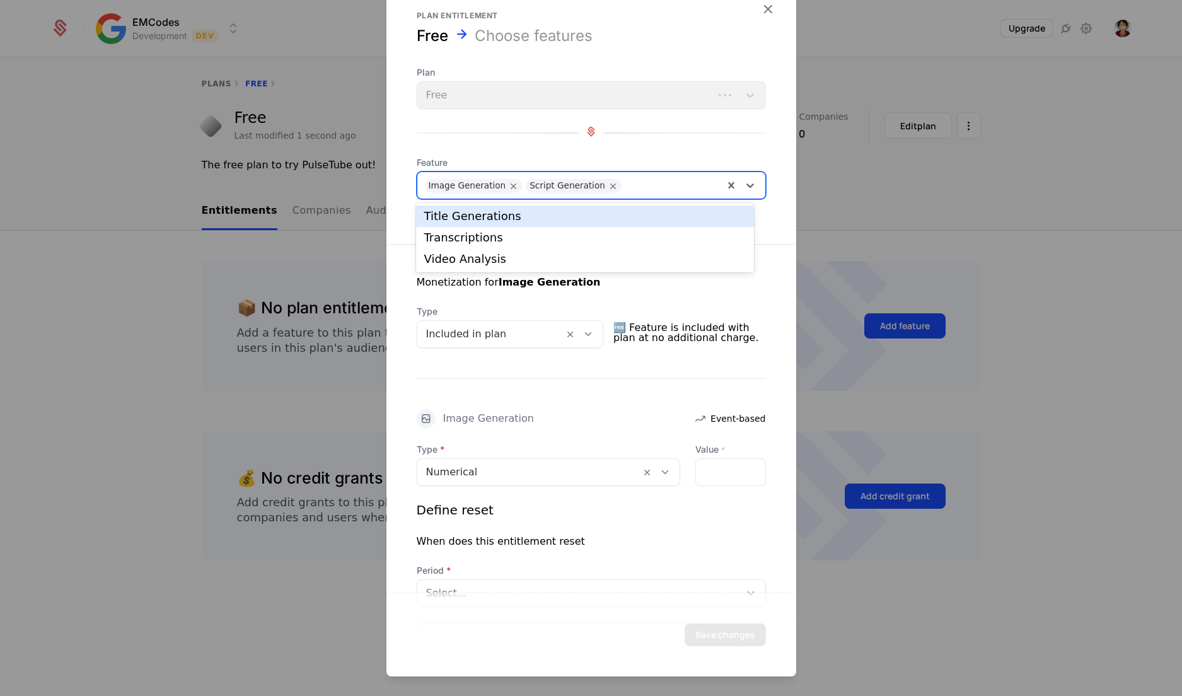
click at [596, 225] on div "Title Generations" at bounding box center [584, 215] width 337 height 21
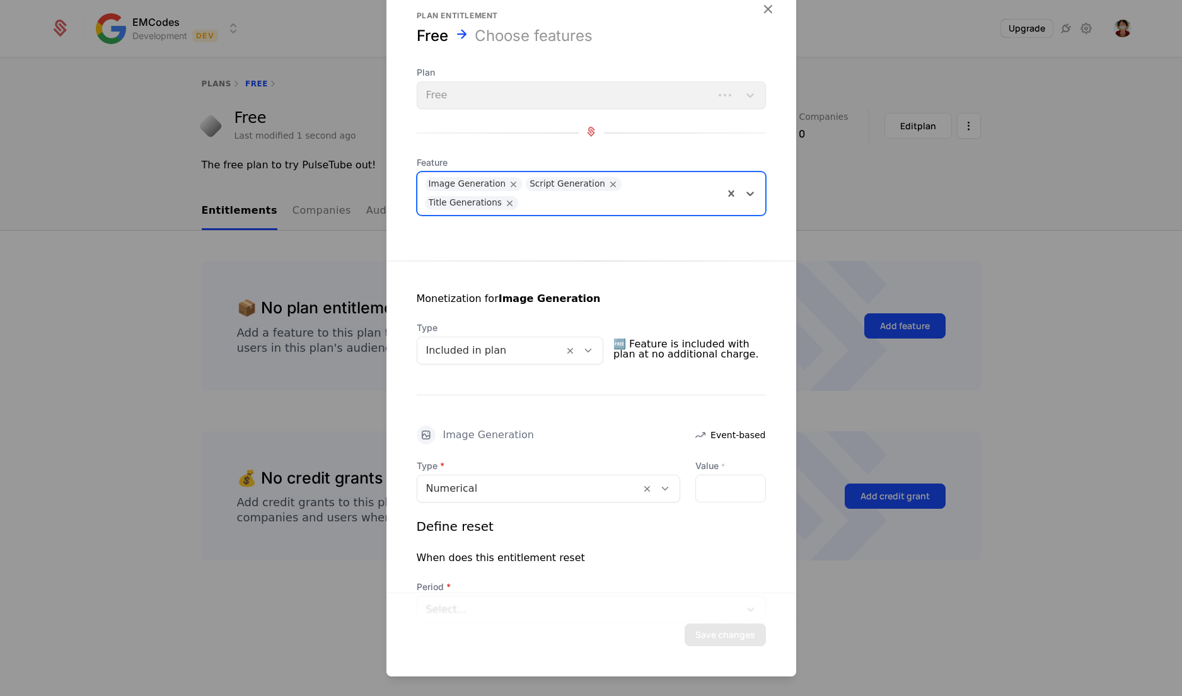
click at [701, 192] on div at bounding box center [620, 201] width 192 height 18
click at [570, 220] on div "Transcriptions" at bounding box center [585, 216] width 322 height 11
click at [678, 204] on div at bounding box center [662, 201] width 108 height 18
click at [626, 237] on div "Video Analysis" at bounding box center [585, 231] width 322 height 11
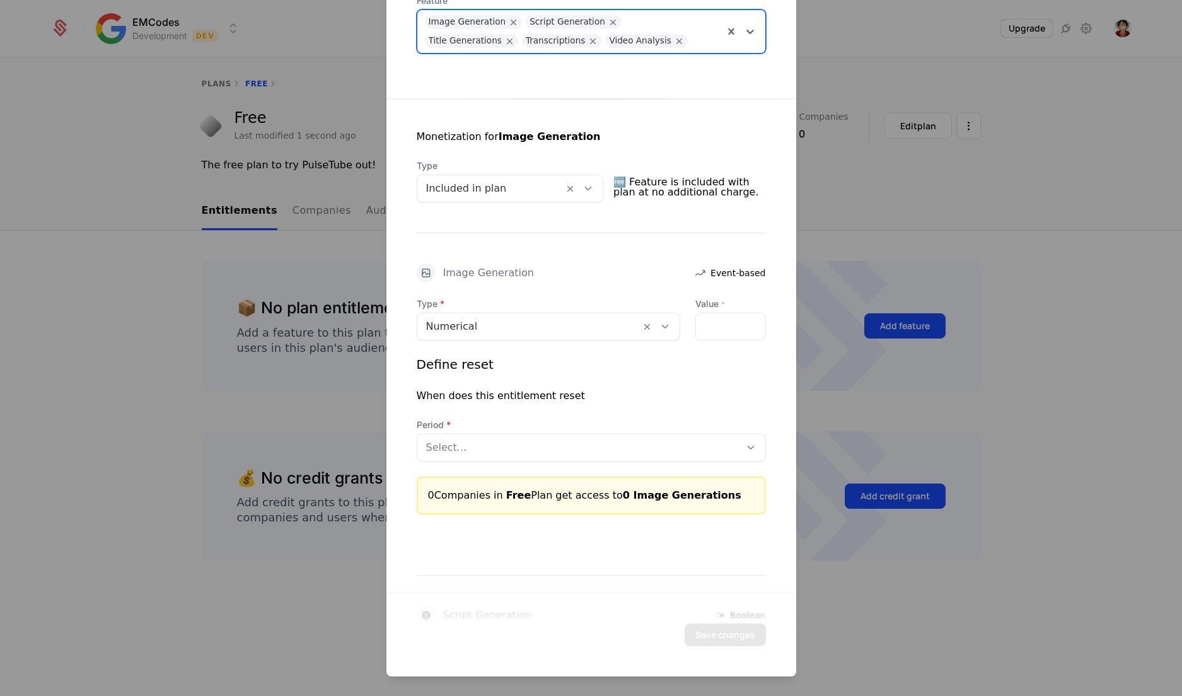
scroll to position [164, 0]
click at [731, 327] on input "*" at bounding box center [730, 324] width 69 height 26
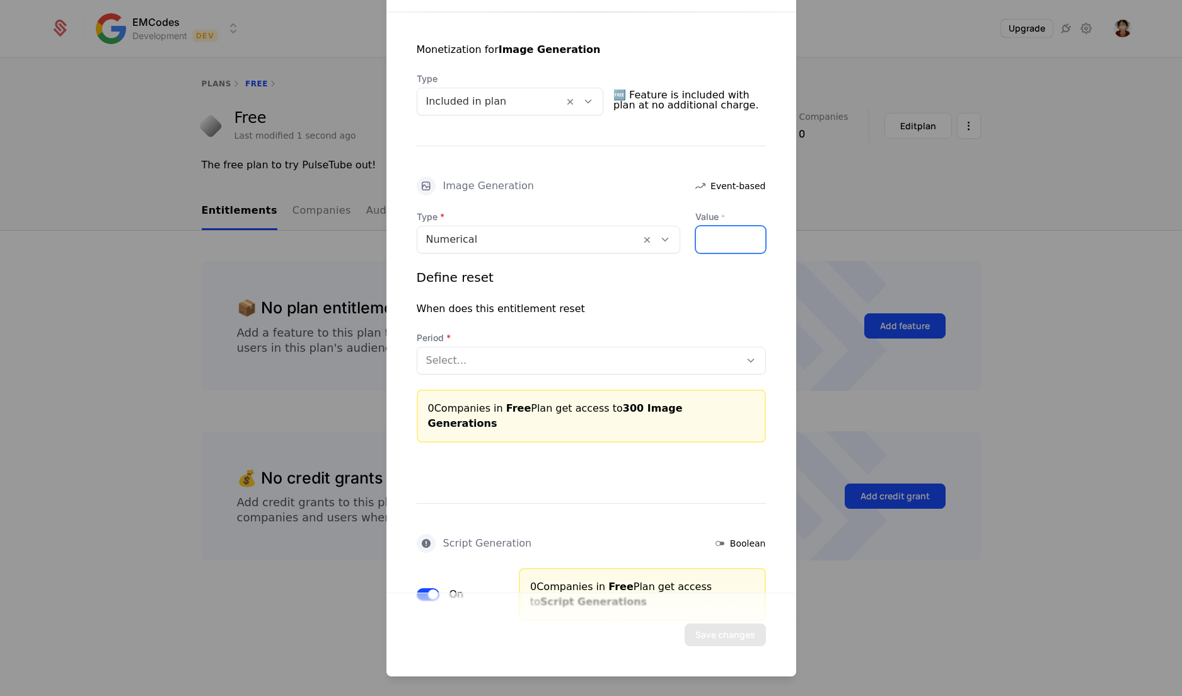
scroll to position [250, 0]
type input "***"
click at [708, 362] on div at bounding box center [578, 360] width 305 height 18
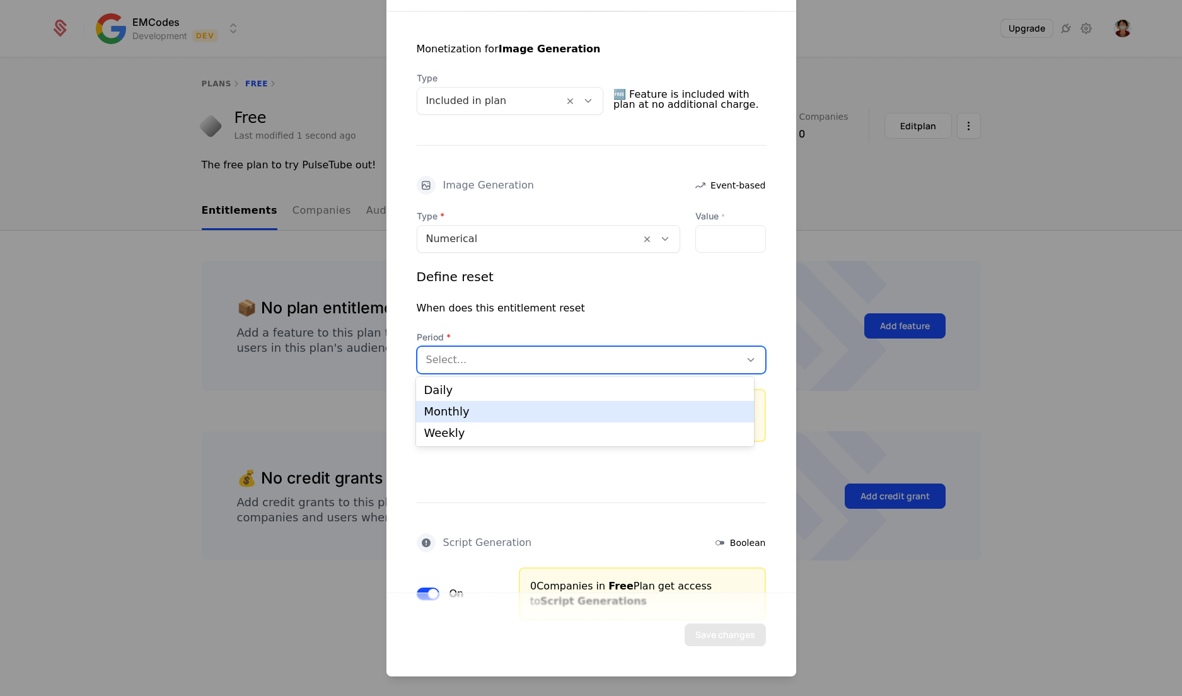
click at [630, 408] on div "Monthly" at bounding box center [585, 411] width 322 height 11
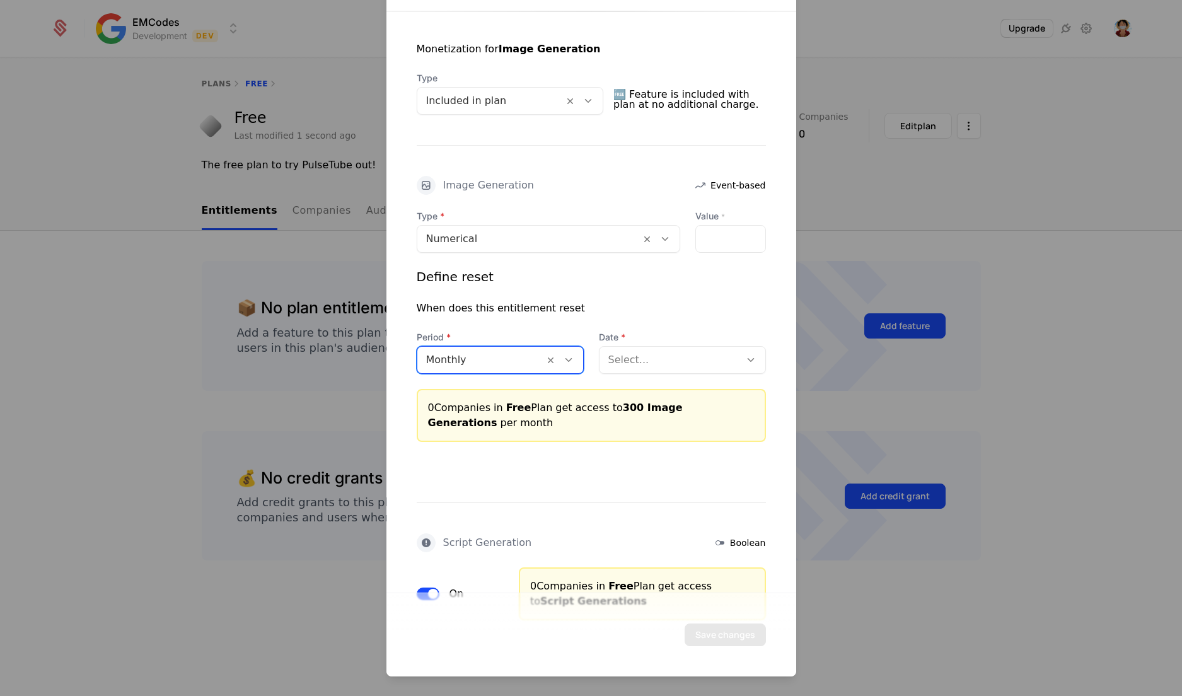
click at [665, 369] on div "Select..." at bounding box center [669, 360] width 141 height 23
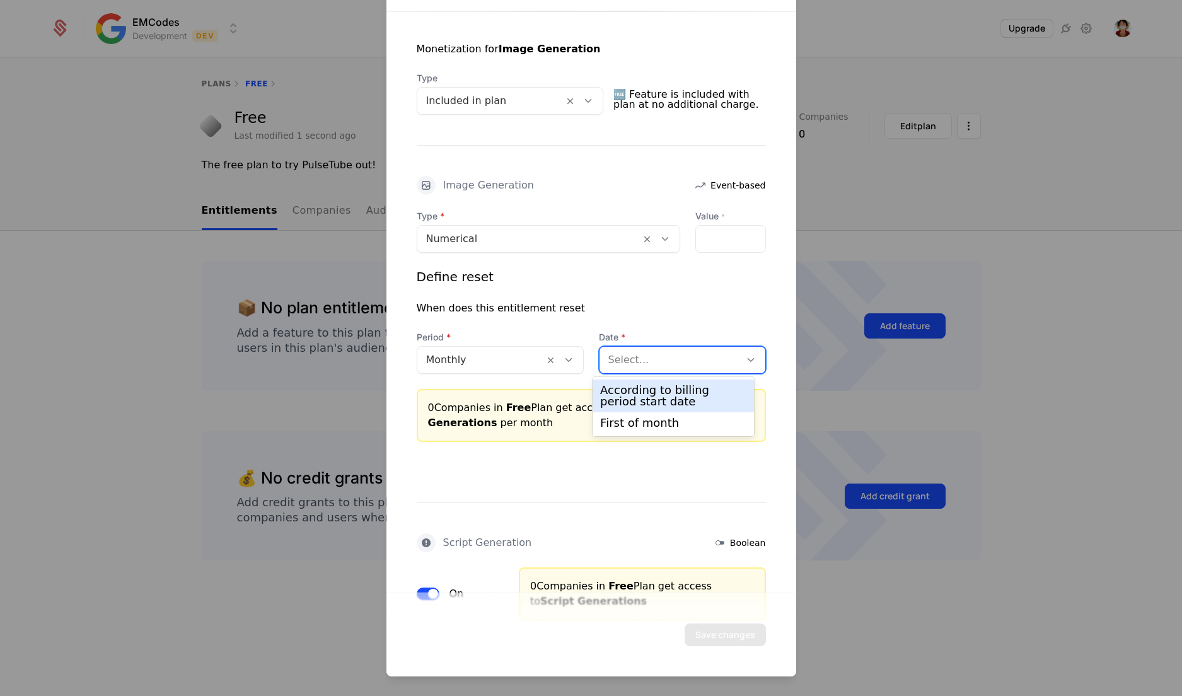
click at [654, 393] on div "According to billing period start date" at bounding box center [673, 396] width 146 height 23
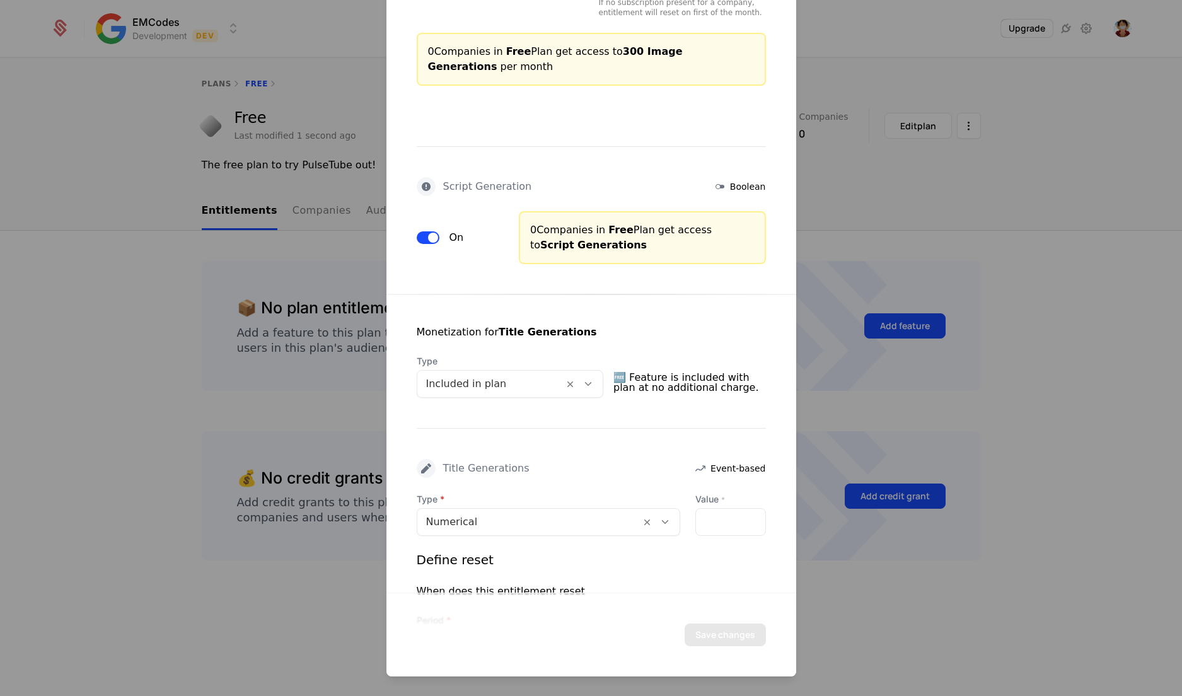
scroll to position [632, 0]
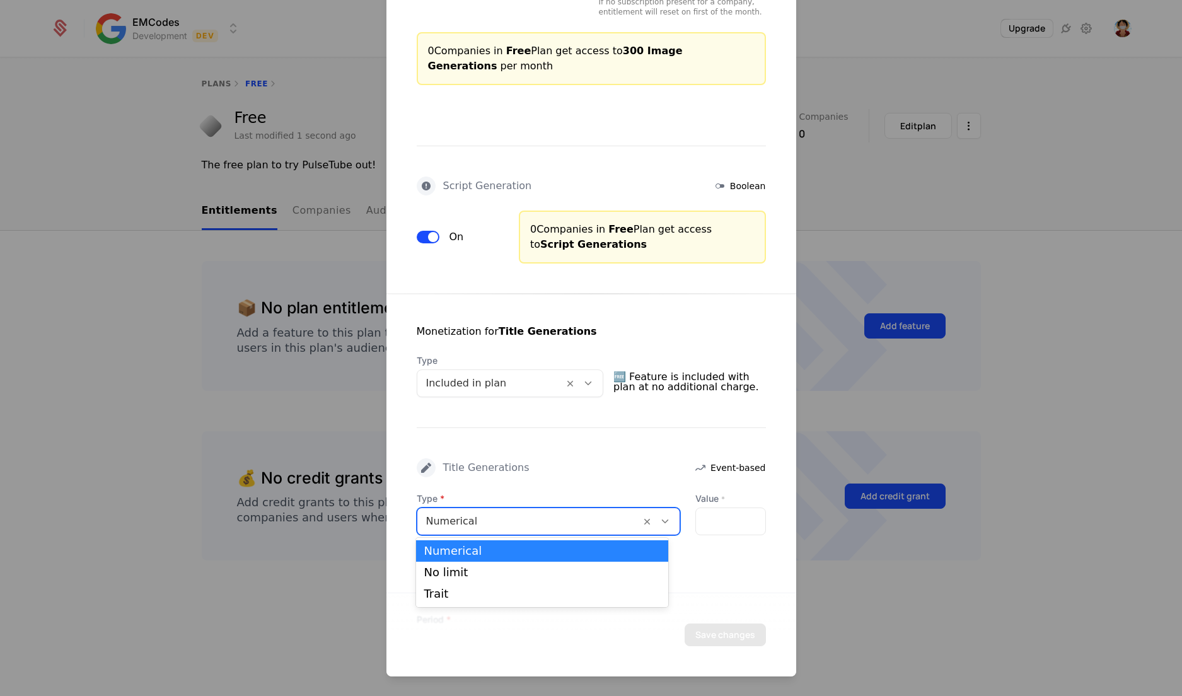
click at [522, 524] on div at bounding box center [528, 521] width 205 height 18
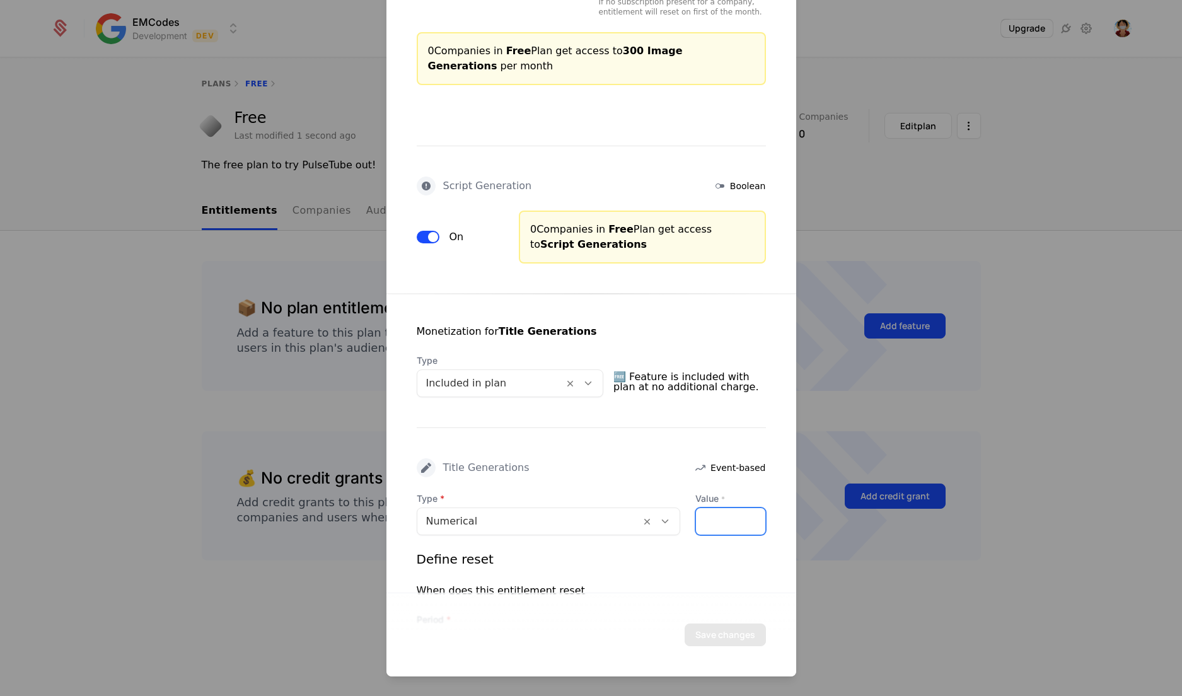
click at [721, 514] on input "*" at bounding box center [730, 521] width 69 height 26
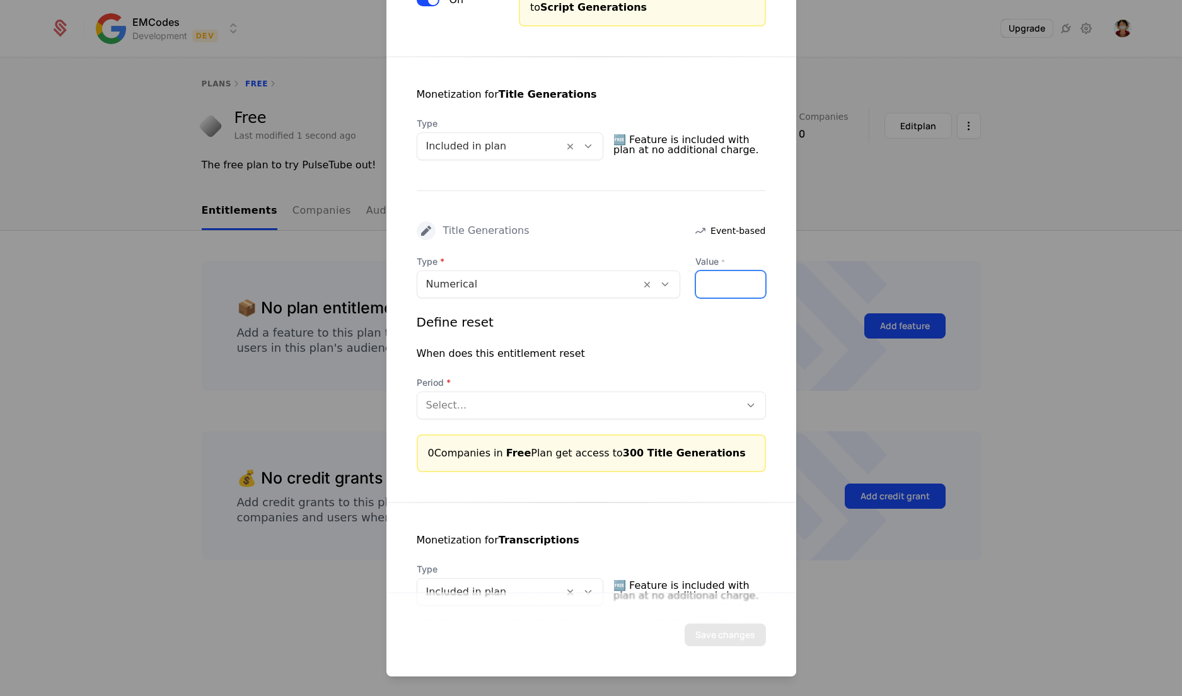
type input "***"
click at [643, 402] on div at bounding box center [578, 405] width 305 height 18
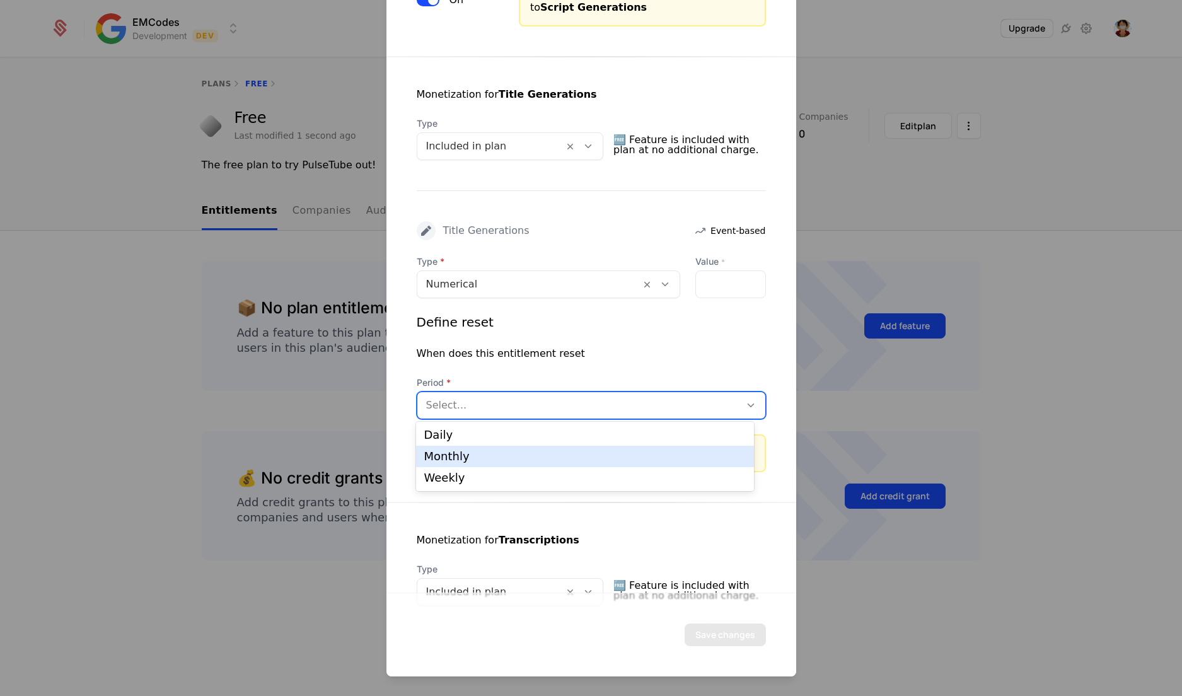
click at [599, 458] on div "Monthly" at bounding box center [585, 456] width 322 height 11
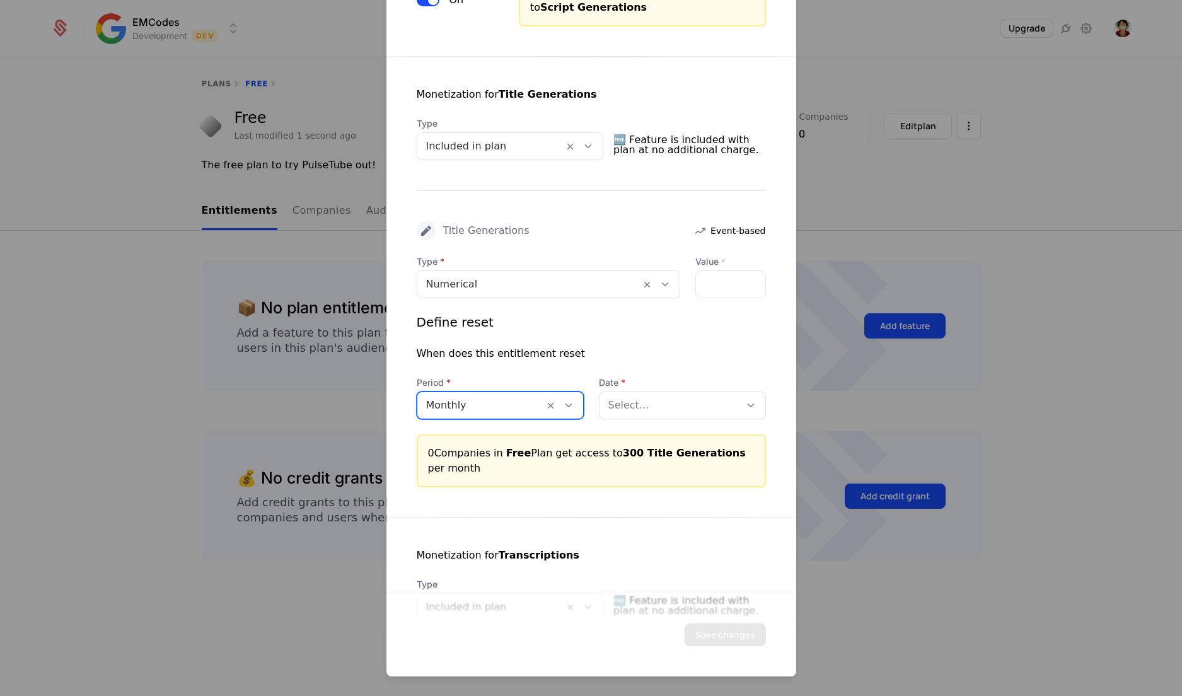
click at [681, 415] on div "Select..." at bounding box center [682, 405] width 167 height 28
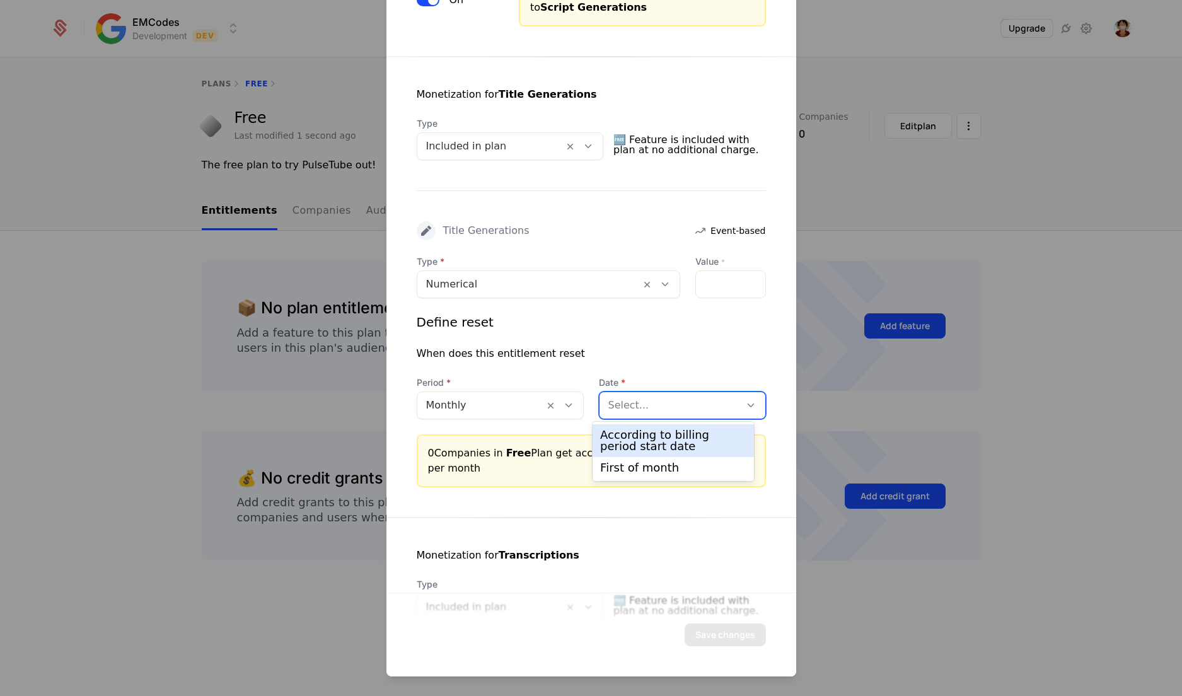
click at [674, 443] on div "According to billing period start date" at bounding box center [673, 440] width 146 height 23
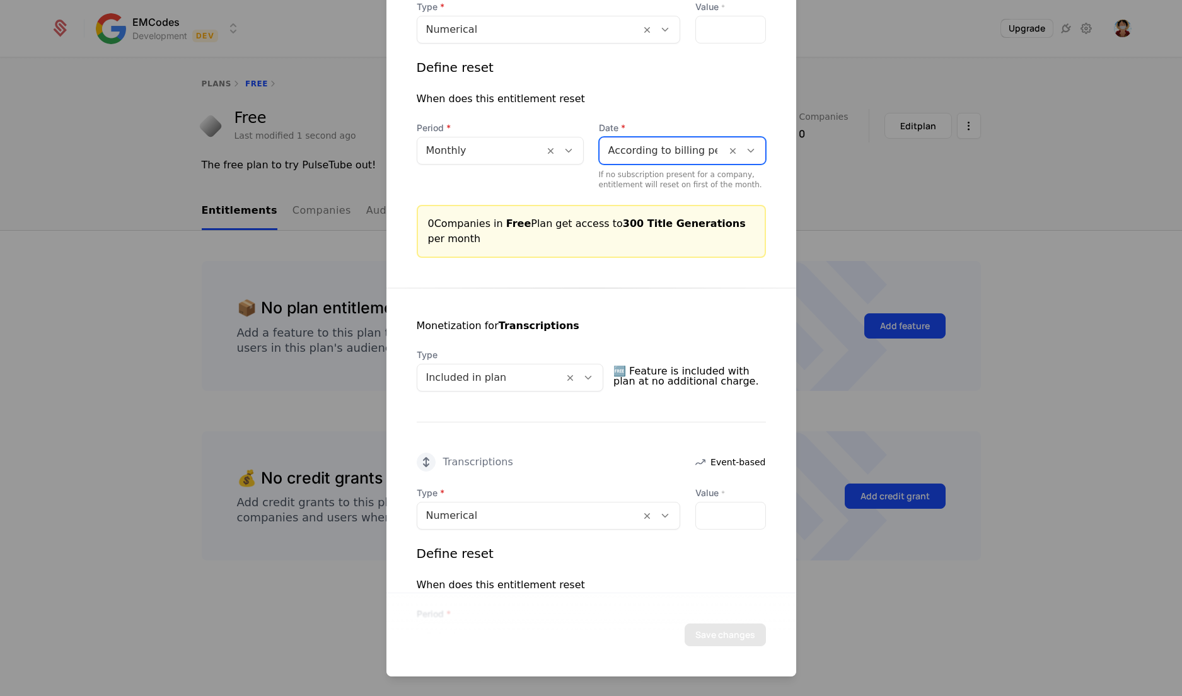
scroll to position [1136, 0]
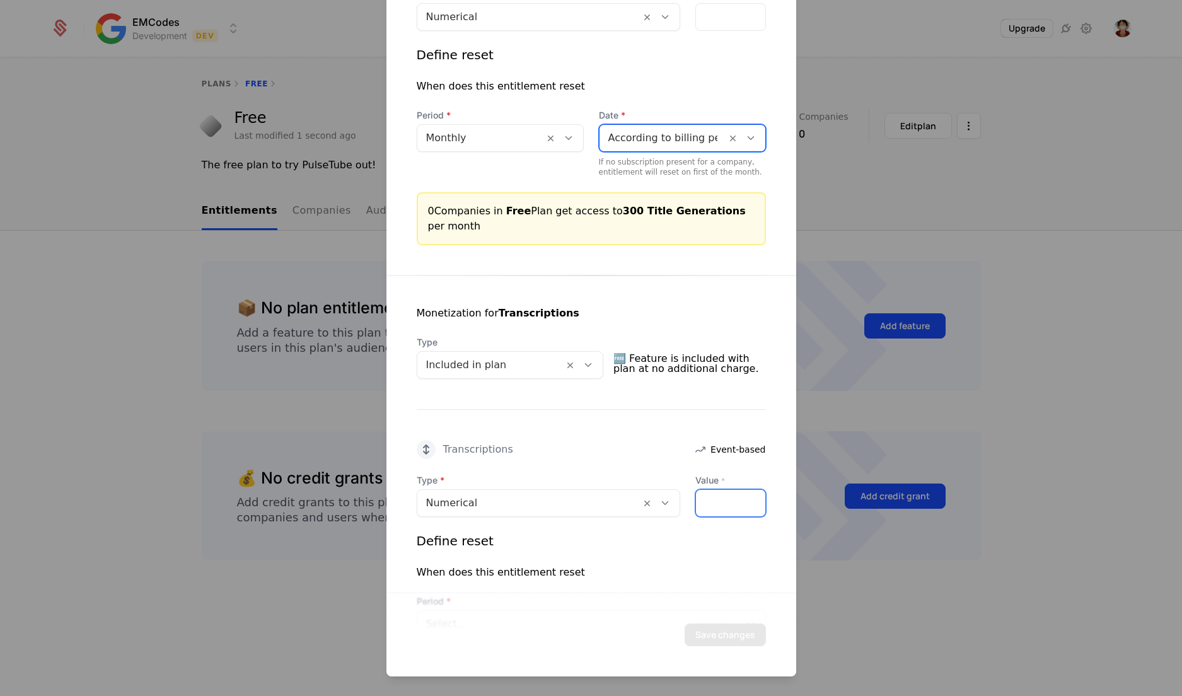
click at [714, 506] on input "*" at bounding box center [730, 503] width 69 height 26
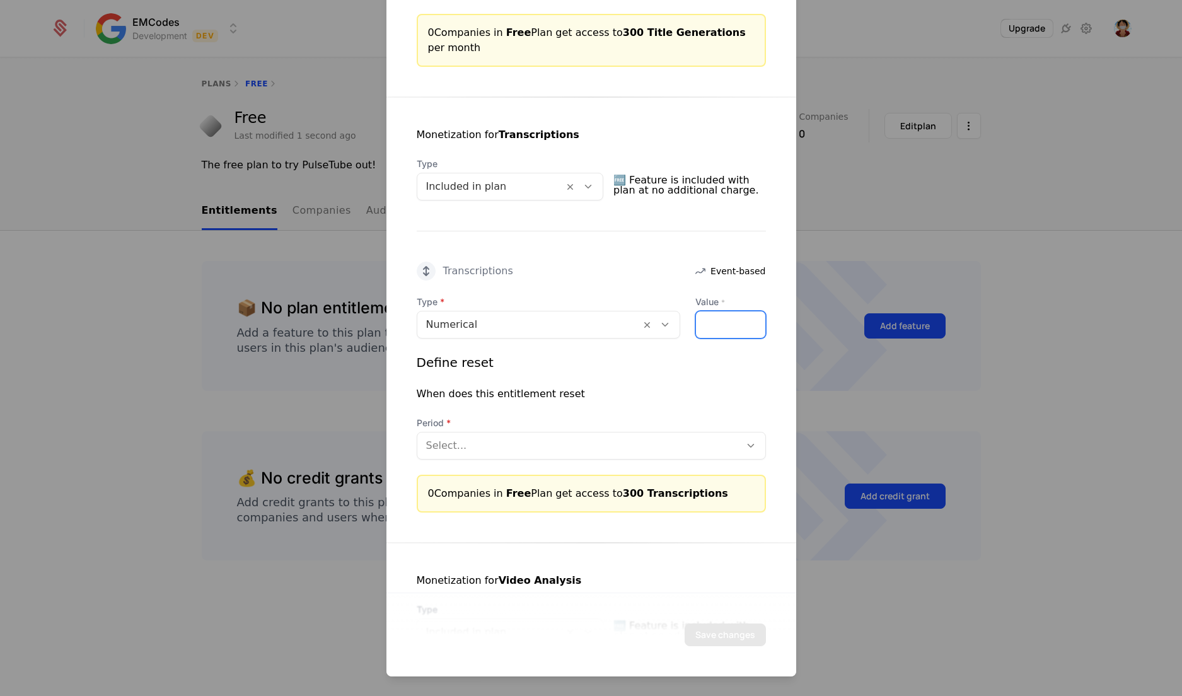
type input "***"
click at [671, 437] on div at bounding box center [578, 446] width 305 height 18
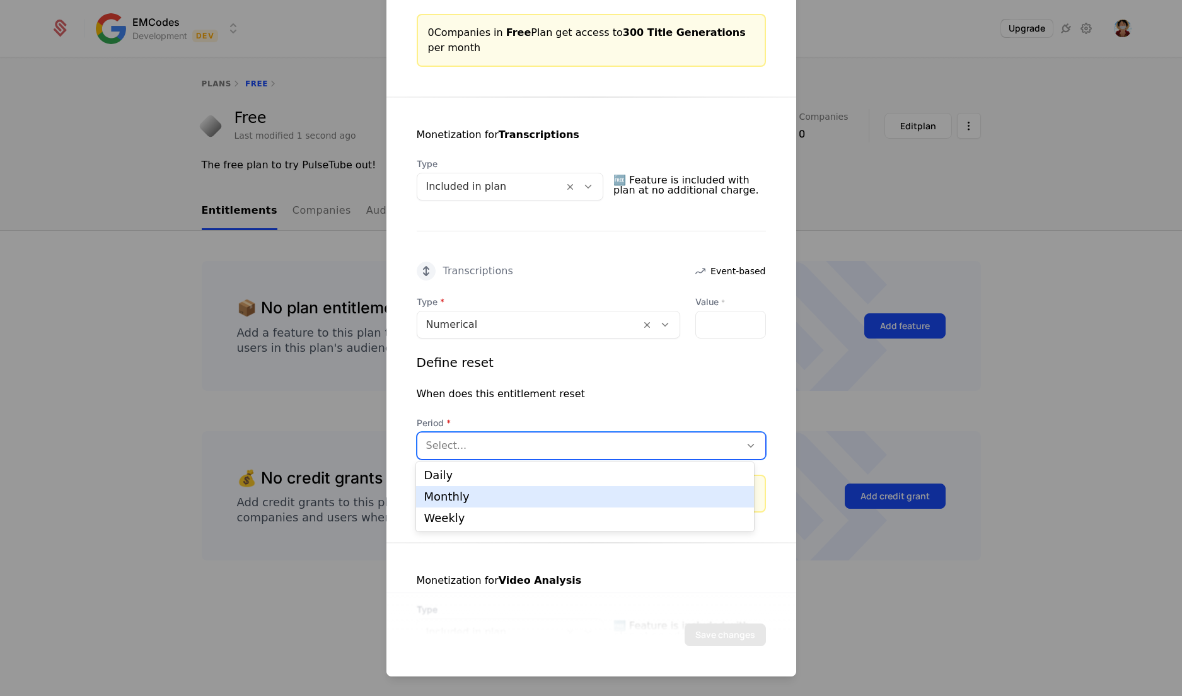
click at [603, 504] on div "Daily Monthly Weekly" at bounding box center [584, 496] width 337 height 69
click at [603, 504] on div "Monthly" at bounding box center [584, 496] width 337 height 21
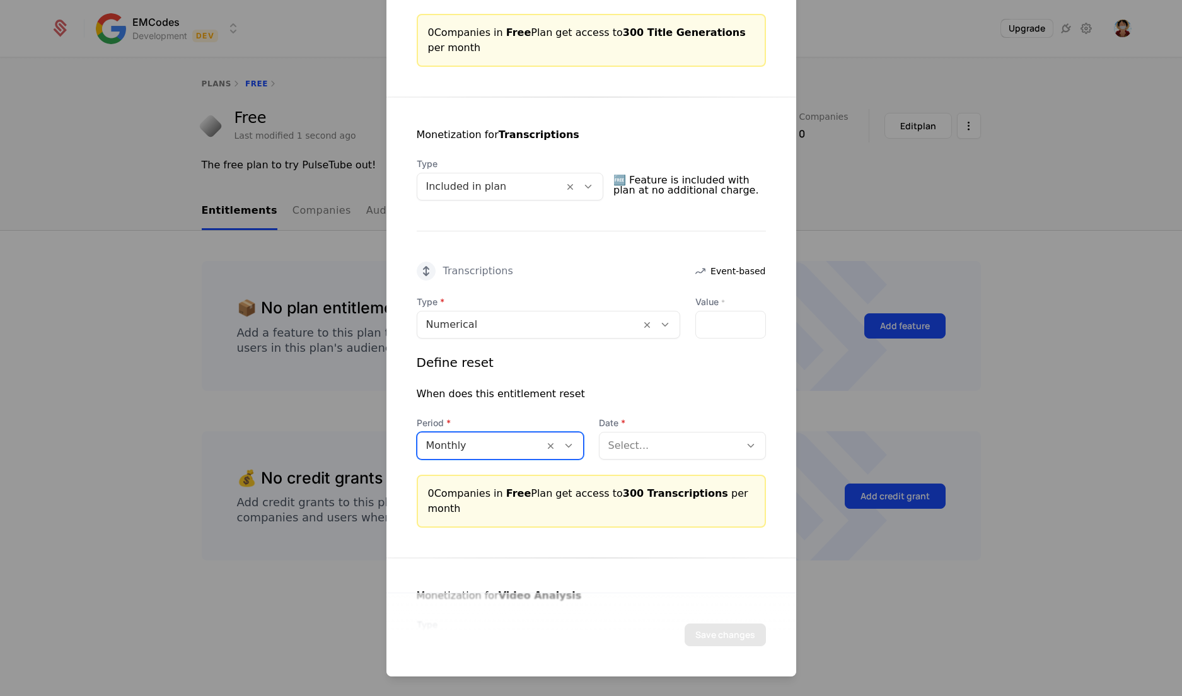
click at [662, 445] on div at bounding box center [669, 446] width 123 height 18
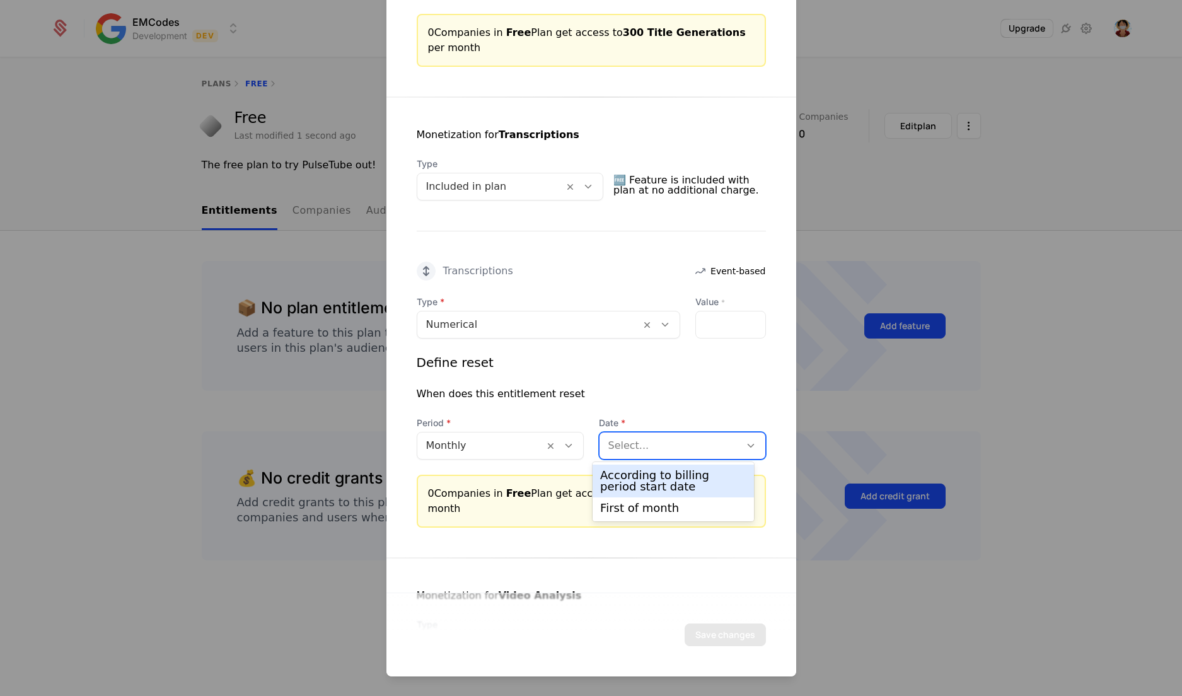
click at [646, 490] on div "According to billing period start date" at bounding box center [673, 481] width 146 height 23
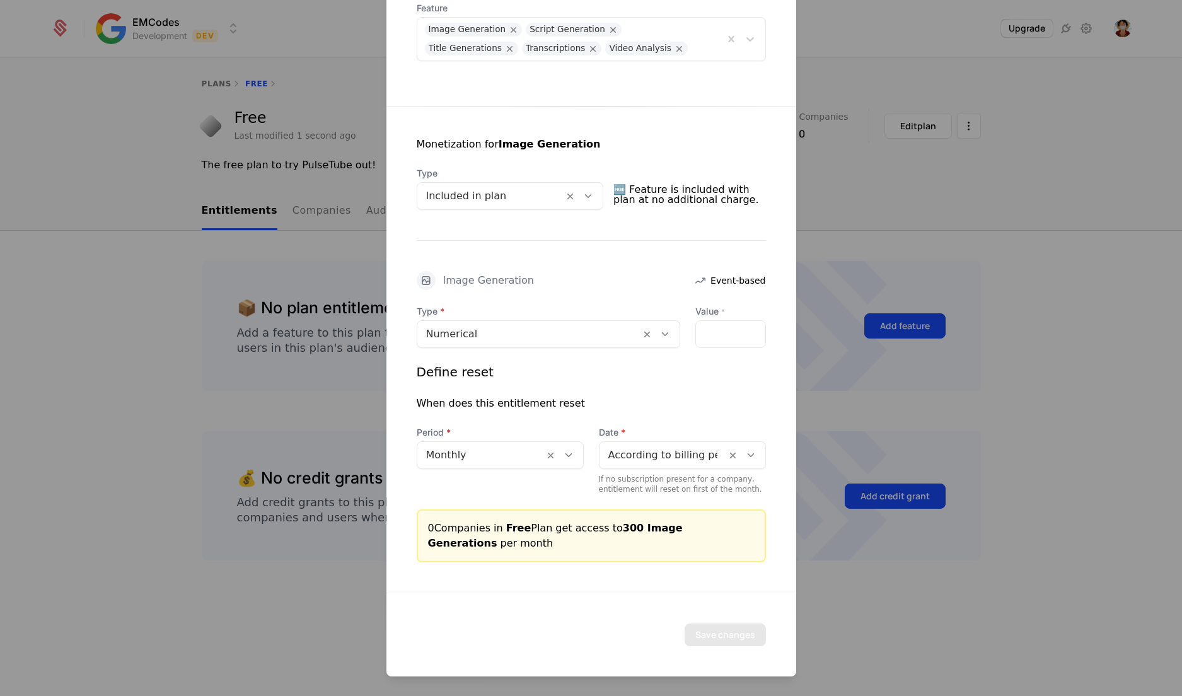
scroll to position [0, 0]
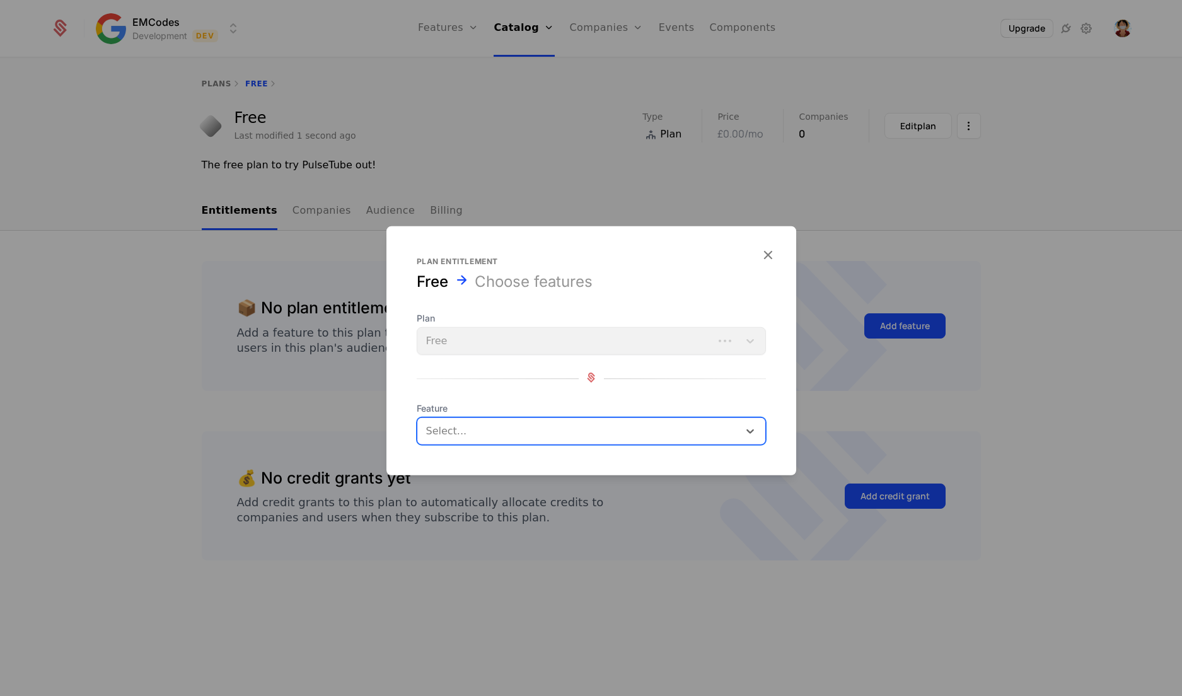
click at [594, 421] on div "Select..." at bounding box center [577, 431] width 321 height 23
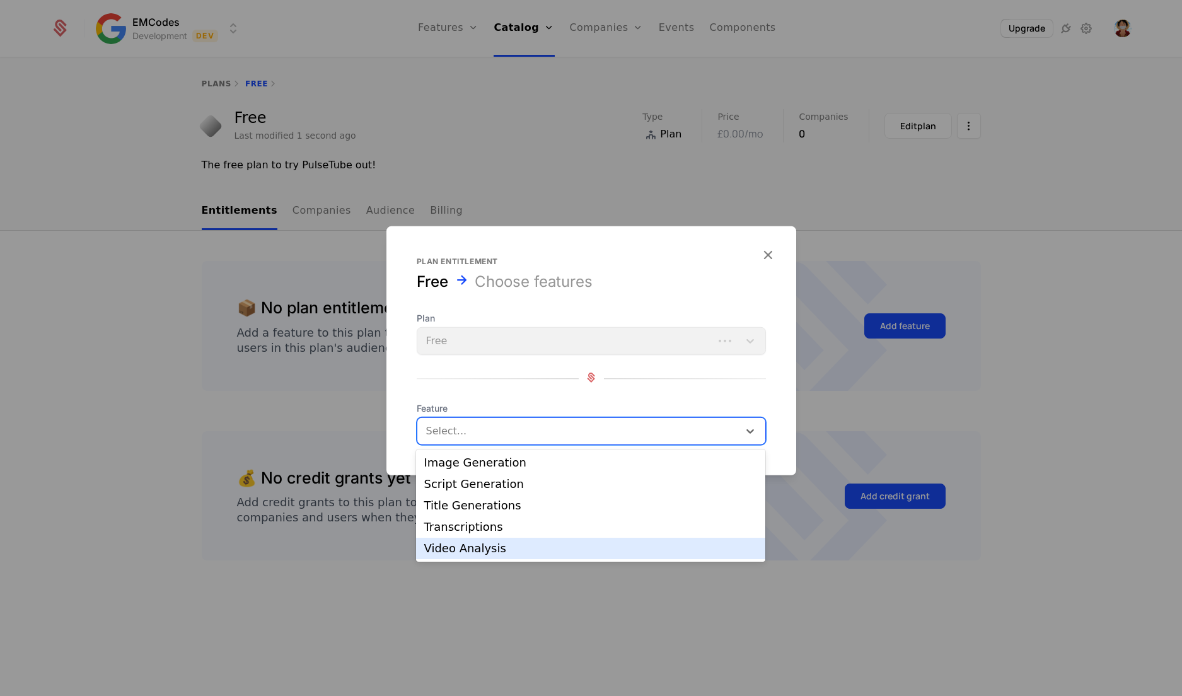
click at [494, 546] on div "Video Analysis" at bounding box center [591, 548] width 334 height 11
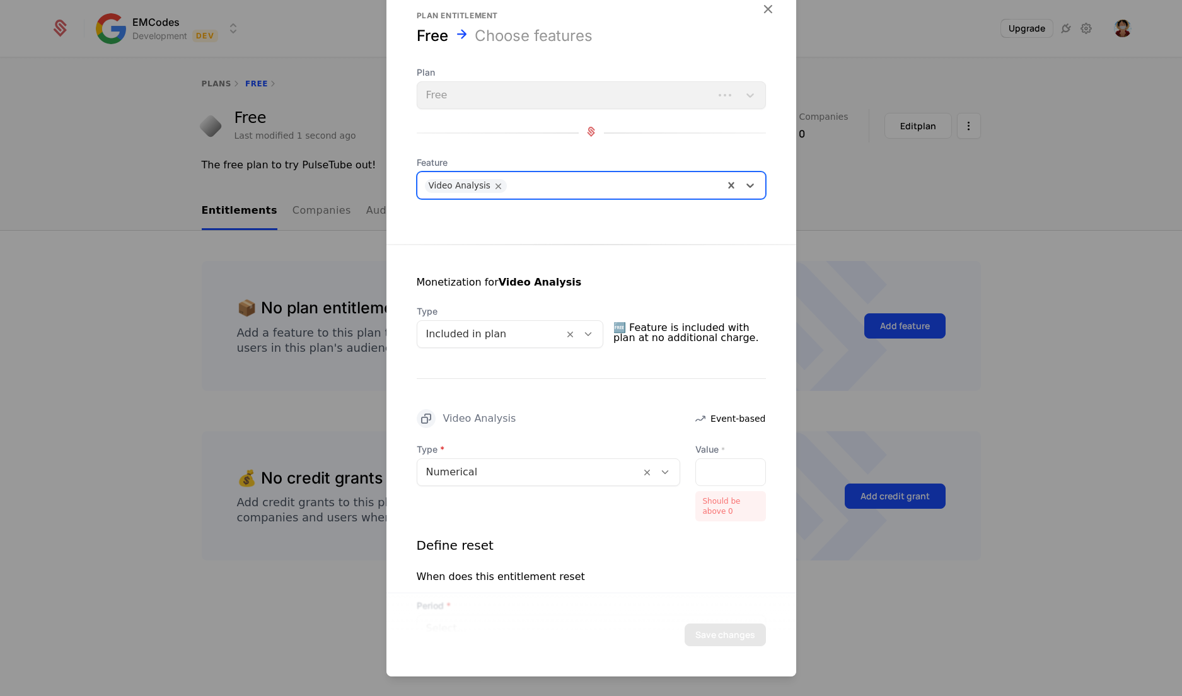
click at [579, 177] on div at bounding box center [614, 184] width 203 height 18
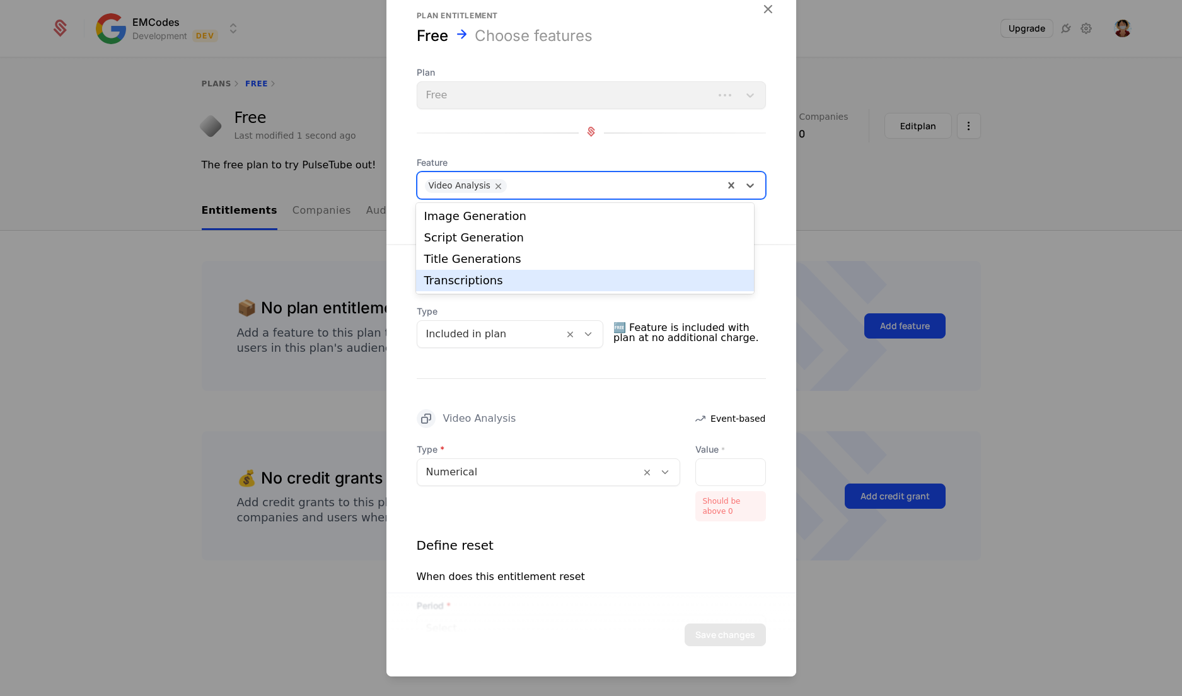
click at [507, 286] on div "Transcriptions" at bounding box center [585, 280] width 322 height 11
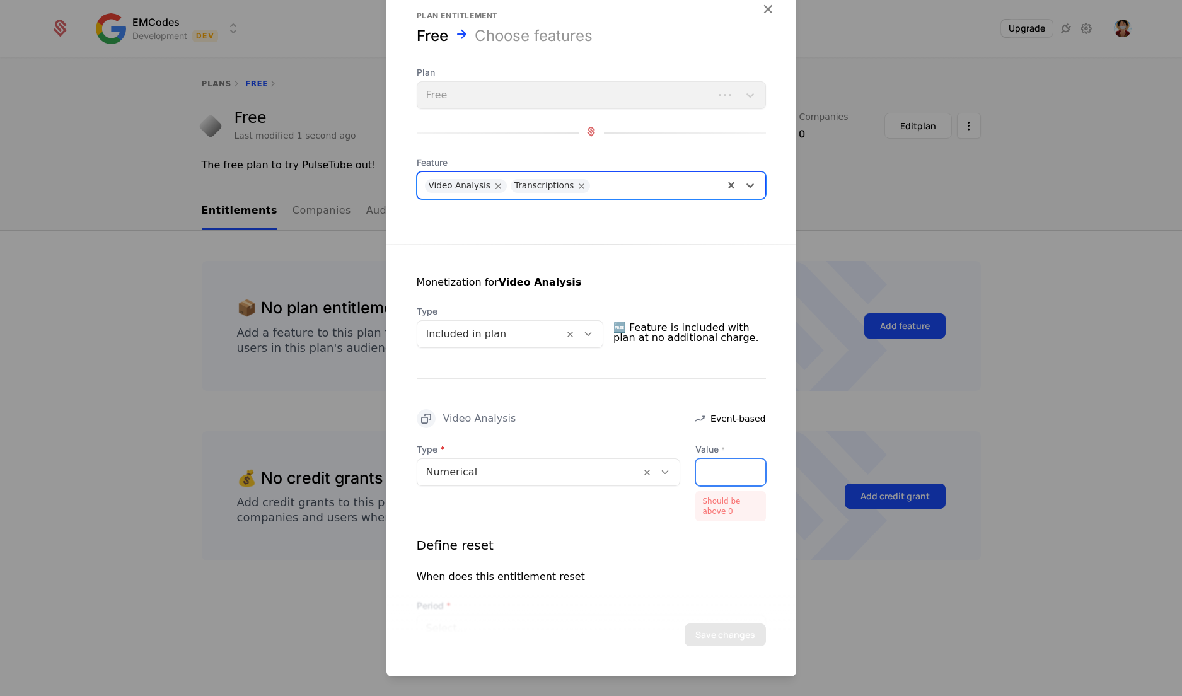
click at [729, 477] on input "*" at bounding box center [730, 472] width 69 height 26
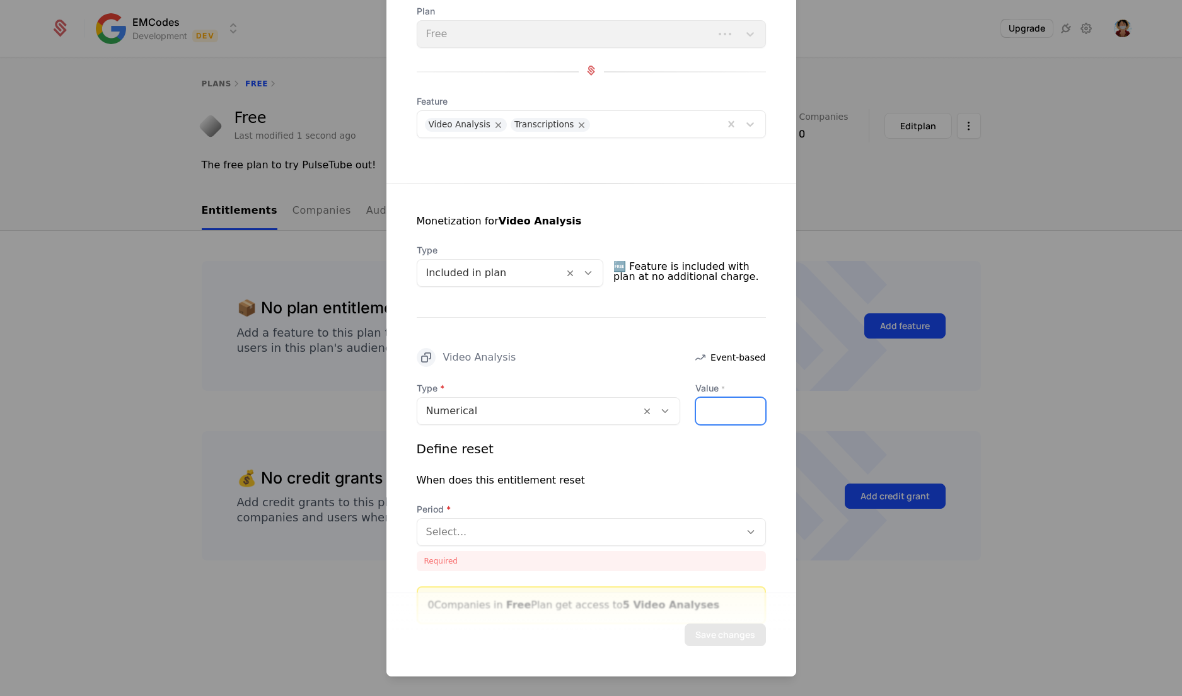
scroll to position [63, 0]
type input "*"
click at [659, 519] on div "Select..." at bounding box center [578, 530] width 323 height 23
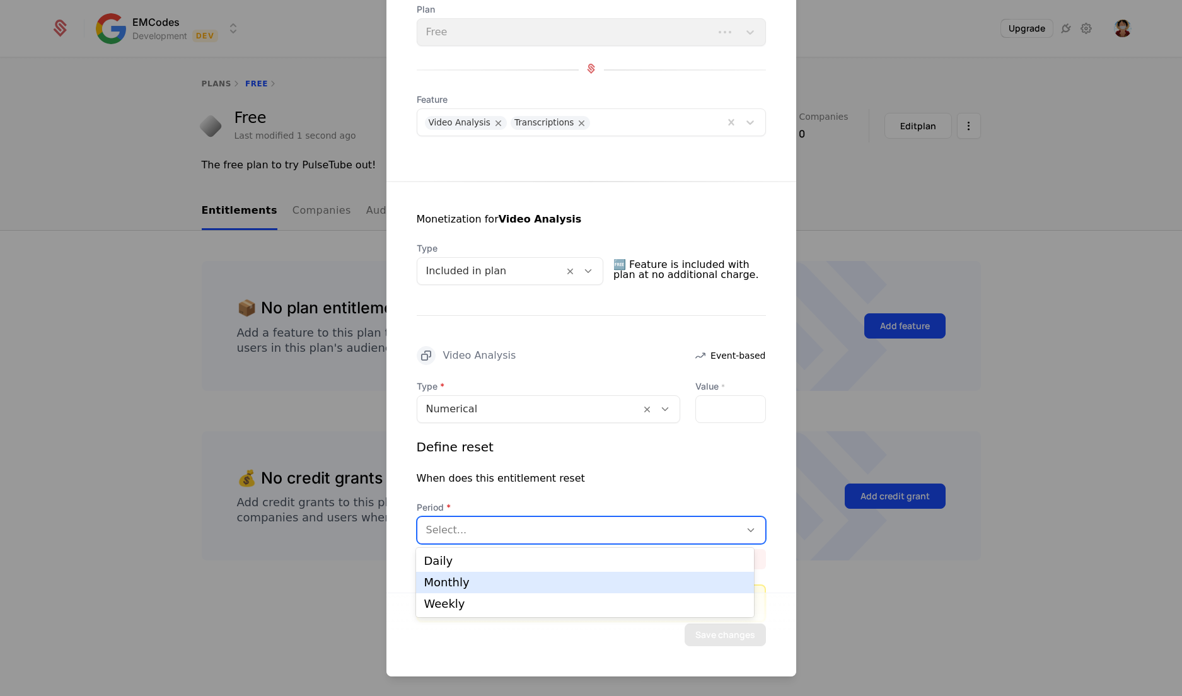
click at [570, 583] on div "Monthly" at bounding box center [585, 582] width 322 height 11
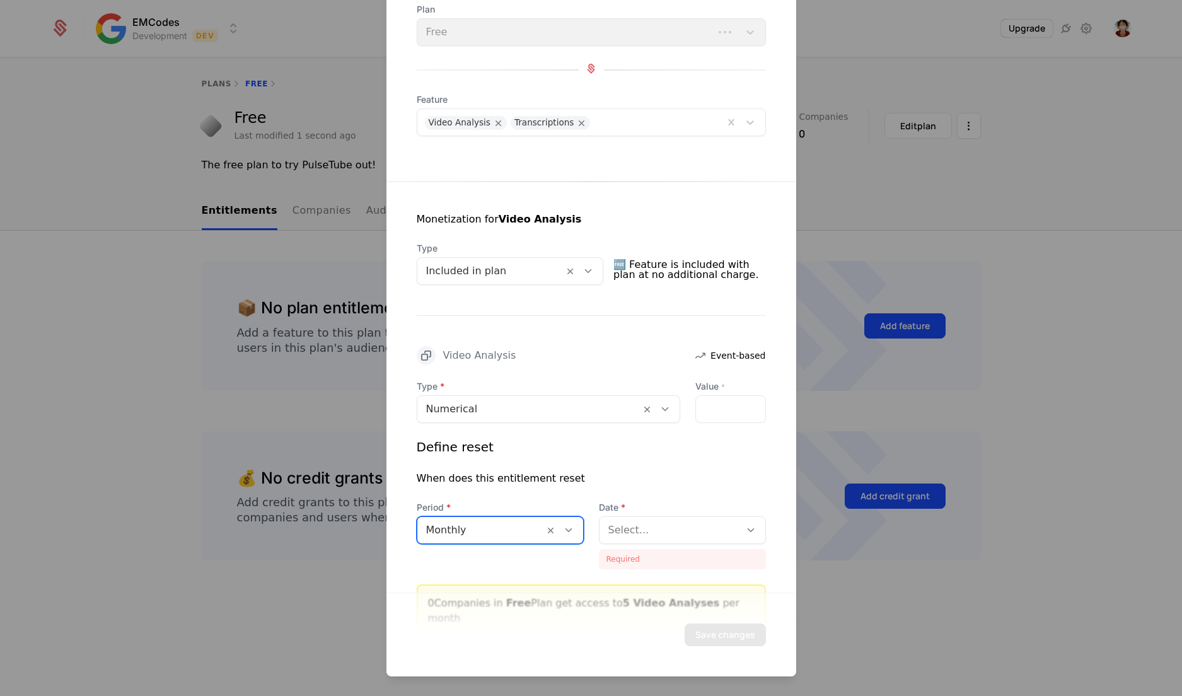
click at [671, 521] on div at bounding box center [669, 530] width 123 height 18
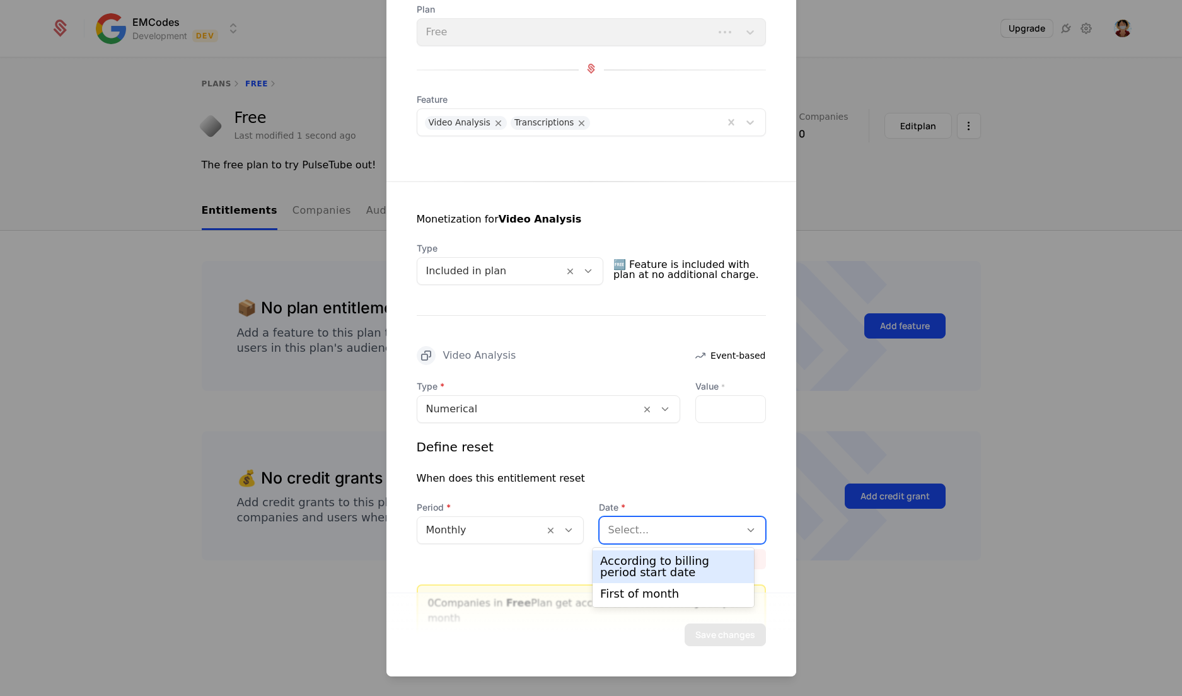
click at [649, 555] on div "According to billing period start date" at bounding box center [673, 566] width 146 height 23
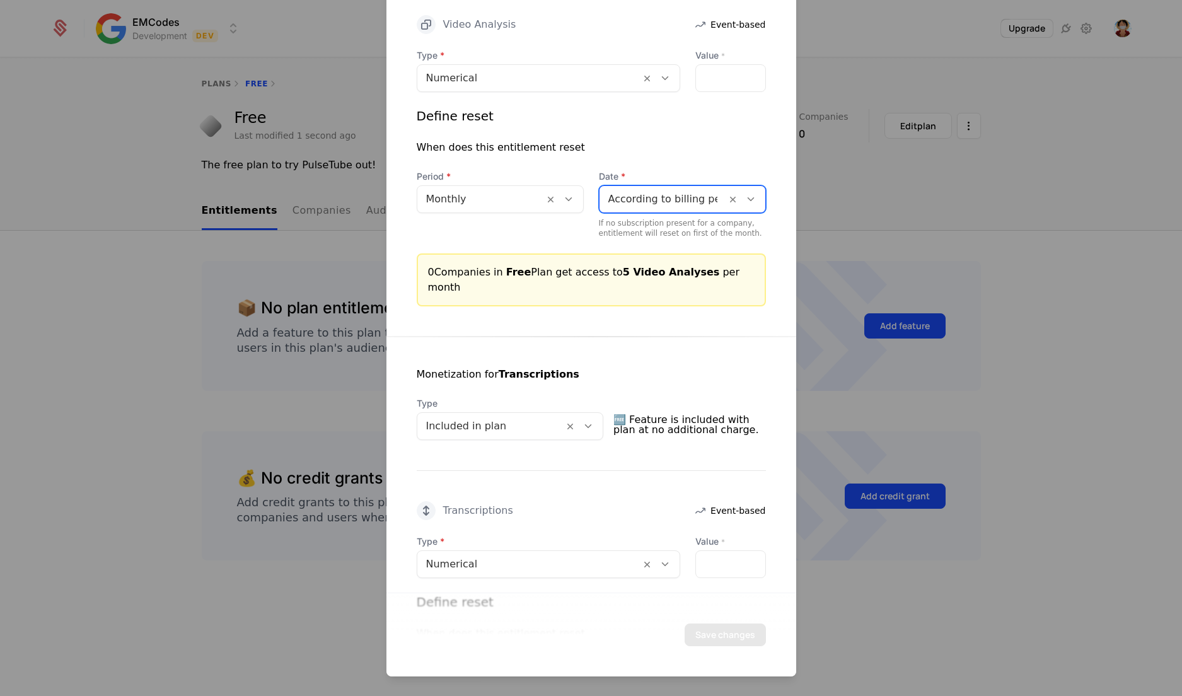
scroll to position [395, 0]
click at [711, 555] on input "*" at bounding box center [730, 563] width 69 height 26
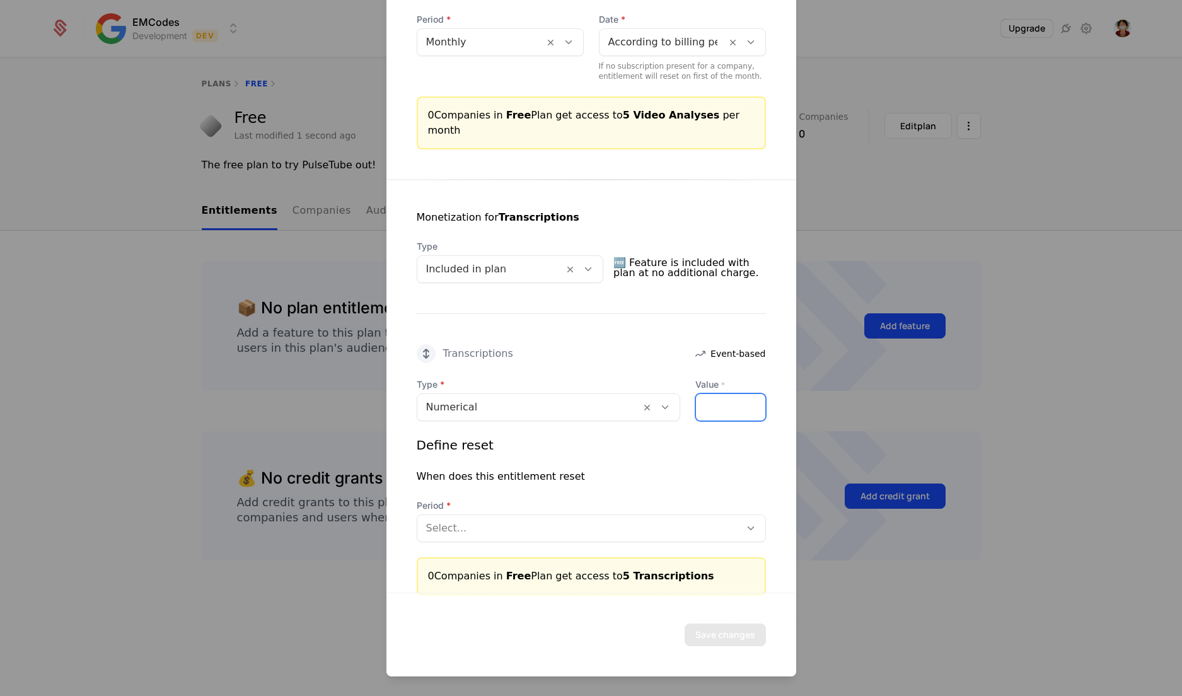
type input "*"
drag, startPoint x: 577, startPoint y: 507, endPoint x: 586, endPoint y: 500, distance: 11.2
click at [586, 517] on div "Select..." at bounding box center [578, 528] width 323 height 23
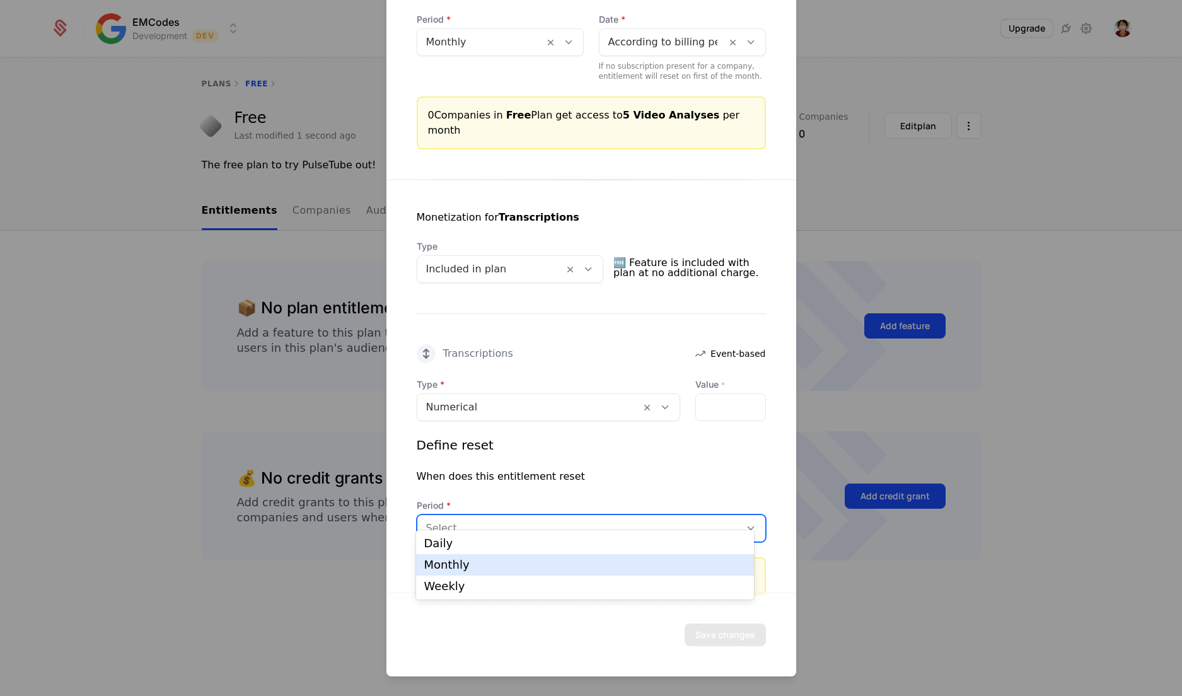
click at [529, 572] on div "Monthly" at bounding box center [584, 564] width 337 height 21
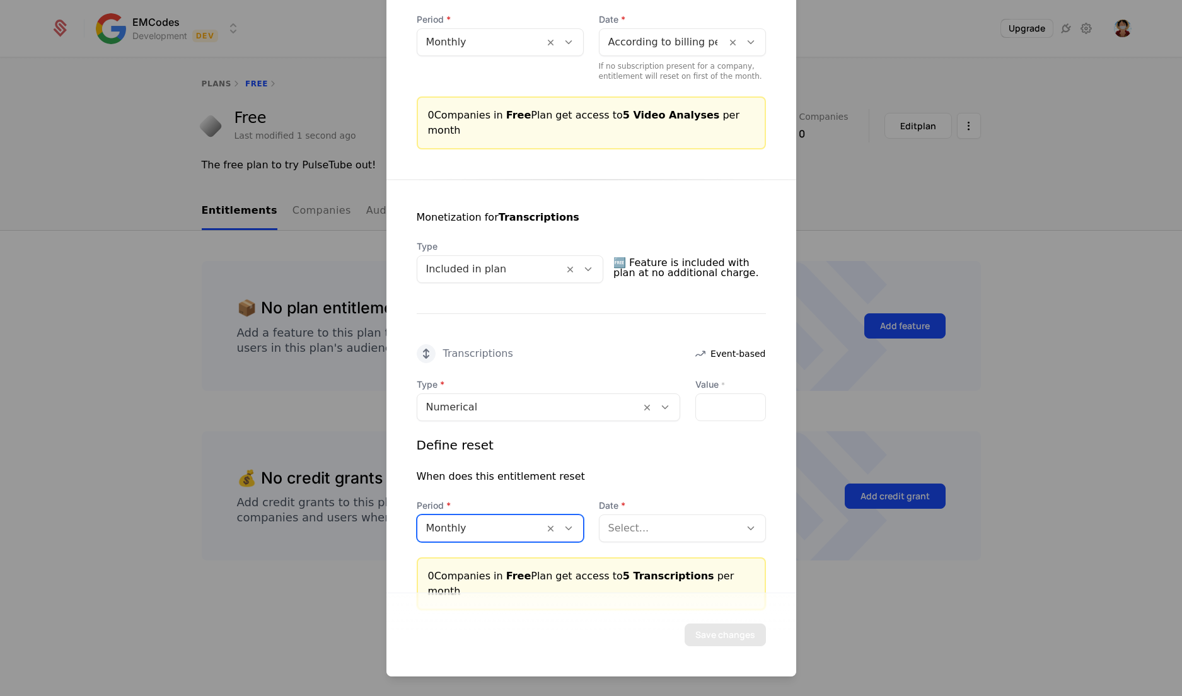
click at [622, 519] on div at bounding box center [669, 528] width 123 height 18
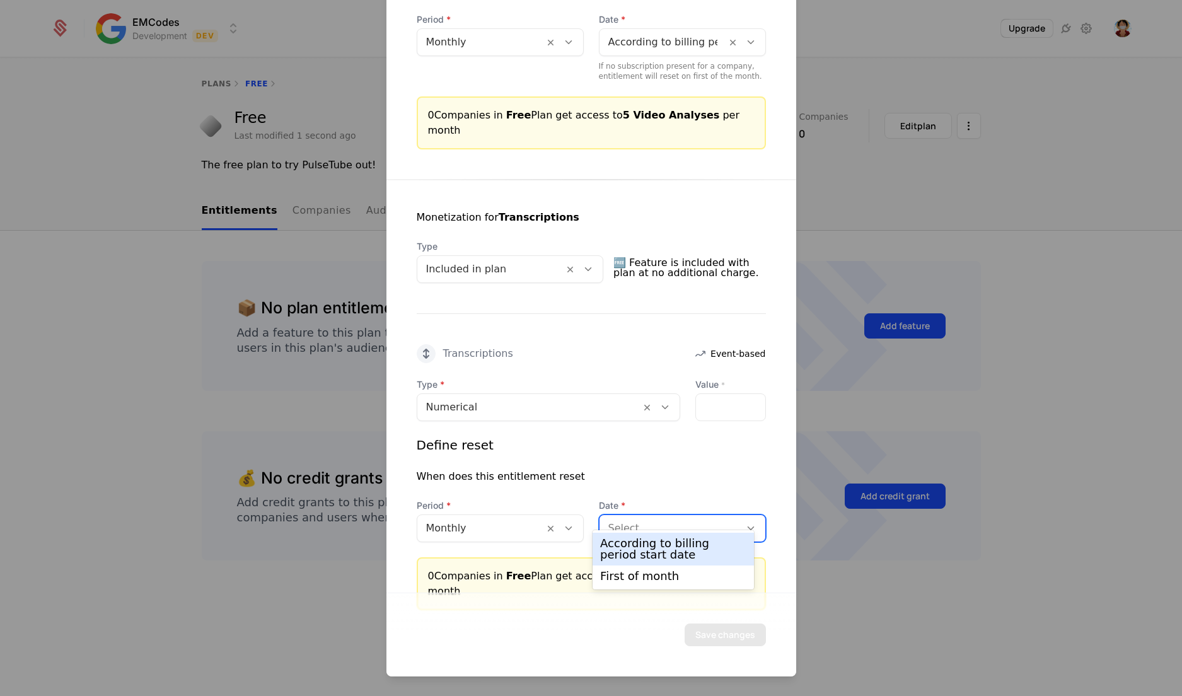
click at [631, 553] on div "According to billing period start date" at bounding box center [673, 549] width 146 height 23
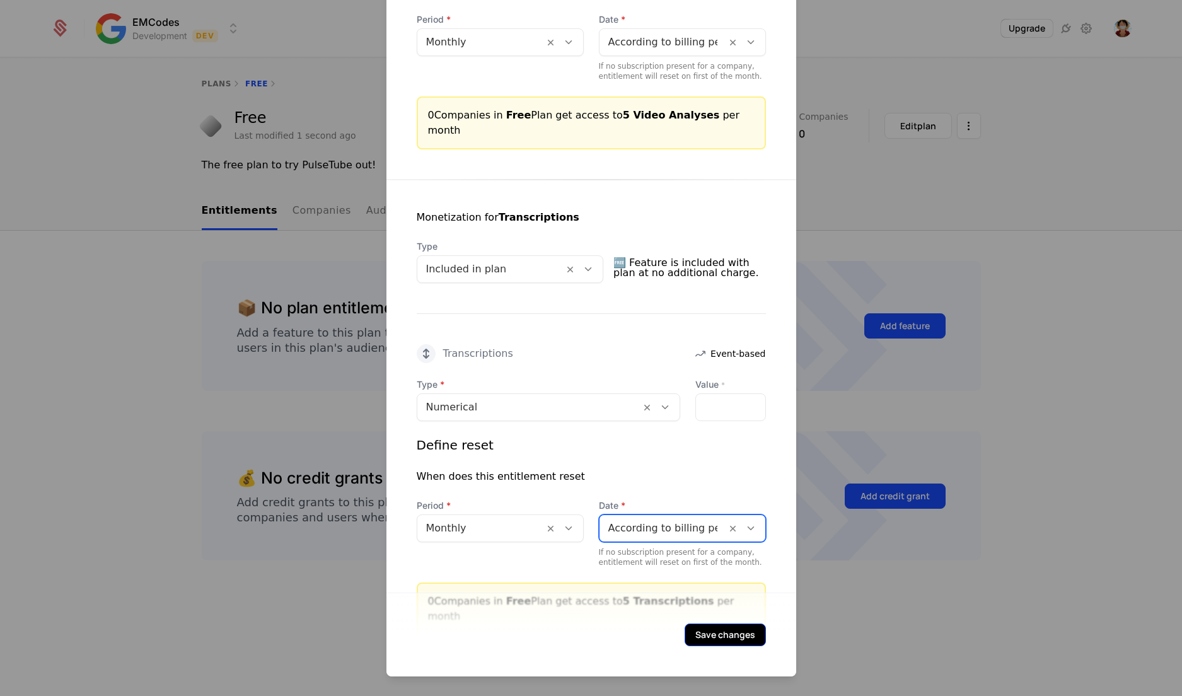
click at [708, 640] on button "Save changes" at bounding box center [725, 634] width 81 height 23
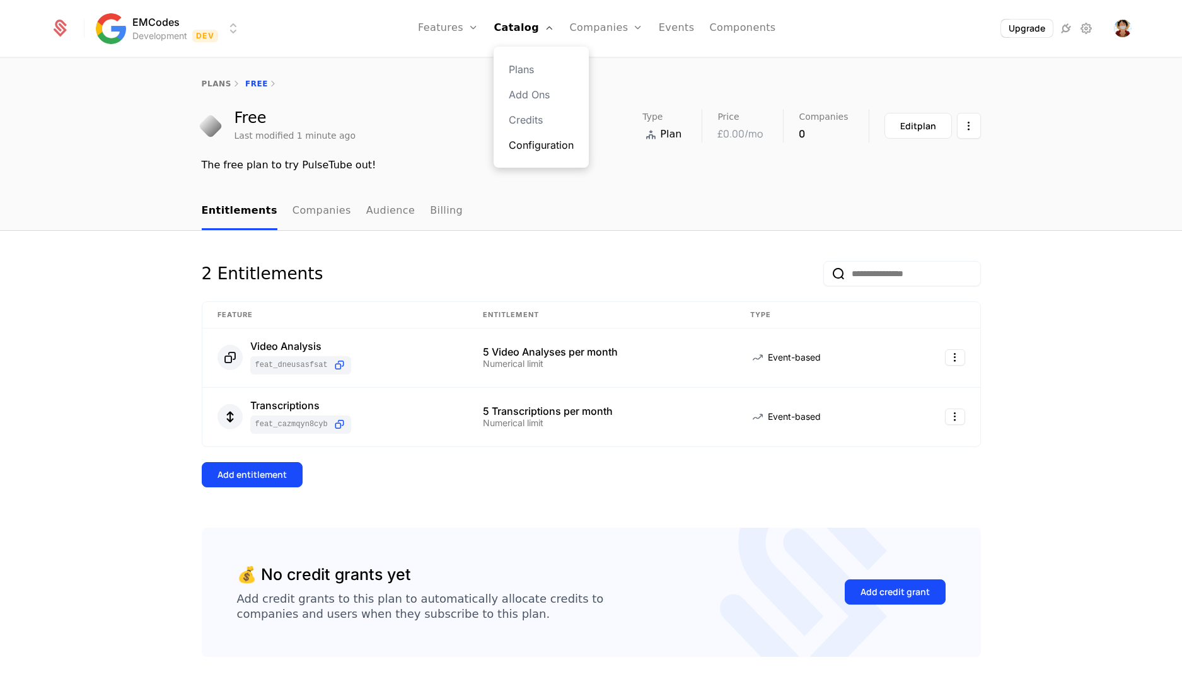
click at [552, 146] on link "Configuration" at bounding box center [541, 144] width 65 height 15
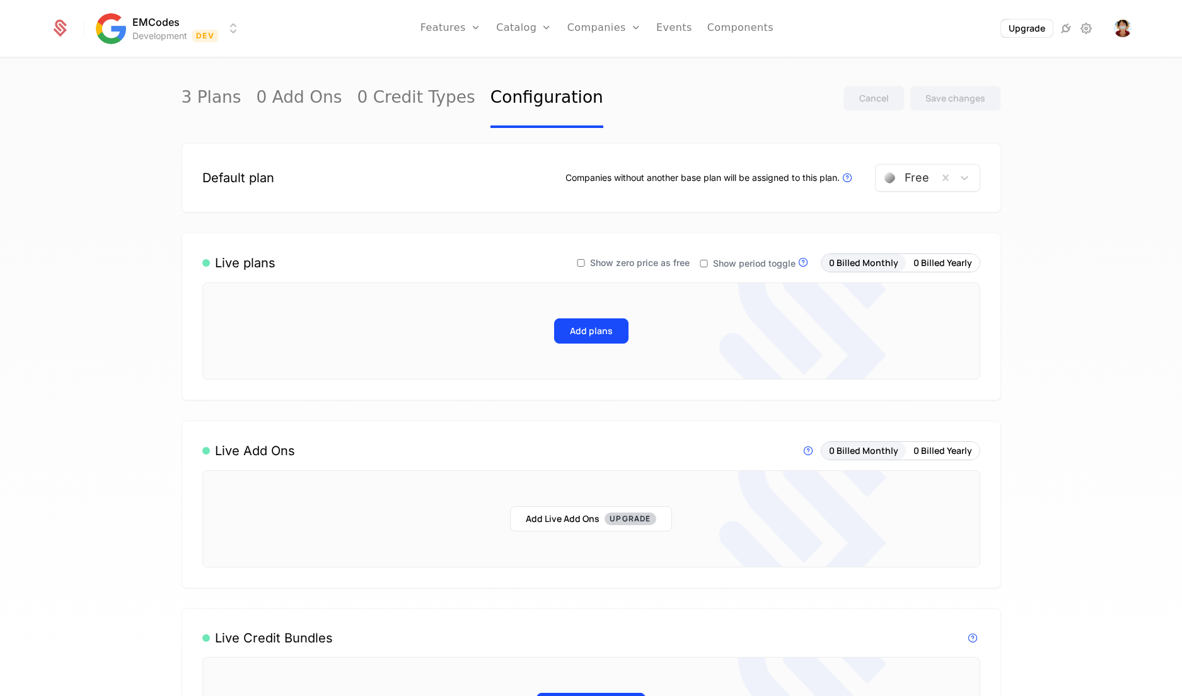
click at [905, 180] on div at bounding box center [906, 178] width 45 height 18
click at [912, 212] on div "Free" at bounding box center [910, 209] width 24 height 11
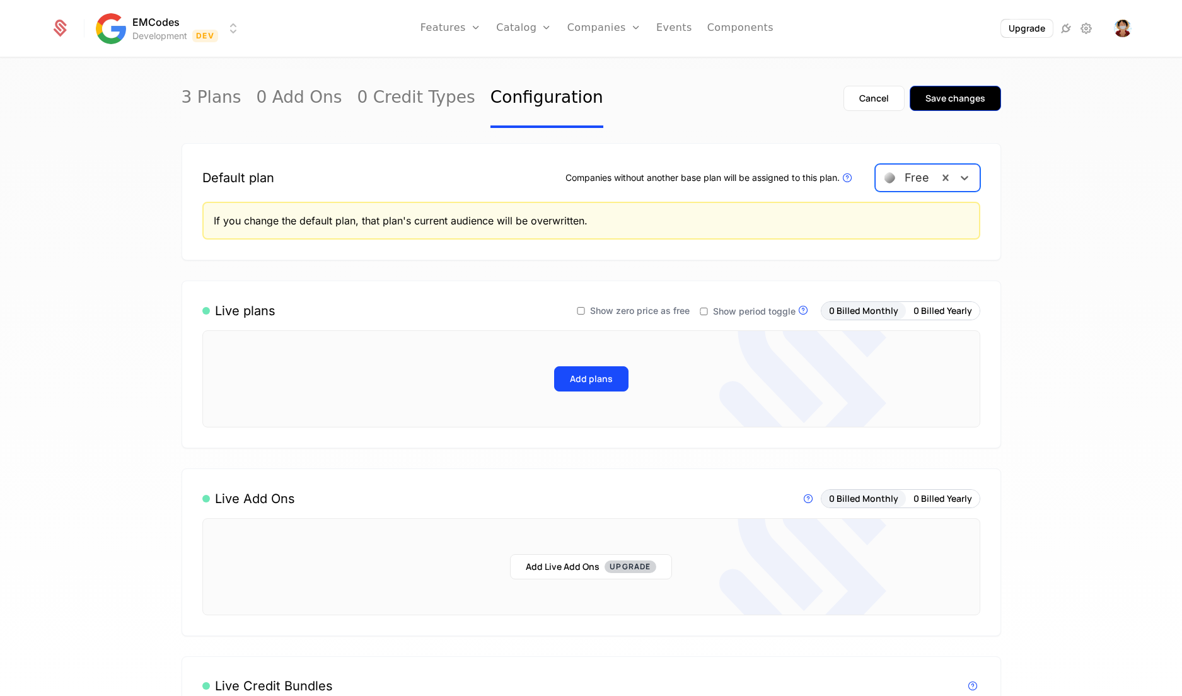
click at [939, 108] on button "Save changes" at bounding box center [955, 98] width 91 height 25
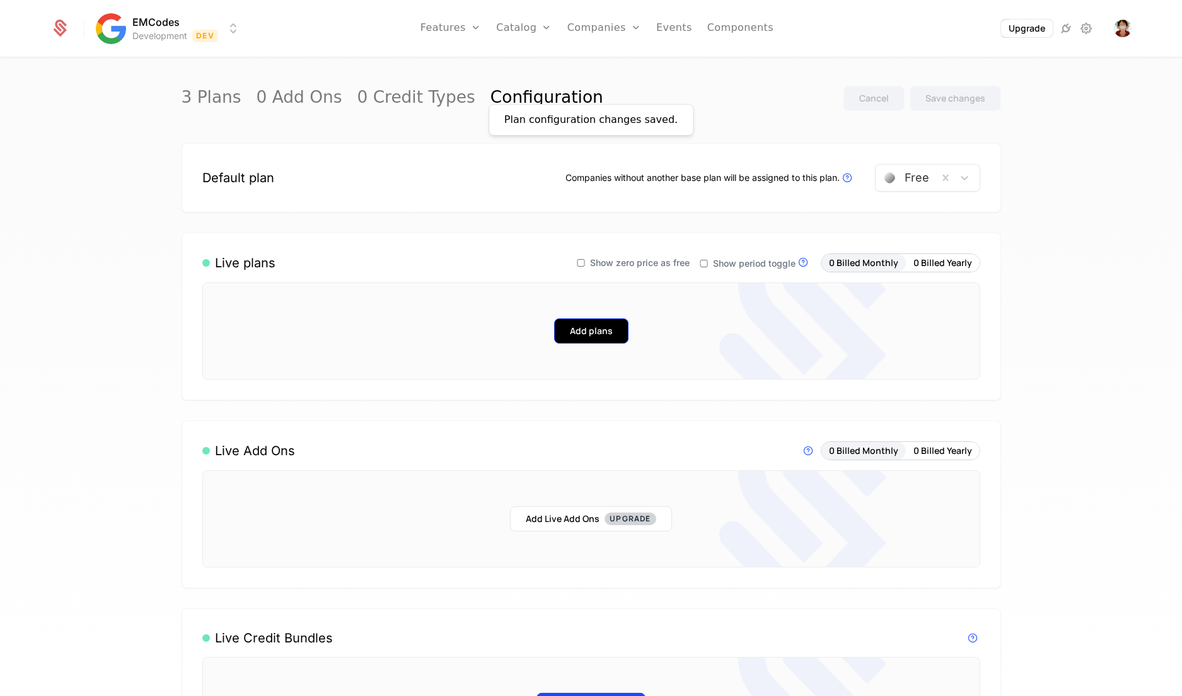
click at [594, 325] on button "Add plans" at bounding box center [591, 330] width 74 height 25
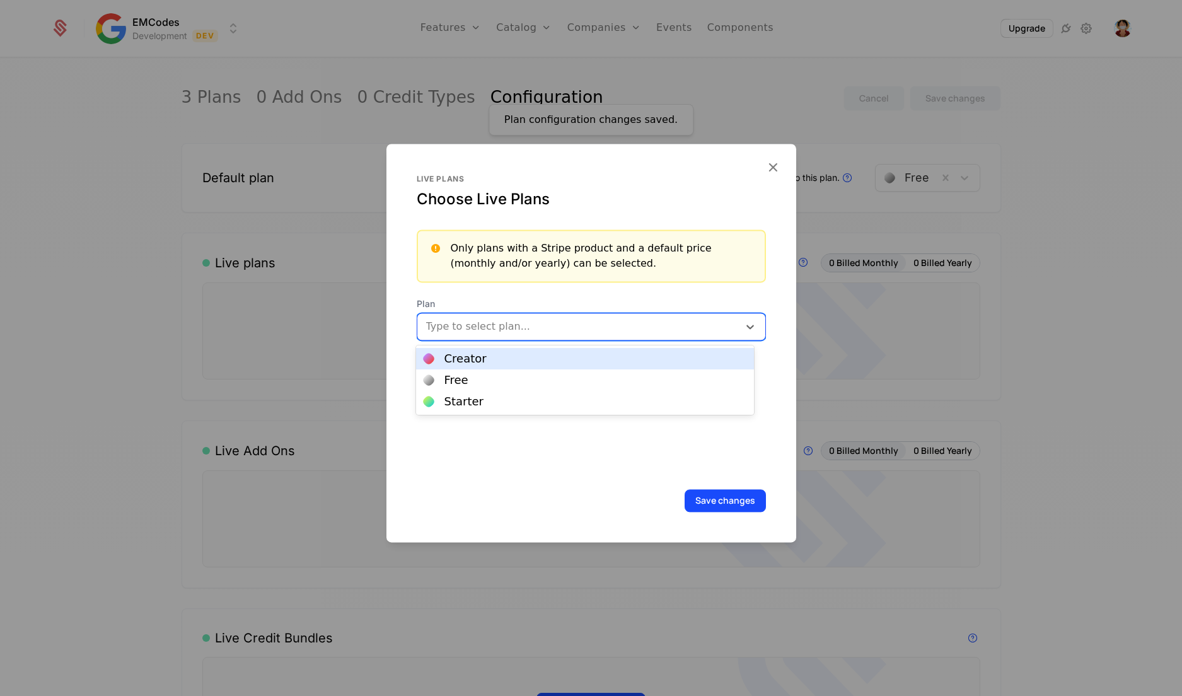
click at [525, 336] on div "Type to select plan..." at bounding box center [577, 326] width 321 height 23
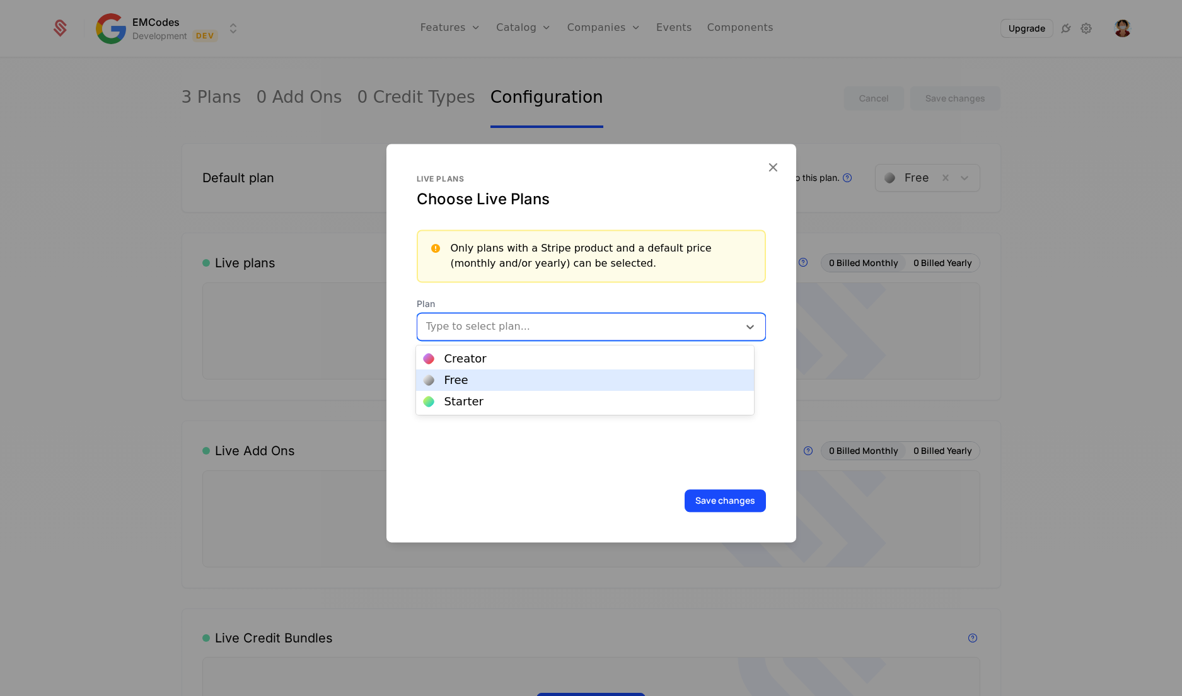
click at [511, 383] on div "Free" at bounding box center [585, 379] width 322 height 11
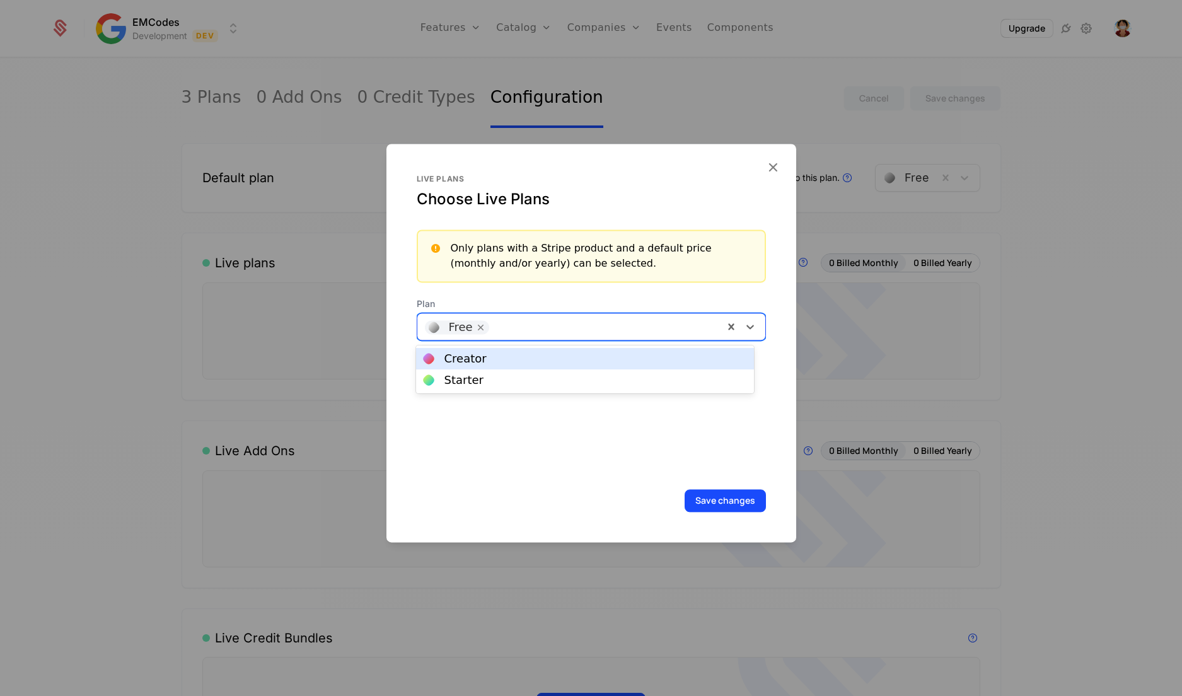
click at [541, 333] on div at bounding box center [605, 325] width 221 height 18
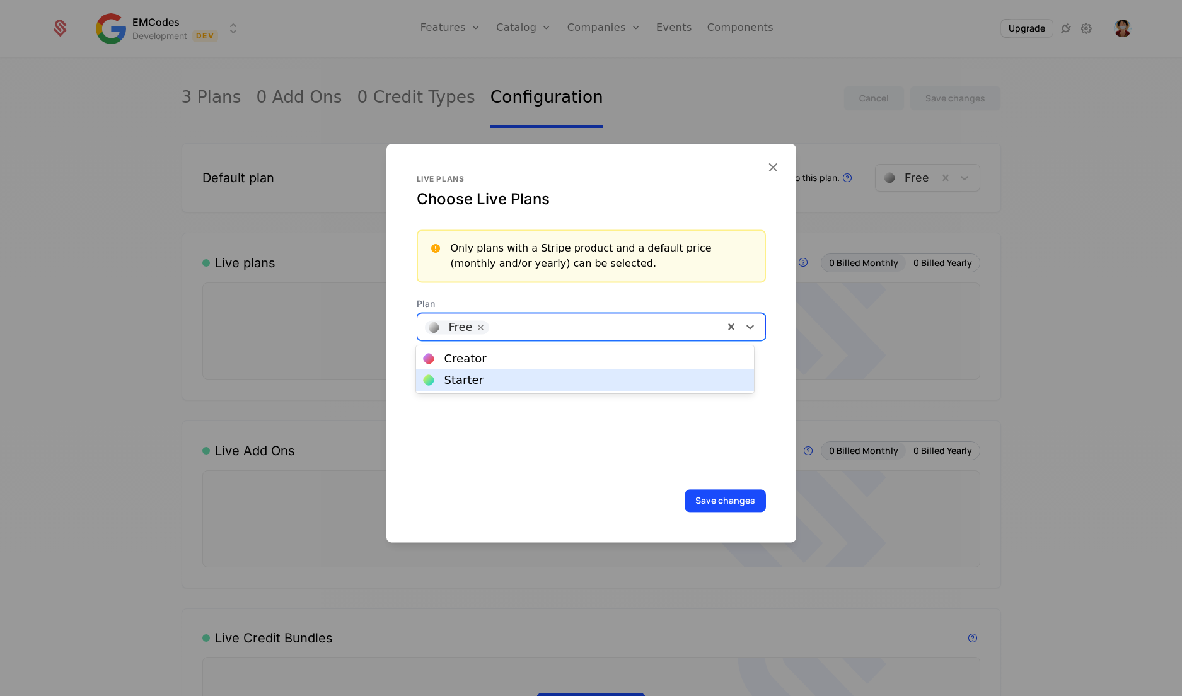
click at [527, 378] on div "Starter" at bounding box center [585, 379] width 322 height 11
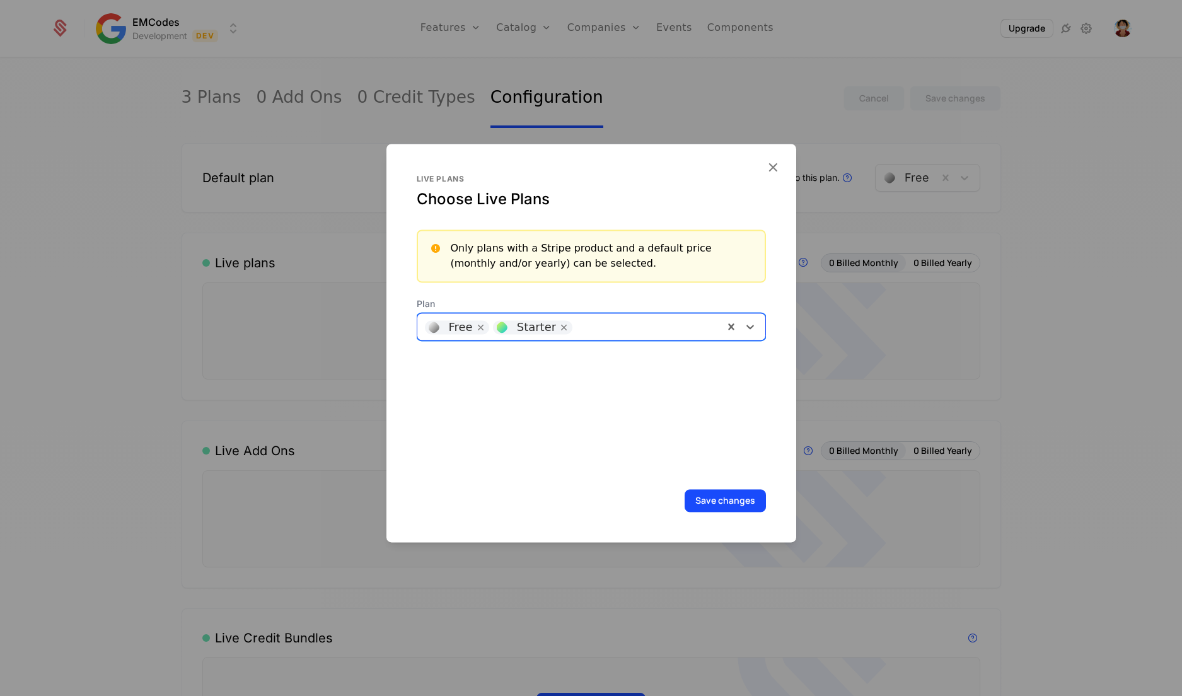
click at [595, 318] on div at bounding box center [647, 325] width 137 height 18
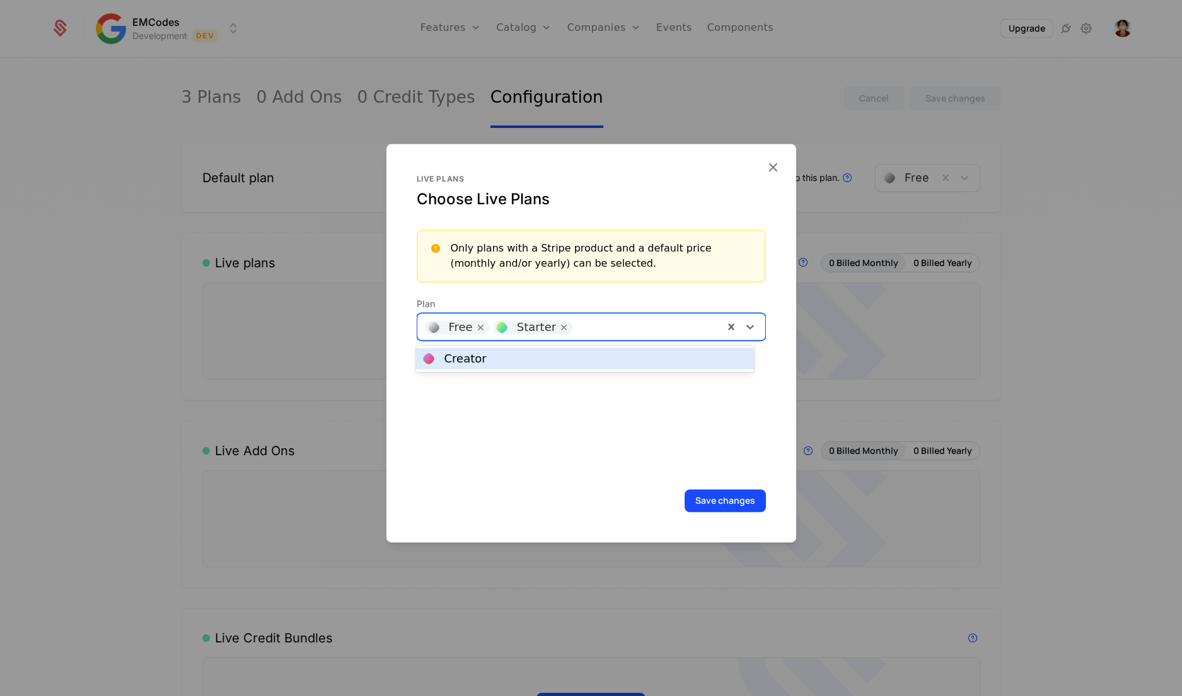
click at [566, 356] on div "Creator" at bounding box center [585, 358] width 322 height 11
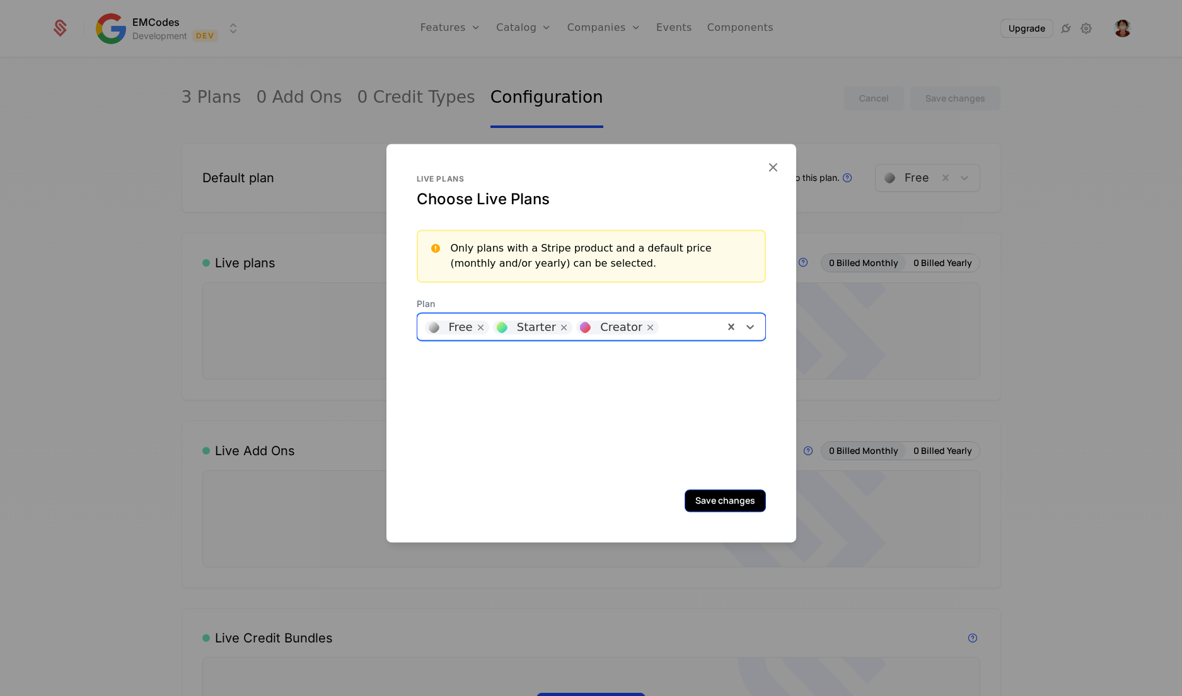
click at [703, 508] on button "Save changes" at bounding box center [725, 500] width 81 height 23
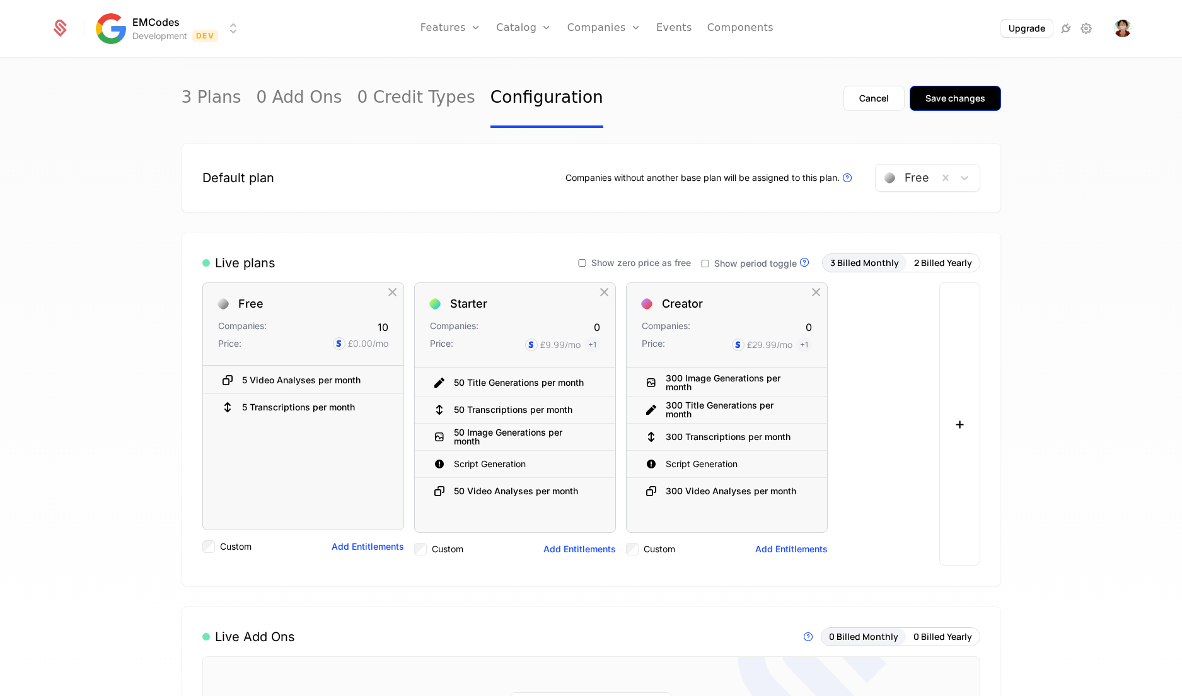
click at [937, 98] on div "Save changes" at bounding box center [955, 98] width 60 height 13
click at [1067, 35] on icon at bounding box center [1065, 28] width 15 height 15
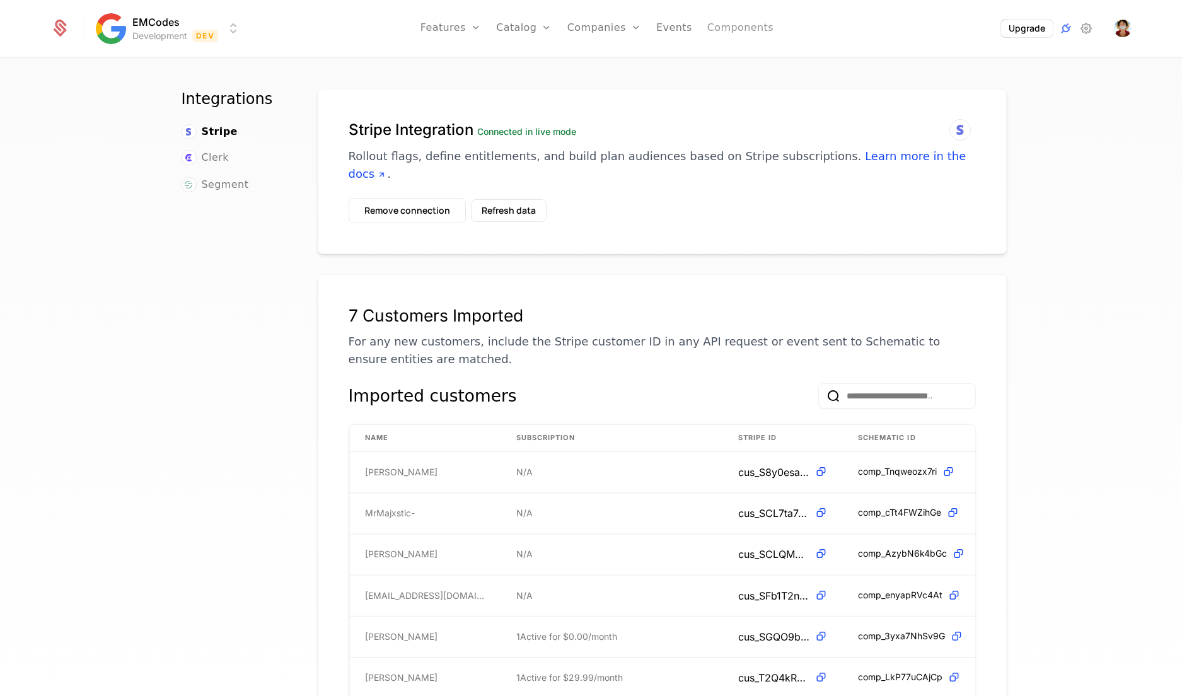
click at [731, 38] on link "Components" at bounding box center [740, 28] width 66 height 57
